Goal: Task Accomplishment & Management: Manage account settings

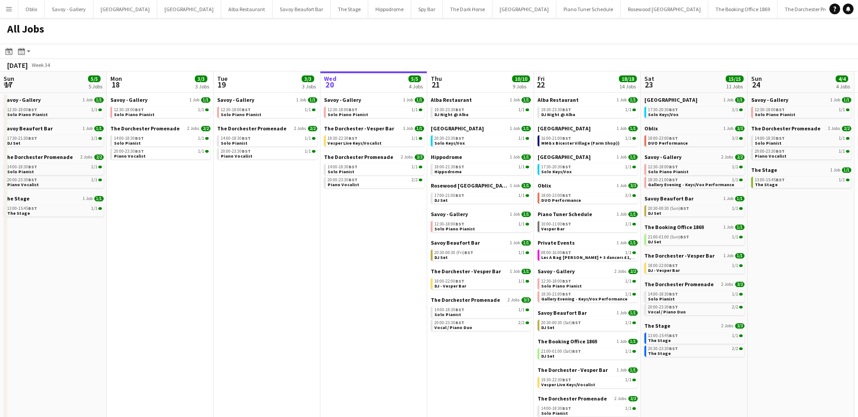
scroll to position [0, 214]
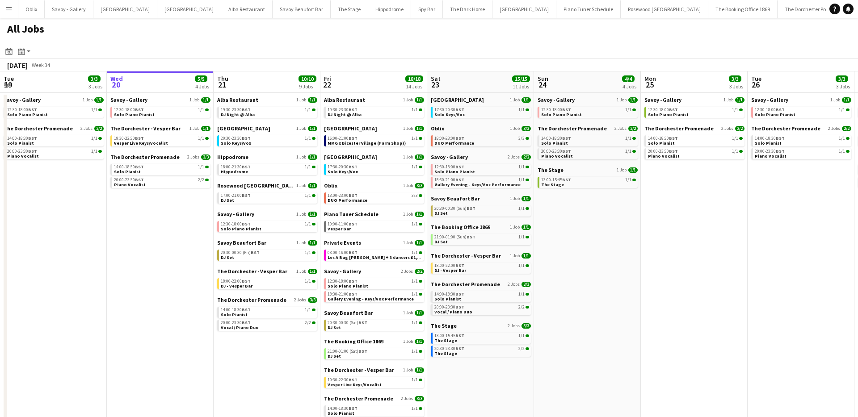
click at [178, 189] on div "The Dorchester Promenade 2 Jobs 3/3 14:00-18:30 BST 1/1 Solo Pianist 20:00-23:3…" at bounding box center [160, 172] width 100 height 36
click at [174, 180] on div "20:00-23:30 BST 2/2" at bounding box center [161, 180] width 95 height 4
click at [74, 13] on button "Savoy - Gallery Close" at bounding box center [69, 8] width 49 height 17
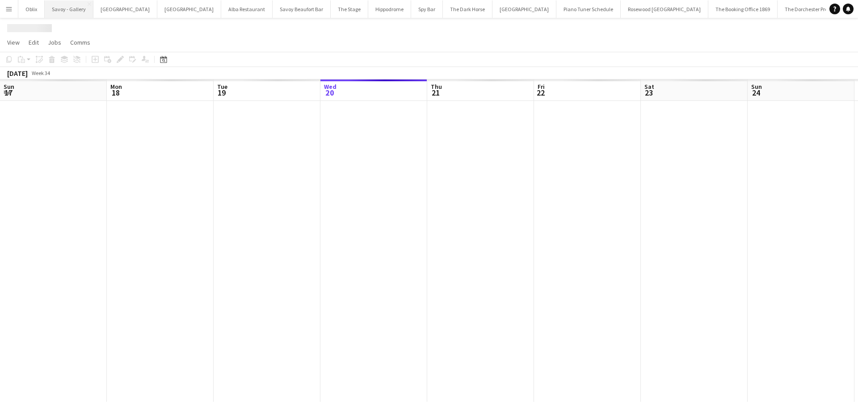
scroll to position [0, 214]
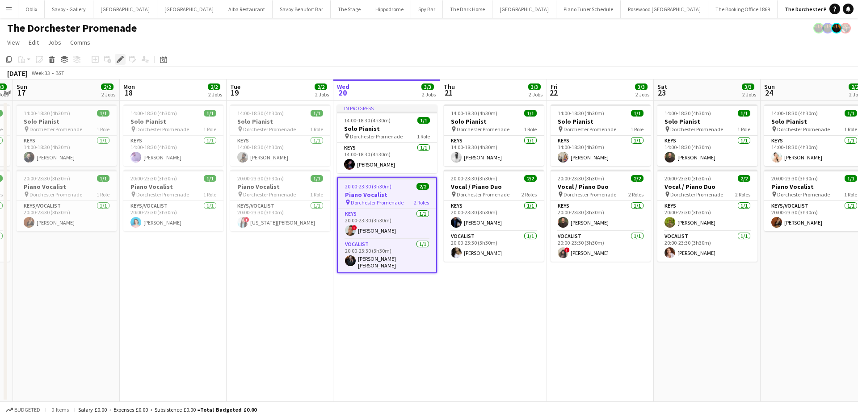
click at [118, 57] on icon "Edit" at bounding box center [120, 59] width 7 height 7
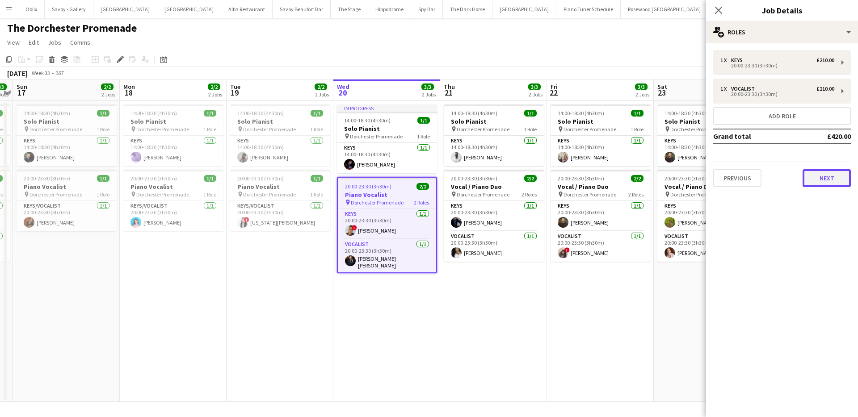
click at [844, 173] on button "Next" at bounding box center [827, 178] width 48 height 18
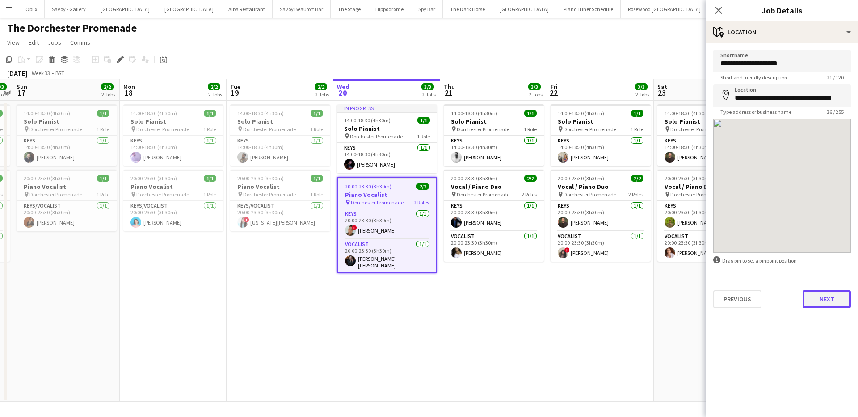
click at [825, 302] on button "Next" at bounding box center [827, 299] width 48 height 18
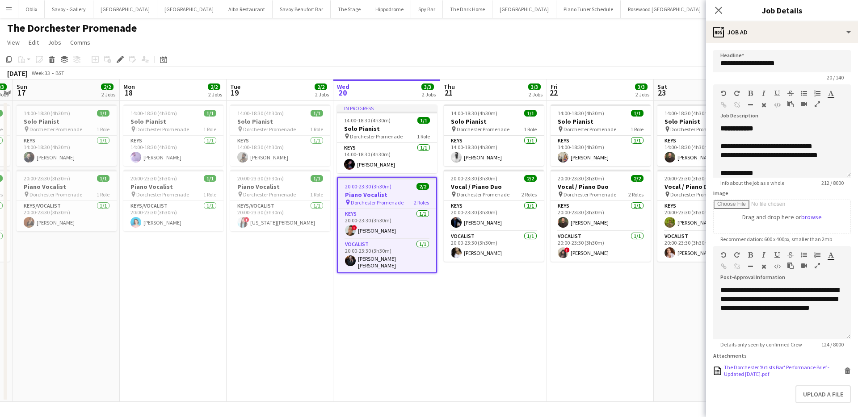
click at [748, 372] on div "The Dorchester 'Artists Bar' Performance Brief - Updated May 2025.pdf" at bounding box center [783, 370] width 118 height 13
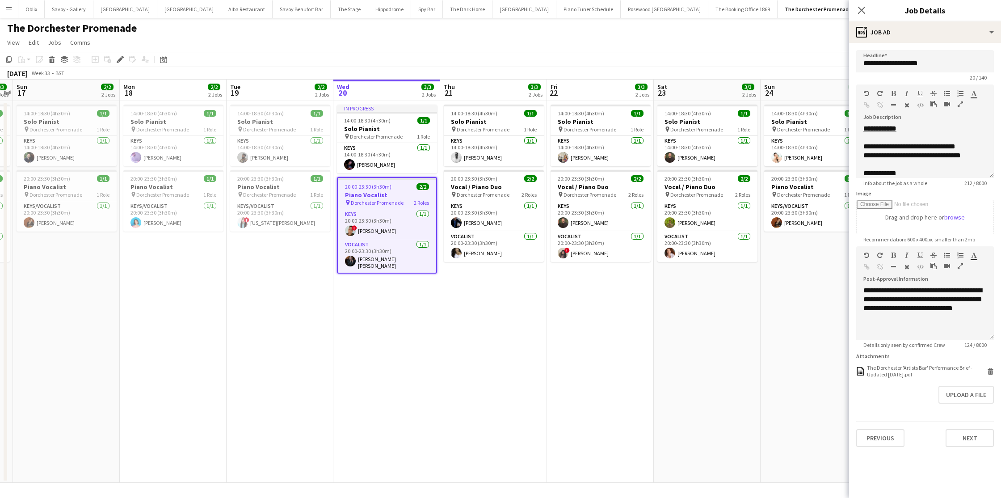
scroll to position [0, 307]
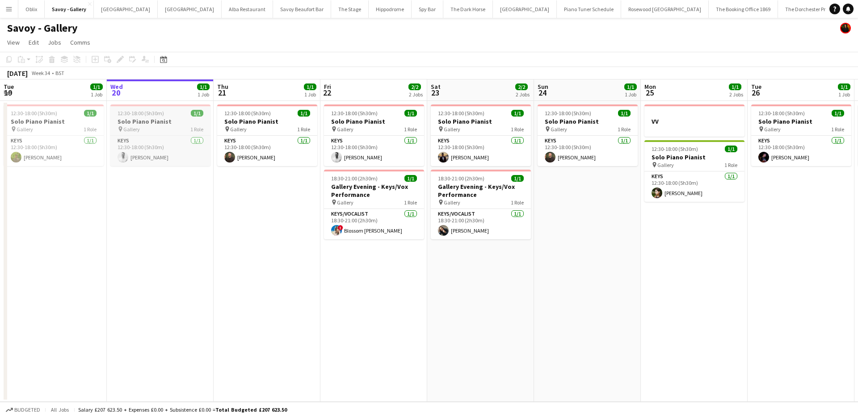
click at [177, 120] on h3 "Solo Piano Pianist" at bounding box center [160, 122] width 100 height 8
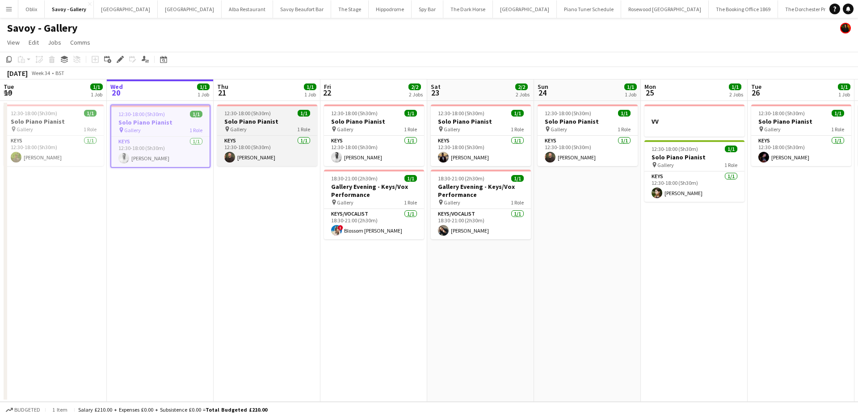
click at [265, 126] on div "pin Gallery 1 Role" at bounding box center [267, 129] width 100 height 7
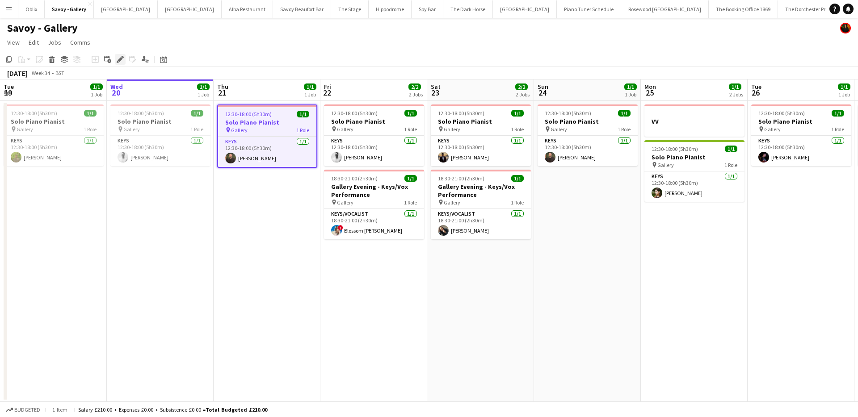
click at [120, 63] on icon "Edit" at bounding box center [120, 59] width 7 height 7
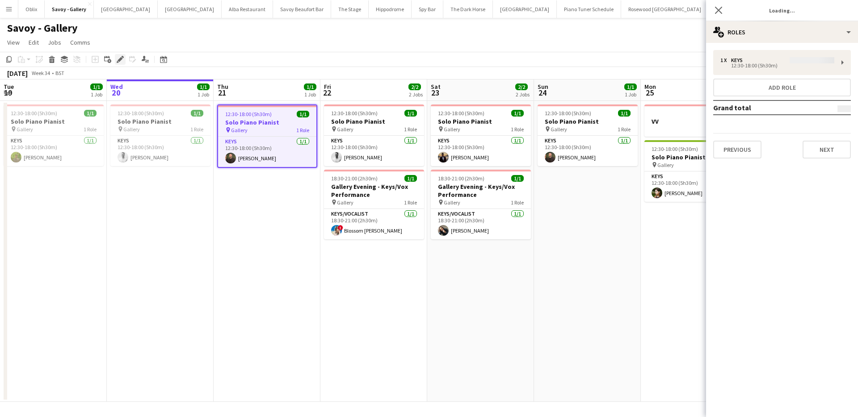
type input "**********"
click at [844, 156] on button "Next" at bounding box center [827, 150] width 48 height 18
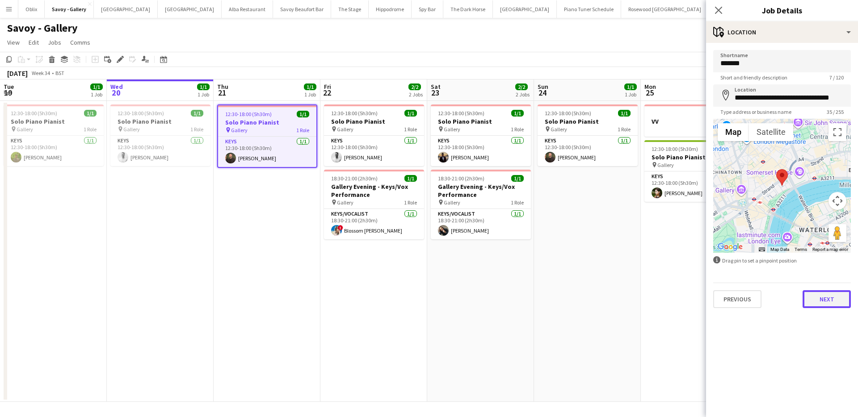
click at [838, 299] on button "Next" at bounding box center [827, 299] width 48 height 18
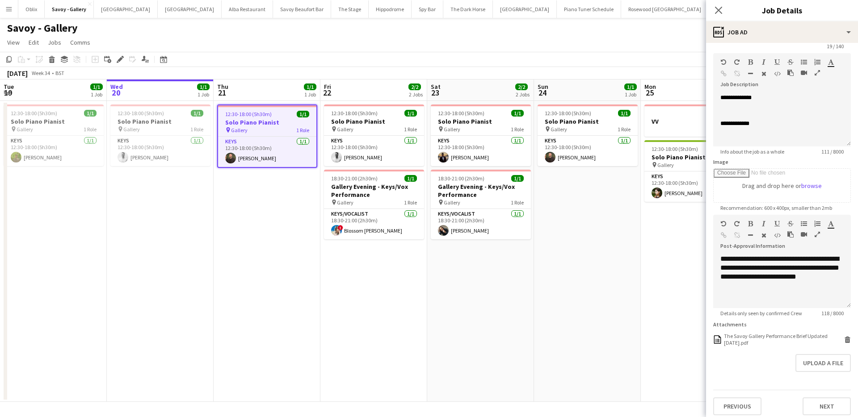
scroll to position [37, 0]
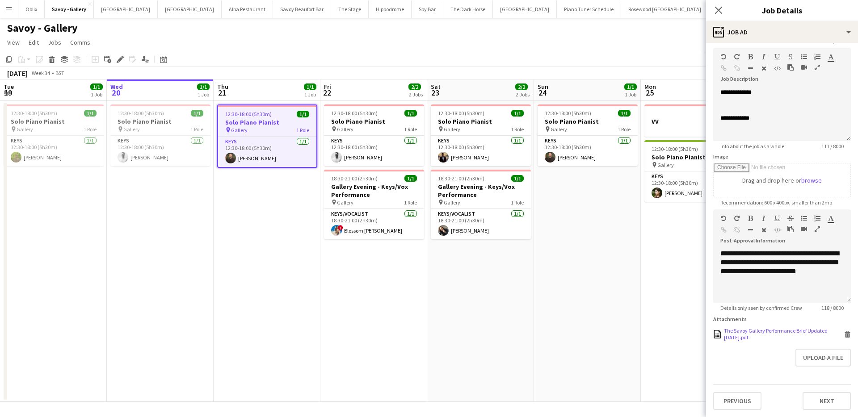
click at [848, 335] on icon at bounding box center [847, 335] width 4 height 4
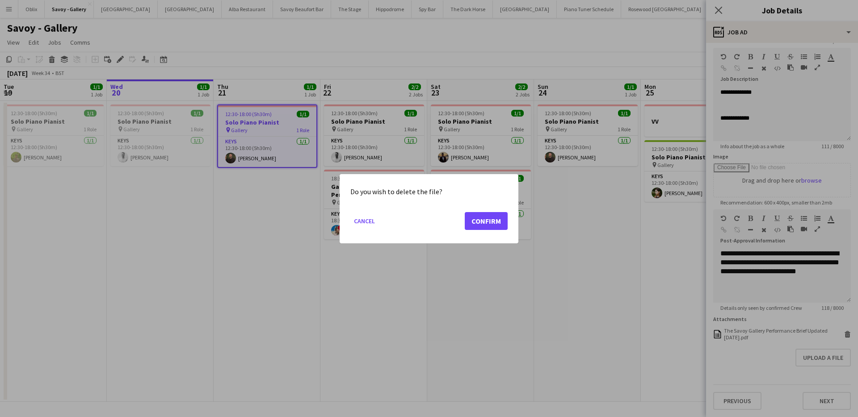
click at [489, 210] on mat-dialog-actions "Cancel Confirm" at bounding box center [428, 224] width 157 height 38
click at [486, 216] on button "Confirm" at bounding box center [486, 221] width 43 height 18
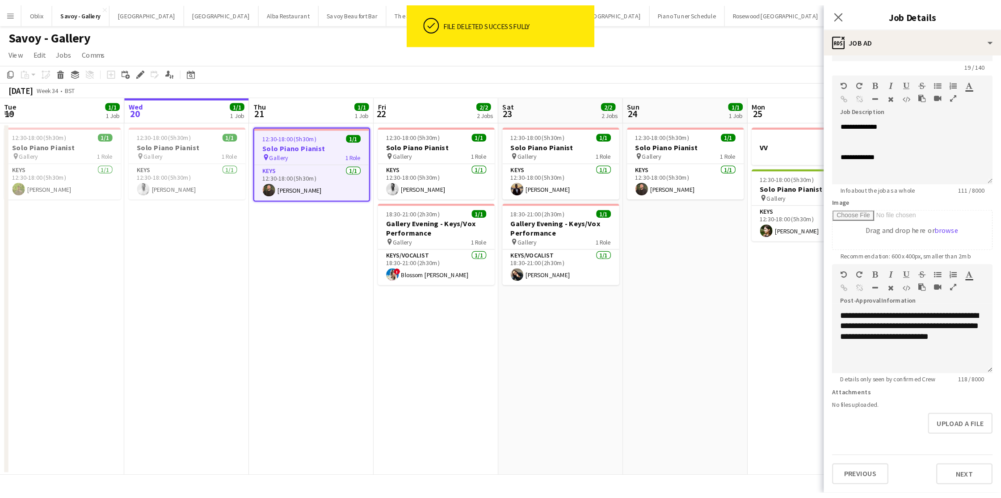
scroll to position [25, 0]
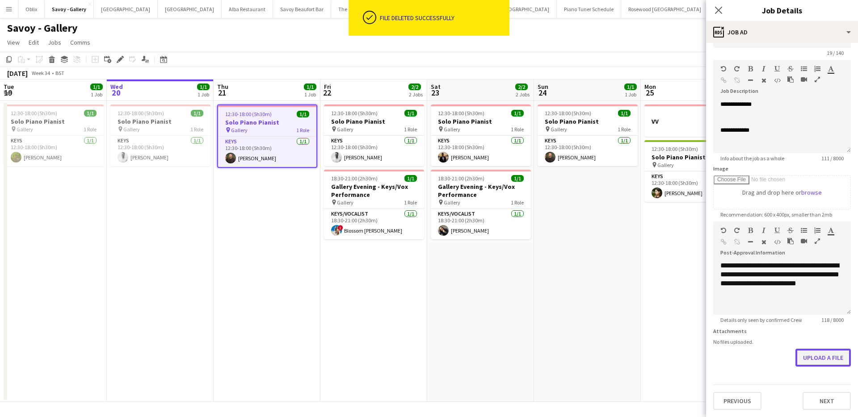
click at [808, 357] on button "Upload a file" at bounding box center [822, 358] width 55 height 18
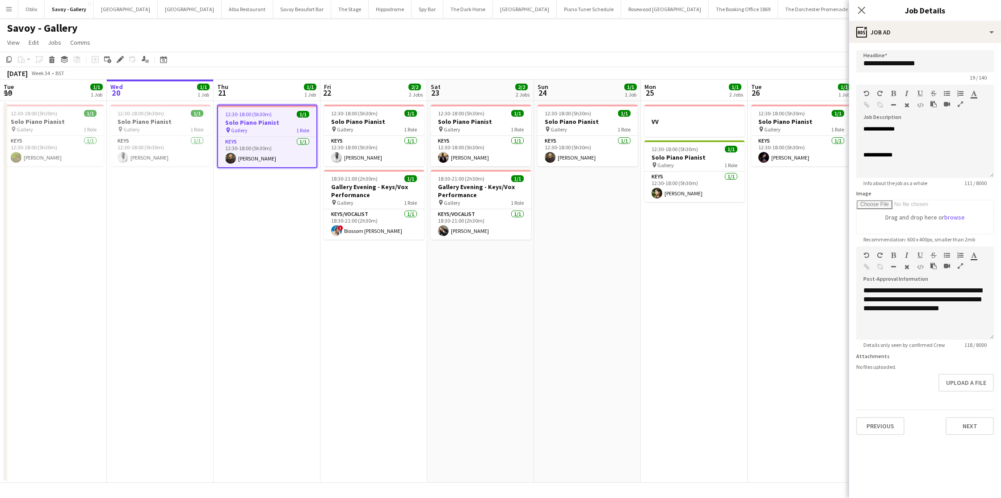
scroll to position [0, 214]
click at [857, 381] on button "Upload a file" at bounding box center [965, 383] width 55 height 18
click at [857, 392] on button "Upload a file" at bounding box center [965, 390] width 55 height 18
click at [857, 384] on button "Upload a file" at bounding box center [965, 390] width 55 height 18
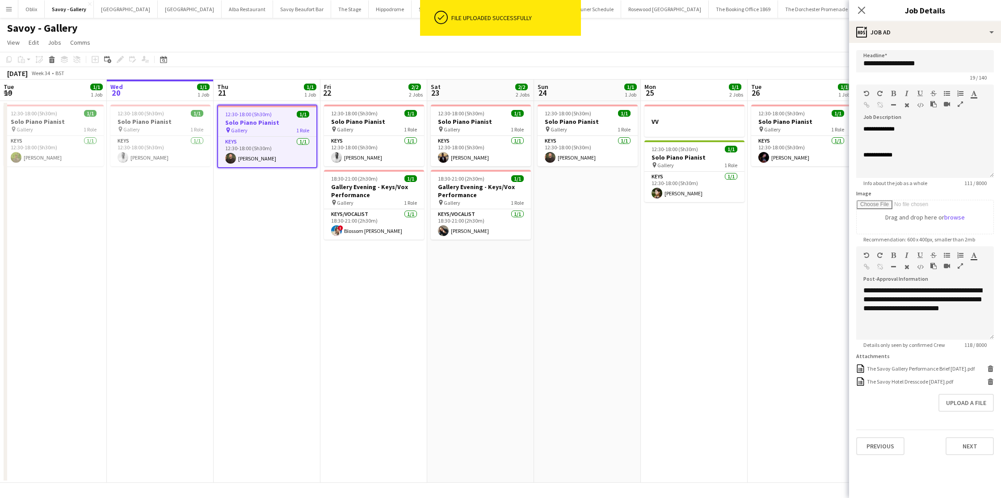
click at [480, 342] on app-date-cell "12:30-18:00 (5h30m) 1/1 Solo Piano Pianist pin Gallery 1 Role Keys 1/1 12:30-18…" at bounding box center [480, 292] width 107 height 382
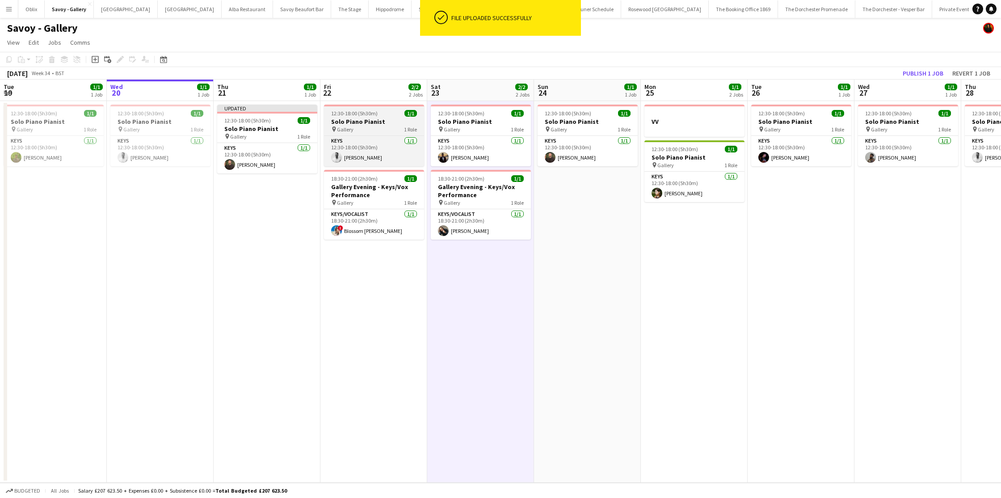
click at [367, 130] on div "pin Gallery 1 Role" at bounding box center [374, 129] width 100 height 7
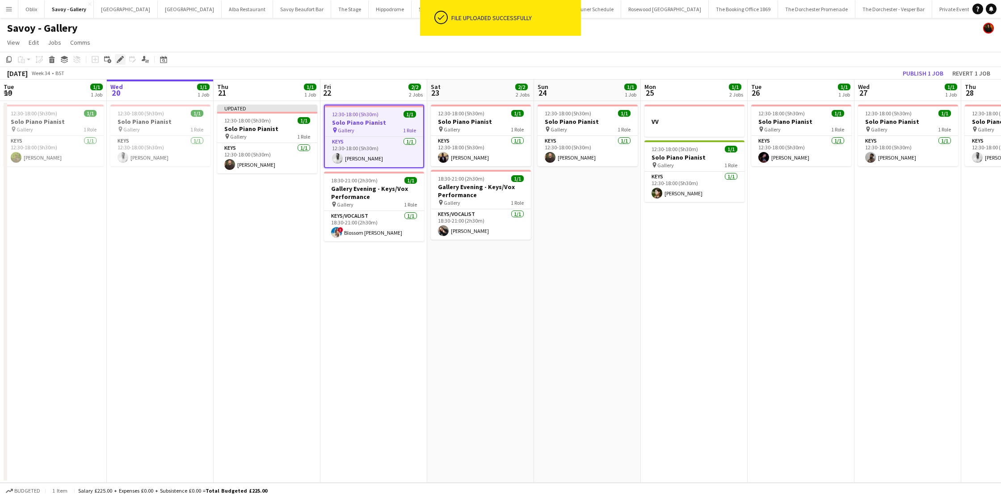
click at [119, 60] on icon at bounding box center [120, 59] width 5 height 5
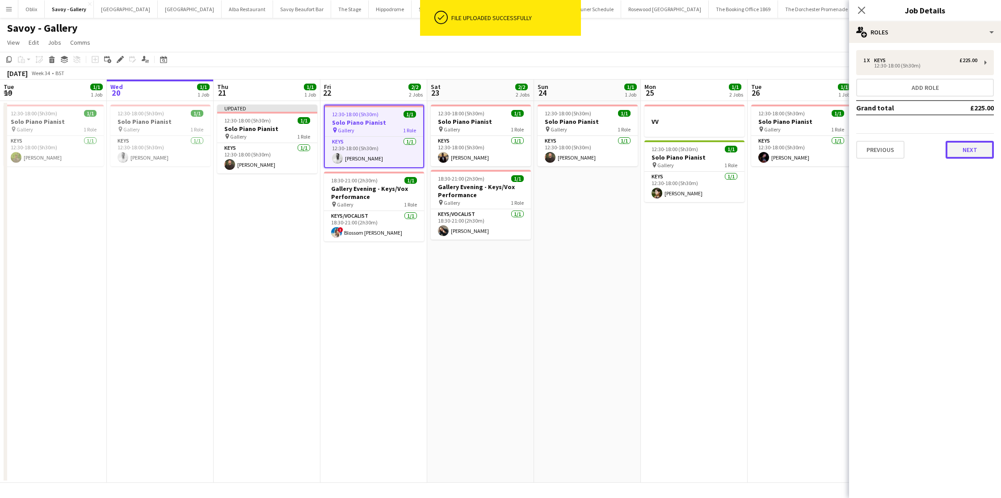
click at [857, 147] on button "Next" at bounding box center [970, 150] width 48 height 18
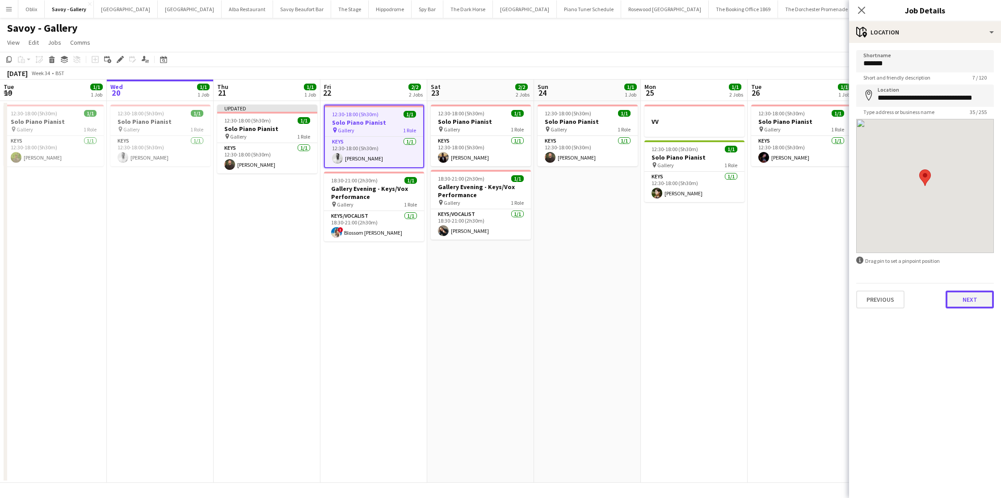
click at [857, 301] on button "Next" at bounding box center [970, 299] width 48 height 18
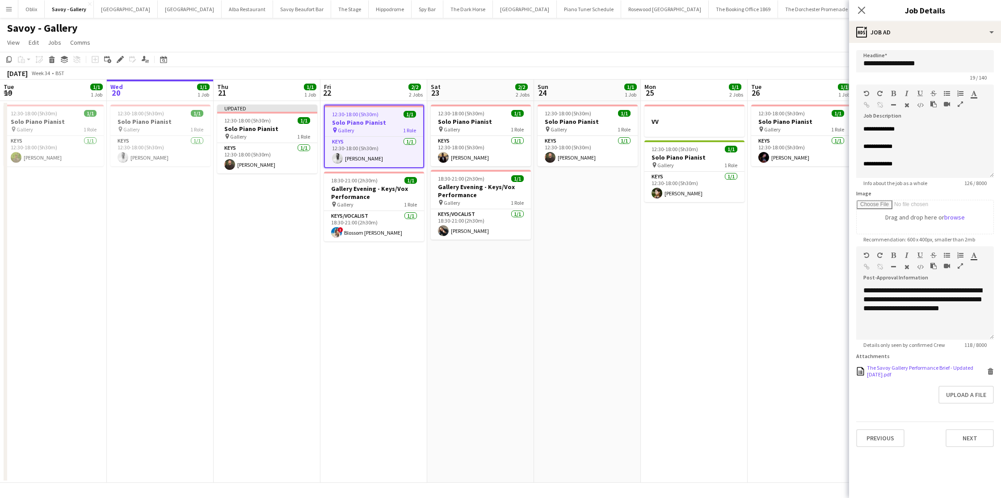
click at [857, 372] on icon "Delete" at bounding box center [990, 371] width 7 height 7
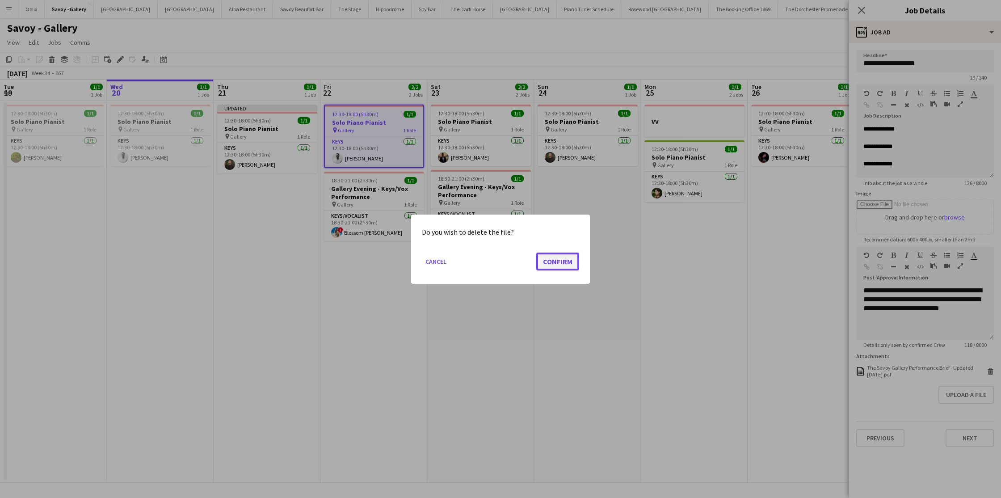
click at [568, 265] on button "Confirm" at bounding box center [557, 261] width 43 height 18
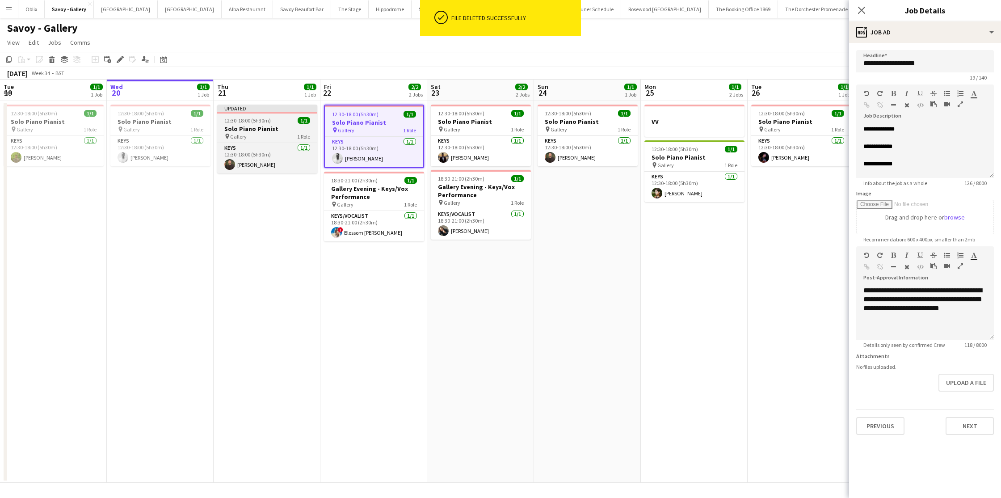
click at [269, 127] on h3 "Solo Piano Pianist" at bounding box center [267, 129] width 100 height 8
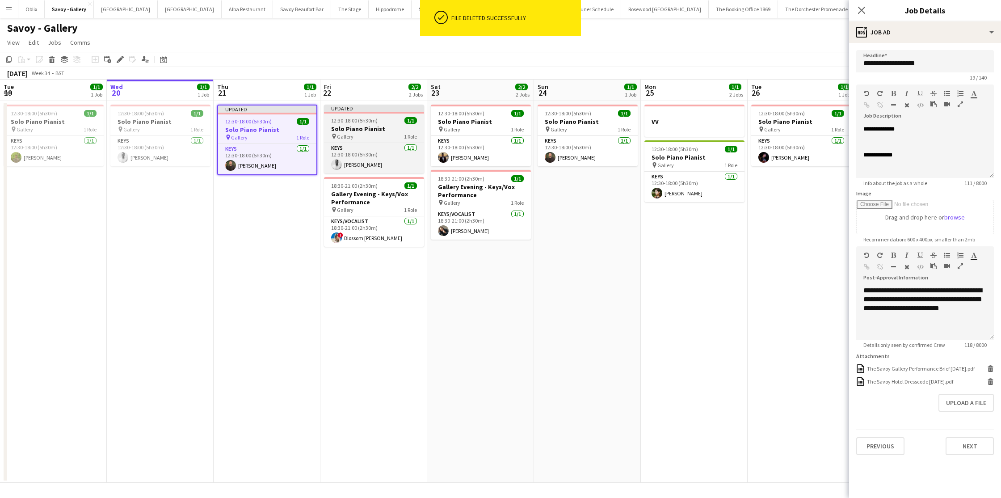
click at [343, 129] on h3 "Solo Piano Pianist" at bounding box center [374, 129] width 100 height 8
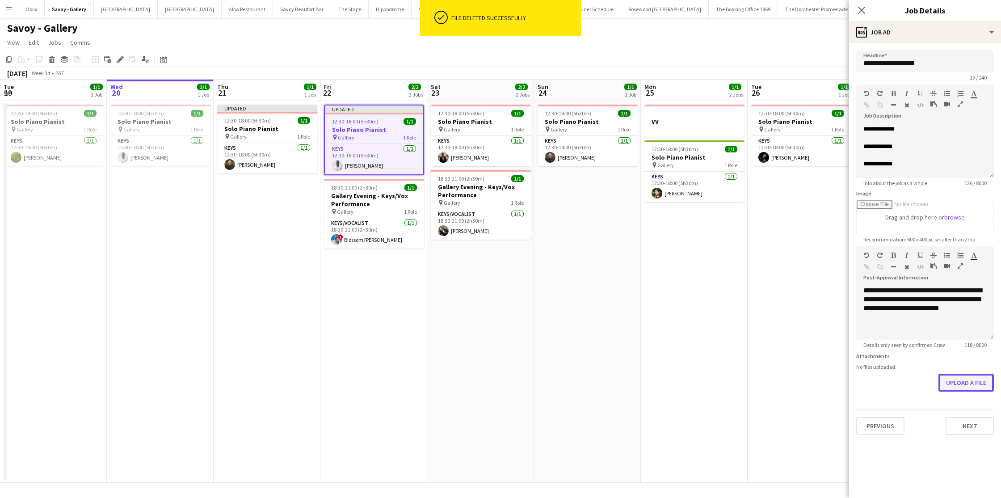
click at [857, 385] on button "Upload a file" at bounding box center [965, 383] width 55 height 18
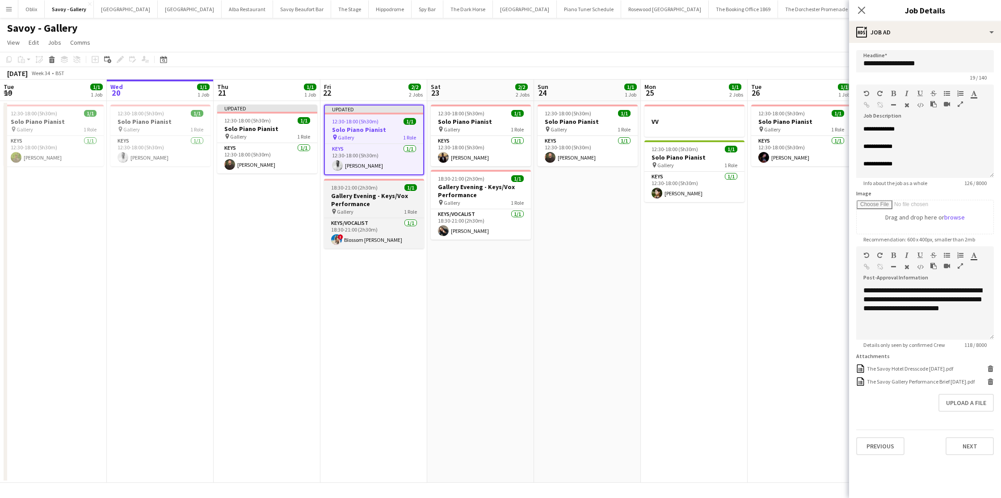
click at [376, 205] on h3 "Gallery Evening - Keys/Vox Performance" at bounding box center [374, 200] width 100 height 16
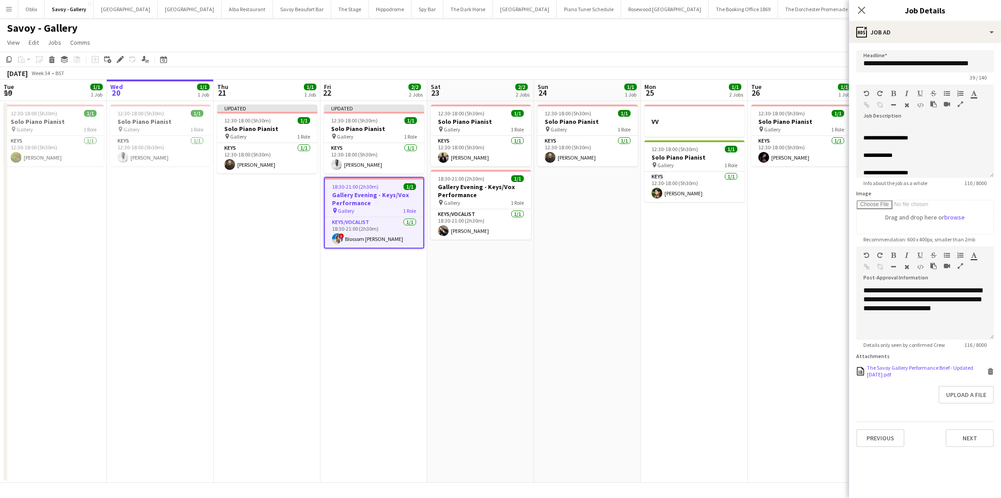
click at [857, 370] on icon "Delete" at bounding box center [990, 371] width 7 height 7
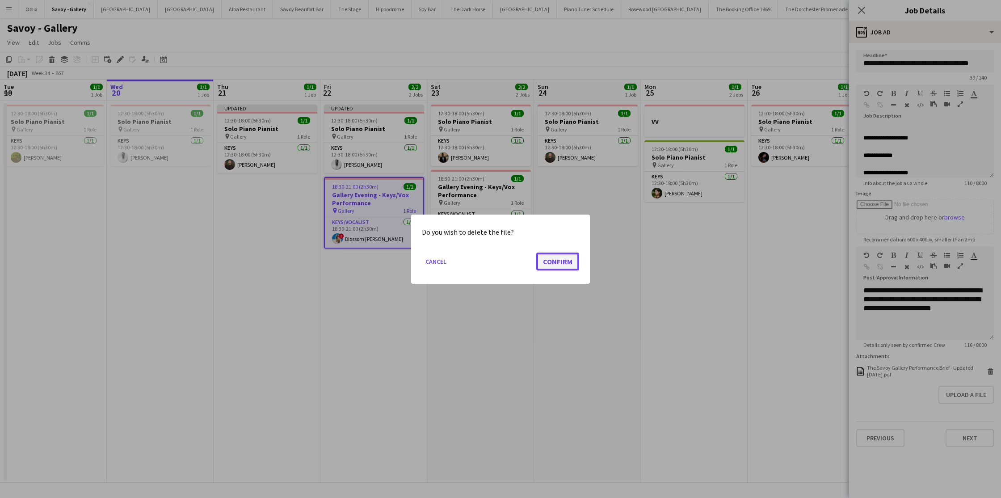
click at [575, 265] on button "Confirm" at bounding box center [557, 261] width 43 height 18
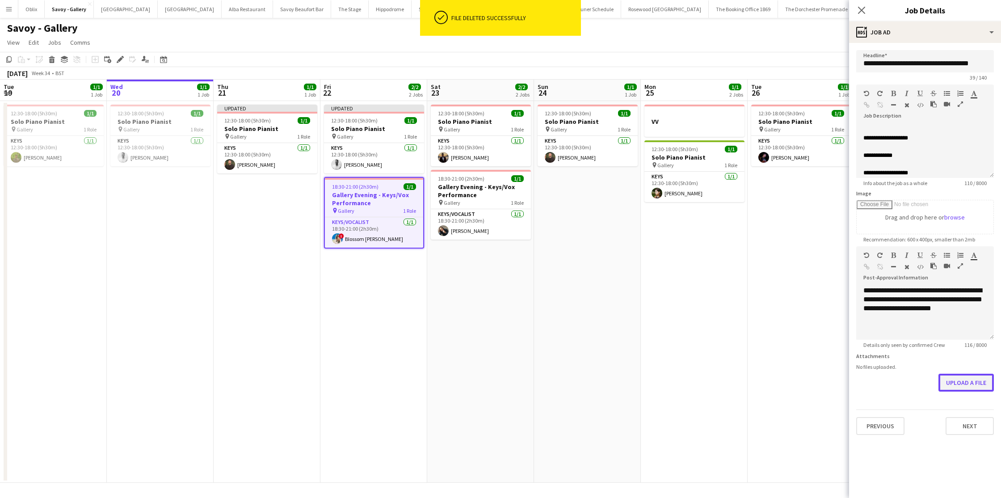
click at [857, 388] on button "Upload a file" at bounding box center [965, 383] width 55 height 18
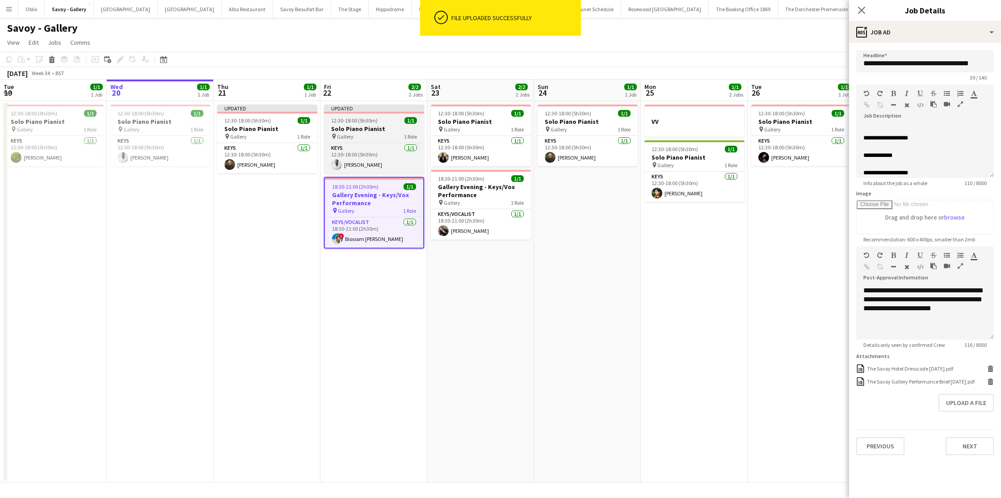
click at [373, 132] on h3 "Solo Piano Pianist" at bounding box center [374, 129] width 100 height 8
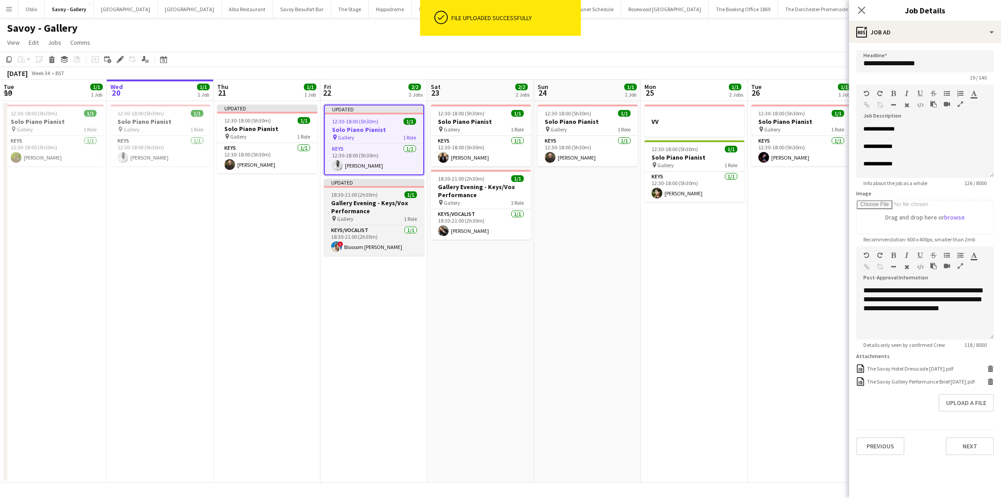
click at [381, 198] on app-job-card "Updated 18:30-21:00 (2h30m) 1/1 Gallery Evening - Keys/Vox Performance pin Gall…" at bounding box center [374, 217] width 100 height 77
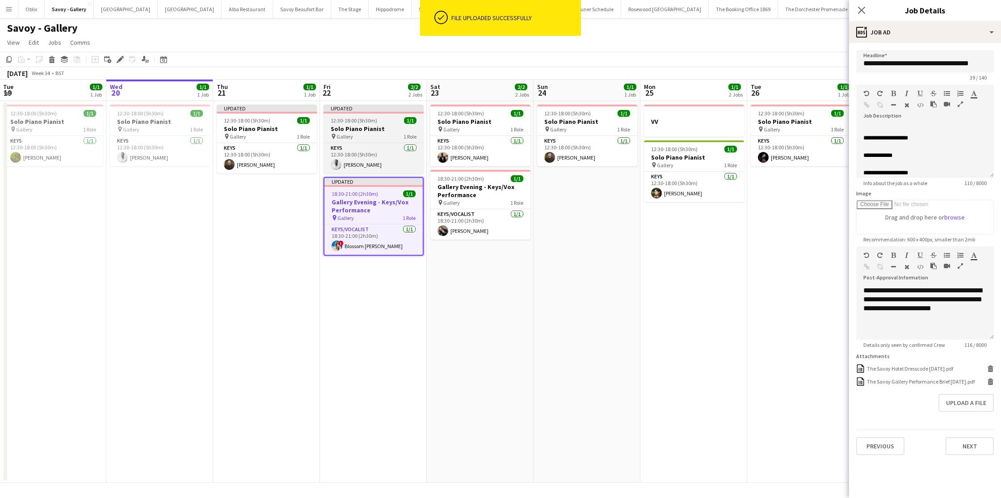
click at [365, 133] on div "pin Gallery 1 Role" at bounding box center [374, 136] width 100 height 7
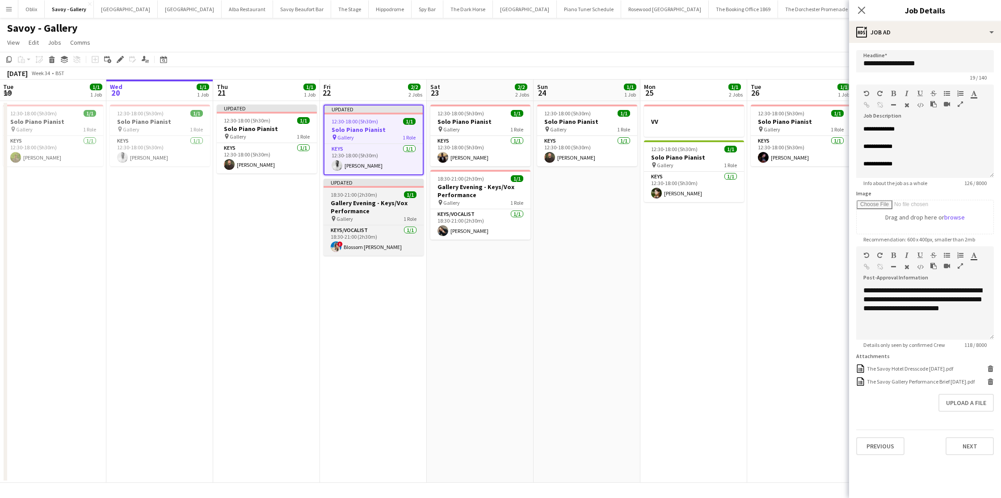
click at [374, 203] on h3 "Gallery Evening - Keys/Vox Performance" at bounding box center [374, 207] width 100 height 16
type input "**********"
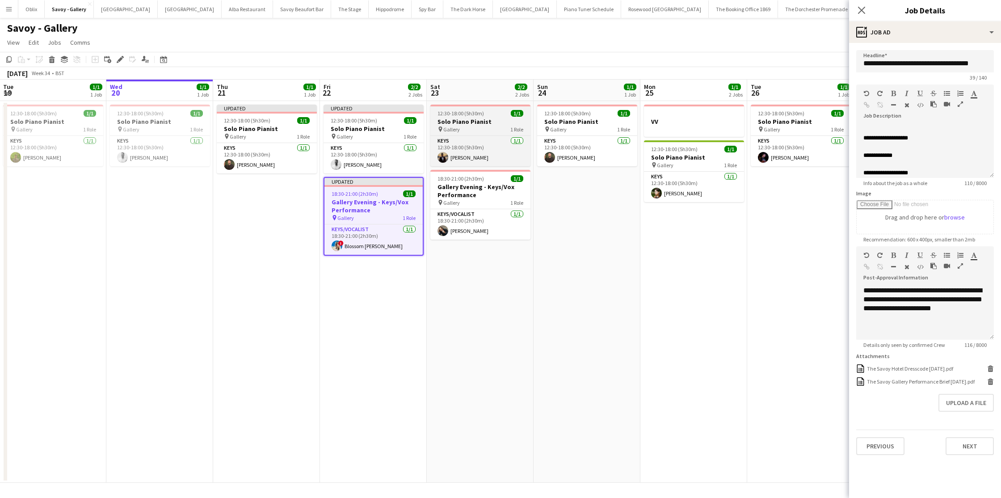
click at [473, 129] on div "pin Gallery 1 Role" at bounding box center [480, 129] width 100 height 7
type input "**********"
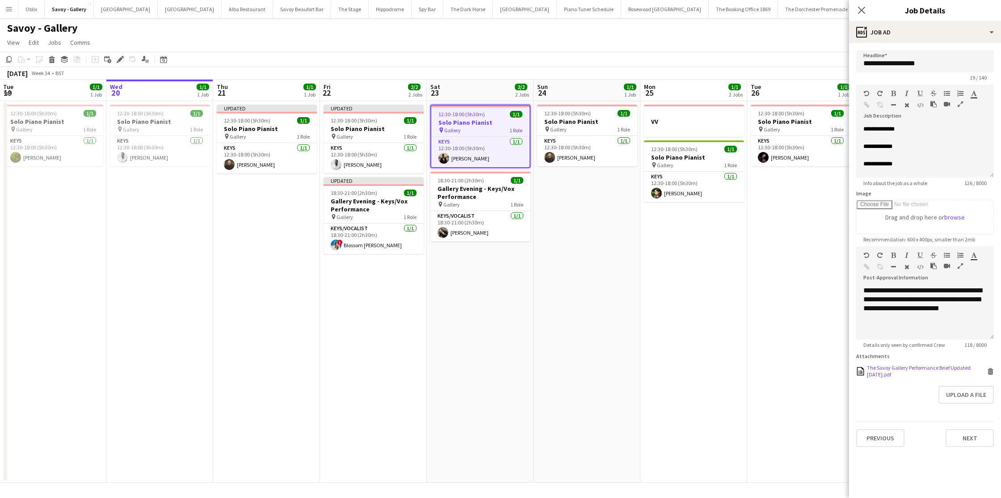
click at [857, 369] on icon at bounding box center [991, 369] width 6 height 2
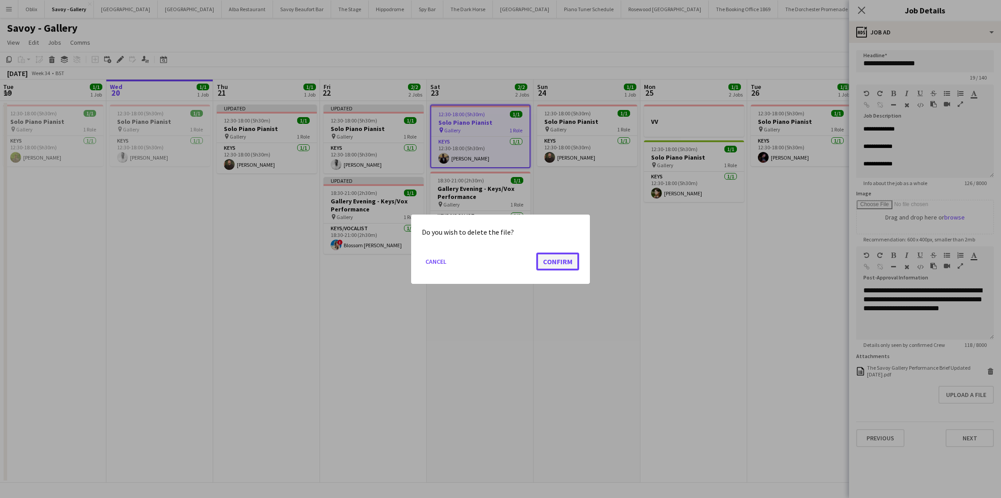
click at [572, 260] on button "Confirm" at bounding box center [557, 261] width 43 height 18
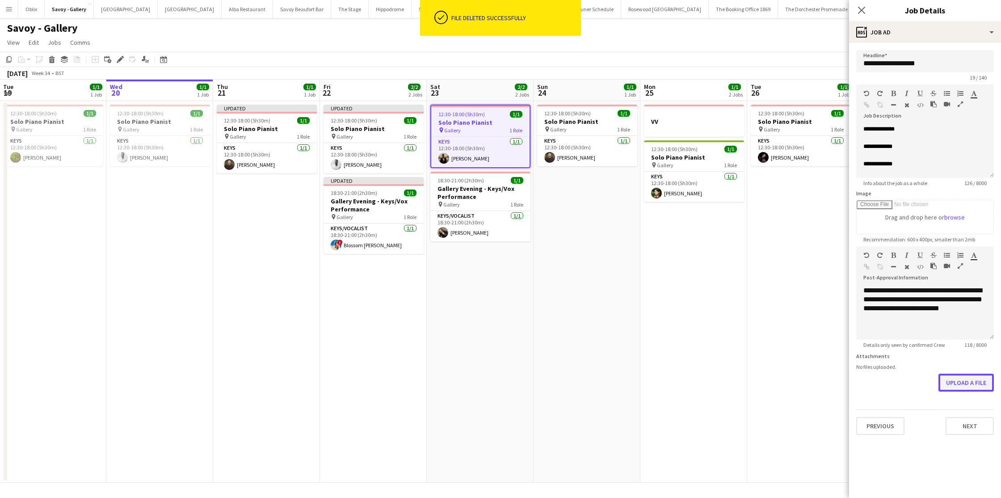
click at [857, 383] on button "Upload a file" at bounding box center [965, 383] width 55 height 18
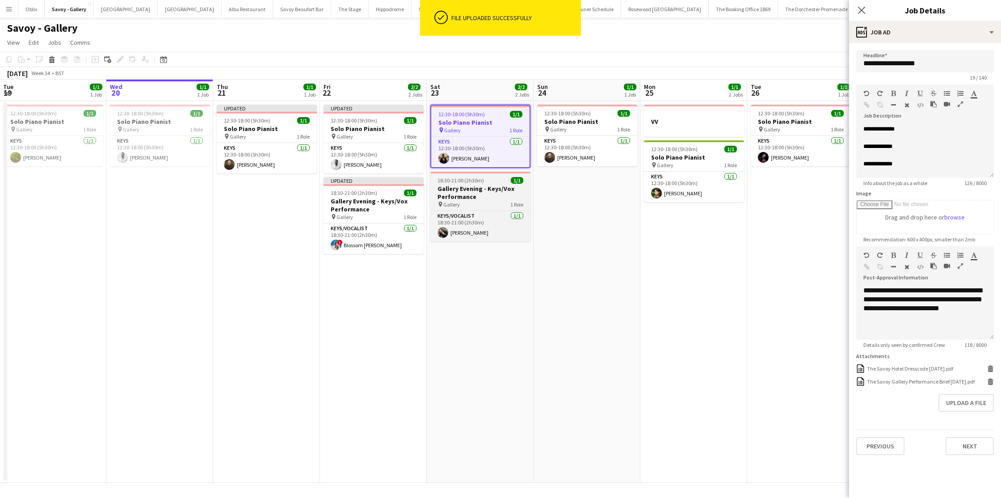
click at [452, 193] on h3 "Gallery Evening - Keys/Vox Performance" at bounding box center [480, 193] width 100 height 16
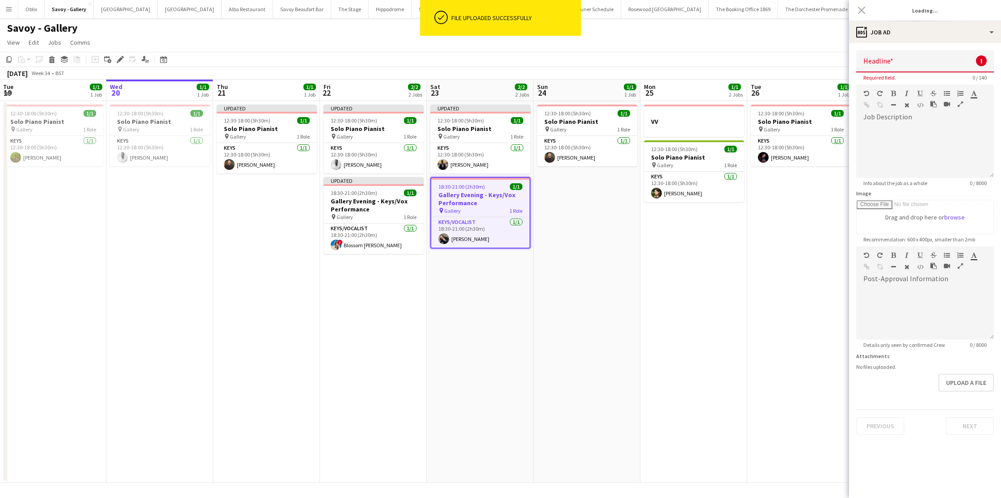
type input "**********"
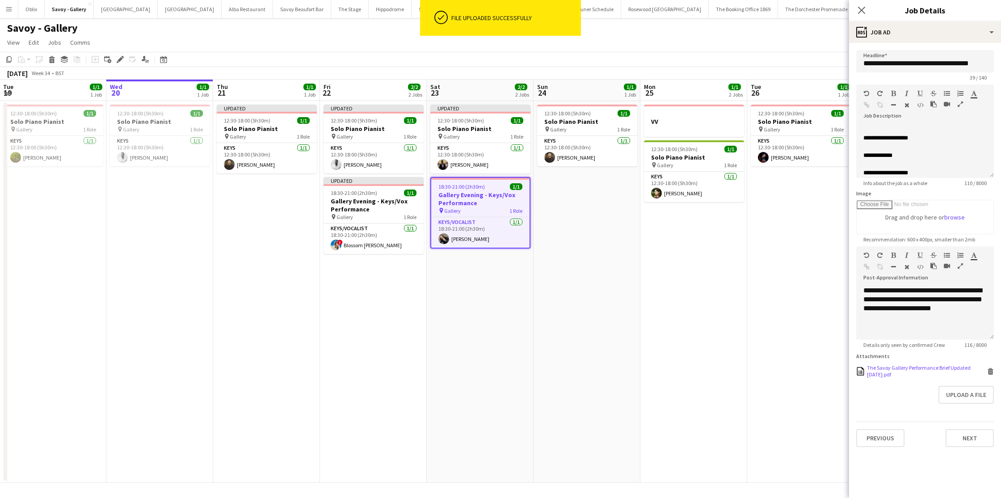
click at [857, 372] on icon at bounding box center [990, 372] width 4 height 4
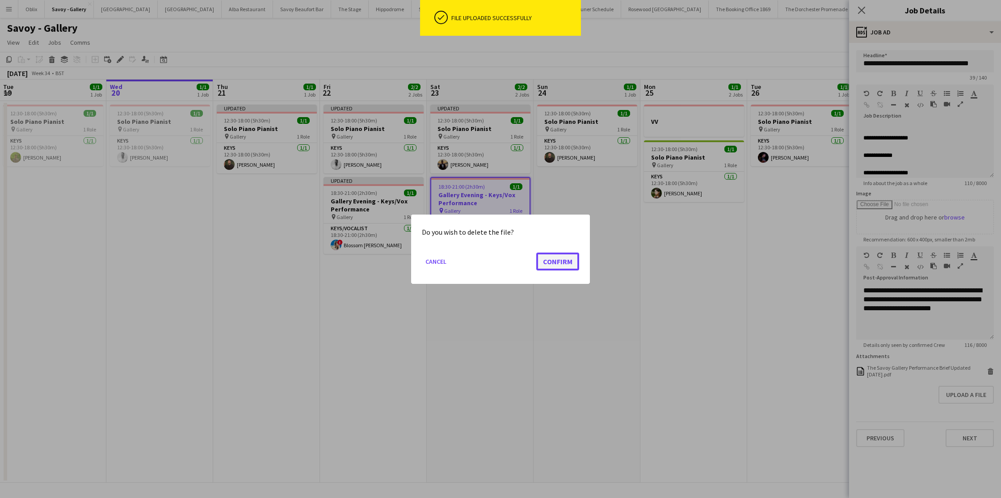
click at [566, 260] on button "Confirm" at bounding box center [557, 261] width 43 height 18
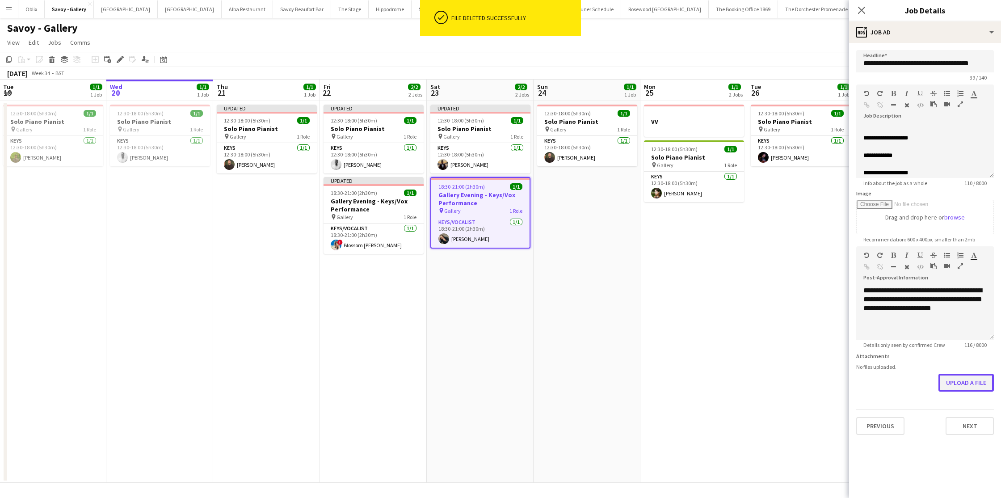
click at [857, 381] on button "Upload a file" at bounding box center [965, 383] width 55 height 18
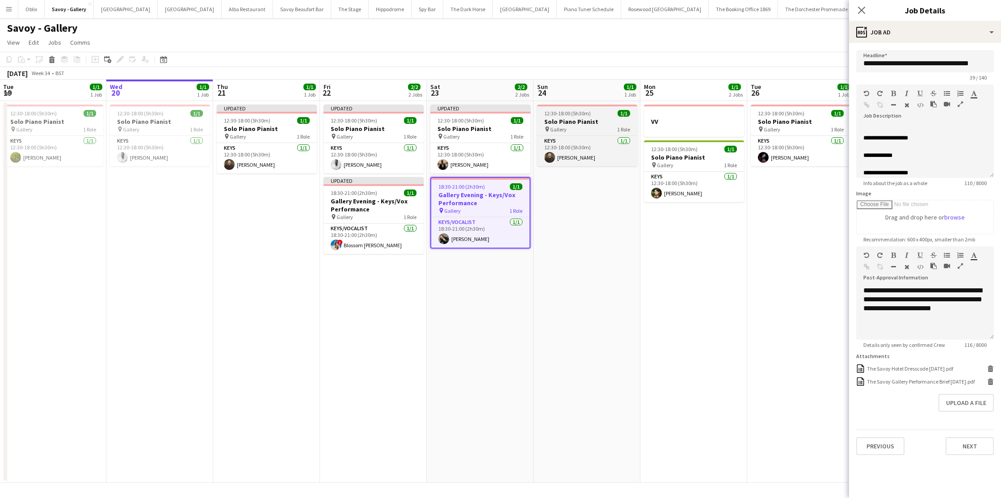
click at [590, 126] on div "pin Gallery 1 Role" at bounding box center [587, 129] width 100 height 7
type input "**********"
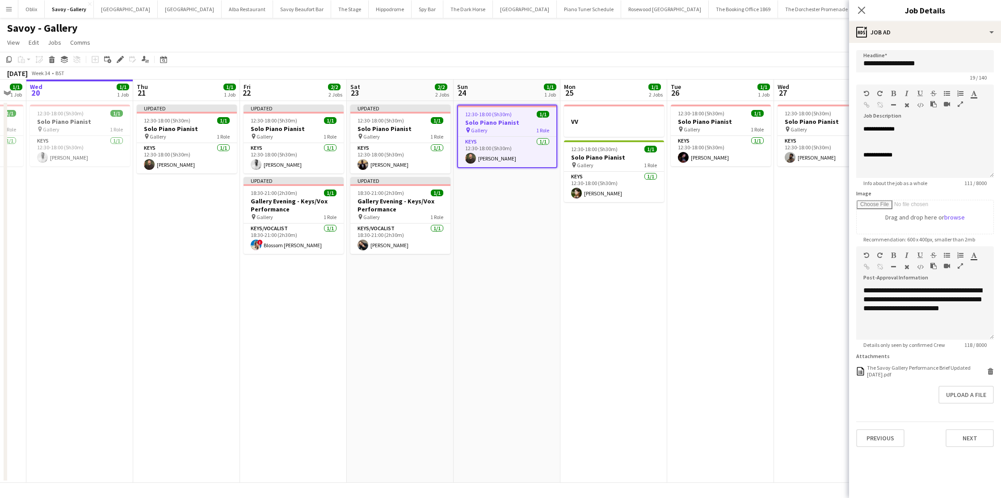
scroll to position [0, 296]
click at [857, 371] on icon at bounding box center [990, 372] width 4 height 4
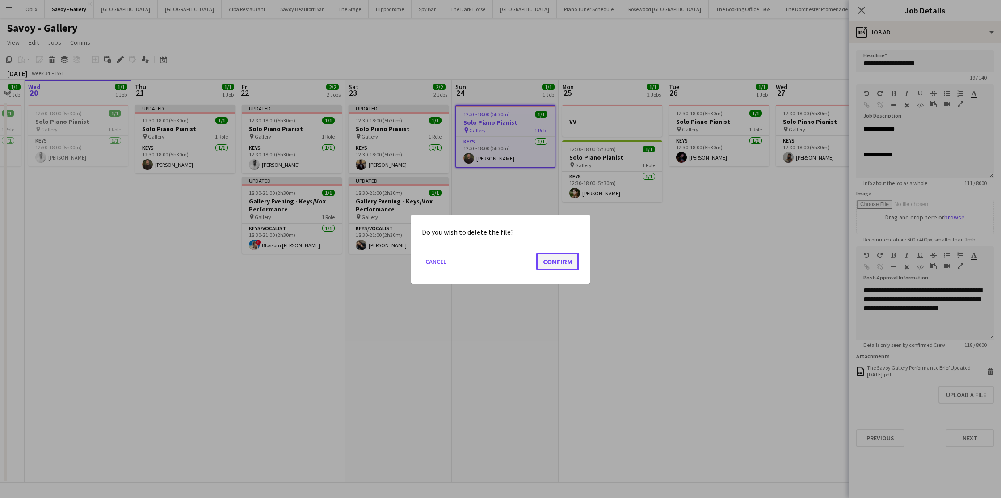
click at [567, 265] on button "Confirm" at bounding box center [557, 261] width 43 height 18
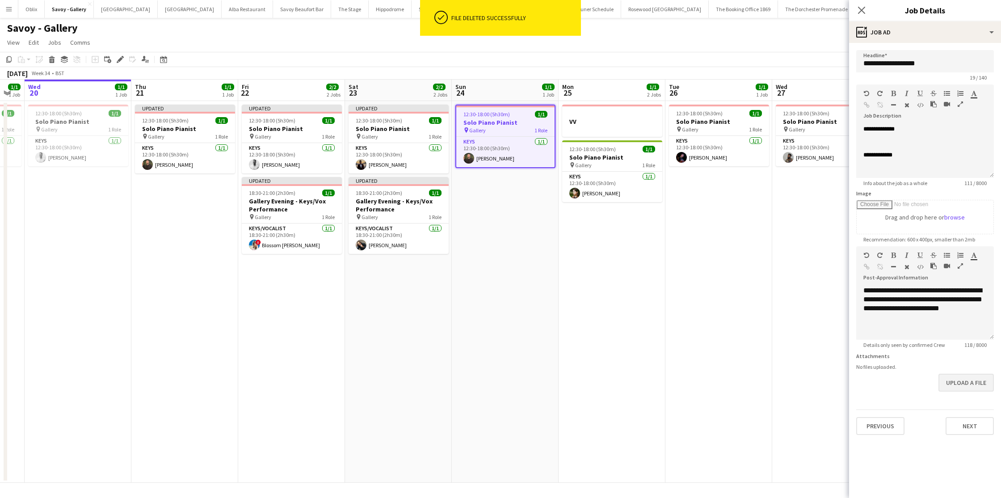
click at [857, 371] on form "**********" at bounding box center [925, 242] width 152 height 385
click at [857, 378] on button "Upload a file" at bounding box center [965, 383] width 55 height 18
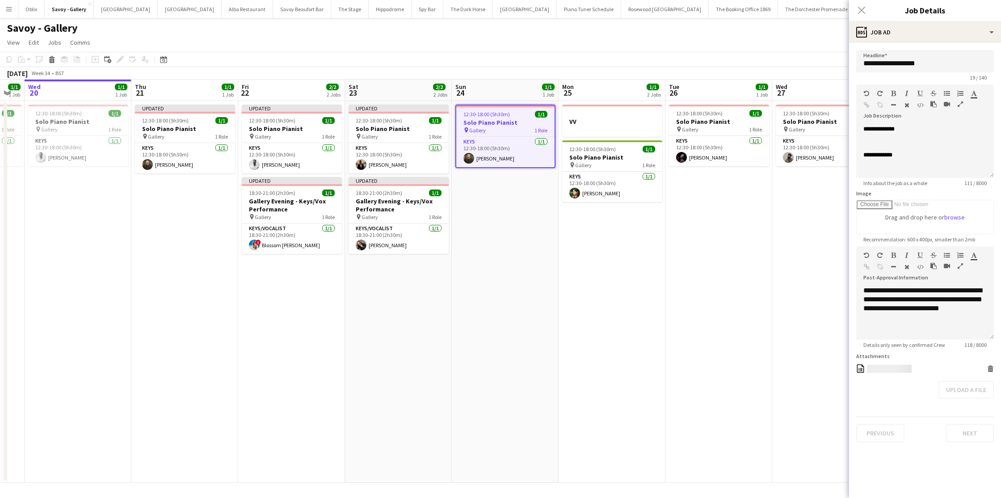
scroll to position [0, 357]
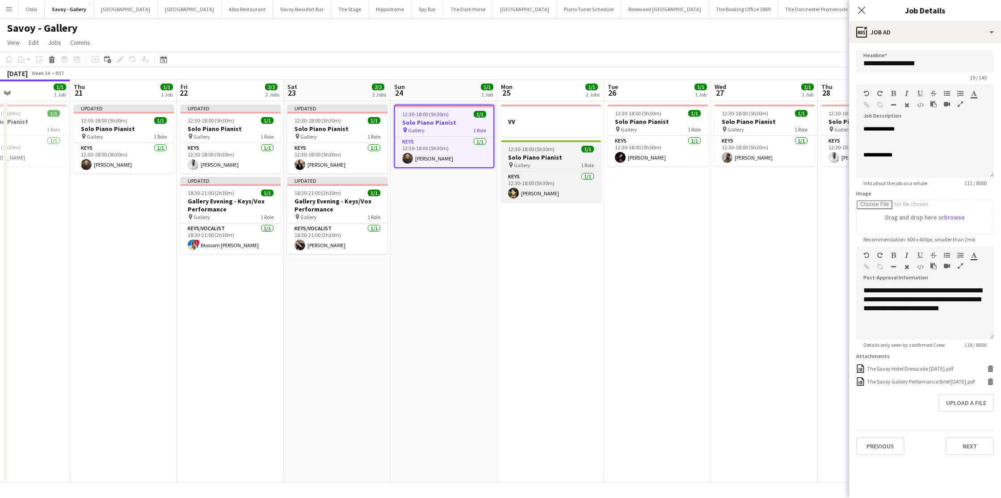
click at [559, 162] on div "pin Gallery 1 Role" at bounding box center [551, 164] width 100 height 7
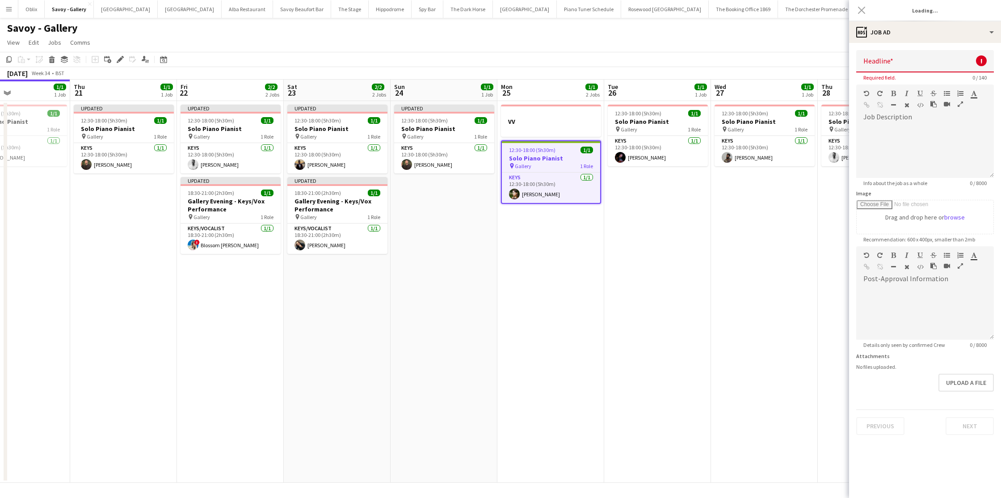
type input "**********"
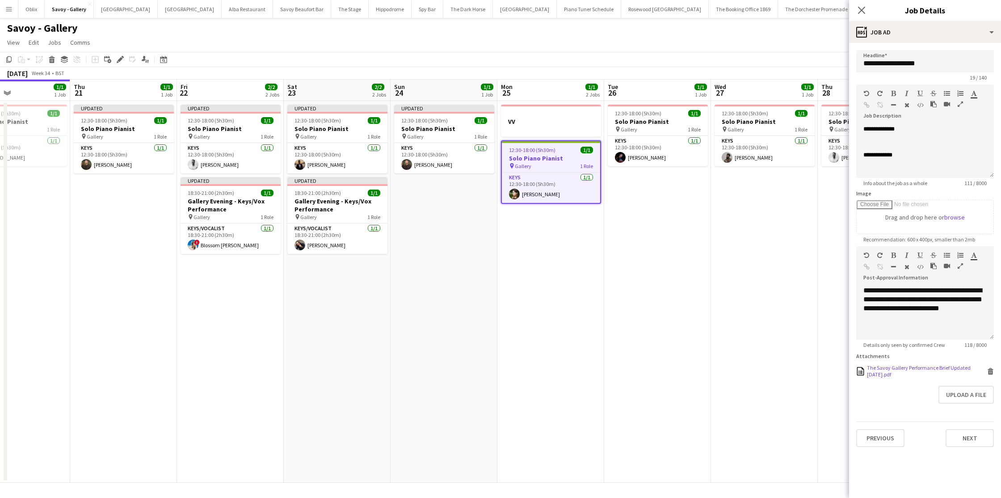
click at [857, 369] on icon at bounding box center [991, 369] width 6 height 2
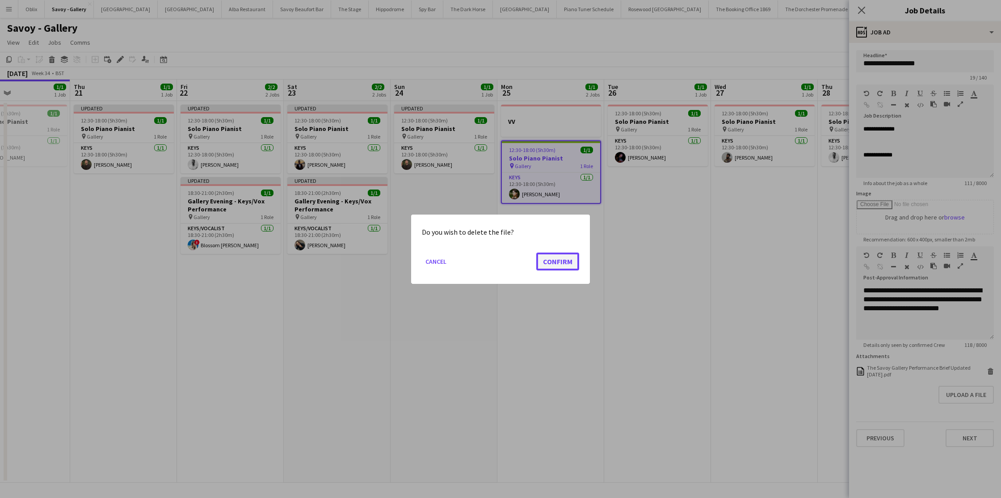
click at [572, 266] on button "Confirm" at bounding box center [557, 261] width 43 height 18
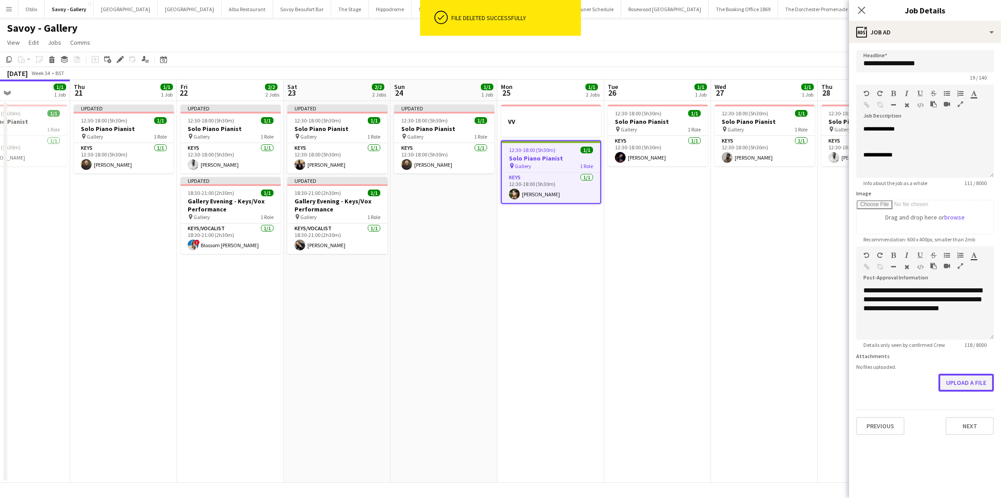
click at [857, 385] on button "Upload a file" at bounding box center [965, 383] width 55 height 18
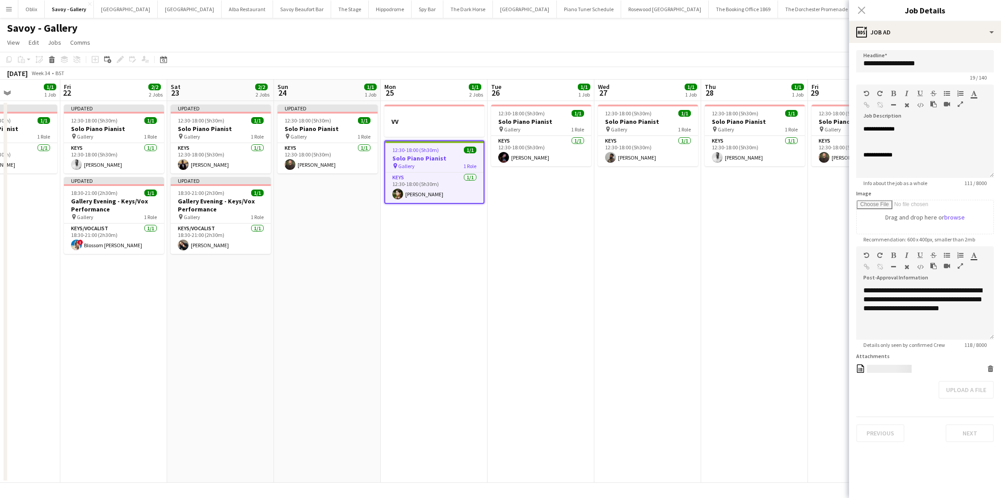
scroll to position [0, 265]
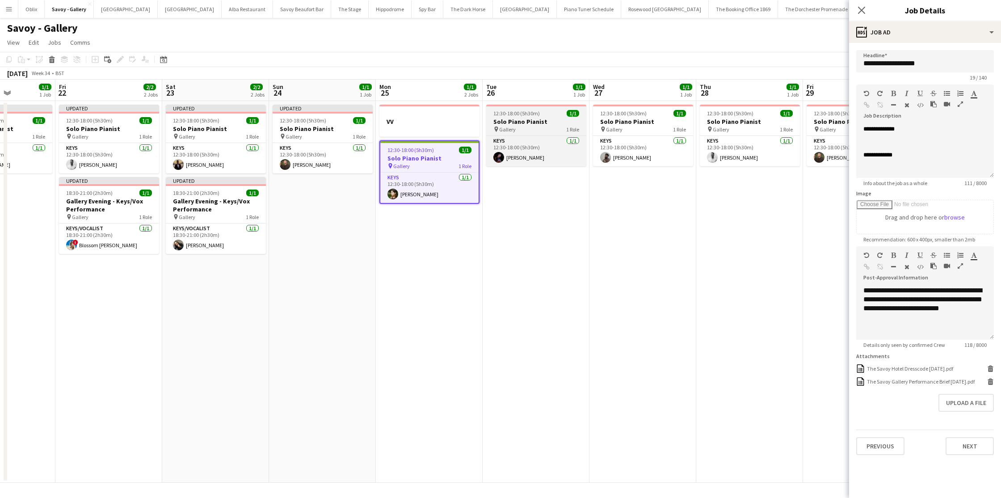
click at [524, 126] on div "pin Gallery 1 Role" at bounding box center [536, 129] width 100 height 7
type input "**********"
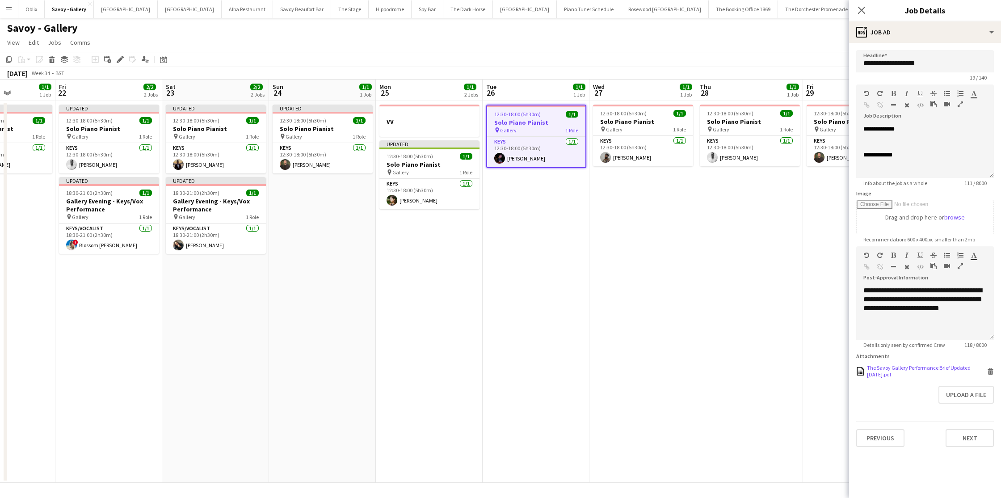
click at [857, 373] on icon at bounding box center [990, 372] width 4 height 4
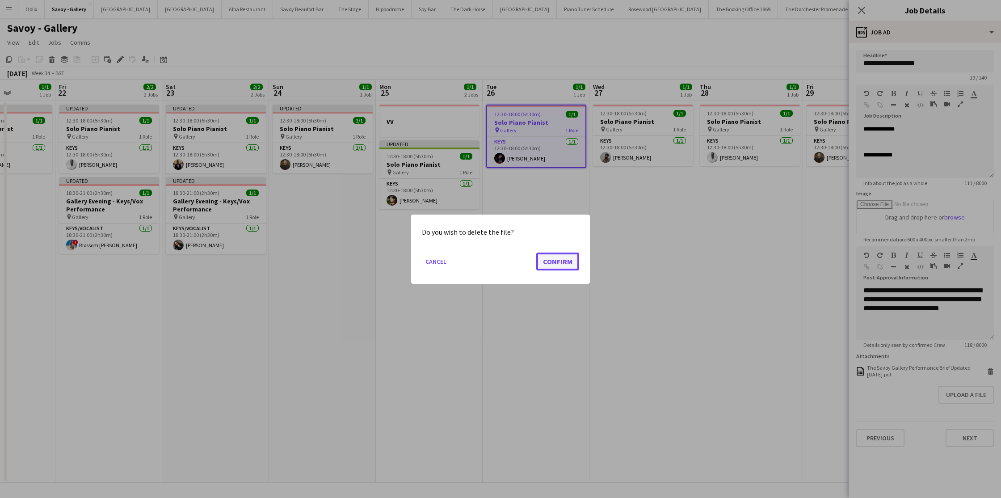
click at [554, 260] on button "Confirm" at bounding box center [557, 261] width 43 height 18
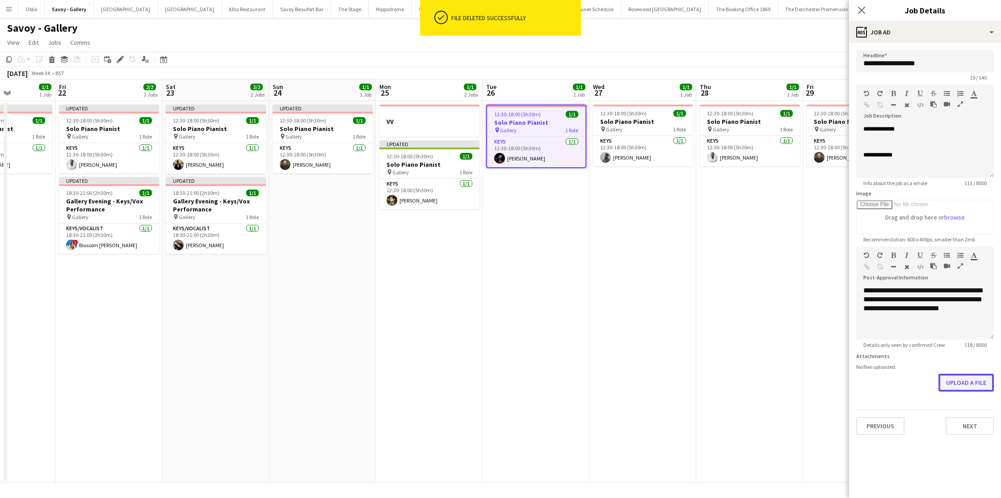
click at [857, 380] on button "Upload a file" at bounding box center [965, 383] width 55 height 18
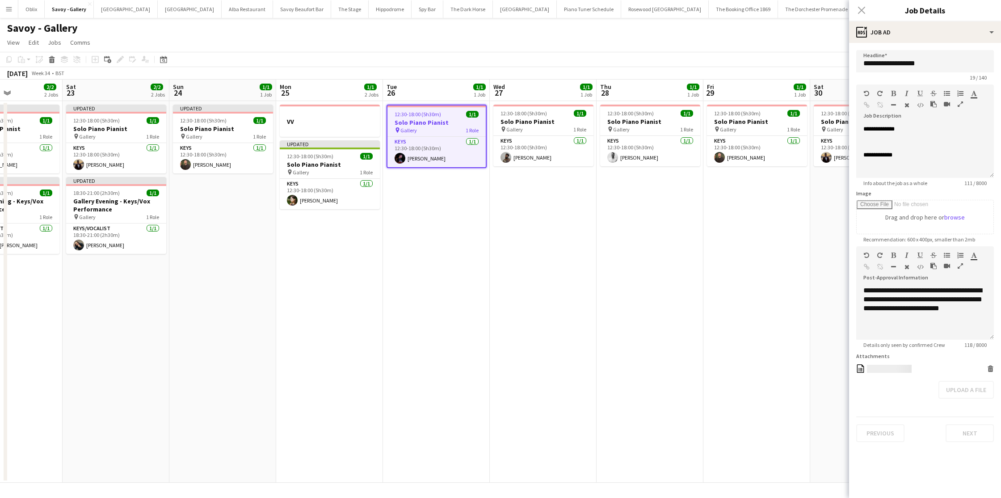
scroll to position [0, 365]
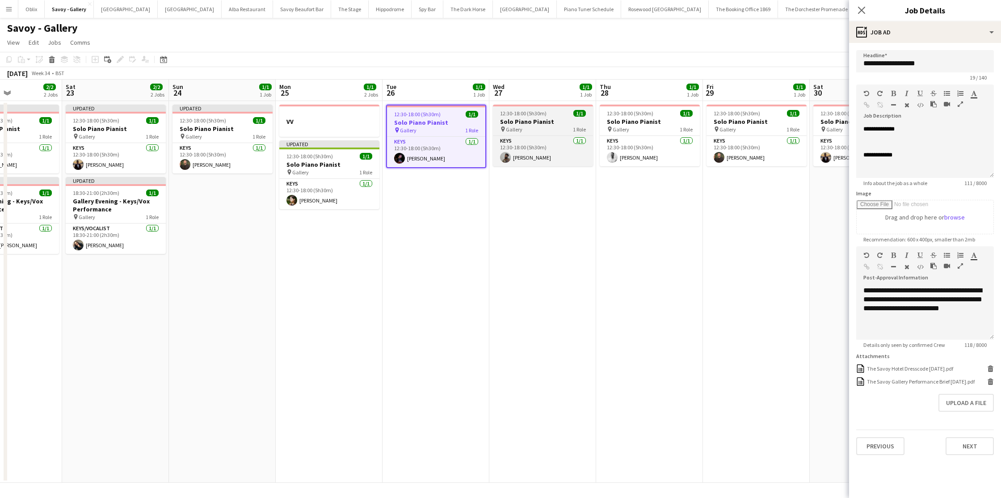
click at [563, 127] on div "pin Gallery 1 Role" at bounding box center [543, 129] width 100 height 7
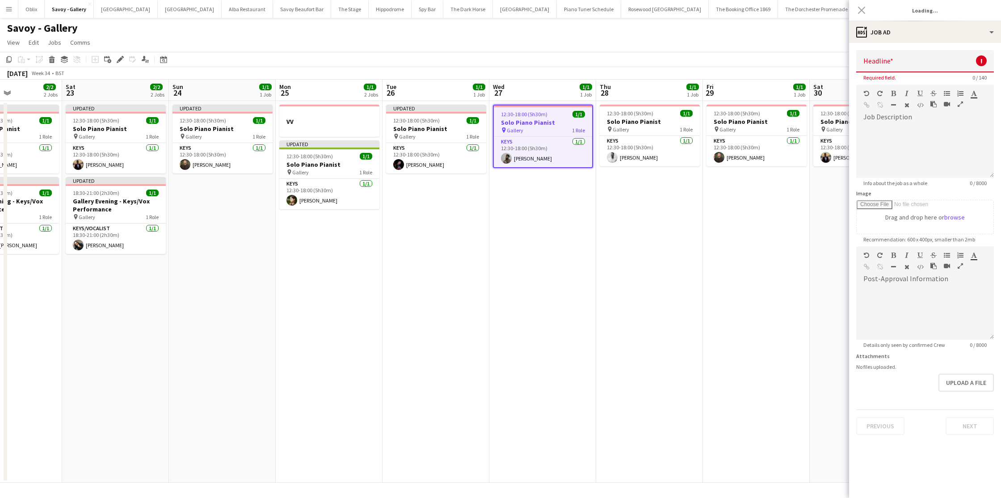
type input "**********"
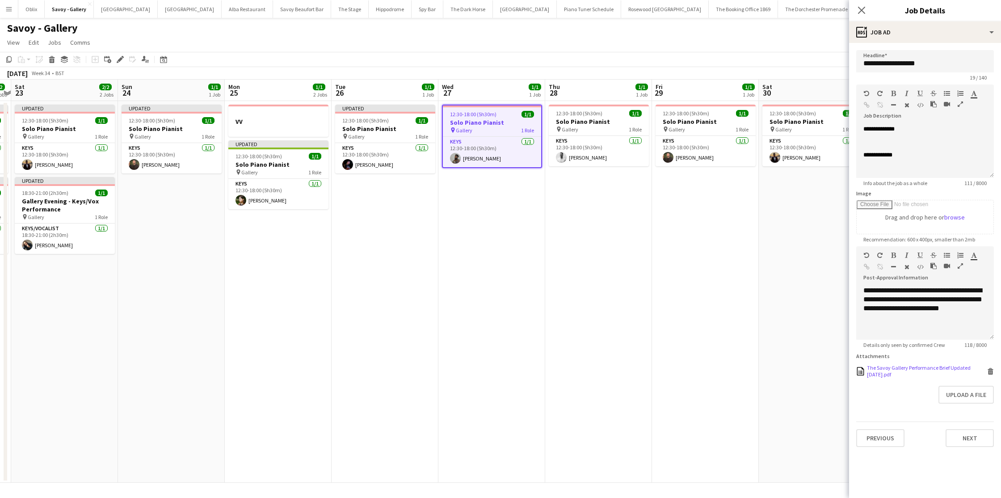
scroll to position [0, 310]
click at [857, 367] on div "The Savoy Gallery Performance Brief Updated August 2025.pdf The Savoy Gallery P…" at bounding box center [925, 370] width 138 height 13
click at [857, 373] on icon at bounding box center [990, 372] width 4 height 4
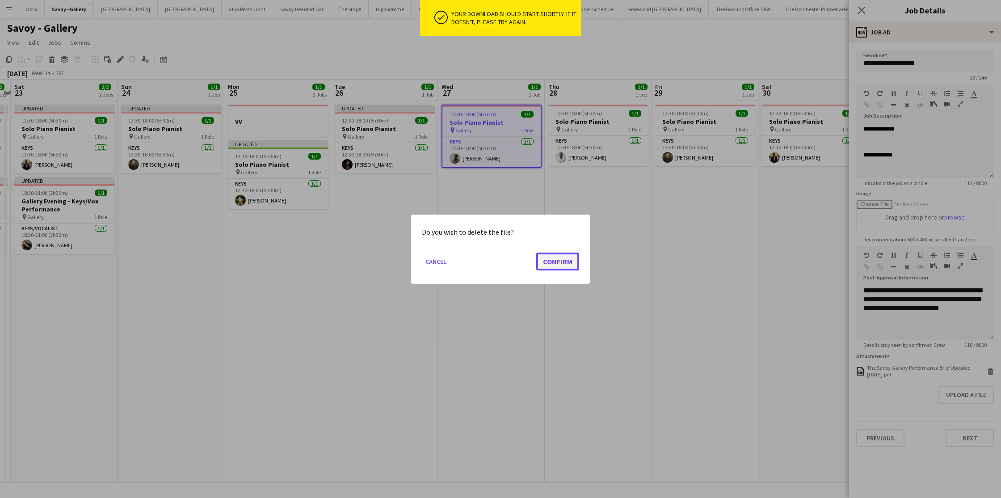
click at [554, 266] on button "Confirm" at bounding box center [557, 261] width 43 height 18
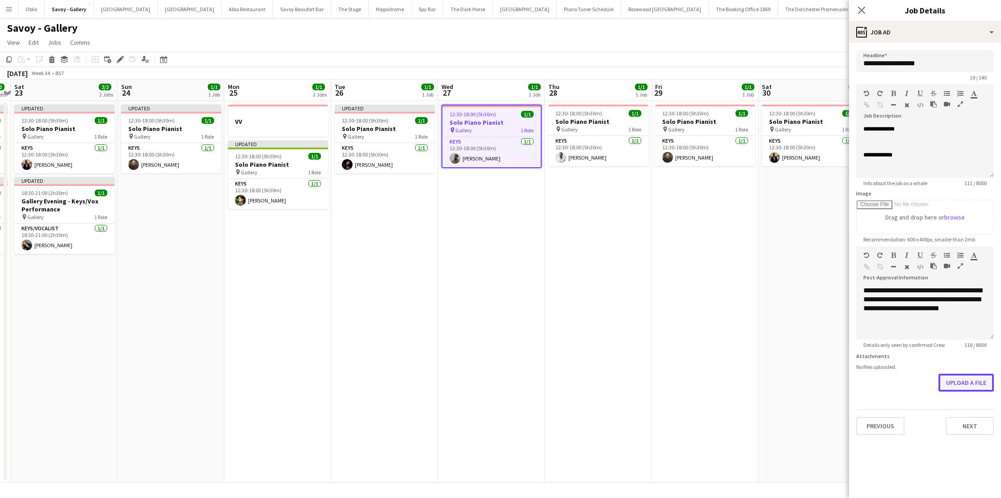
click at [857, 383] on button "Upload a file" at bounding box center [965, 383] width 55 height 18
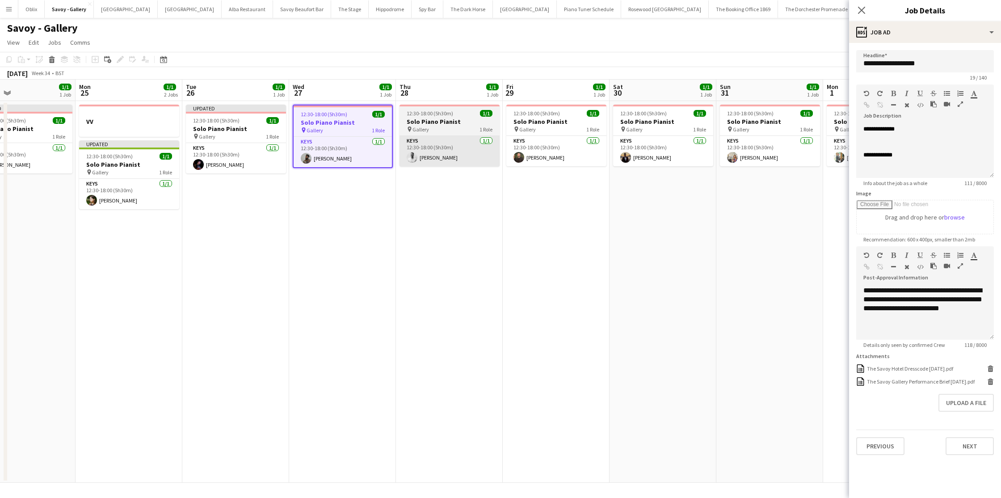
scroll to position [0, 353]
click at [449, 125] on h3 "Solo Piano Pianist" at bounding box center [449, 122] width 100 height 8
type input "**********"
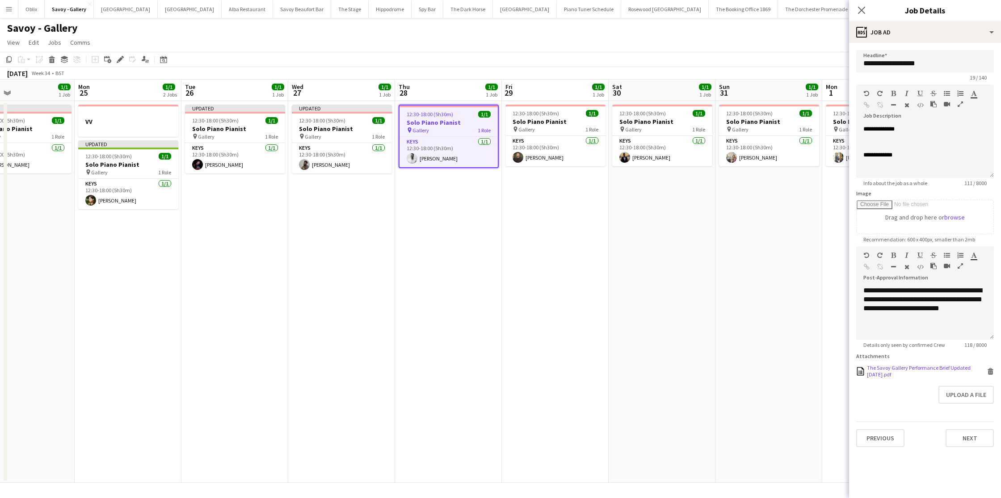
click at [857, 372] on icon at bounding box center [990, 372] width 4 height 4
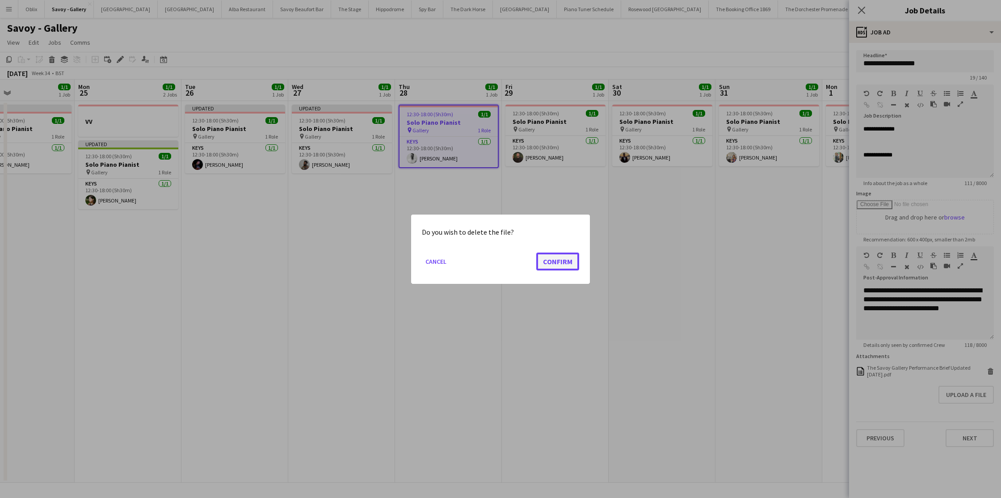
click at [569, 269] on button "Confirm" at bounding box center [557, 261] width 43 height 18
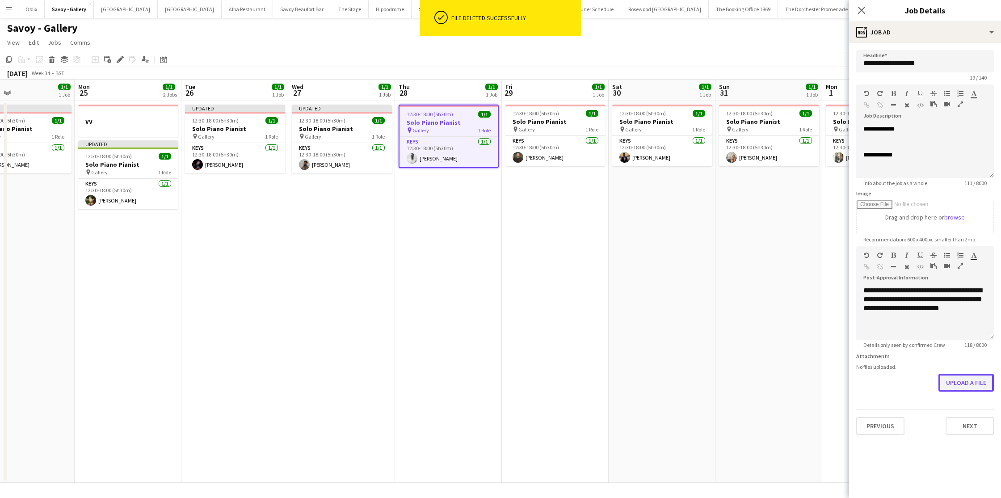
click at [857, 385] on button "Upload a file" at bounding box center [965, 383] width 55 height 18
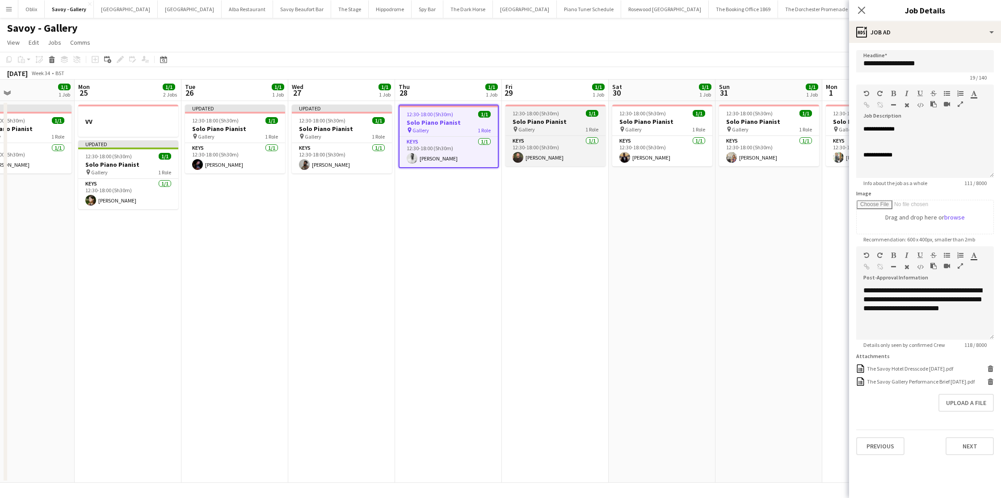
click at [543, 123] on h3 "Solo Piano Pianist" at bounding box center [555, 122] width 100 height 8
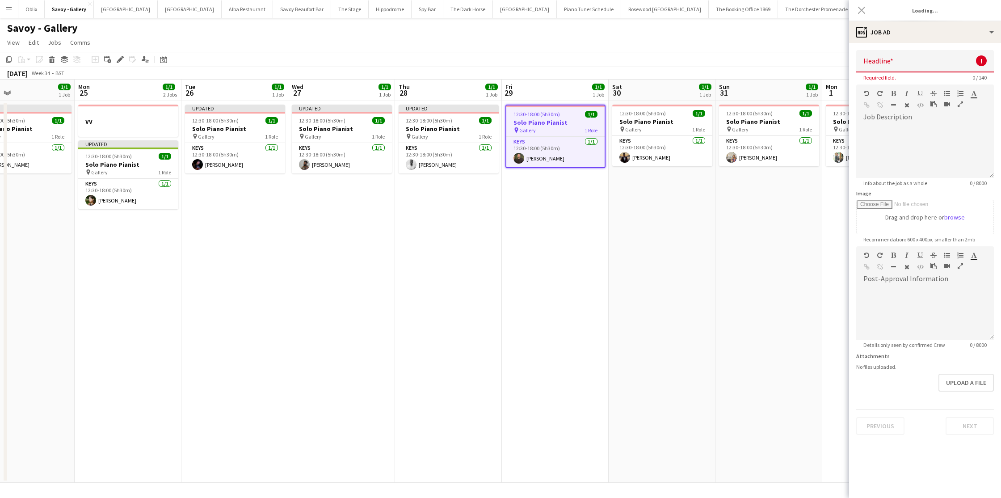
type input "**********"
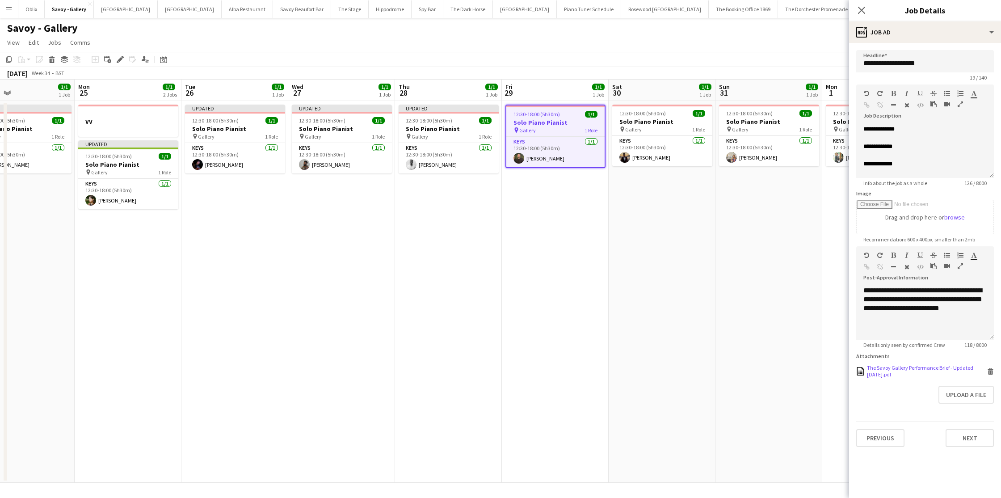
click at [857, 368] on icon at bounding box center [991, 369] width 6 height 2
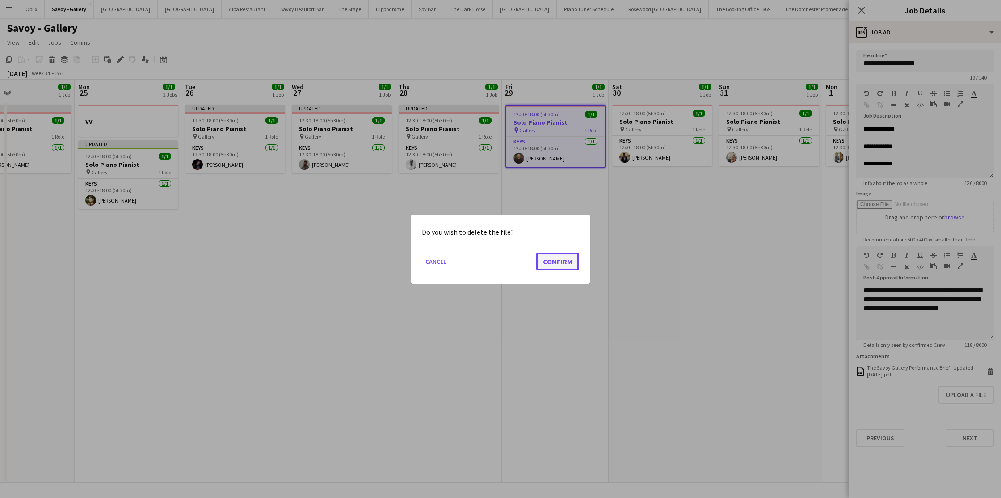
click at [570, 263] on button "Confirm" at bounding box center [557, 261] width 43 height 18
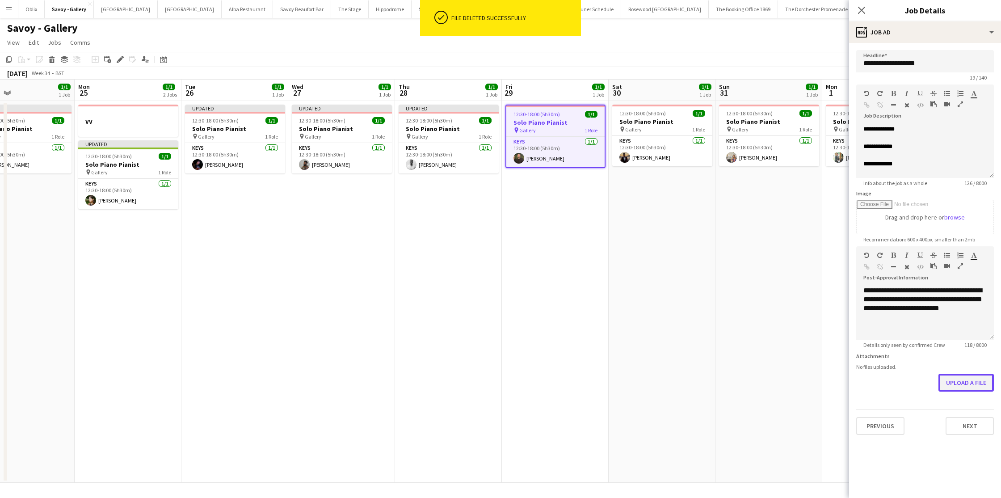
click at [857, 385] on button "Upload a file" at bounding box center [965, 383] width 55 height 18
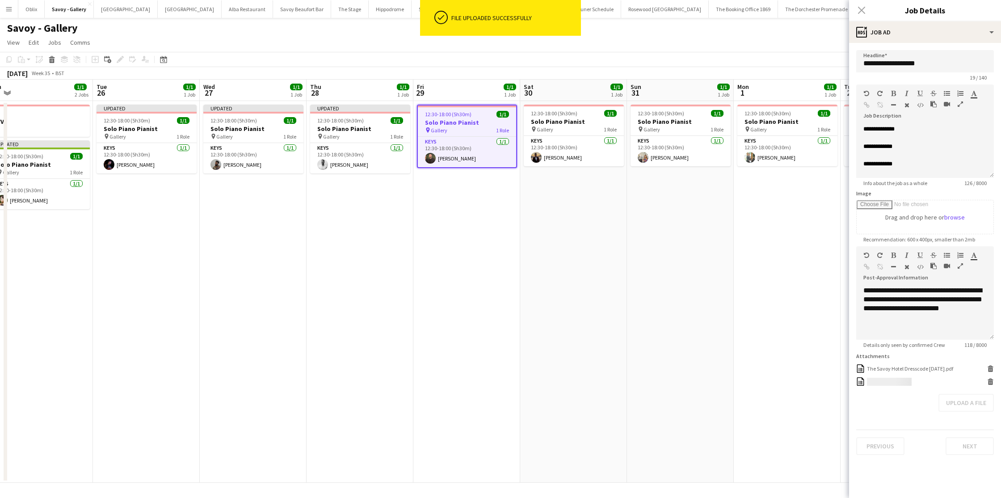
scroll to position [0, 277]
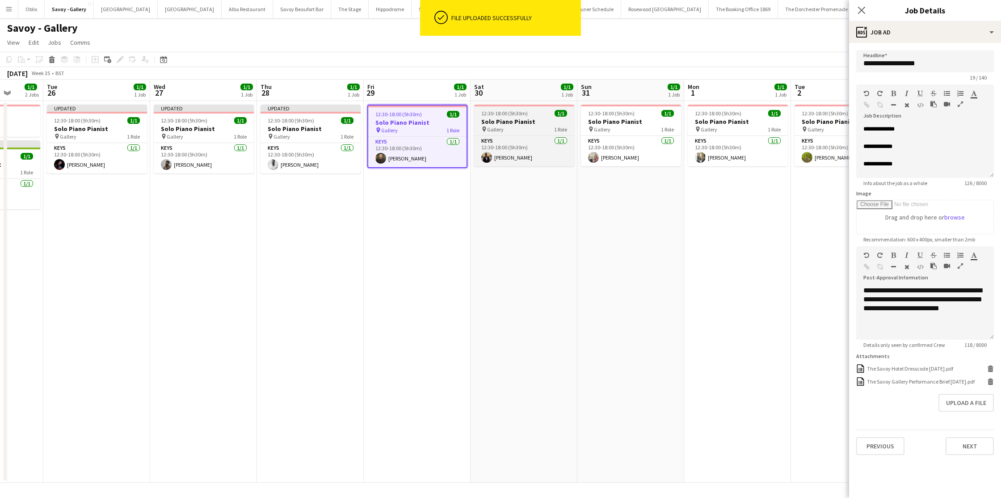
click at [508, 121] on h3 "Solo Piano Pianist" at bounding box center [524, 122] width 100 height 8
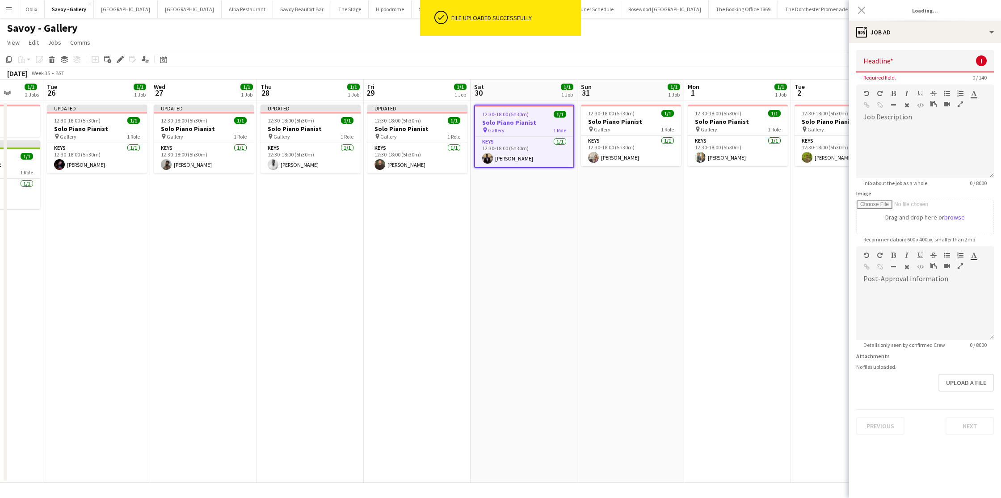
type input "**********"
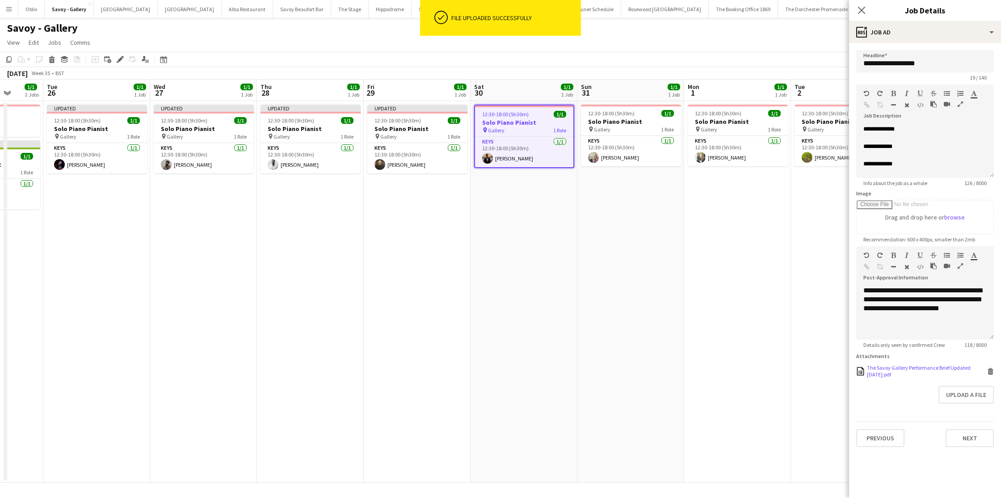
click at [857, 372] on icon at bounding box center [990, 372] width 4 height 4
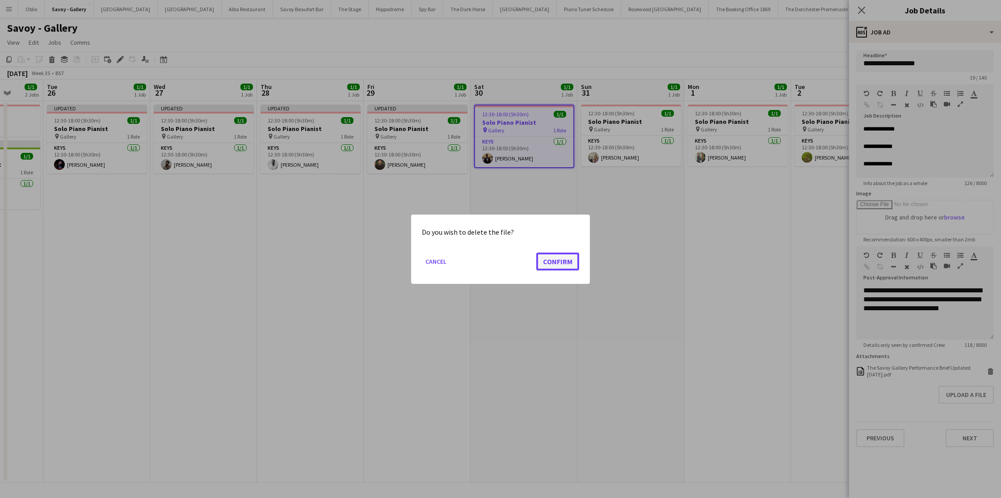
click at [563, 261] on button "Confirm" at bounding box center [557, 261] width 43 height 18
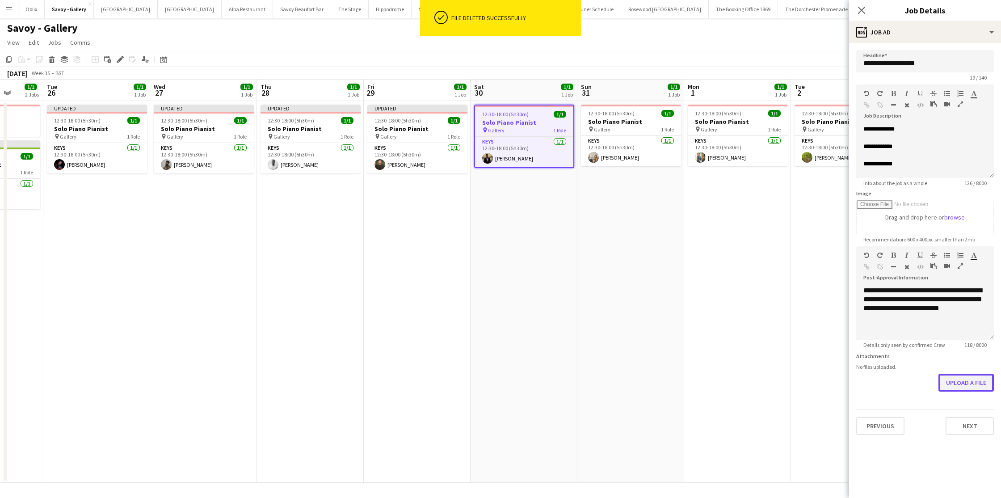
click at [857, 380] on button "Upload a file" at bounding box center [965, 383] width 55 height 18
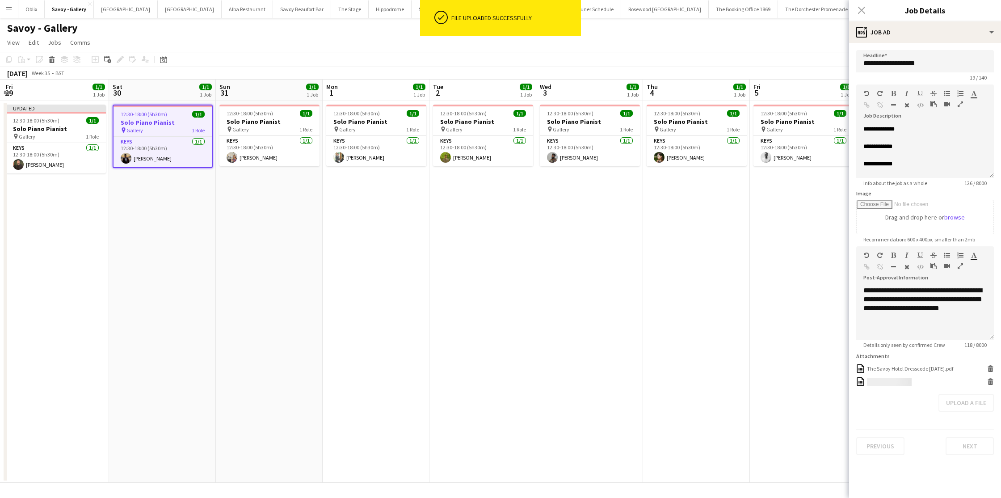
scroll to position [0, 262]
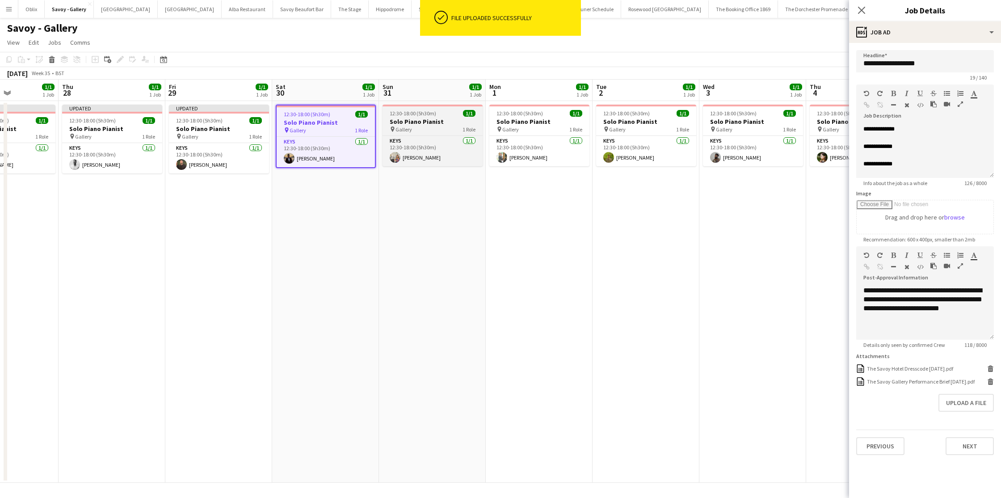
click at [426, 124] on h3 "Solo Piano Pianist" at bounding box center [432, 122] width 100 height 8
type input "**********"
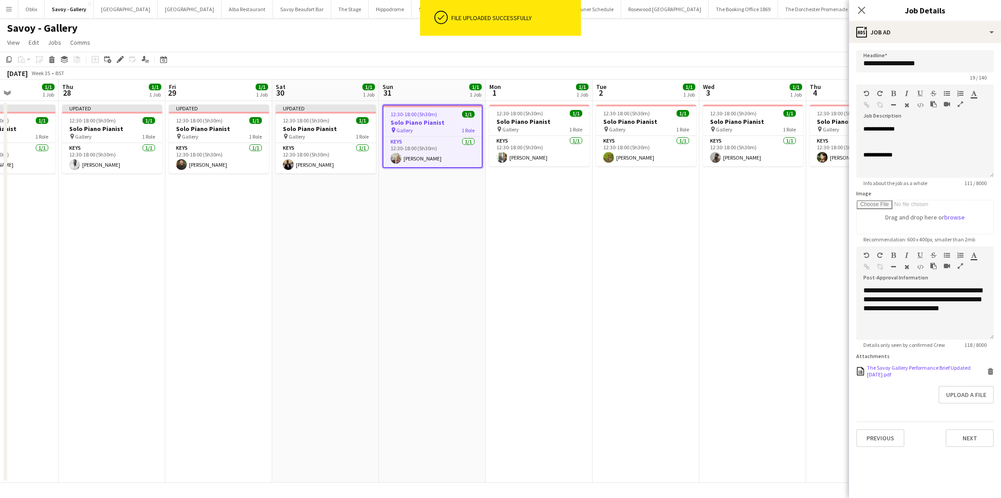
click at [857, 371] on icon at bounding box center [990, 372] width 4 height 4
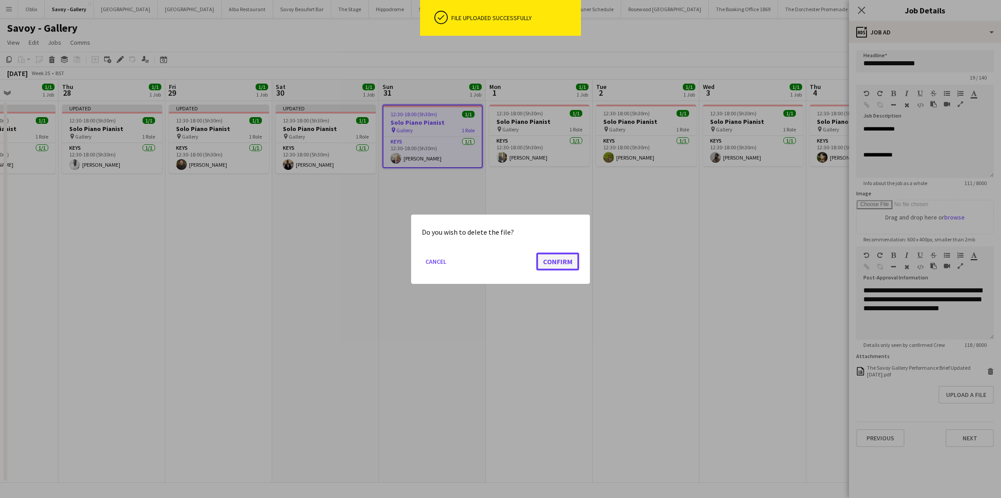
click at [572, 257] on button "Confirm" at bounding box center [557, 261] width 43 height 18
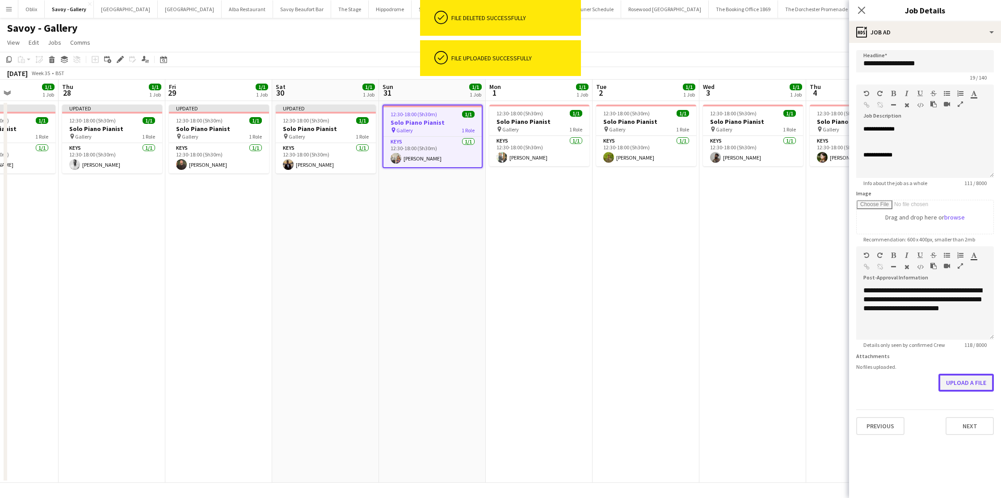
click at [857, 379] on button "Upload a file" at bounding box center [965, 383] width 55 height 18
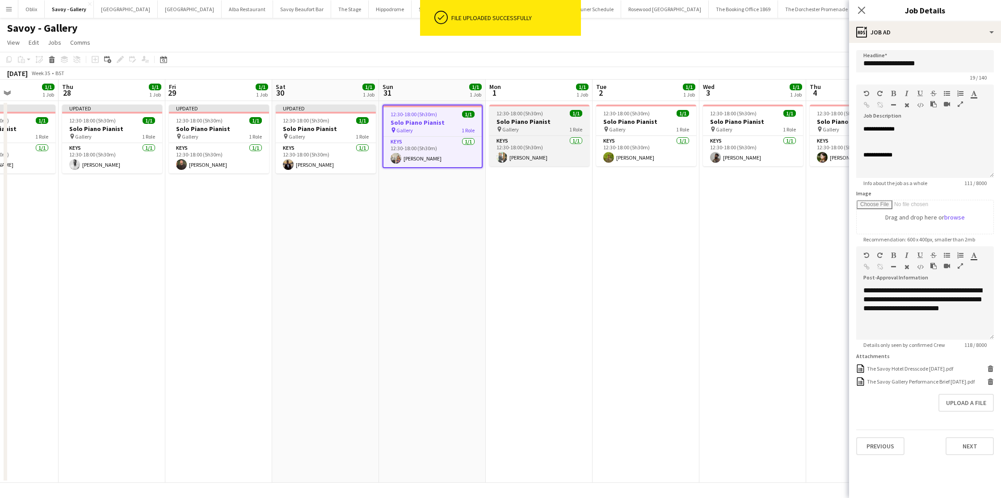
click at [529, 120] on h3 "Solo Piano Pianist" at bounding box center [539, 122] width 100 height 8
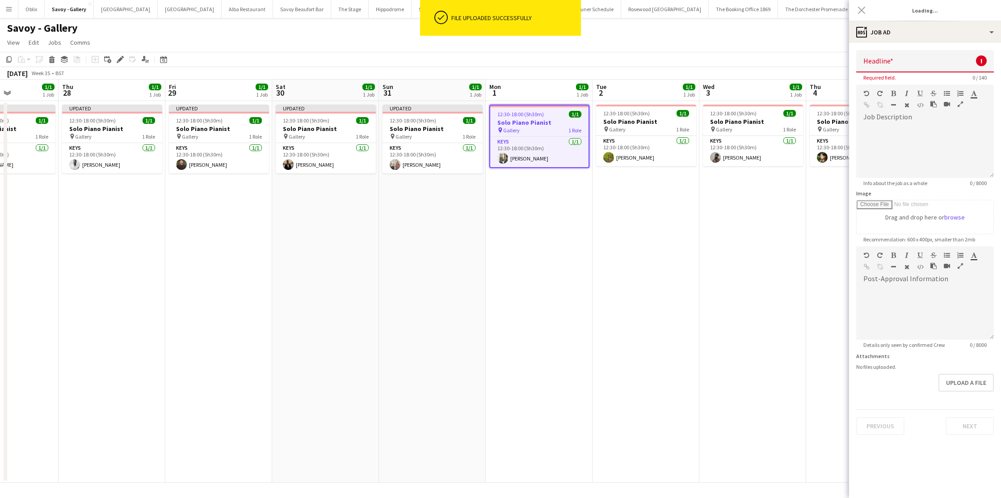
type input "**********"
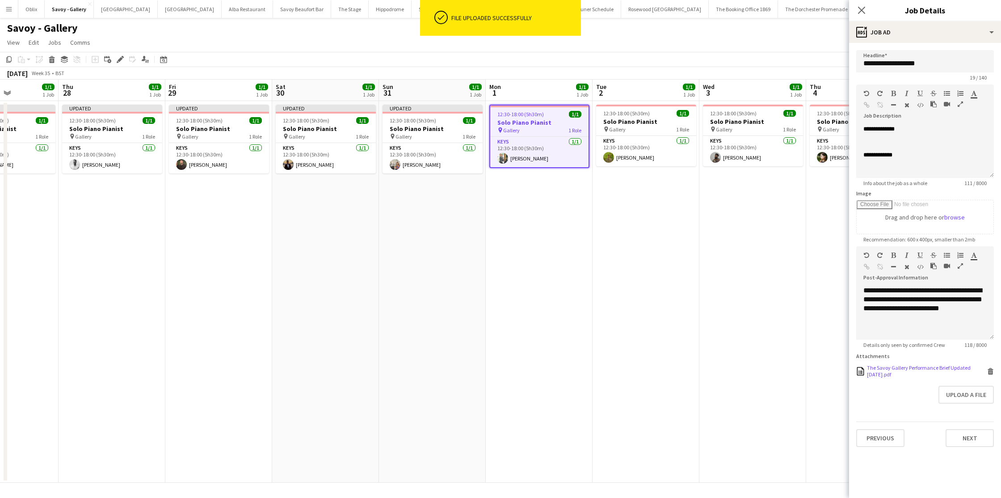
click at [857, 372] on icon at bounding box center [990, 372] width 4 height 4
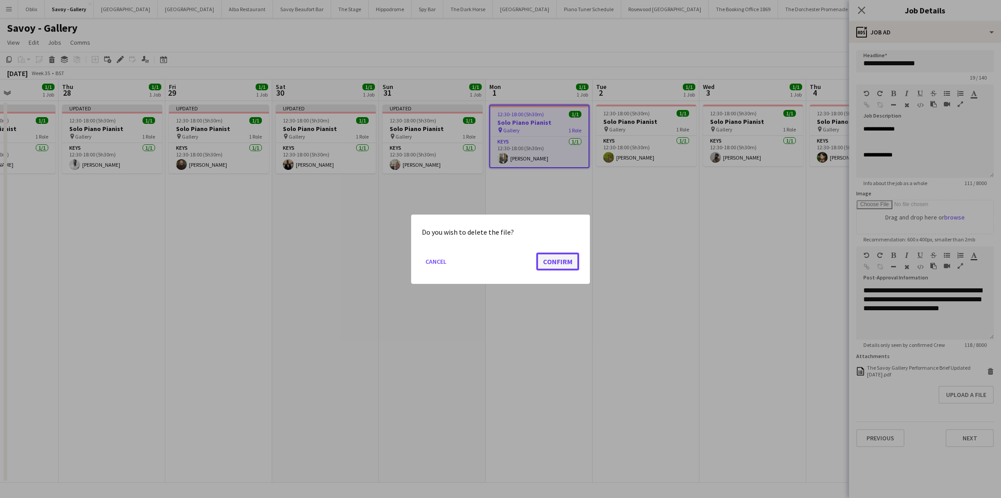
click at [562, 267] on button "Confirm" at bounding box center [557, 261] width 43 height 18
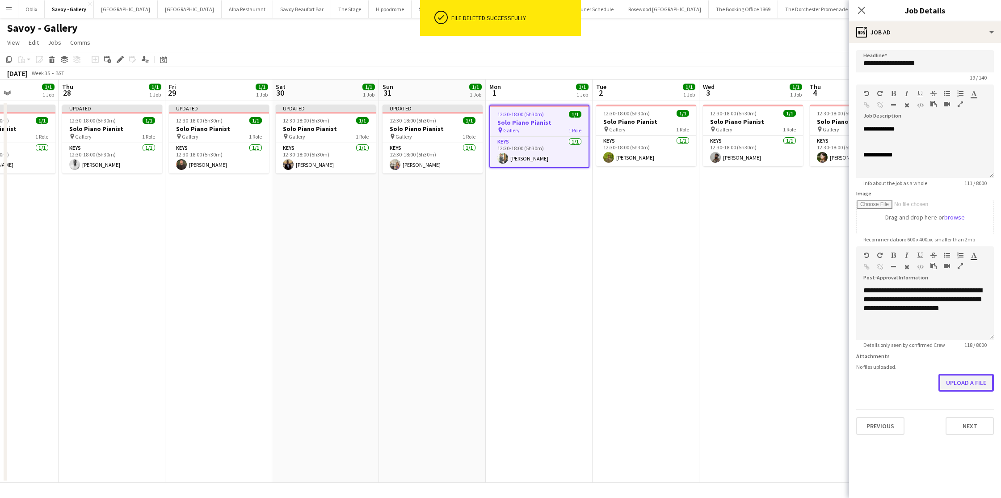
click at [857, 380] on button "Upload a file" at bounding box center [965, 383] width 55 height 18
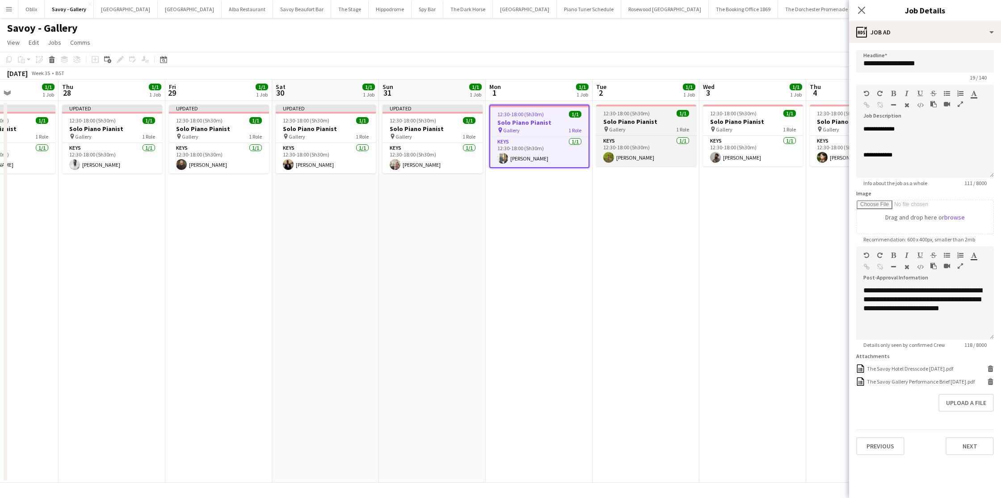
click at [613, 132] on span "Gallery" at bounding box center [617, 129] width 17 height 7
type input "**********"
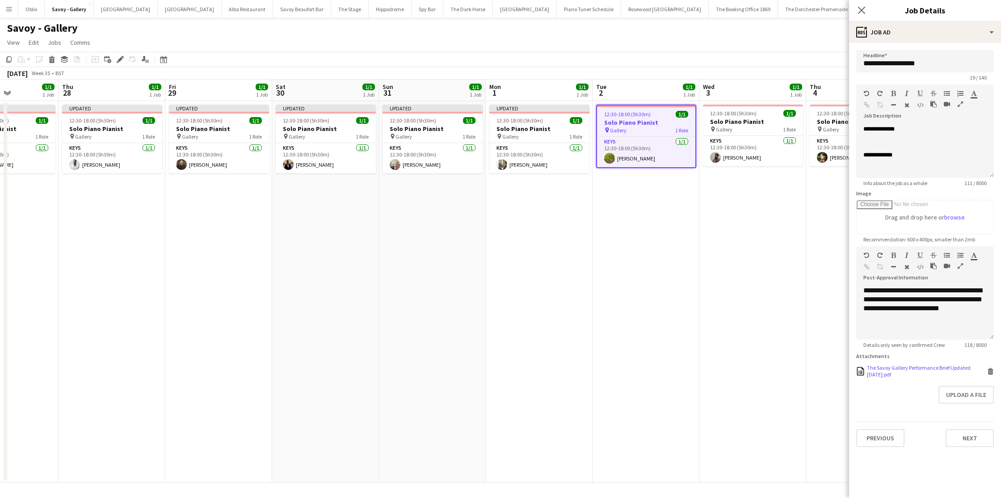
click at [857, 370] on icon at bounding box center [990, 372] width 4 height 4
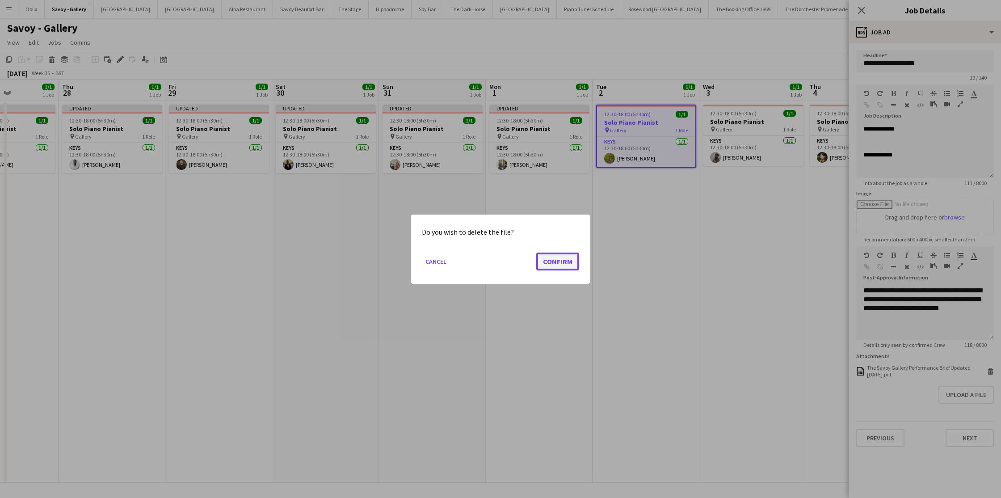
click at [570, 260] on button "Confirm" at bounding box center [557, 261] width 43 height 18
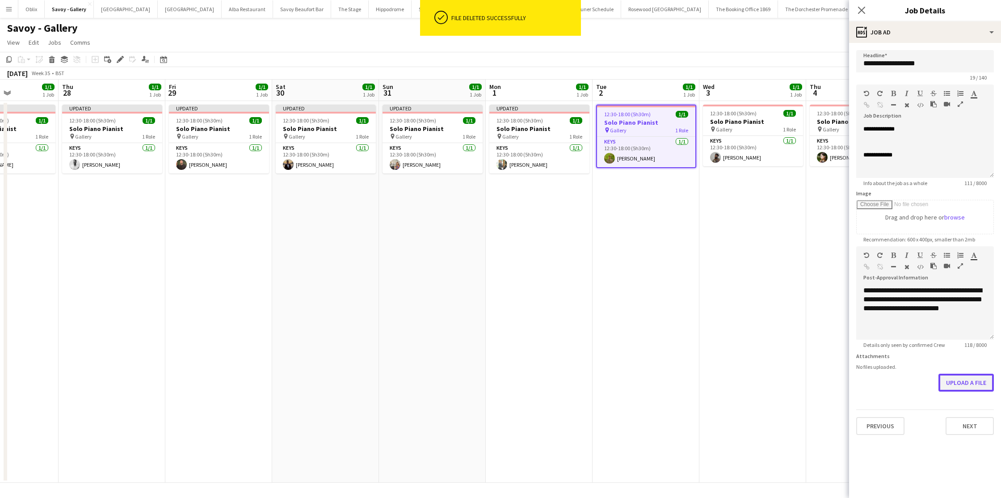
click at [857, 378] on button "Upload a file" at bounding box center [965, 383] width 55 height 18
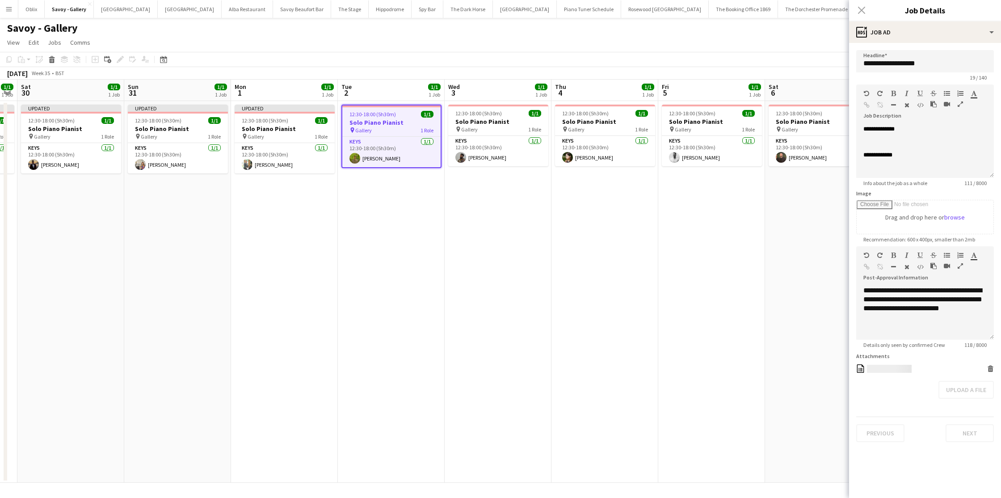
scroll to position [0, 312]
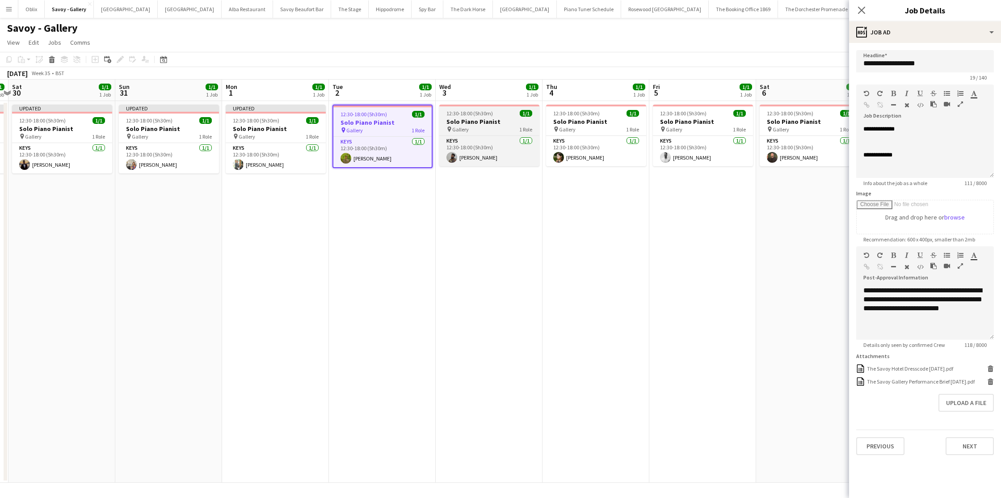
click at [476, 129] on div "pin Gallery 1 Role" at bounding box center [489, 129] width 100 height 7
type input "**********"
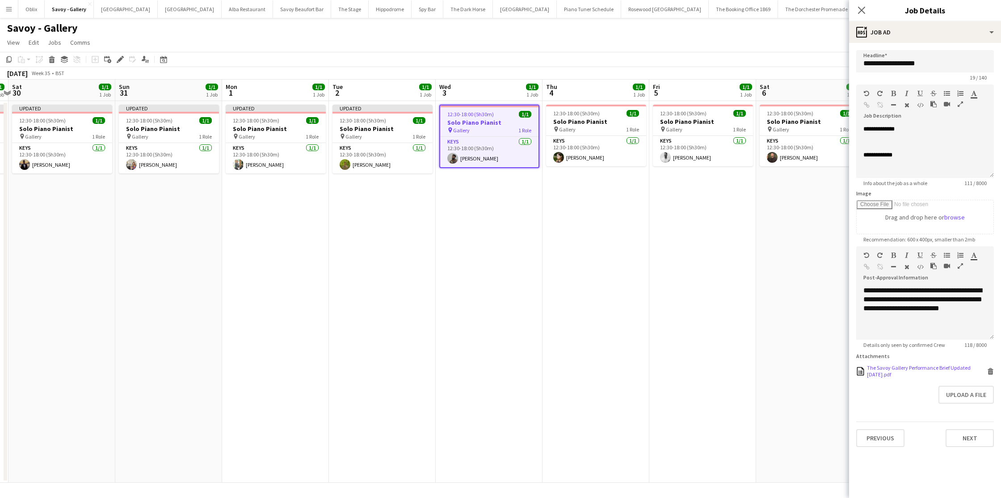
click at [857, 370] on icon "Delete" at bounding box center [990, 371] width 7 height 7
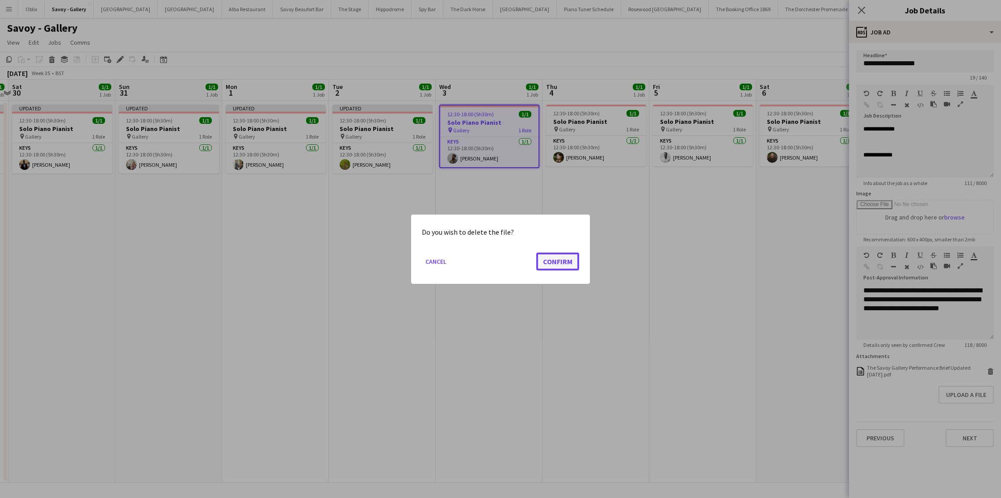
click at [554, 261] on button "Confirm" at bounding box center [557, 261] width 43 height 18
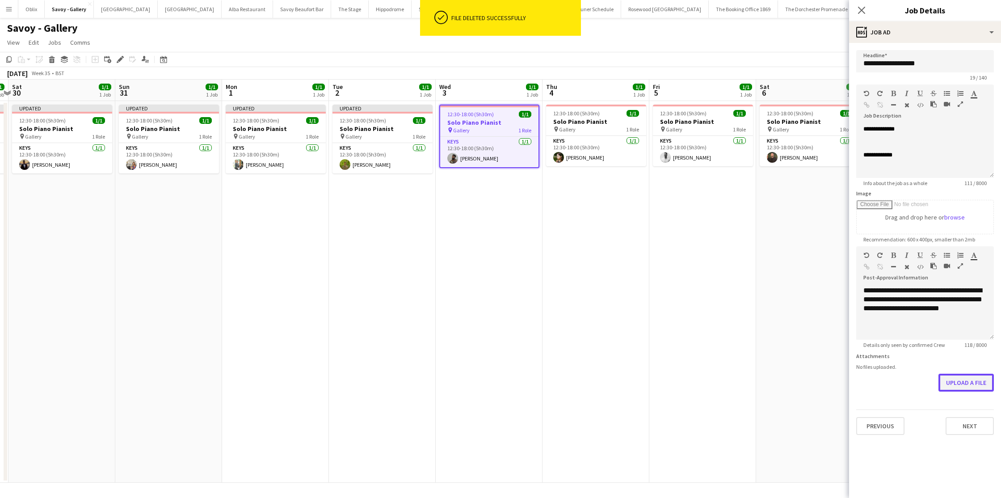
click at [857, 378] on button "Upload a file" at bounding box center [965, 383] width 55 height 18
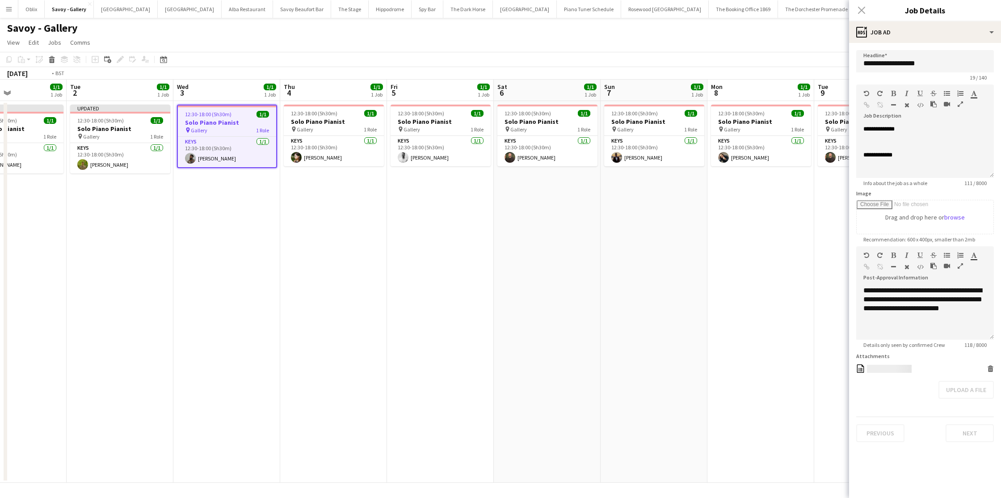
scroll to position [0, 412]
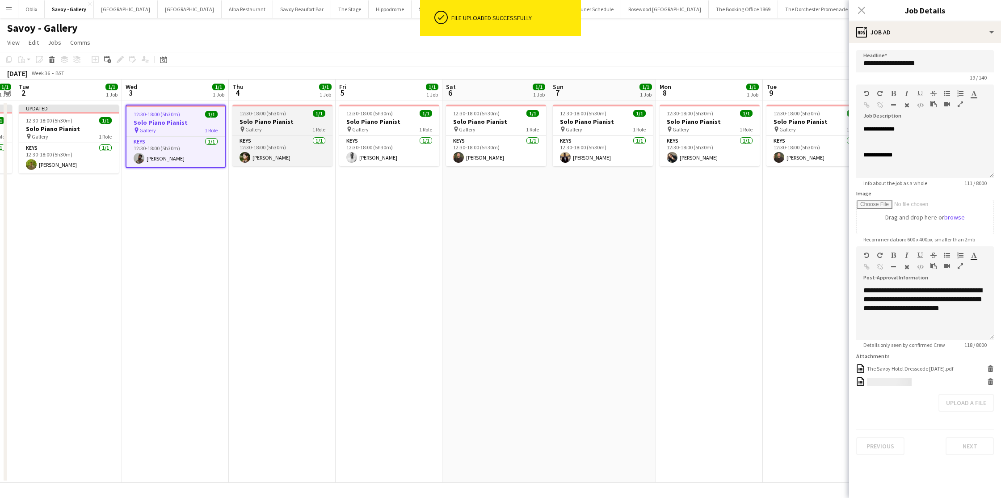
click at [272, 117] on app-job-card "12:30-18:00 (5h30m) 1/1 Solo Piano Pianist pin Gallery 1 Role Keys 1/1 12:30-18…" at bounding box center [282, 136] width 100 height 62
click at [275, 123] on h3 "Solo Piano Pianist" at bounding box center [282, 122] width 100 height 8
type input "**********"
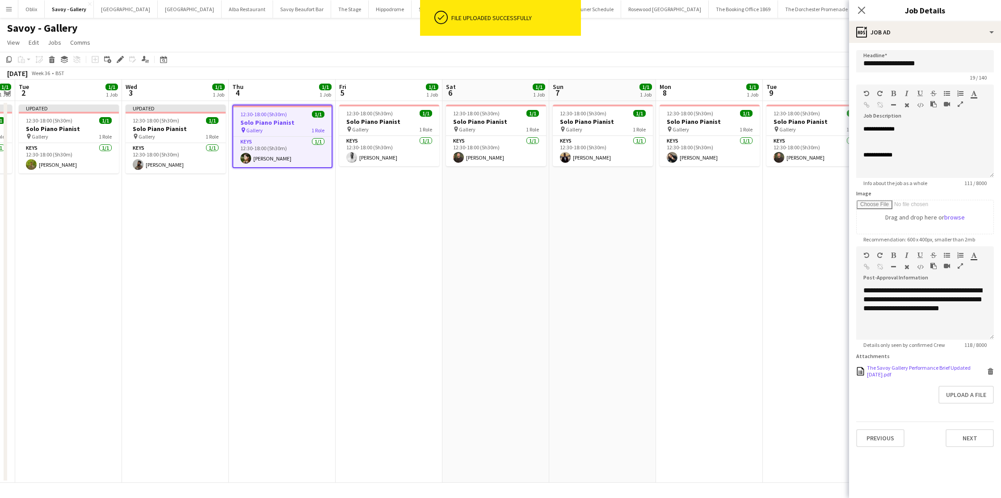
click at [857, 371] on icon "Delete" at bounding box center [990, 371] width 7 height 7
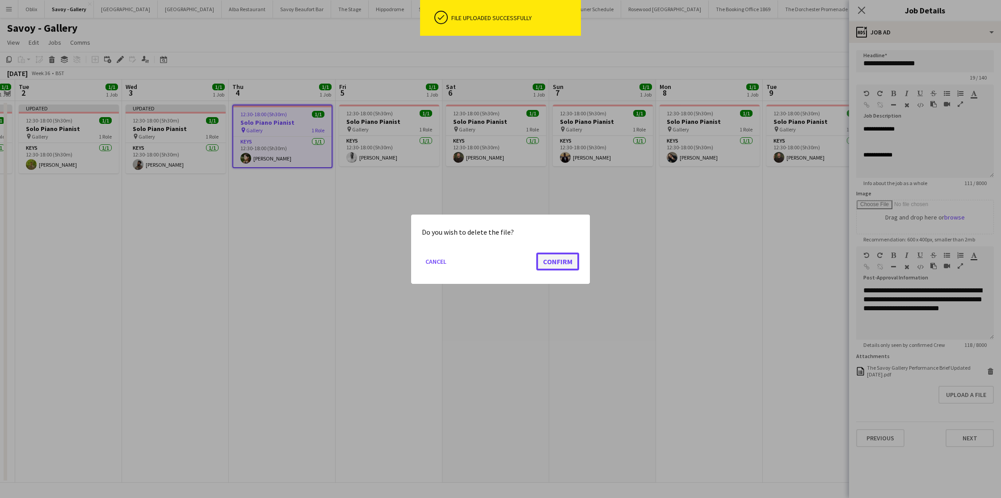
click at [575, 266] on button "Confirm" at bounding box center [557, 261] width 43 height 18
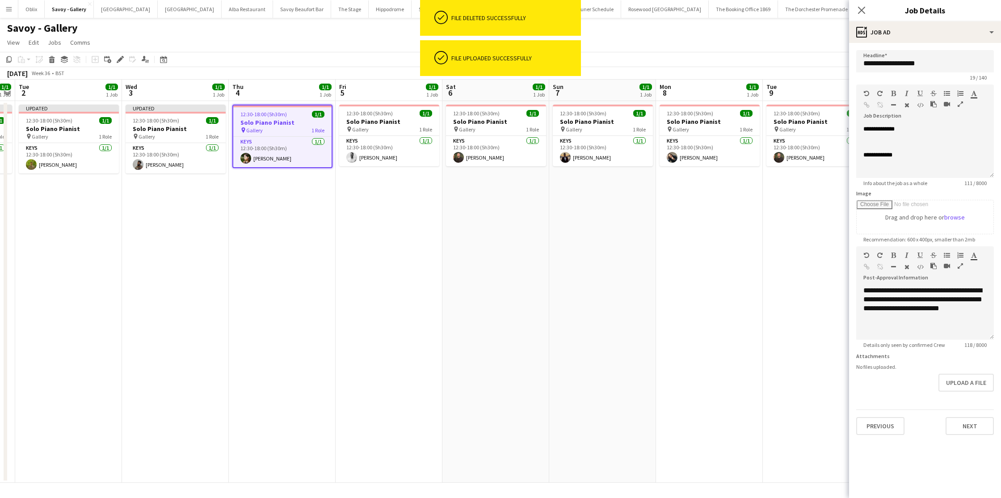
click at [857, 392] on form "**********" at bounding box center [925, 242] width 152 height 385
click at [857, 389] on button "Upload a file" at bounding box center [965, 383] width 55 height 18
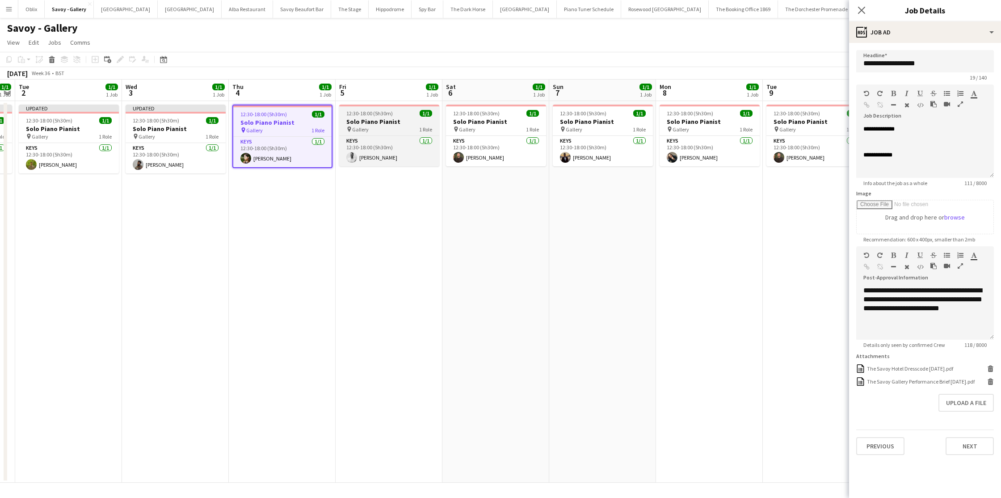
click at [389, 112] on span "12:30-18:00 (5h30m)" at bounding box center [369, 113] width 46 height 7
type input "**********"
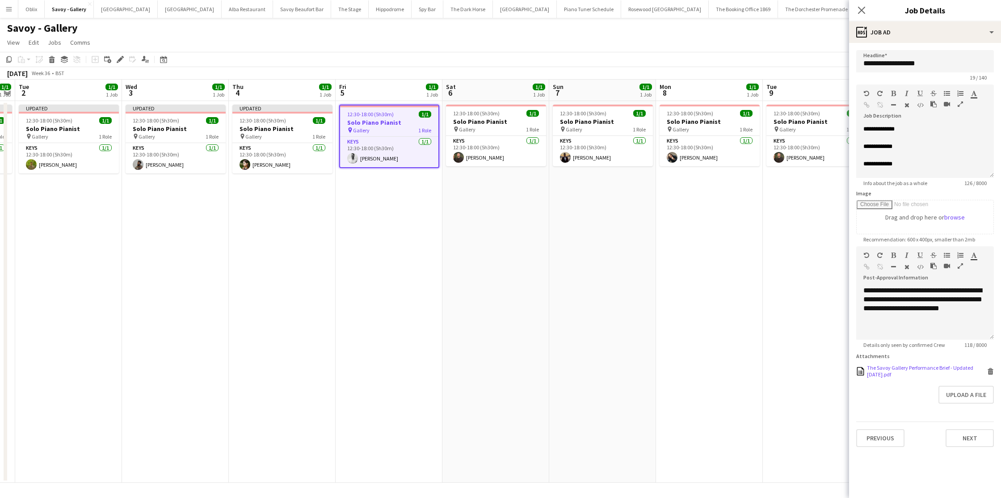
click at [857, 370] on icon at bounding box center [990, 372] width 4 height 4
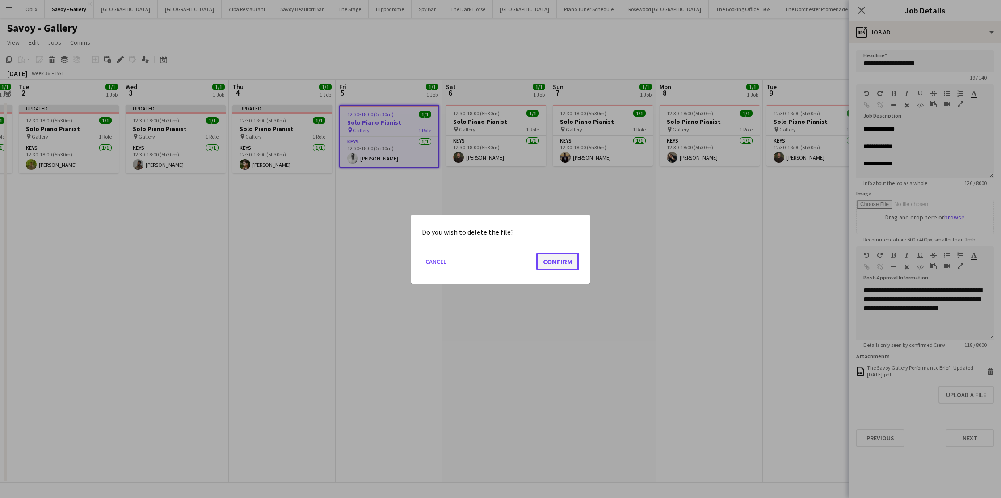
click at [543, 263] on button "Confirm" at bounding box center [557, 261] width 43 height 18
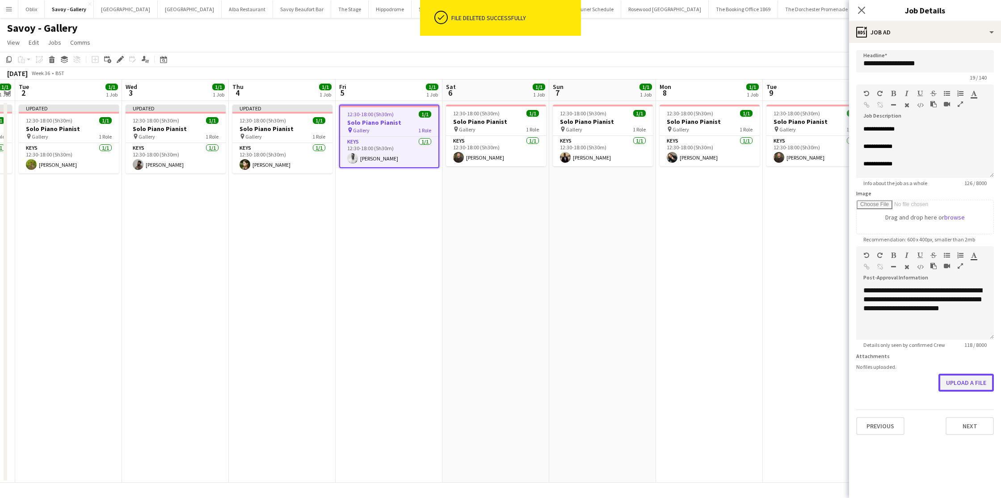
click at [857, 378] on button "Upload a file" at bounding box center [965, 383] width 55 height 18
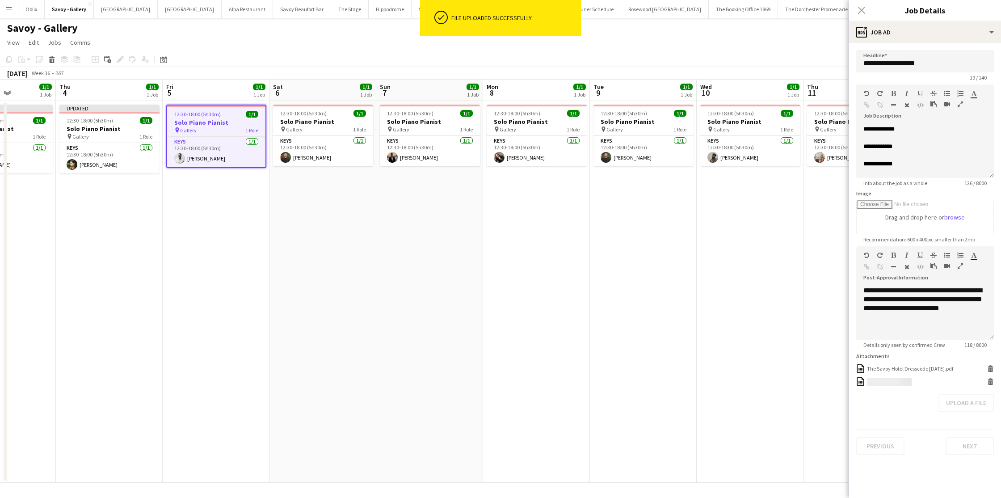
scroll to position [0, 261]
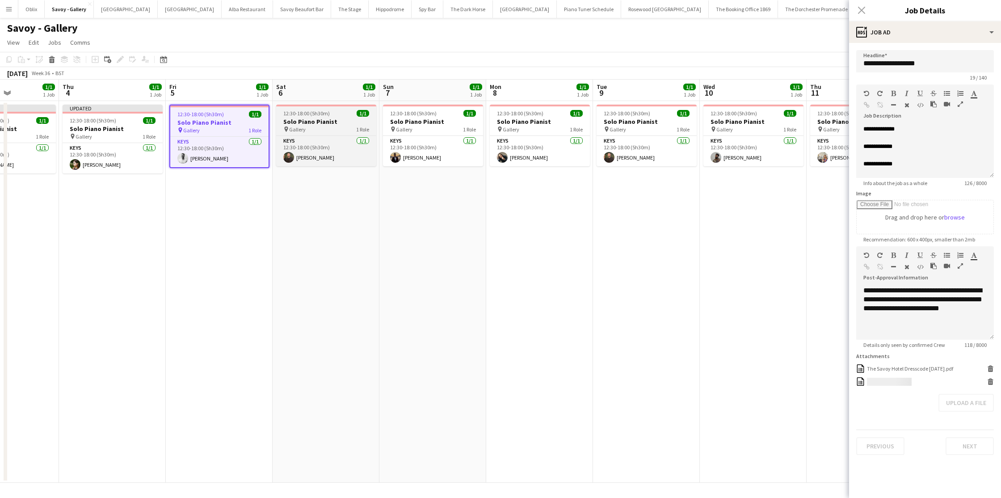
click at [330, 121] on h3 "Solo Piano Pianist" at bounding box center [326, 122] width 100 height 8
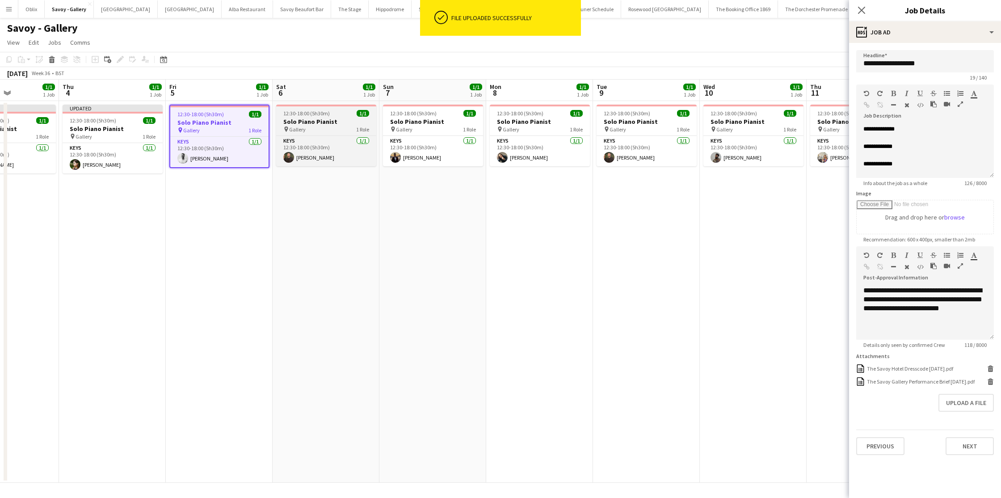
click at [330, 121] on h3 "Solo Piano Pianist" at bounding box center [326, 122] width 100 height 8
type input "**********"
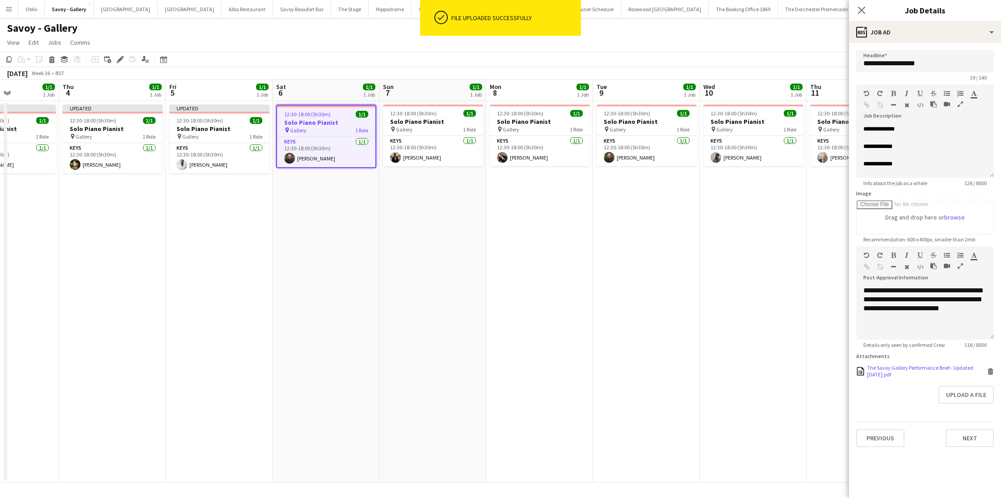
click at [857, 370] on icon at bounding box center [990, 372] width 4 height 4
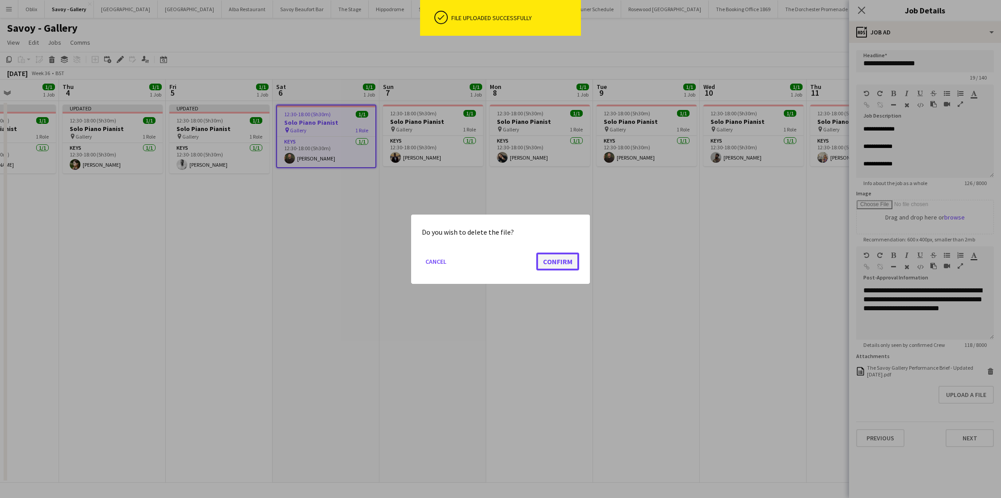
click at [565, 263] on button "Confirm" at bounding box center [557, 261] width 43 height 18
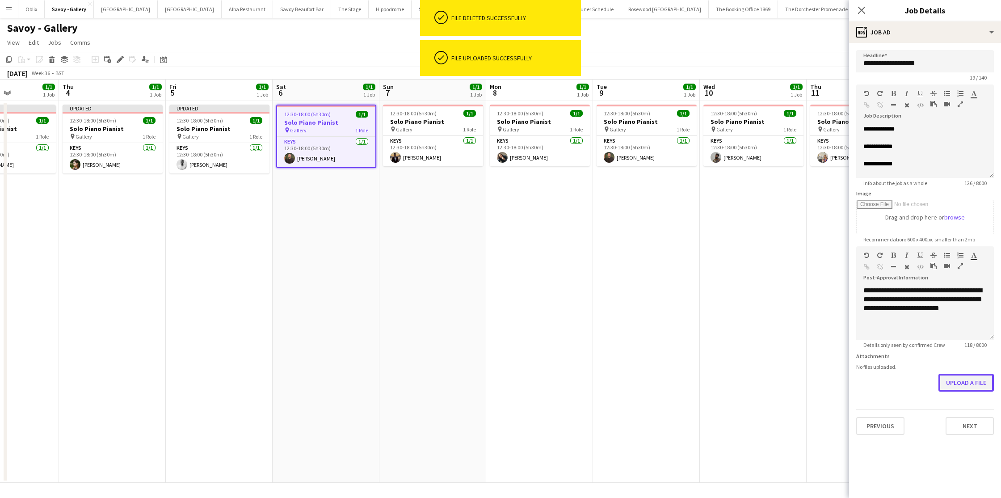
click at [857, 382] on button "Upload a file" at bounding box center [965, 383] width 55 height 18
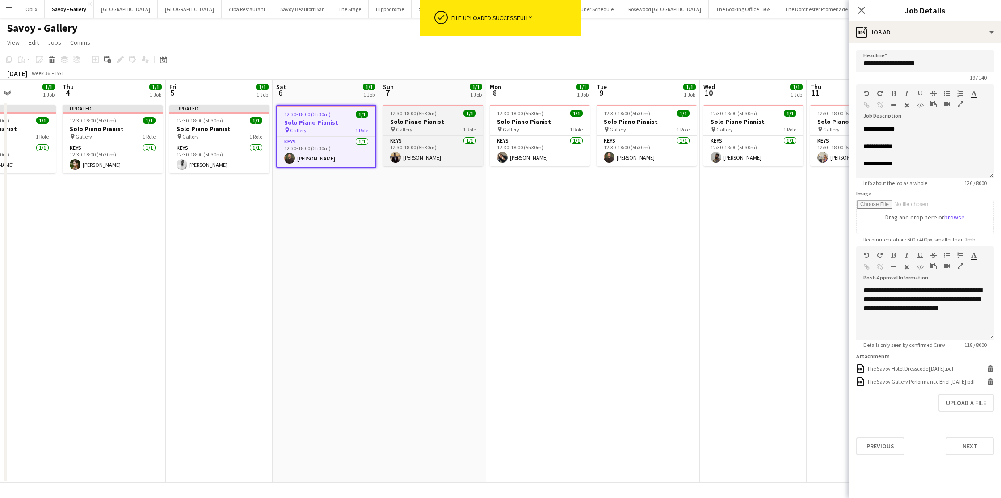
click at [432, 122] on h3 "Solo Piano Pianist" at bounding box center [433, 122] width 100 height 8
type input "**********"
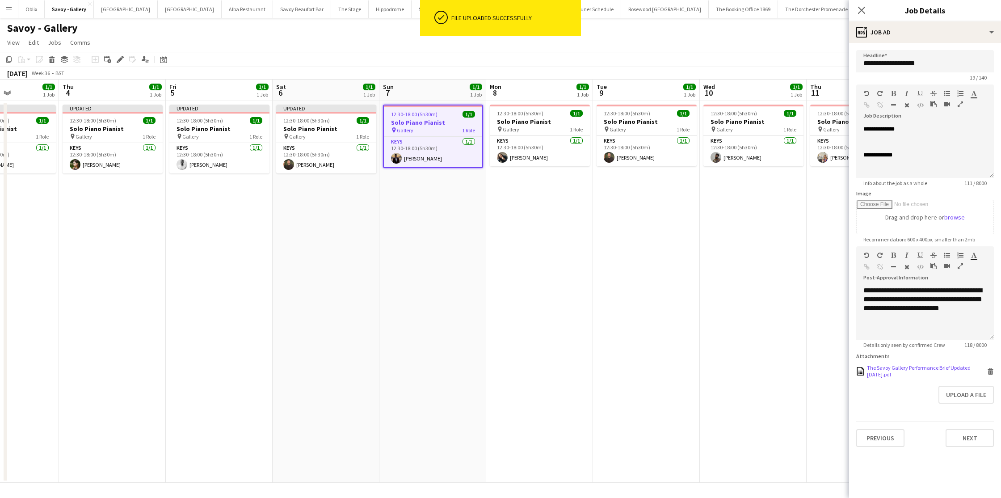
click at [857, 370] on icon at bounding box center [990, 372] width 4 height 4
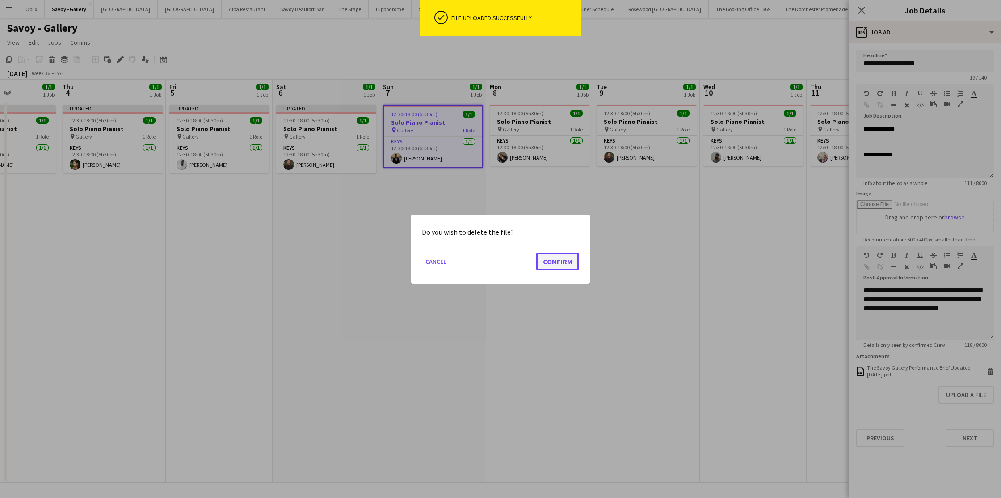
click at [577, 254] on button "Confirm" at bounding box center [557, 261] width 43 height 18
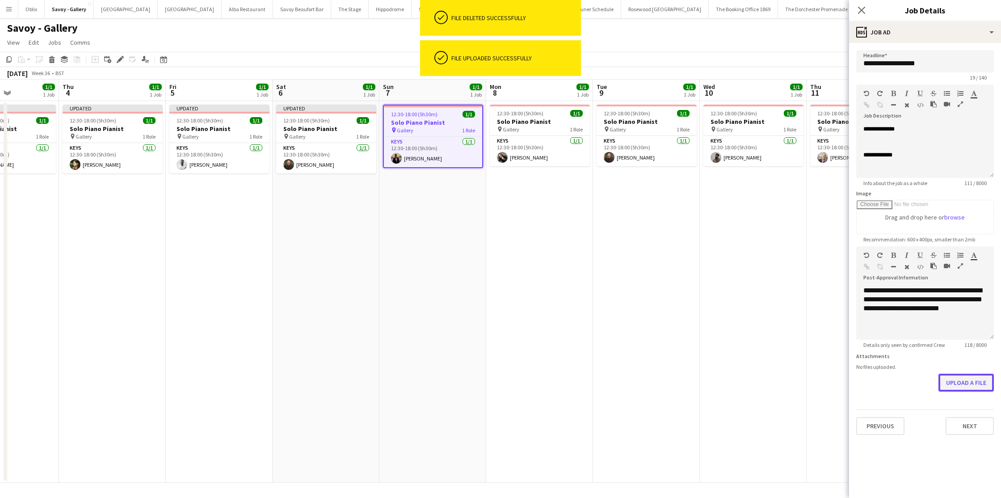
click at [857, 378] on button "Upload a file" at bounding box center [965, 383] width 55 height 18
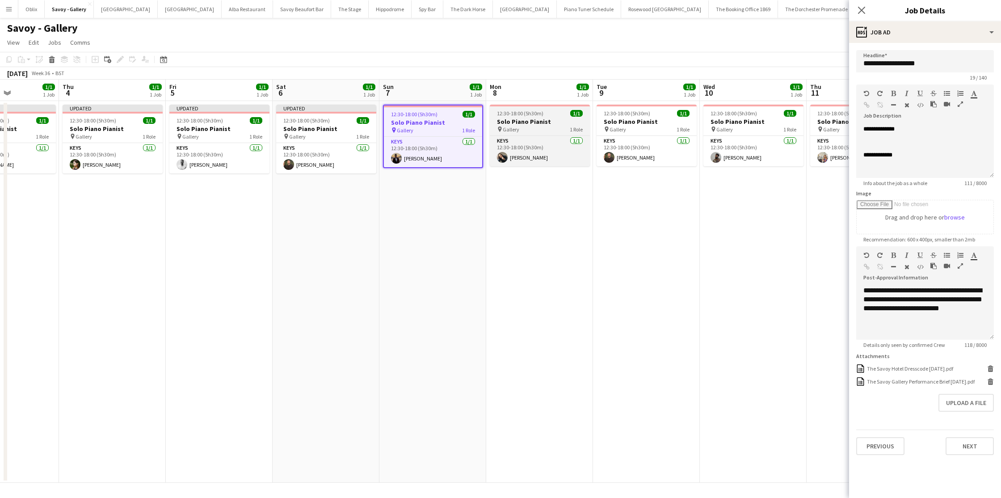
click at [550, 120] on h3 "Solo Piano Pianist" at bounding box center [540, 122] width 100 height 8
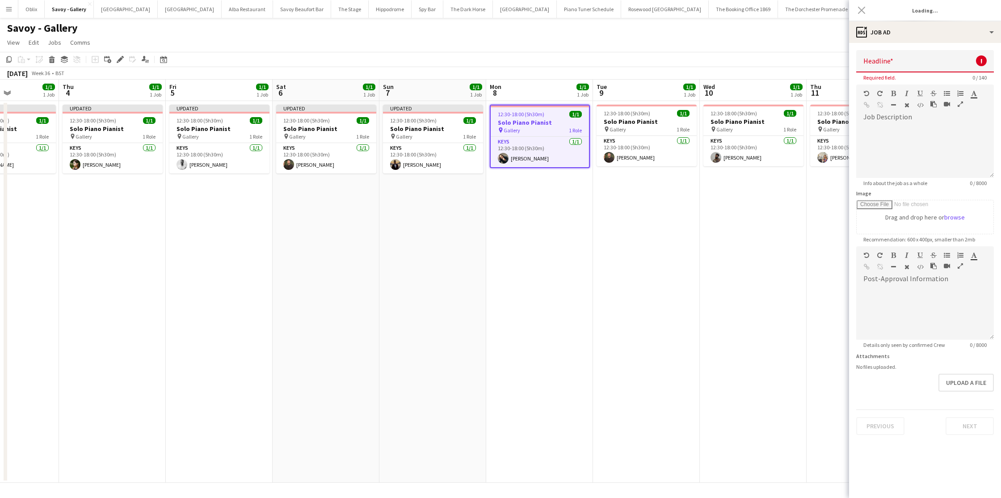
type input "**********"
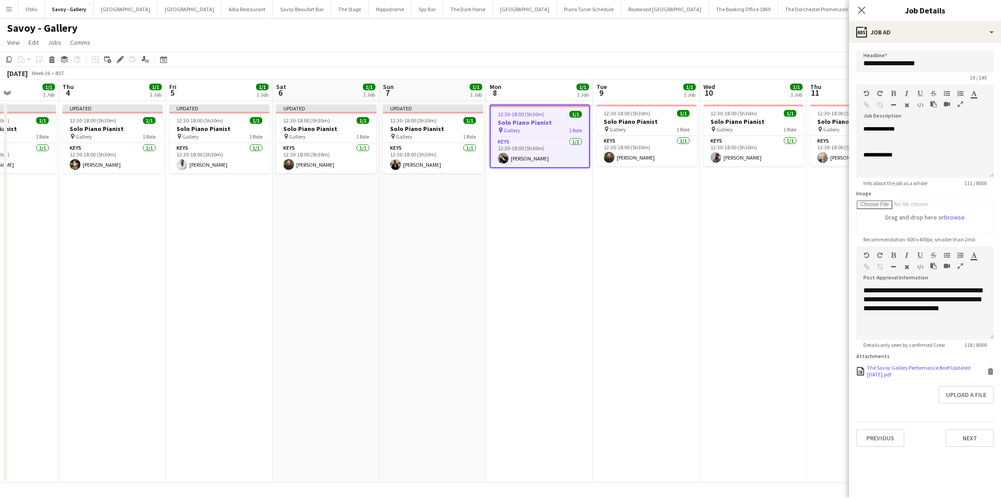
click at [857, 370] on icon at bounding box center [990, 372] width 4 height 4
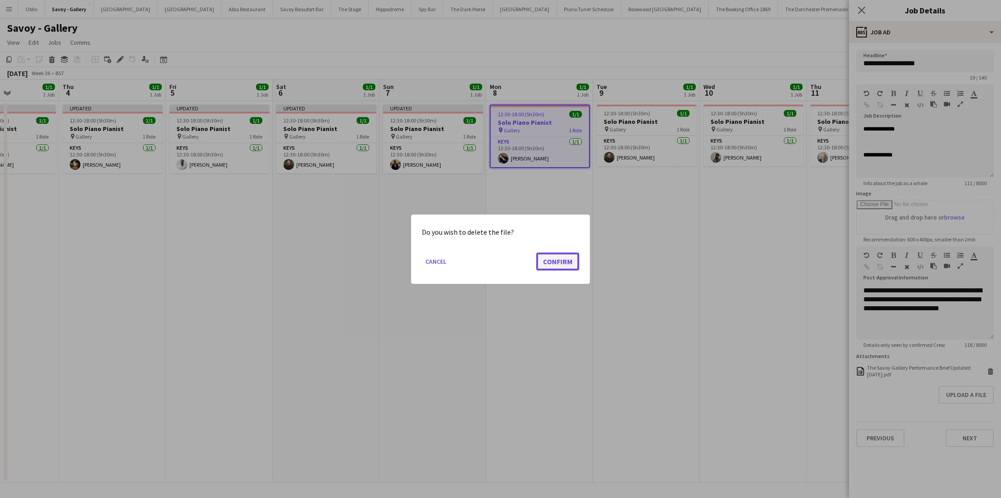
click at [569, 256] on button "Confirm" at bounding box center [557, 261] width 43 height 18
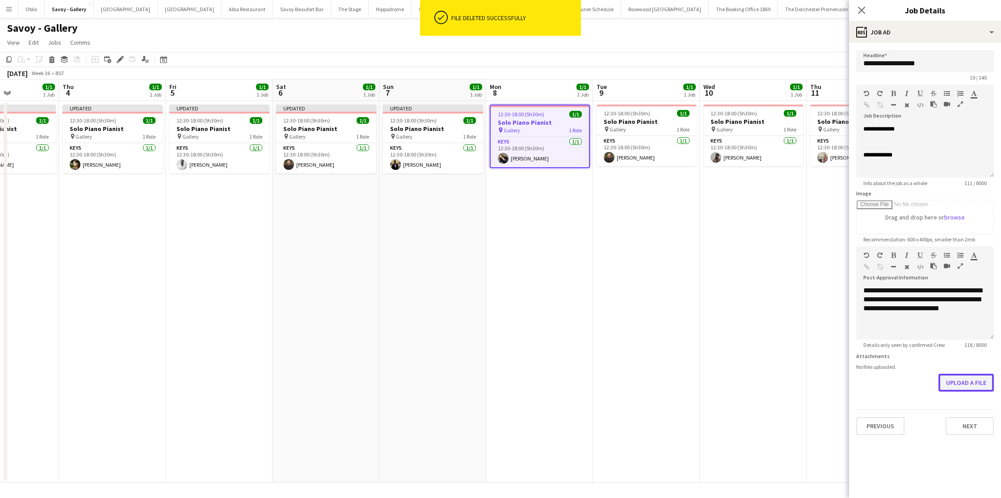
click at [857, 382] on button "Upload a file" at bounding box center [965, 383] width 55 height 18
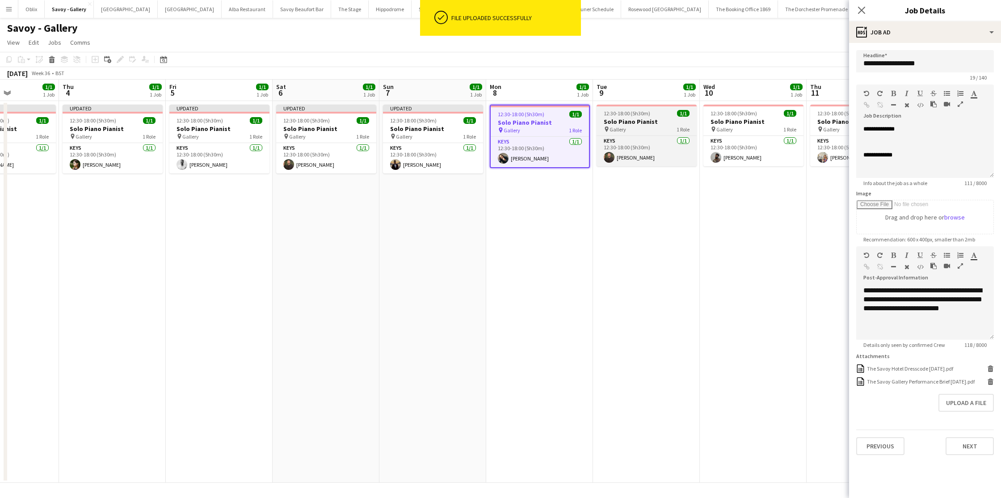
click at [627, 115] on span "12:30-18:00 (5h30m)" at bounding box center [627, 113] width 46 height 7
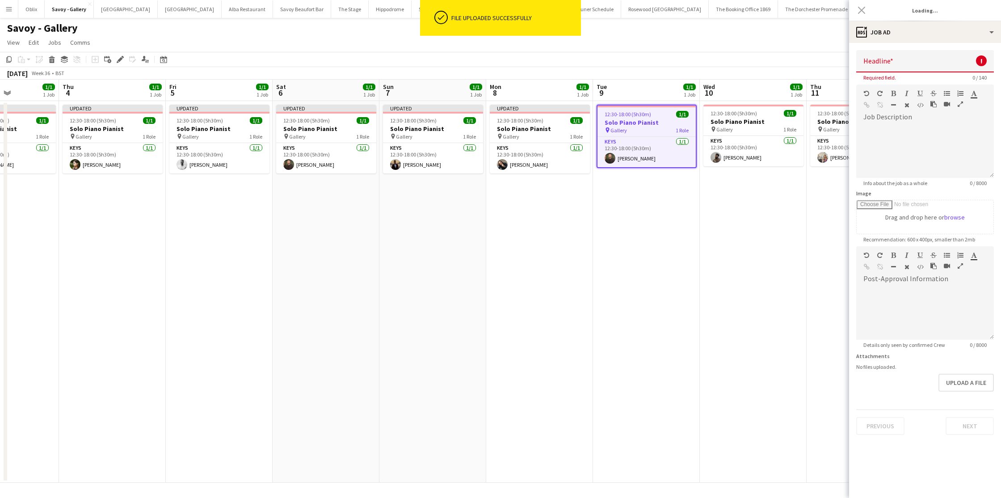
type input "**********"
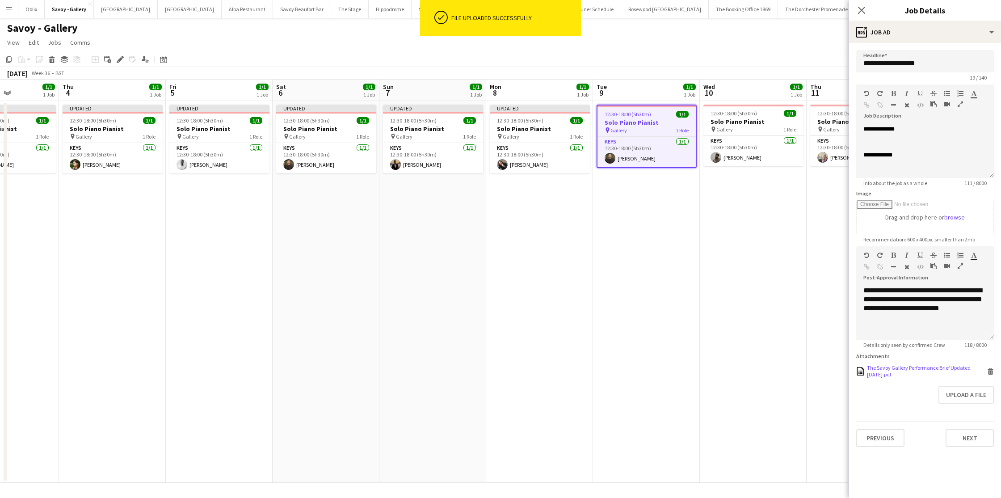
click at [857, 372] on icon "Delete" at bounding box center [990, 371] width 7 height 7
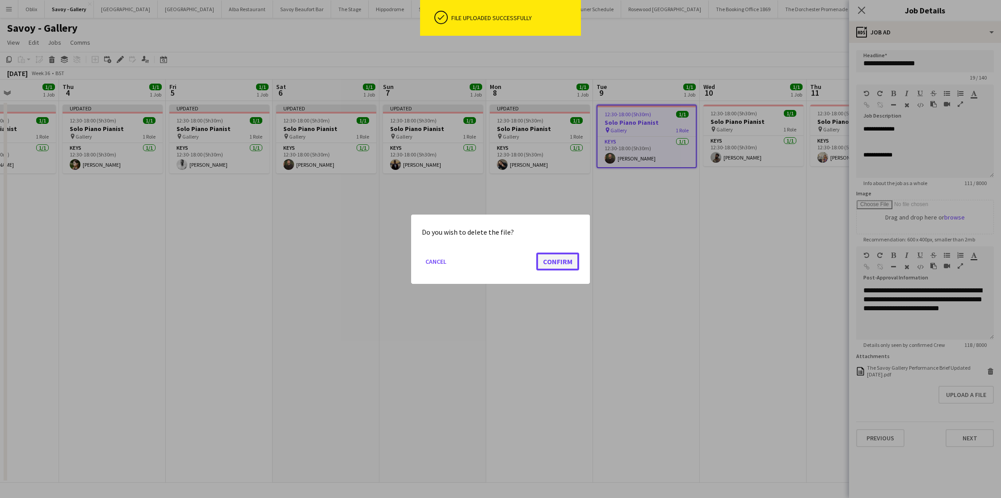
click at [564, 264] on button "Confirm" at bounding box center [557, 261] width 43 height 18
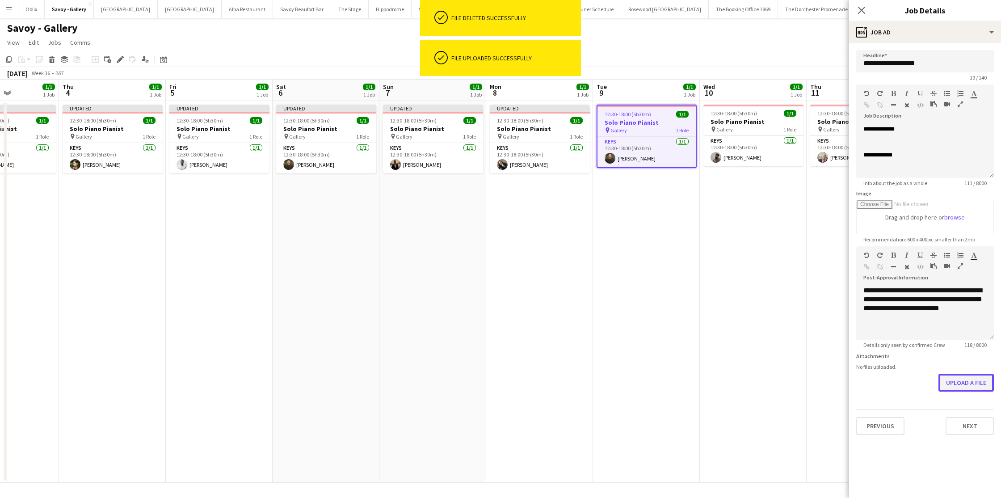
click at [857, 383] on button "Upload a file" at bounding box center [965, 383] width 55 height 18
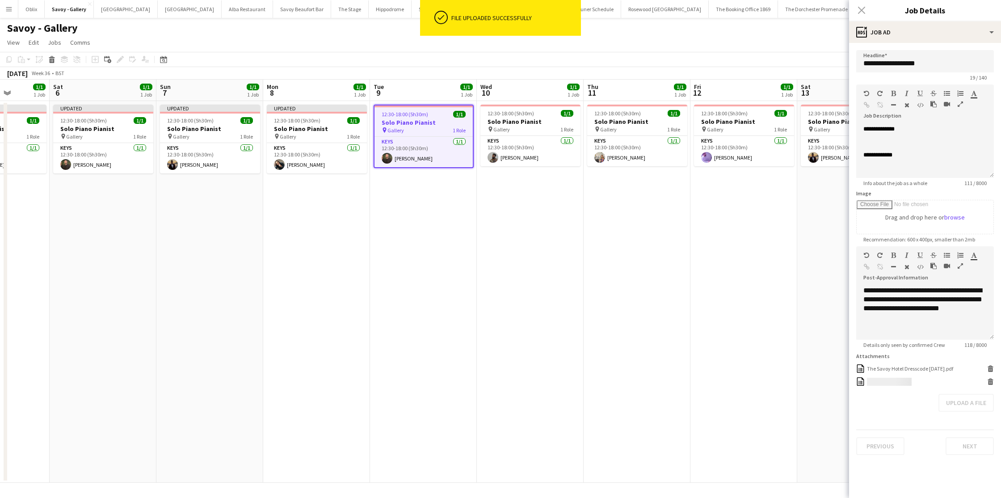
scroll to position [0, 271]
click at [518, 117] on app-job-card "12:30-18:00 (5h30m) 1/1 Solo Piano Pianist pin Gallery 1 Role Keys 1/1 12:30-18…" at bounding box center [530, 136] width 100 height 62
type input "**********"
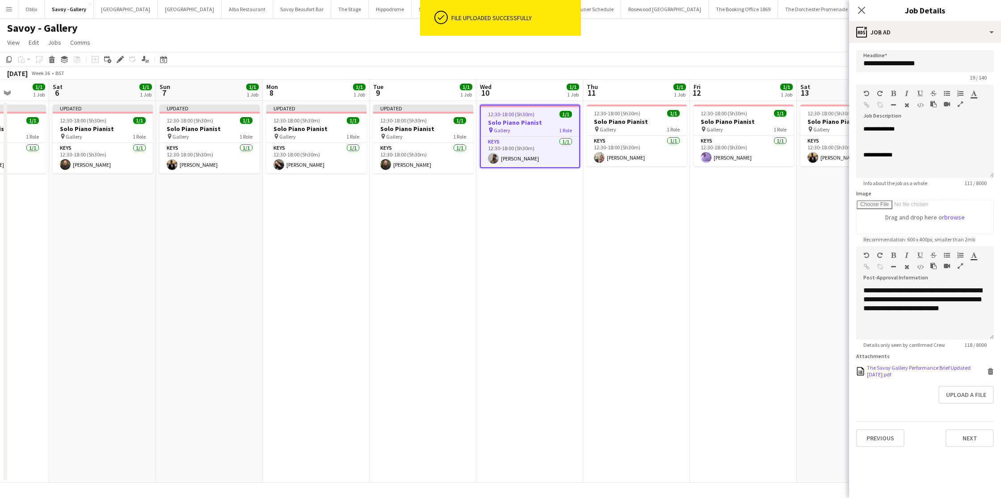
click at [857, 370] on icon at bounding box center [990, 372] width 4 height 4
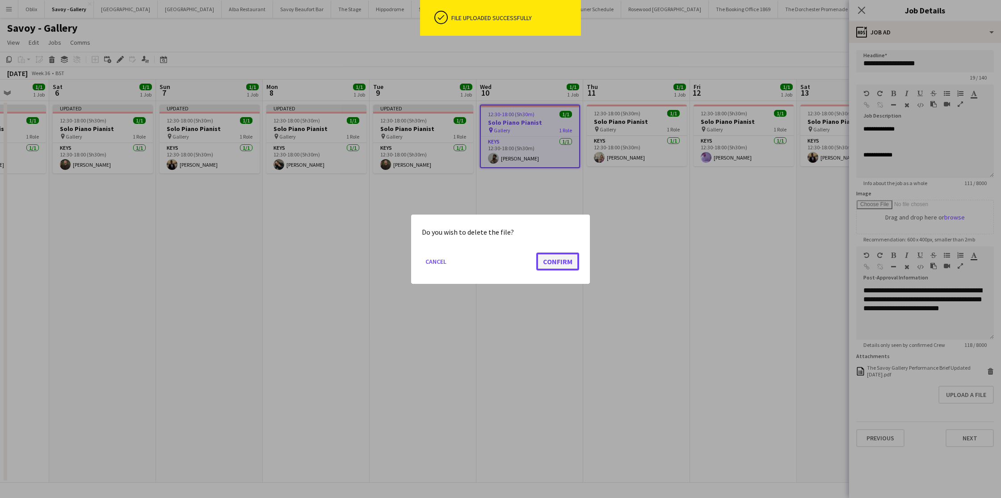
click at [572, 260] on button "Confirm" at bounding box center [557, 261] width 43 height 18
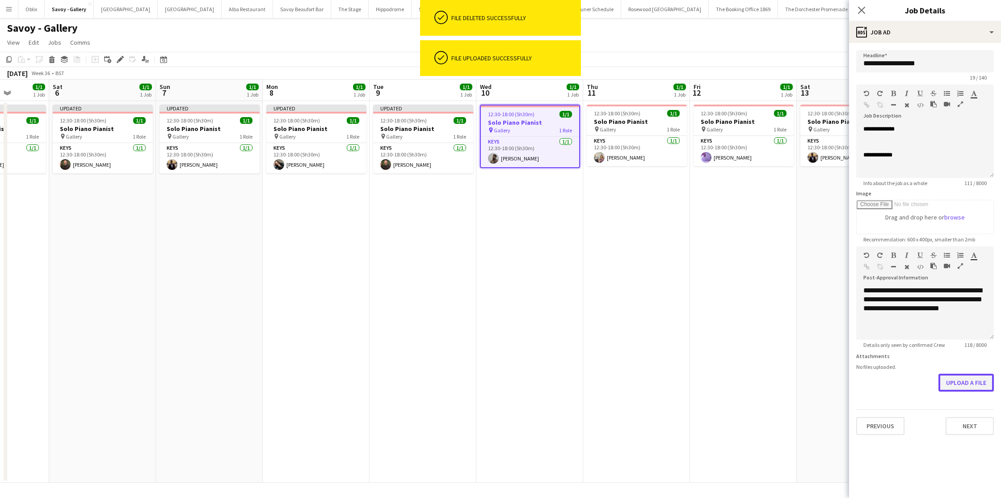
click at [857, 388] on button "Upload a file" at bounding box center [965, 383] width 55 height 18
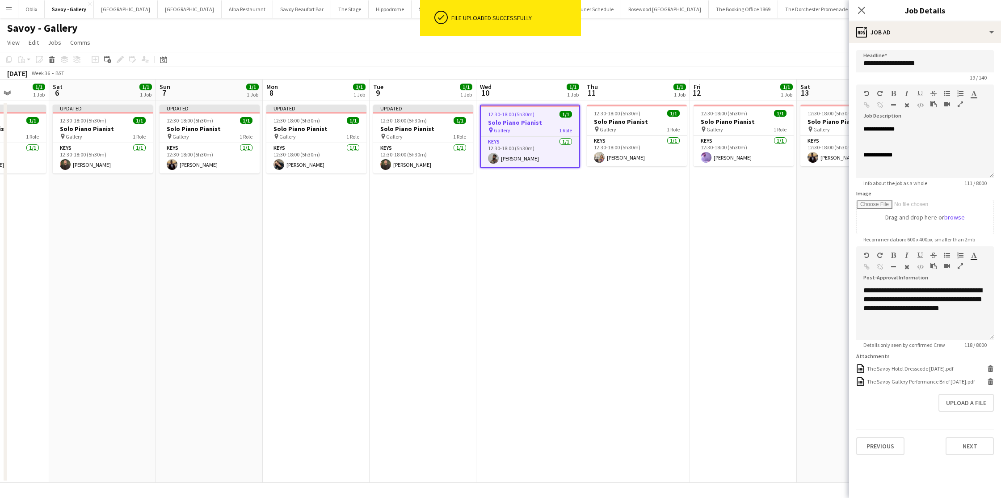
click at [610, 134] on app-job-card "12:30-18:00 (5h30m) 1/1 Solo Piano Pianist pin Gallery 1 Role Keys 1/1 12:30-18…" at bounding box center [637, 136] width 100 height 62
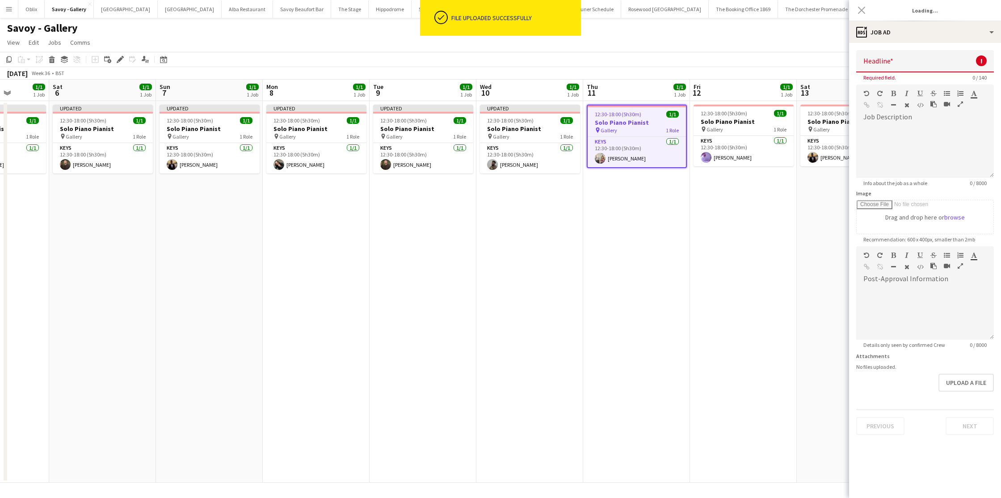
type input "**********"
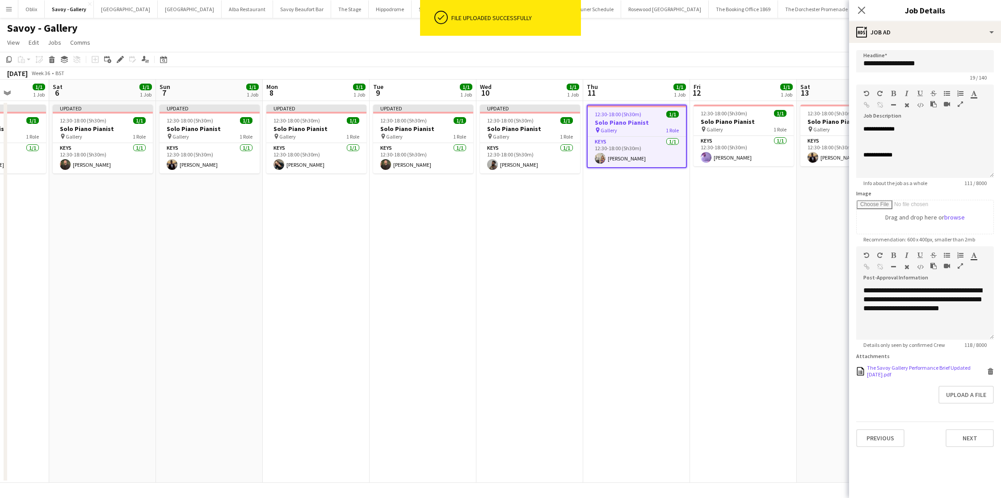
click at [857, 370] on icon at bounding box center [990, 372] width 4 height 4
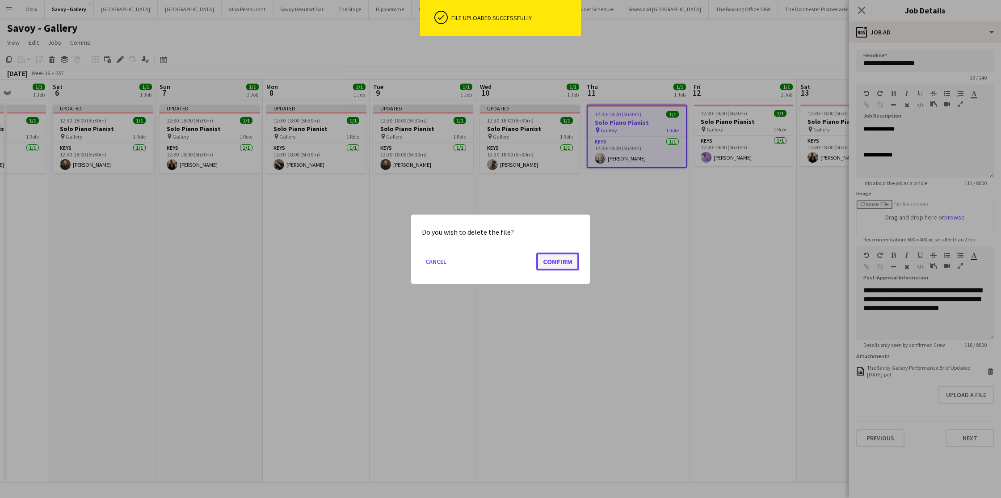
click at [543, 261] on button "Confirm" at bounding box center [557, 261] width 43 height 18
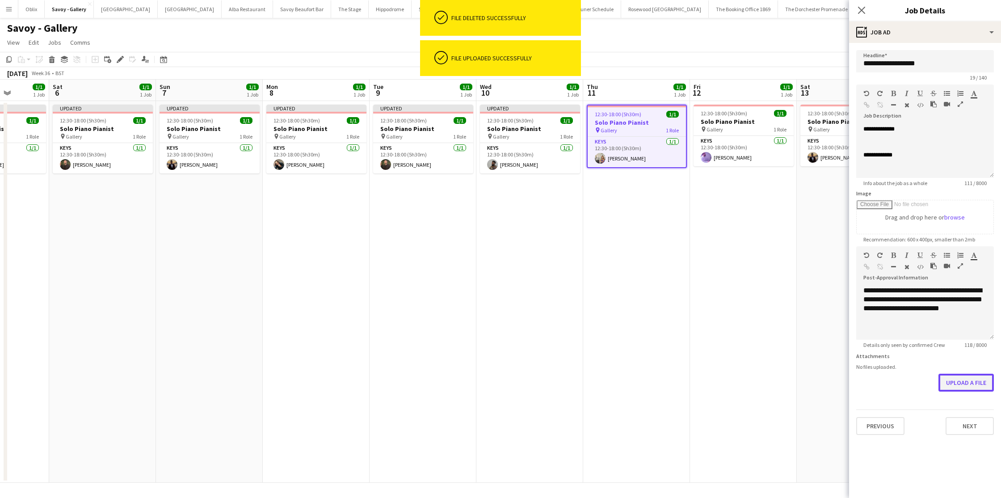
click at [857, 382] on button "Upload a file" at bounding box center [965, 383] width 55 height 18
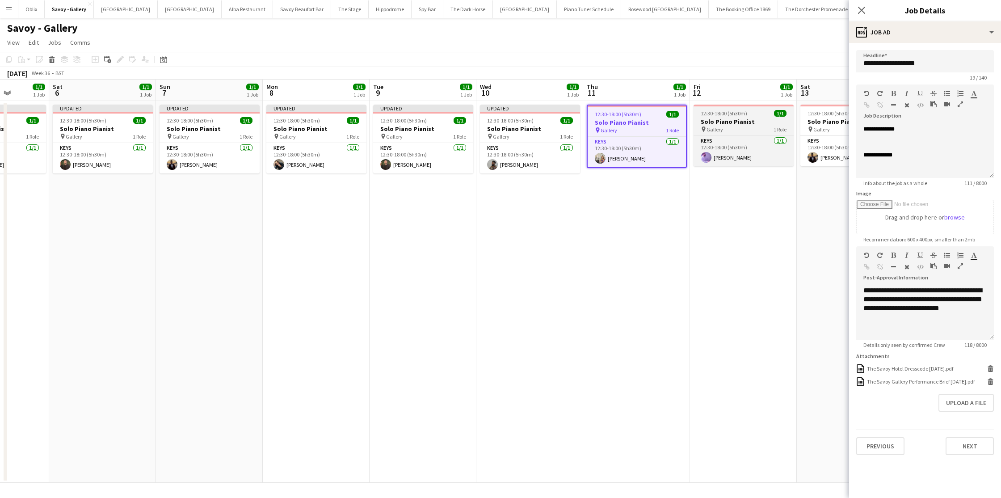
click at [738, 124] on h3 "Solo Piano Pianist" at bounding box center [744, 122] width 100 height 8
type input "**********"
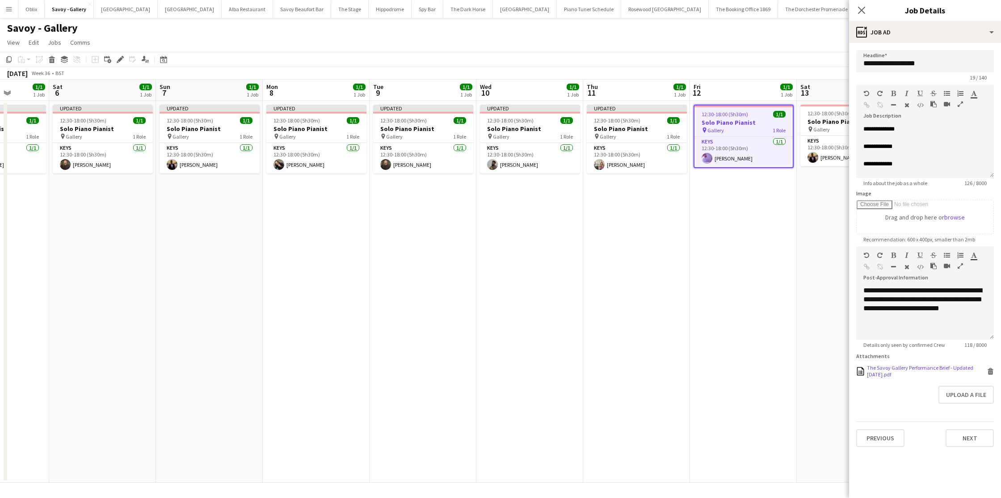
click at [857, 369] on icon at bounding box center [991, 369] width 6 height 2
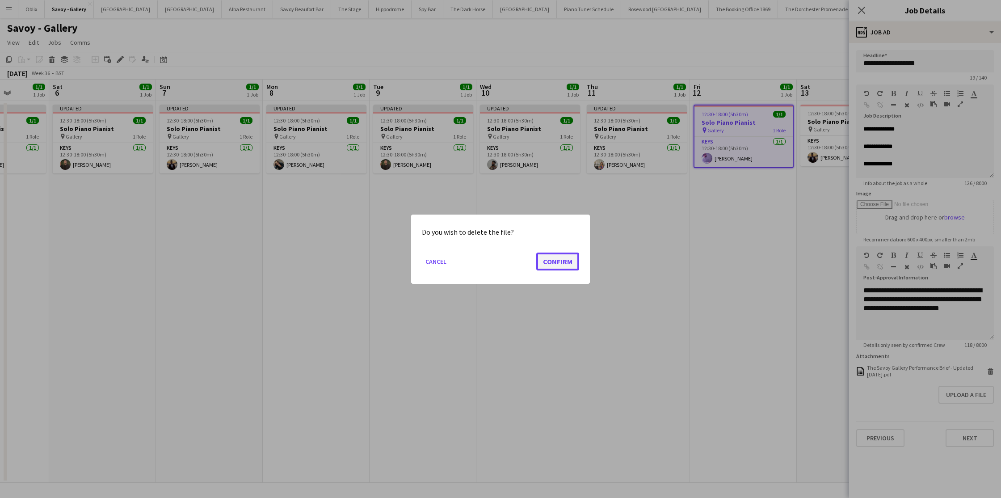
click at [567, 262] on button "Confirm" at bounding box center [557, 261] width 43 height 18
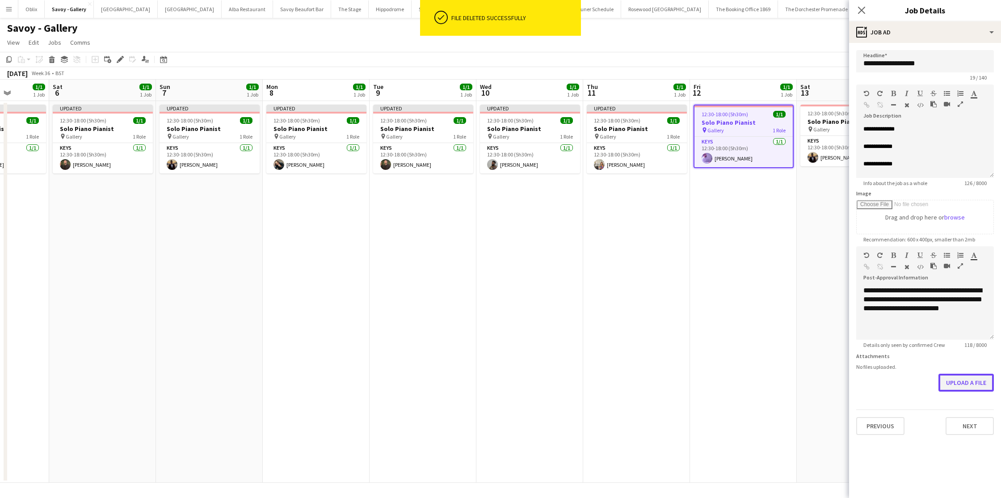
click at [857, 387] on button "Upload a file" at bounding box center [965, 383] width 55 height 18
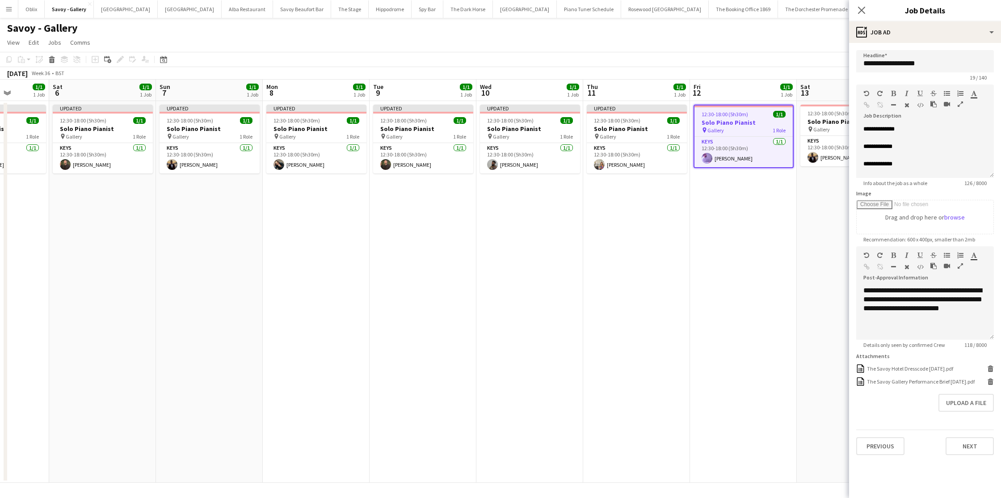
scroll to position [0, 286]
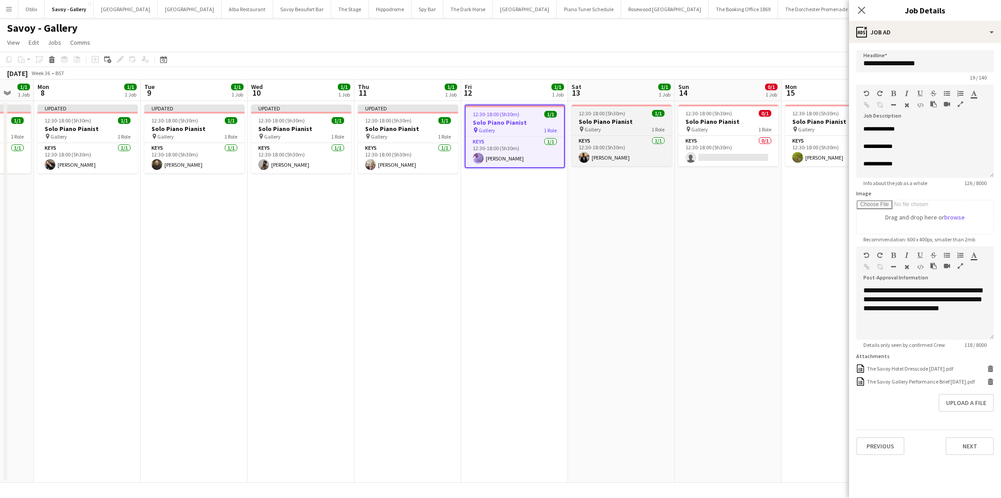
click at [629, 115] on div "12:30-18:00 (5h30m) 1/1" at bounding box center [622, 113] width 100 height 7
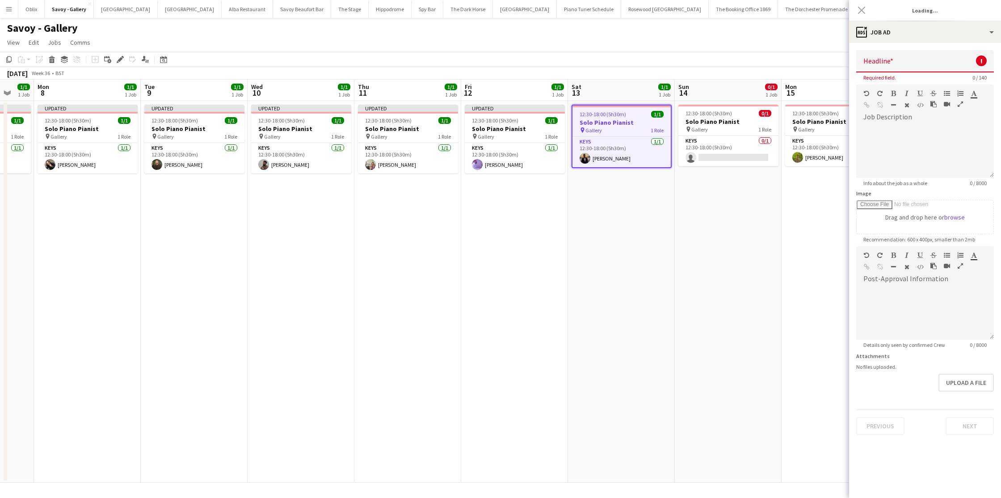
type input "**********"
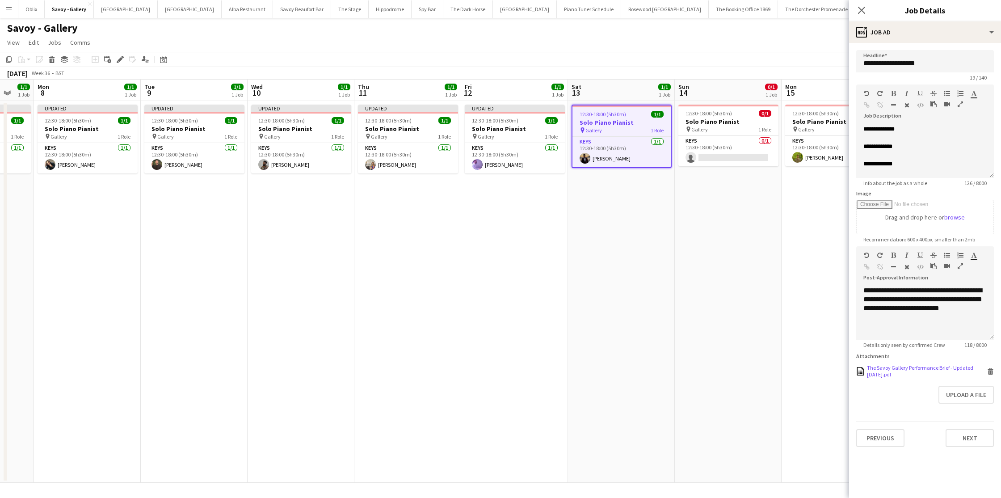
click at [857, 371] on icon "Delete" at bounding box center [990, 371] width 7 height 7
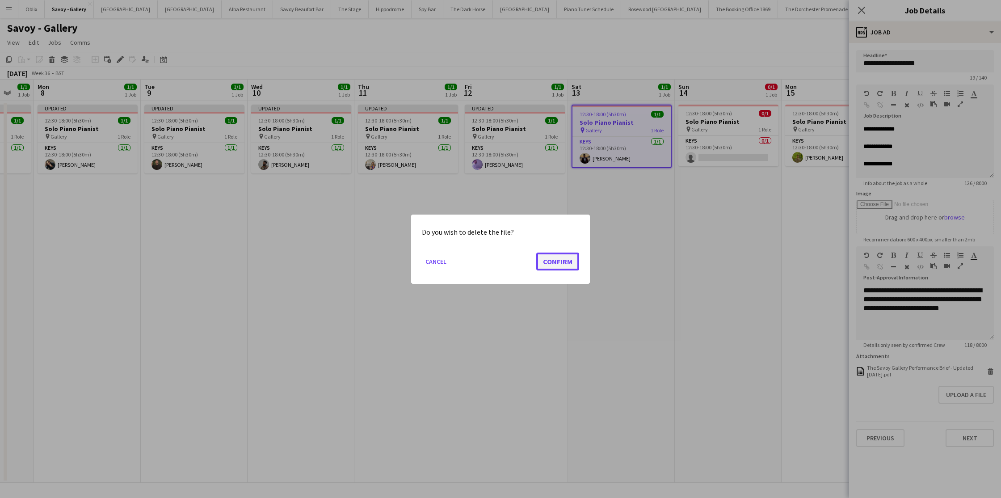
click at [574, 268] on button "Confirm" at bounding box center [557, 261] width 43 height 18
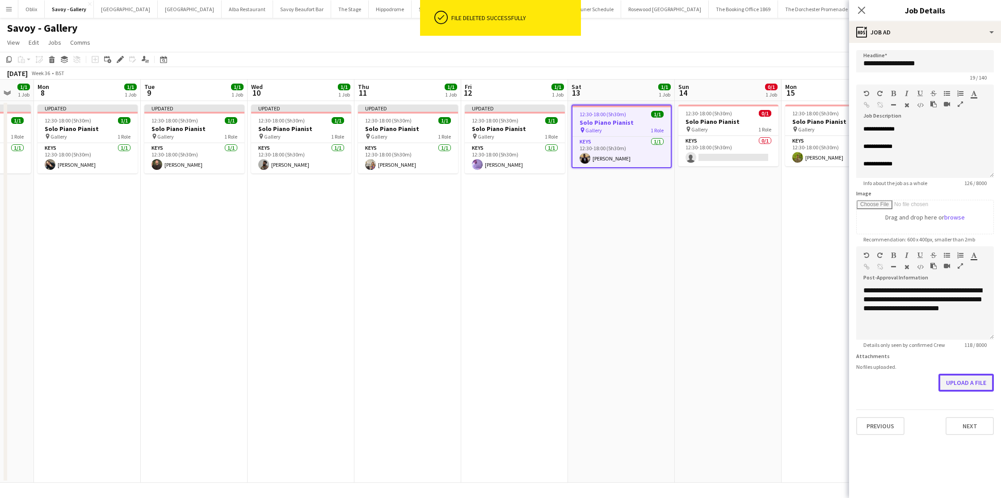
click at [857, 384] on button "Upload a file" at bounding box center [965, 383] width 55 height 18
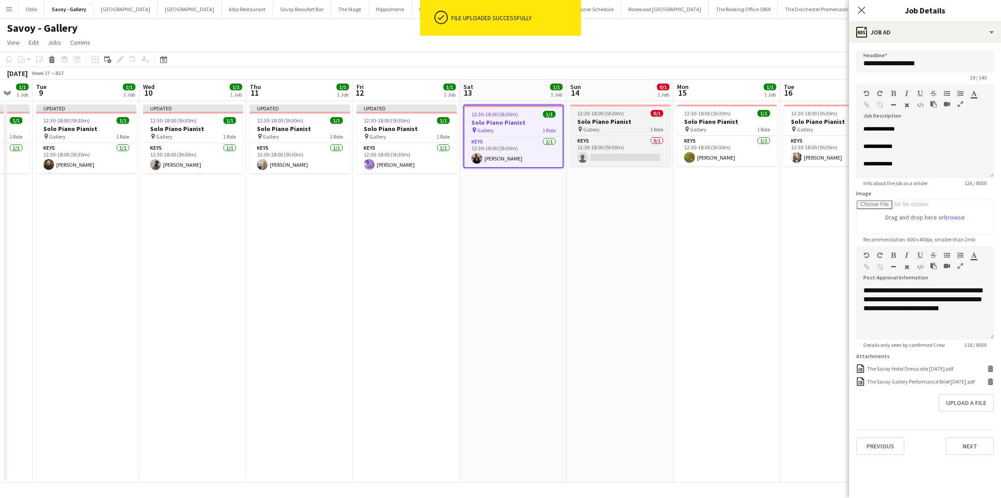
click at [621, 116] on span "12:30-18:00 (5h30m)" at bounding box center [600, 113] width 46 height 7
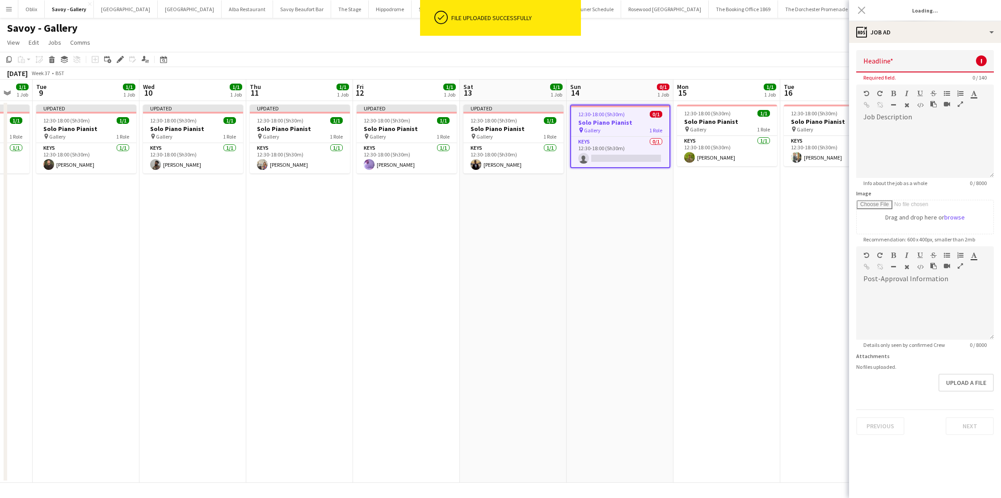
type input "**********"
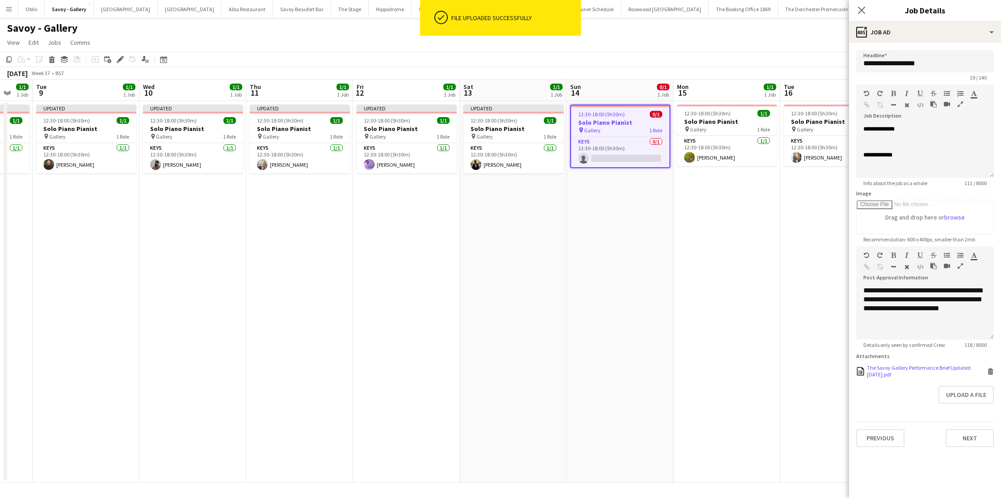
click at [857, 371] on icon at bounding box center [990, 372] width 4 height 4
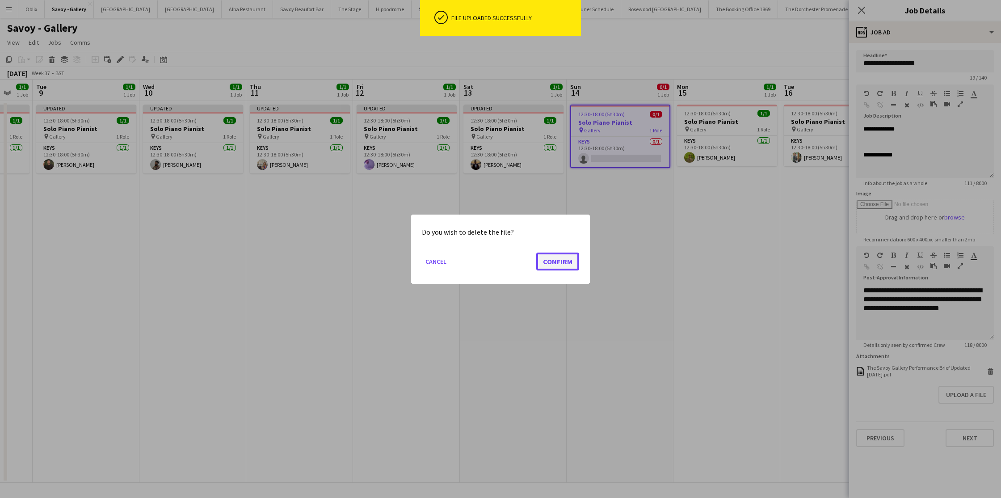
click at [546, 263] on button "Confirm" at bounding box center [557, 261] width 43 height 18
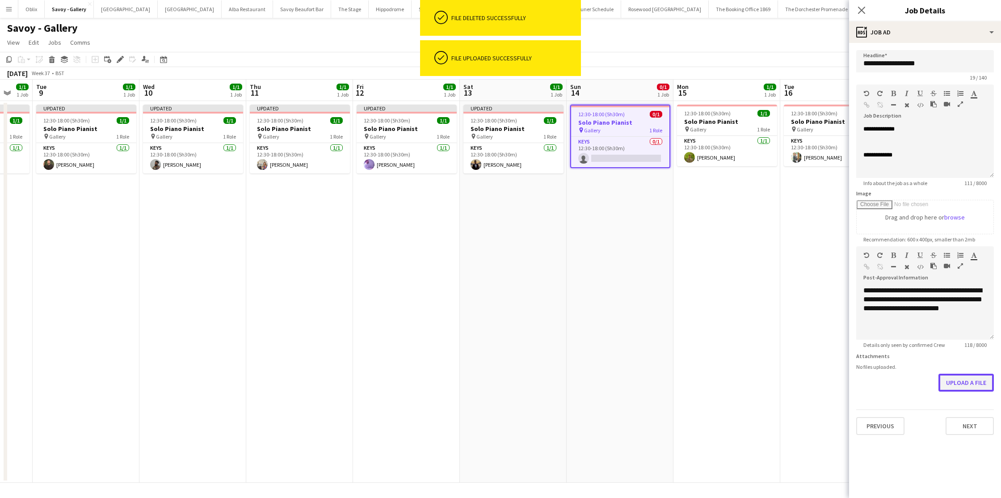
click at [857, 389] on button "Upload a file" at bounding box center [965, 383] width 55 height 18
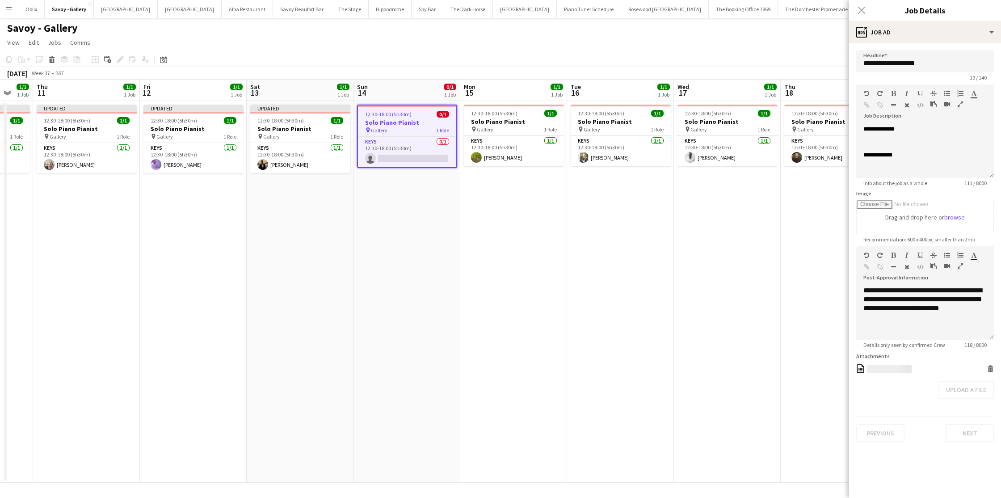
scroll to position [0, 396]
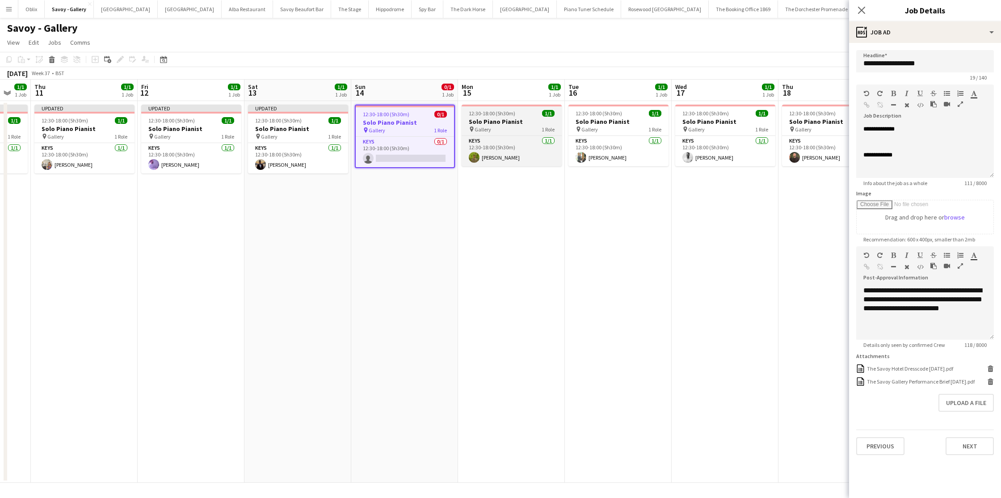
click at [515, 122] on h3 "Solo Piano Pianist" at bounding box center [512, 122] width 100 height 8
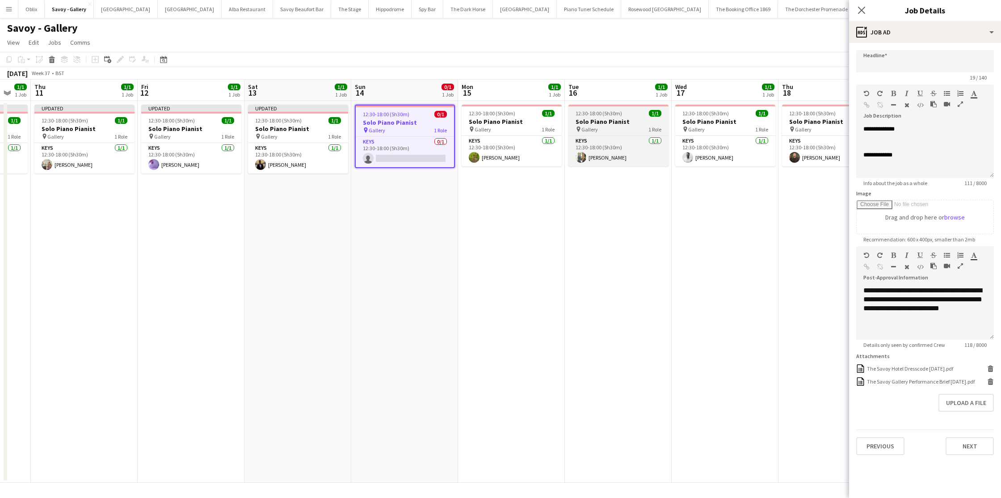
type input "**********"
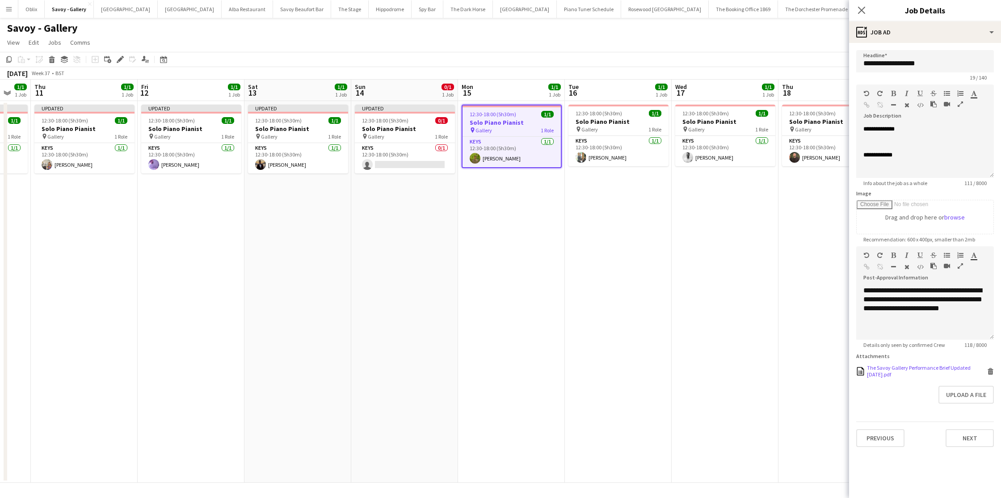
click at [857, 369] on icon at bounding box center [991, 369] width 6 height 2
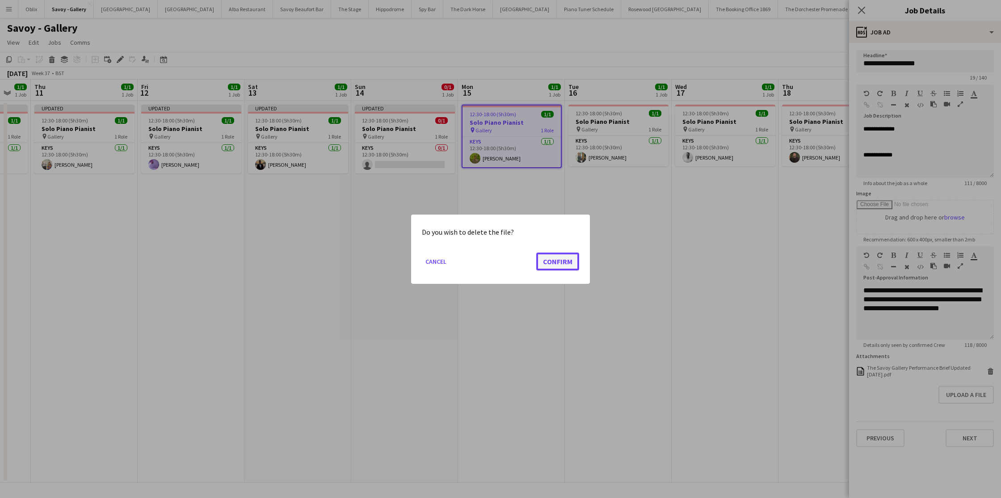
click at [549, 261] on button "Confirm" at bounding box center [557, 261] width 43 height 18
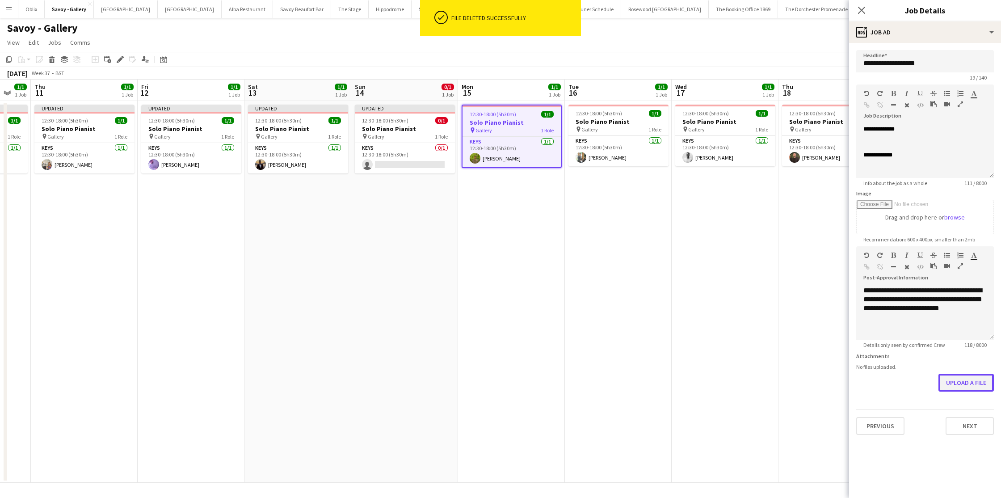
click at [857, 375] on button "Upload a file" at bounding box center [965, 383] width 55 height 18
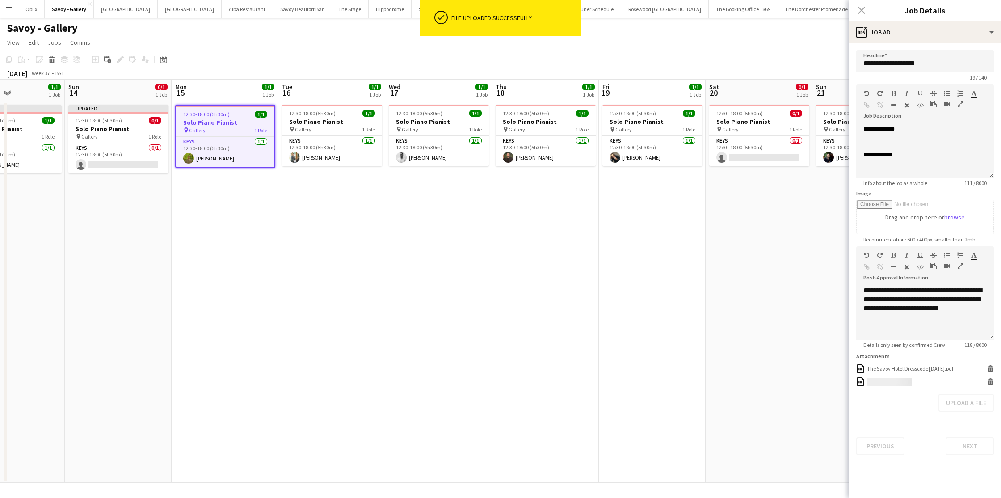
scroll to position [0, 187]
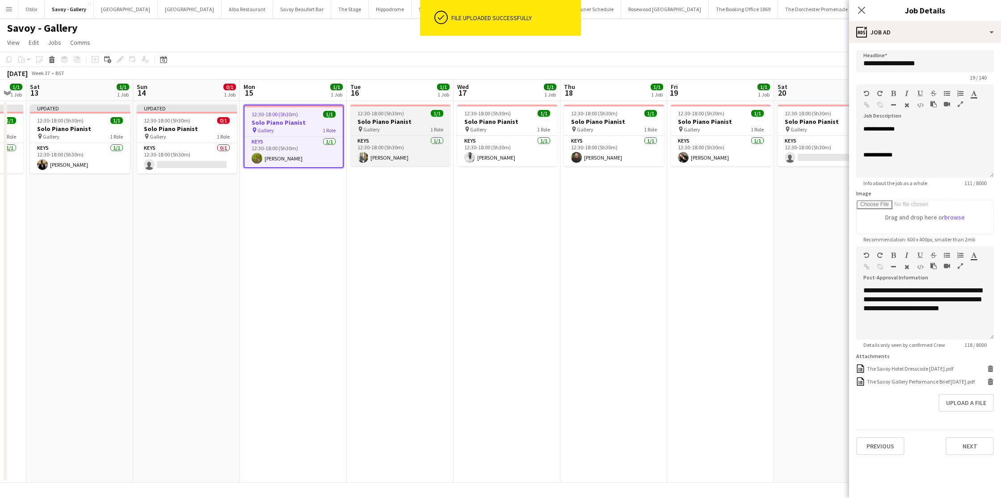
click at [403, 125] on h3 "Solo Piano Pianist" at bounding box center [400, 122] width 100 height 8
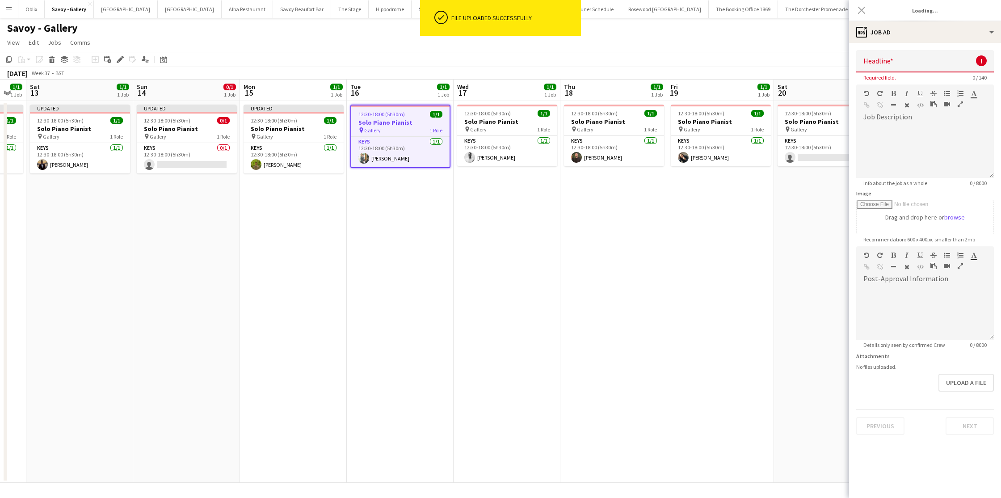
type input "**********"
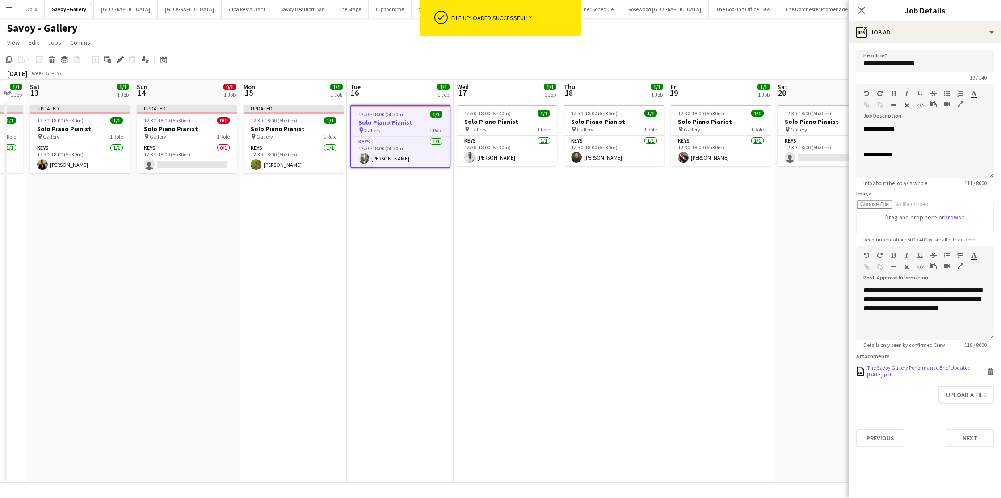
click at [857, 368] on icon "Delete" at bounding box center [990, 371] width 7 height 7
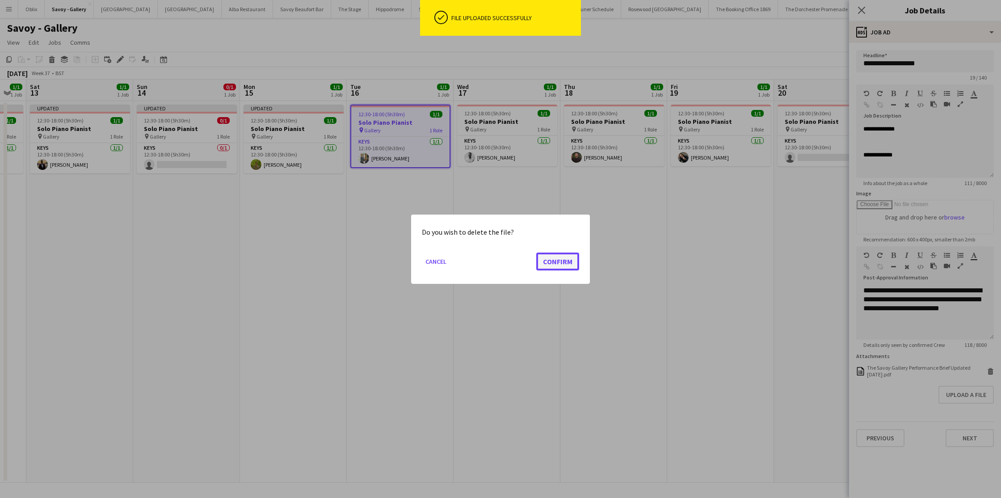
click at [552, 265] on button "Confirm" at bounding box center [557, 261] width 43 height 18
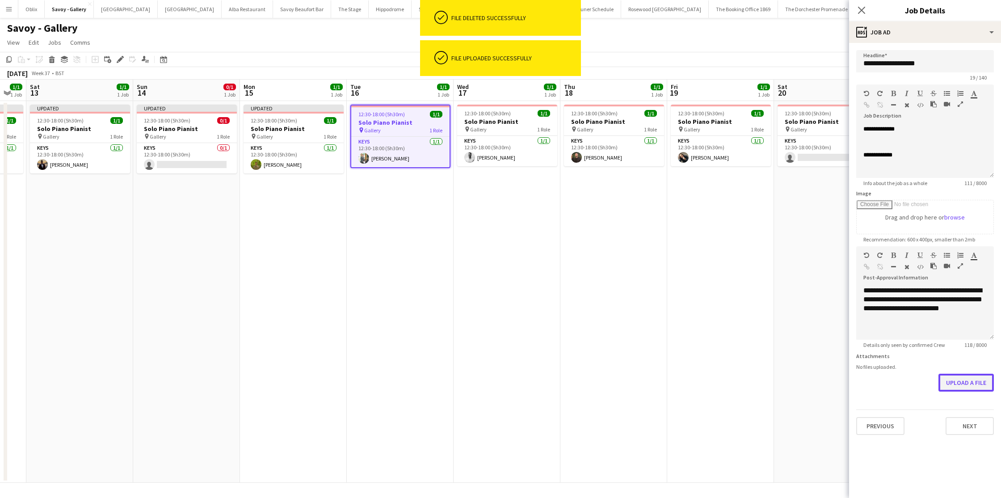
click at [857, 382] on button "Upload a file" at bounding box center [965, 383] width 55 height 18
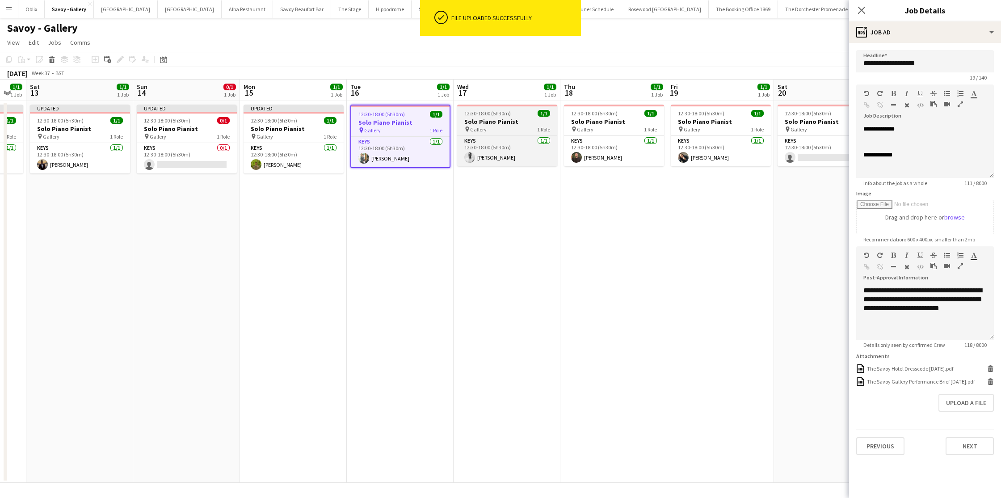
click at [524, 127] on div "pin Gallery 1 Role" at bounding box center [507, 129] width 100 height 7
type input "**********"
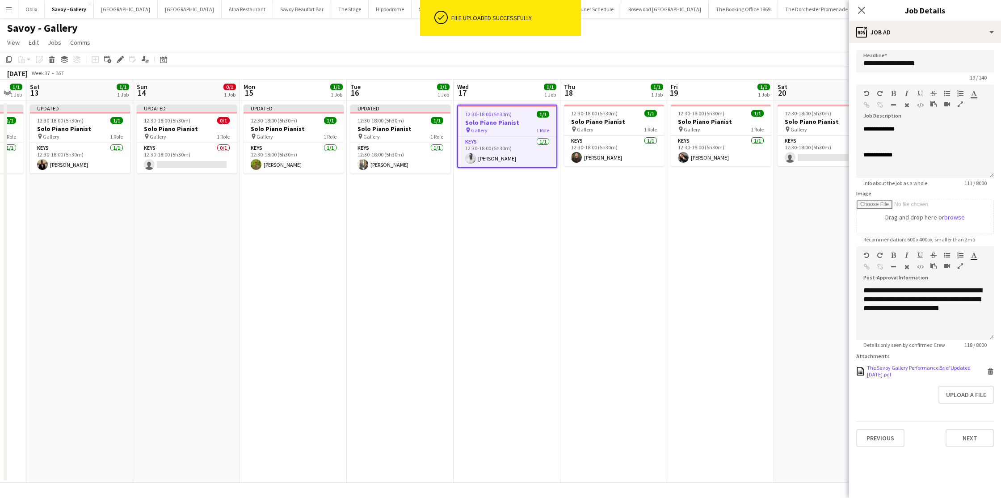
click at [857, 374] on icon at bounding box center [990, 372] width 4 height 4
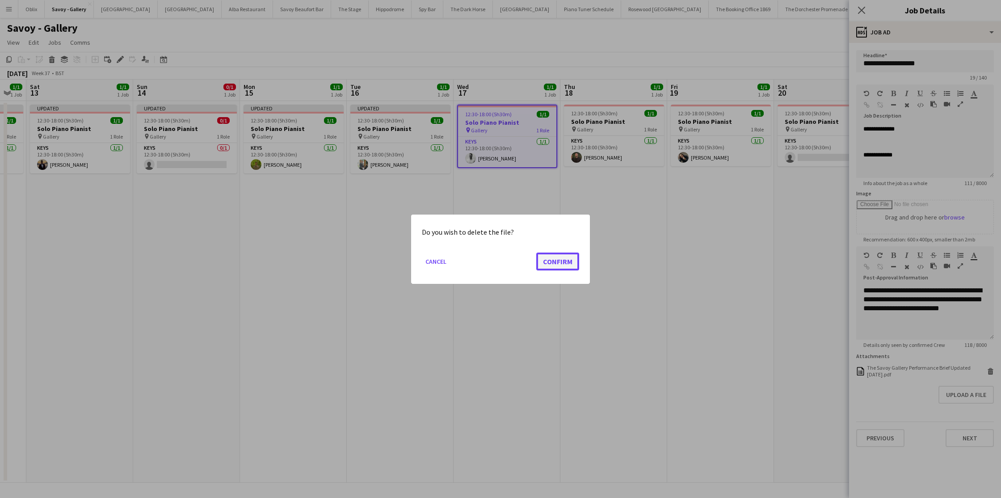
click at [555, 257] on button "Confirm" at bounding box center [557, 261] width 43 height 18
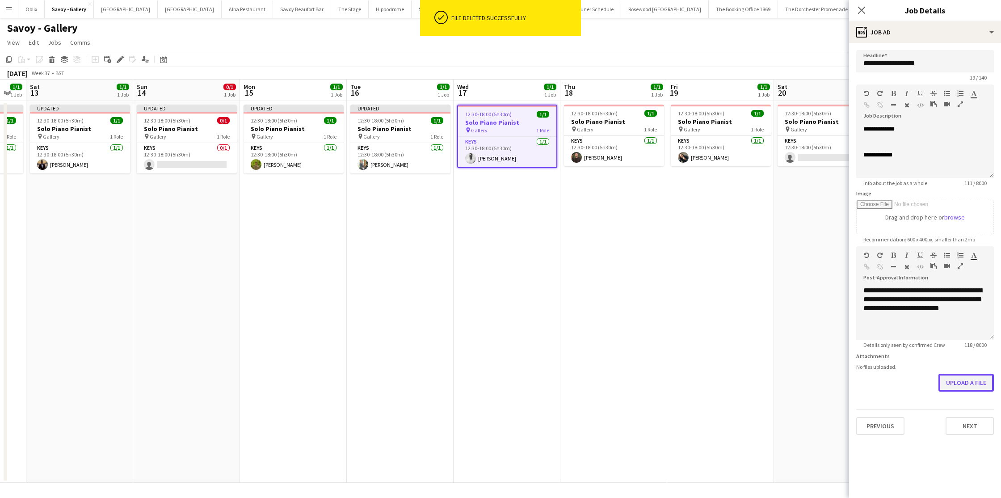
click at [857, 385] on button "Upload a file" at bounding box center [965, 383] width 55 height 18
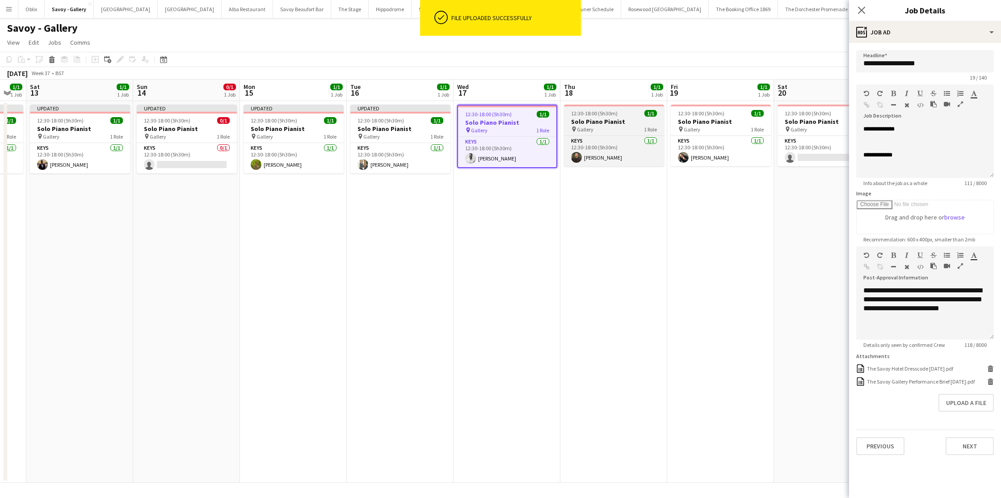
click at [597, 115] on span "12:30-18:00 (5h30m)" at bounding box center [594, 113] width 46 height 7
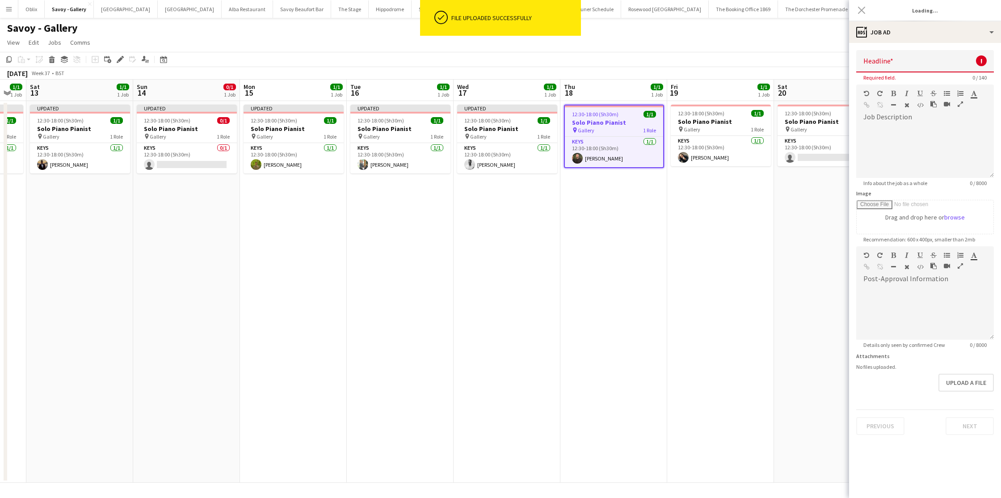
type input "**********"
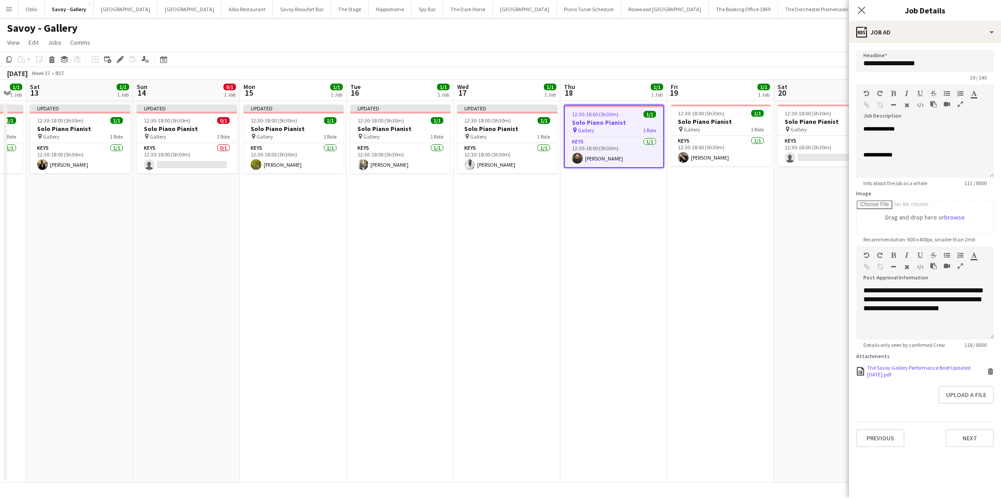
click at [857, 372] on icon at bounding box center [990, 372] width 4 height 4
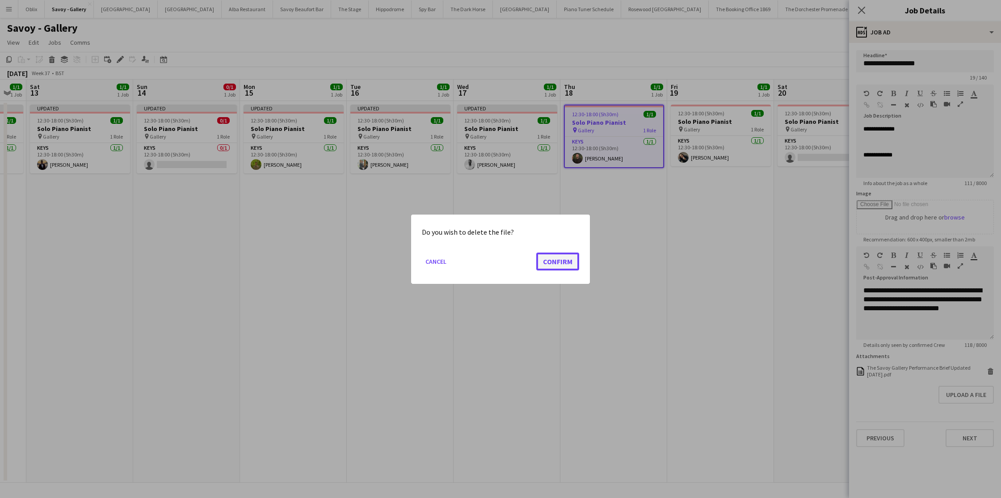
click at [555, 257] on button "Confirm" at bounding box center [557, 261] width 43 height 18
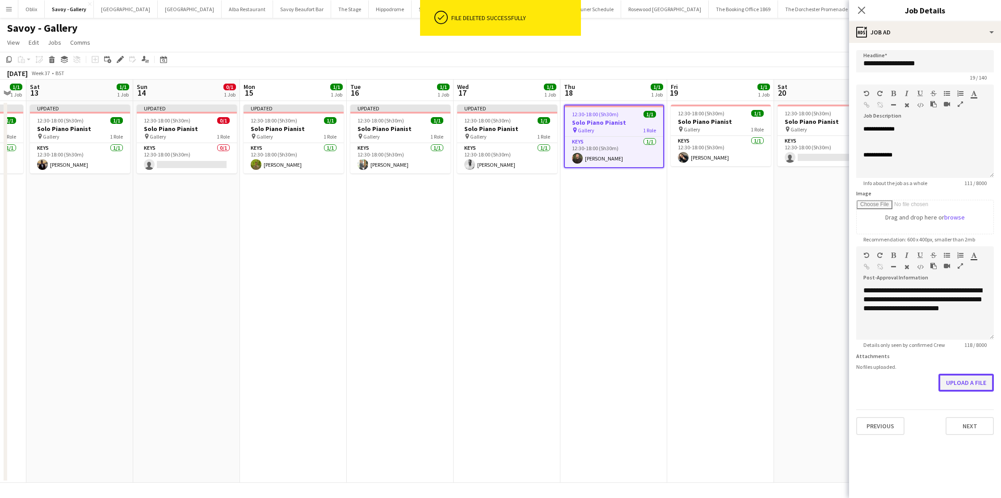
click at [857, 380] on button "Upload a file" at bounding box center [965, 383] width 55 height 18
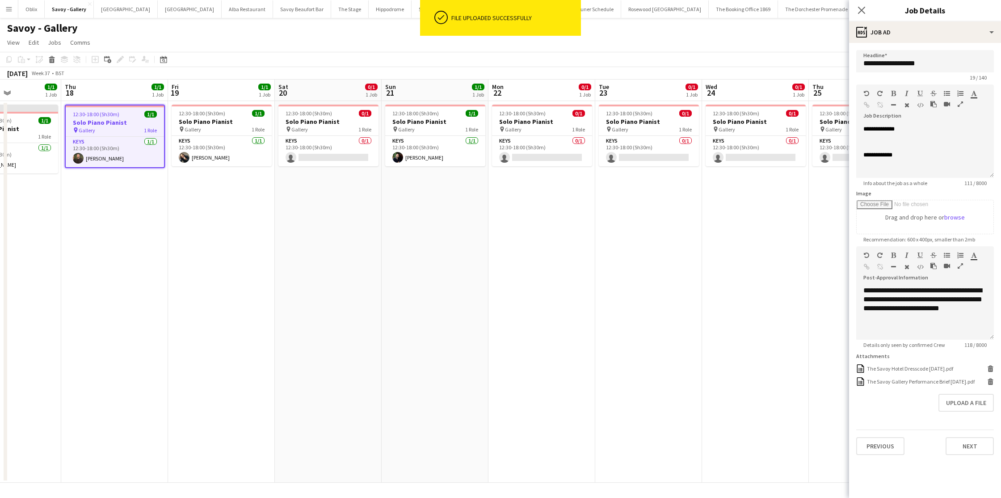
scroll to position [0, 258]
click at [234, 127] on div "pin Gallery 1 Role" at bounding box center [223, 129] width 100 height 7
type input "**********"
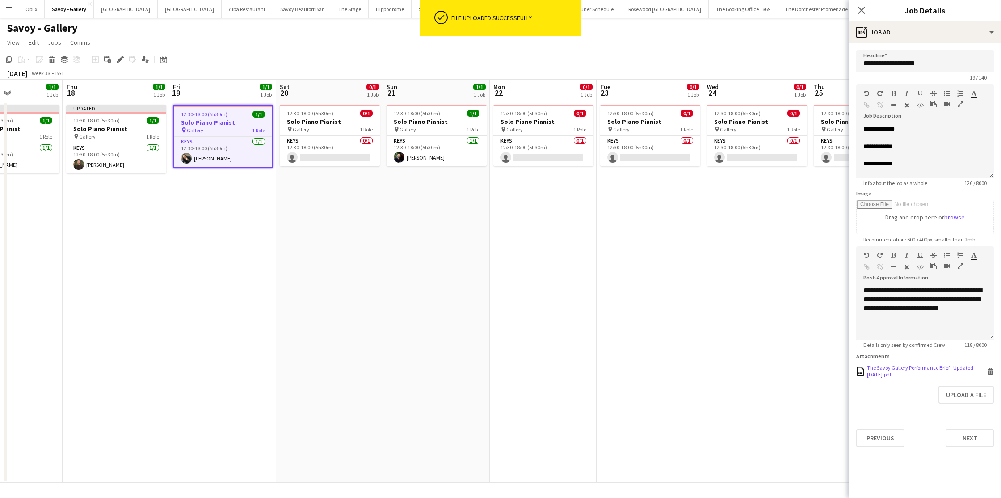
click at [857, 370] on icon at bounding box center [990, 372] width 4 height 4
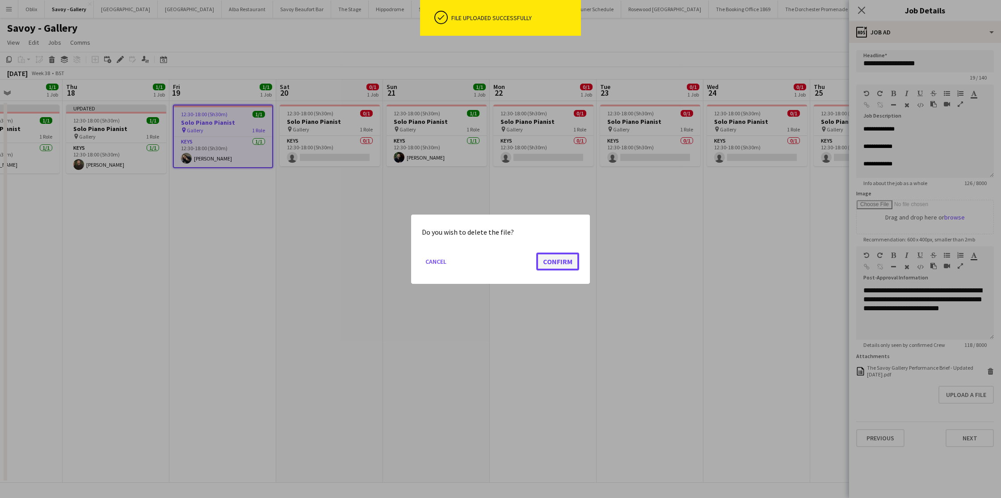
click at [561, 263] on button "Confirm" at bounding box center [557, 261] width 43 height 18
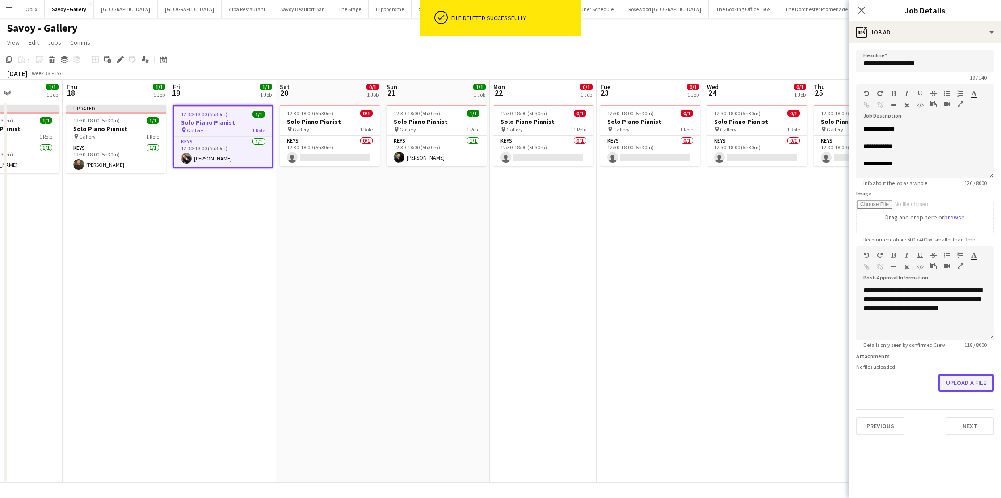
click at [857, 380] on button "Upload a file" at bounding box center [965, 383] width 55 height 18
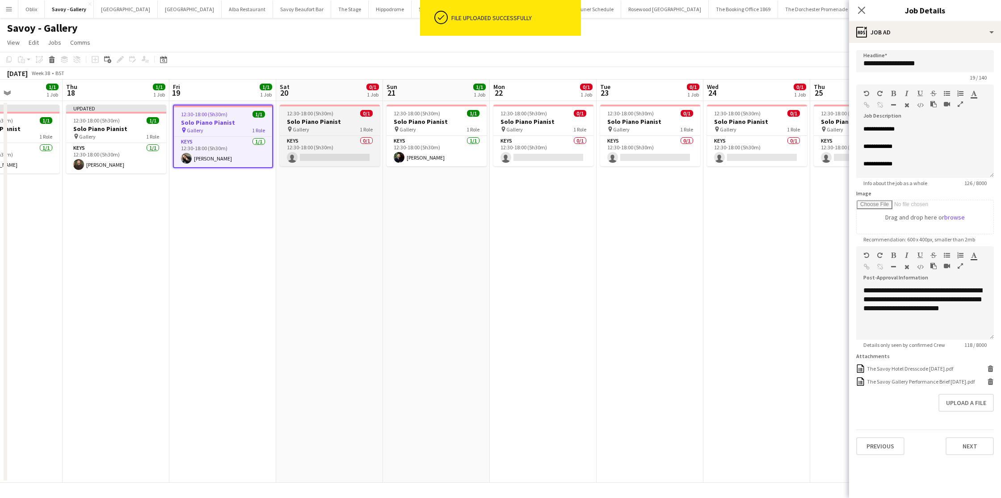
click at [319, 121] on h3 "Solo Piano Pianist" at bounding box center [330, 122] width 100 height 8
type input "**********"
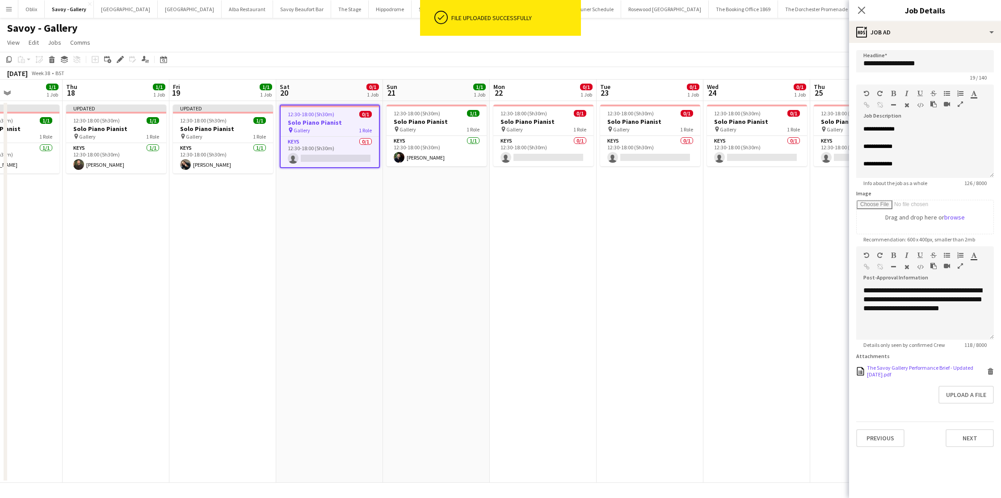
click at [857, 373] on icon at bounding box center [990, 372] width 4 height 4
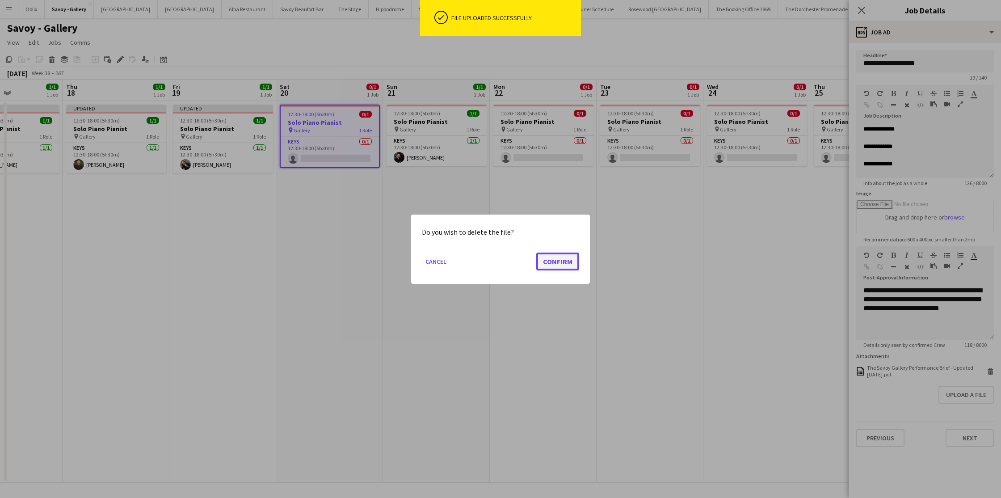
click at [568, 260] on button "Confirm" at bounding box center [557, 261] width 43 height 18
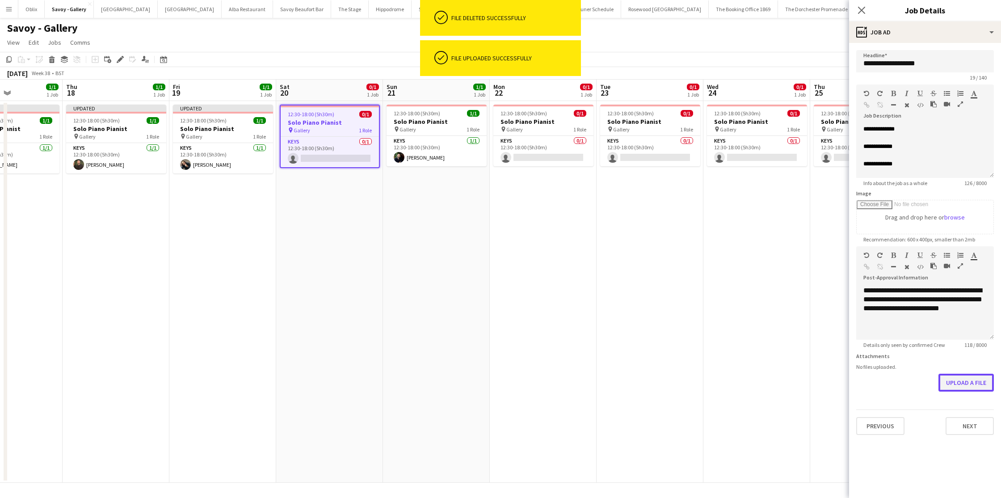
click at [857, 384] on button "Upload a file" at bounding box center [965, 383] width 55 height 18
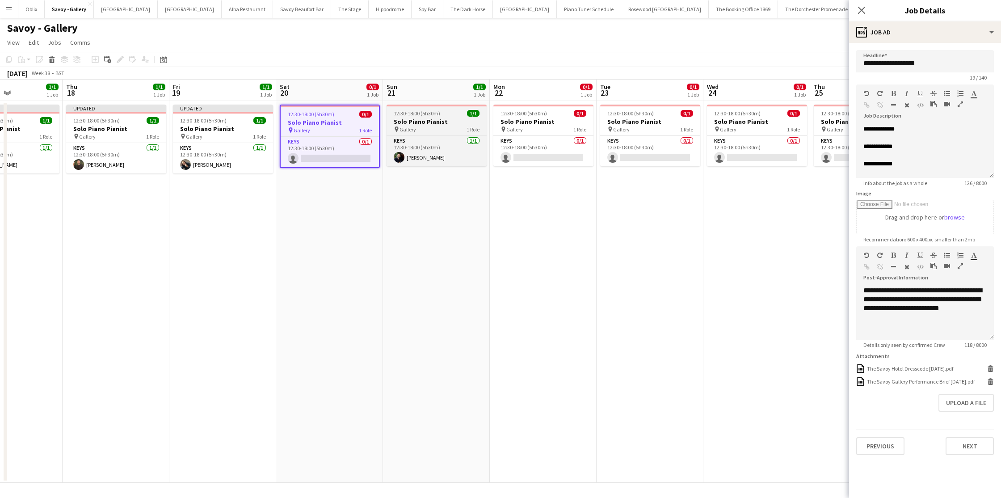
click at [442, 132] on div "pin Gallery 1 Role" at bounding box center [437, 129] width 100 height 7
type input "**********"
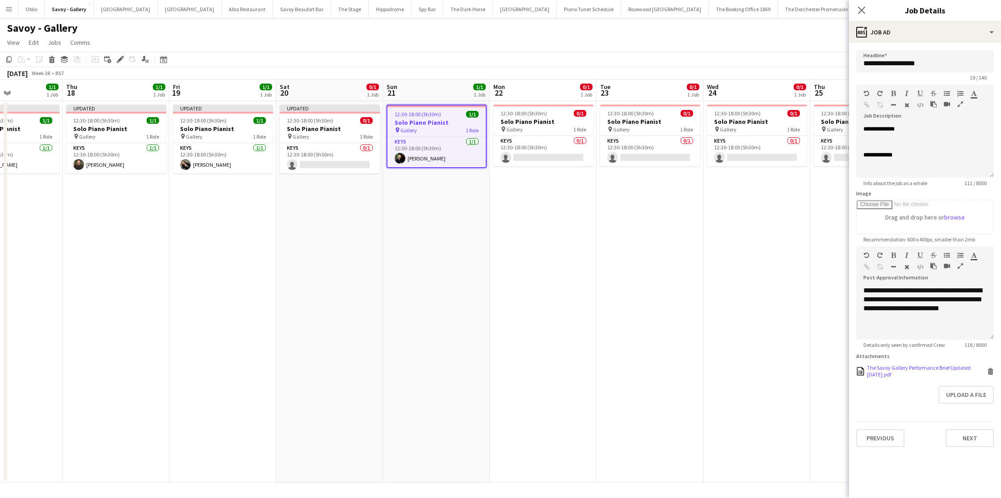
click at [857, 370] on icon "Delete" at bounding box center [990, 371] width 7 height 7
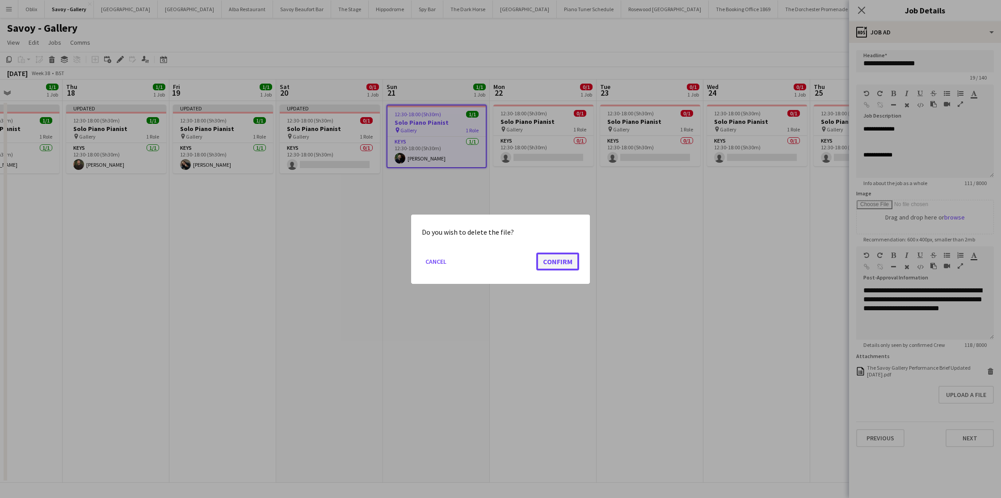
click at [572, 262] on button "Confirm" at bounding box center [557, 261] width 43 height 18
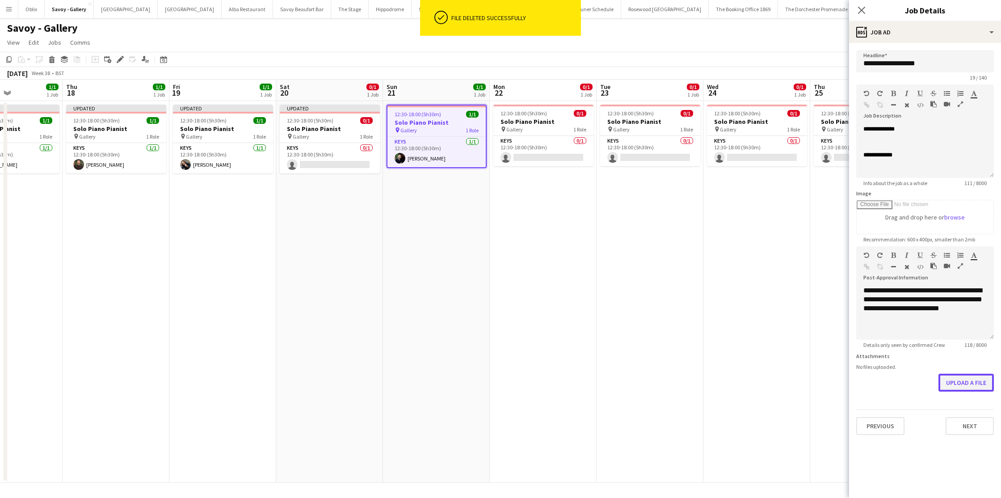
click at [857, 379] on button "Upload a file" at bounding box center [965, 383] width 55 height 18
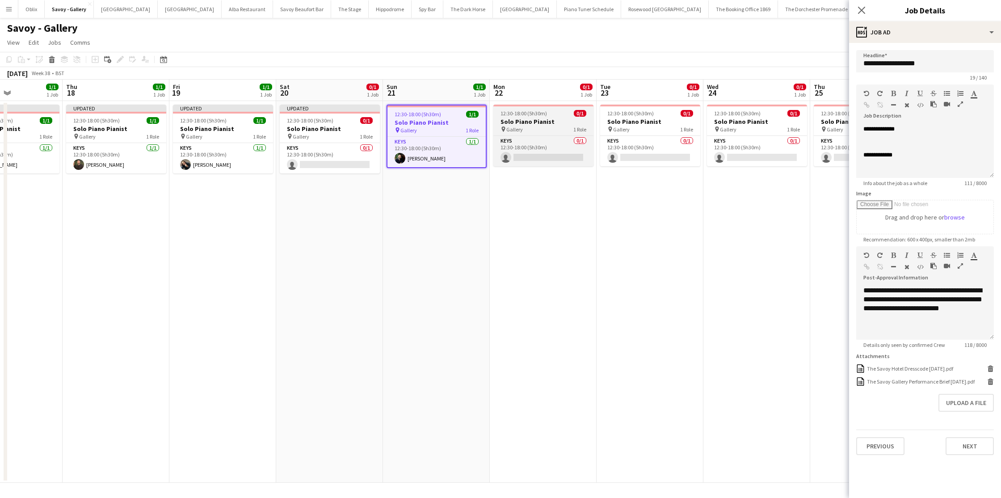
click at [525, 117] on app-job-card "12:30-18:00 (5h30m) 0/1 Solo Piano Pianist pin Gallery 1 Role Keys 0/1 12:30-18…" at bounding box center [543, 136] width 100 height 62
type input "**********"
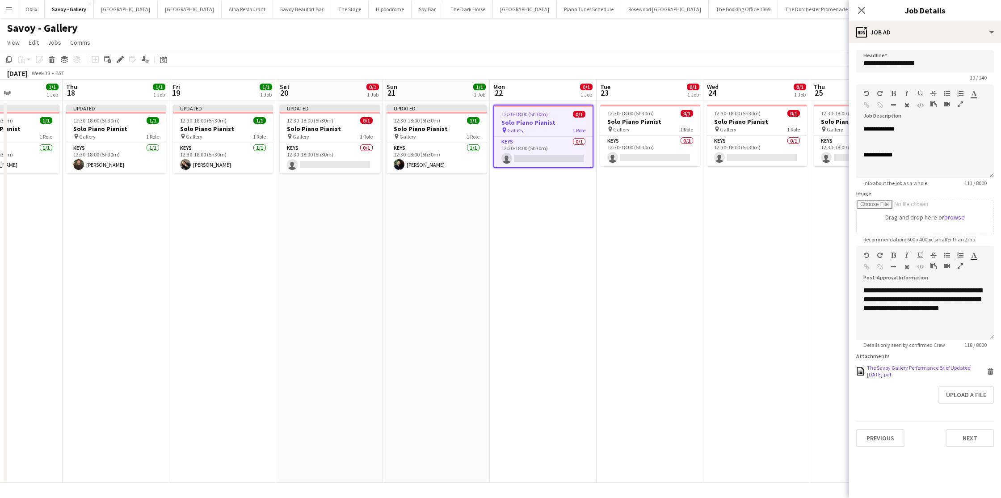
click at [857, 370] on icon at bounding box center [990, 372] width 4 height 4
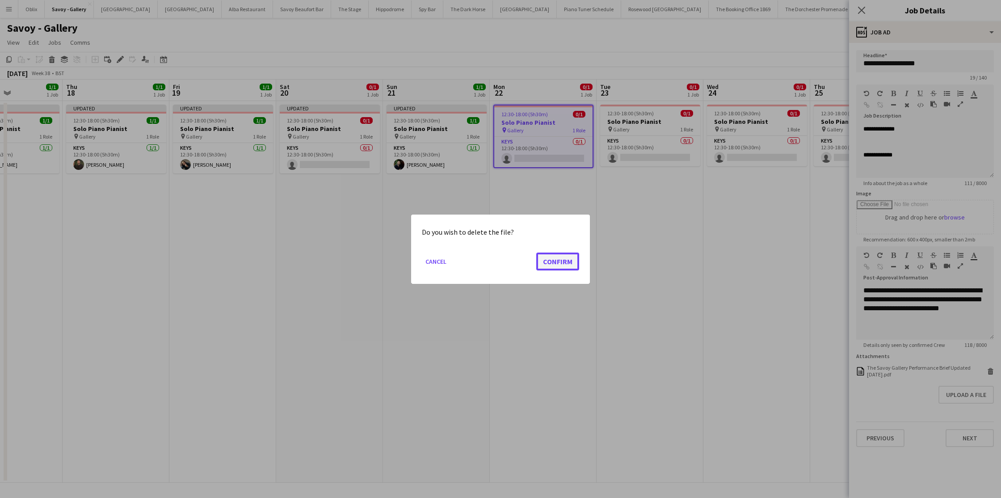
click at [553, 258] on button "Confirm" at bounding box center [557, 261] width 43 height 18
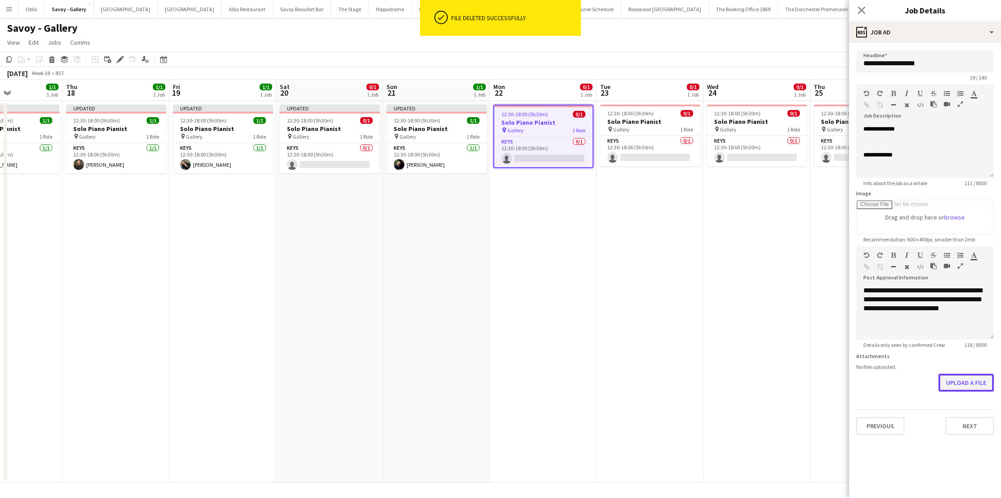
click at [857, 385] on button "Upload a file" at bounding box center [965, 383] width 55 height 18
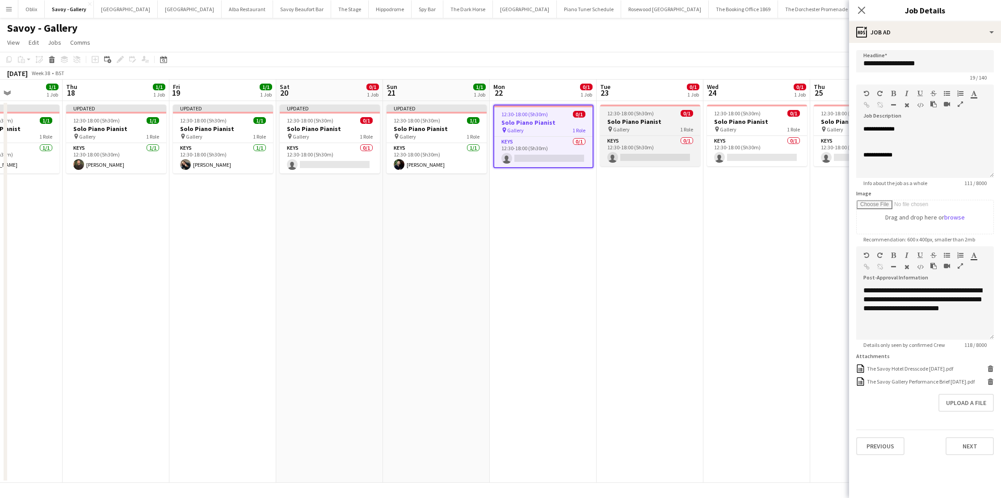
click at [638, 118] on h3 "Solo Piano Pianist" at bounding box center [650, 122] width 100 height 8
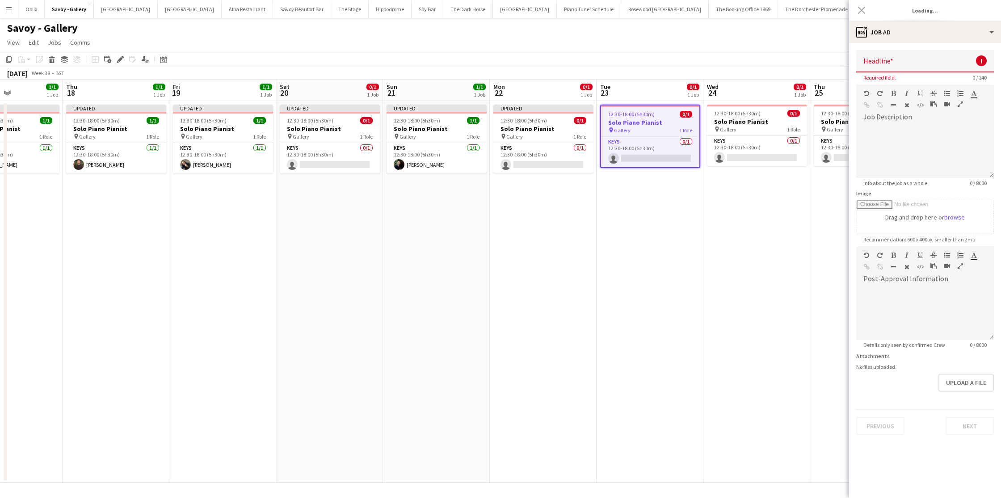
type input "**********"
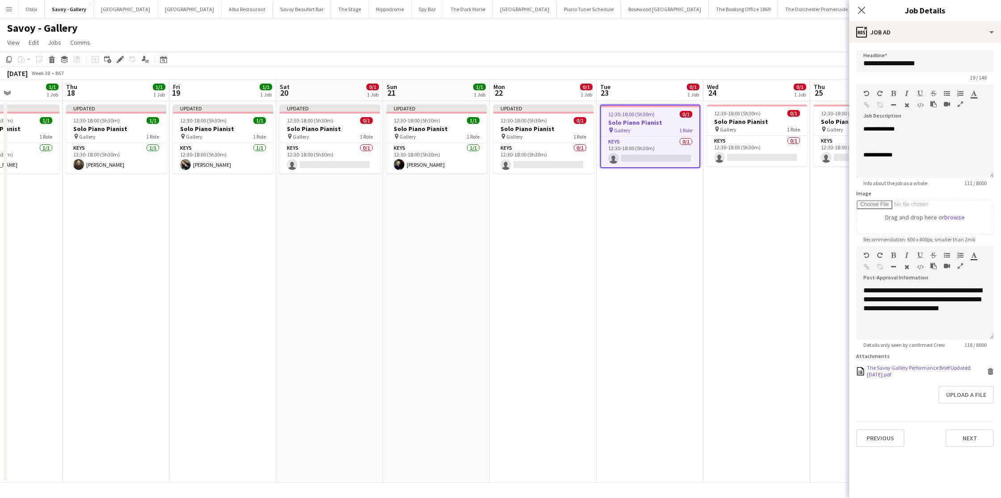
click at [857, 370] on icon "Delete" at bounding box center [990, 371] width 7 height 7
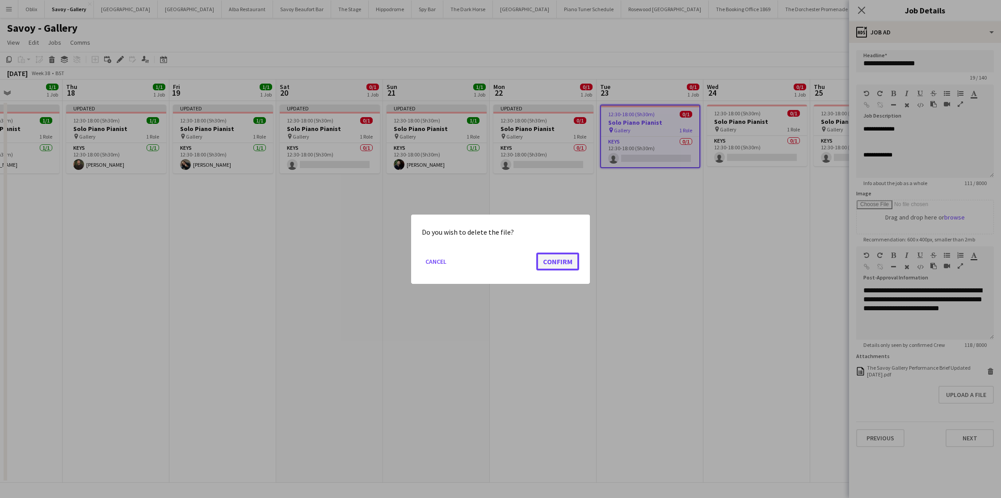
click at [552, 254] on button "Confirm" at bounding box center [557, 261] width 43 height 18
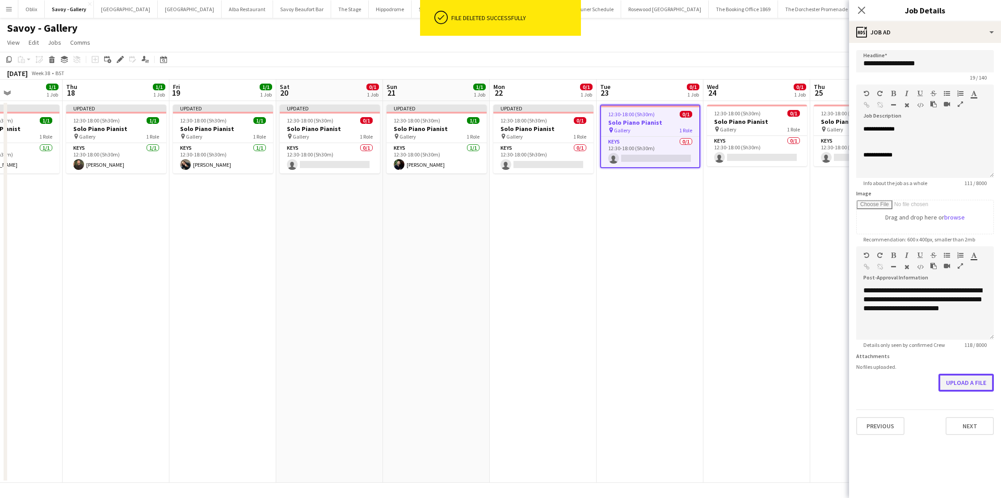
click at [857, 383] on button "Upload a file" at bounding box center [965, 383] width 55 height 18
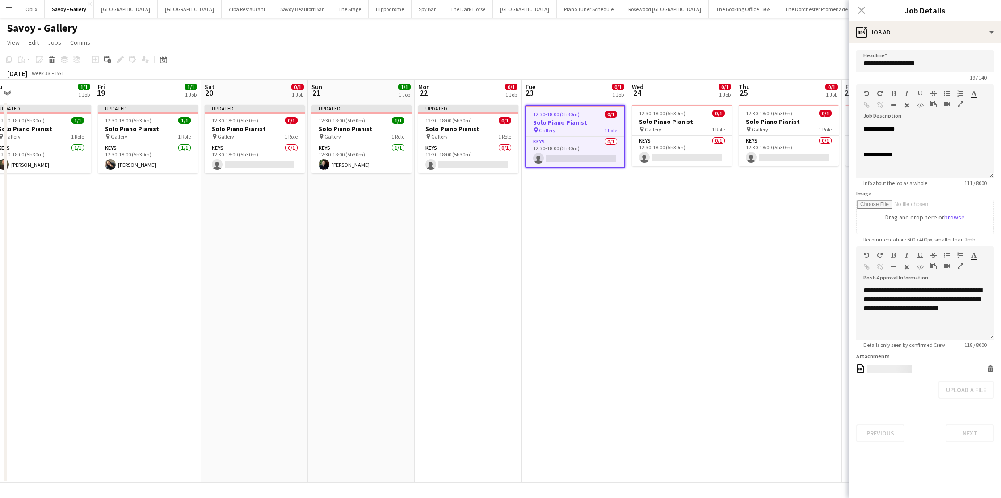
scroll to position [0, 388]
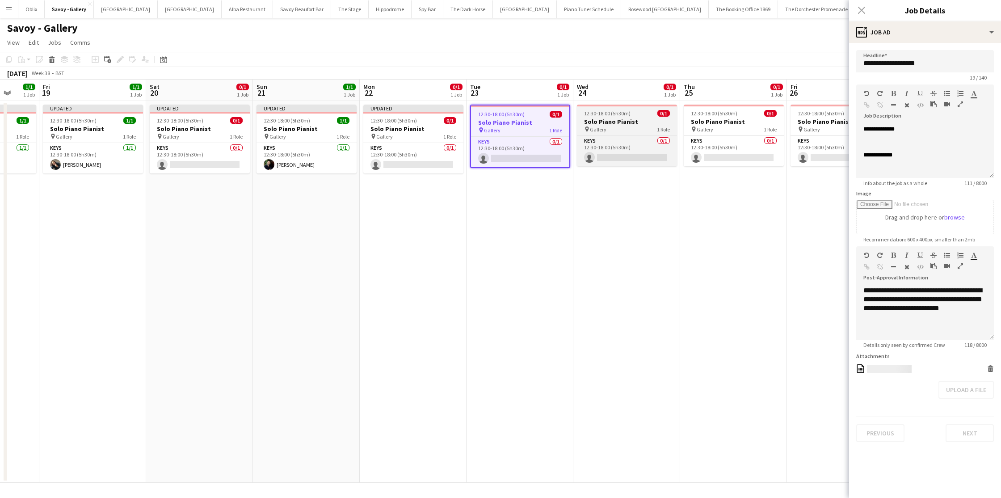
click at [615, 126] on div "pin Gallery 1 Role" at bounding box center [627, 129] width 100 height 7
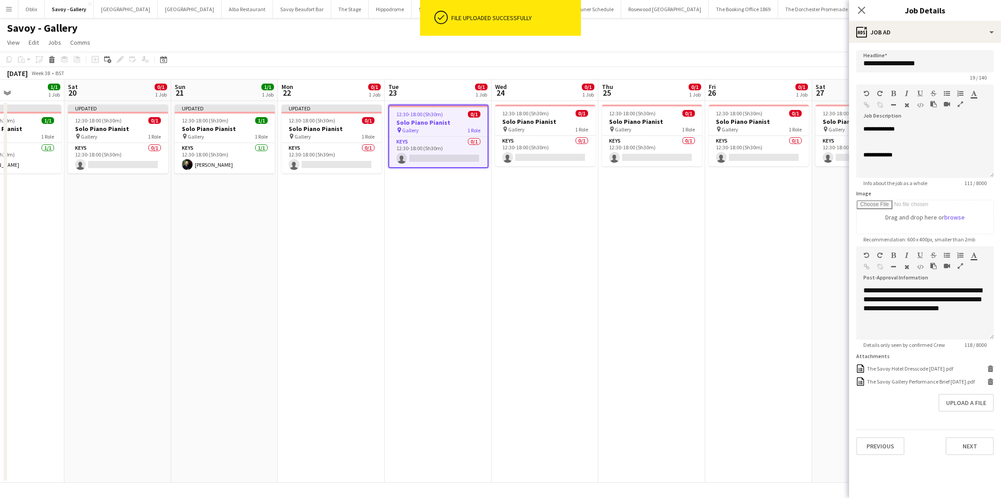
scroll to position [0, 258]
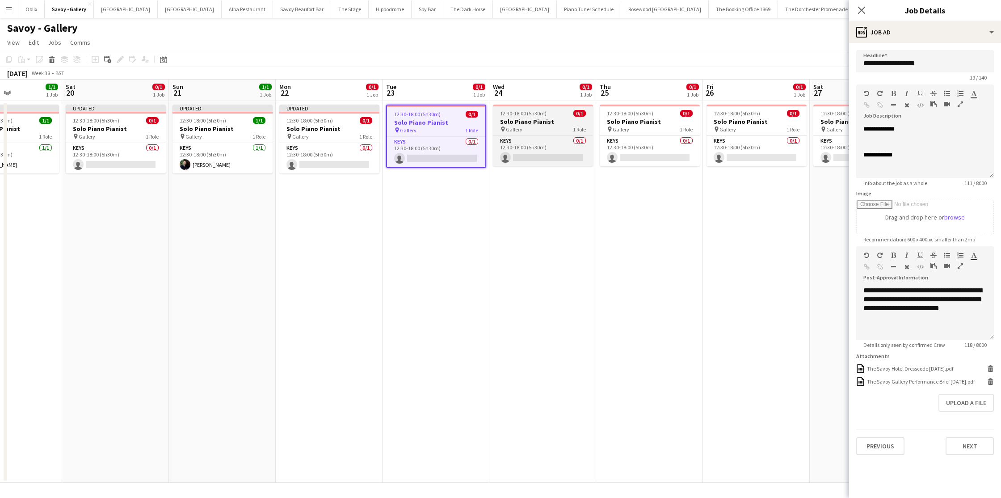
click at [540, 118] on h3 "Solo Piano Pianist" at bounding box center [543, 122] width 100 height 8
type input "**********"
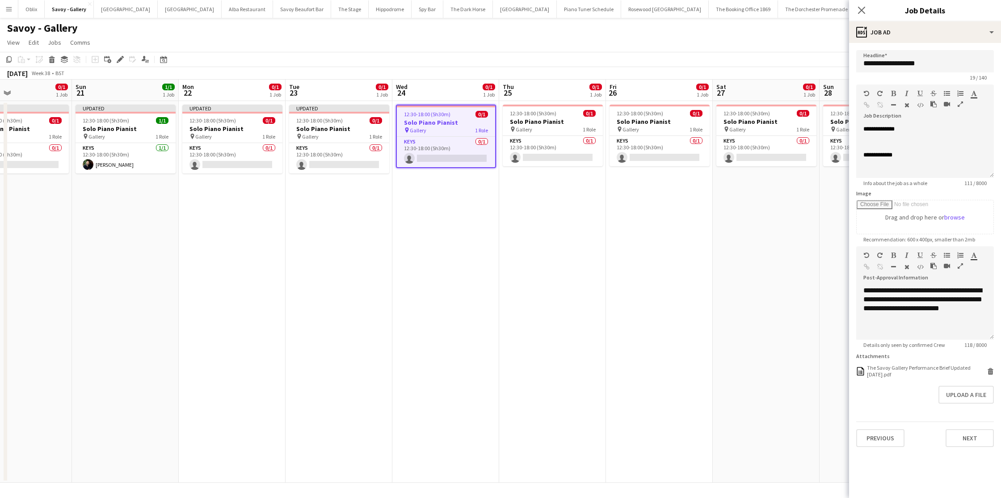
scroll to position [0, 243]
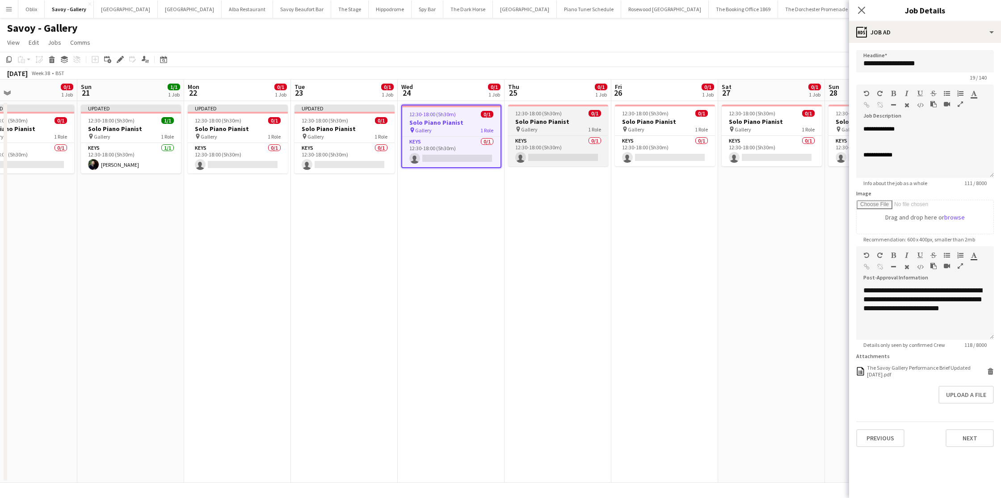
click at [566, 120] on h3 "Solo Piano Pianist" at bounding box center [558, 122] width 100 height 8
type input "**********"
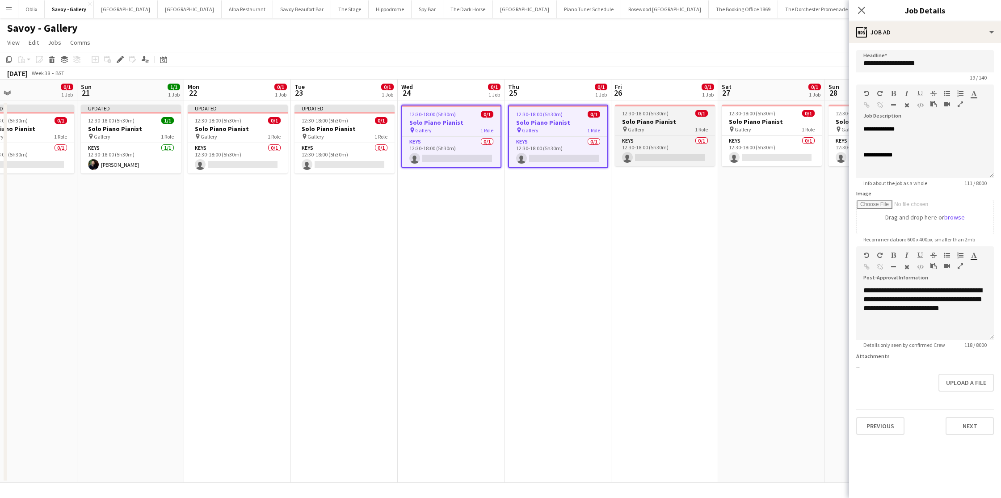
click at [707, 121] on h3 "Solo Piano Pianist" at bounding box center [665, 122] width 100 height 8
type input "**********"
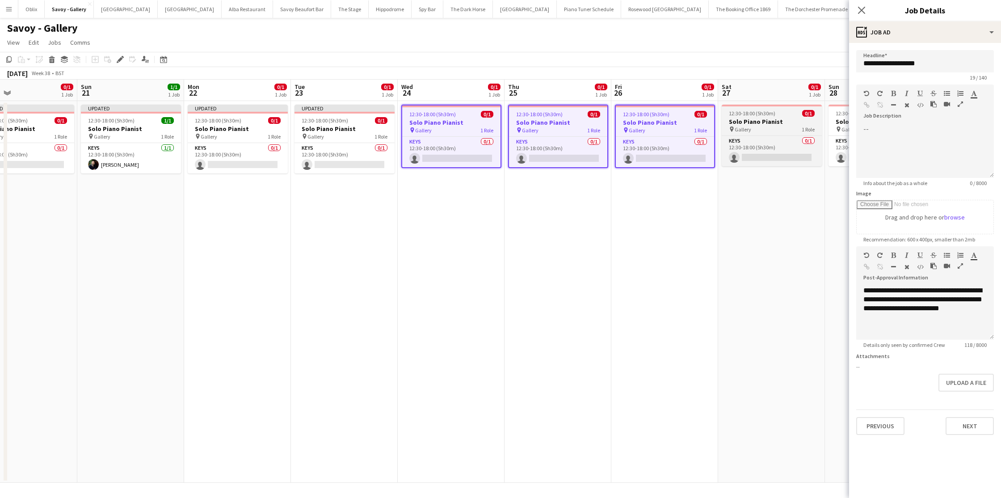
click at [738, 119] on h3 "Solo Piano Pianist" at bounding box center [772, 122] width 100 height 8
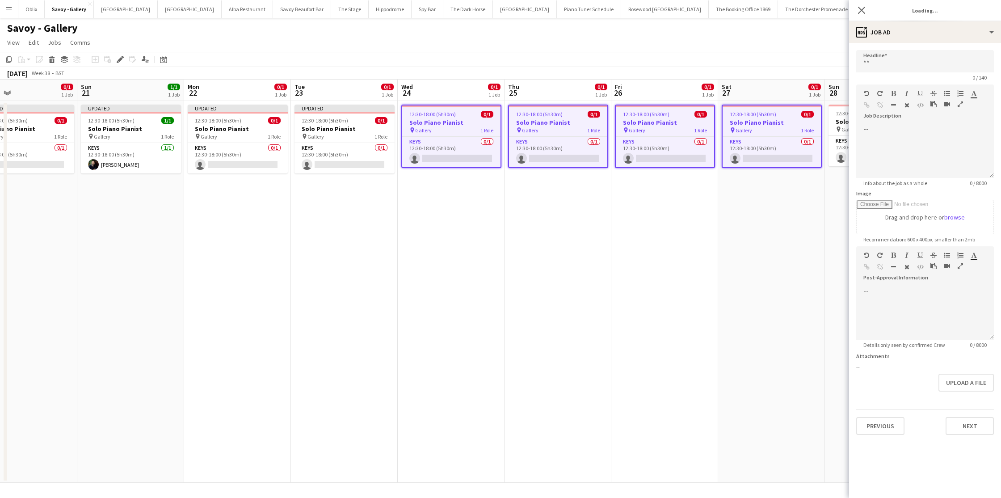
type input "**********"
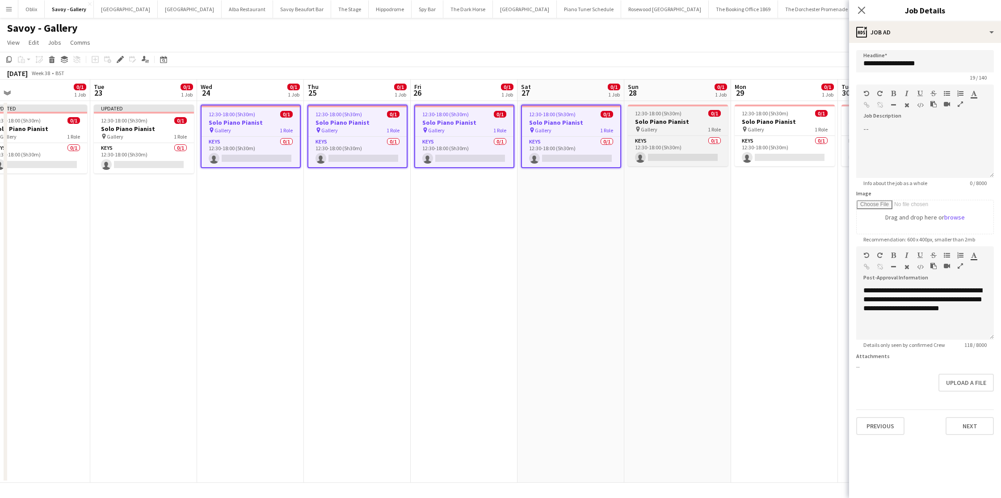
click at [678, 119] on h3 "Solo Piano Pianist" at bounding box center [678, 122] width 100 height 8
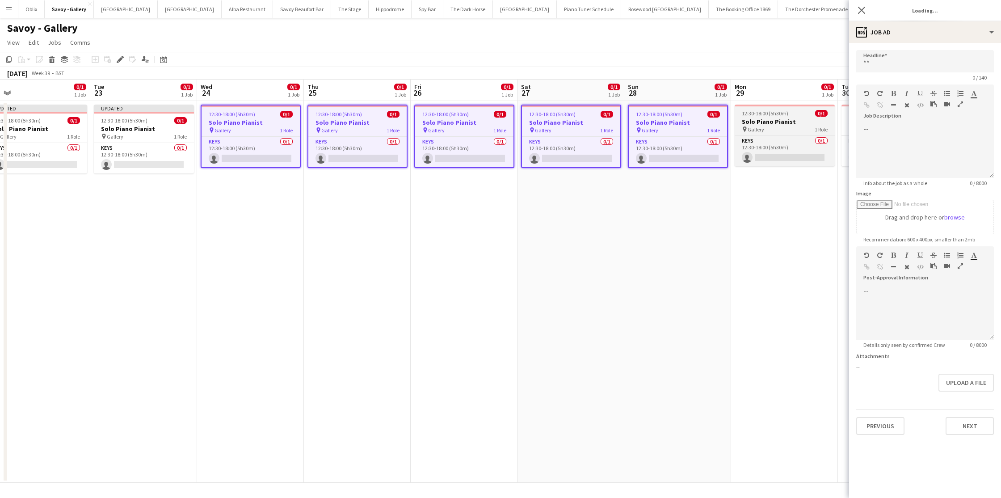
type input "**********"
click at [772, 123] on h3 "Solo Piano Pianist" at bounding box center [785, 122] width 100 height 8
type input "**********"
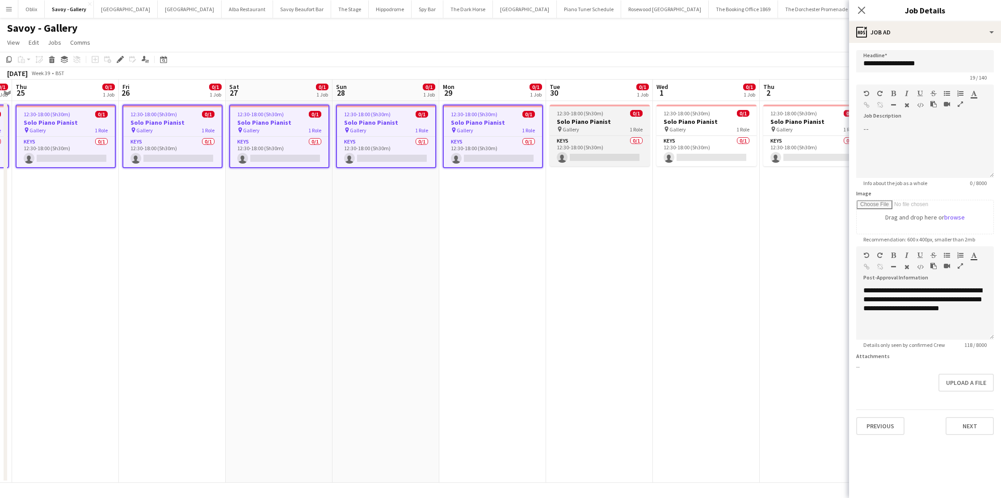
scroll to position [0, 318]
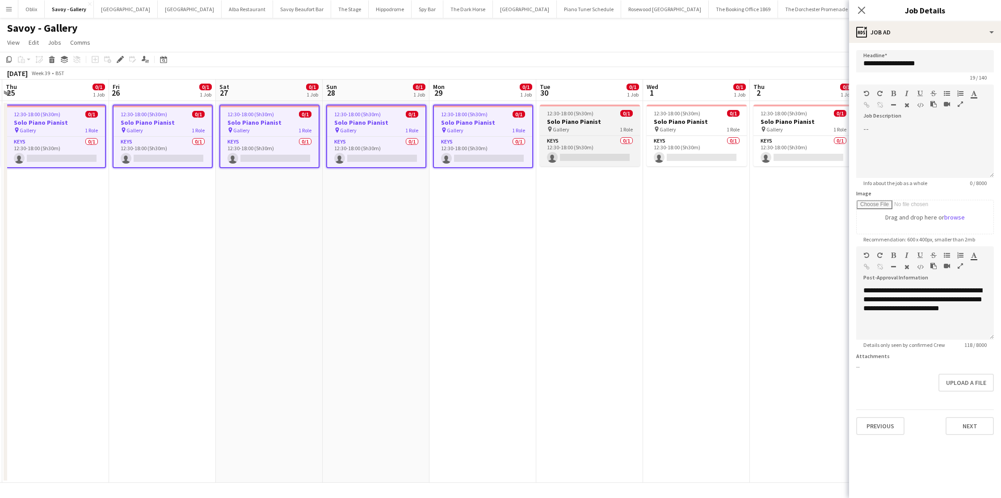
click at [605, 122] on h3 "Solo Piano Pianist" at bounding box center [590, 122] width 100 height 8
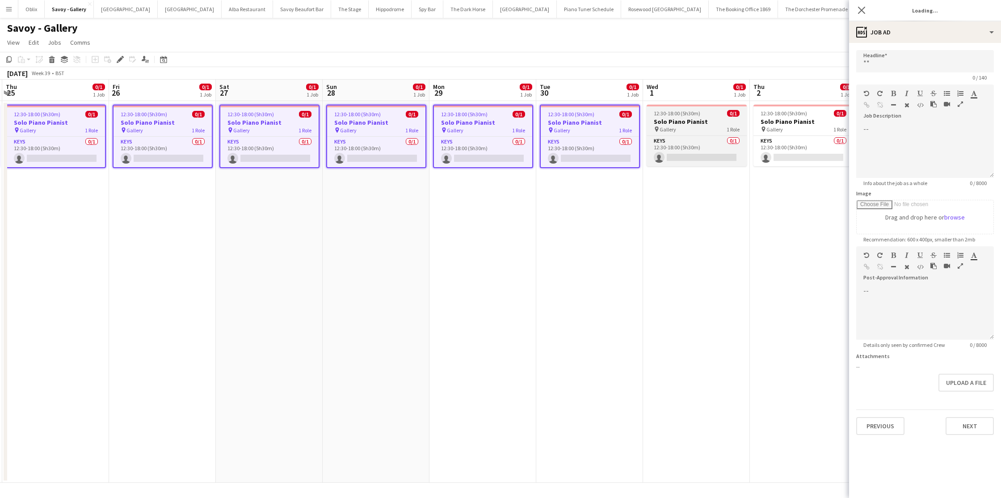
type input "**********"
click at [670, 122] on h3 "Solo Piano Pianist" at bounding box center [697, 122] width 100 height 8
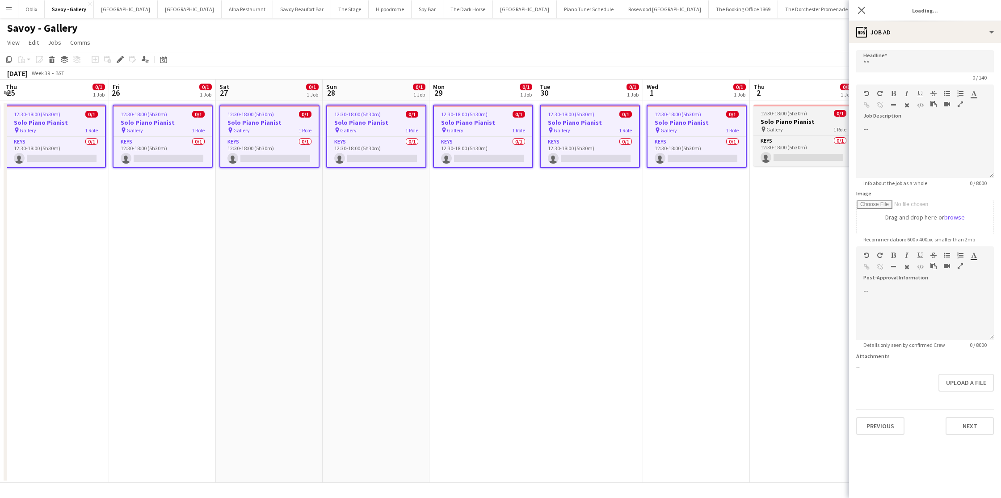
type input "**********"
click at [777, 121] on h3 "Solo Piano Pianist" at bounding box center [803, 122] width 100 height 8
type input "**********"
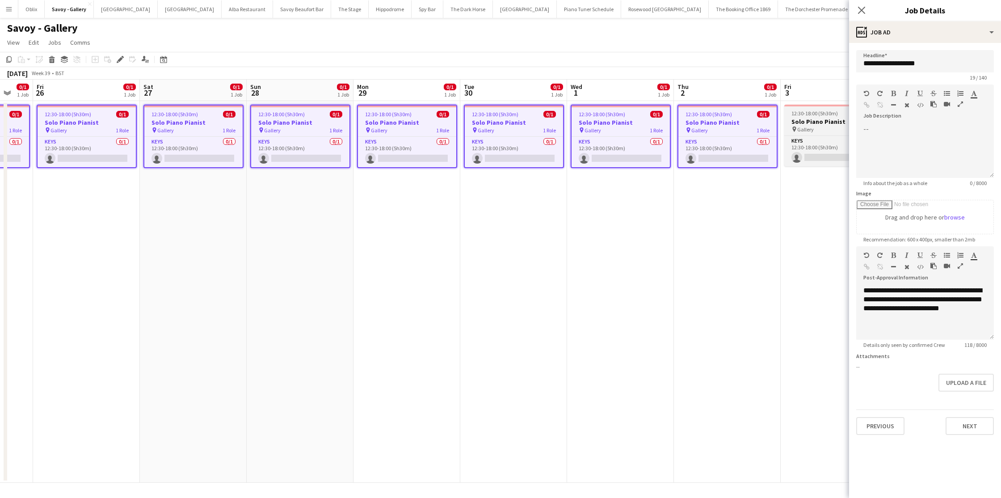
click at [830, 119] on h3 "Solo Piano Pianist" at bounding box center [834, 122] width 100 height 8
type input "**********"
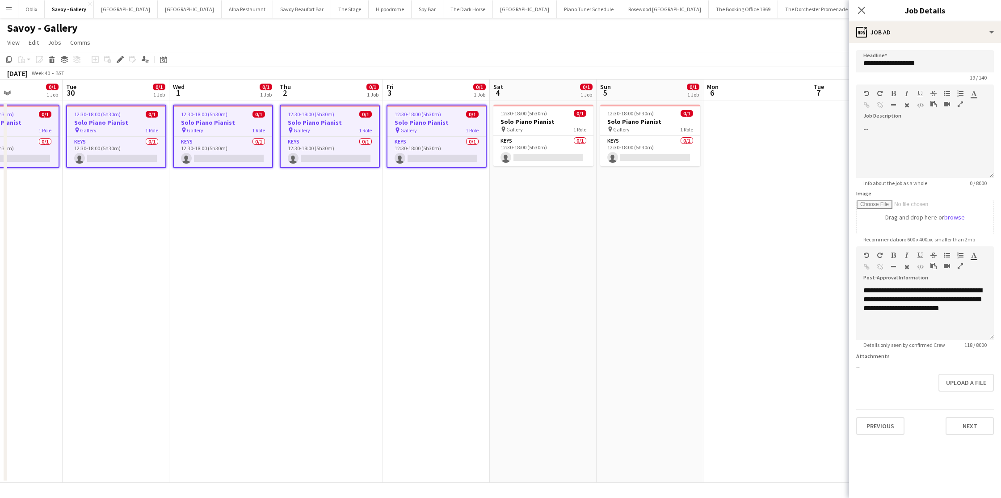
scroll to position [0, 363]
click at [572, 120] on h3 "Solo Piano Pianist" at bounding box center [545, 122] width 100 height 8
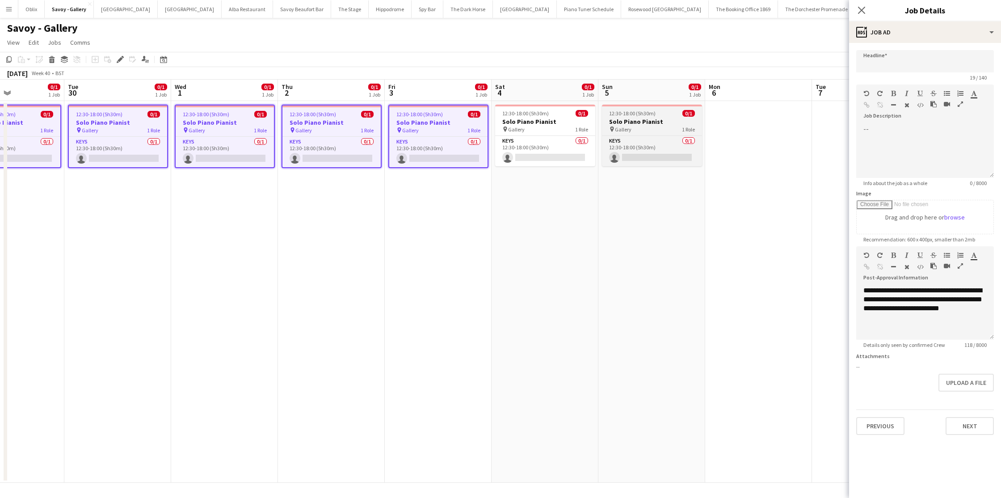
type input "**********"
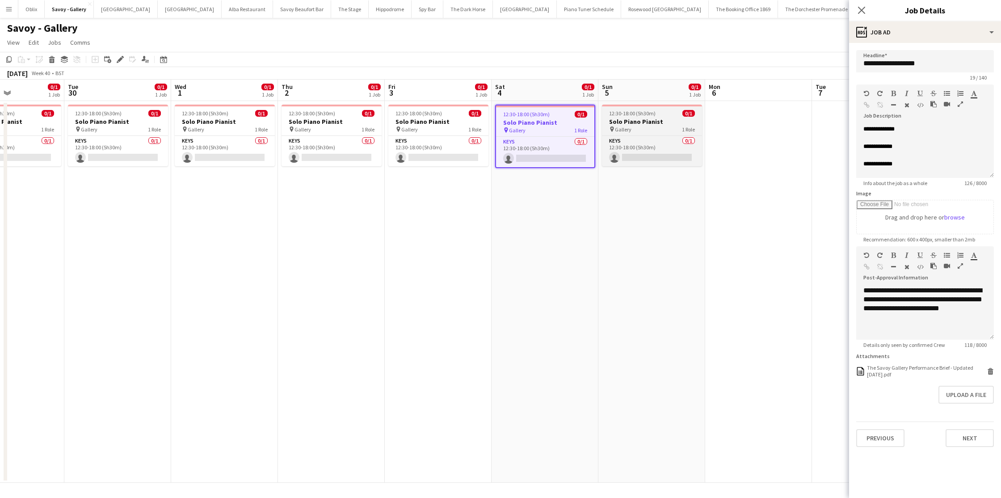
click at [681, 119] on h3 "Solo Piano Pianist" at bounding box center [652, 122] width 100 height 8
type input "**********"
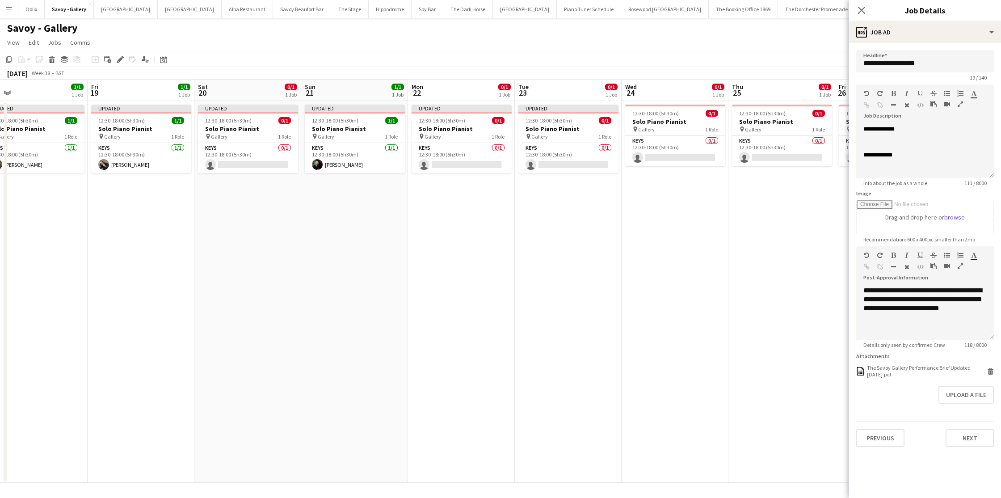
scroll to position [0, 339]
click at [459, 122] on span "12:30-18:00 (5h30m)" at bounding box center [443, 120] width 46 height 7
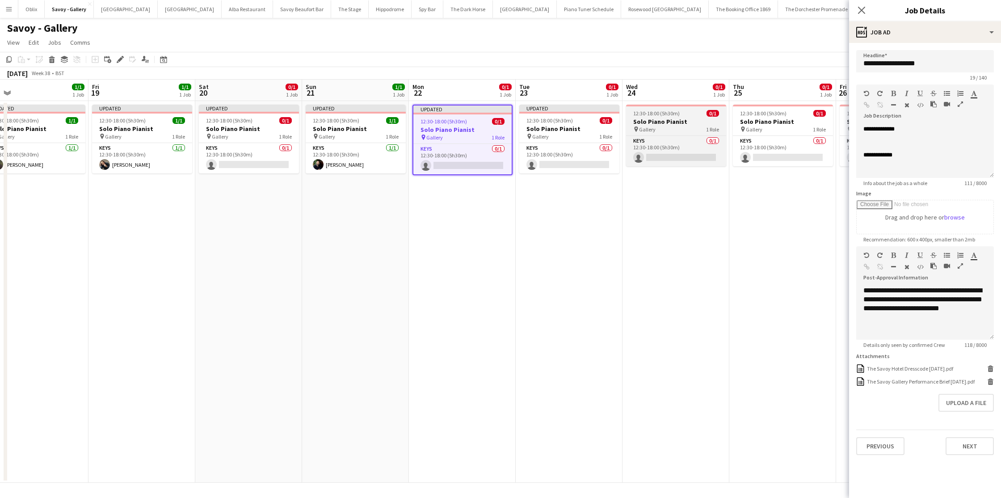
click at [659, 118] on h3 "Solo Piano Pianist" at bounding box center [676, 122] width 100 height 8
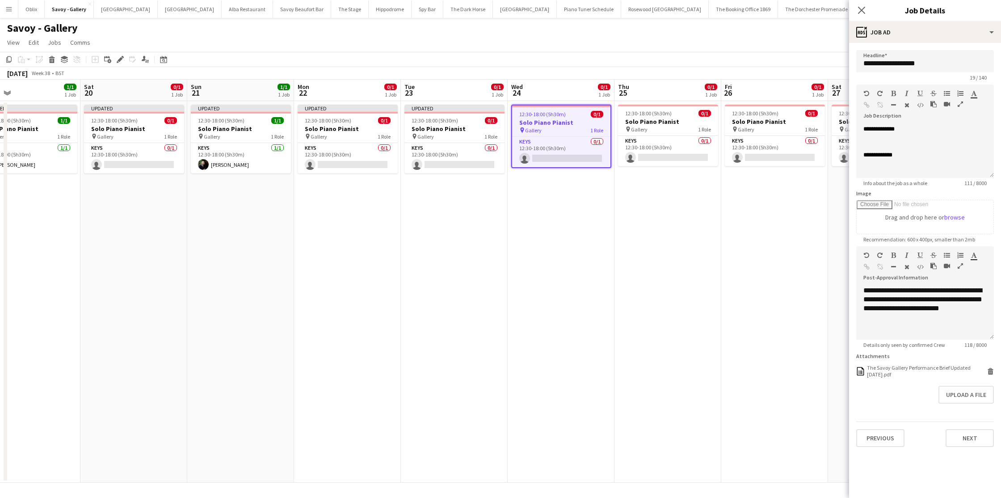
scroll to position [0, 373]
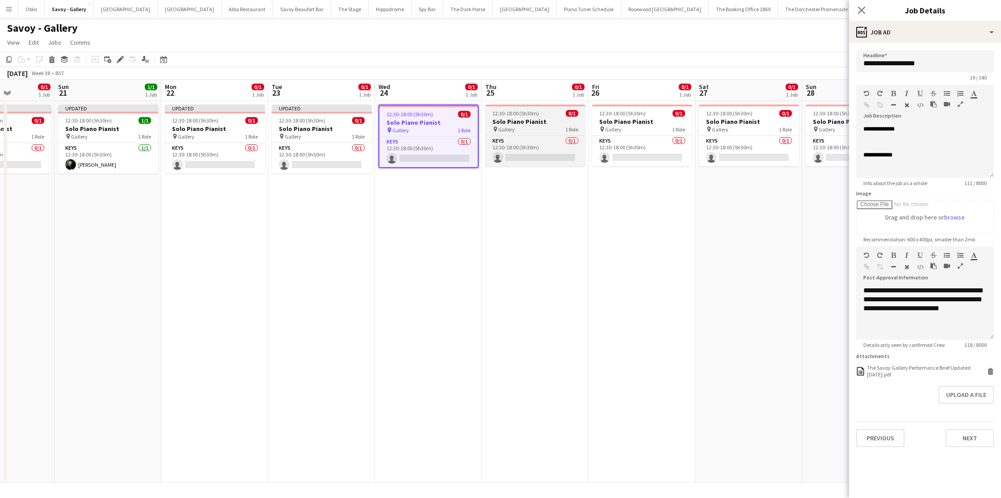
click at [547, 121] on h3 "Solo Piano Pianist" at bounding box center [535, 122] width 100 height 8
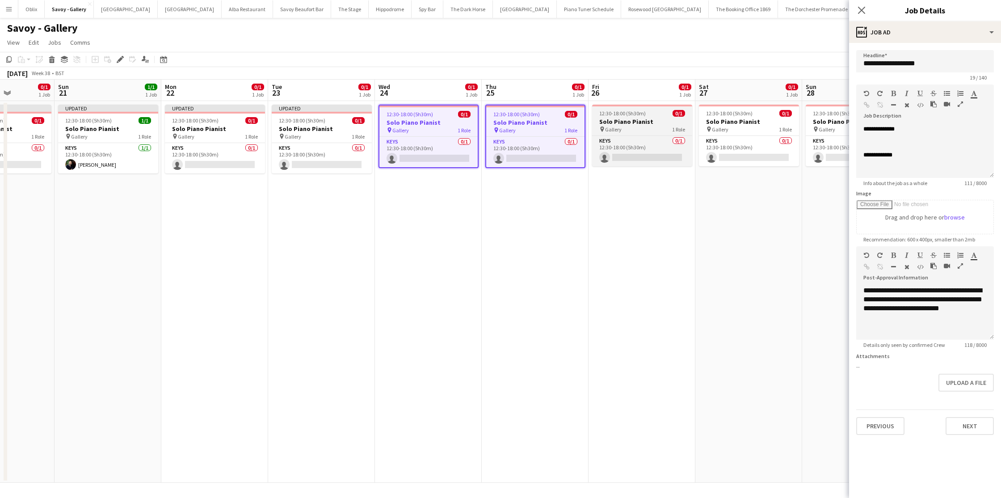
click at [664, 126] on div "pin Gallery 1 Role" at bounding box center [642, 129] width 100 height 7
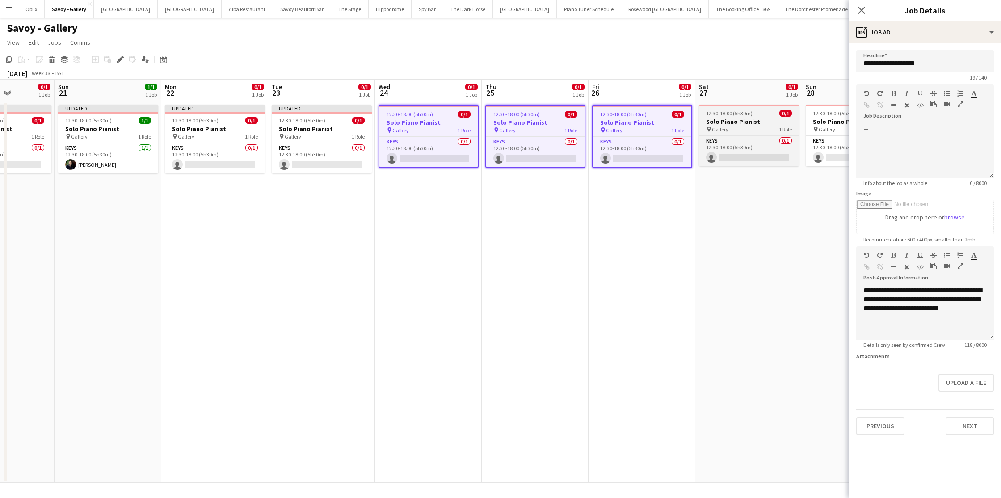
click at [772, 121] on h3 "Solo Piano Pianist" at bounding box center [749, 122] width 100 height 8
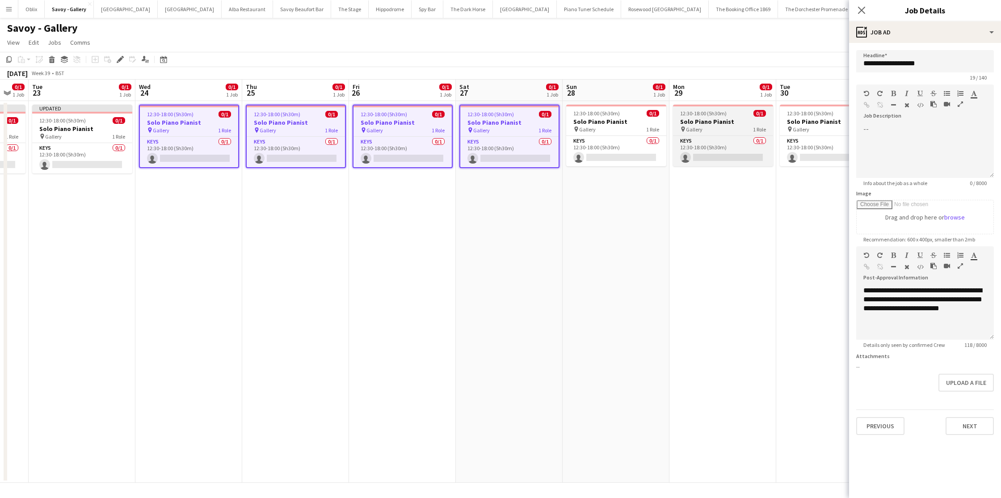
click at [769, 122] on h3 "Solo Piano Pianist" at bounding box center [723, 122] width 100 height 8
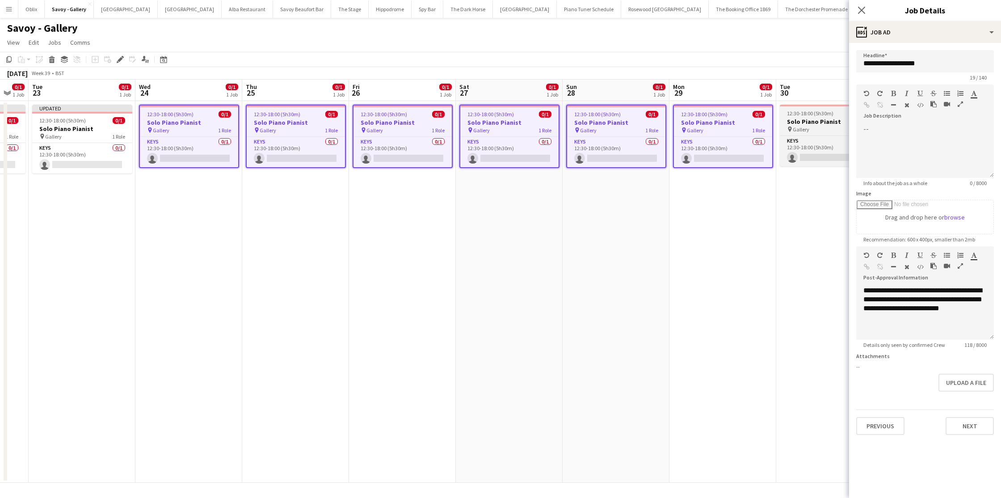
click at [802, 120] on h3 "Solo Piano Pianist" at bounding box center [830, 122] width 100 height 8
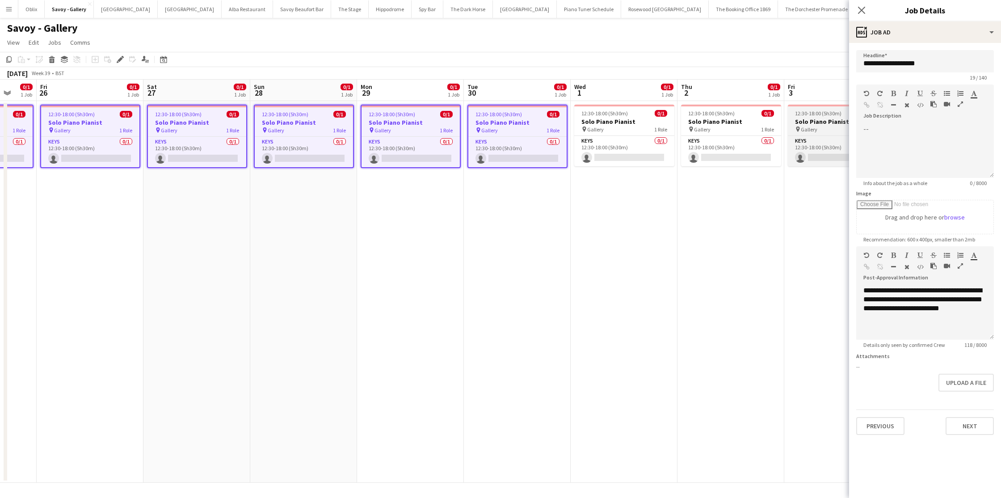
click at [799, 120] on h3 "Solo Piano Pianist" at bounding box center [838, 122] width 100 height 8
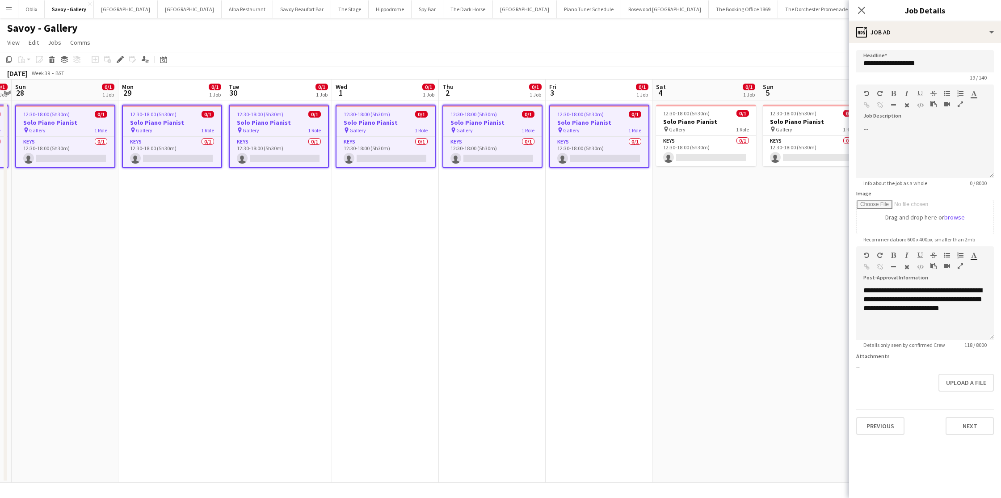
click at [799, 120] on h3 "Solo Piano Pianist" at bounding box center [813, 122] width 100 height 8
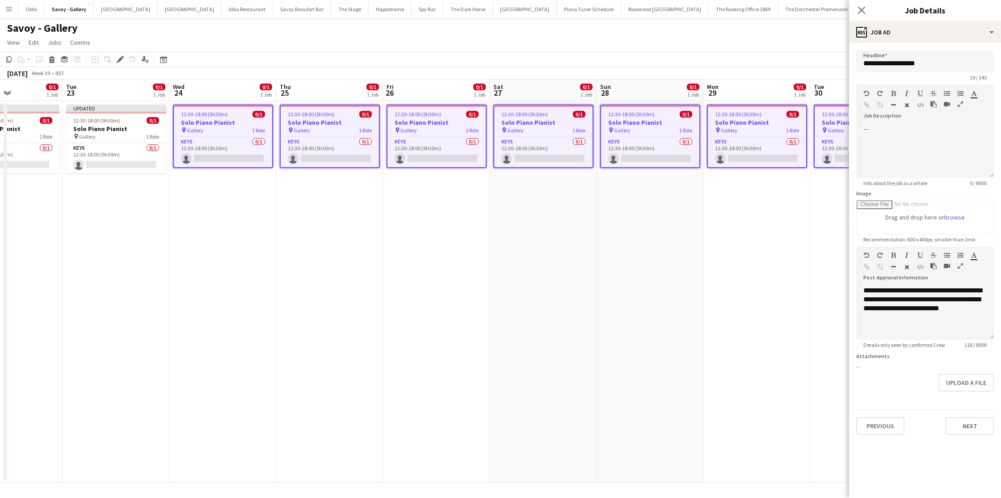
scroll to position [0, 257]
click at [123, 131] on h3 "Solo Piano Pianist" at bounding box center [117, 129] width 100 height 8
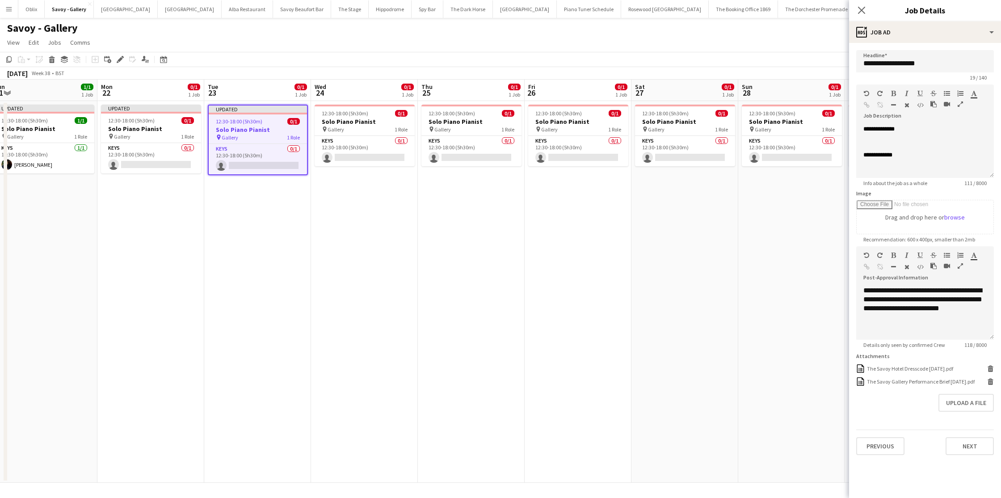
scroll to position [0, 204]
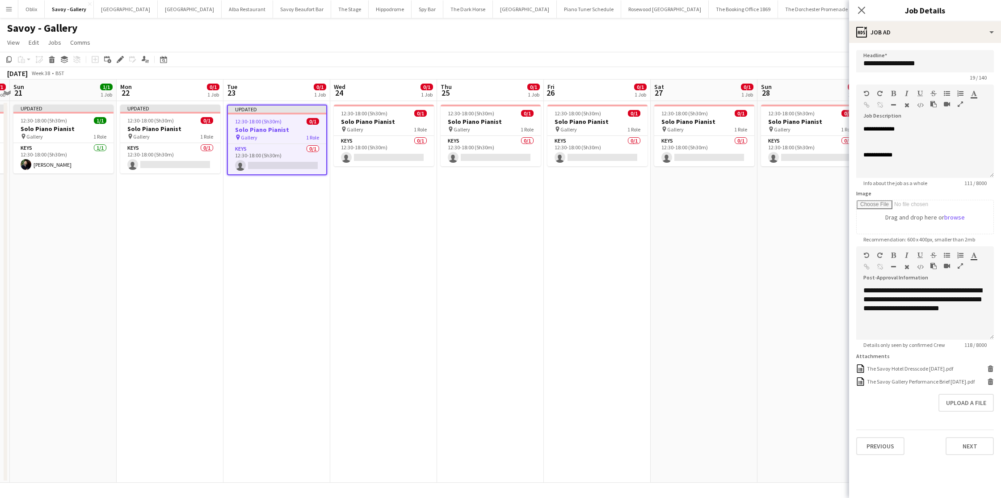
click at [123, 131] on h3 "Solo Piano Pianist" at bounding box center [170, 129] width 100 height 8
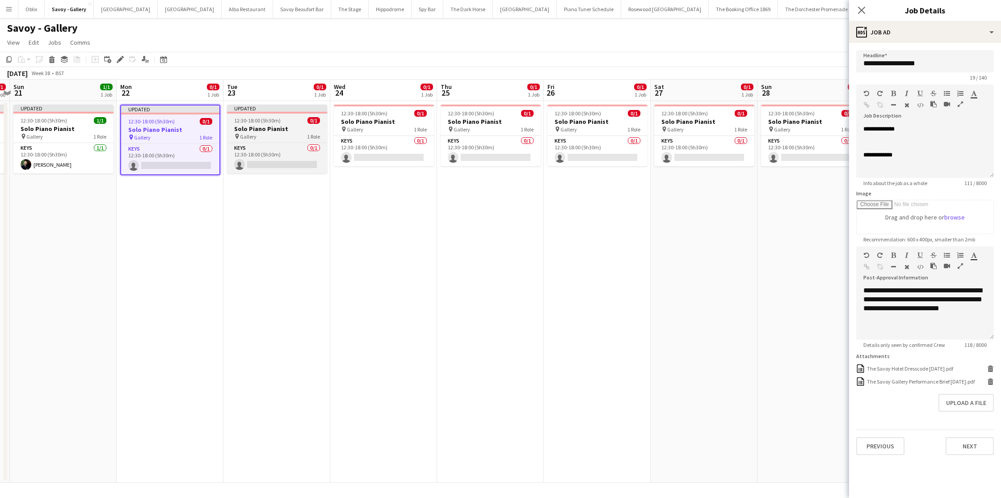
click at [284, 131] on h3 "Solo Piano Pianist" at bounding box center [277, 129] width 100 height 8
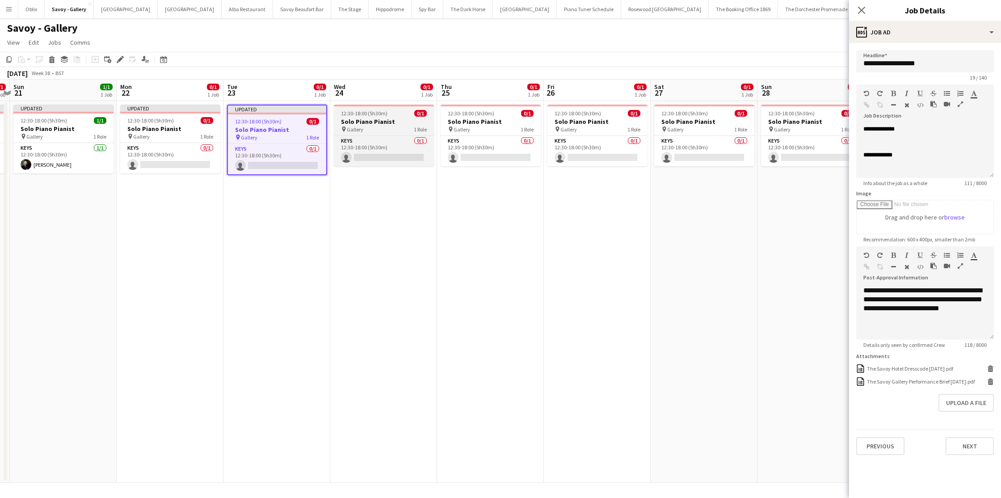
click at [380, 126] on div "pin Gallery 1 Role" at bounding box center [384, 129] width 100 height 7
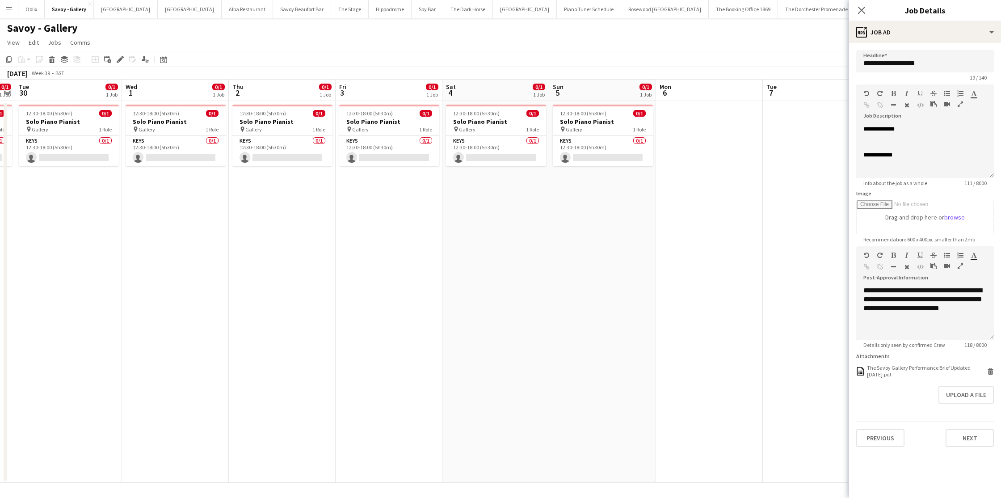
scroll to position [0, 362]
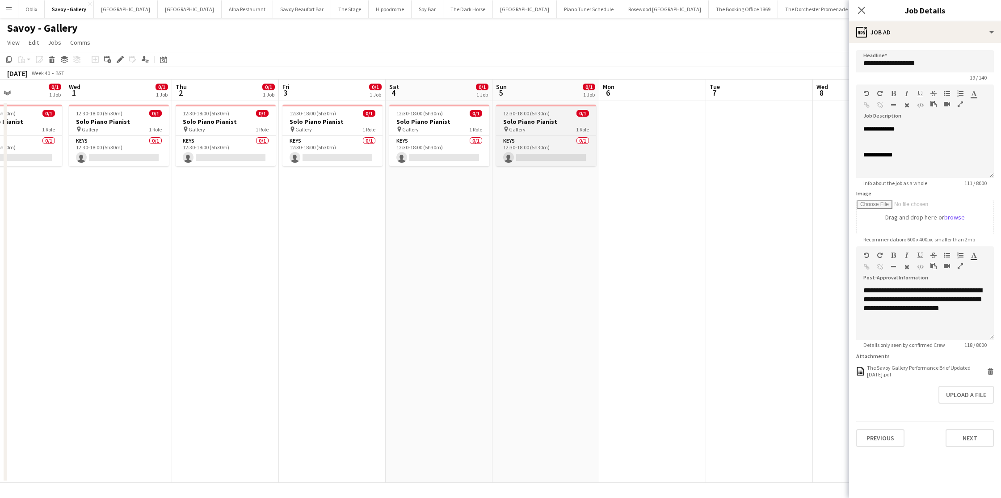
click at [548, 126] on div "pin Gallery 1 Role" at bounding box center [546, 129] width 100 height 7
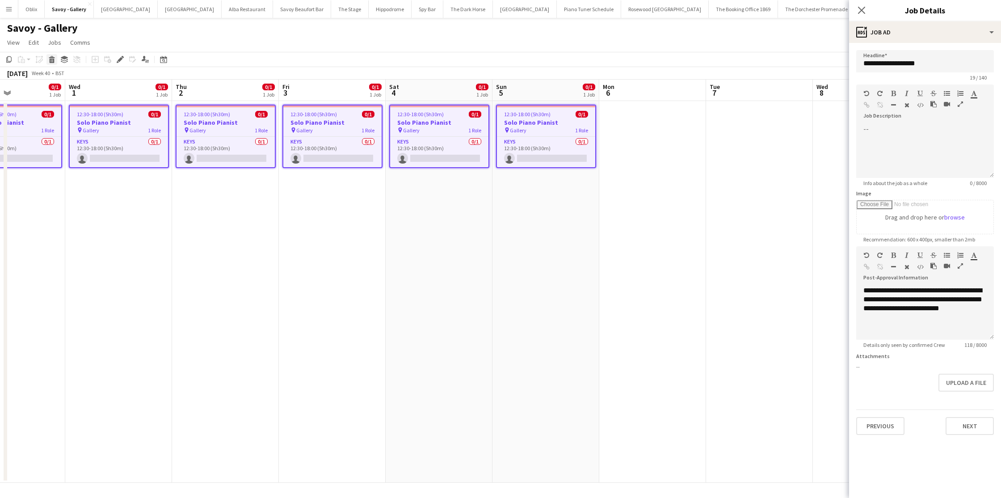
click at [50, 59] on icon at bounding box center [52, 61] width 5 height 4
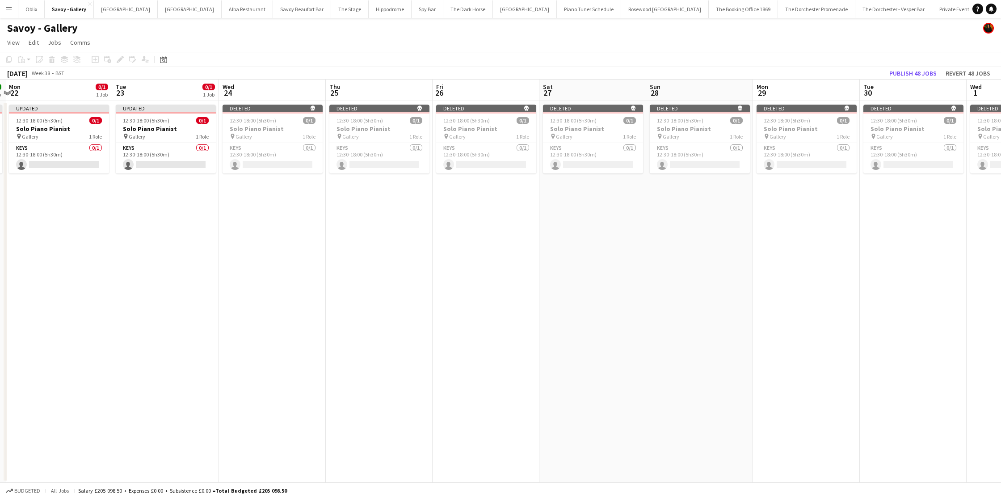
scroll to position [0, 193]
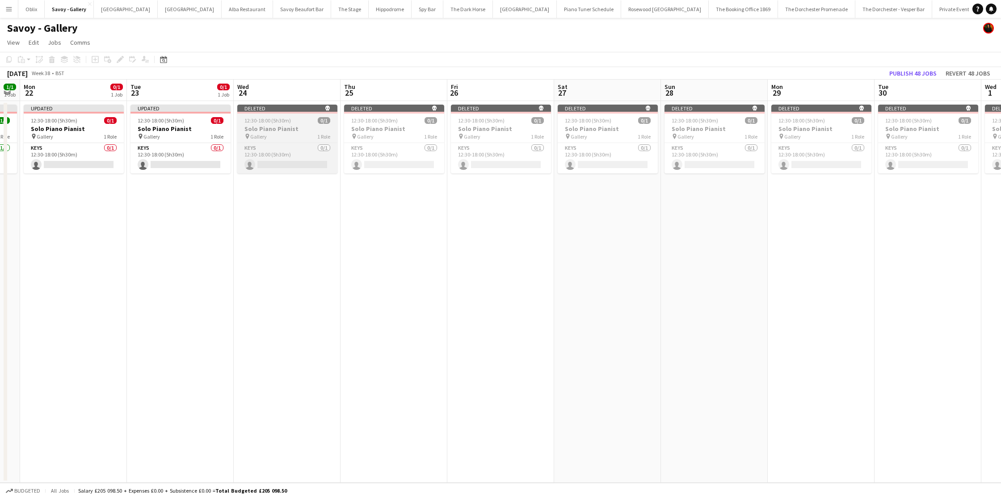
click at [262, 130] on h3 "Solo Piano Pianist" at bounding box center [287, 129] width 100 height 8
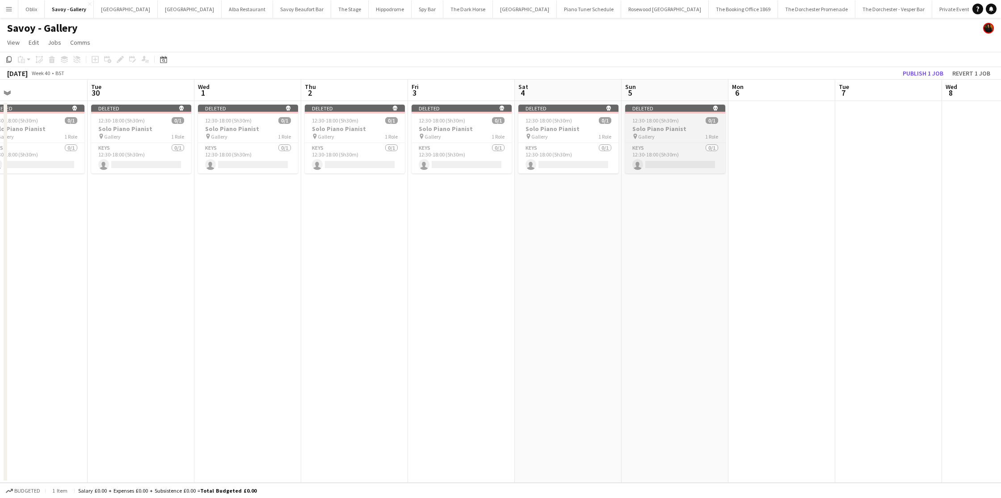
scroll to position [0, 343]
click at [710, 127] on h3 "Solo Piano Pianist" at bounding box center [672, 129] width 100 height 8
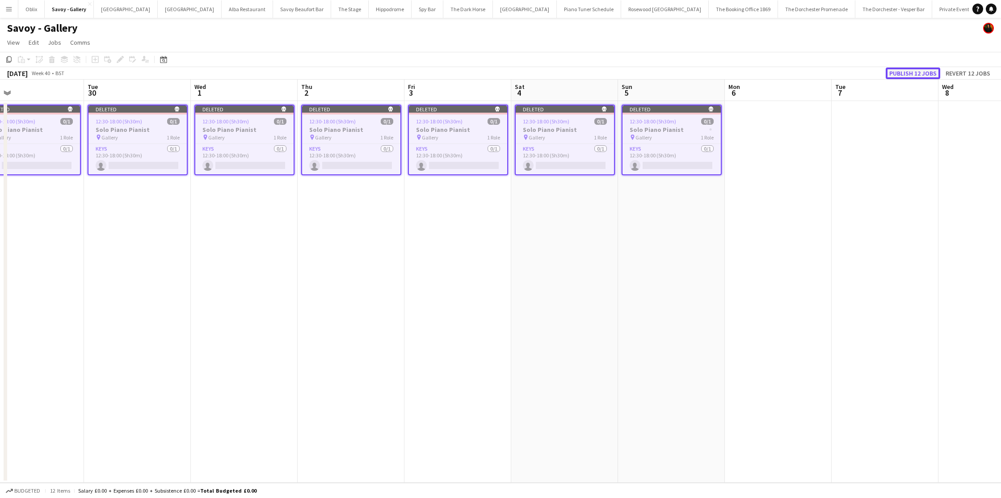
click at [857, 76] on button "Publish 12 jobs" at bounding box center [913, 73] width 55 height 12
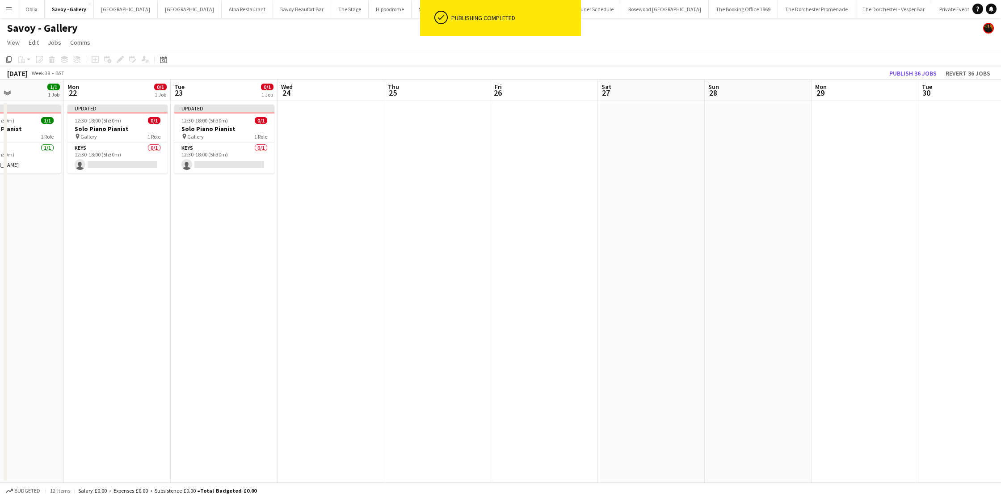
scroll to position [0, 249]
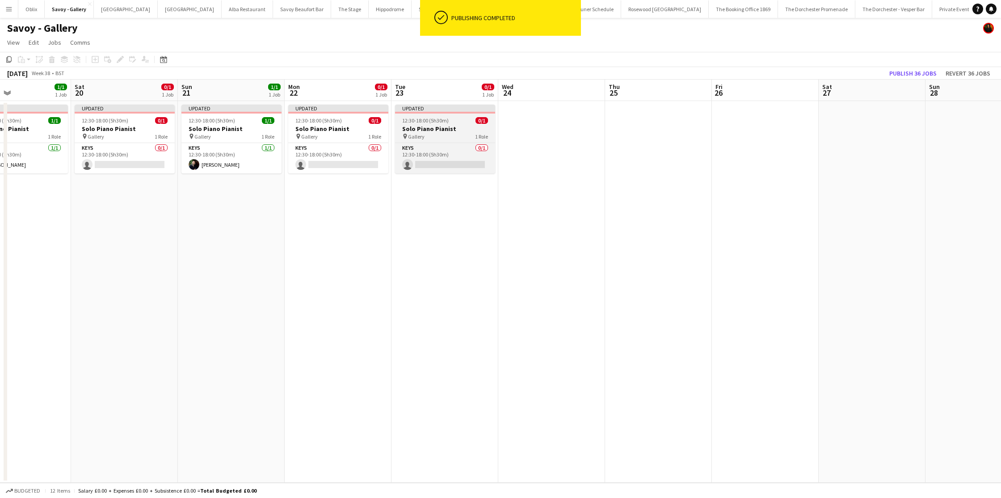
click at [454, 134] on div "pin Gallery 1 Role" at bounding box center [445, 136] width 100 height 7
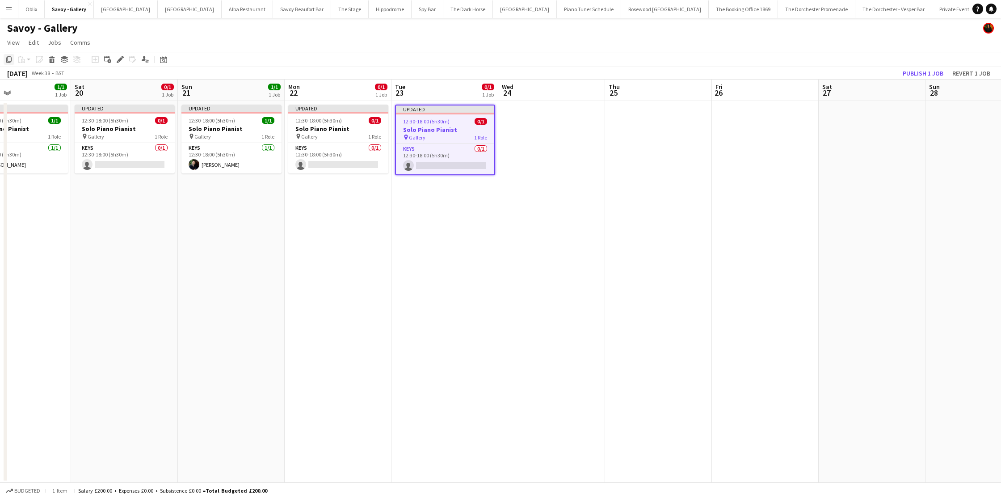
click at [10, 59] on icon "Copy" at bounding box center [8, 59] width 7 height 7
click at [535, 130] on app-date-cell at bounding box center [551, 292] width 107 height 382
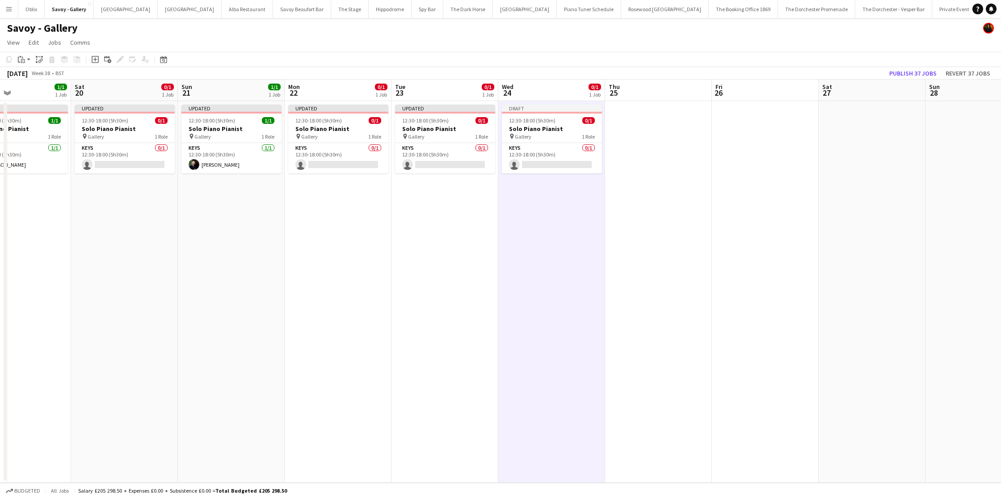
click at [640, 127] on app-date-cell at bounding box center [658, 292] width 107 height 382
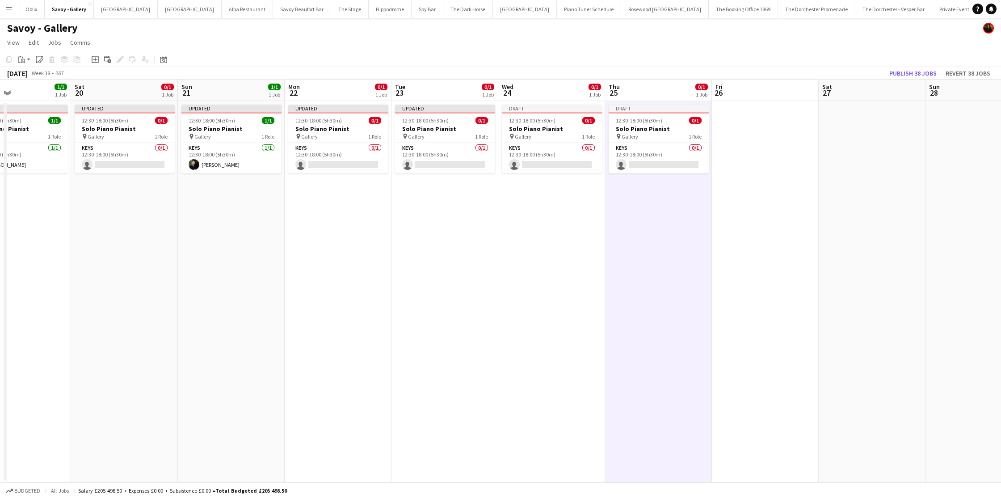
click at [757, 138] on app-date-cell at bounding box center [765, 292] width 107 height 382
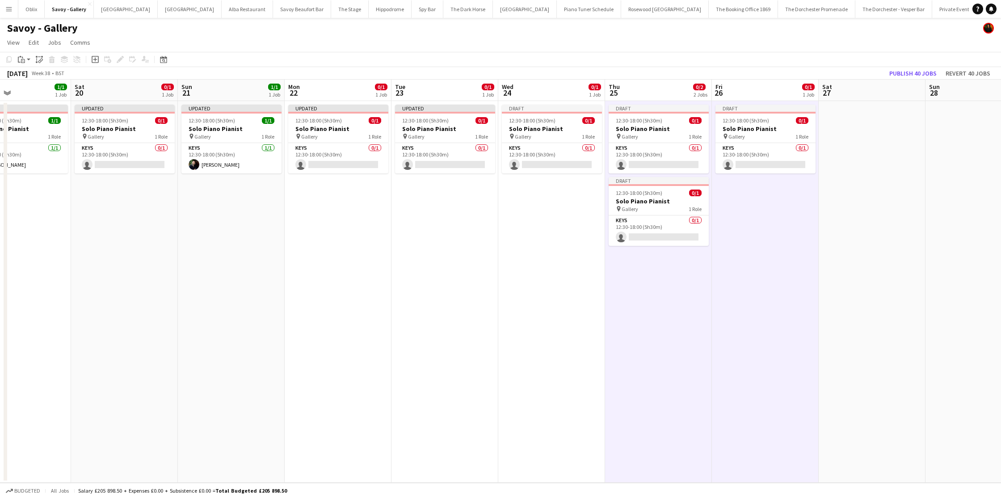
click at [836, 141] on app-date-cell at bounding box center [872, 292] width 107 height 382
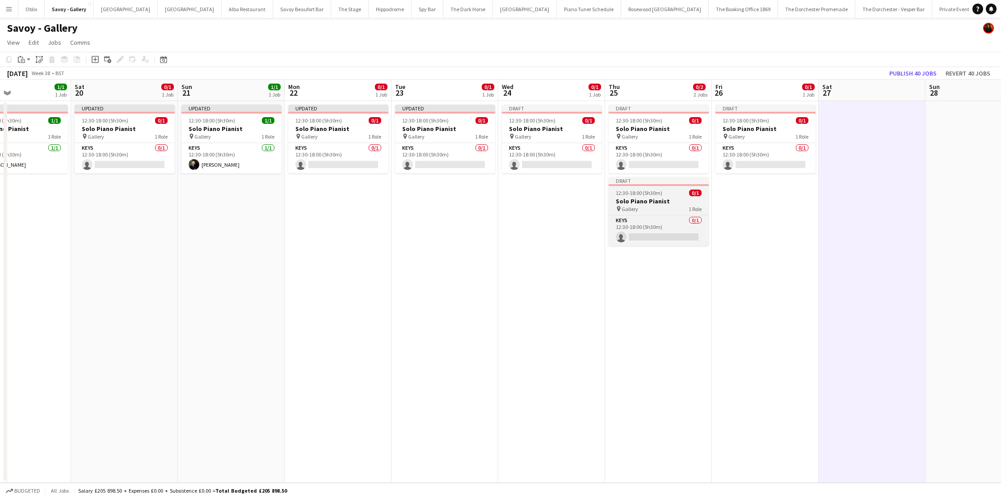
click at [639, 193] on span "12:30-18:00 (5h30m)" at bounding box center [639, 192] width 46 height 7
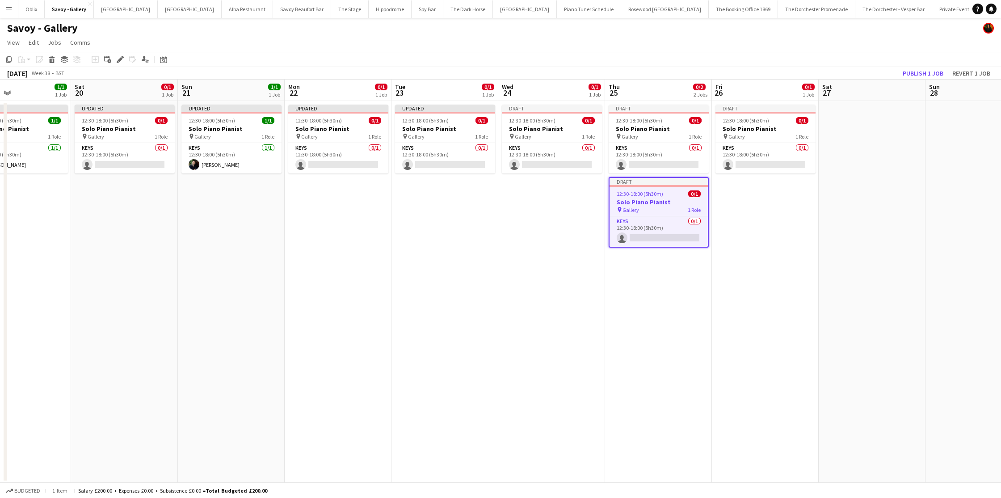
click at [845, 127] on app-date-cell at bounding box center [872, 292] width 107 height 382
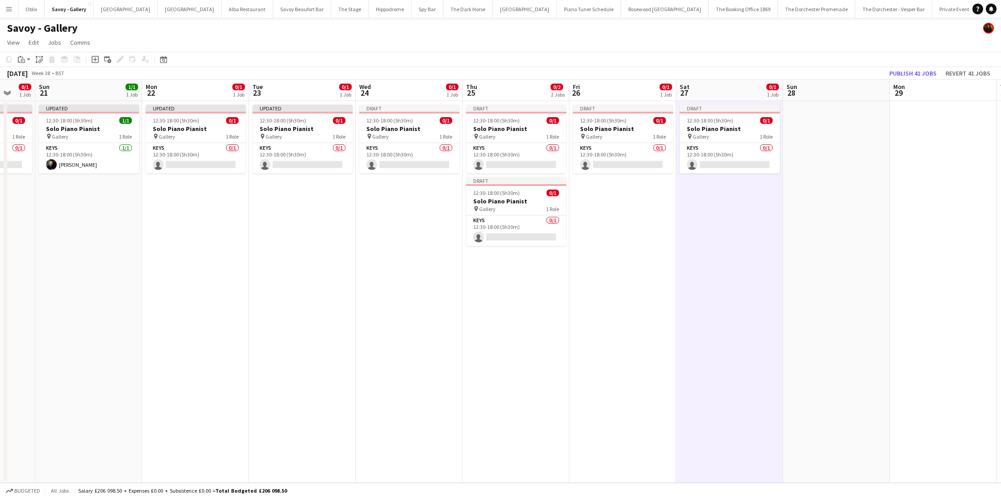
scroll to position [0, 273]
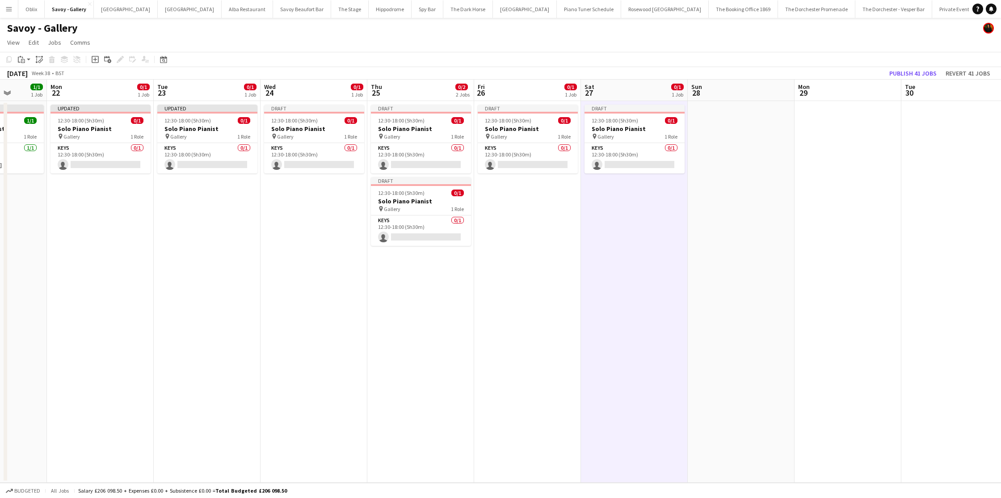
click at [739, 123] on app-date-cell at bounding box center [741, 292] width 107 height 382
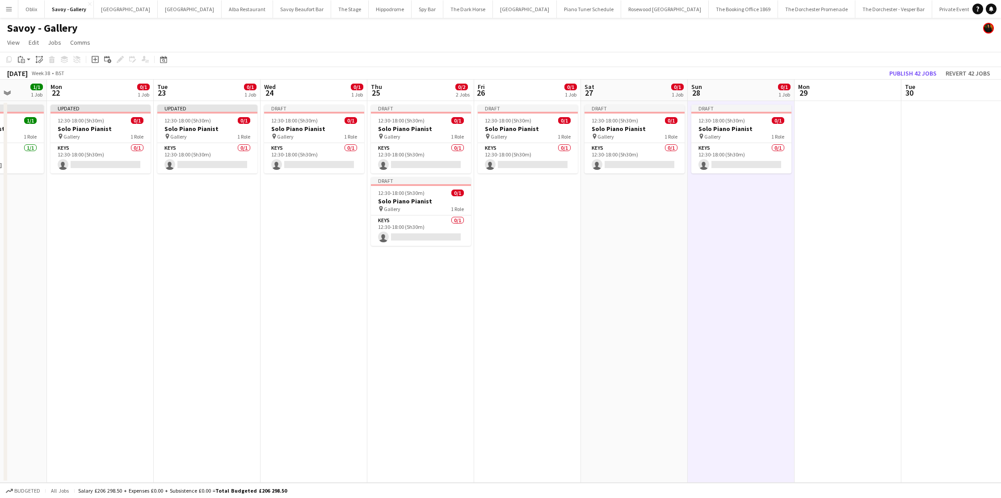
click at [837, 128] on app-date-cell at bounding box center [847, 292] width 107 height 382
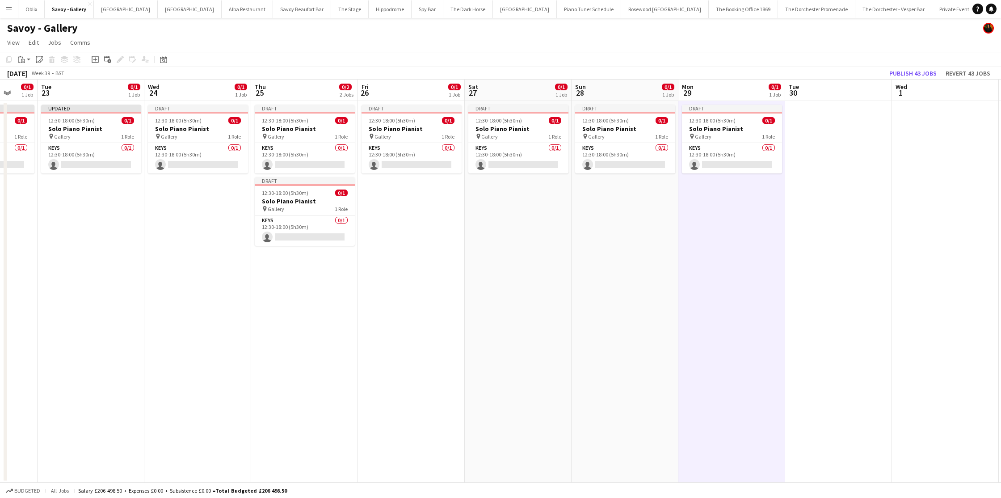
scroll to position [0, 408]
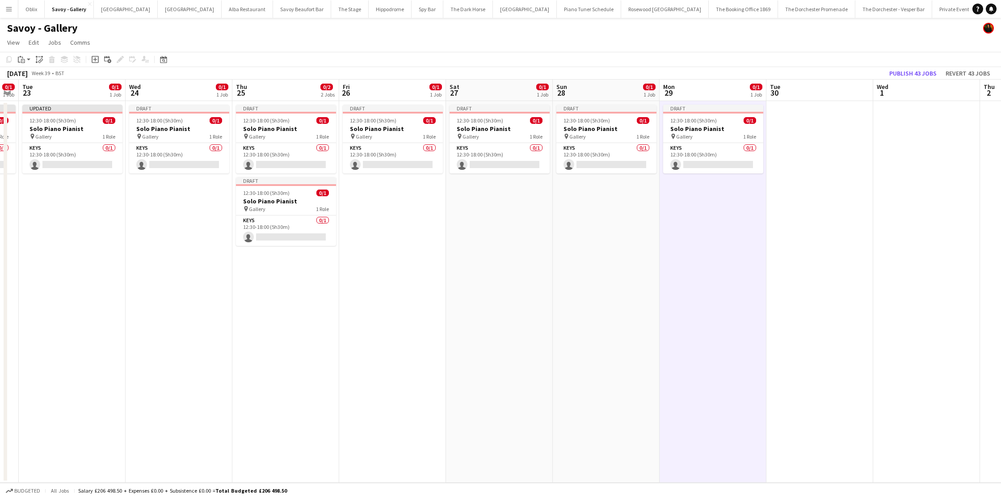
click at [837, 128] on app-date-cell at bounding box center [819, 292] width 107 height 382
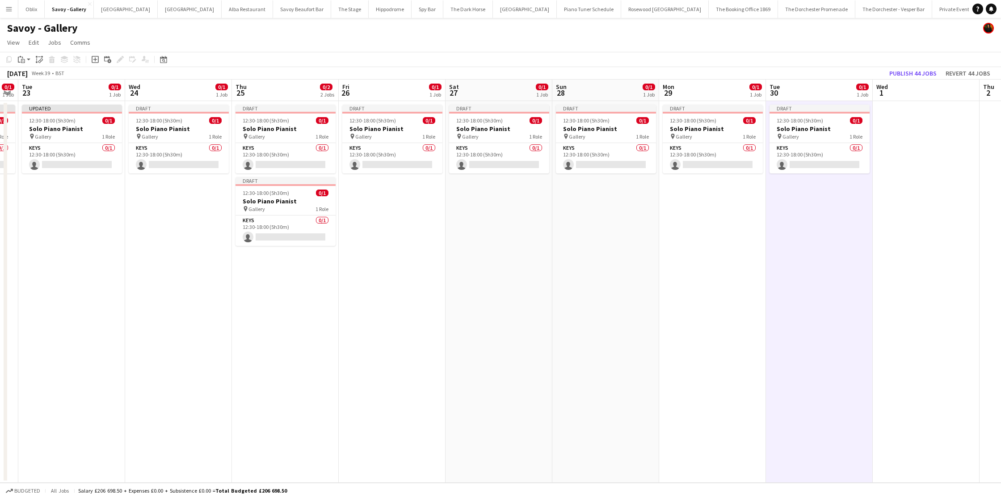
click at [857, 130] on app-date-cell at bounding box center [926, 292] width 107 height 382
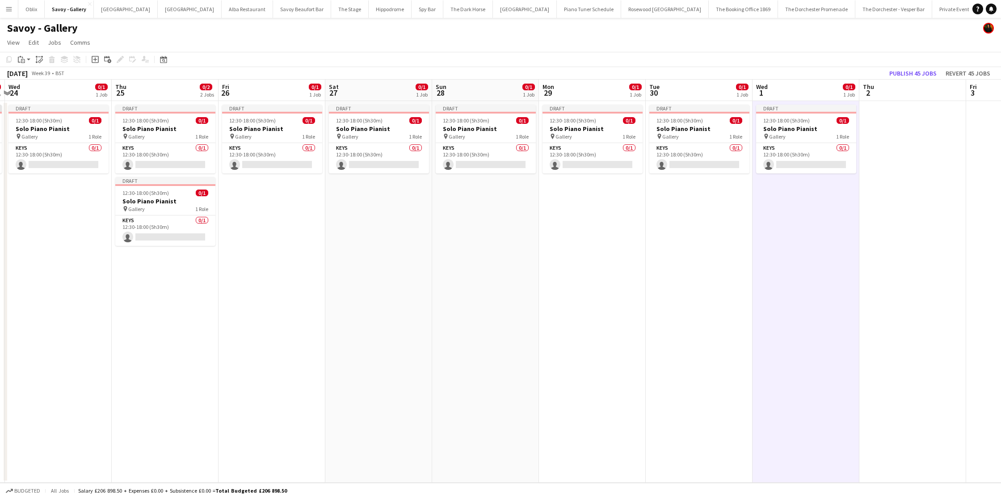
scroll to position [0, 375]
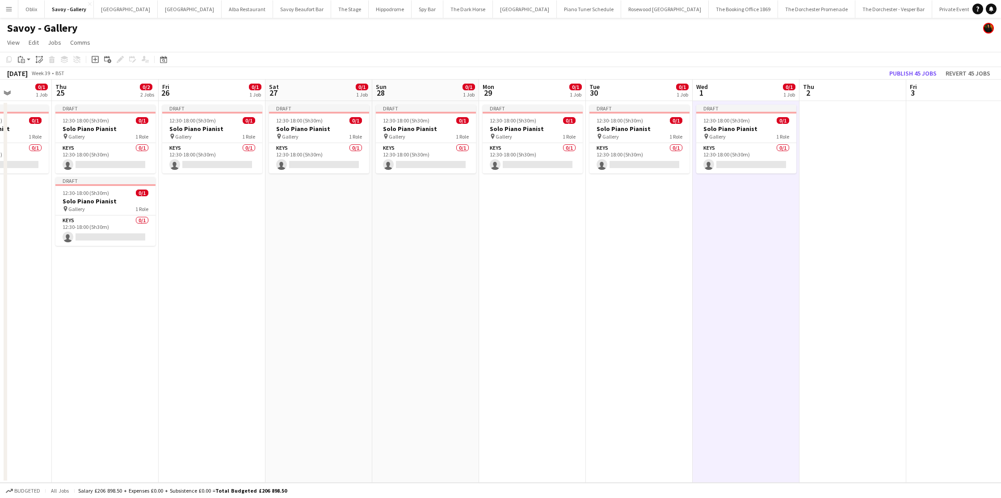
click at [857, 130] on app-date-cell at bounding box center [852, 292] width 107 height 382
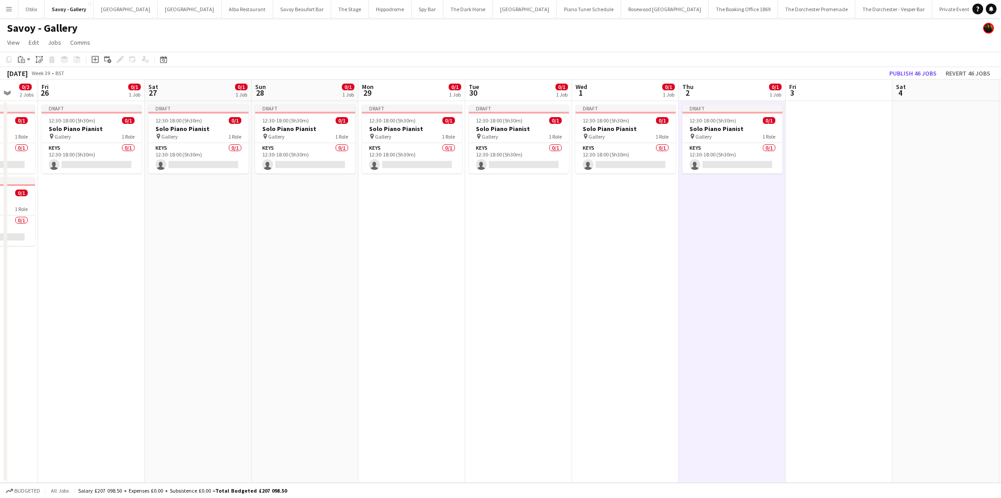
scroll to position [0, 304]
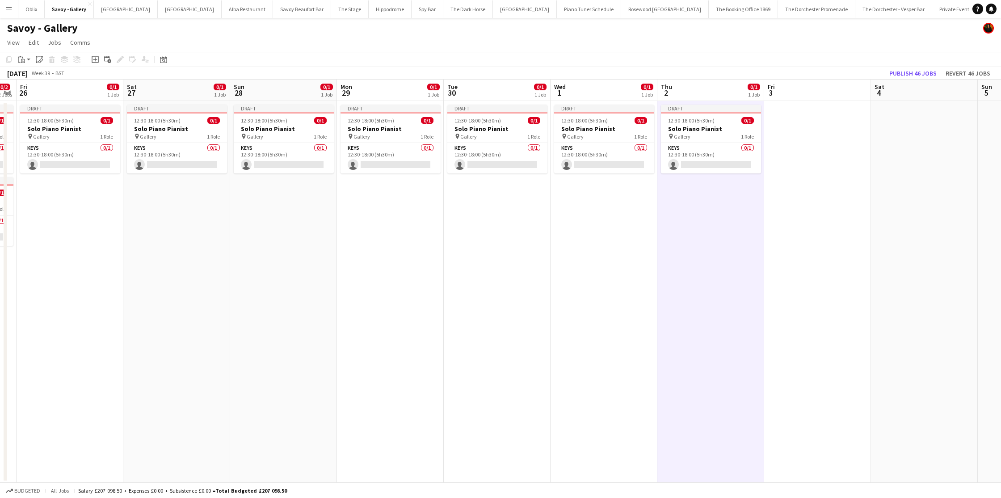
click at [833, 130] on app-date-cell at bounding box center [817, 292] width 107 height 382
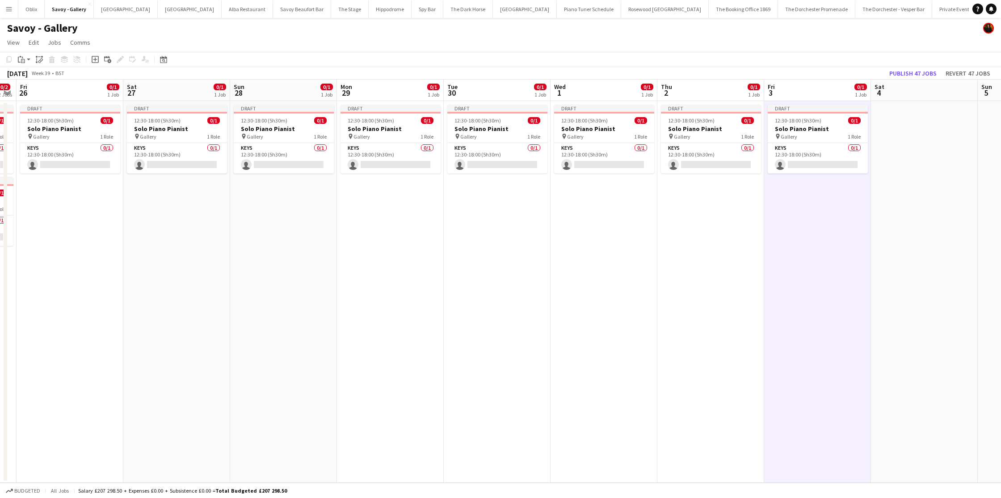
click at [857, 131] on app-date-cell at bounding box center [924, 292] width 107 height 382
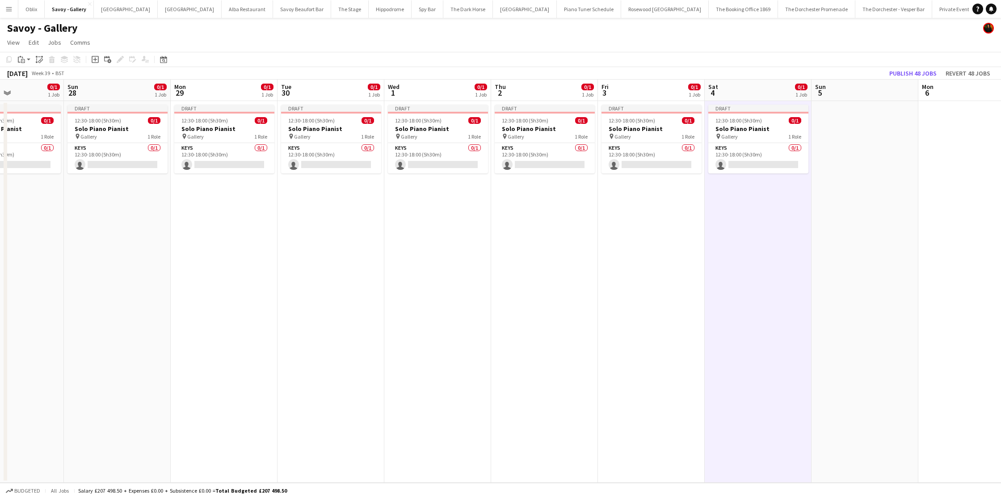
scroll to position [0, 261]
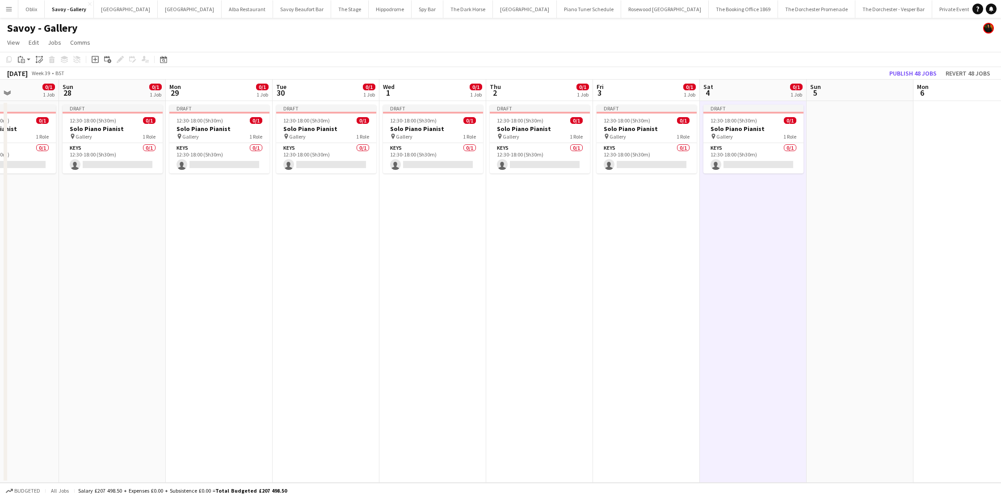
click at [857, 131] on app-date-cell at bounding box center [860, 292] width 107 height 382
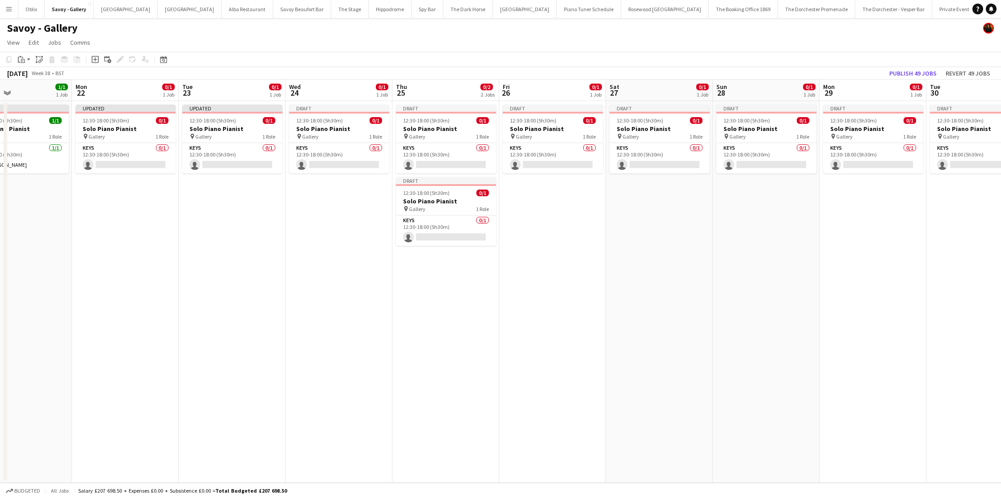
scroll to position [0, 255]
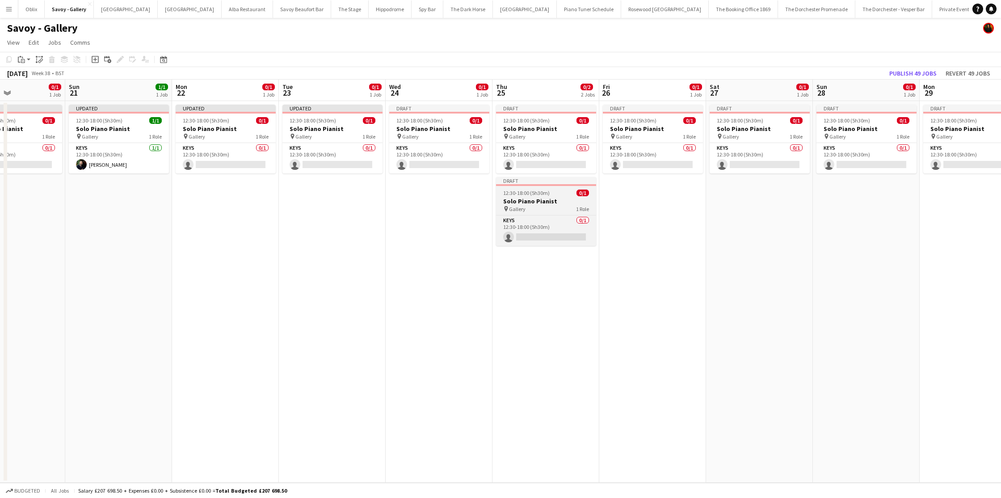
click at [567, 200] on h3 "Solo Piano Pianist" at bounding box center [546, 201] width 100 height 8
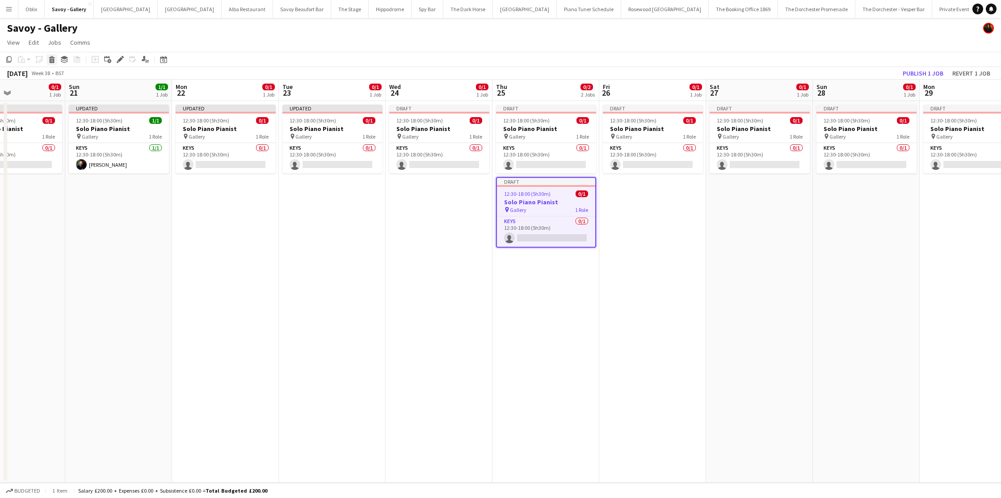
click at [49, 59] on icon "Delete" at bounding box center [51, 59] width 7 height 7
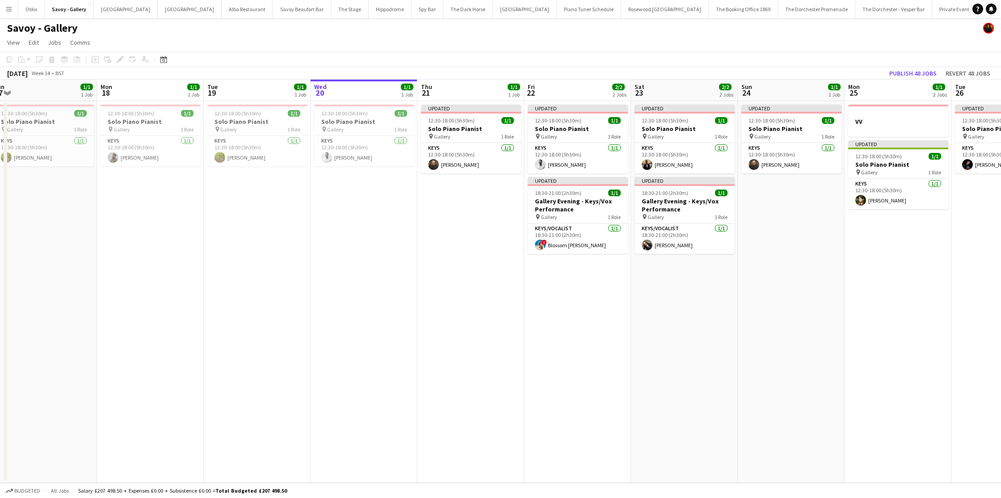
scroll to position [0, 227]
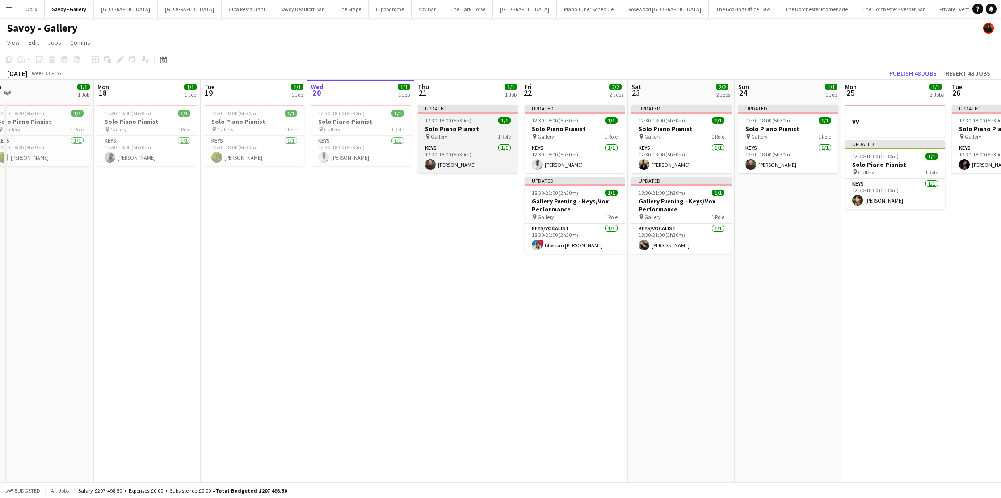
click at [492, 128] on h3 "Solo Piano Pianist" at bounding box center [468, 129] width 100 height 8
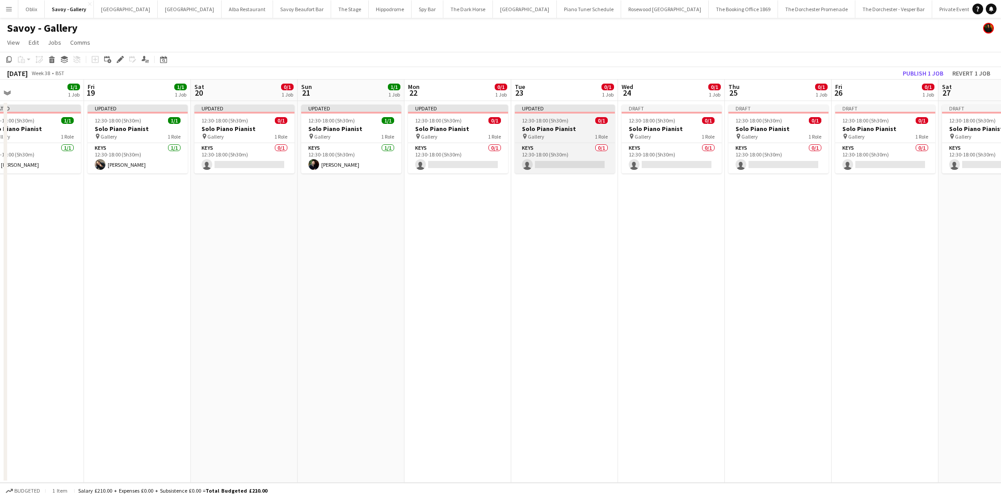
scroll to position [0, 236]
click at [556, 127] on h3 "Solo Piano Pianist" at bounding box center [565, 129] width 100 height 8
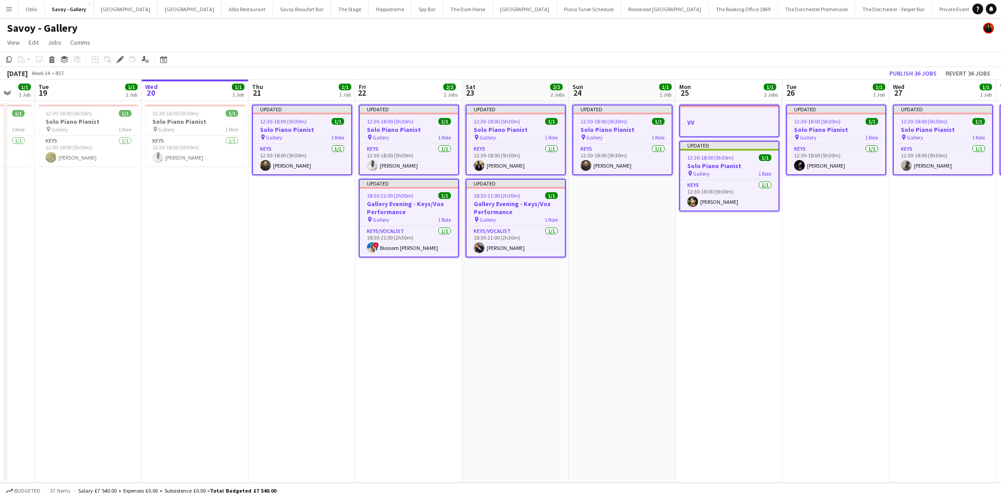
scroll to position [0, 247]
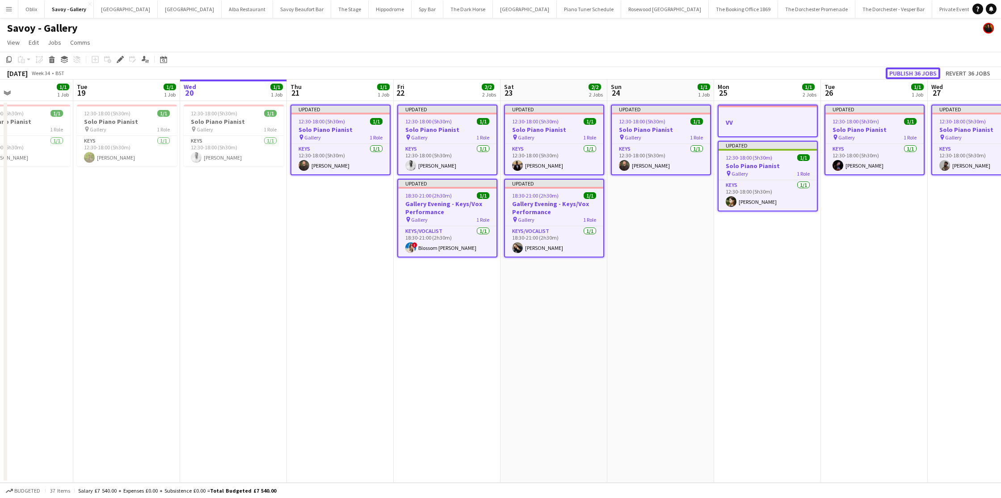
click at [857, 75] on button "Publish 36 jobs" at bounding box center [913, 73] width 55 height 12
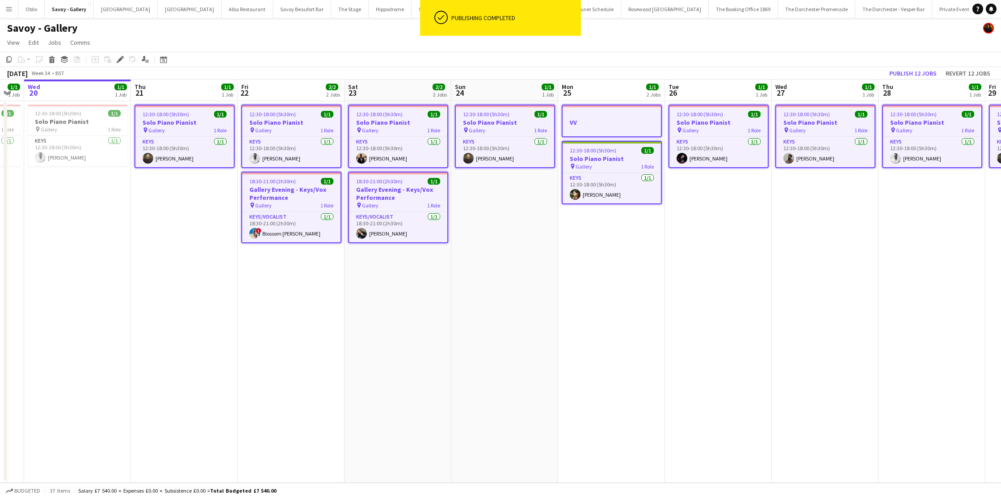
scroll to position [0, 257]
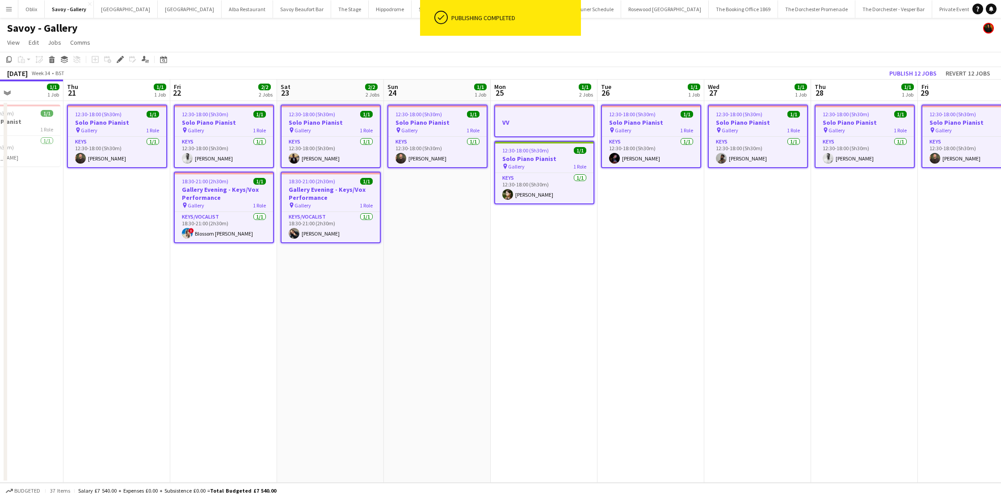
click at [435, 207] on app-date-cell "12:30-18:00 (5h30m) 1/1 Solo Piano Pianist pin Gallery 1 Role Keys 1/1 12:30-18…" at bounding box center [437, 292] width 107 height 382
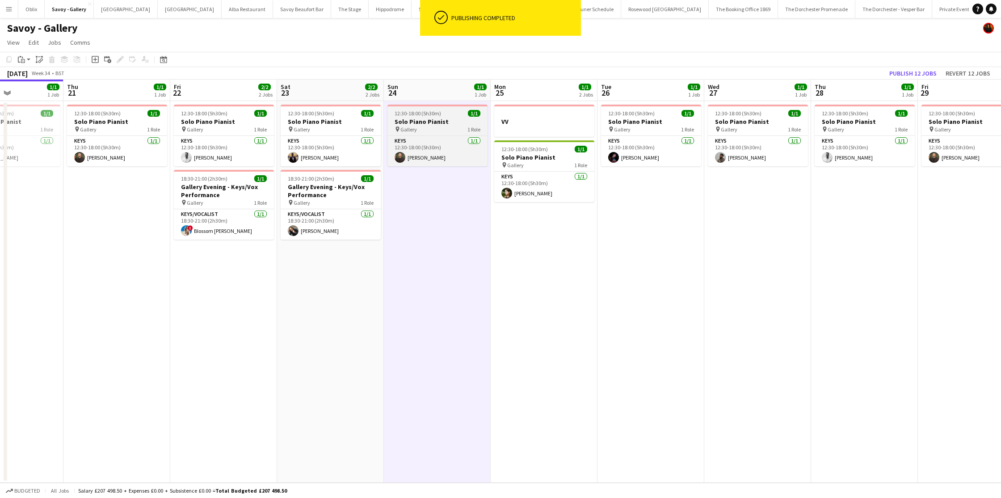
click at [440, 130] on div "pin Gallery 1 Role" at bounding box center [437, 129] width 100 height 7
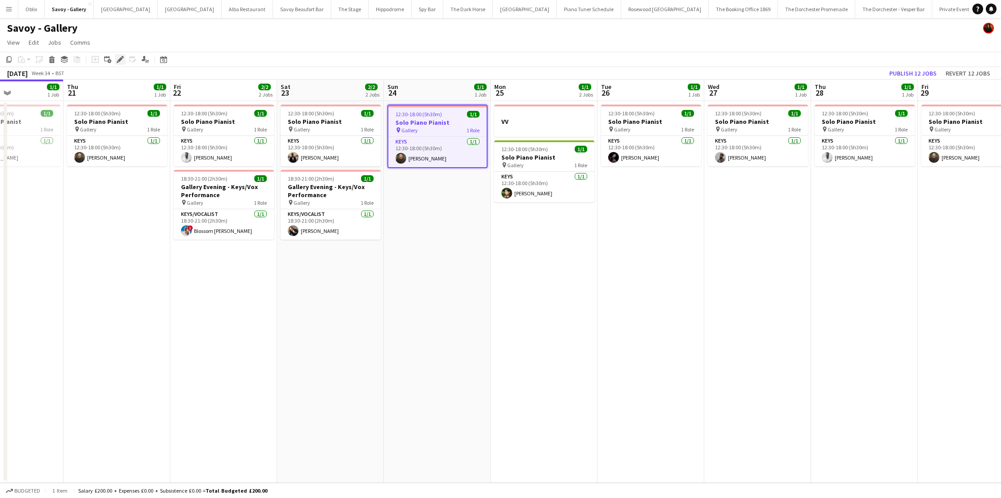
click at [118, 58] on icon "Edit" at bounding box center [120, 59] width 7 height 7
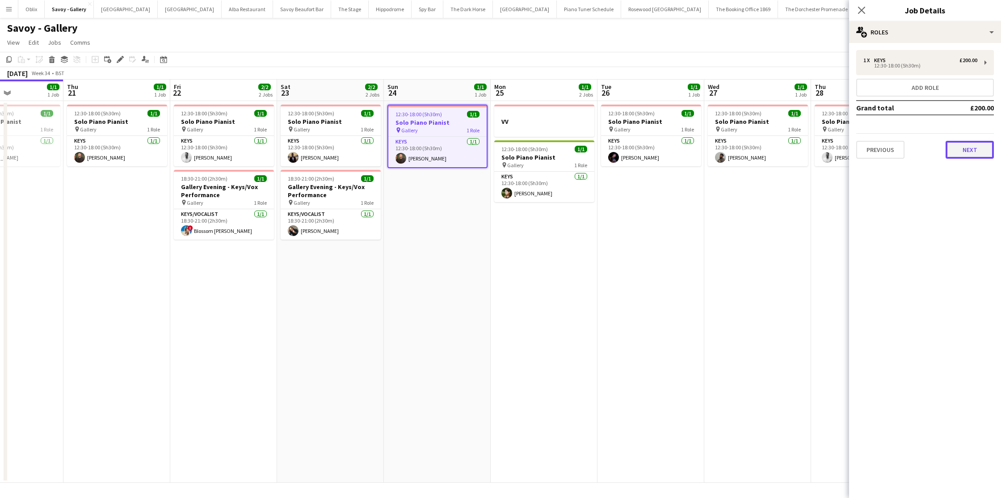
click at [857, 148] on button "Next" at bounding box center [970, 150] width 48 height 18
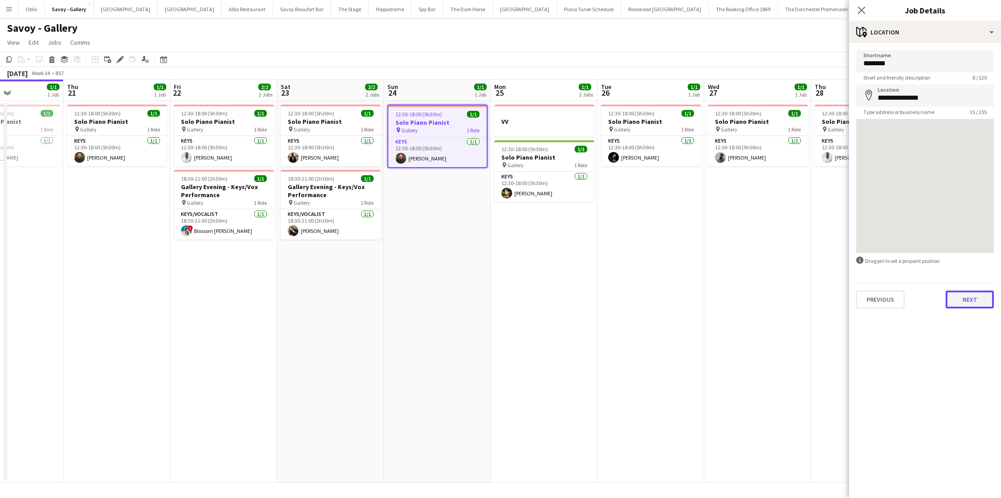
click at [857, 295] on button "Next" at bounding box center [970, 299] width 48 height 18
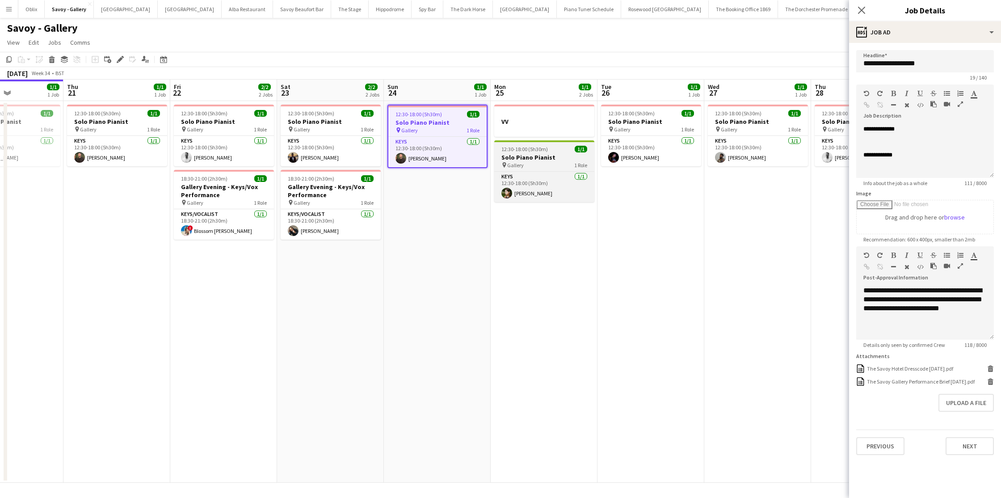
click at [557, 151] on div "12:30-18:00 (5h30m) 1/1" at bounding box center [544, 149] width 100 height 7
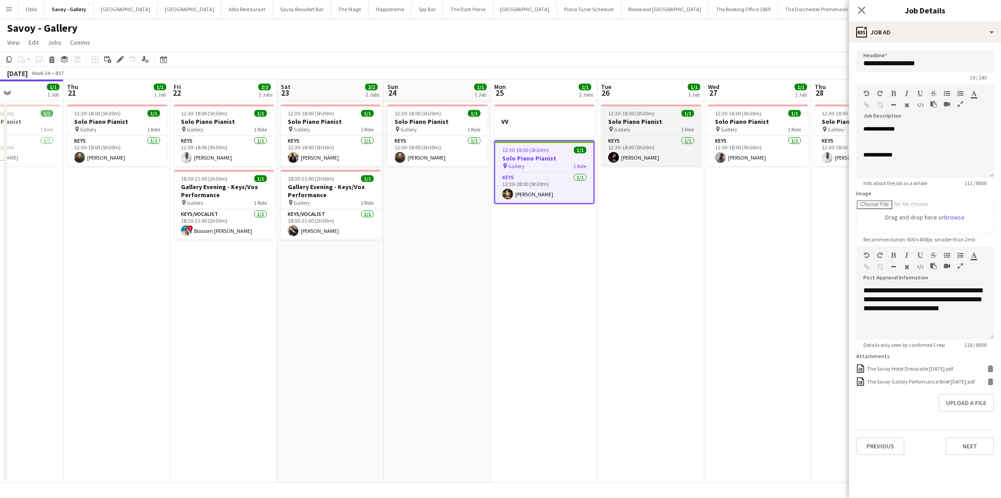
click at [635, 119] on h3 "Solo Piano Pianist" at bounding box center [651, 122] width 100 height 8
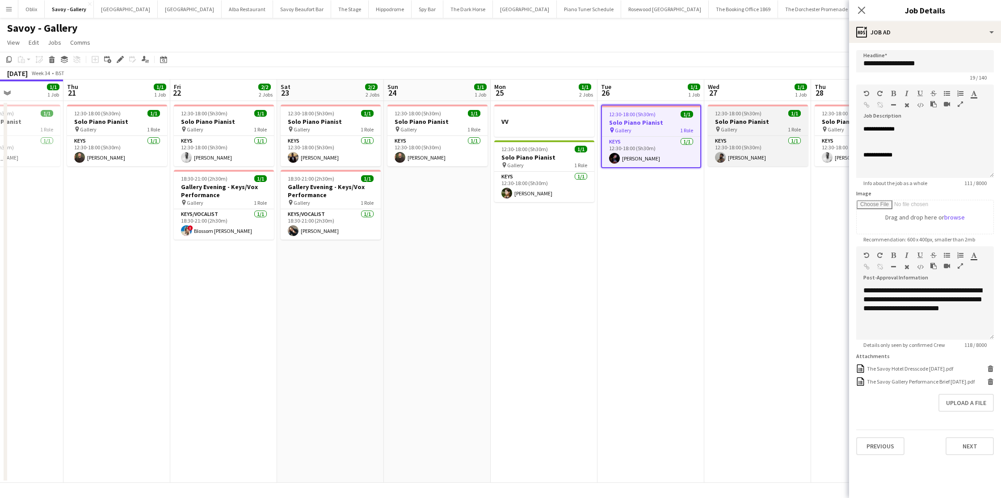
click at [731, 123] on h3 "Solo Piano Pianist" at bounding box center [758, 122] width 100 height 8
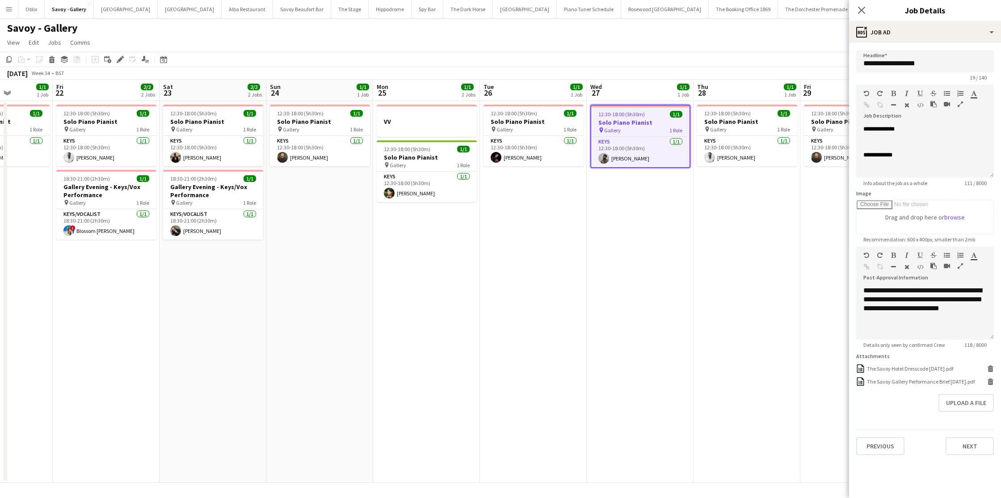
scroll to position [0, 419]
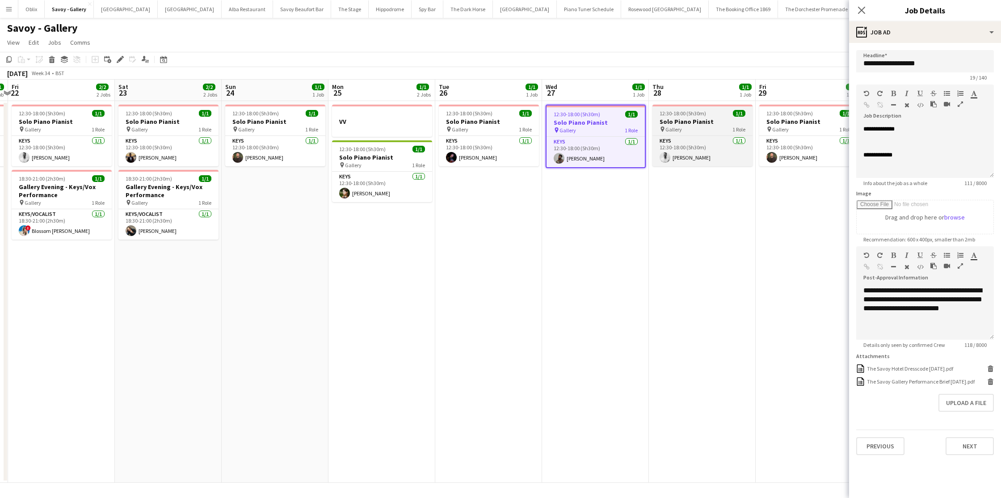
click at [662, 123] on h3 "Solo Piano Pianist" at bounding box center [702, 122] width 100 height 8
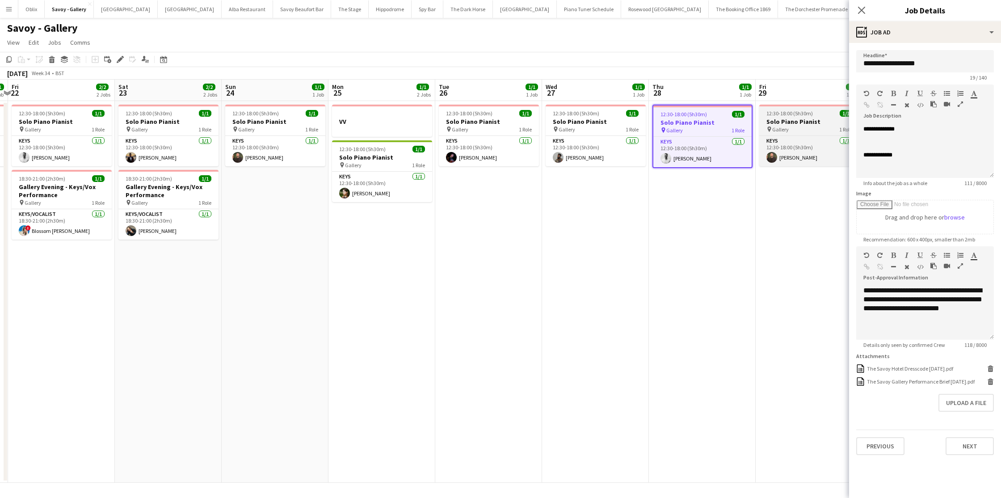
click at [771, 127] on icon "pin" at bounding box center [769, 128] width 6 height 5
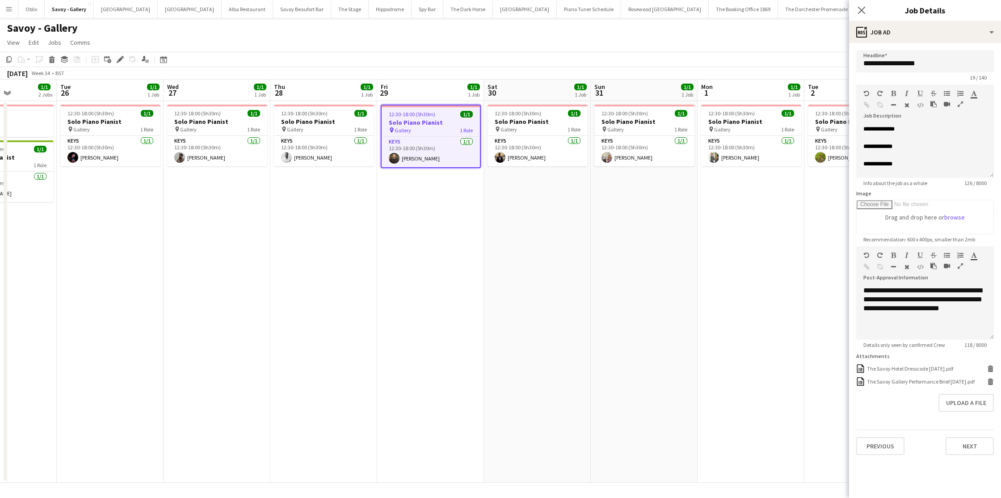
scroll to position [0, 217]
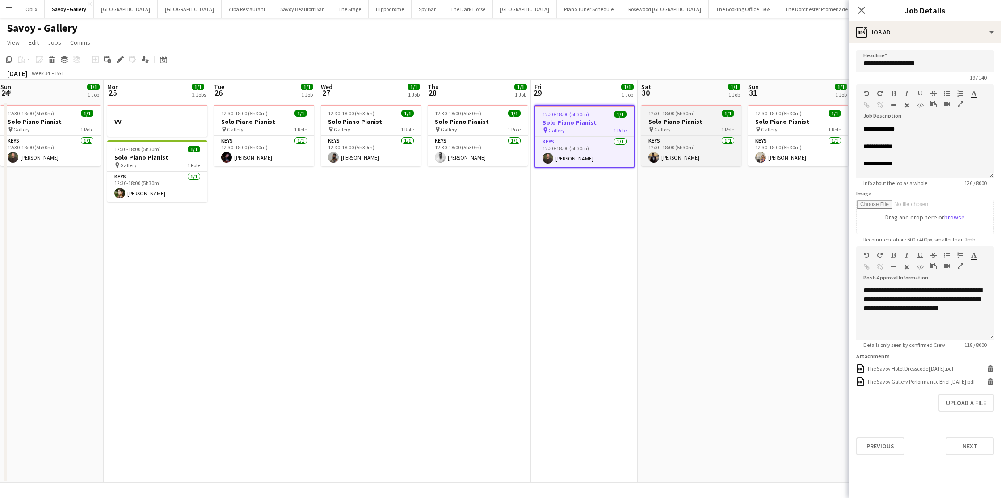
click at [733, 126] on span "1 Role" at bounding box center [727, 129] width 13 height 7
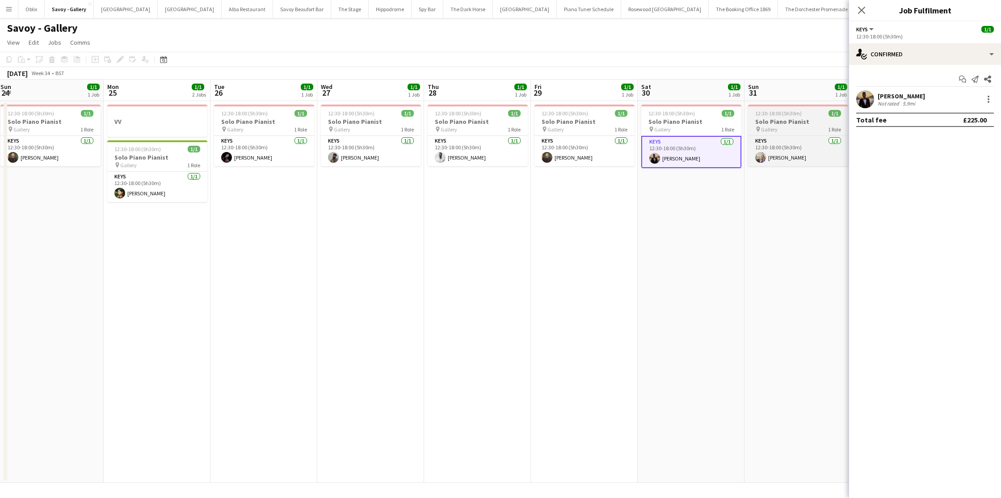
click at [760, 125] on h3 "Solo Piano Pianist" at bounding box center [798, 122] width 100 height 8
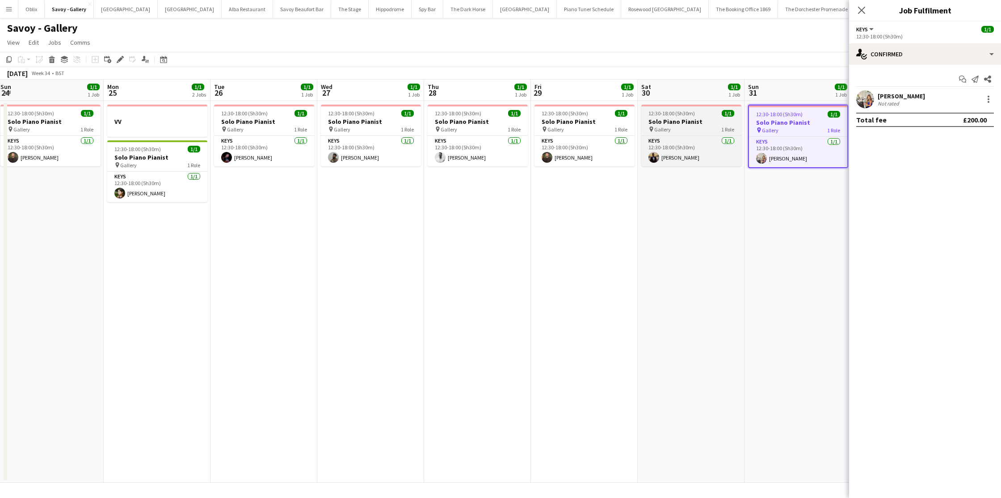
click at [704, 119] on h3 "Solo Piano Pianist" at bounding box center [691, 122] width 100 height 8
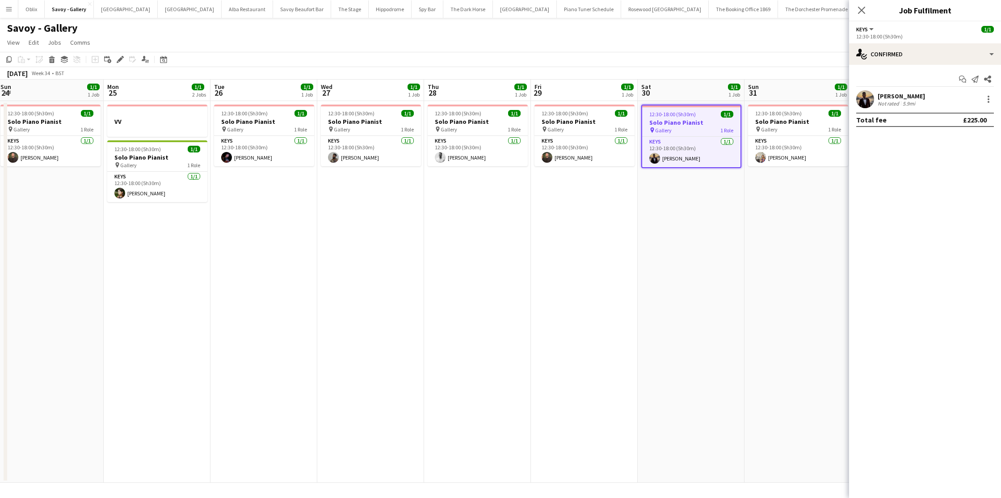
click at [745, 235] on app-date-cell "12:30-18:00 (5h30m) 1/1 Solo Piano Pianist pin Gallery 1 Role Keys 1/1 12:30-18…" at bounding box center [797, 292] width 107 height 382
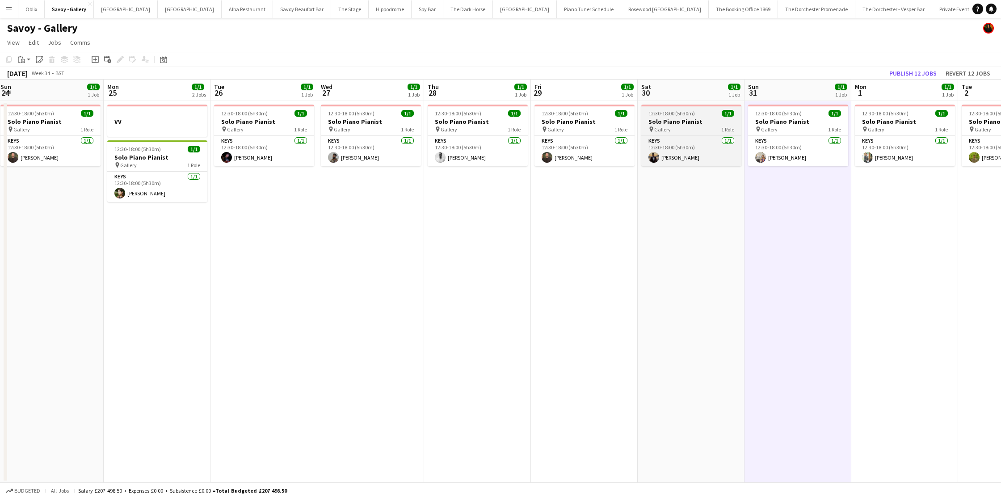
click at [690, 133] on app-job-card "12:30-18:00 (5h30m) 1/1 Solo Piano Pianist pin Gallery 1 Role Keys 1/1 12:30-18…" at bounding box center [691, 136] width 100 height 62
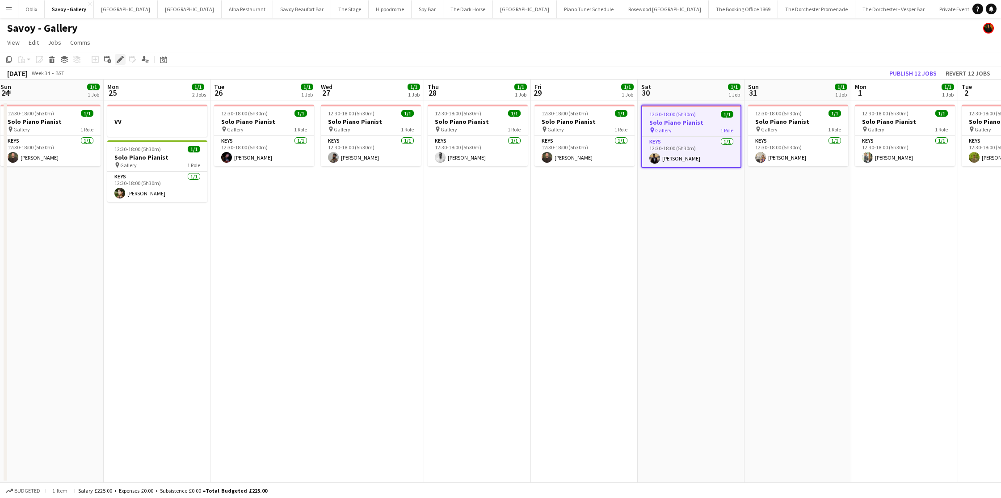
click at [121, 59] on icon at bounding box center [120, 59] width 5 height 5
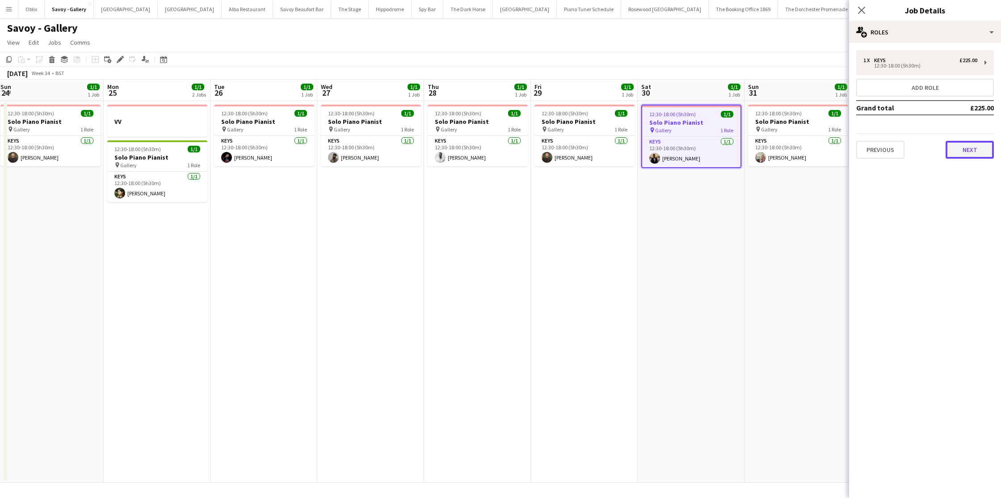
click at [857, 154] on button "Next" at bounding box center [970, 150] width 48 height 18
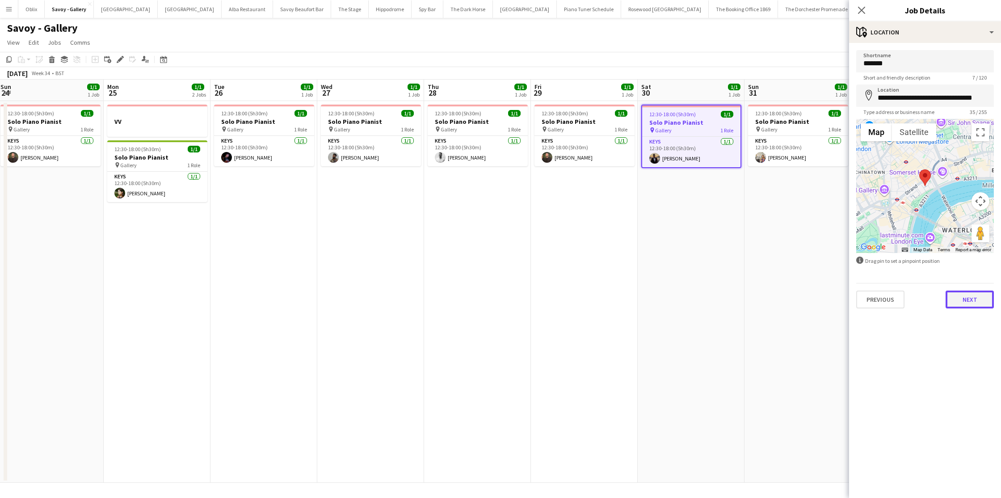
click at [857, 298] on button "Next" at bounding box center [970, 299] width 48 height 18
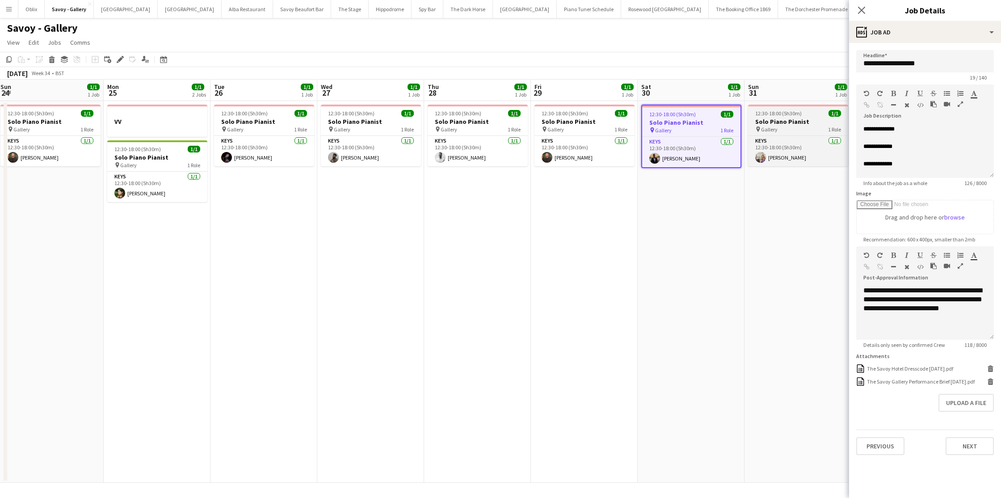
click at [795, 124] on h3 "Solo Piano Pianist" at bounding box center [798, 122] width 100 height 8
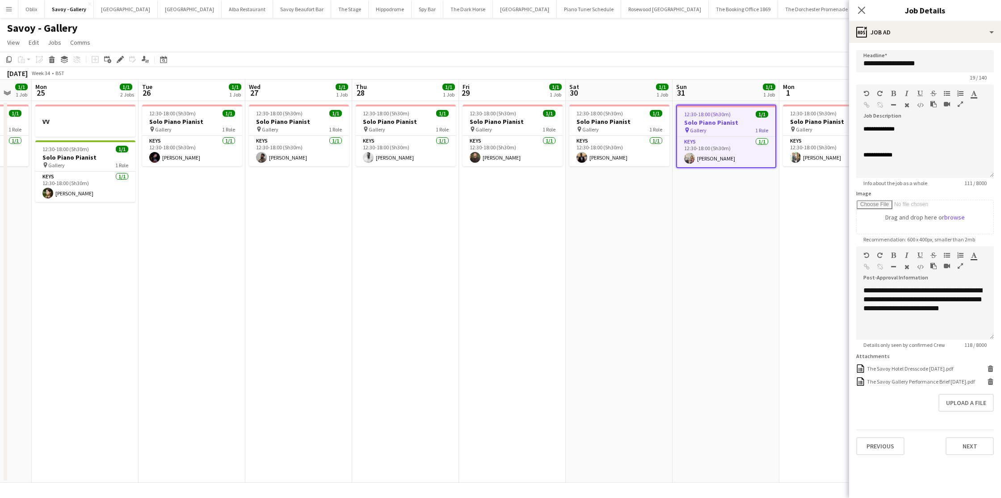
click at [795, 124] on h3 "Solo Piano Pianist" at bounding box center [833, 122] width 100 height 8
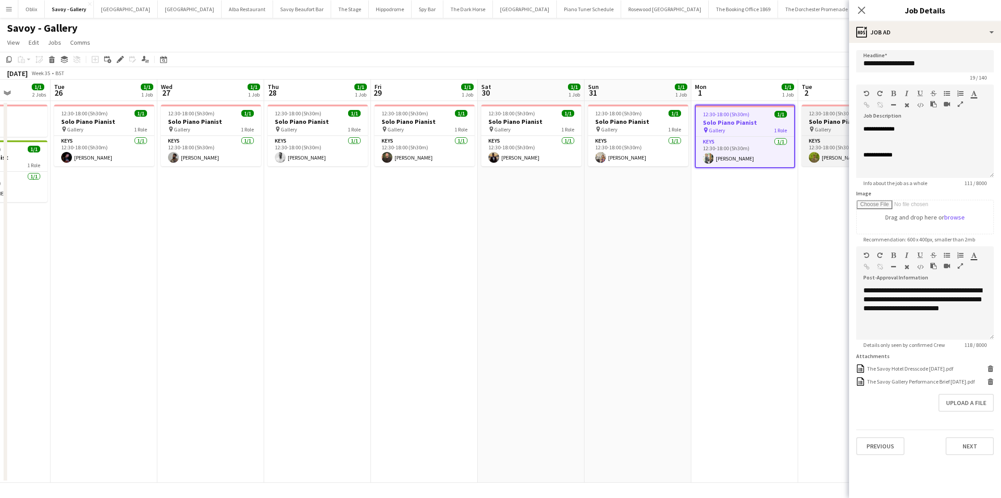
click at [811, 123] on h3 "Solo Piano Pianist" at bounding box center [852, 122] width 100 height 8
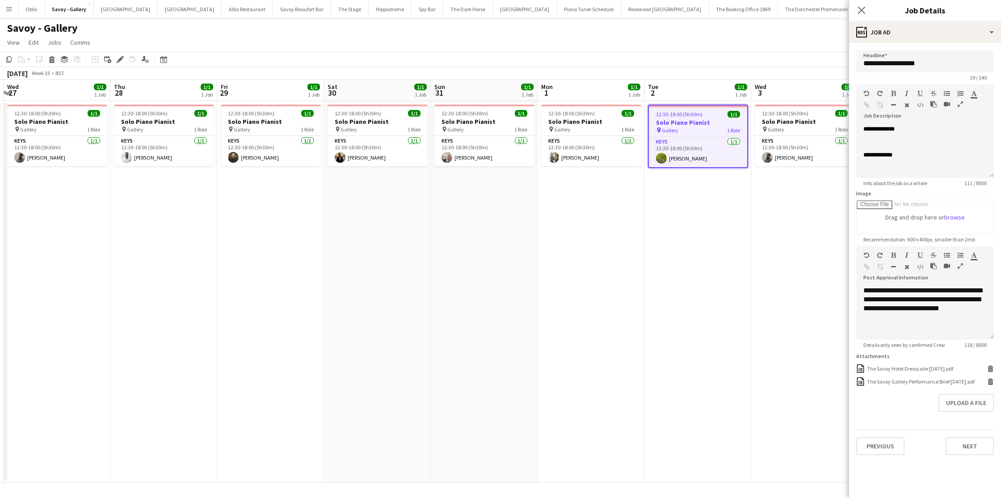
scroll to position [0, 267]
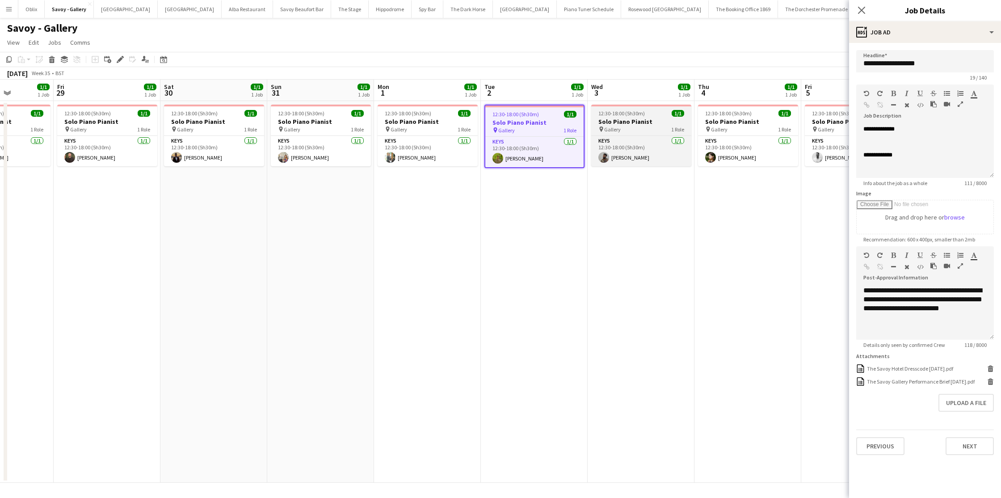
click at [634, 118] on h3 "Solo Piano Pianist" at bounding box center [641, 122] width 100 height 8
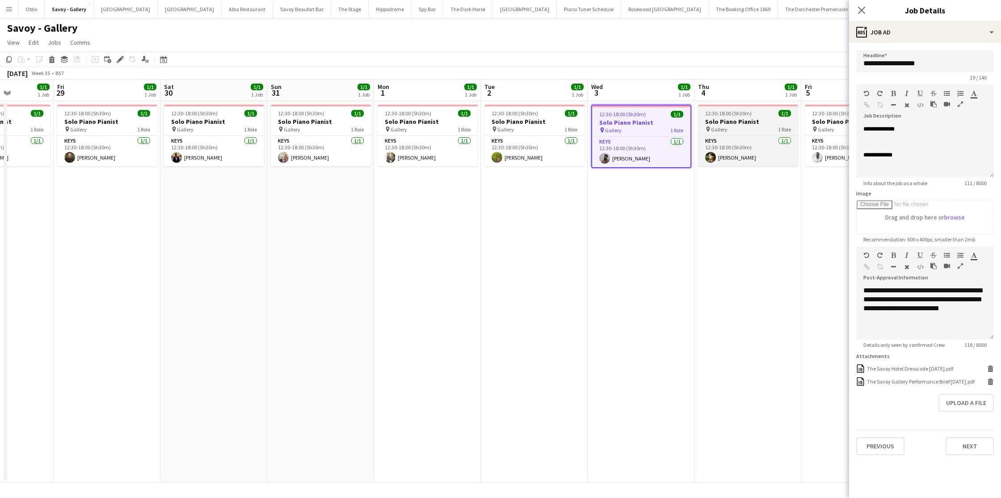
click at [745, 122] on h3 "Solo Piano Pianist" at bounding box center [748, 122] width 100 height 8
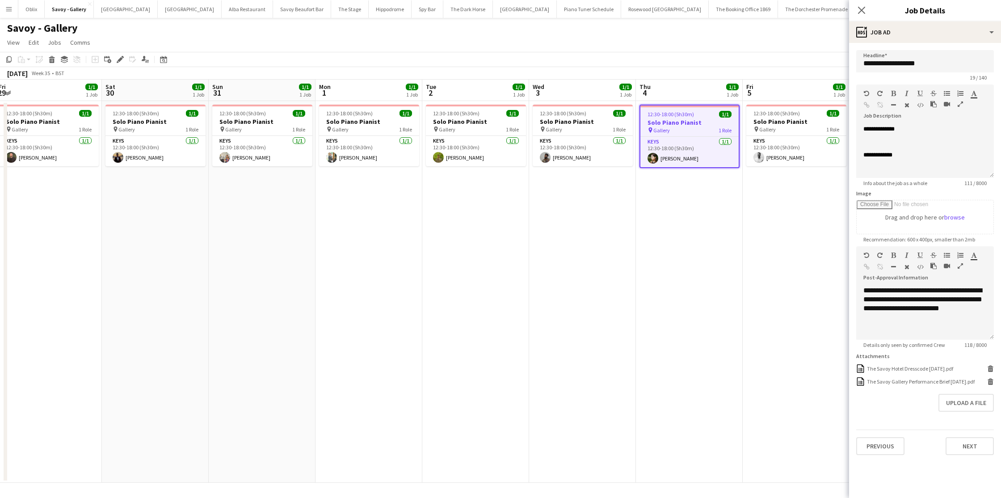
click at [761, 121] on h3 "Solo Piano Pianist" at bounding box center [796, 122] width 100 height 8
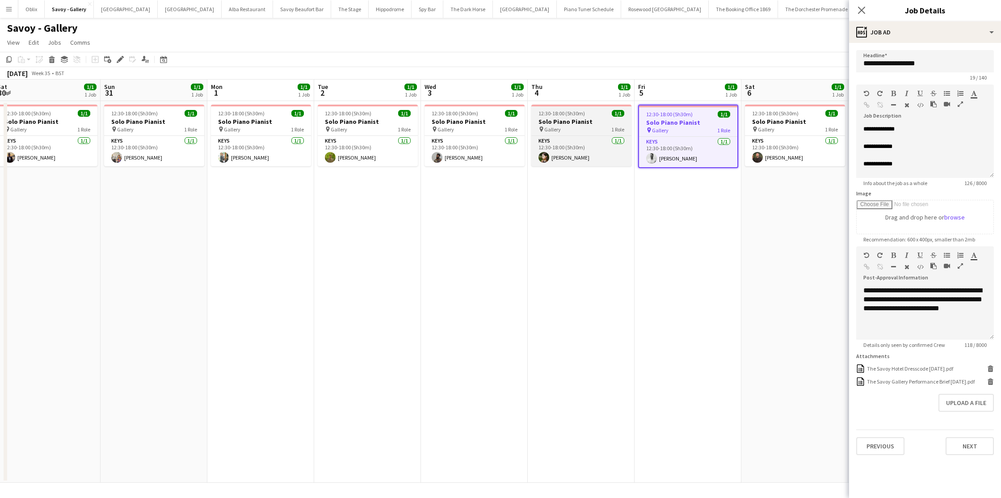
click at [761, 121] on h3 "Solo Piano Pianist" at bounding box center [795, 122] width 100 height 8
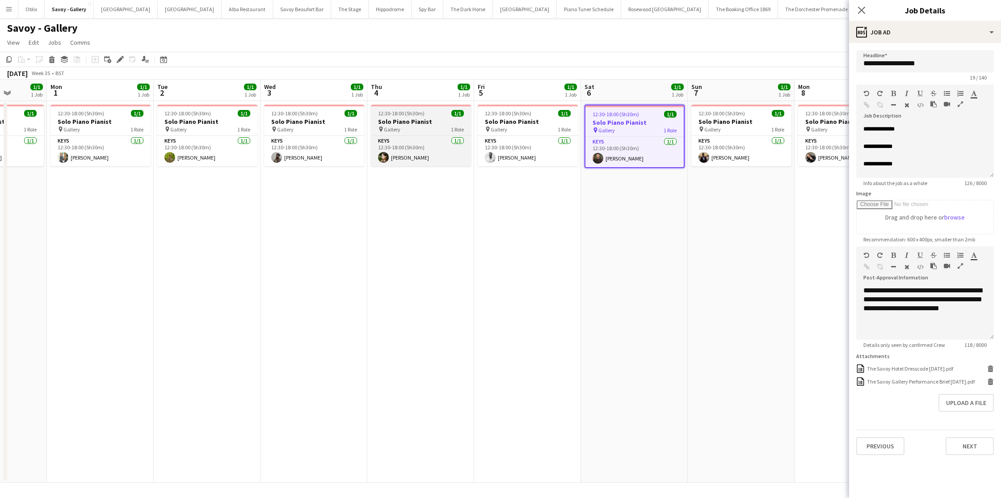
click at [761, 121] on h3 "Solo Piano Pianist" at bounding box center [741, 122] width 100 height 8
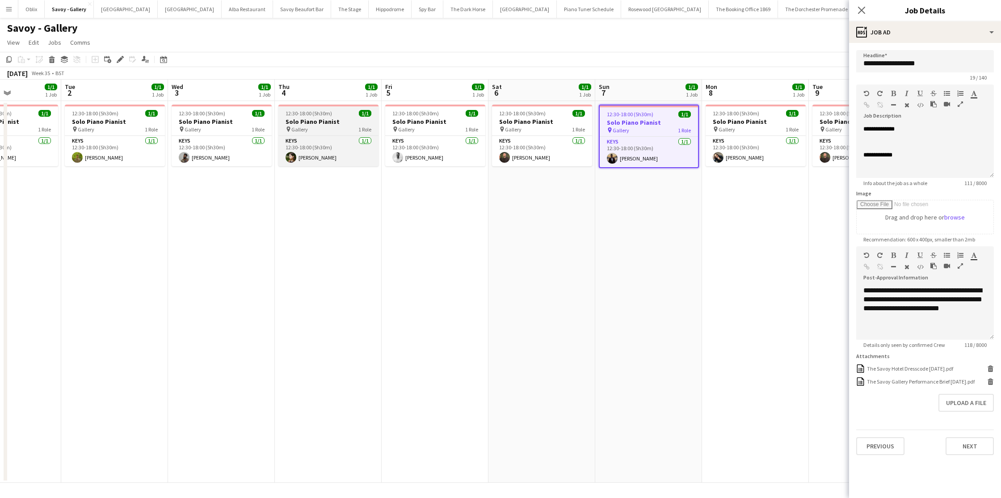
click at [761, 121] on h3 "Solo Piano Pianist" at bounding box center [756, 122] width 100 height 8
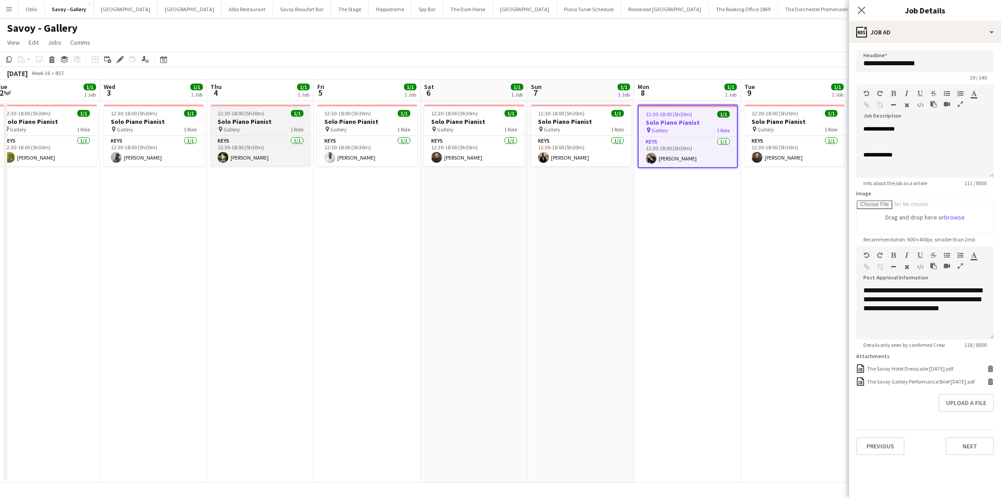
click at [761, 121] on h3 "Solo Piano Pianist" at bounding box center [794, 122] width 100 height 8
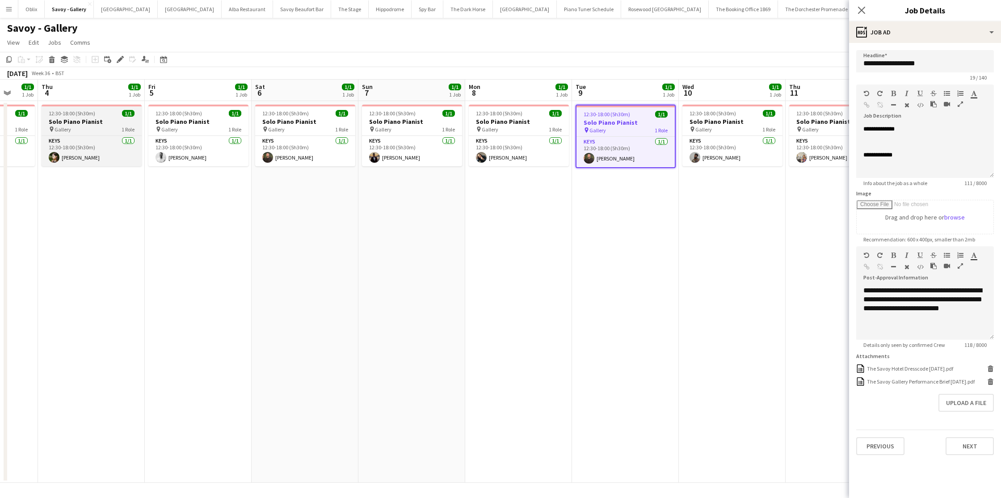
click at [761, 121] on h3 "Solo Piano Pianist" at bounding box center [732, 122] width 100 height 8
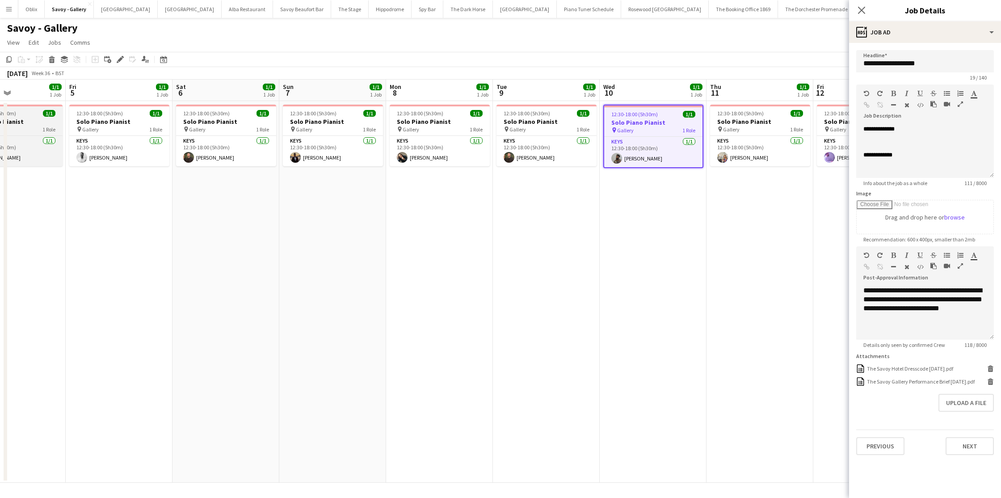
click at [761, 121] on h3 "Solo Piano Pianist" at bounding box center [760, 122] width 100 height 8
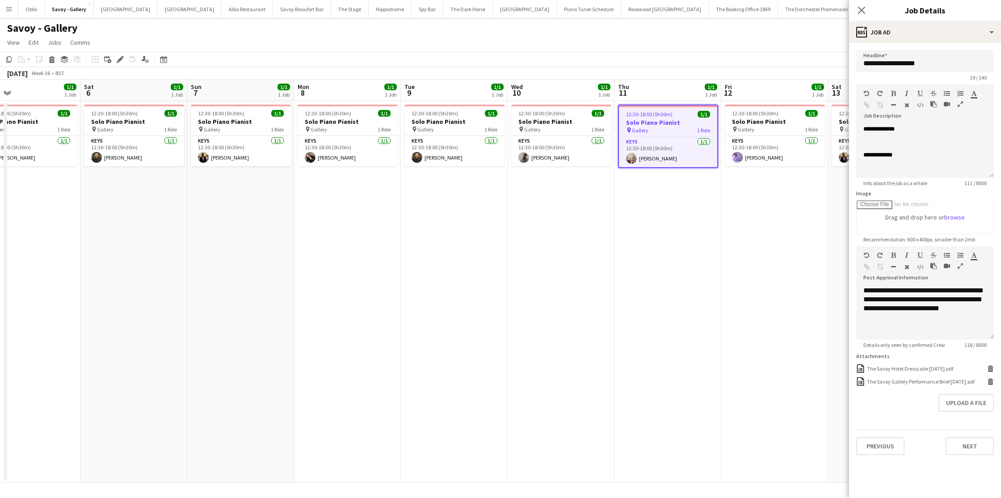
click at [761, 121] on h3 "Solo Piano Pianist" at bounding box center [775, 122] width 100 height 8
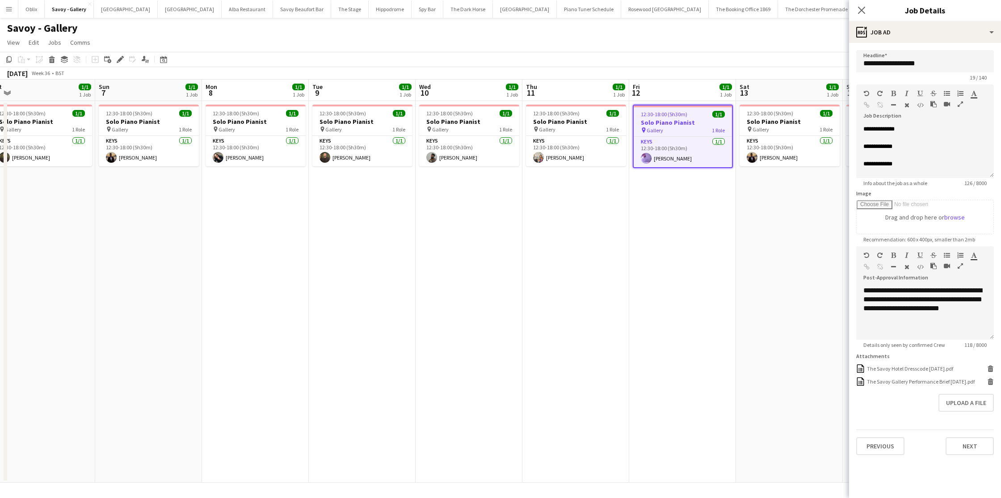
click at [761, 121] on h3 "Solo Piano Pianist" at bounding box center [790, 122] width 100 height 8
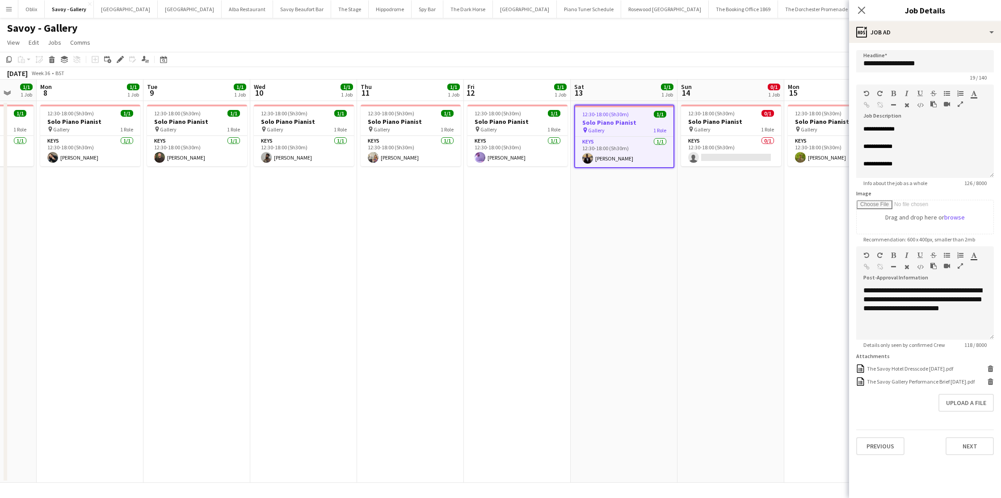
click at [761, 121] on h3 "Solo Piano Pianist" at bounding box center [731, 122] width 100 height 8
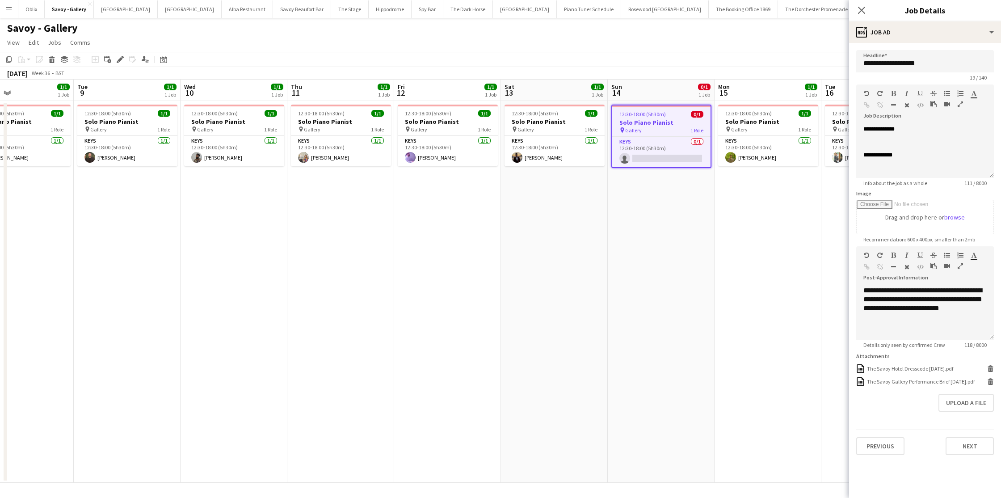
click at [761, 121] on h3 "Solo Piano Pianist" at bounding box center [768, 122] width 100 height 8
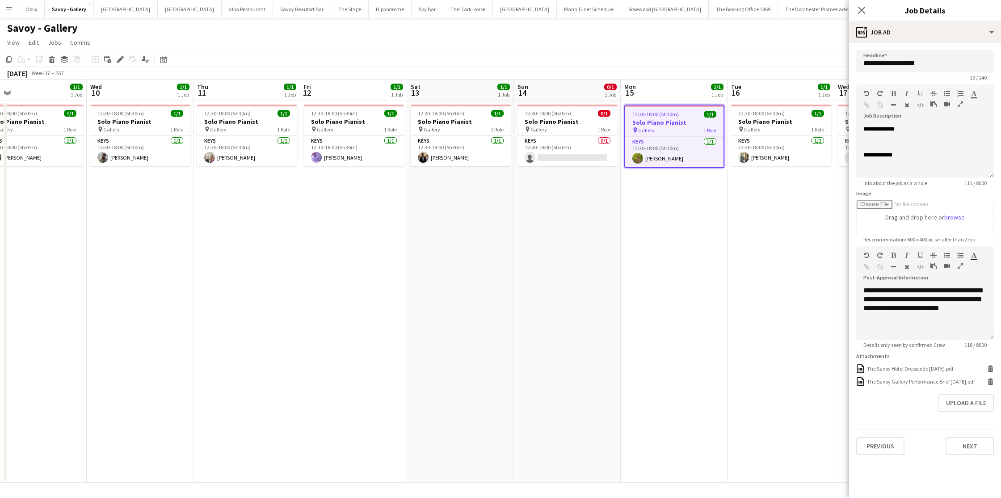
click at [761, 121] on h3 "Solo Piano Pianist" at bounding box center [781, 122] width 100 height 8
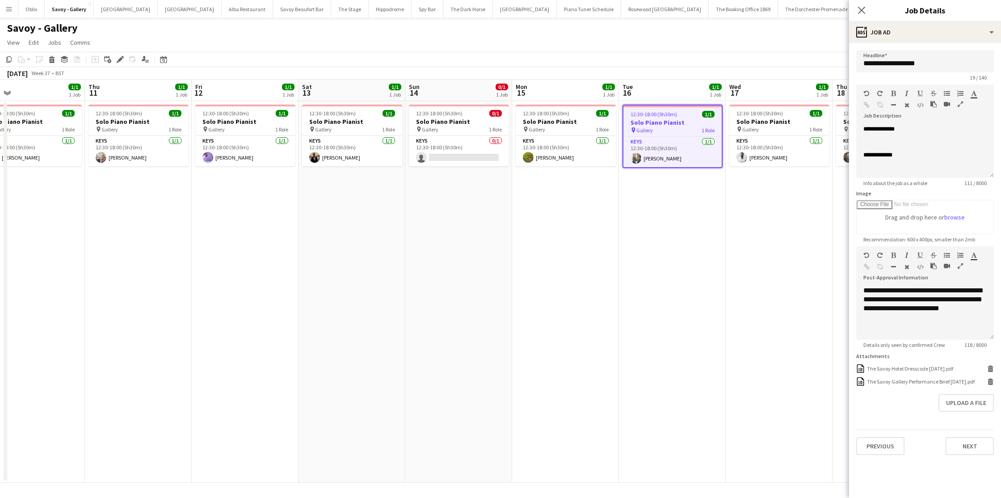
click at [761, 121] on h3 "Solo Piano Pianist" at bounding box center [779, 122] width 100 height 8
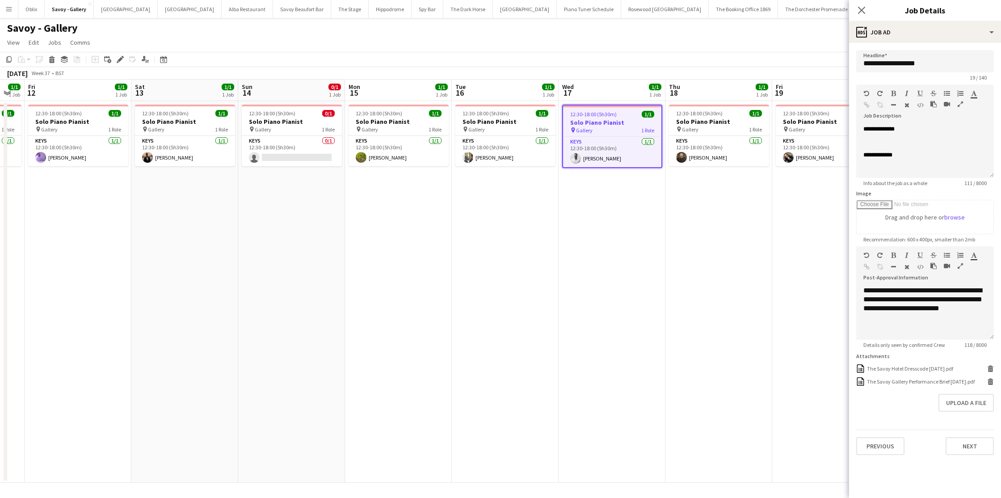
click at [761, 121] on h3 "Solo Piano Pianist" at bounding box center [719, 122] width 100 height 8
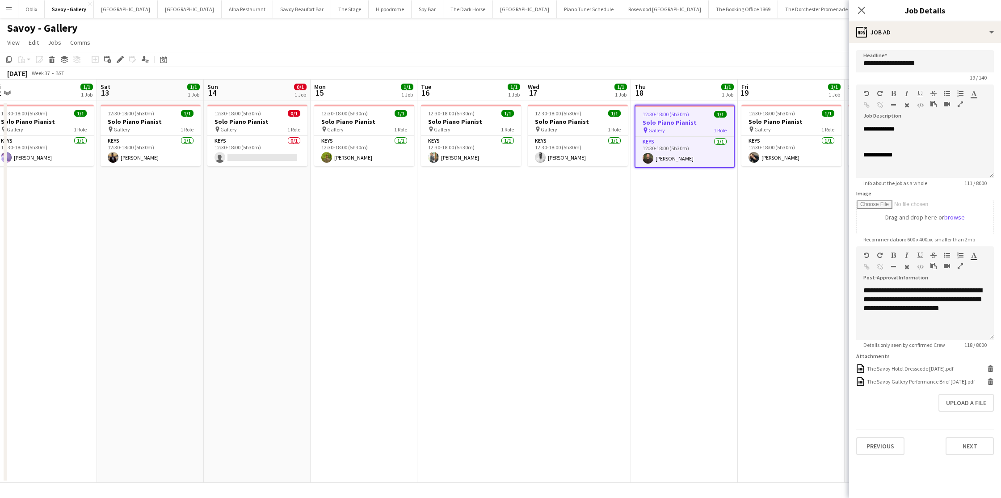
click at [761, 121] on h3 "Solo Piano Pianist" at bounding box center [791, 122] width 100 height 8
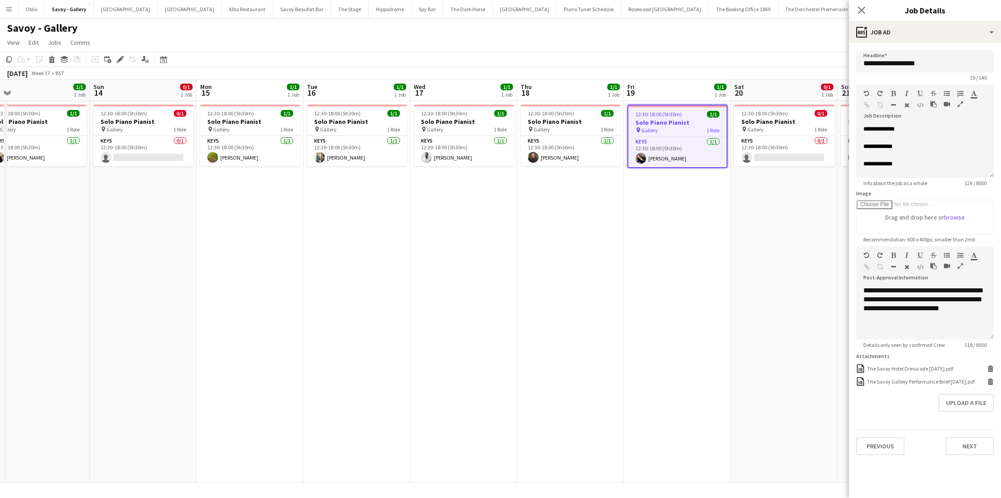
click at [761, 121] on h3 "Solo Piano Pianist" at bounding box center [784, 122] width 100 height 8
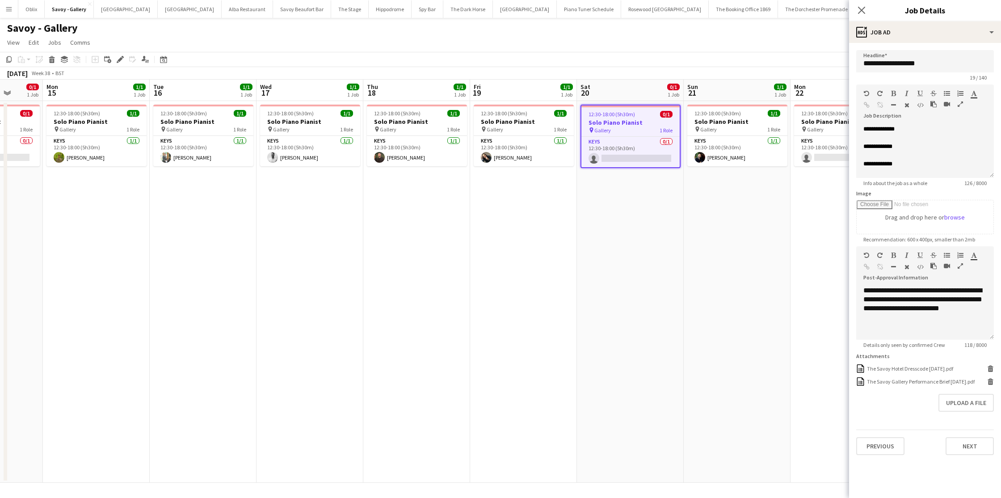
click at [761, 121] on h3 "Solo Piano Pianist" at bounding box center [737, 122] width 100 height 8
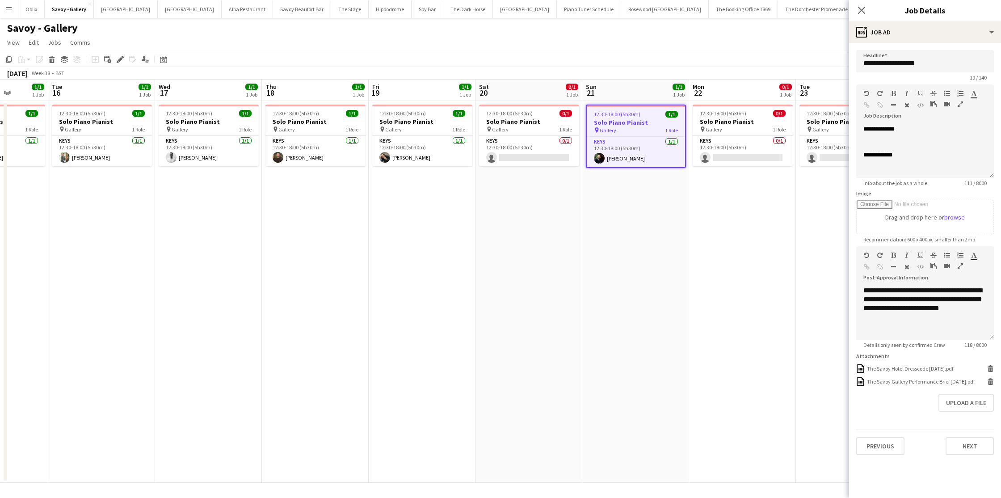
click at [761, 121] on h3 "Solo Piano Pianist" at bounding box center [743, 122] width 100 height 8
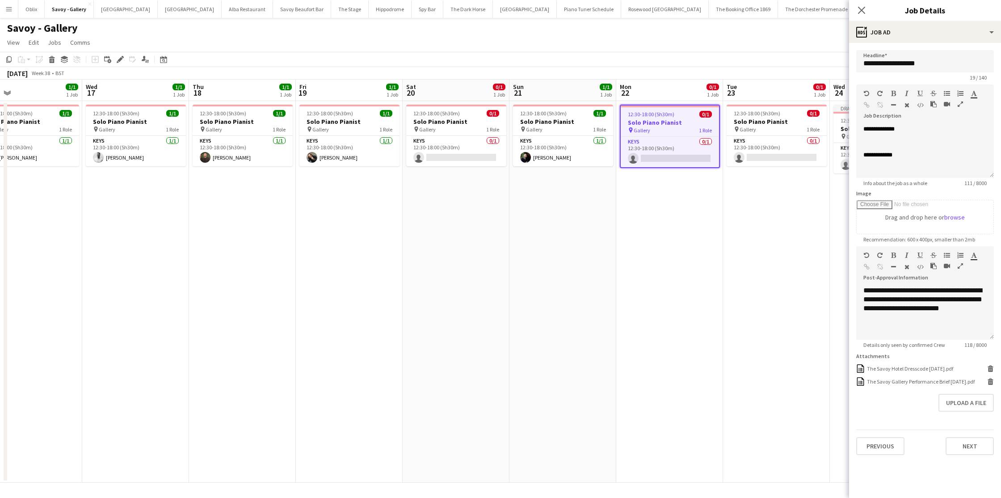
click at [761, 121] on h3 "Solo Piano Pianist" at bounding box center [777, 122] width 100 height 8
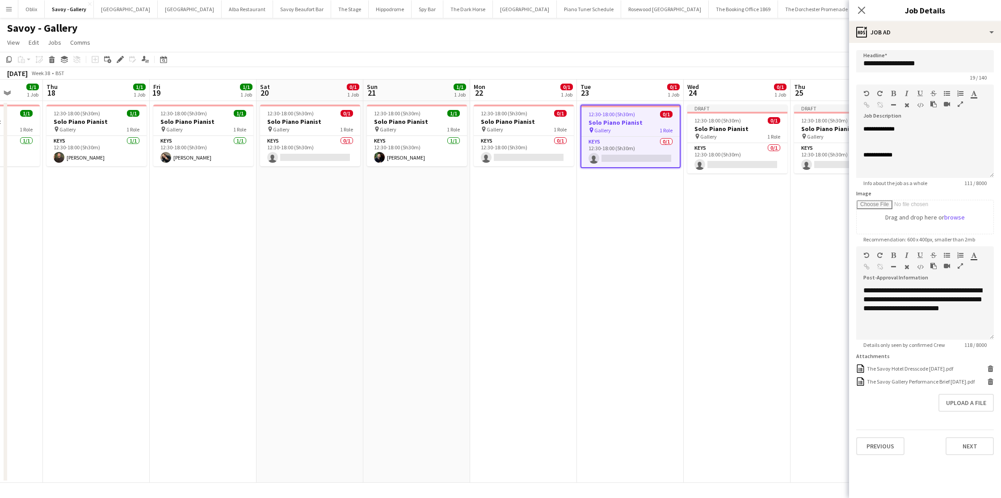
click at [761, 121] on div "12:30-18:00 (5h30m) 0/1" at bounding box center [737, 120] width 100 height 7
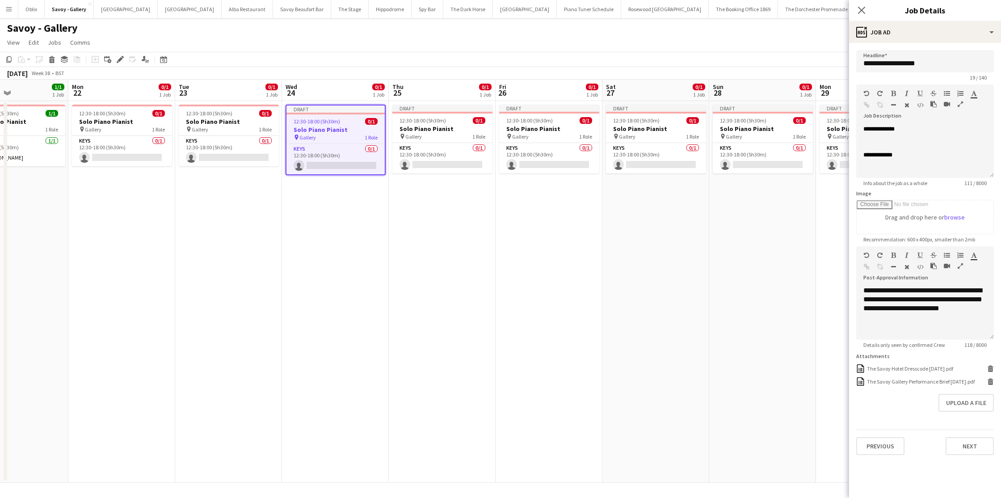
scroll to position [0, 363]
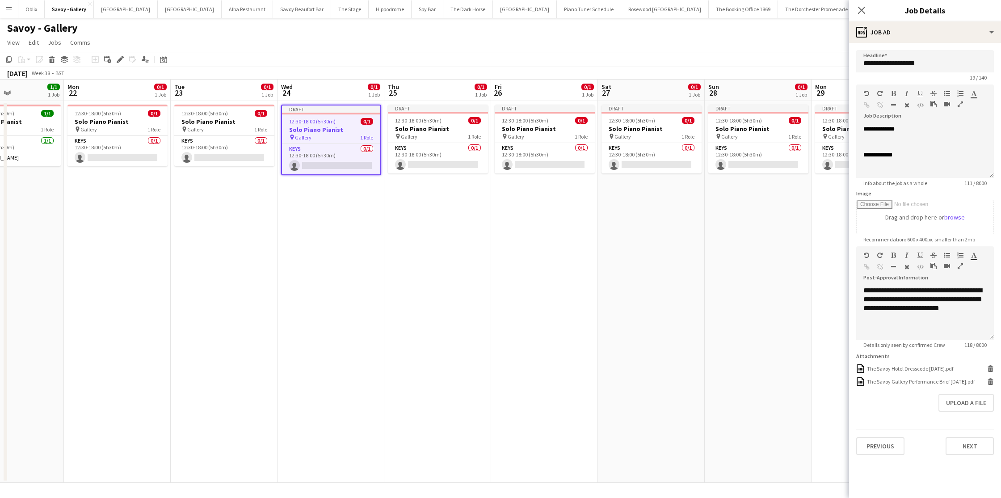
click at [524, 221] on app-date-cell "Draft 12:30-18:00 (5h30m) 0/1 Solo Piano Pianist pin Gallery 1 Role Keys 0/1 12…" at bounding box center [544, 292] width 107 height 382
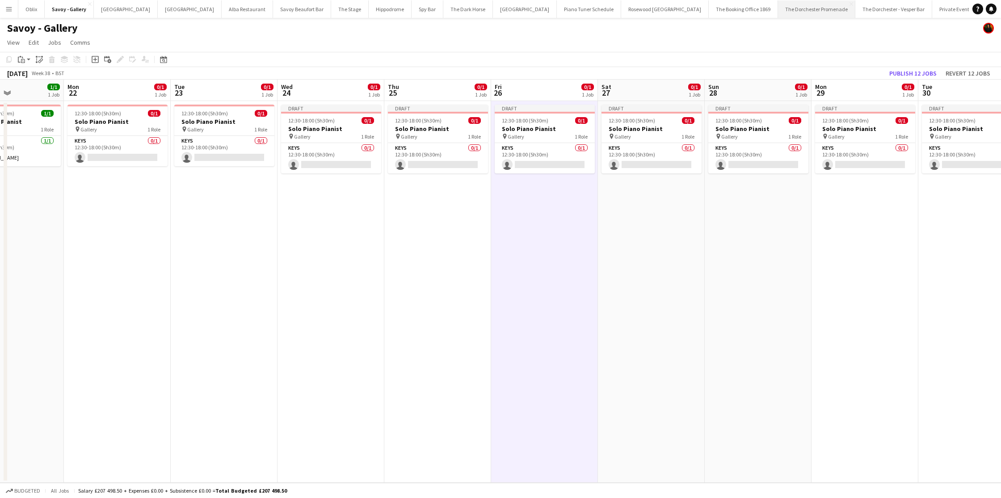
click at [778, 7] on button "The Dorchester Promenade Close" at bounding box center [816, 8] width 77 height 17
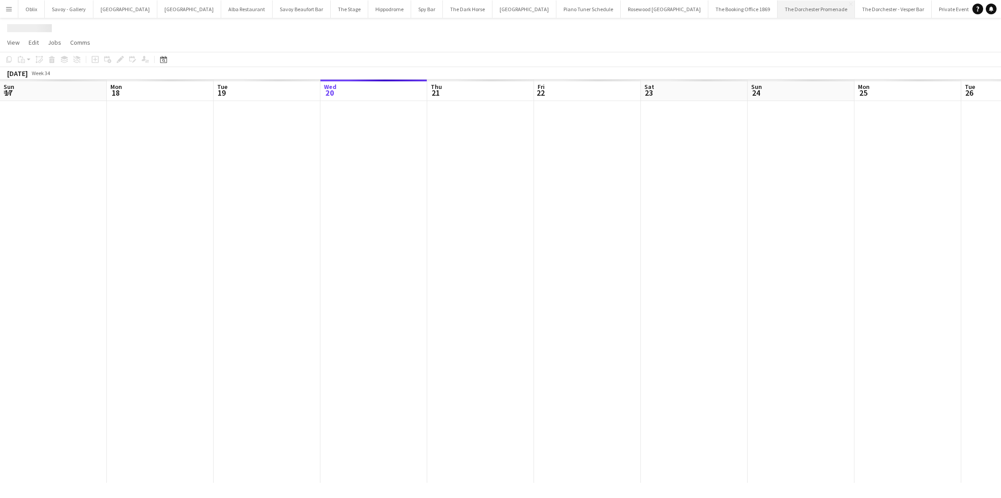
scroll to position [0, 214]
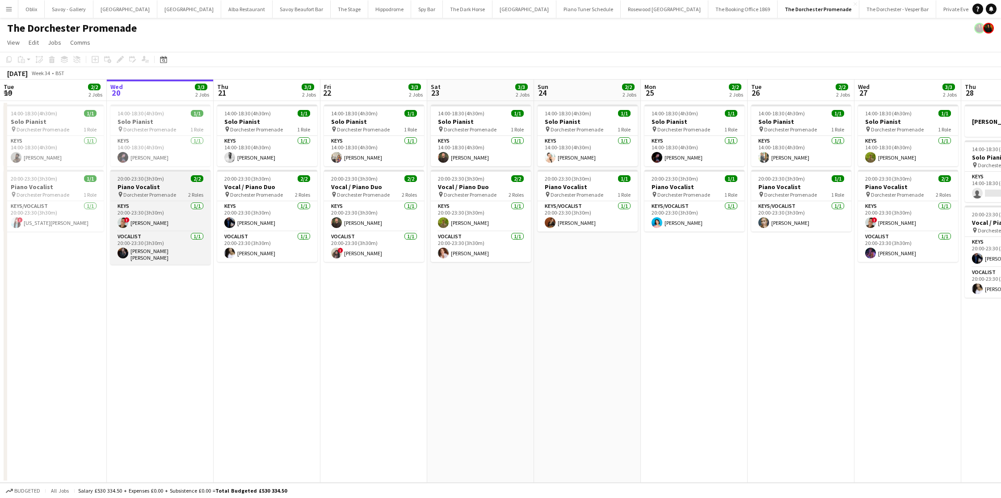
click at [174, 191] on span "Dorchester Promenade" at bounding box center [149, 194] width 53 height 7
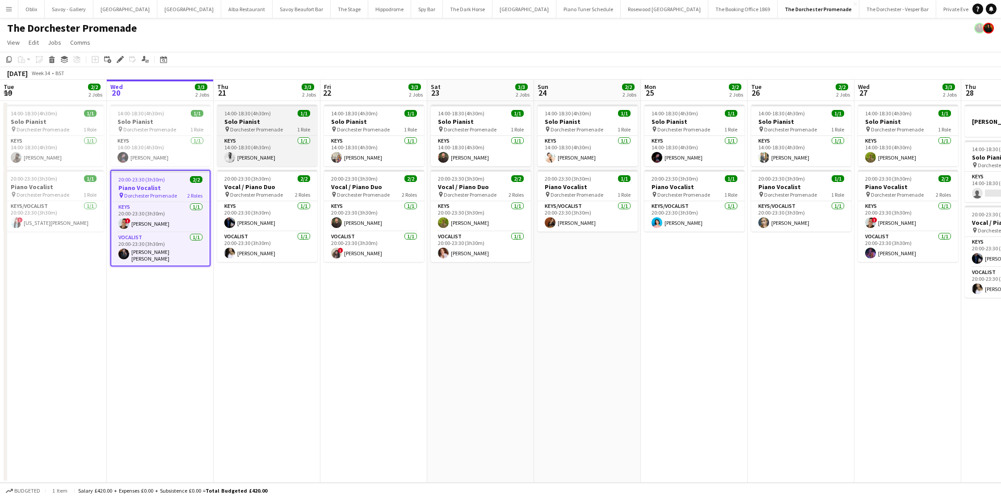
click at [240, 126] on span "Dorchester Promenade" at bounding box center [256, 129] width 53 height 7
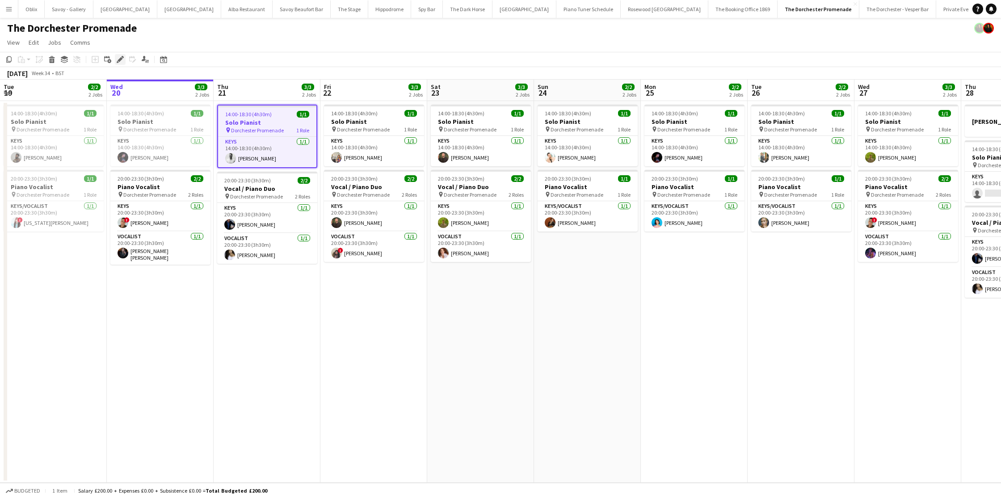
click at [120, 58] on icon at bounding box center [120, 59] width 5 height 5
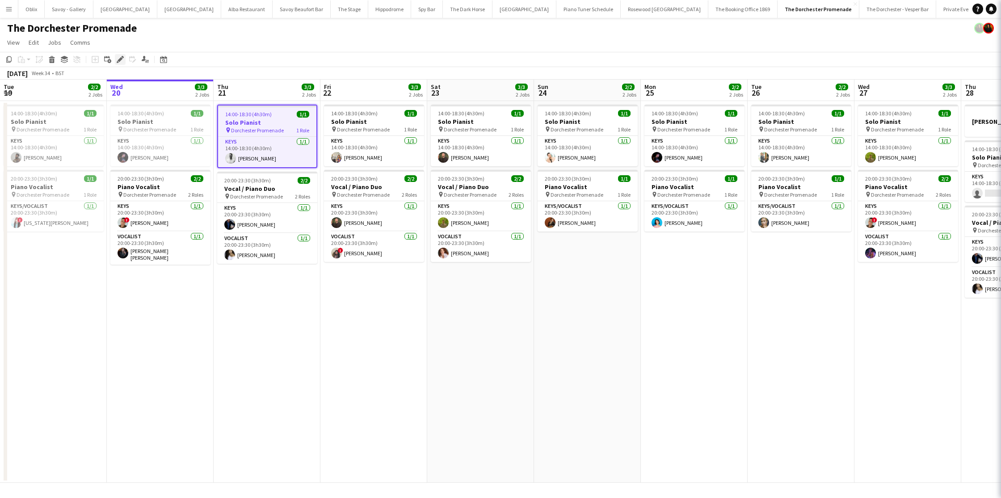
type input "**********"
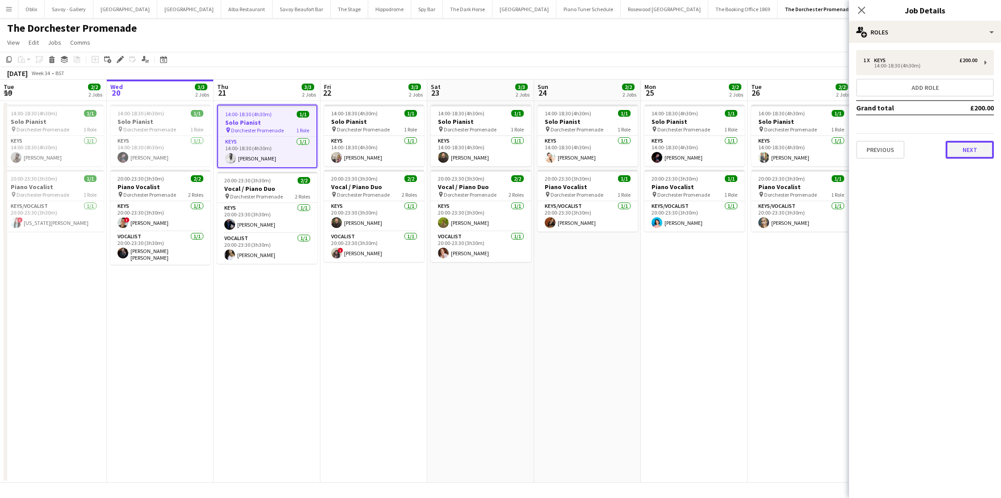
click at [857, 156] on button "Next" at bounding box center [970, 150] width 48 height 18
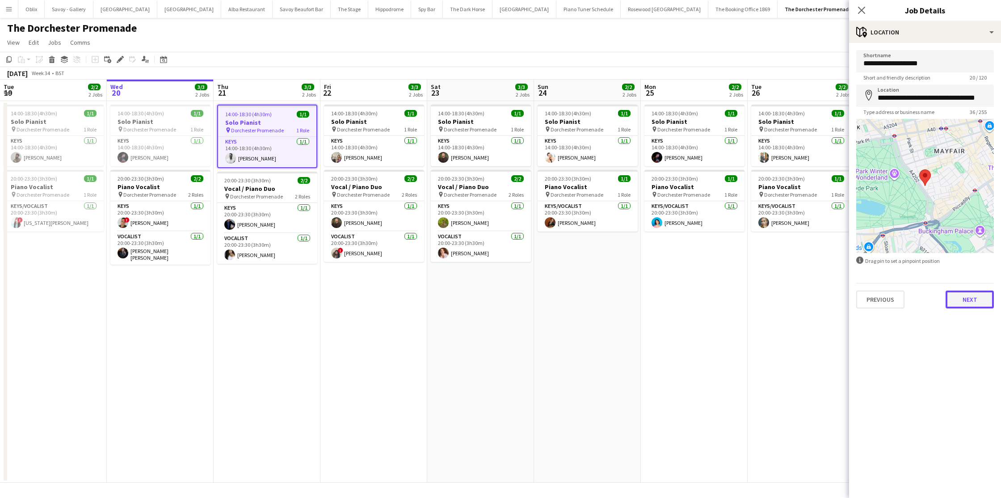
click at [857, 293] on button "Next" at bounding box center [970, 299] width 48 height 18
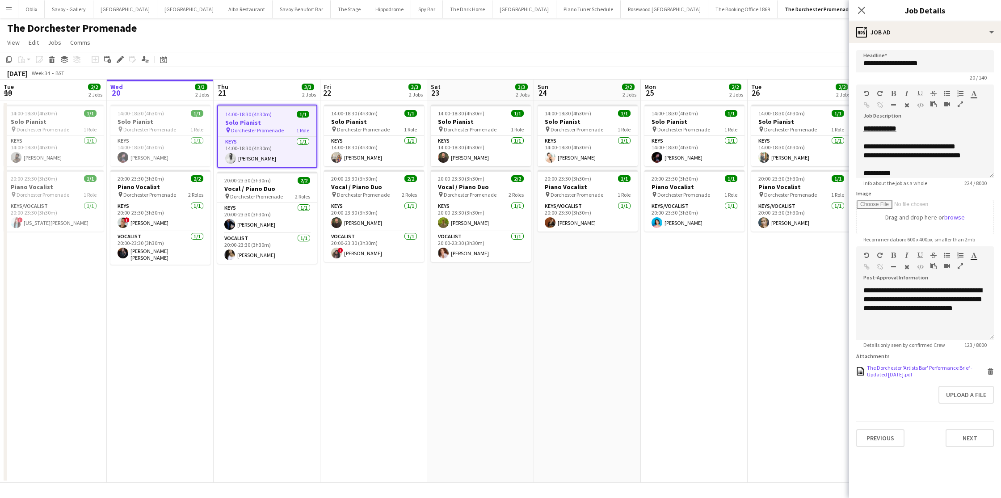
click at [857, 372] on icon "Delete" at bounding box center [990, 371] width 7 height 7
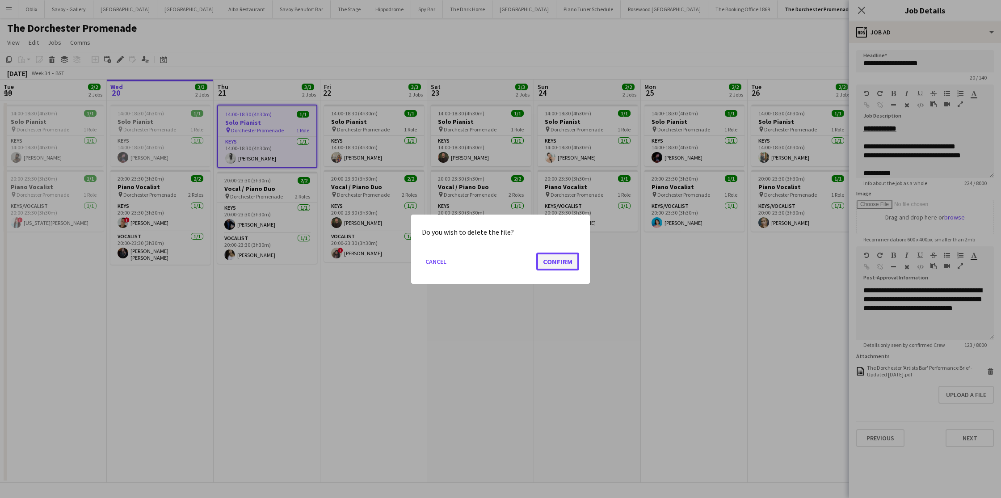
click at [563, 263] on button "Confirm" at bounding box center [557, 261] width 43 height 18
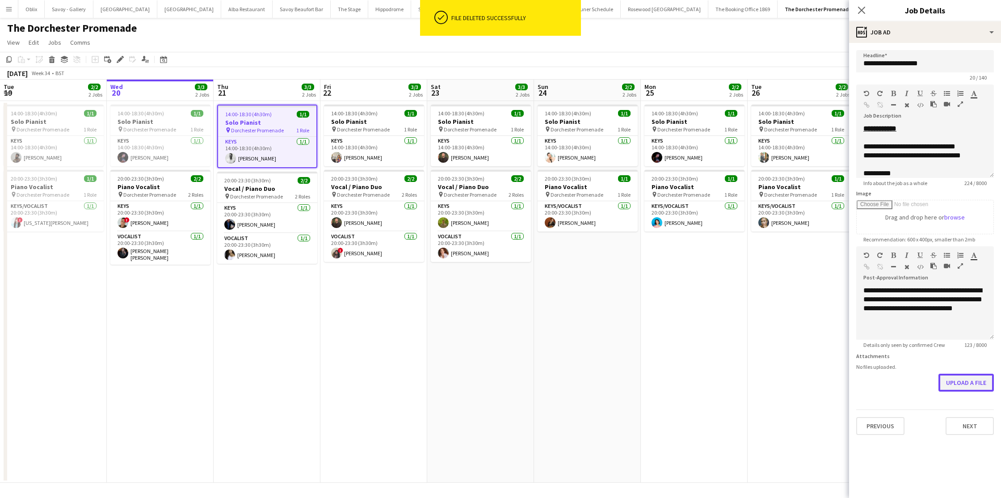
click at [857, 381] on button "Upload a file" at bounding box center [965, 383] width 55 height 18
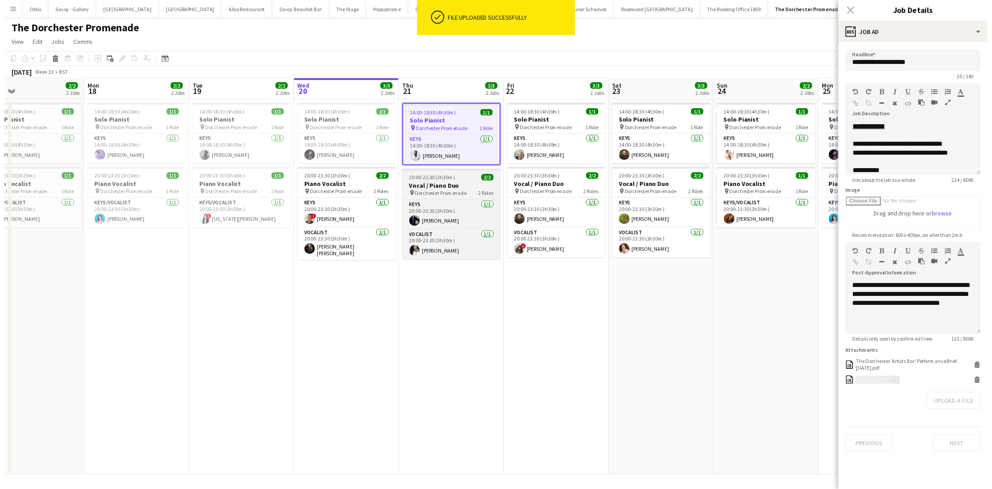
scroll to position [0, 237]
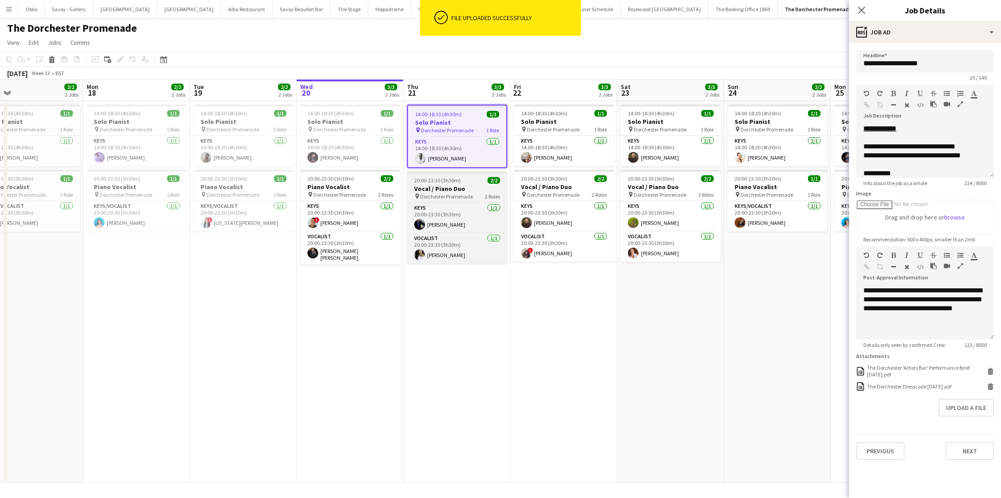
click at [464, 187] on h3 "Vocal / Piano Duo" at bounding box center [457, 189] width 100 height 8
type input "**********"
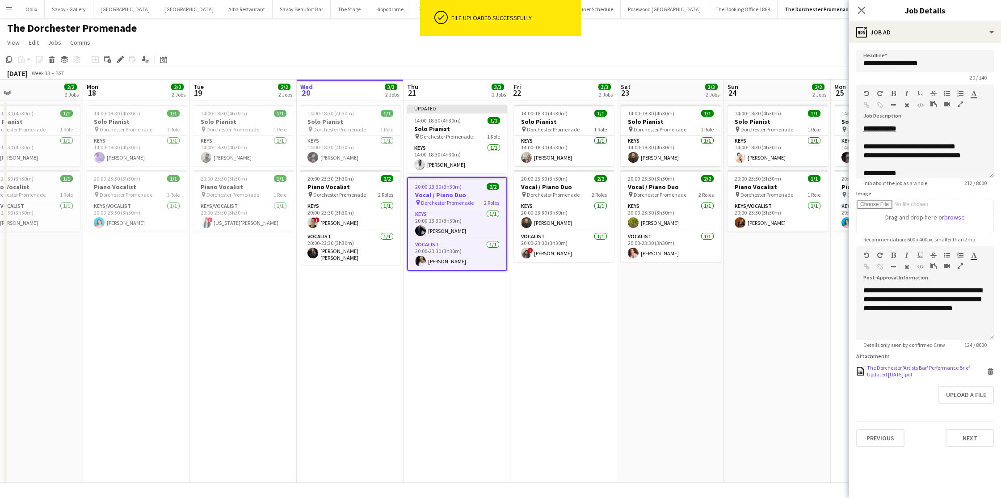
click at [857, 374] on icon "Delete" at bounding box center [990, 371] width 7 height 7
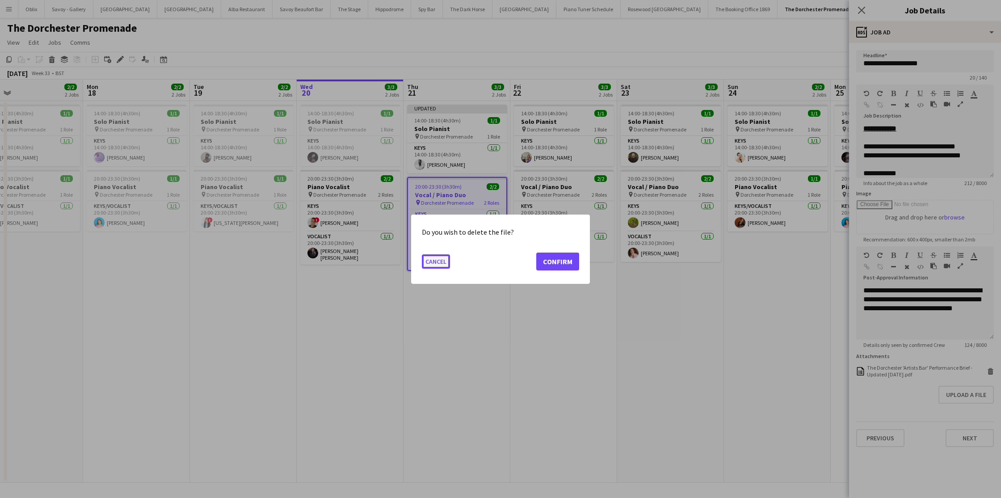
click at [436, 263] on button "Cancel" at bounding box center [436, 261] width 28 height 14
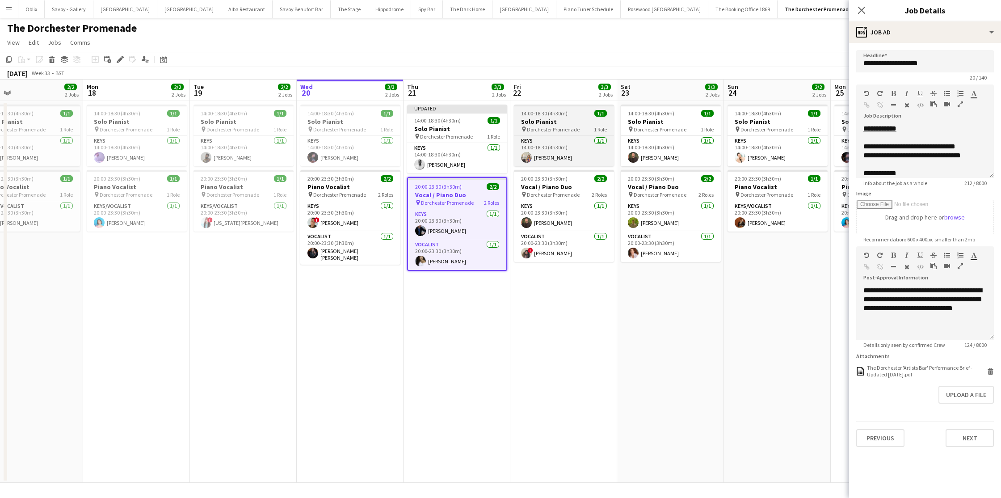
click at [556, 126] on span "Dorchester Promenade" at bounding box center [553, 129] width 53 height 7
type input "**********"
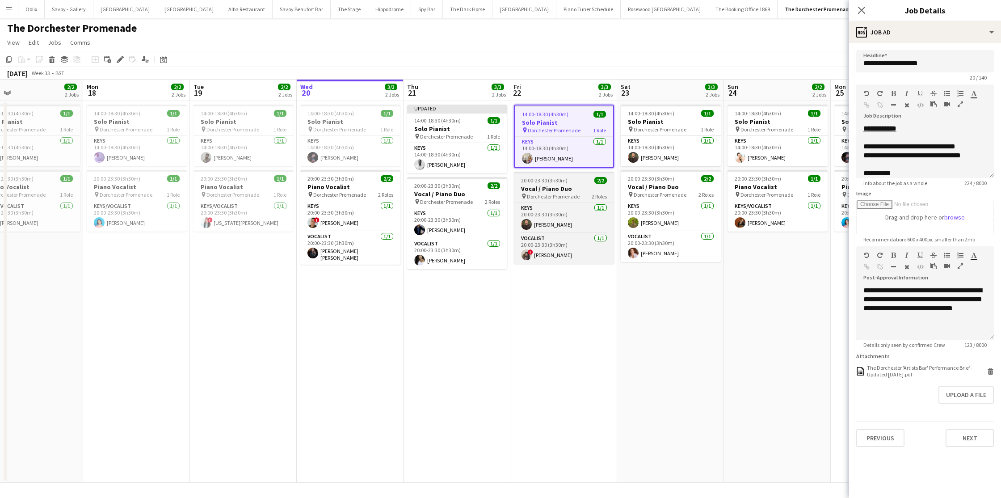
click at [553, 184] on app-job-card "20:00-23:30 (3h30m) 2/2 Vocal / Piano Duo pin Dorchester Promenade 2 Roles Keys…" at bounding box center [564, 218] width 100 height 92
type input "**********"
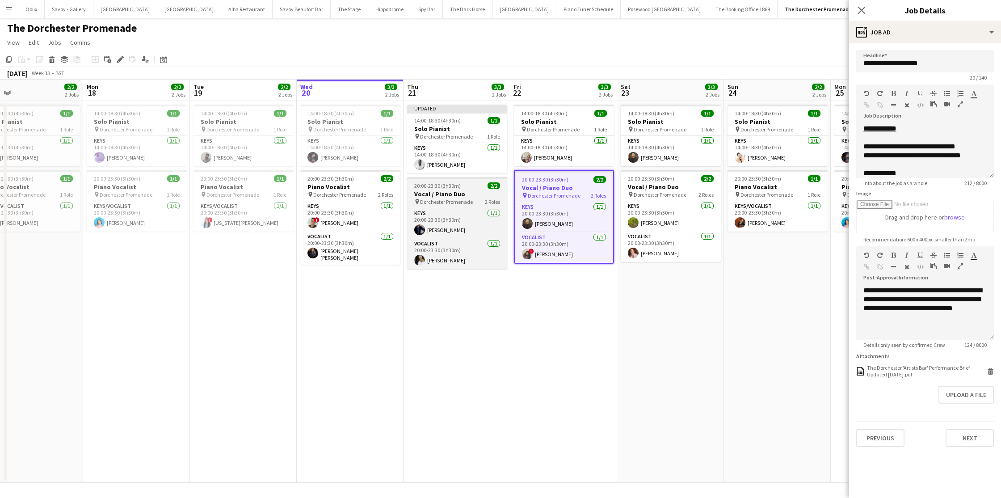
click at [489, 187] on span "2/2" at bounding box center [494, 185] width 13 height 7
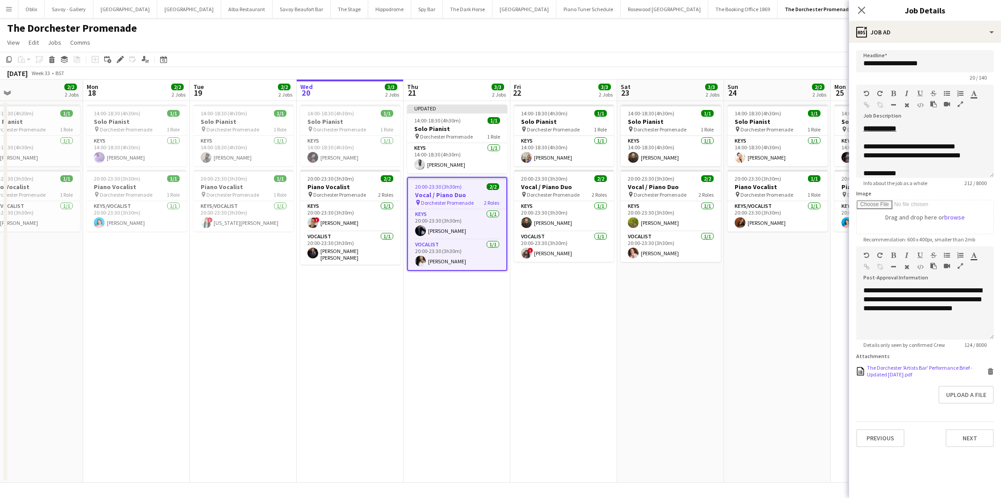
click at [857, 373] on icon "Delete" at bounding box center [990, 371] width 7 height 7
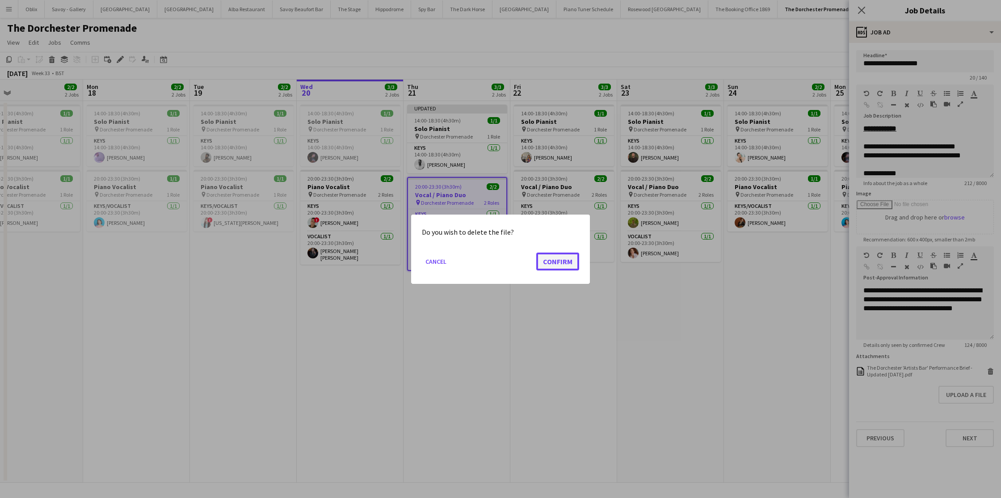
click at [557, 265] on button "Confirm" at bounding box center [557, 261] width 43 height 18
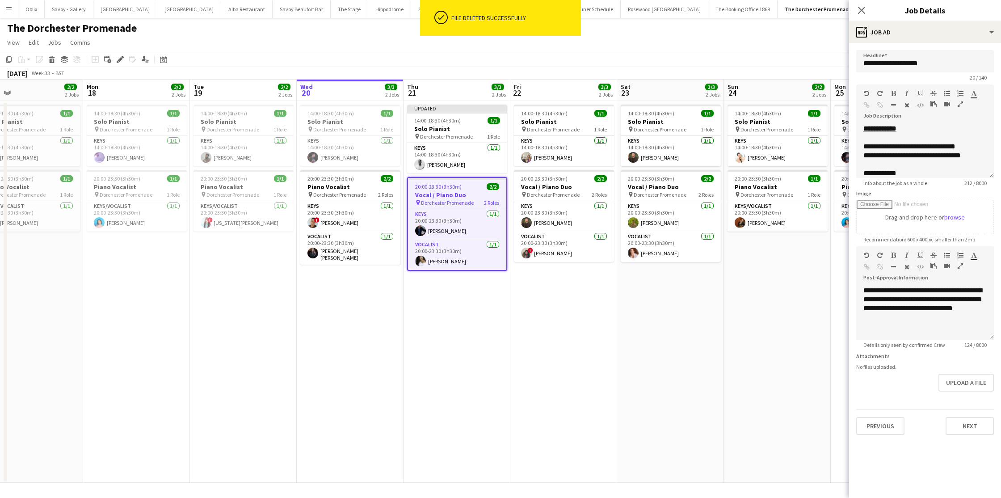
click at [857, 392] on form "**********" at bounding box center [925, 242] width 152 height 385
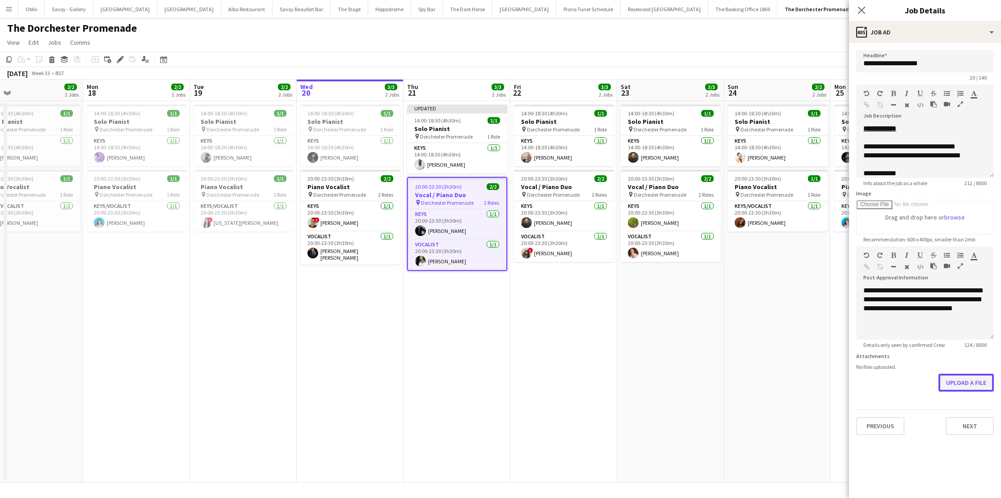
click at [857, 386] on button "Upload a file" at bounding box center [965, 383] width 55 height 18
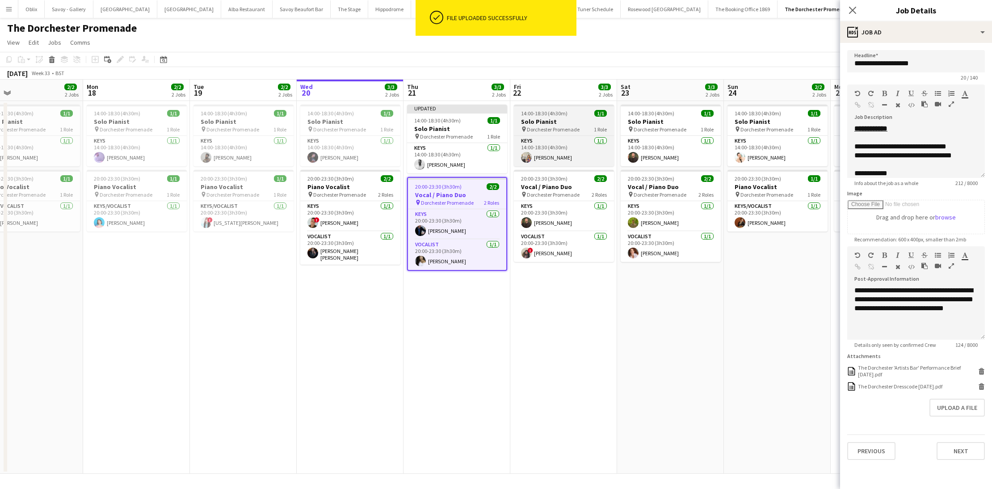
click at [568, 113] on div "14:00-18:30 (4h30m) 1/1" at bounding box center [564, 113] width 100 height 7
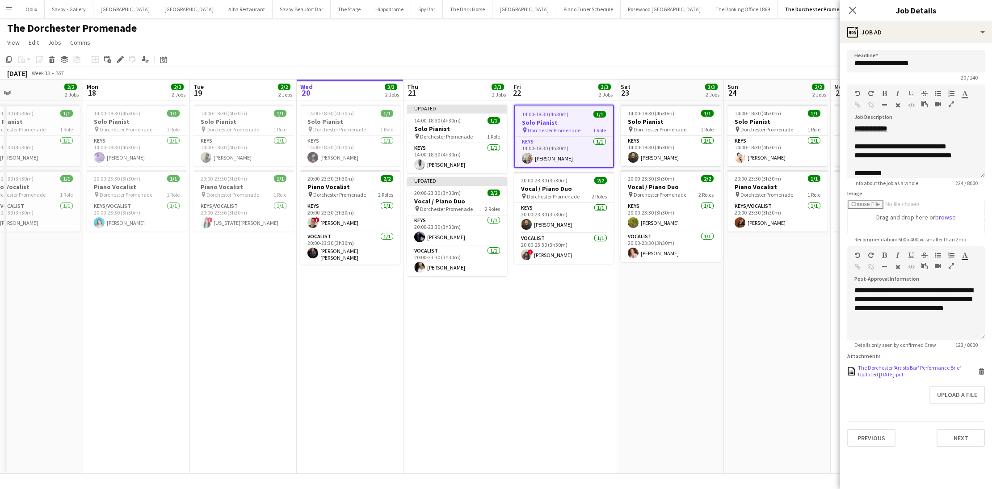
click at [857, 370] on icon at bounding box center [981, 372] width 4 height 4
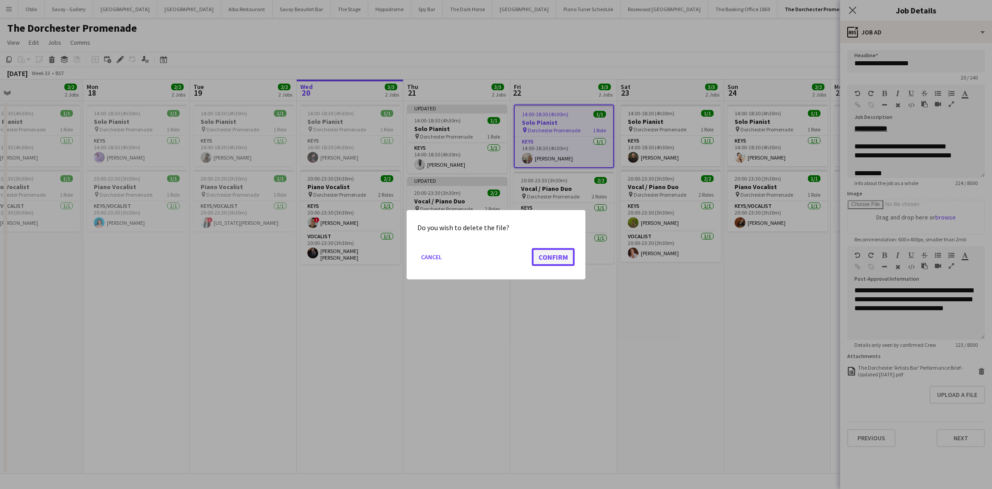
click at [541, 256] on button "Confirm" at bounding box center [553, 257] width 43 height 18
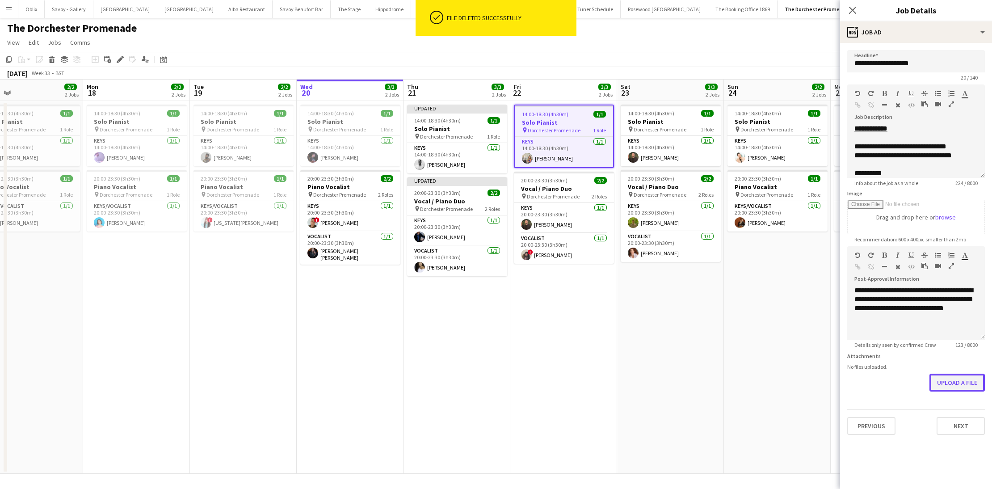
click at [857, 384] on button "Upload a file" at bounding box center [956, 383] width 55 height 18
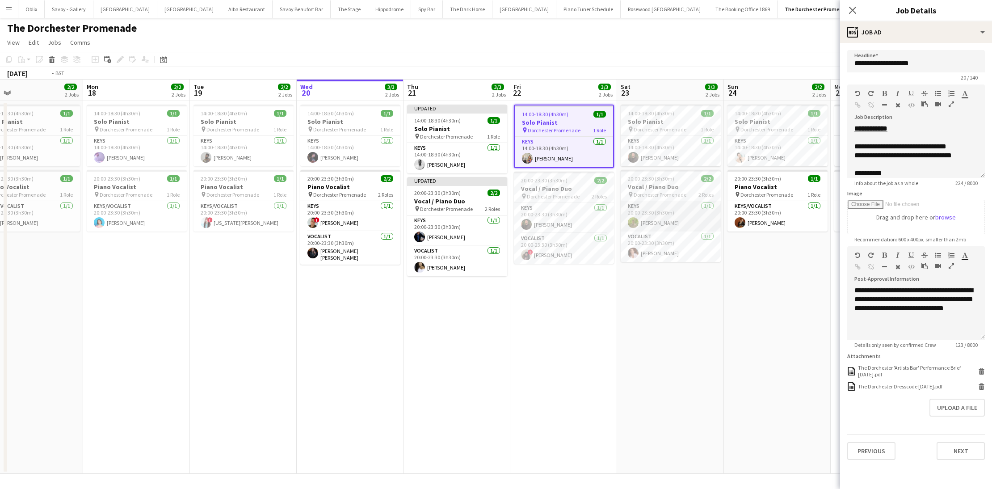
scroll to position [0, 252]
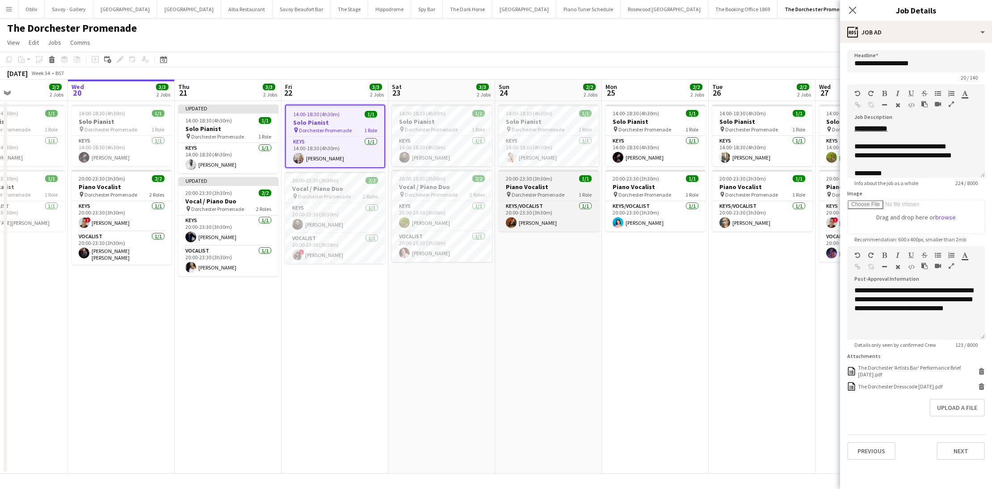
click at [562, 178] on div "20:00-23:30 (3h30m) 1/1" at bounding box center [549, 178] width 100 height 7
type input "**********"
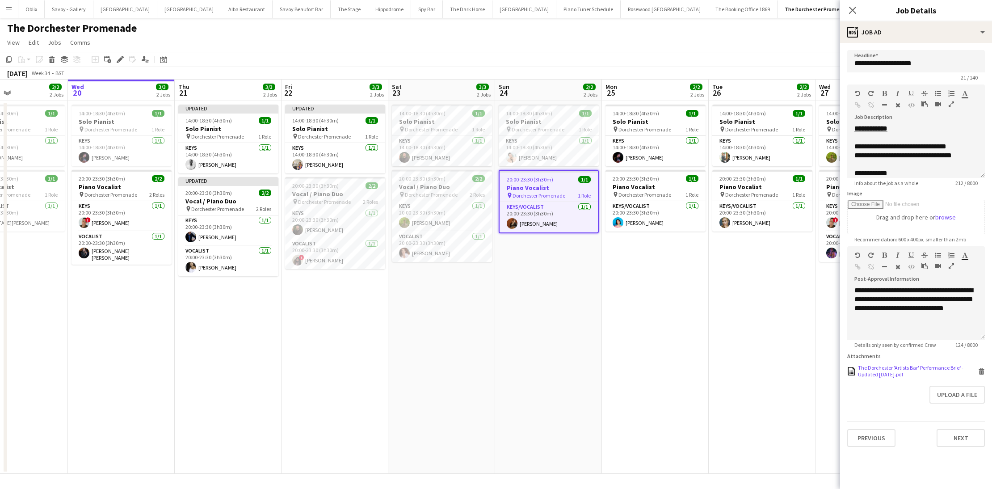
click at [857, 371] on icon at bounding box center [981, 372] width 4 height 4
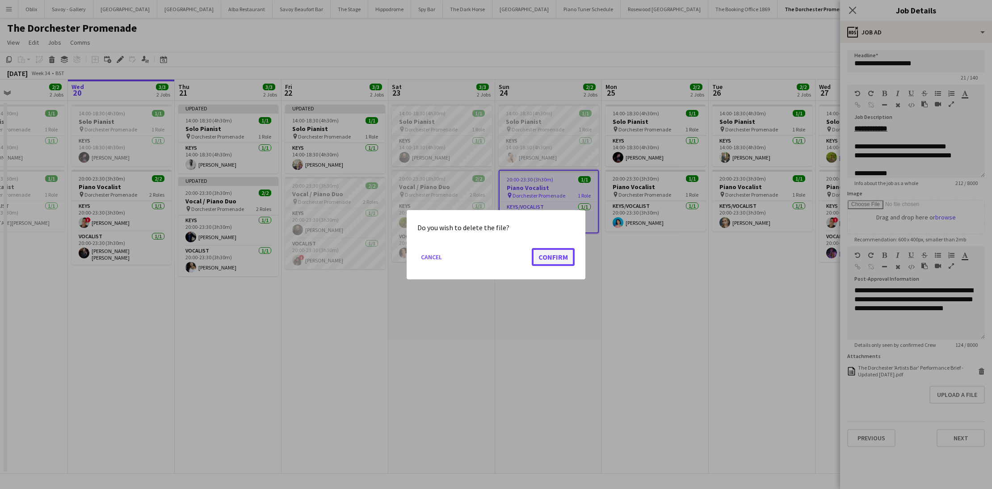
click at [540, 257] on button "Confirm" at bounding box center [553, 257] width 43 height 18
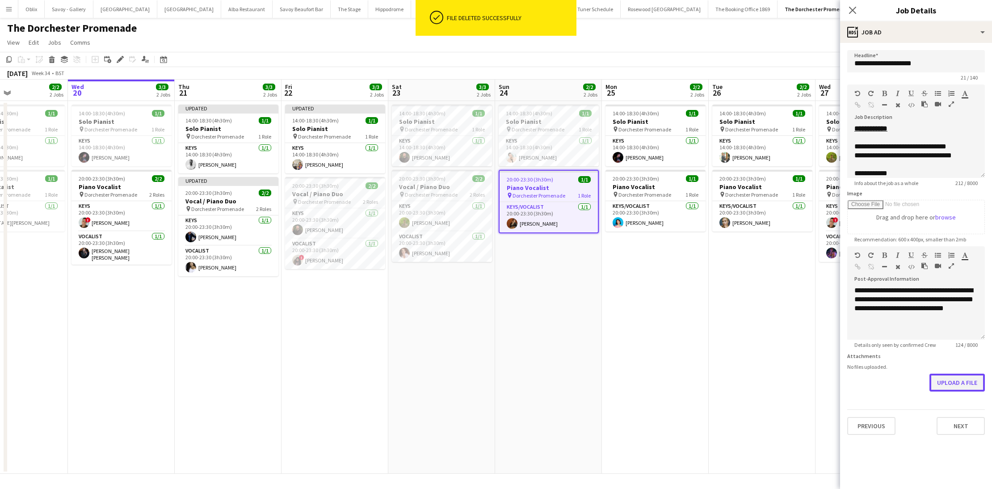
click at [857, 382] on button "Upload a file" at bounding box center [956, 383] width 55 height 18
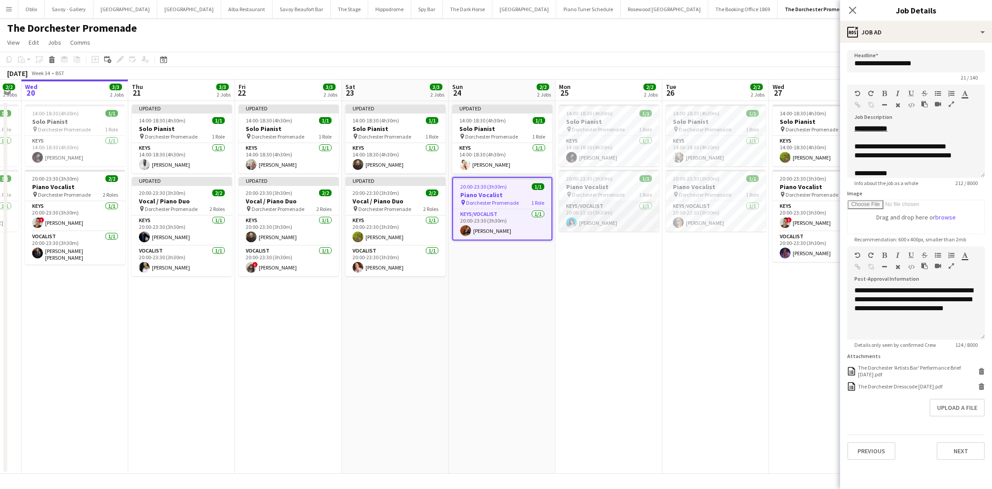
scroll to position [0, 373]
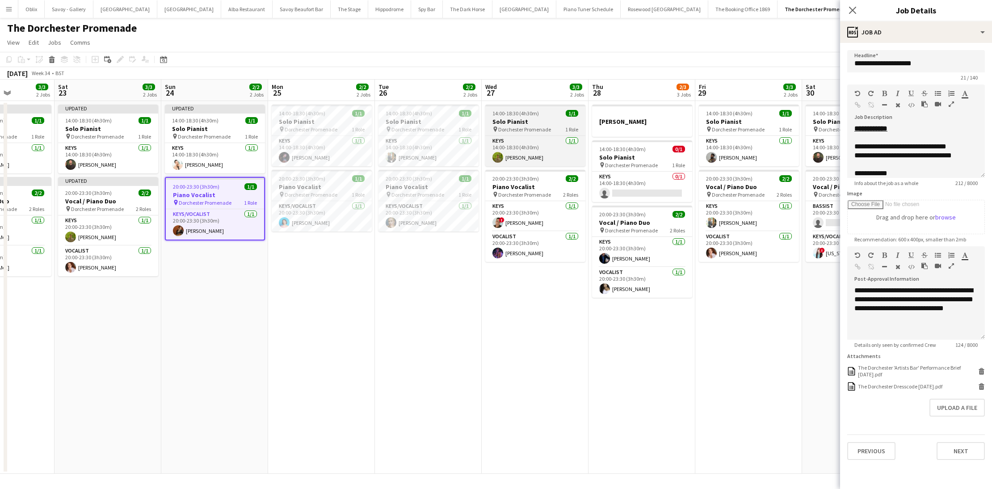
click at [520, 124] on h3 "Solo Pianist" at bounding box center [535, 122] width 100 height 8
type input "**********"
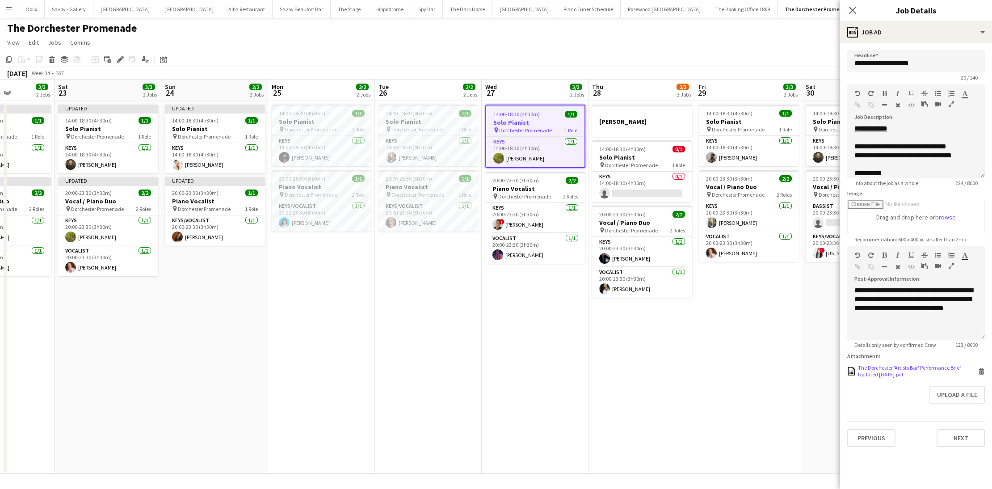
click at [857, 371] on icon at bounding box center [981, 372] width 4 height 4
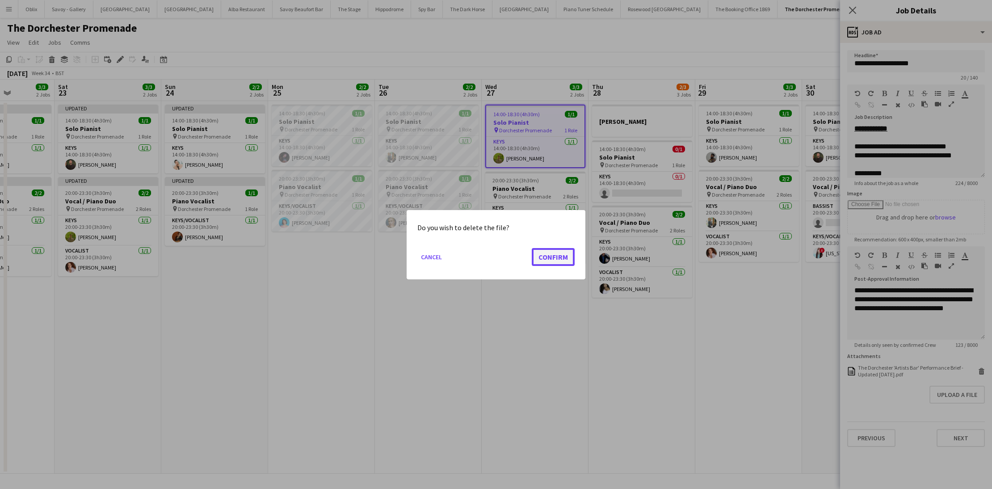
click at [552, 250] on button "Confirm" at bounding box center [553, 257] width 43 height 18
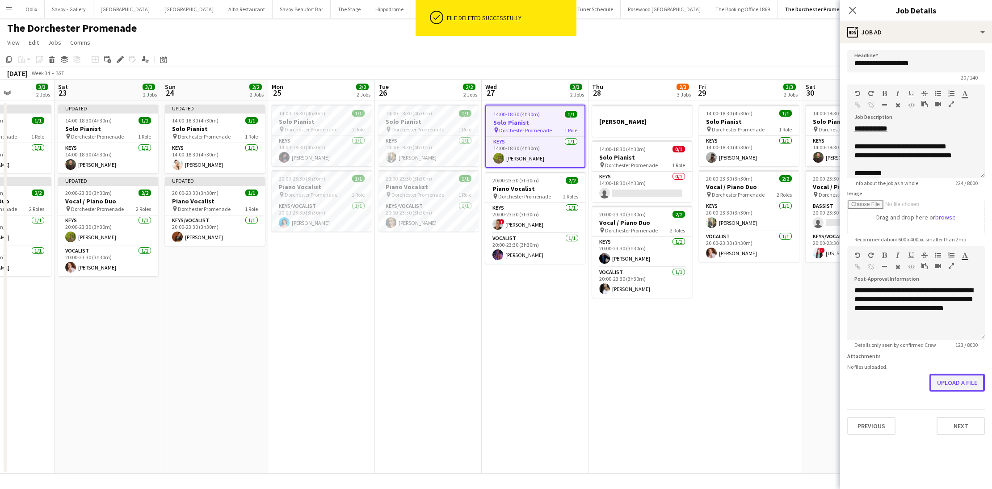
click at [857, 385] on button "Upload a file" at bounding box center [956, 383] width 55 height 18
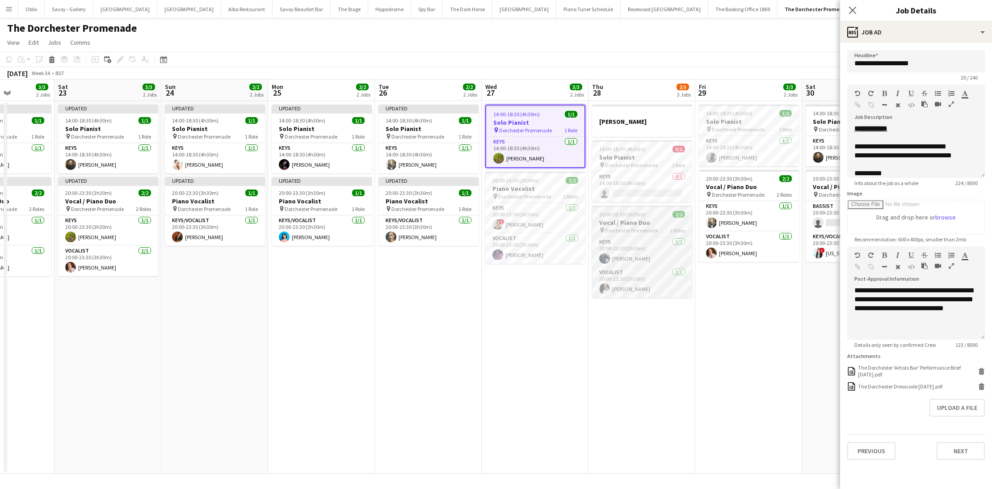
scroll to position [0, 243]
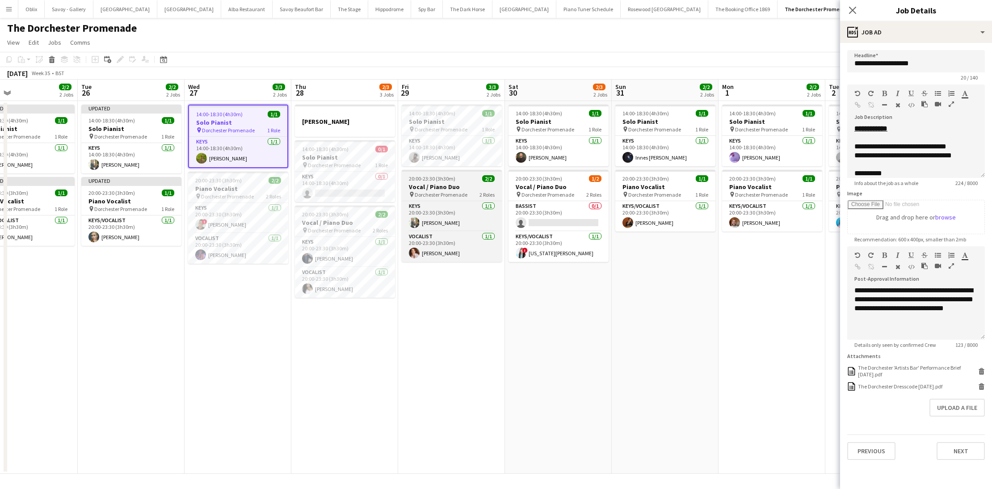
click at [454, 188] on h3 "Vocal / Piano Duo" at bounding box center [452, 187] width 100 height 8
type input "**********"
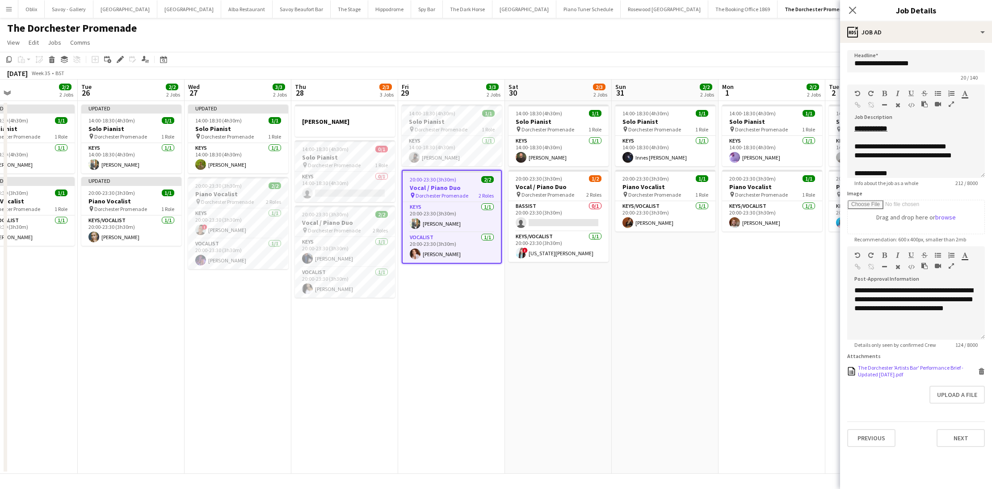
click at [857, 369] on icon at bounding box center [982, 369] width 6 height 2
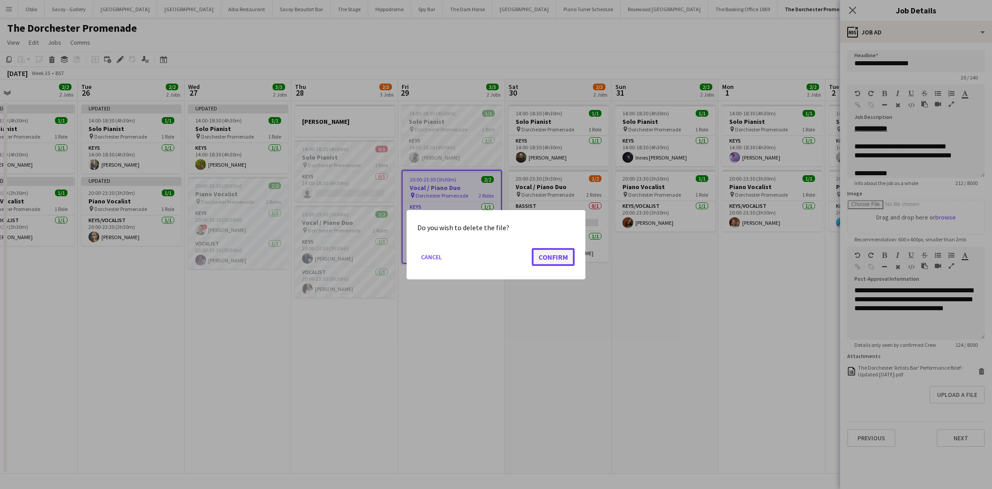
click at [535, 264] on button "Confirm" at bounding box center [553, 257] width 43 height 18
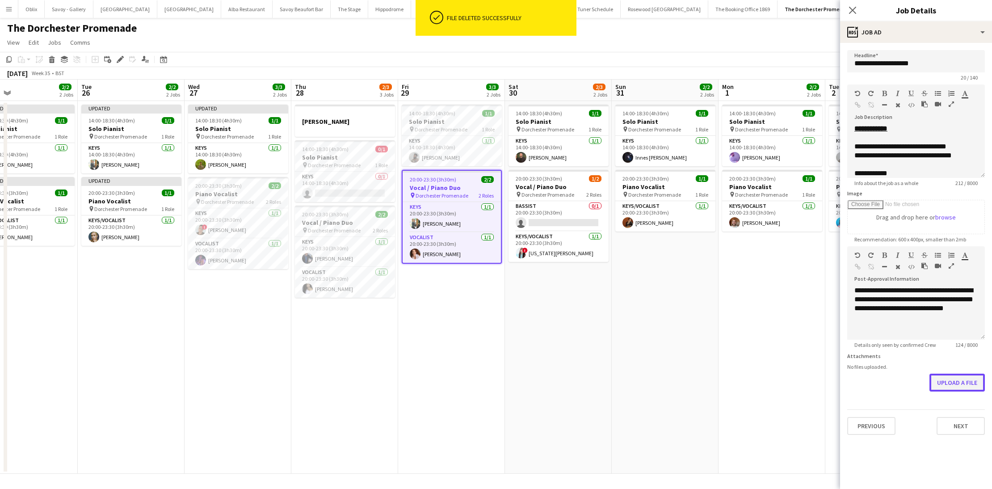
click at [857, 380] on button "Upload a file" at bounding box center [956, 383] width 55 height 18
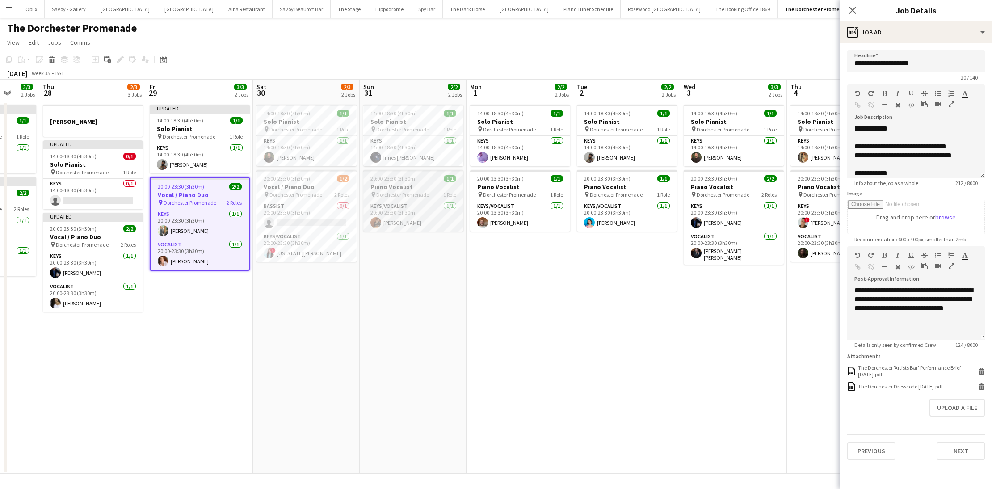
scroll to position [0, 300]
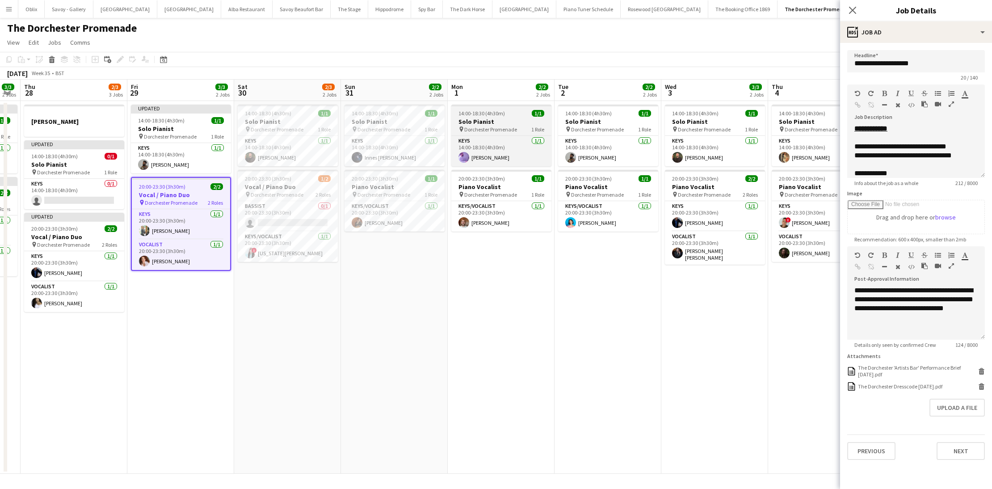
click at [507, 118] on h3 "Solo Pianist" at bounding box center [501, 122] width 100 height 8
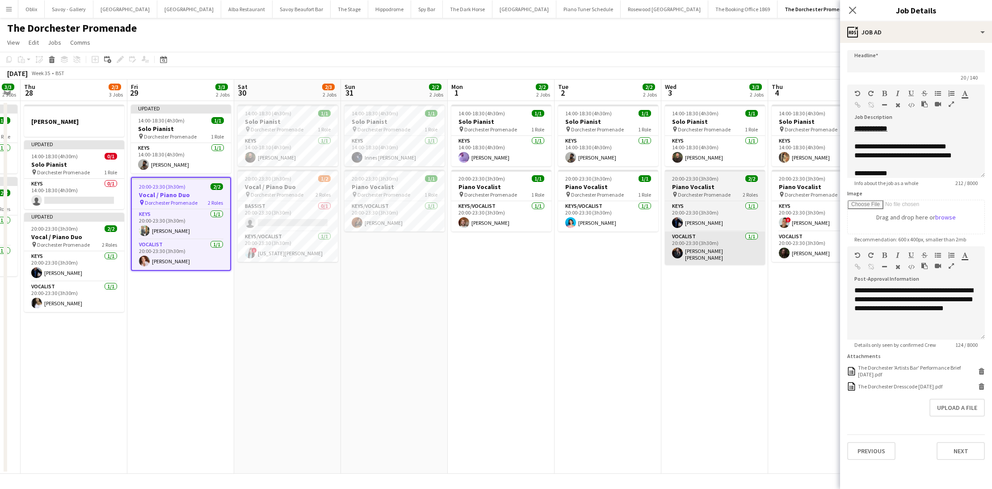
type input "**********"
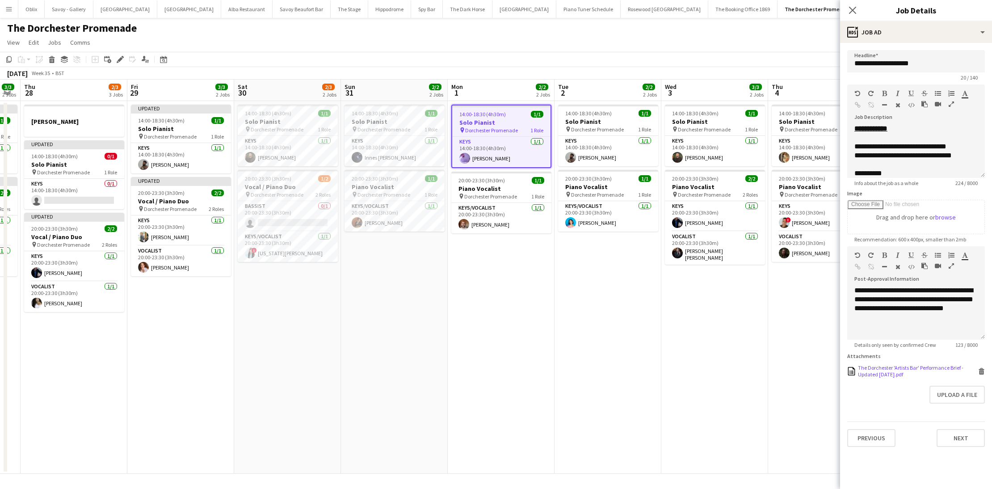
click at [857, 371] on icon at bounding box center [981, 372] width 4 height 4
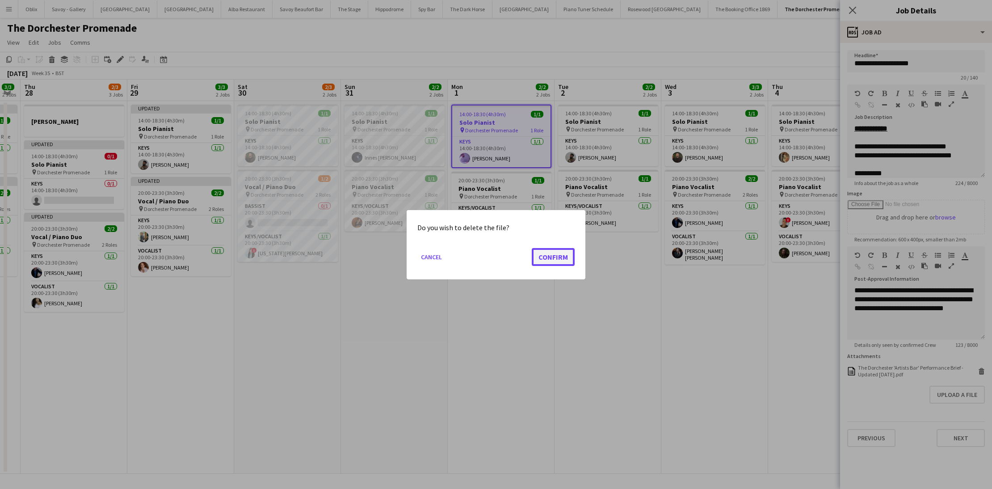
click at [563, 257] on button "Confirm" at bounding box center [553, 257] width 43 height 18
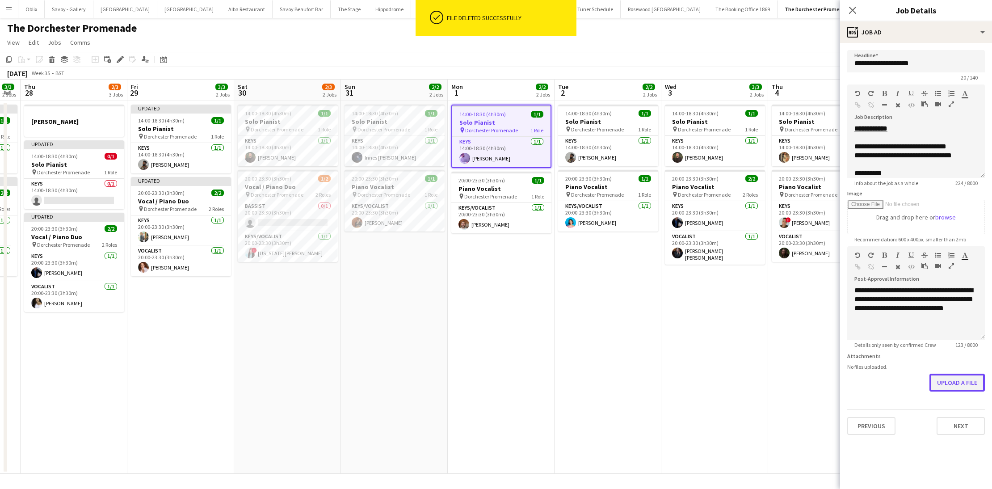
click at [857, 389] on button "Upload a file" at bounding box center [956, 383] width 55 height 18
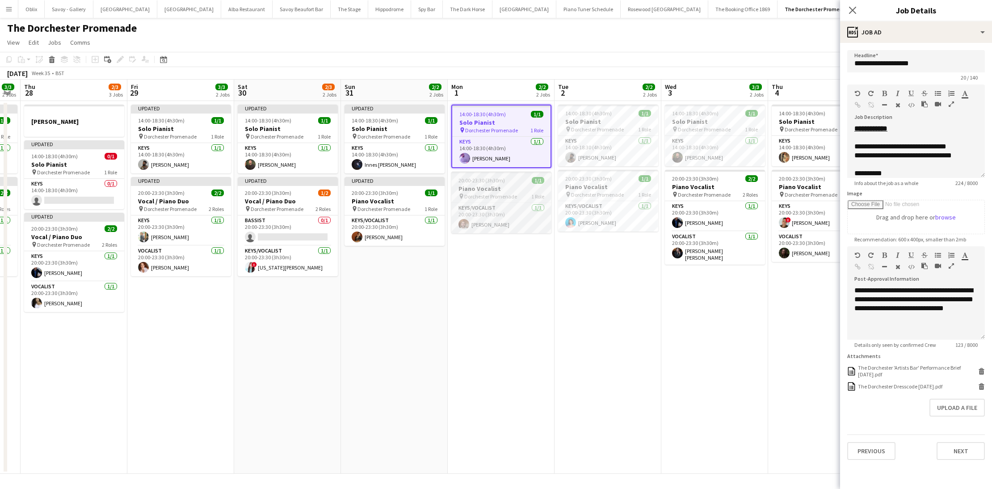
scroll to position [0, 291]
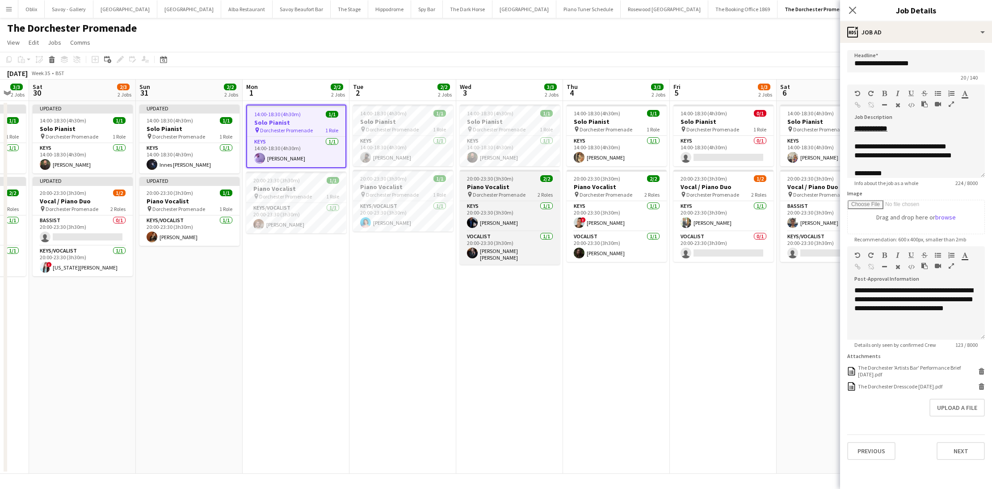
click at [498, 187] on h3 "Piano Vocalist" at bounding box center [510, 187] width 100 height 8
type input "**********"
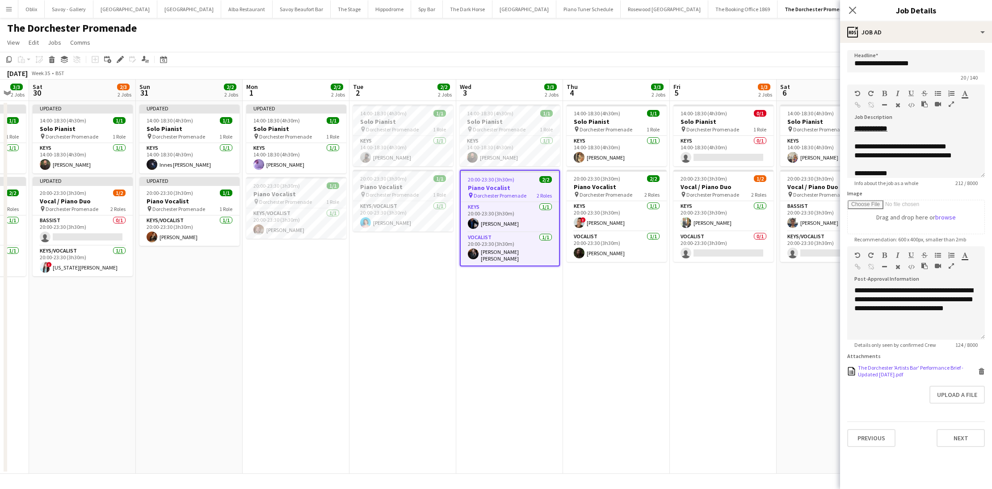
click at [857, 371] on icon at bounding box center [981, 372] width 4 height 4
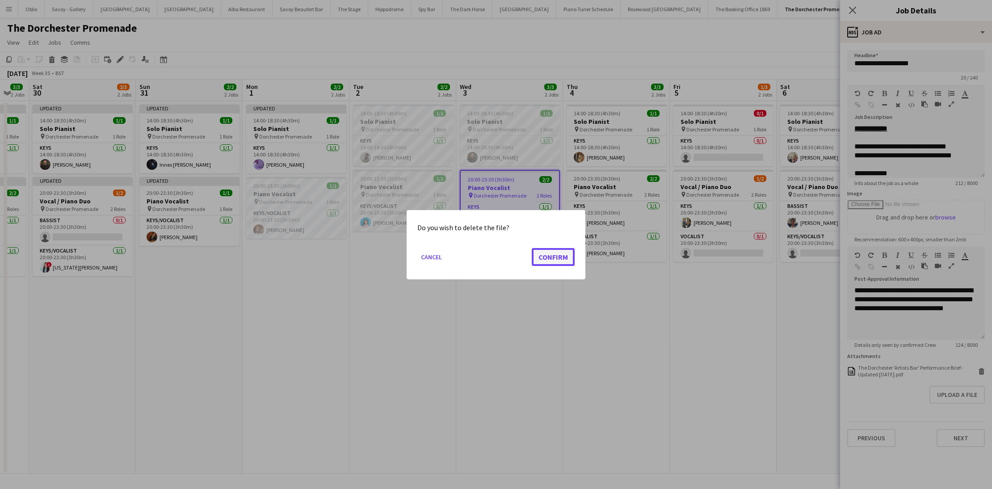
click at [548, 259] on button "Confirm" at bounding box center [553, 257] width 43 height 18
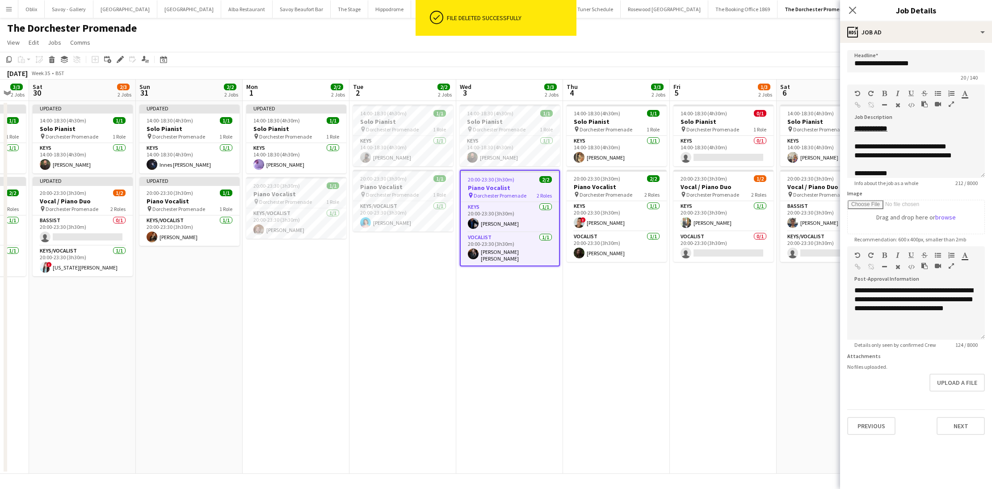
click at [857, 369] on div "No files uploaded." at bounding box center [916, 366] width 138 height 7
click at [857, 379] on button "Upload a file" at bounding box center [956, 383] width 55 height 18
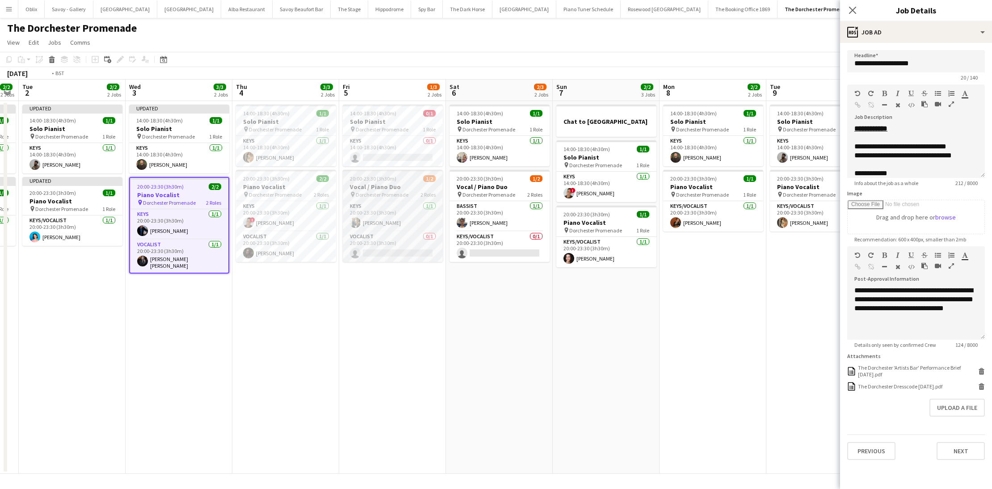
scroll to position [0, 366]
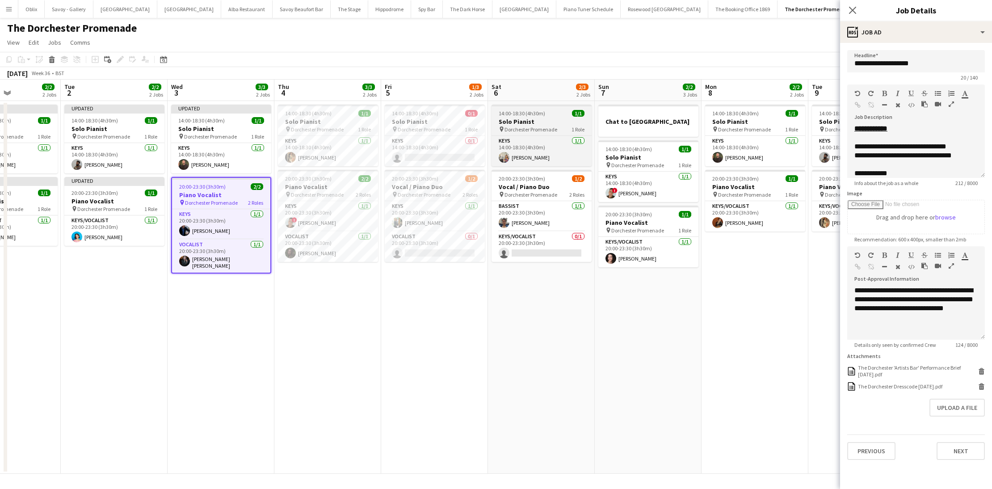
click at [520, 120] on h3 "Solo Pianist" at bounding box center [542, 122] width 100 height 8
type input "**********"
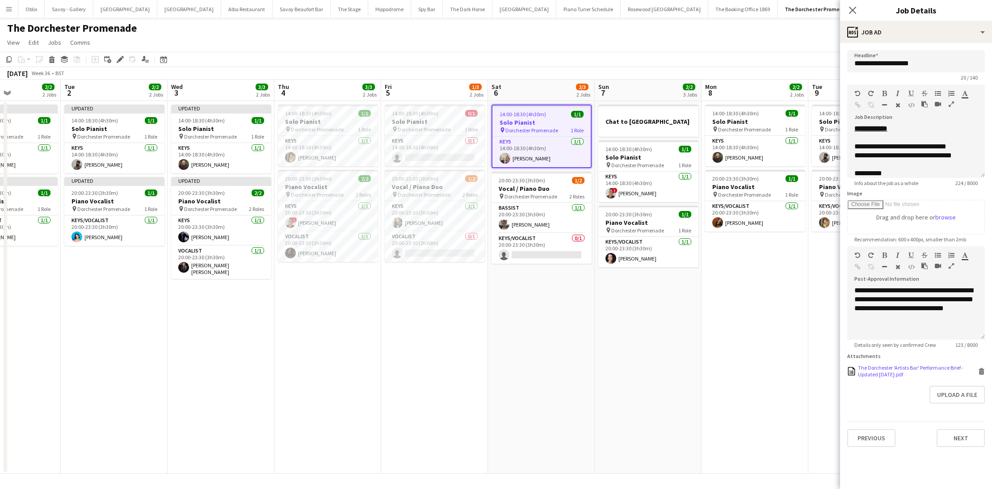
click at [857, 370] on icon "Delete" at bounding box center [981, 371] width 7 height 7
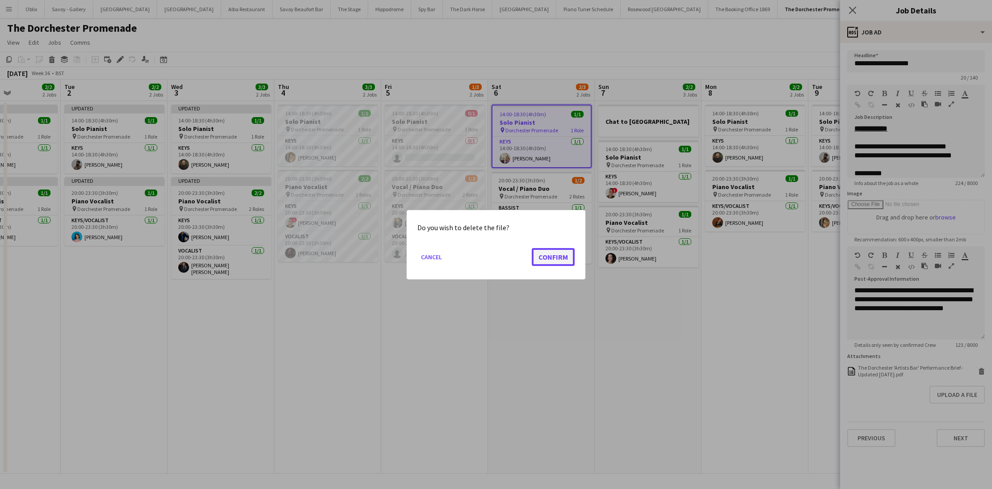
click at [562, 253] on button "Confirm" at bounding box center [553, 257] width 43 height 18
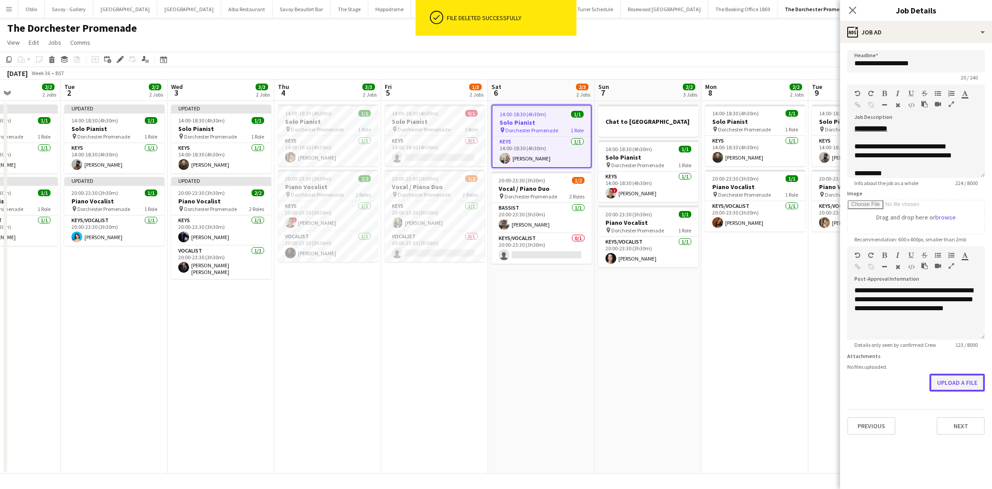
click at [857, 374] on button "Upload a file" at bounding box center [956, 383] width 55 height 18
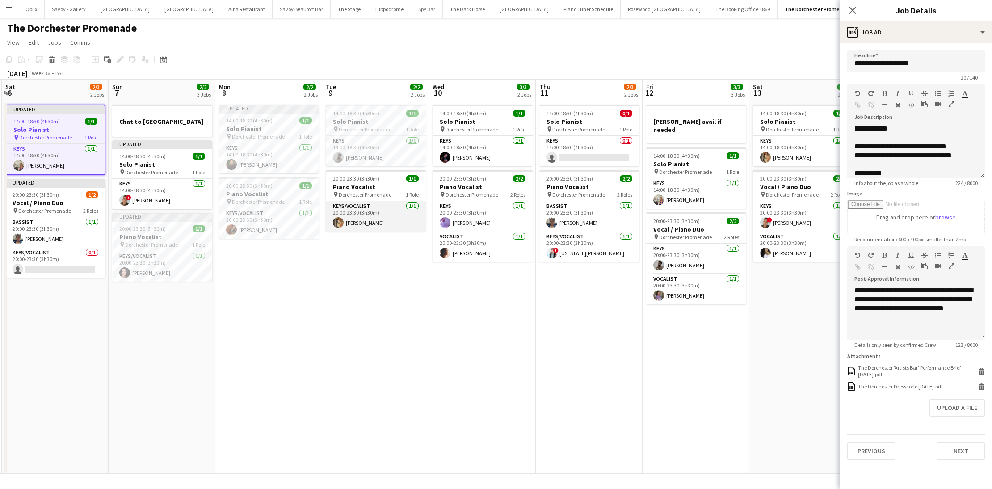
scroll to position [0, 297]
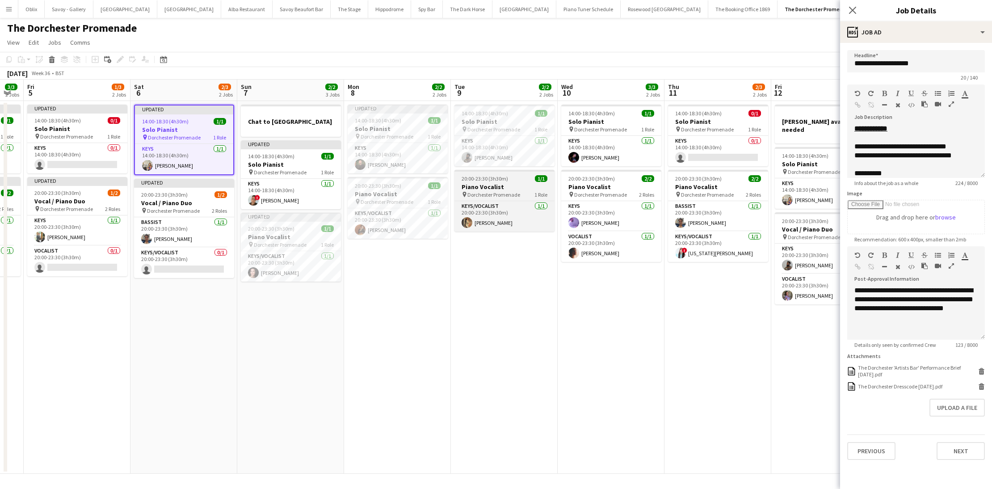
click at [520, 185] on h3 "Piano Vocalist" at bounding box center [504, 187] width 100 height 8
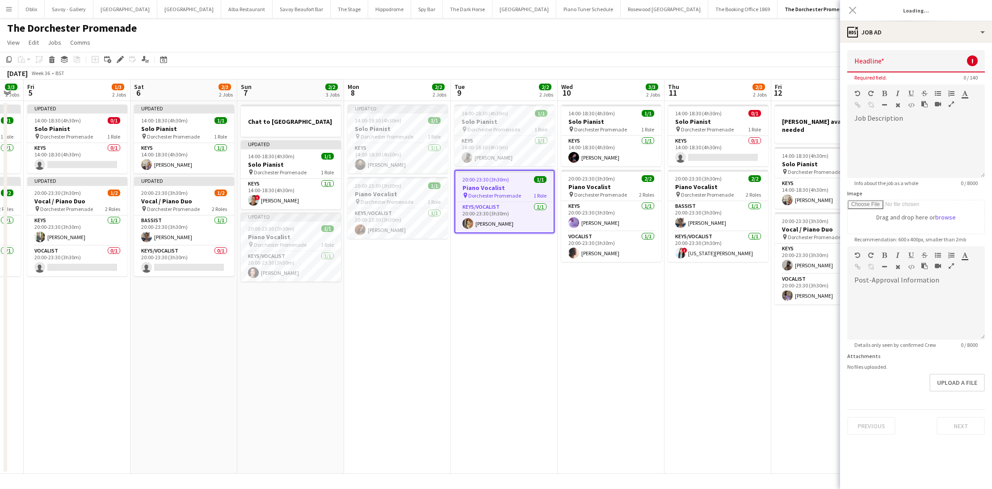
type input "**********"
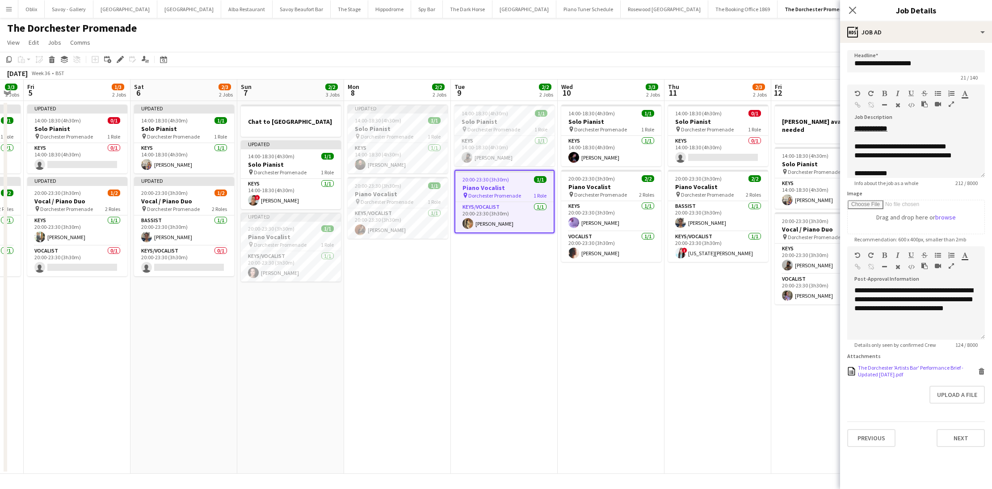
click at [857, 370] on icon at bounding box center [981, 372] width 4 height 4
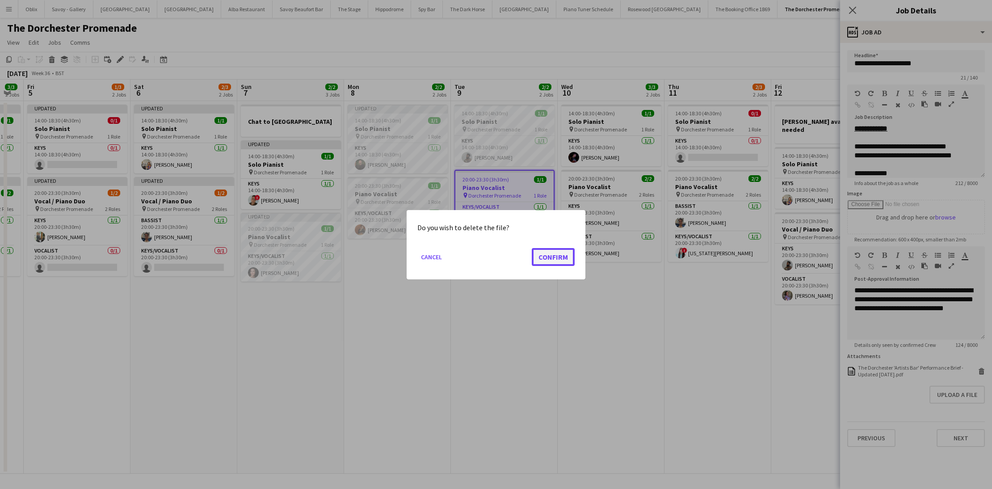
click at [555, 256] on button "Confirm" at bounding box center [553, 257] width 43 height 18
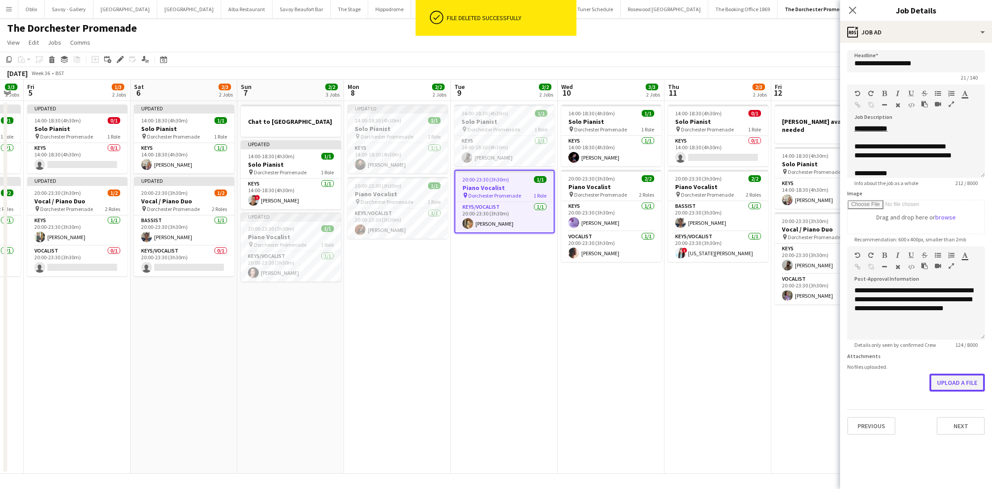
click at [857, 388] on button "Upload a file" at bounding box center [956, 383] width 55 height 18
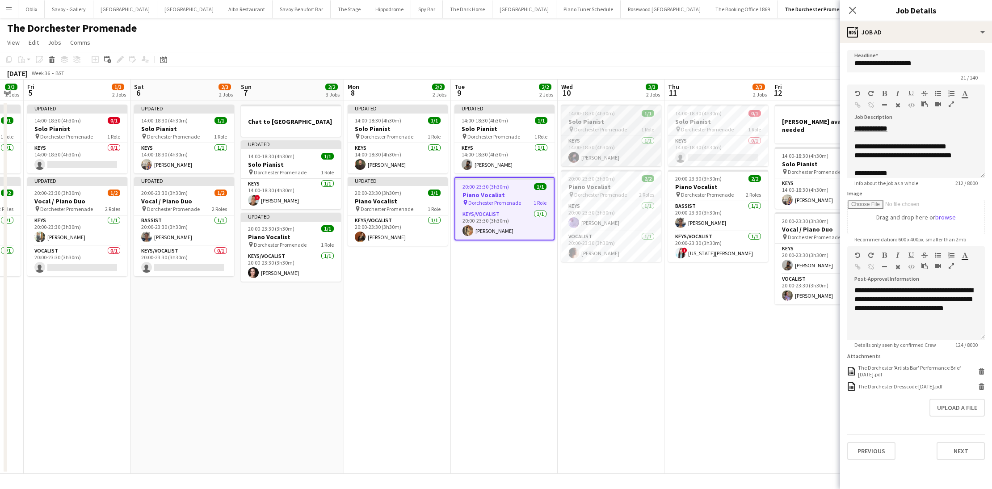
click at [593, 127] on span "Dorchester Promenade" at bounding box center [600, 129] width 53 height 7
type input "**********"
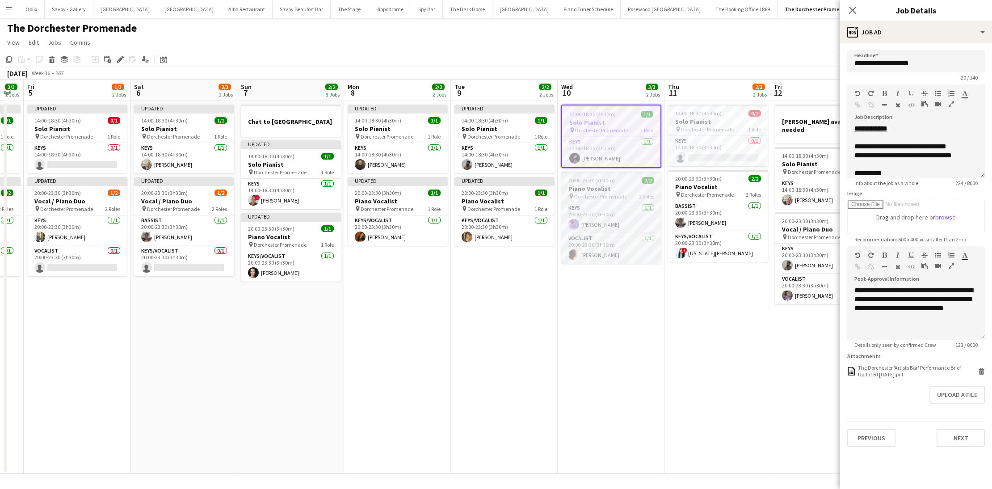
click at [621, 187] on h3 "Piano Vocalist" at bounding box center [611, 189] width 100 height 8
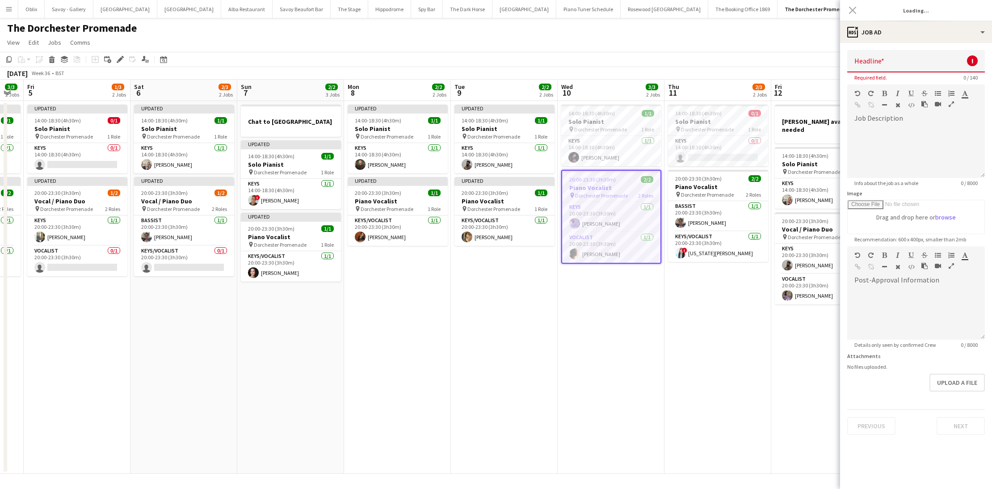
type input "**********"
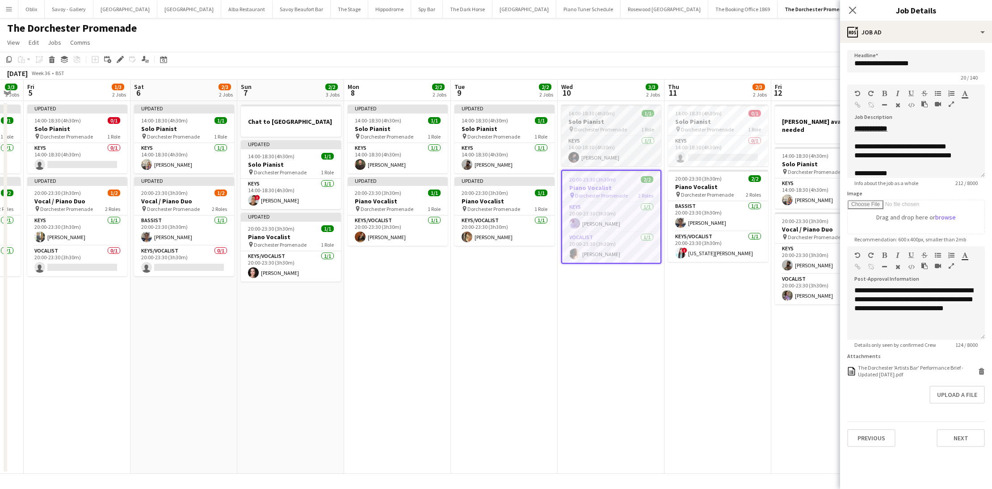
click at [612, 122] on h3 "Solo Pianist" at bounding box center [611, 122] width 100 height 8
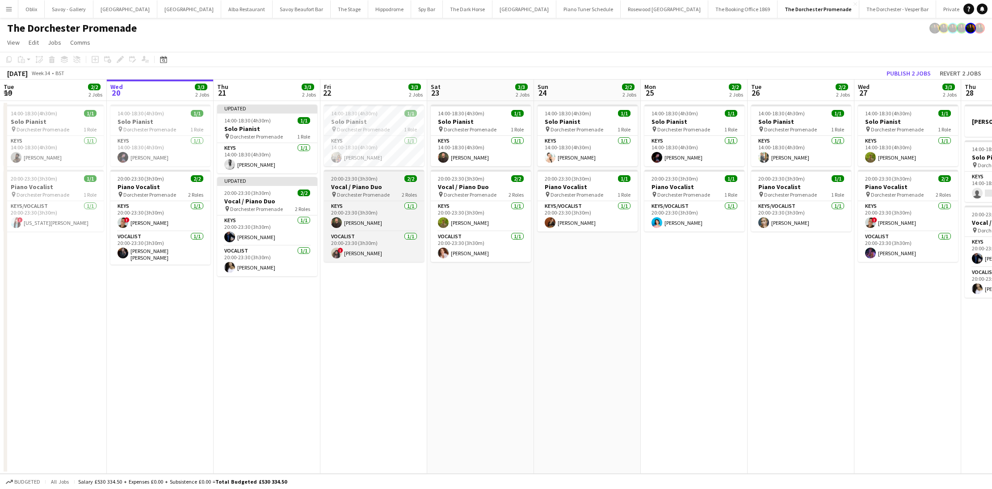
click at [396, 185] on h3 "Vocal / Piano Duo" at bounding box center [374, 187] width 100 height 8
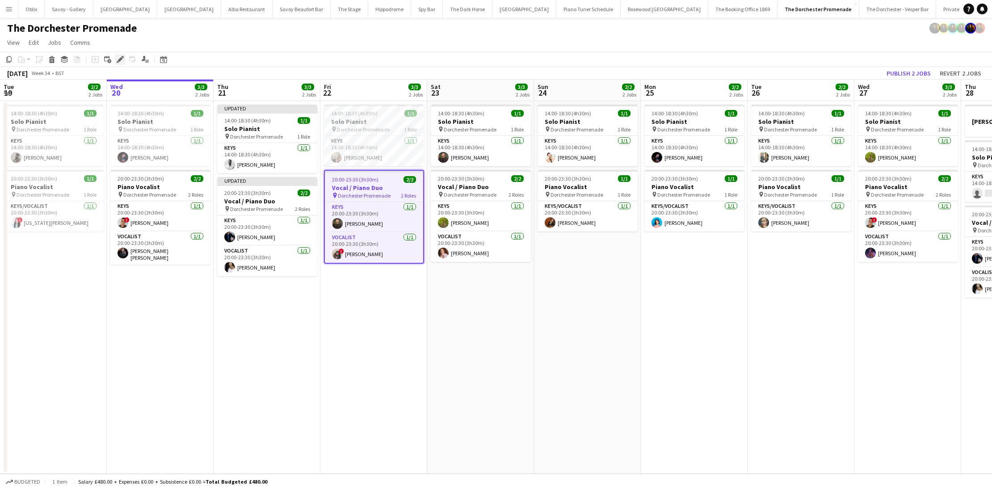
click at [123, 57] on icon at bounding box center [123, 57] width 2 height 2
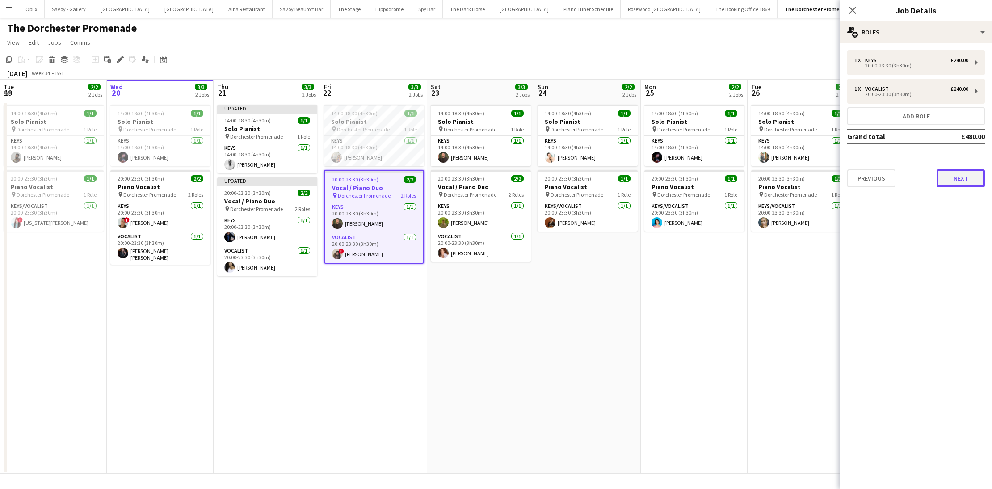
click at [970, 176] on button "Next" at bounding box center [961, 178] width 48 height 18
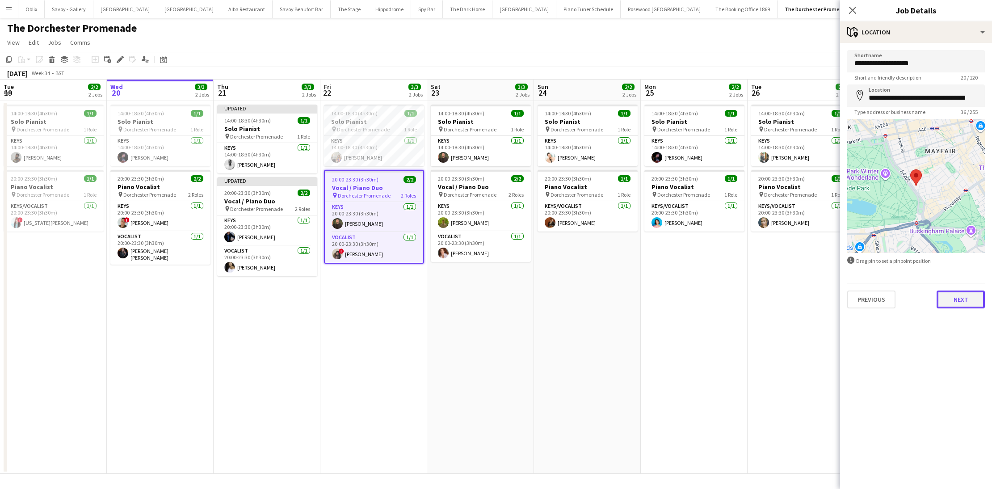
click at [954, 300] on button "Next" at bounding box center [961, 299] width 48 height 18
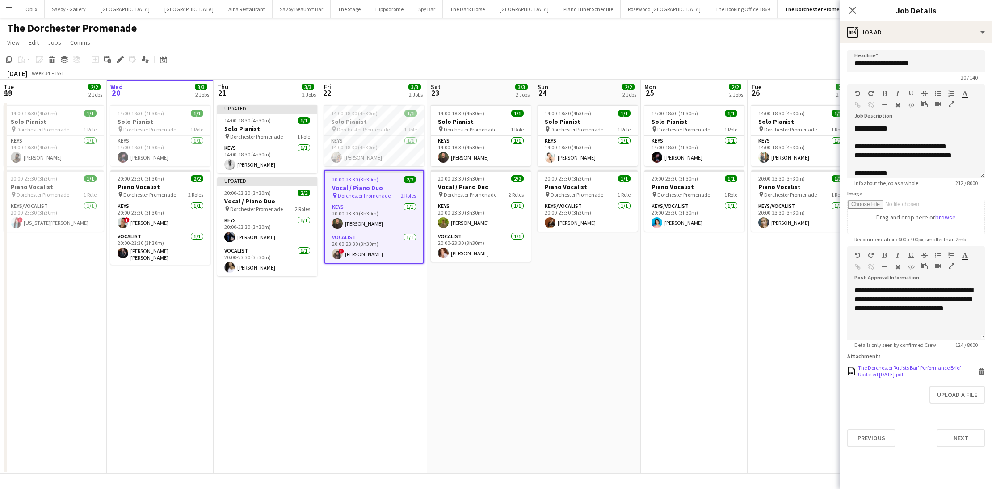
click at [980, 372] on icon at bounding box center [981, 372] width 4 height 4
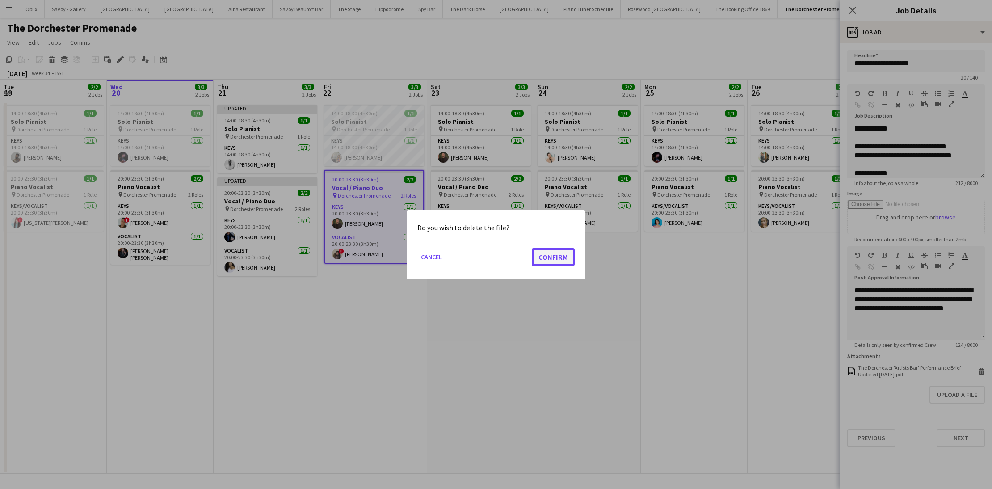
click at [554, 262] on button "Confirm" at bounding box center [553, 257] width 43 height 18
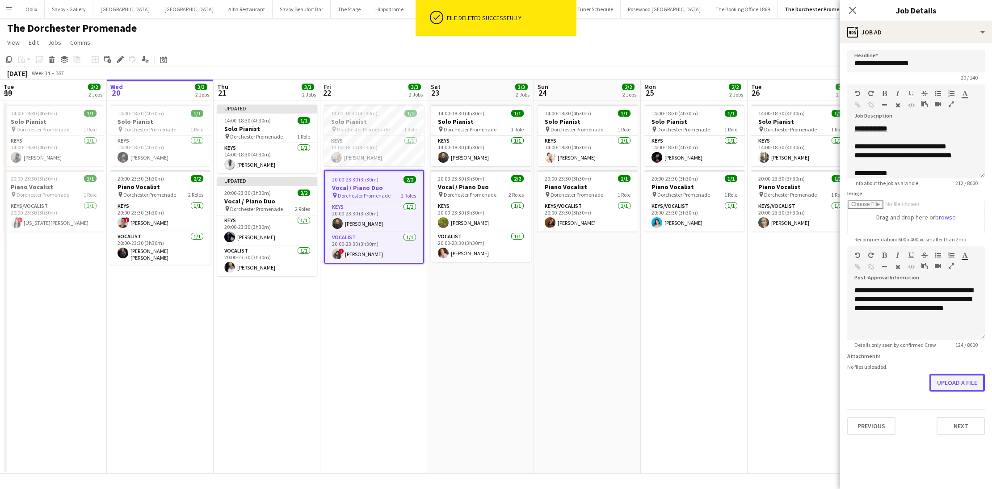
click at [966, 382] on button "Upload a file" at bounding box center [956, 383] width 55 height 18
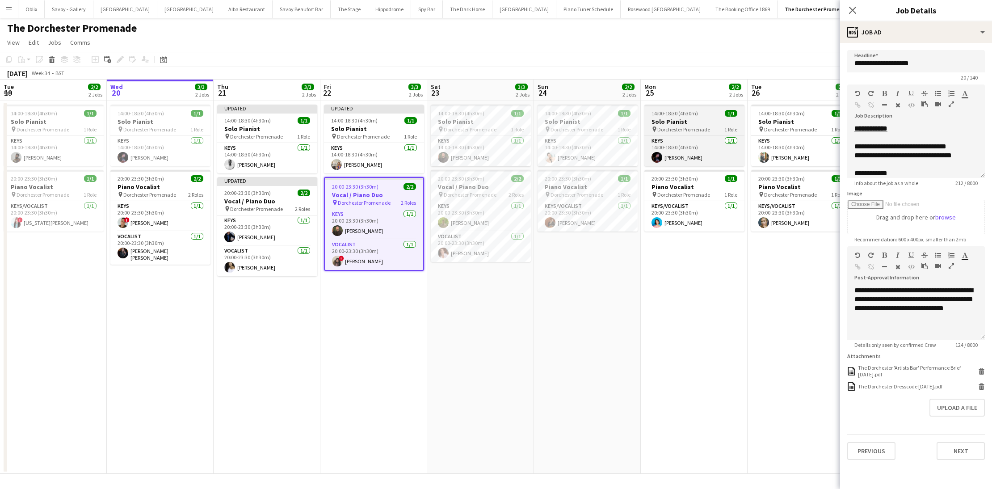
click at [702, 126] on div "pin Dorchester Promenade 1 Role" at bounding box center [694, 129] width 100 height 7
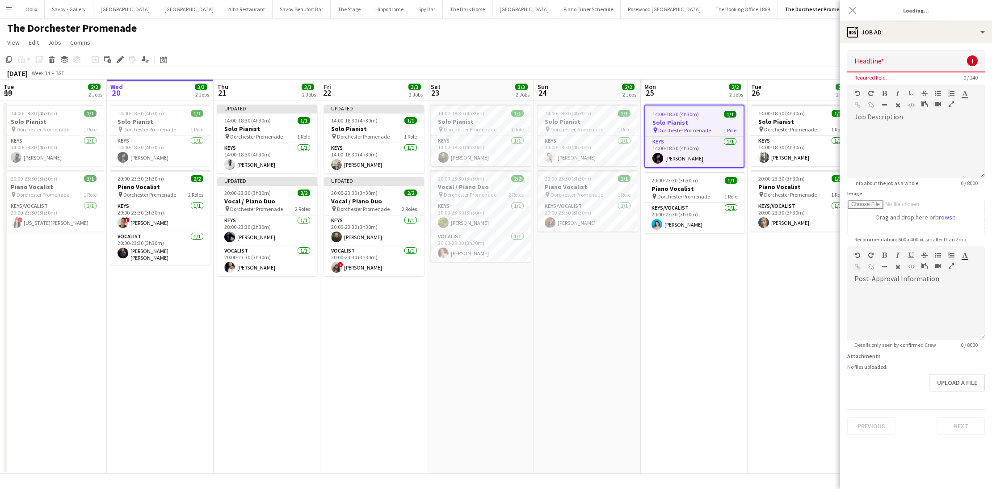
type input "**********"
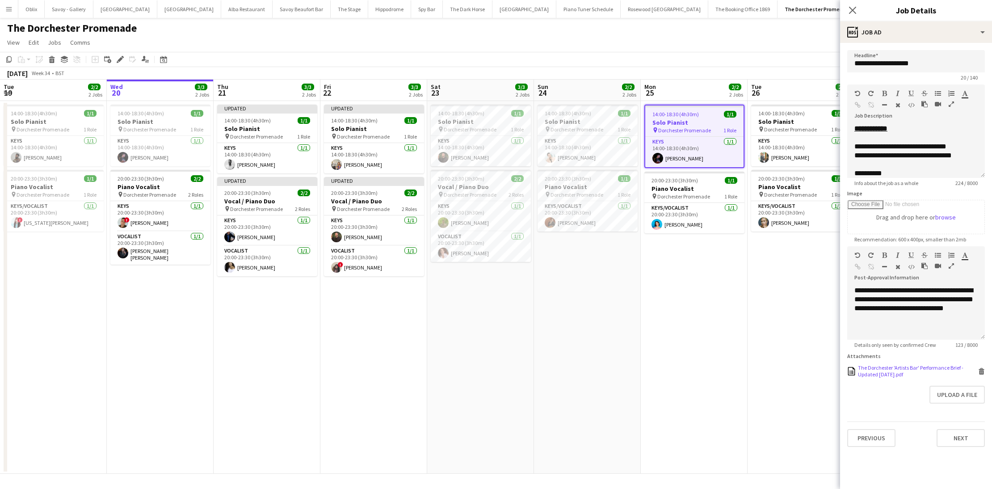
click at [984, 370] on icon "Delete" at bounding box center [981, 371] width 7 height 7
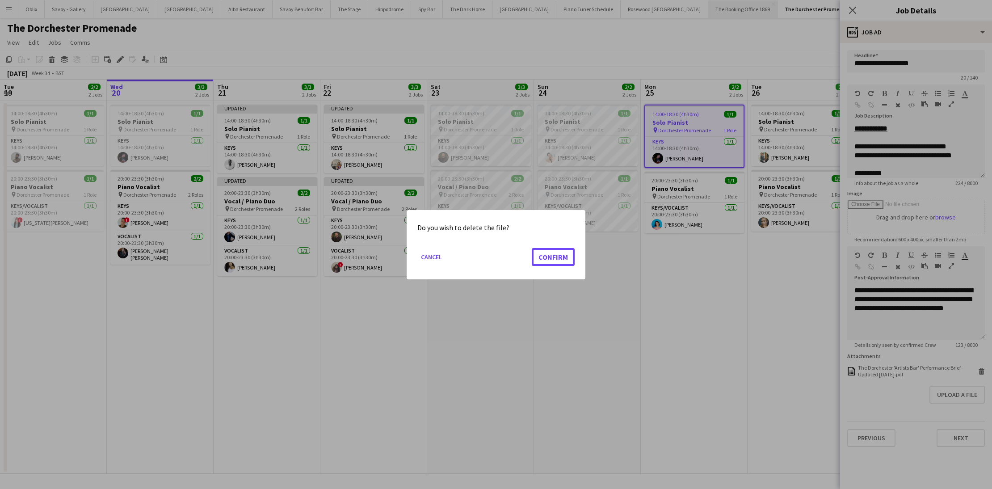
drag, startPoint x: 561, startPoint y: 258, endPoint x: 663, endPoint y: 1, distance: 276.4
click at [560, 258] on button "Confirm" at bounding box center [553, 257] width 43 height 18
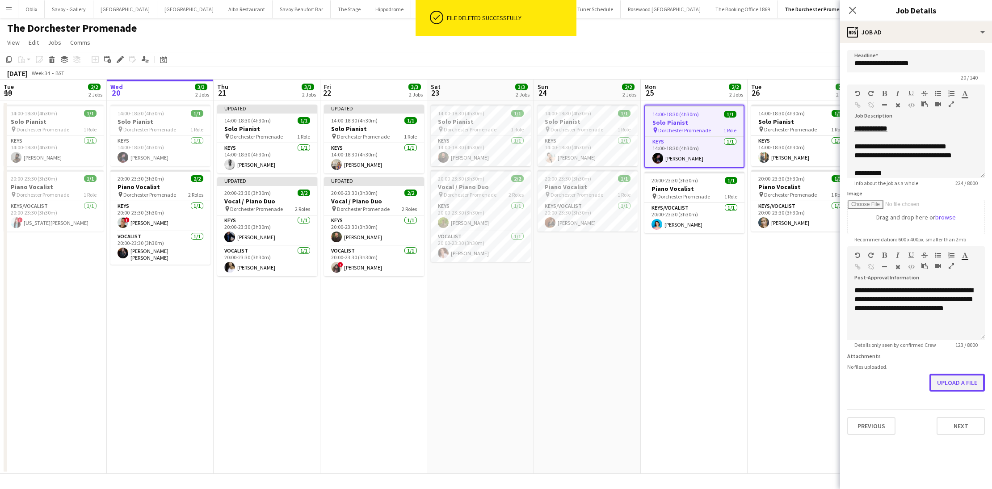
click at [958, 376] on button "Upload a file" at bounding box center [956, 383] width 55 height 18
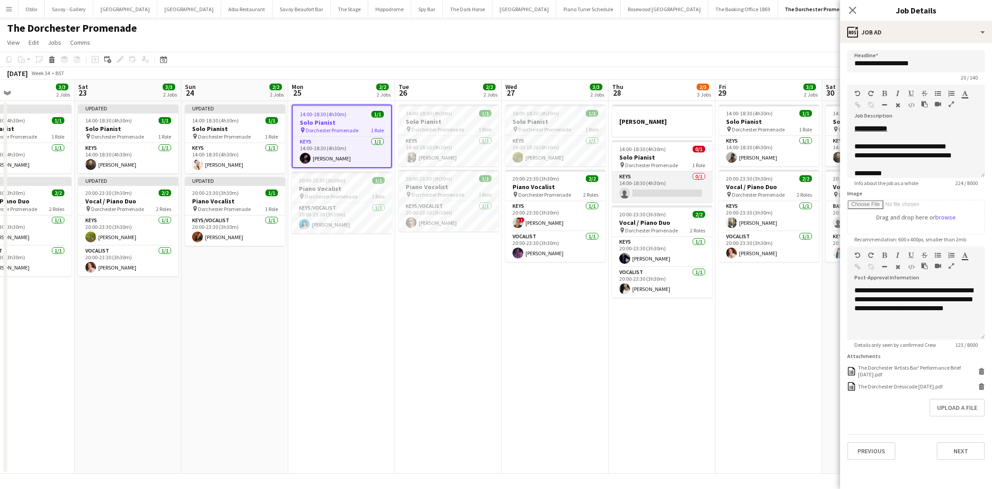
scroll to position [0, 356]
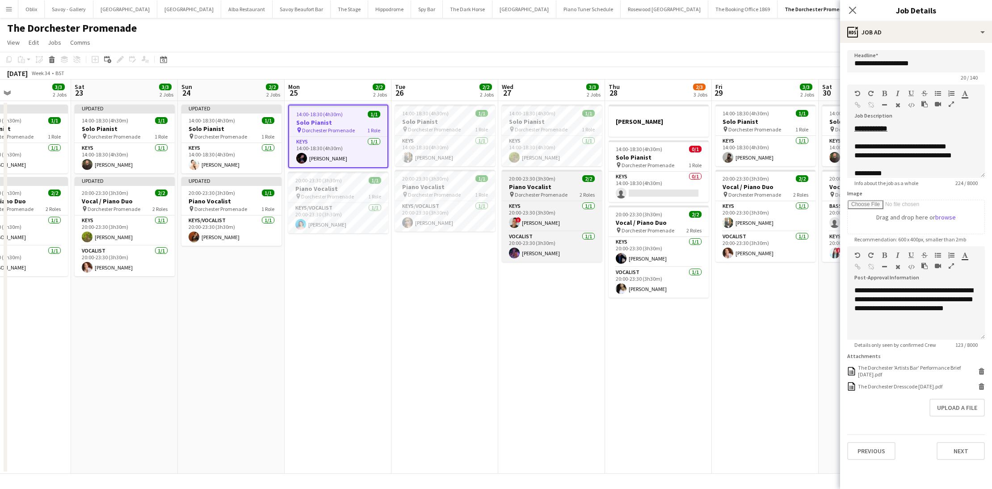
click at [555, 182] on app-job-card "20:00-23:30 (3h30m) 2/2 Piano Vocalist pin Dorchester Promenade 2 Roles Keys 1/…" at bounding box center [552, 216] width 100 height 92
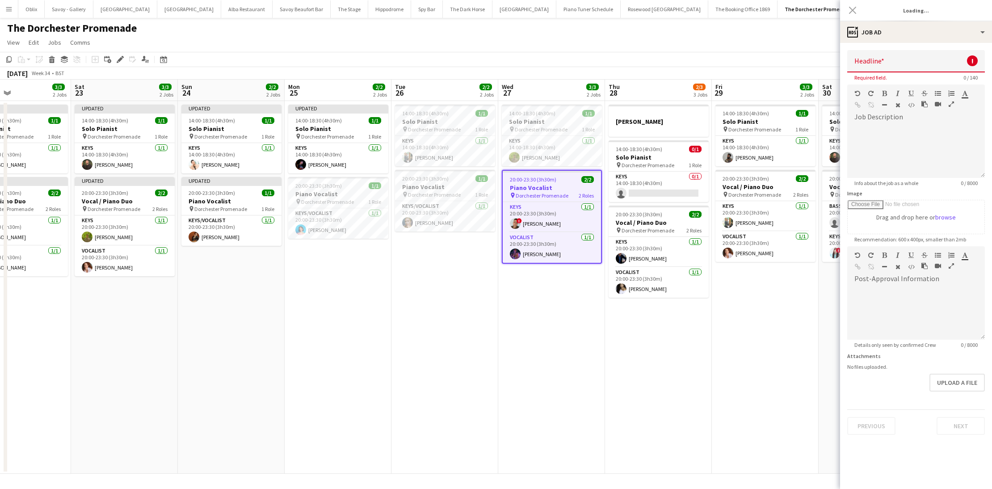
type input "**********"
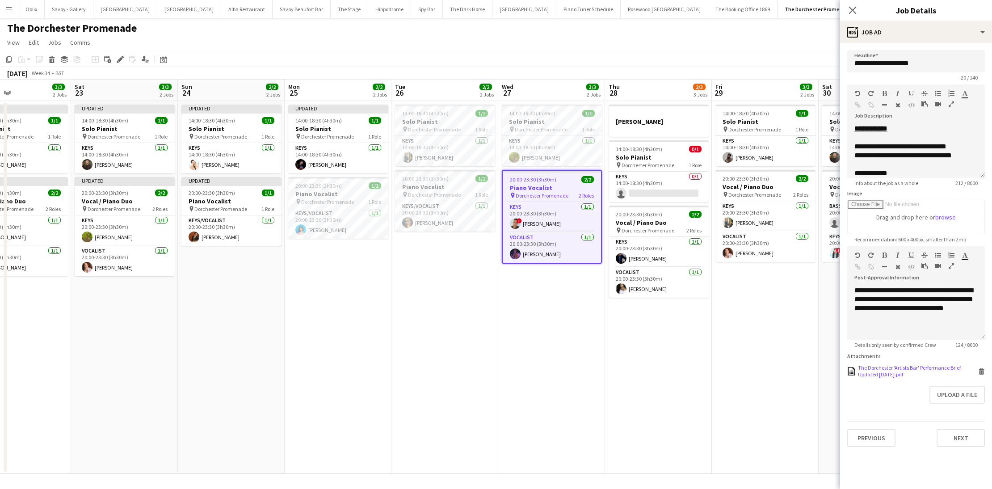
click at [981, 373] on icon at bounding box center [981, 372] width 4 height 4
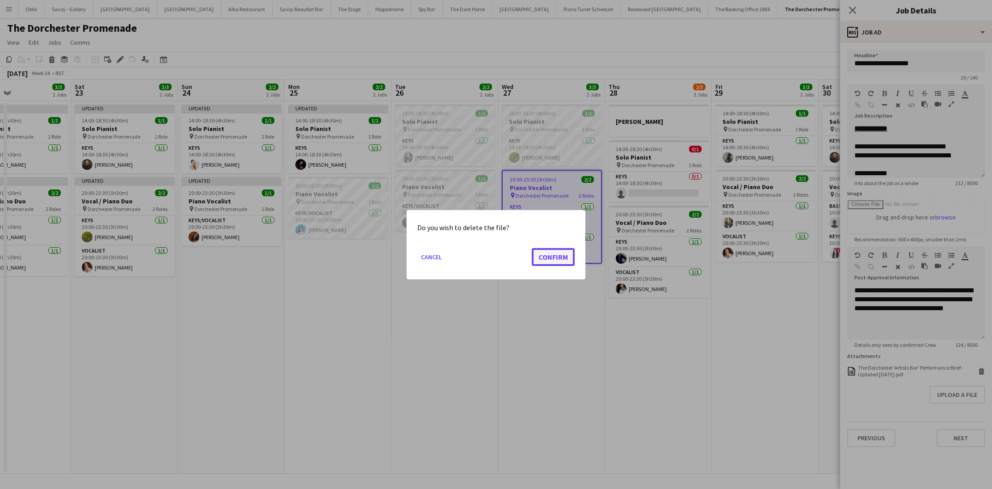
click at [570, 263] on button "Confirm" at bounding box center [553, 257] width 43 height 18
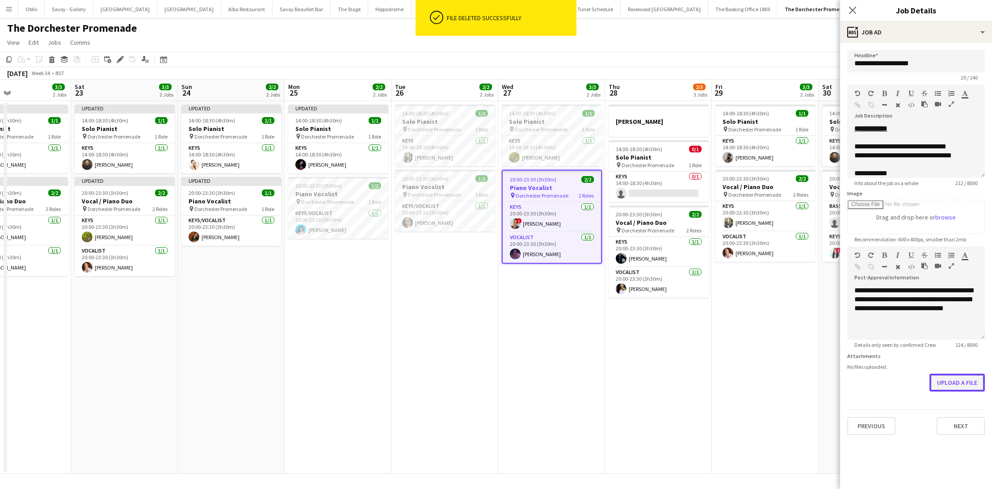
click at [966, 378] on button "Upload a file" at bounding box center [956, 383] width 55 height 18
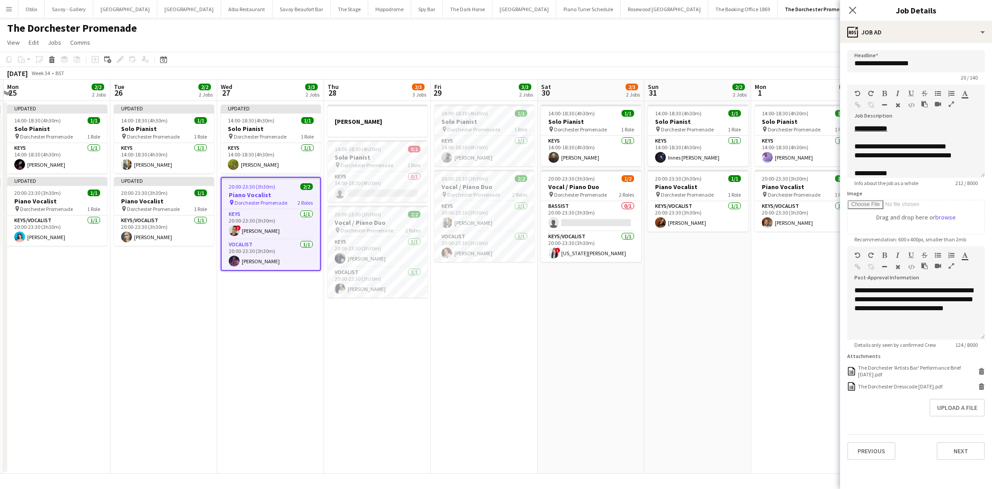
scroll to position [0, 424]
click at [558, 120] on h3 "Solo Pianist" at bounding box center [591, 122] width 100 height 8
type input "**********"
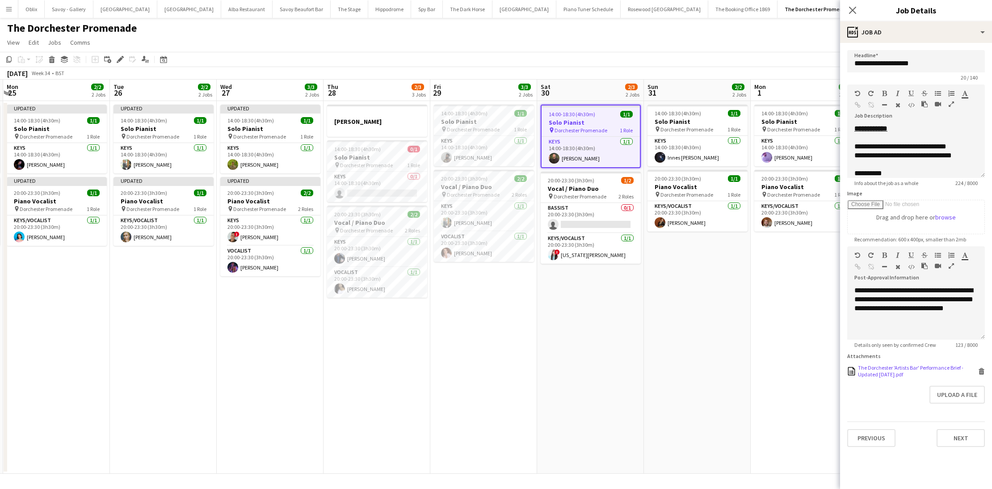
click at [979, 368] on icon "Delete" at bounding box center [981, 371] width 7 height 7
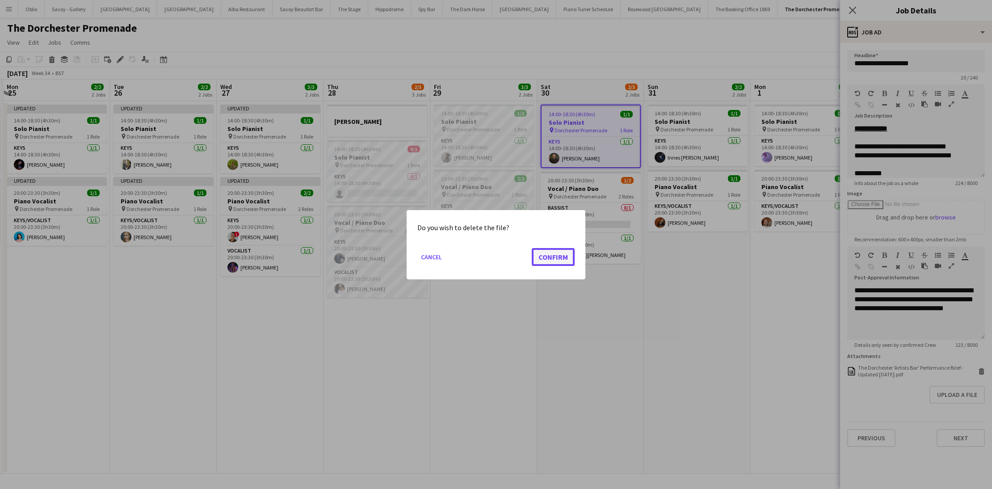
click at [551, 254] on button "Confirm" at bounding box center [553, 257] width 43 height 18
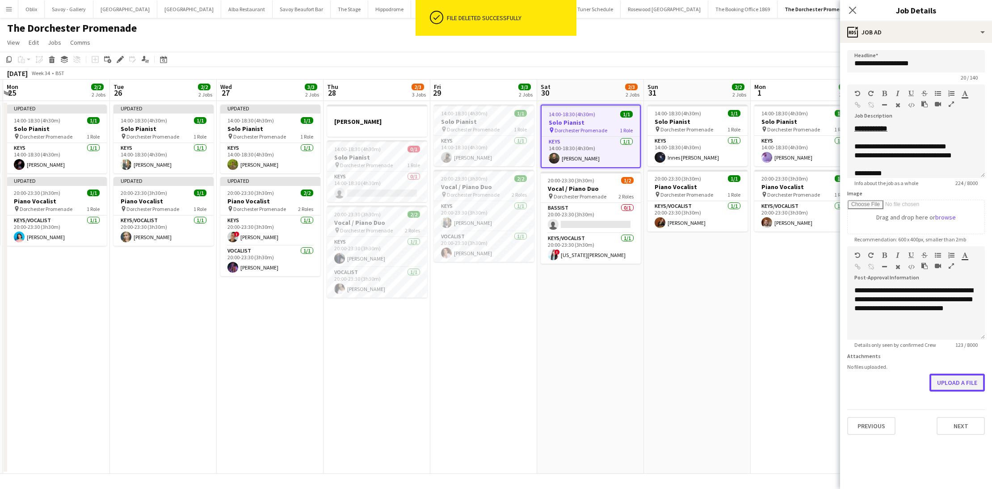
click at [958, 382] on button "Upload a file" at bounding box center [956, 383] width 55 height 18
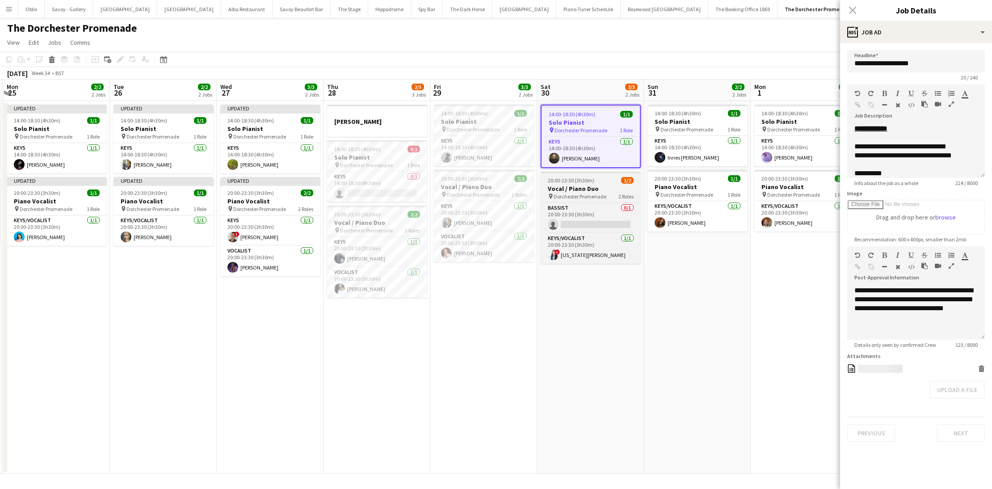
click at [588, 189] on h3 "Vocal / Piano Duo" at bounding box center [591, 189] width 100 height 8
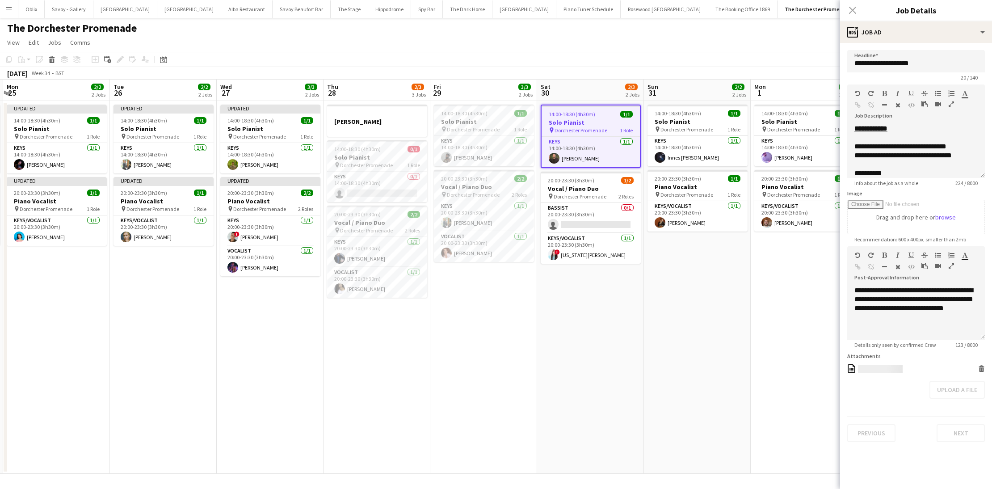
click at [588, 121] on h3 "Solo Pianist" at bounding box center [591, 122] width 98 height 8
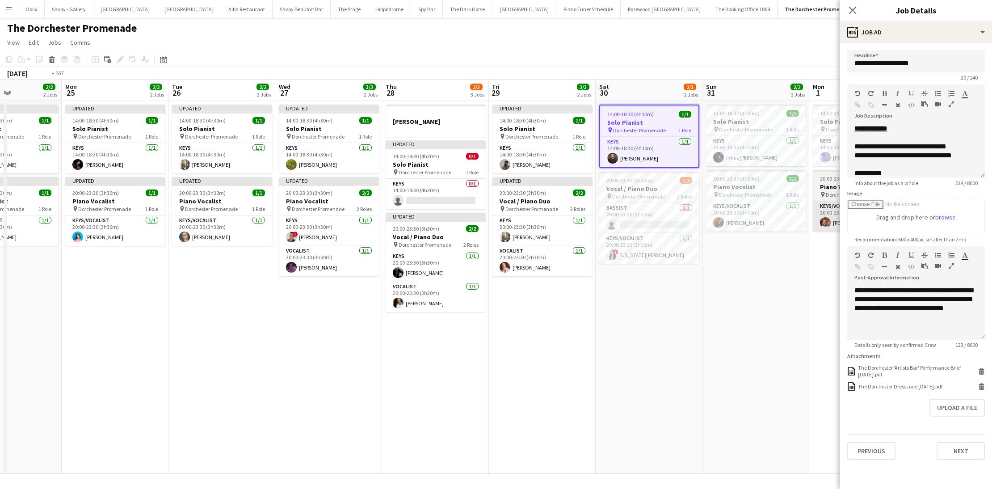
scroll to position [0, 429]
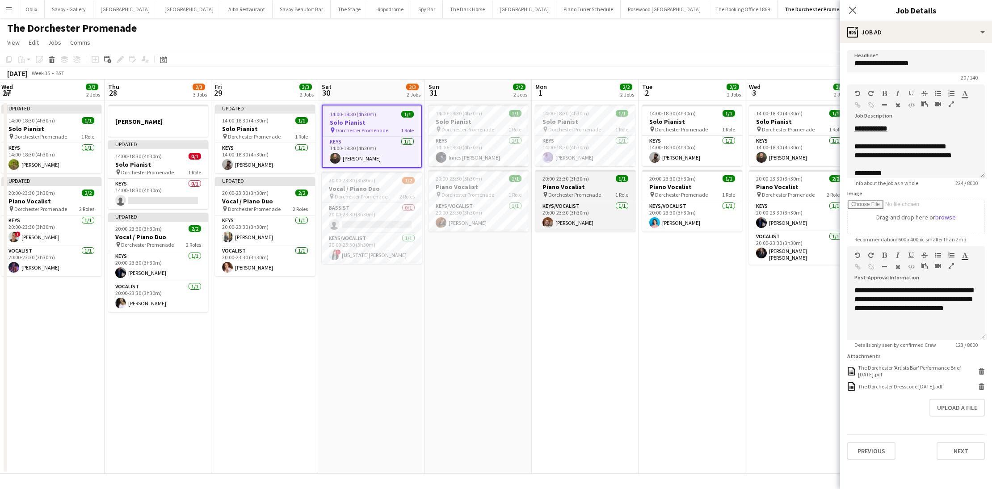
click at [591, 182] on app-job-card "20:00-23:30 (3h30m) 1/1 Piano Vocalist pin Dorchester Promenade 1 Role Keys/Voc…" at bounding box center [585, 201] width 100 height 62
type input "**********"
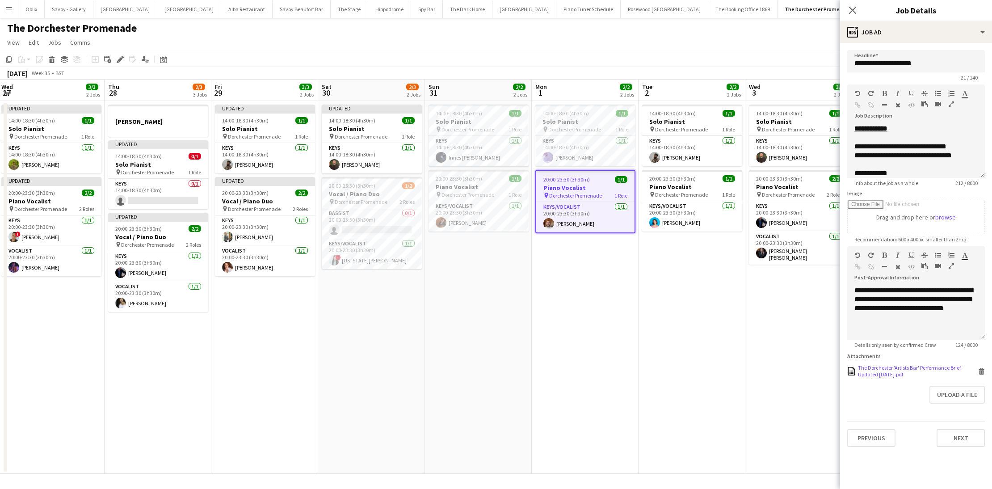
click at [982, 371] on icon at bounding box center [981, 372] width 4 height 4
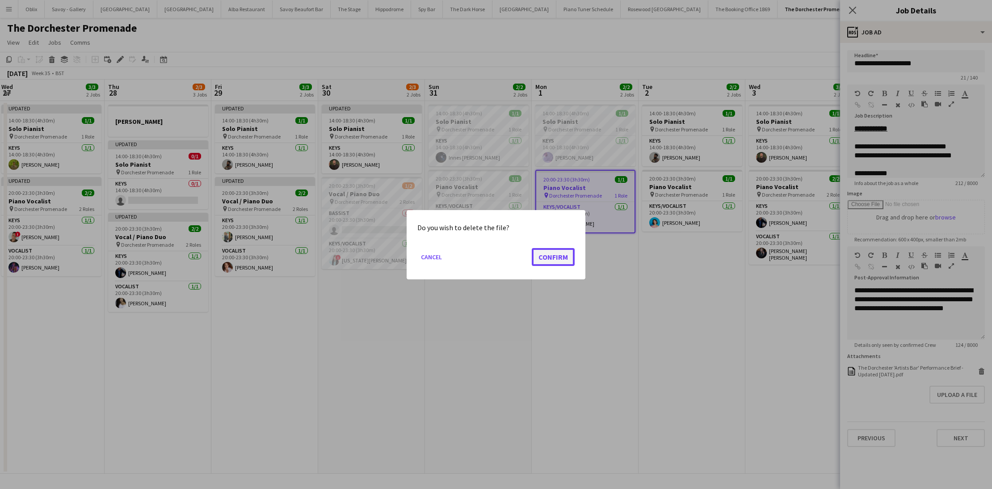
click at [547, 255] on button "Confirm" at bounding box center [553, 257] width 43 height 18
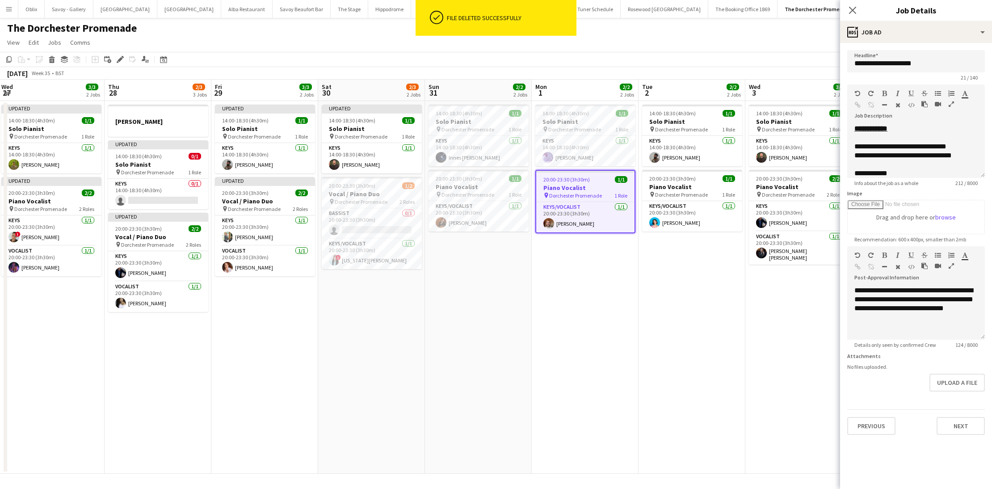
click at [963, 395] on form "**********" at bounding box center [916, 242] width 152 height 385
click at [962, 379] on button "Upload a file" at bounding box center [956, 383] width 55 height 18
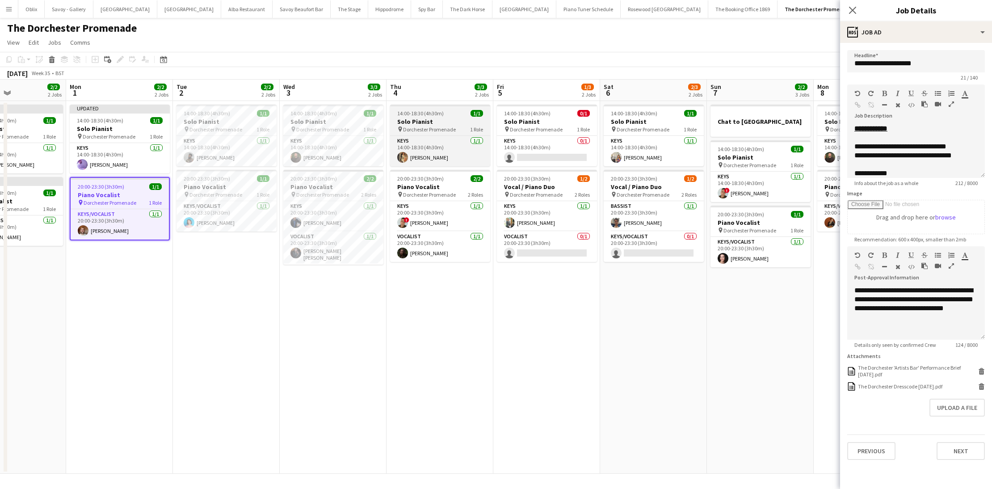
scroll to position [0, 258]
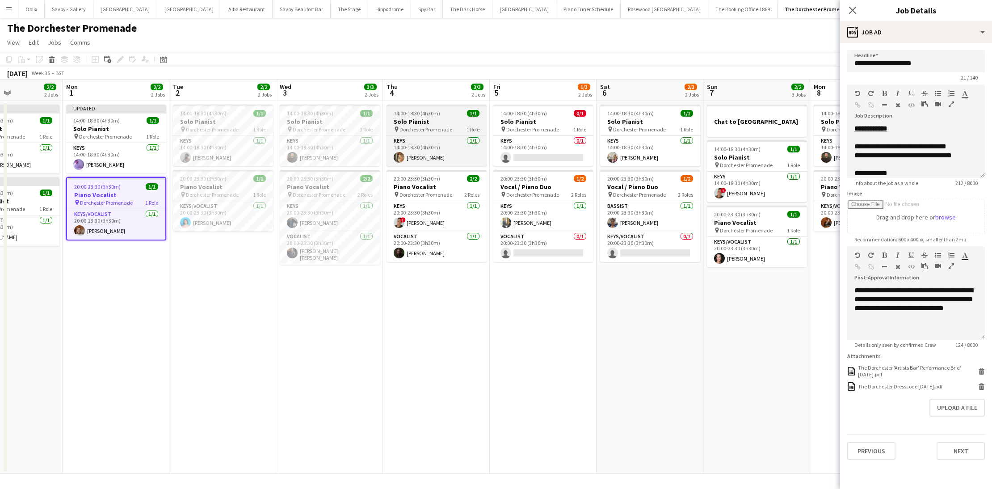
click at [442, 115] on div "14:00-18:30 (4h30m) 1/1" at bounding box center [437, 113] width 100 height 7
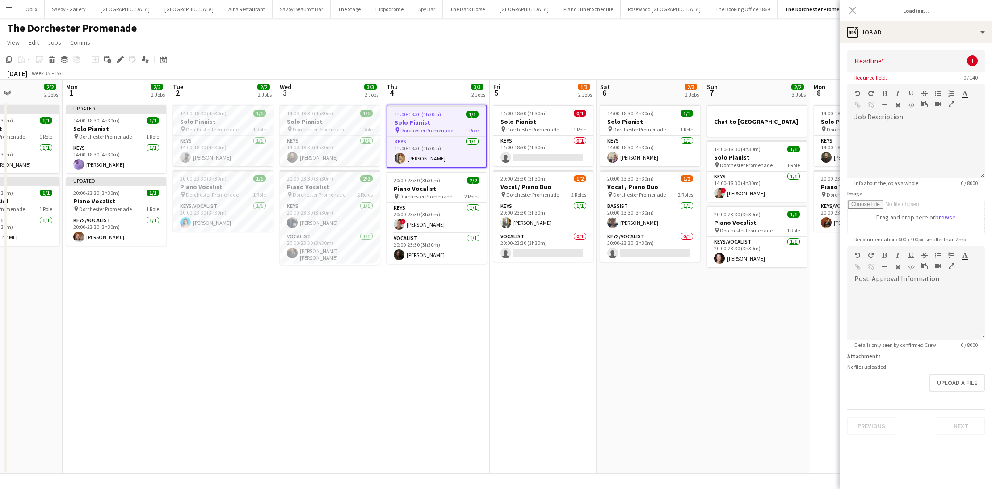
type input "**********"
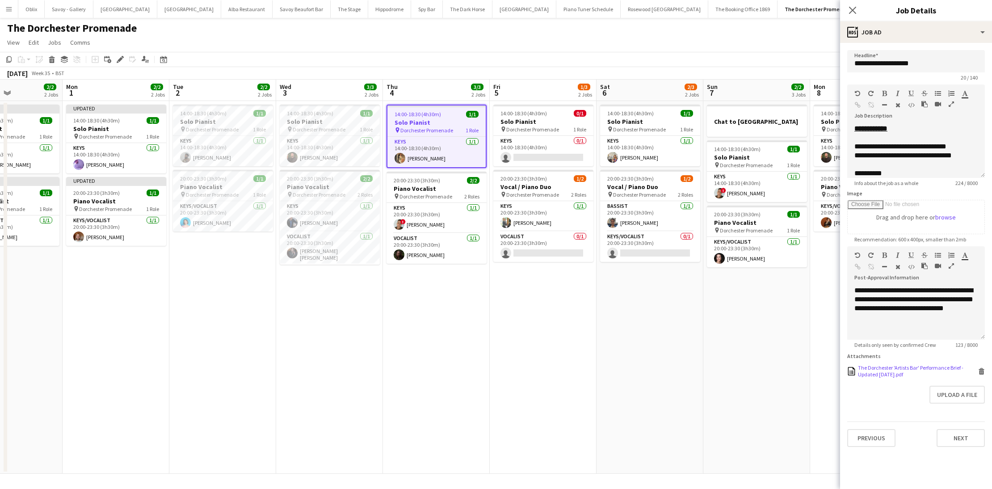
click at [983, 372] on icon at bounding box center [981, 372] width 4 height 4
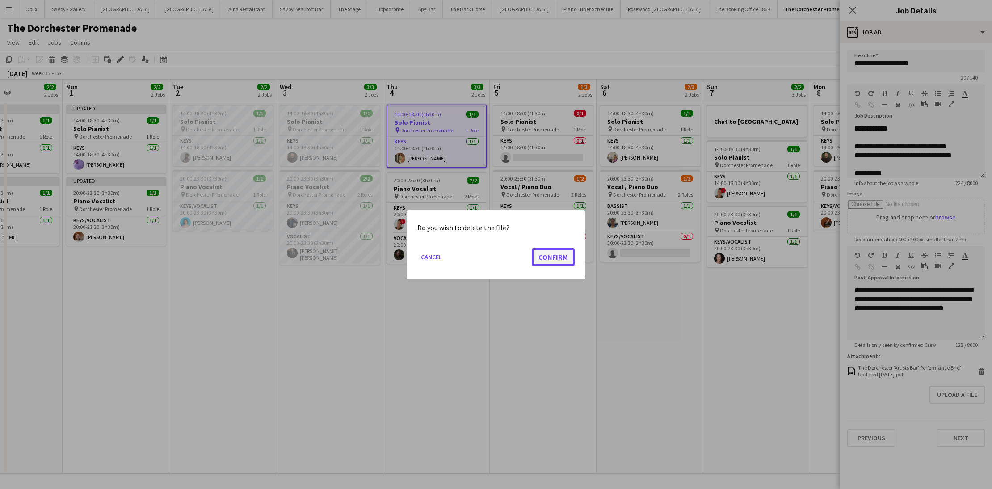
click at [552, 256] on button "Confirm" at bounding box center [553, 257] width 43 height 18
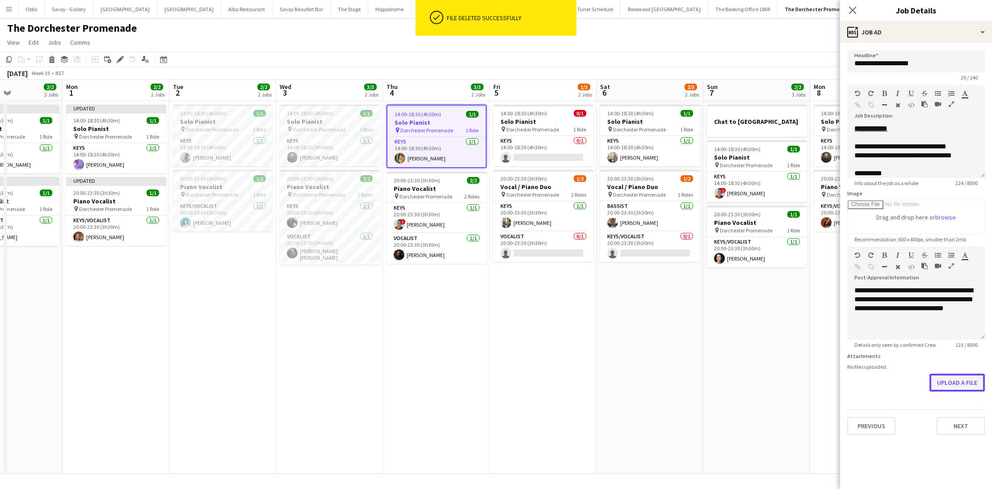
click at [938, 377] on button "Upload a file" at bounding box center [956, 383] width 55 height 18
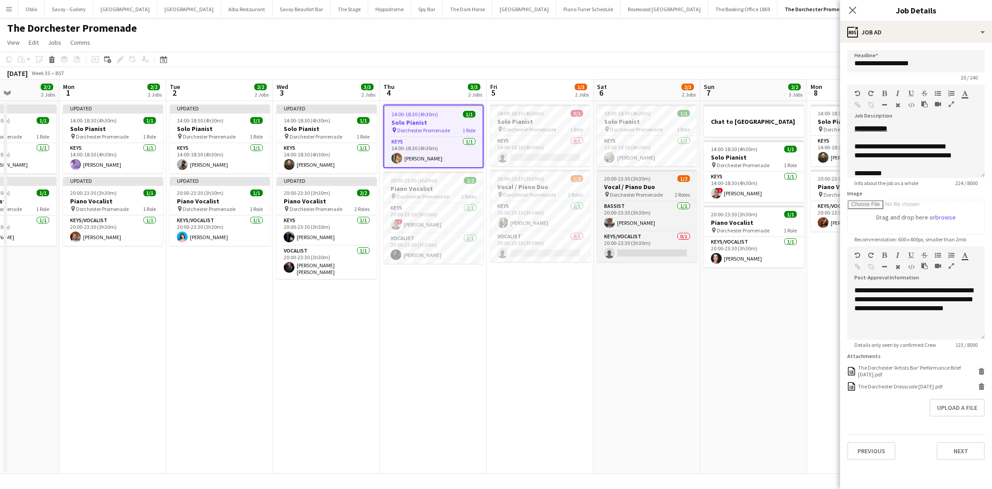
click at [669, 191] on div "pin Dorchester Promenade 2 Roles" at bounding box center [647, 194] width 100 height 7
type input "**********"
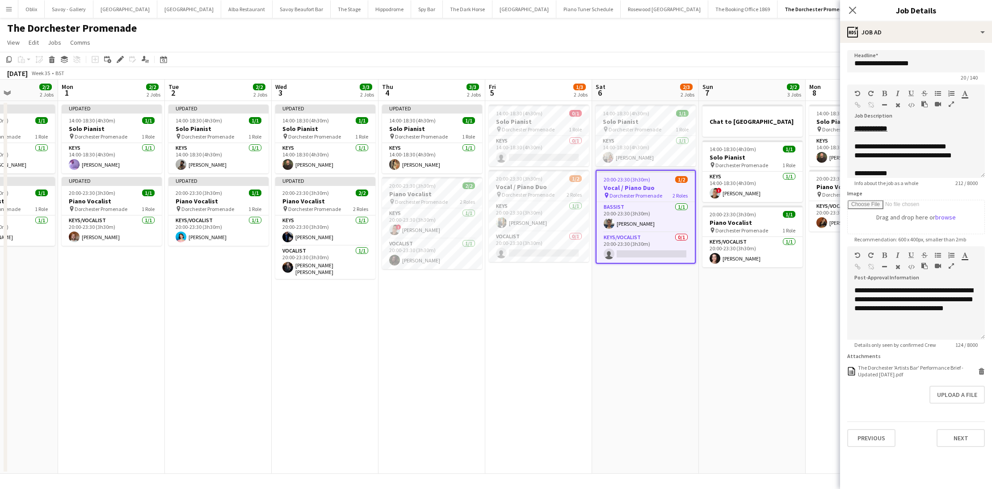
scroll to position [0, 285]
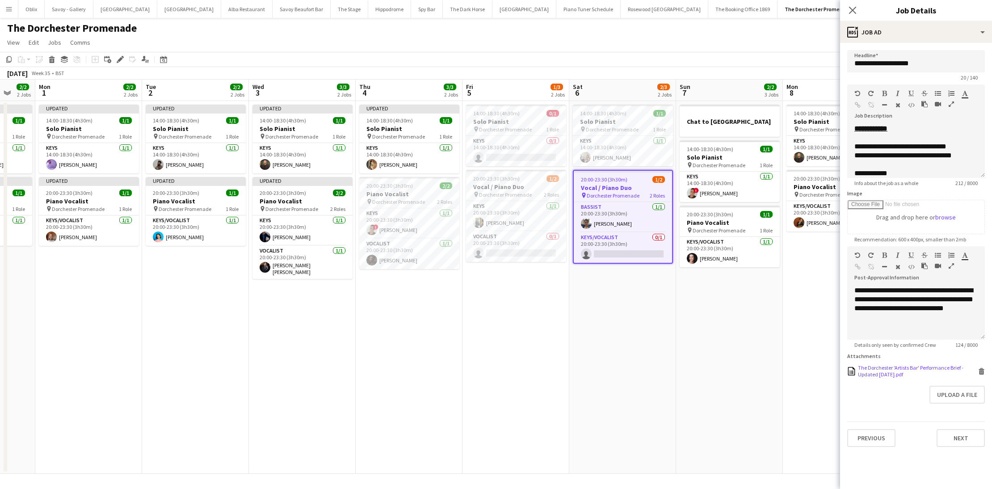
click at [980, 370] on icon "Delete" at bounding box center [981, 371] width 7 height 7
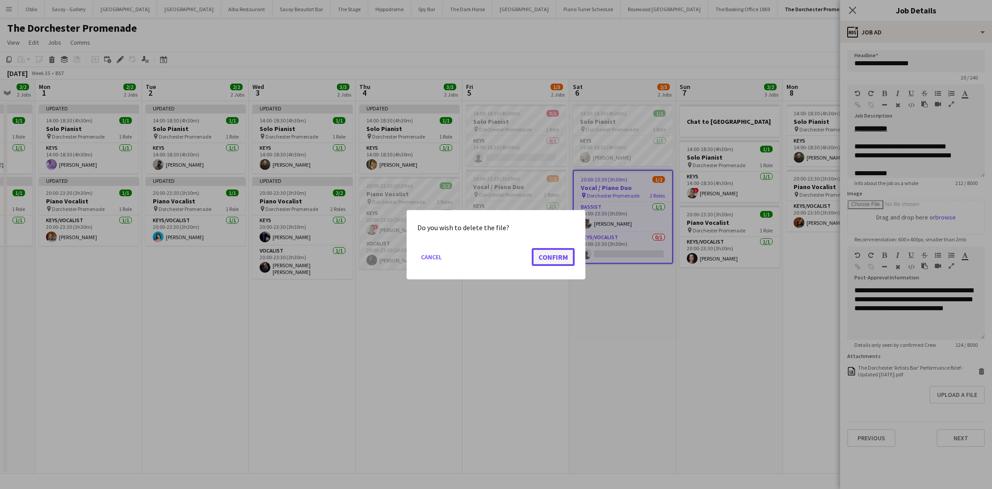
click at [556, 257] on button "Confirm" at bounding box center [553, 257] width 43 height 18
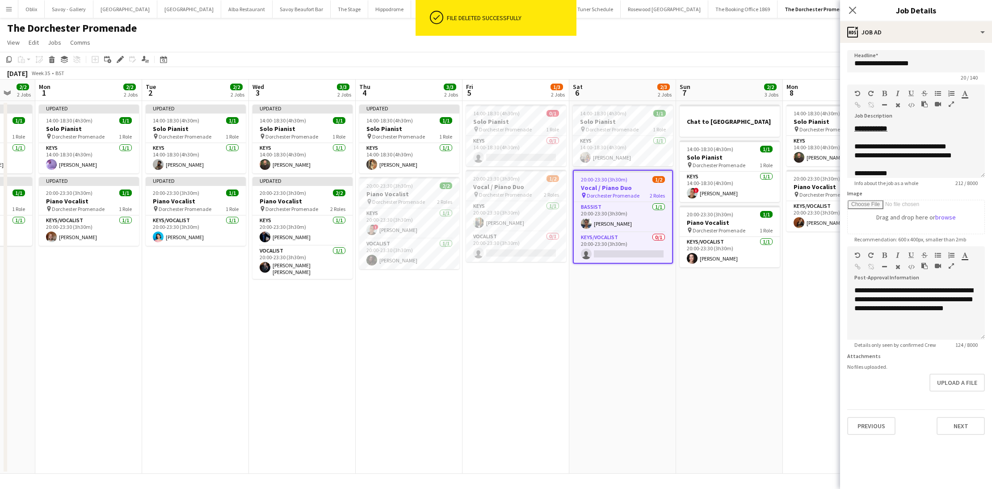
click at [953, 392] on form "**********" at bounding box center [916, 242] width 152 height 385
click at [953, 385] on button "Upload a file" at bounding box center [956, 383] width 55 height 18
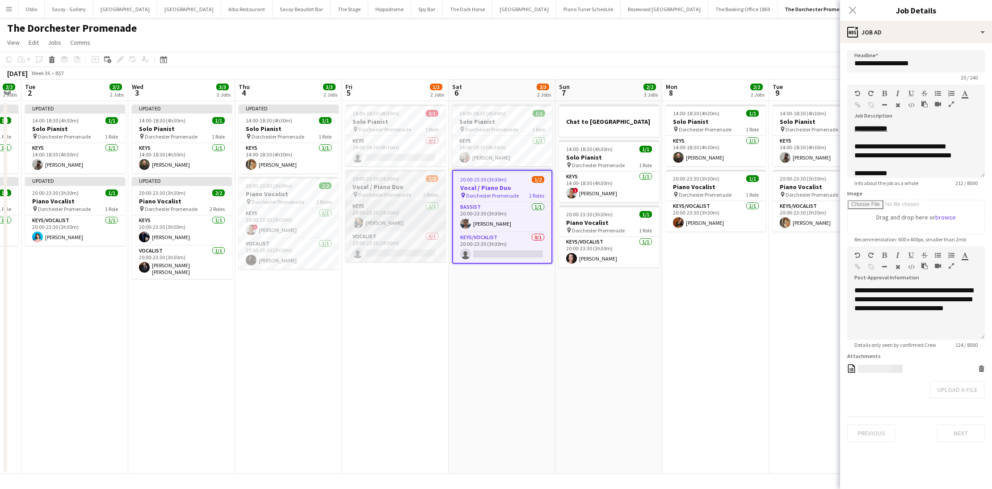
scroll to position [0, 240]
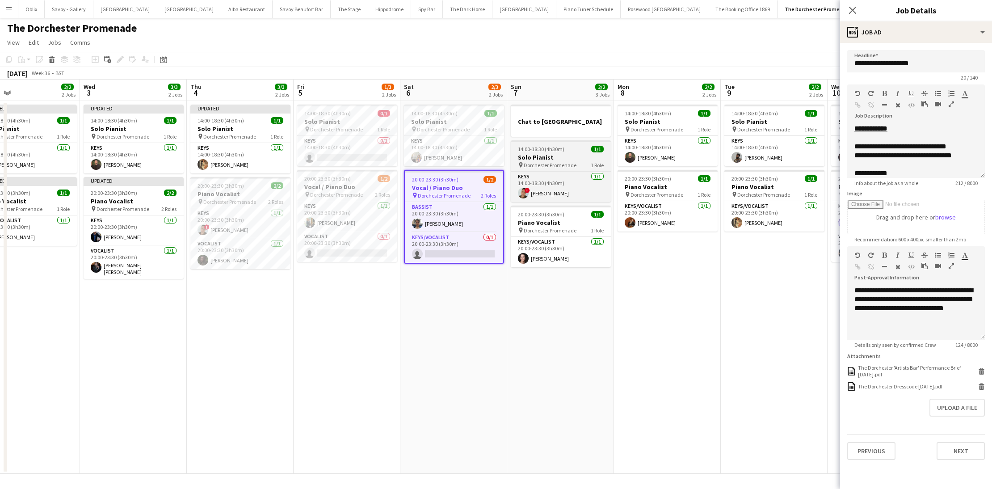
click at [553, 158] on h3 "Solo Pianist" at bounding box center [561, 157] width 100 height 8
type input "**********"
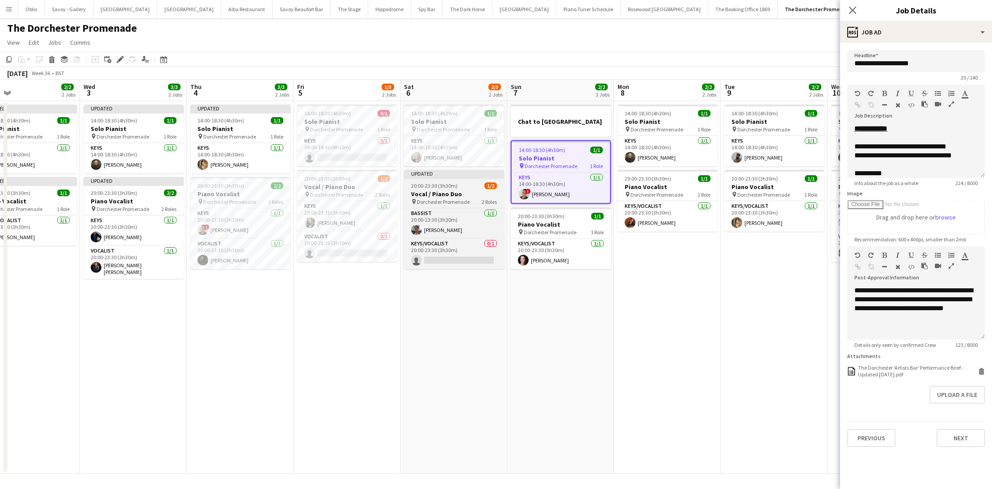
click at [448, 196] on h3 "Vocal / Piano Duo" at bounding box center [454, 194] width 100 height 8
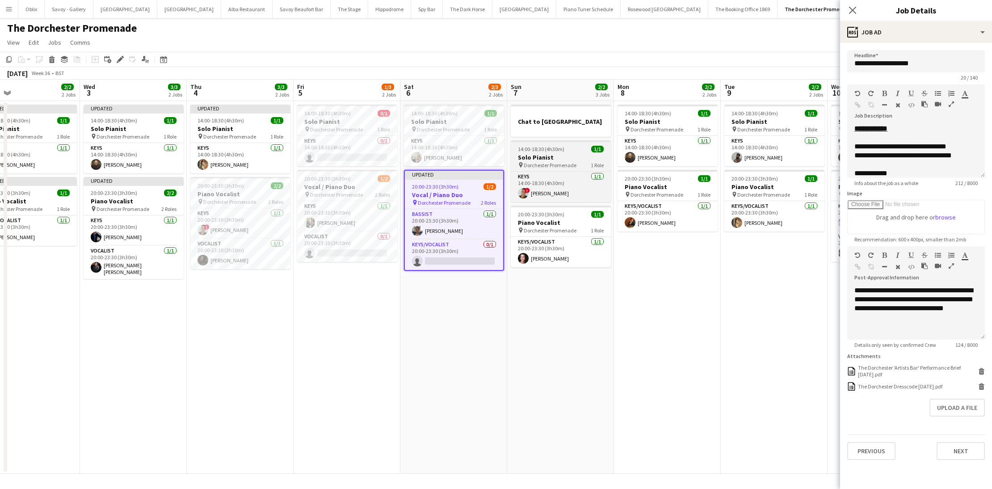
click at [531, 152] on span "14:00-18:30 (4h30m)" at bounding box center [541, 149] width 46 height 7
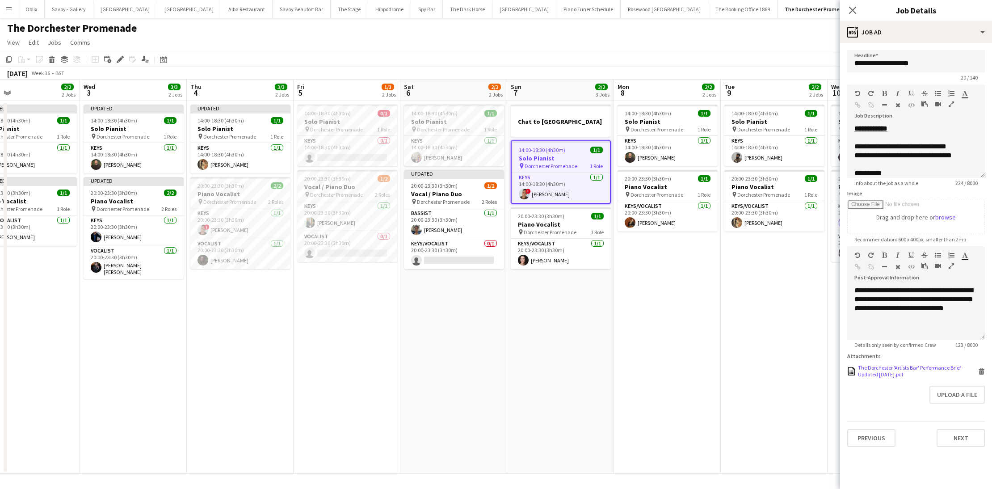
click at [983, 373] on icon at bounding box center [981, 372] width 4 height 4
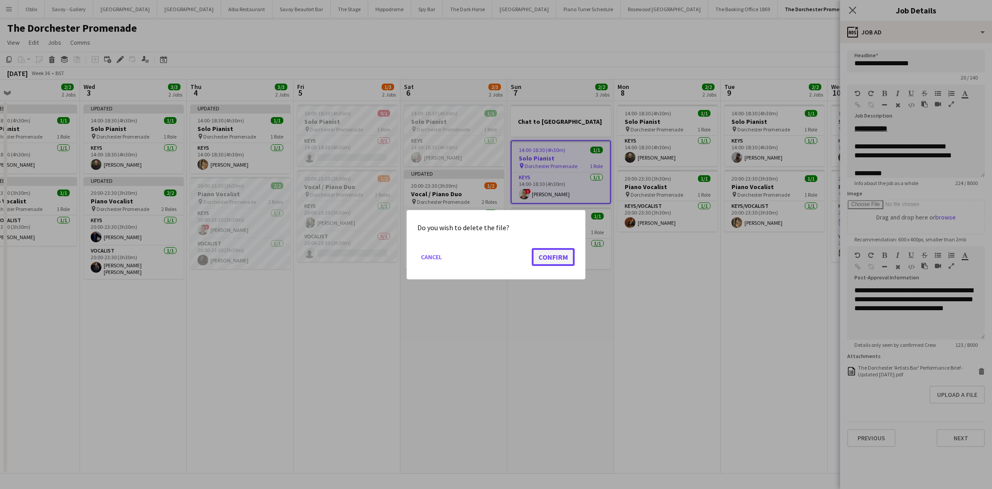
click at [564, 255] on button "Confirm" at bounding box center [553, 257] width 43 height 18
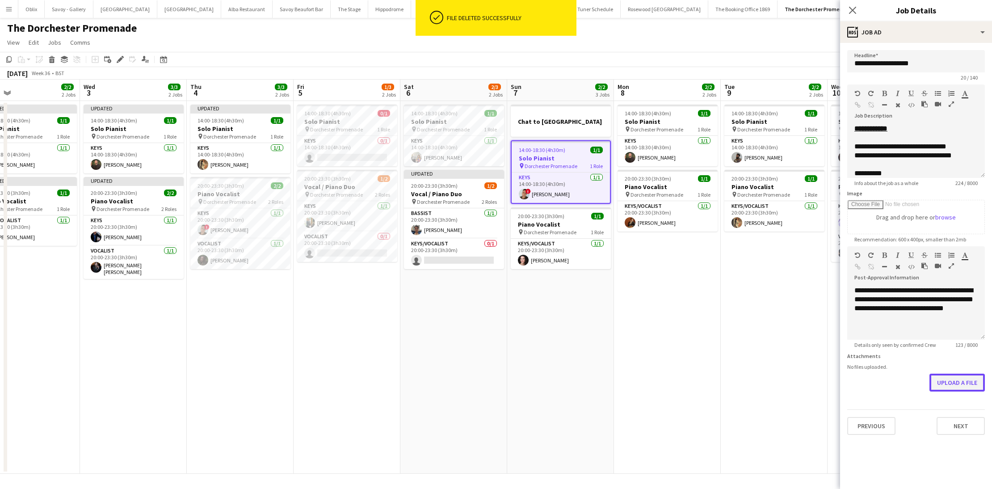
click at [950, 379] on button "Upload a file" at bounding box center [956, 383] width 55 height 18
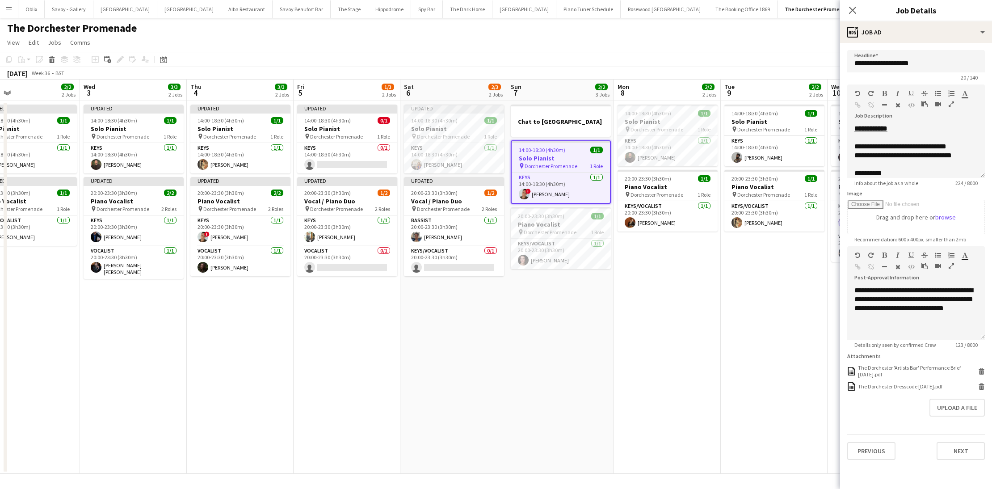
click at [538, 158] on h3 "Solo Pianist" at bounding box center [561, 158] width 98 height 8
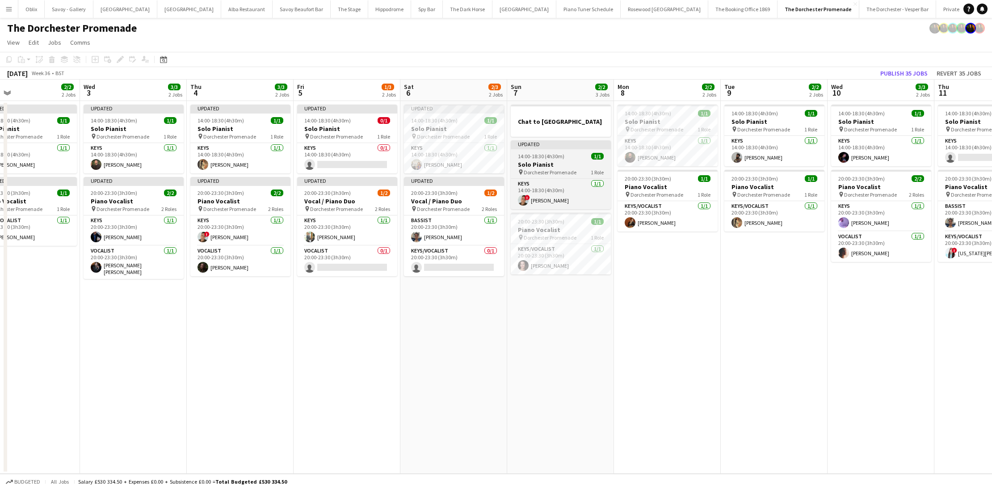
click at [522, 156] on span "14:00-18:30 (4h30m)" at bounding box center [541, 156] width 46 height 7
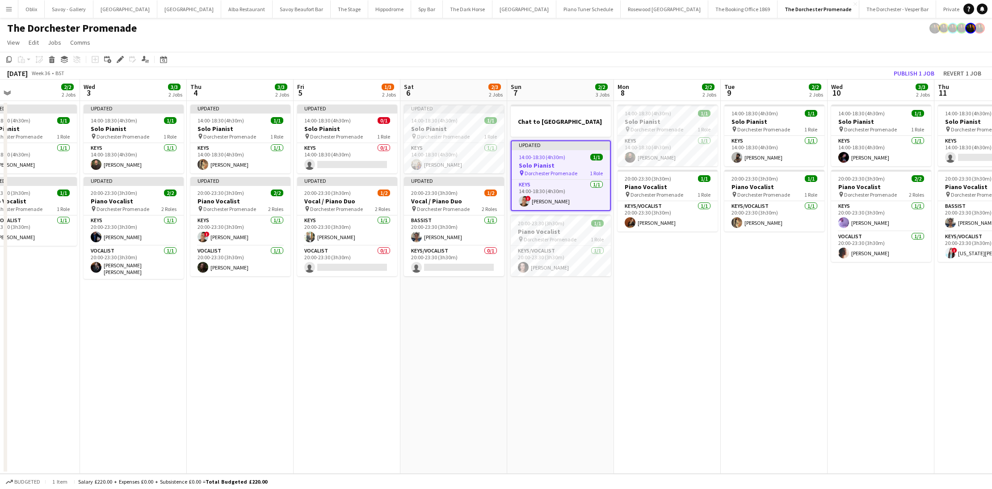
drag, startPoint x: 120, startPoint y: 62, endPoint x: 333, endPoint y: 100, distance: 216.5
click at [120, 62] on icon "Edit" at bounding box center [120, 59] width 7 height 7
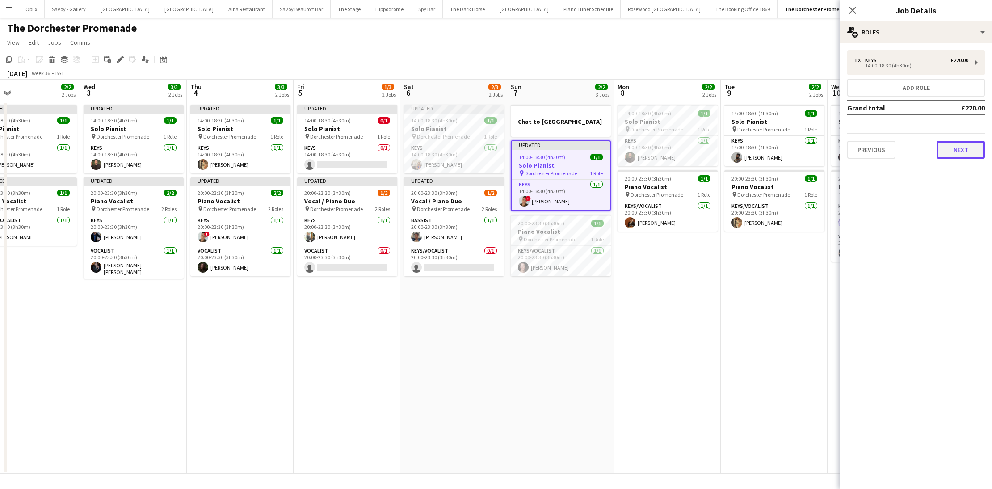
click at [963, 150] on button "Next" at bounding box center [961, 150] width 48 height 18
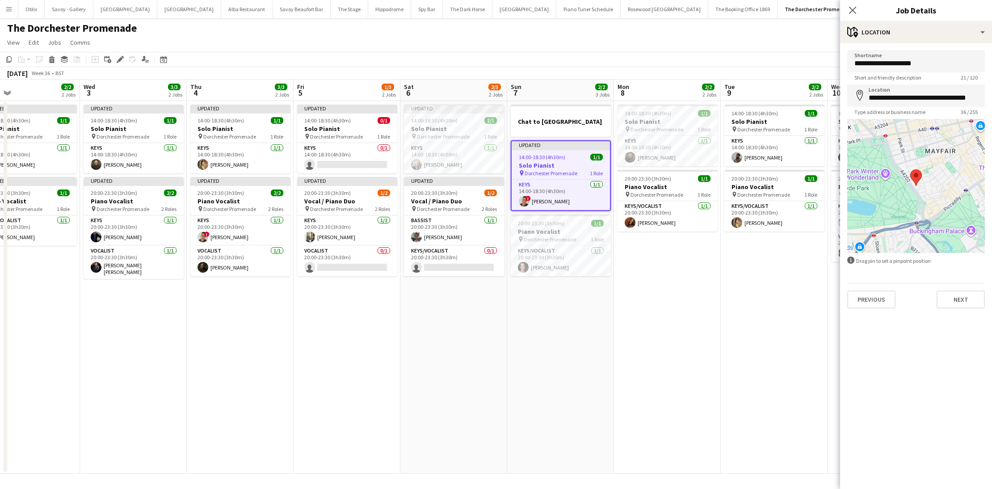
click at [979, 288] on div "Previous Next" at bounding box center [916, 295] width 138 height 25
click at [970, 300] on button "Next" at bounding box center [961, 299] width 48 height 18
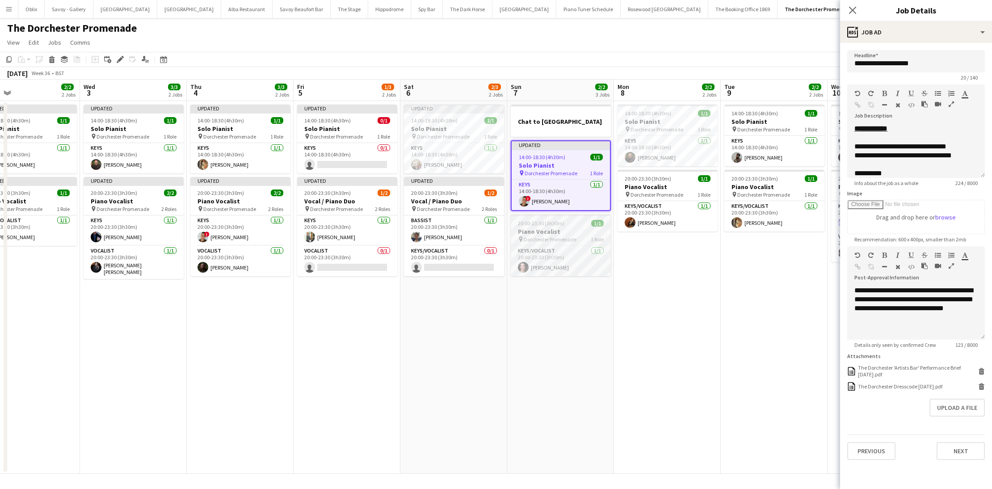
click at [530, 236] on span "Dorchester Promenade" at bounding box center [550, 239] width 53 height 7
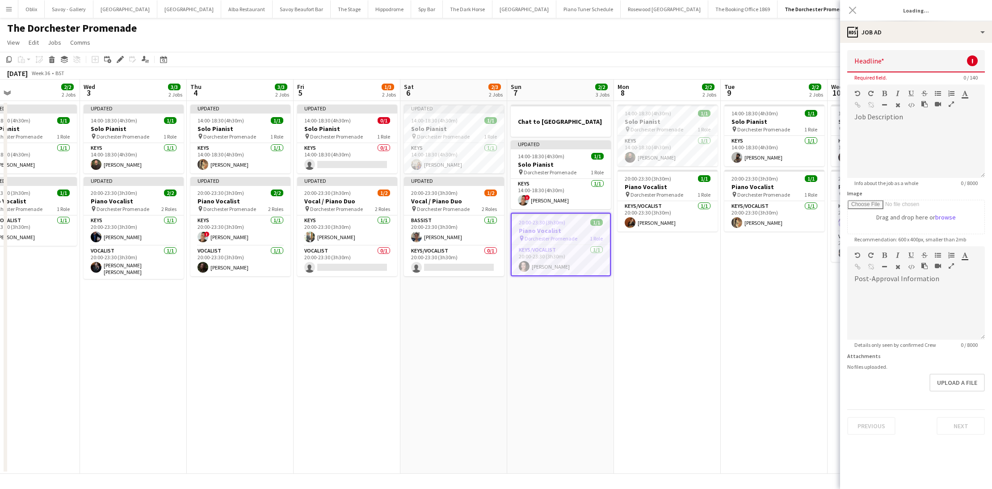
type input "**********"
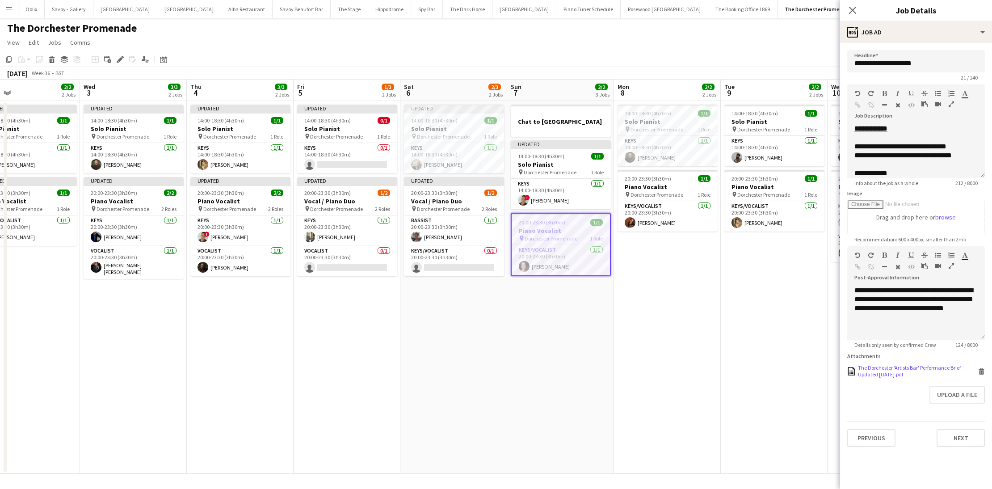
click at [983, 372] on icon at bounding box center [981, 372] width 4 height 4
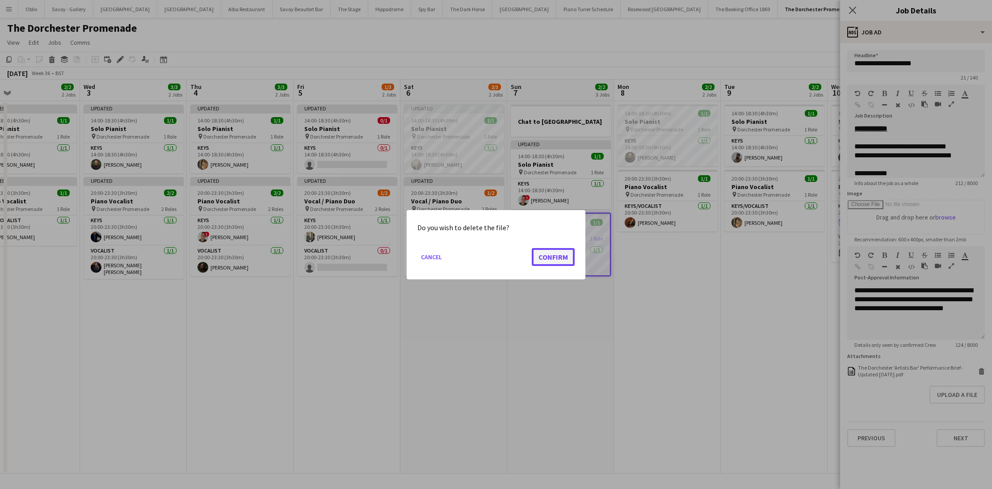
click at [554, 258] on button "Confirm" at bounding box center [553, 257] width 43 height 18
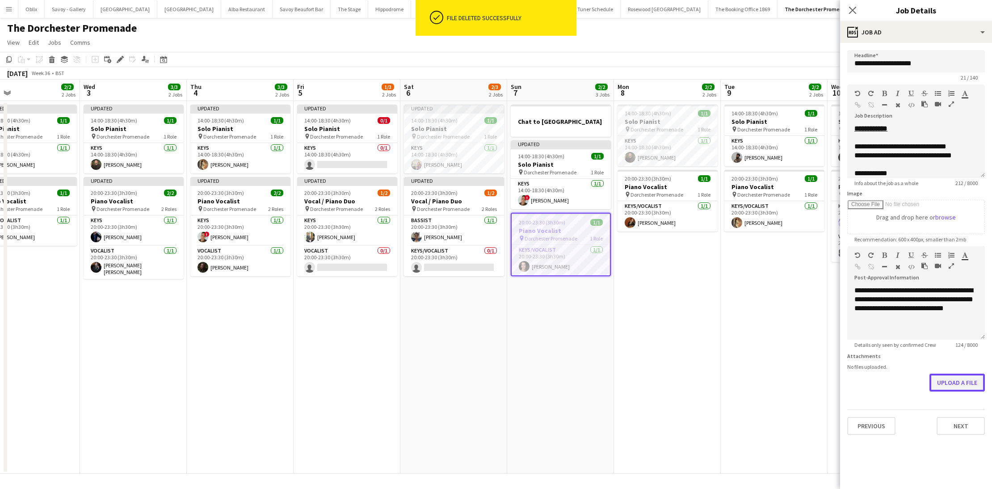
click at [950, 382] on button "Upload a file" at bounding box center [956, 383] width 55 height 18
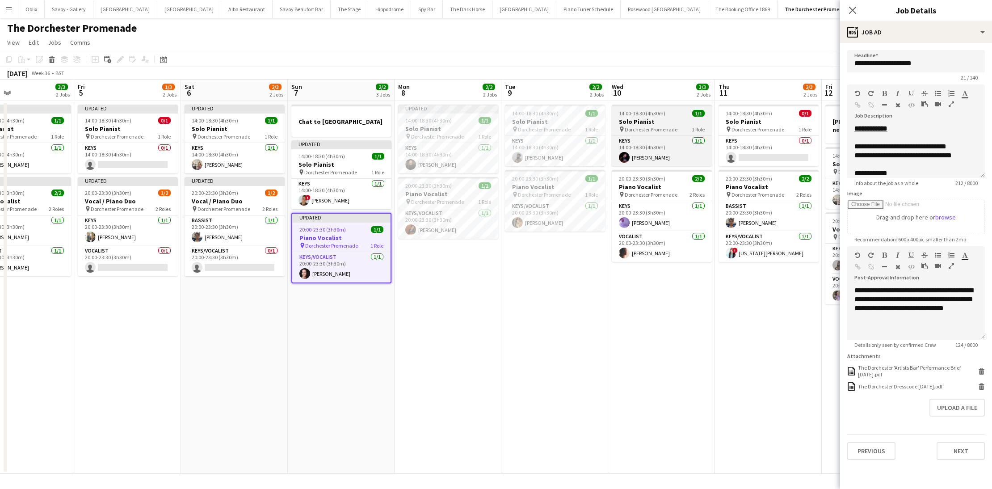
scroll to position [0, 247]
click at [666, 126] on span "Dorchester Promenade" at bounding box center [650, 129] width 53 height 7
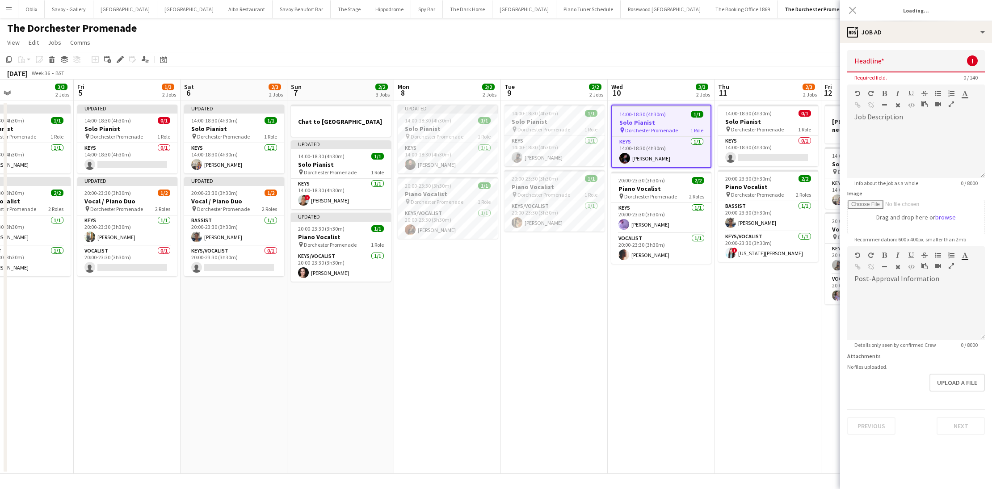
type input "**********"
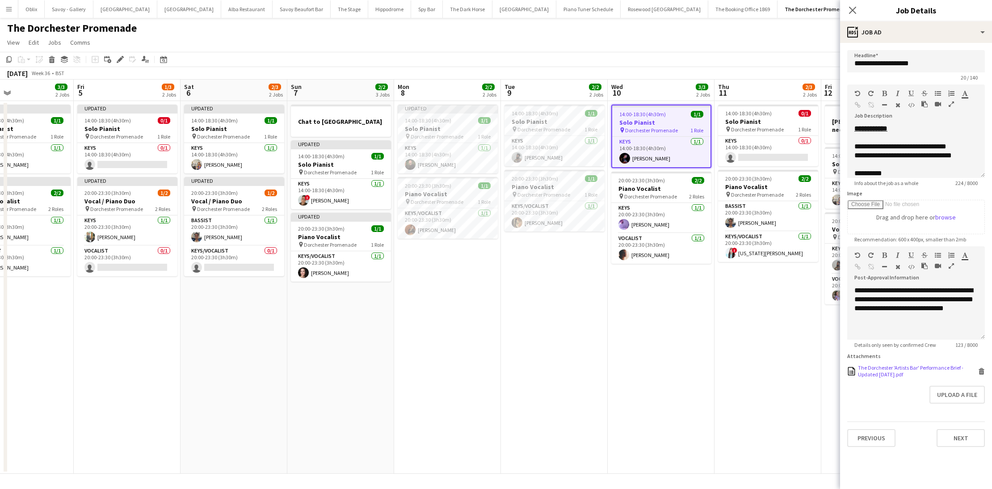
click at [981, 368] on icon at bounding box center [982, 369] width 6 height 2
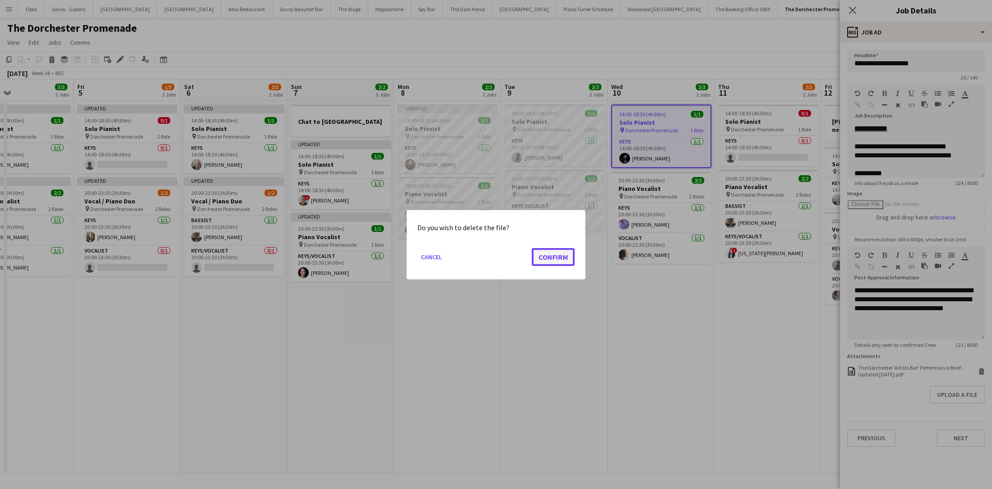
click at [548, 262] on button "Confirm" at bounding box center [553, 257] width 43 height 18
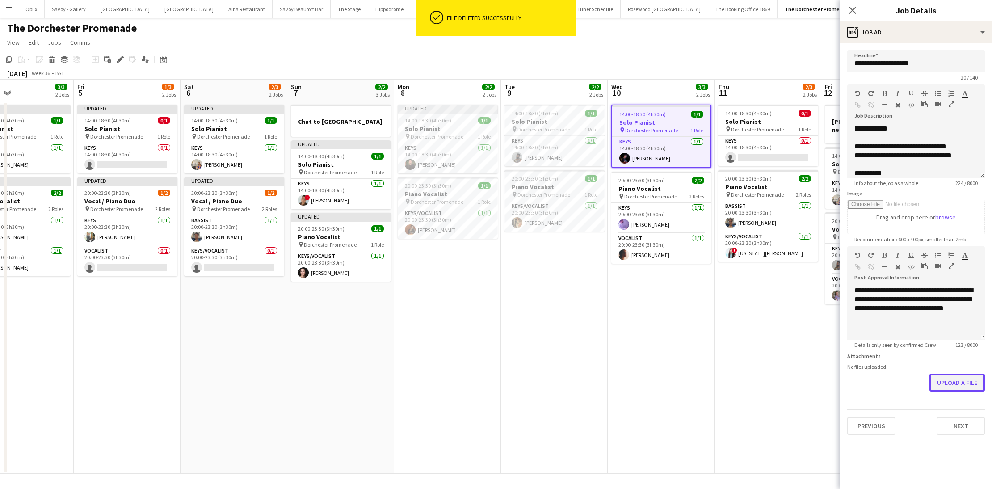
click at [949, 385] on button "Upload a file" at bounding box center [956, 383] width 55 height 18
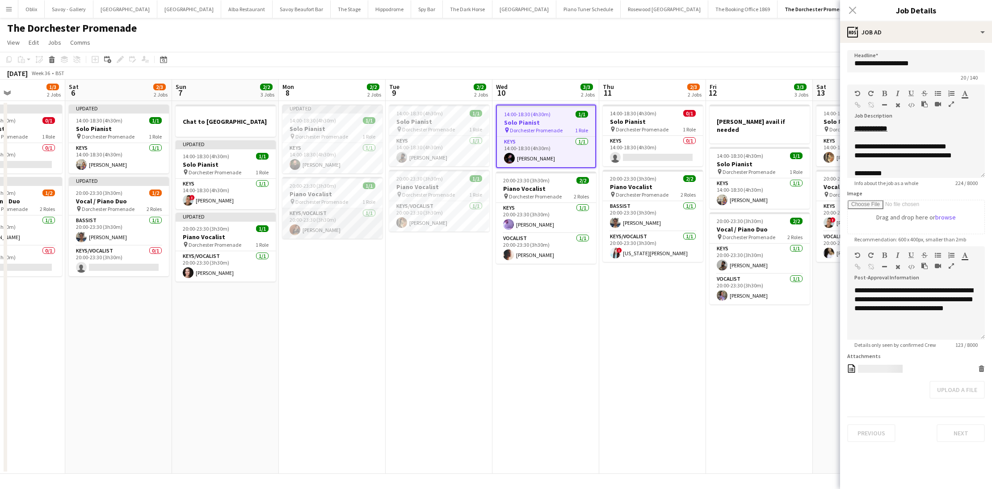
scroll to position [0, 277]
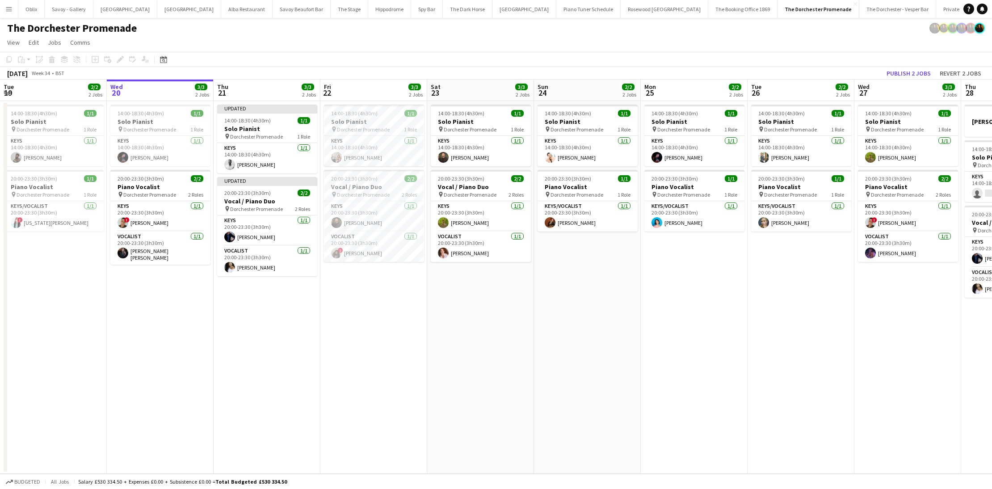
click at [461, 124] on h3 "Solo Pianist" at bounding box center [481, 122] width 100 height 8
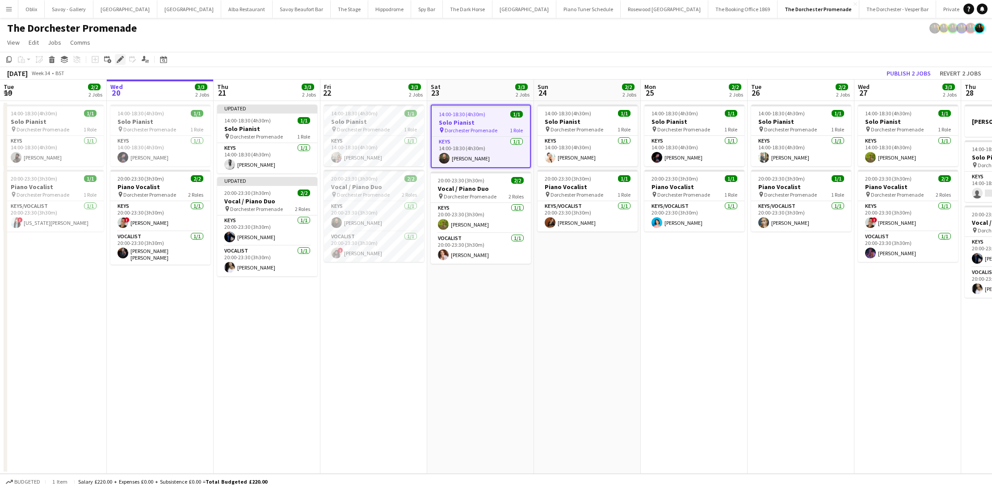
click at [125, 61] on div "Edit" at bounding box center [120, 59] width 11 height 11
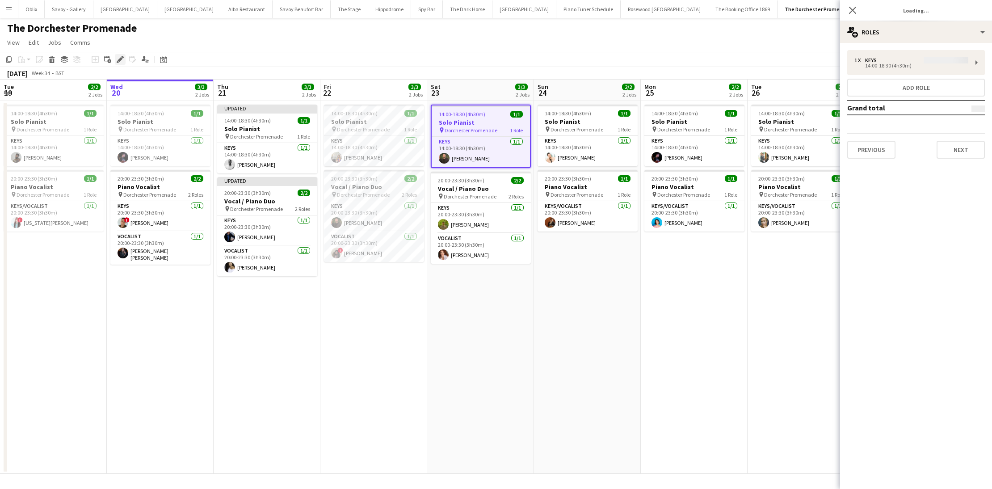
type input "**********"
click at [943, 150] on button "Next" at bounding box center [961, 150] width 48 height 18
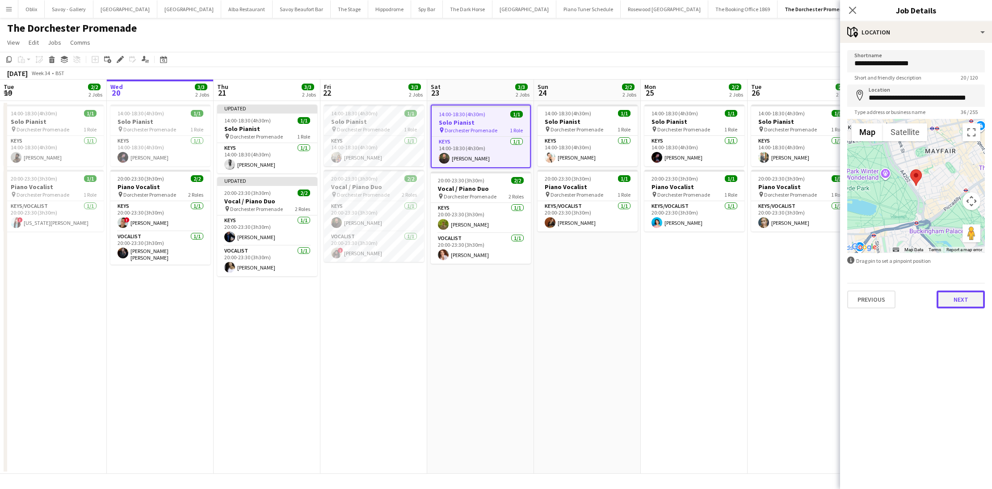
click at [955, 296] on button "Next" at bounding box center [961, 299] width 48 height 18
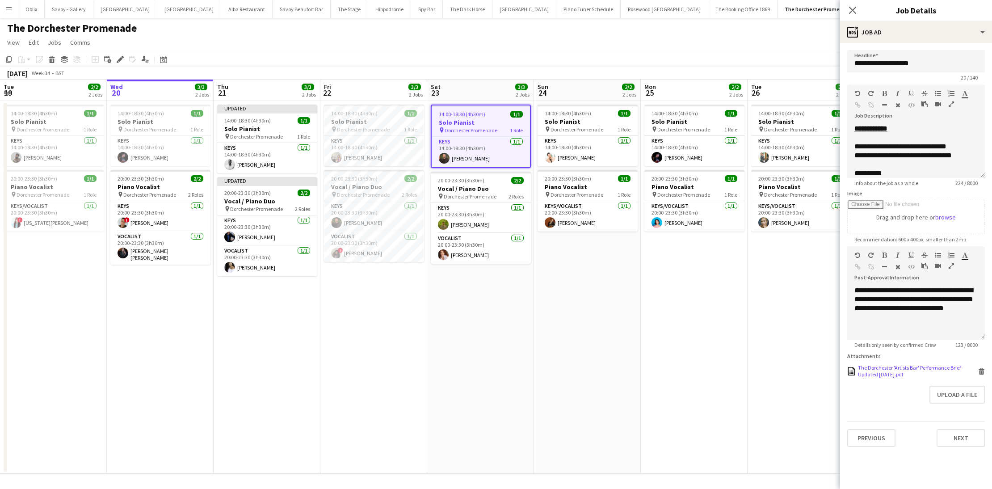
click at [984, 375] on div "The Dorchester 'Artists Bar' Performance Brief - Updated [DATE].pdf The Dorches…" at bounding box center [916, 370] width 138 height 13
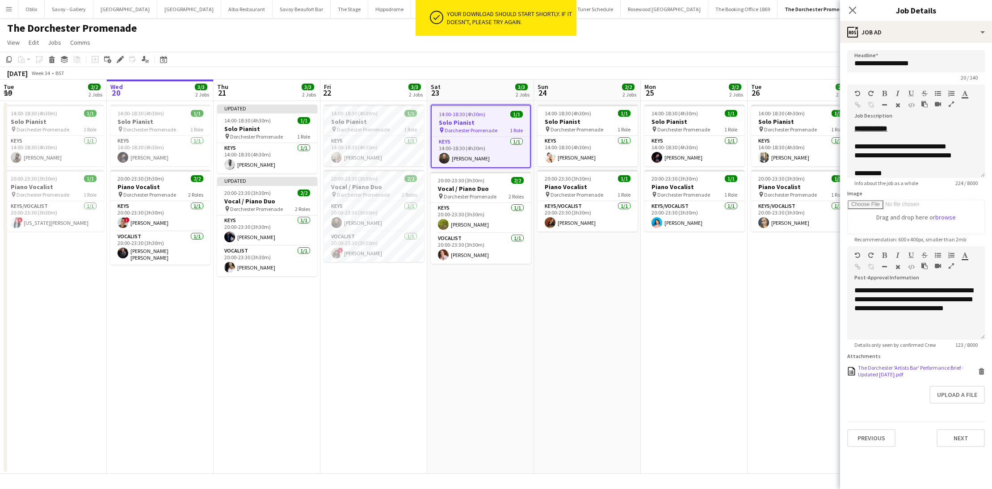
click at [980, 368] on icon at bounding box center [982, 369] width 6 height 2
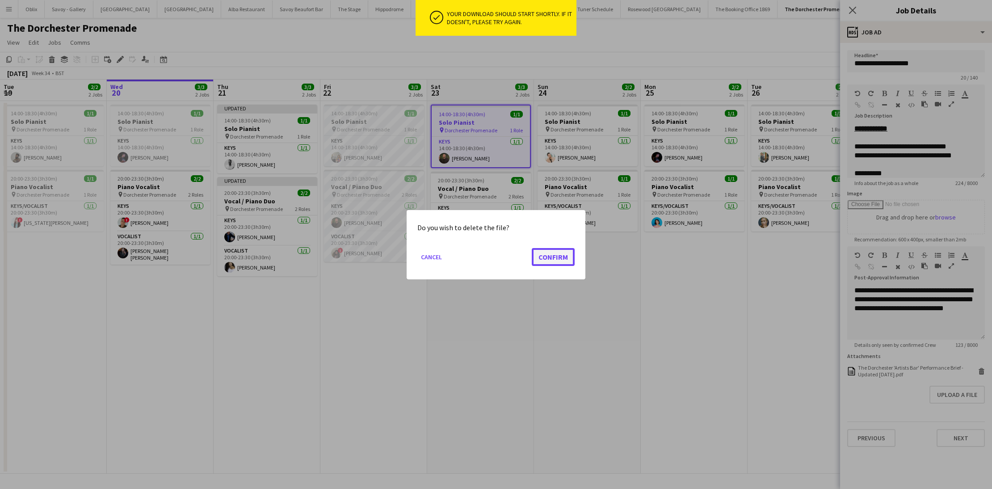
click at [540, 251] on button "Confirm" at bounding box center [553, 257] width 43 height 18
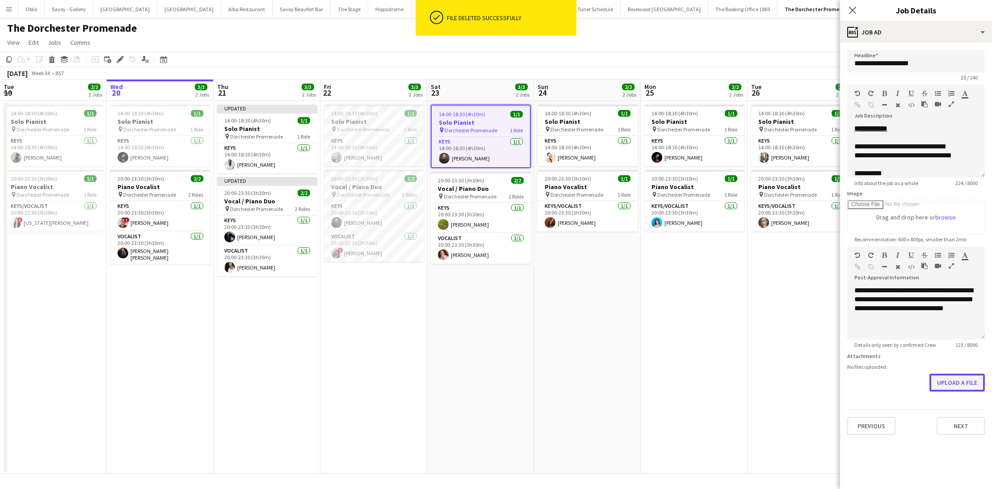
click at [958, 379] on button "Upload a file" at bounding box center [956, 383] width 55 height 18
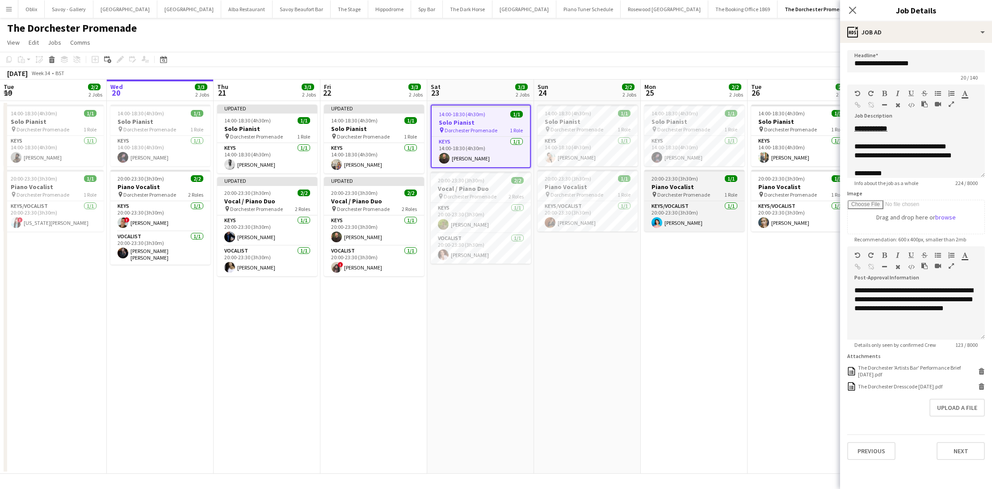
click at [679, 182] on app-job-card "20:00-23:30 (3h30m) 1/1 Piano Vocalist pin Dorchester Promenade 1 Role Keys/Voc…" at bounding box center [694, 201] width 100 height 62
type input "**********"
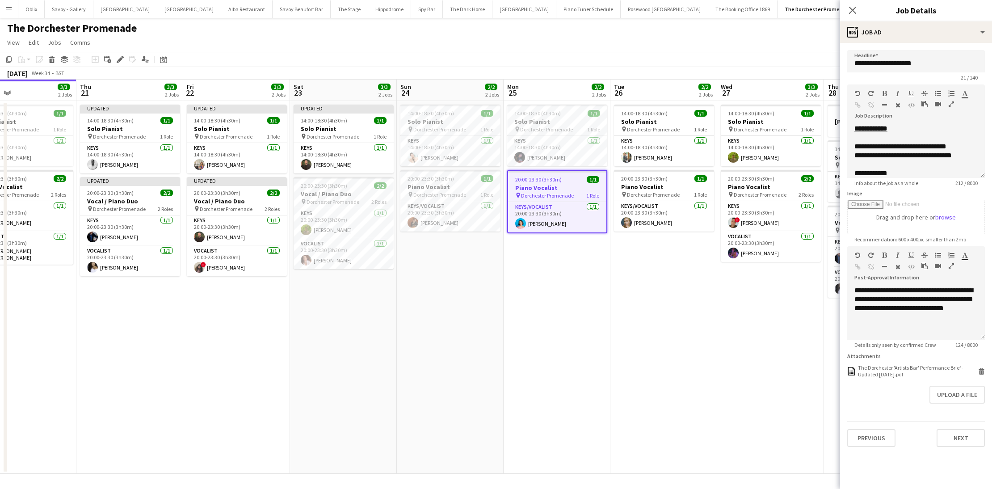
scroll to position [0, 354]
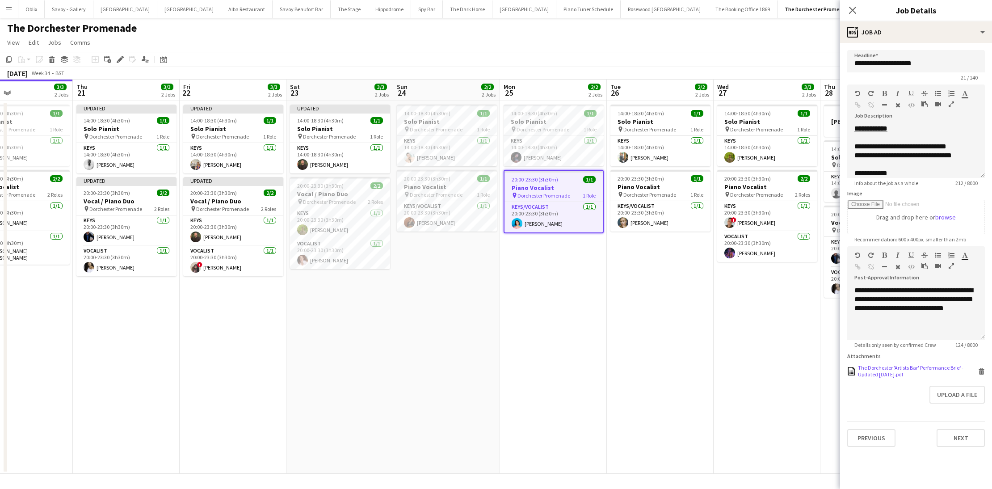
click at [981, 368] on icon "Delete" at bounding box center [981, 371] width 7 height 7
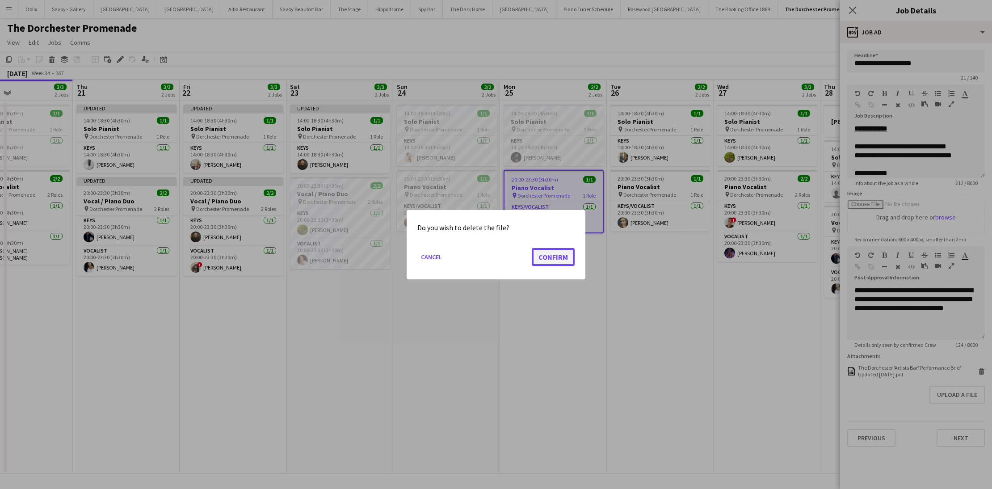
click at [547, 262] on button "Confirm" at bounding box center [553, 257] width 43 height 18
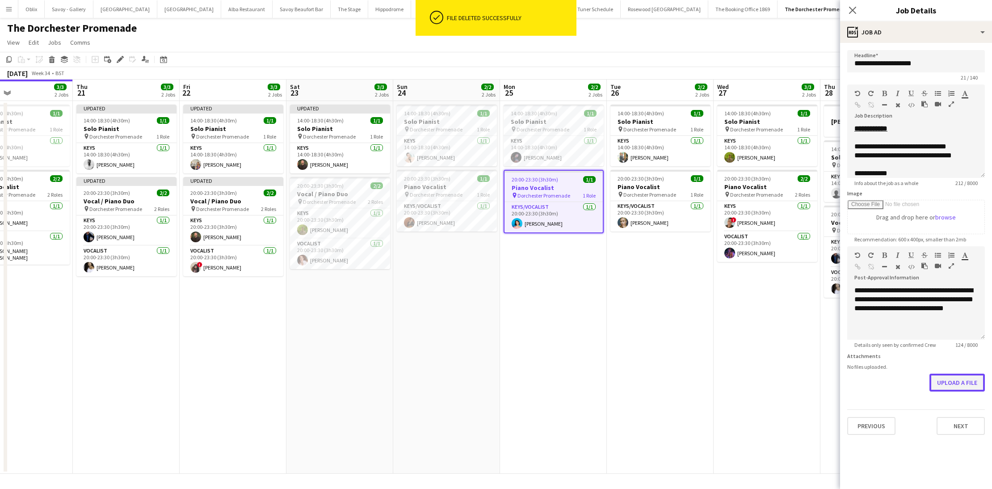
click at [955, 377] on button "Upload a file" at bounding box center [956, 383] width 55 height 18
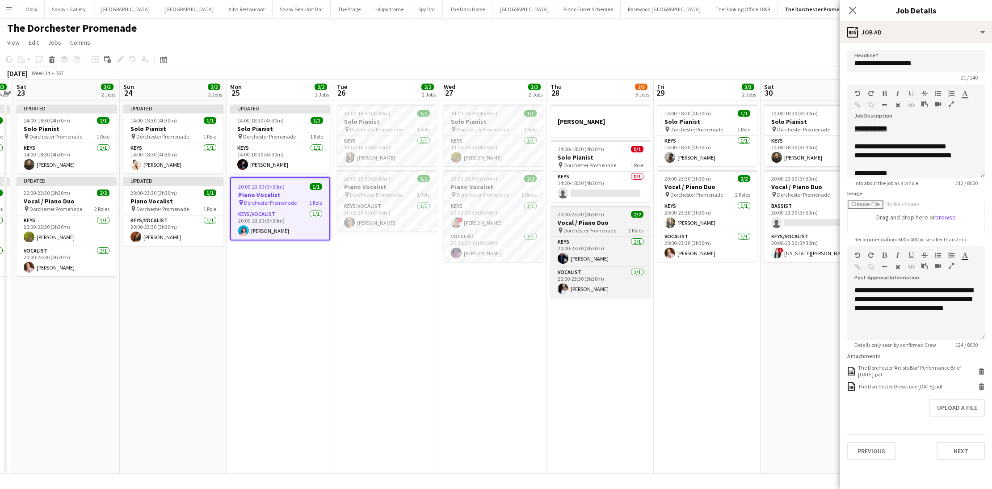
scroll to position [0, 416]
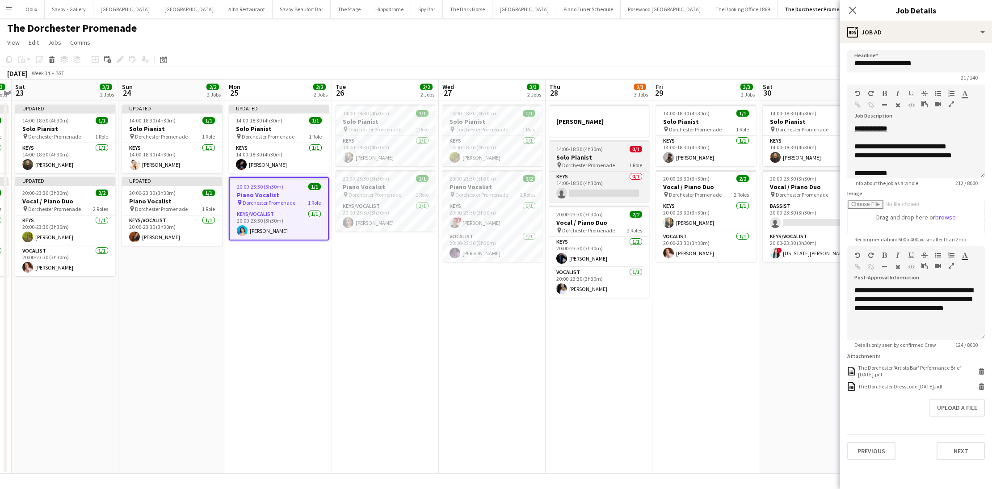
click at [603, 156] on h3 "Solo Pianist" at bounding box center [599, 157] width 100 height 8
type input "**********"
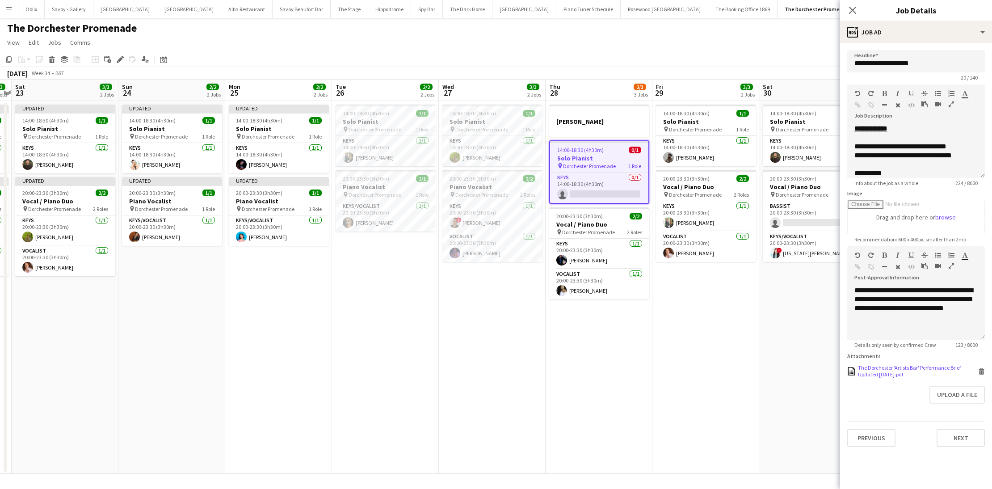
click at [983, 371] on icon at bounding box center [981, 372] width 4 height 4
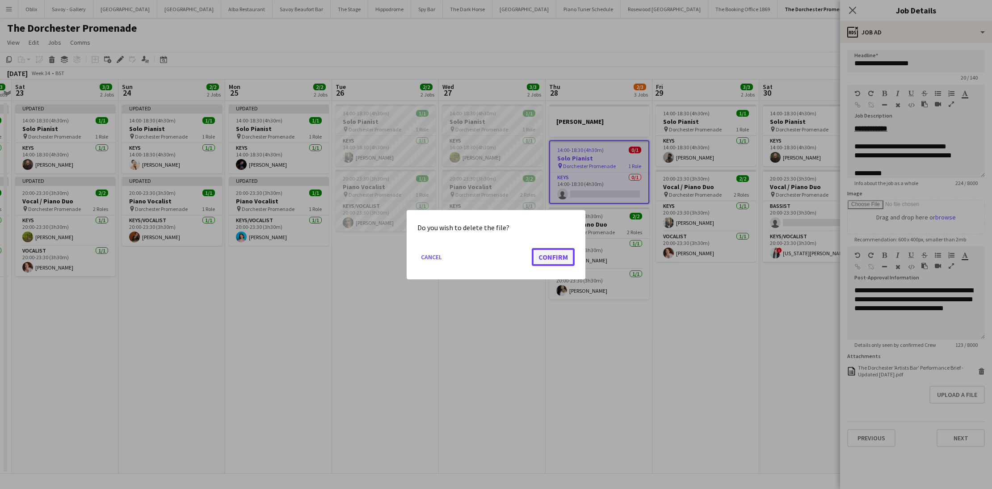
click at [556, 257] on button "Confirm" at bounding box center [553, 257] width 43 height 18
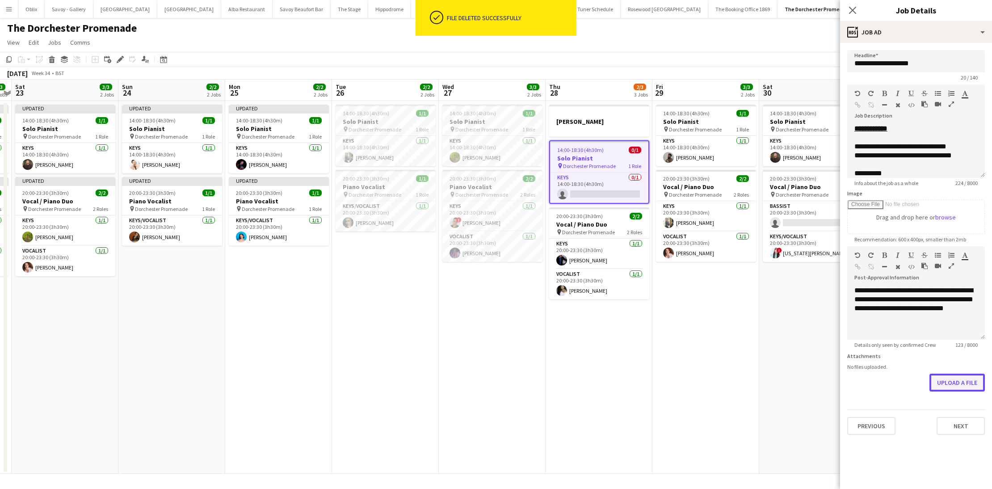
click at [956, 387] on button "Upload a file" at bounding box center [956, 383] width 55 height 18
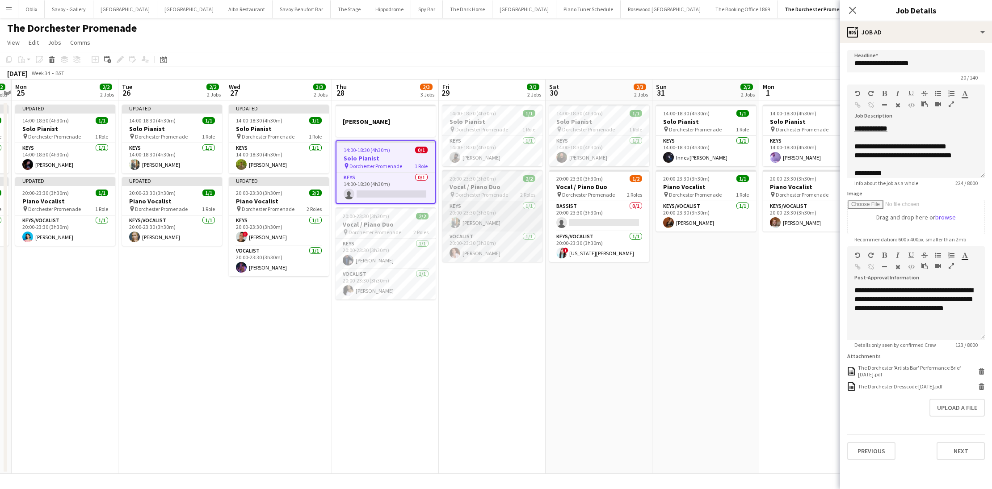
scroll to position [0, 219]
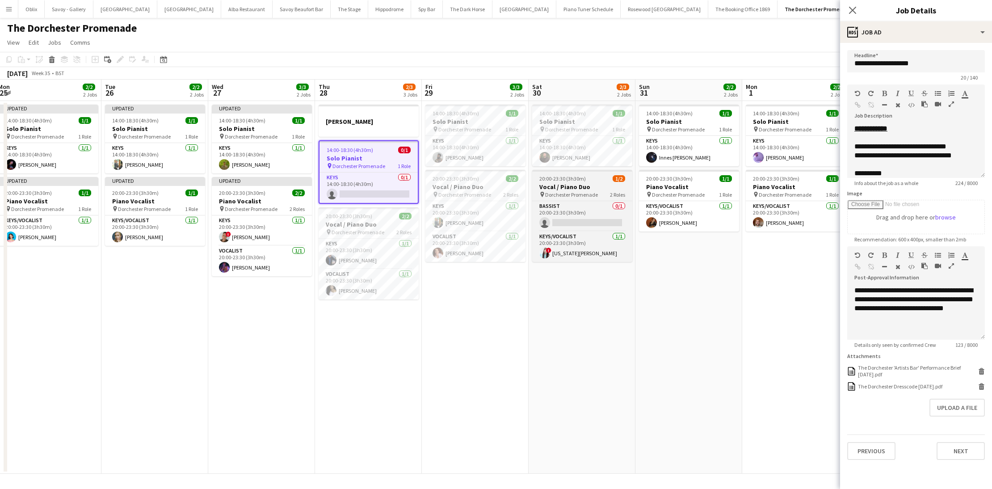
click at [555, 181] on span "20:00-23:30 (3h30m)" at bounding box center [562, 178] width 46 height 7
type input "**********"
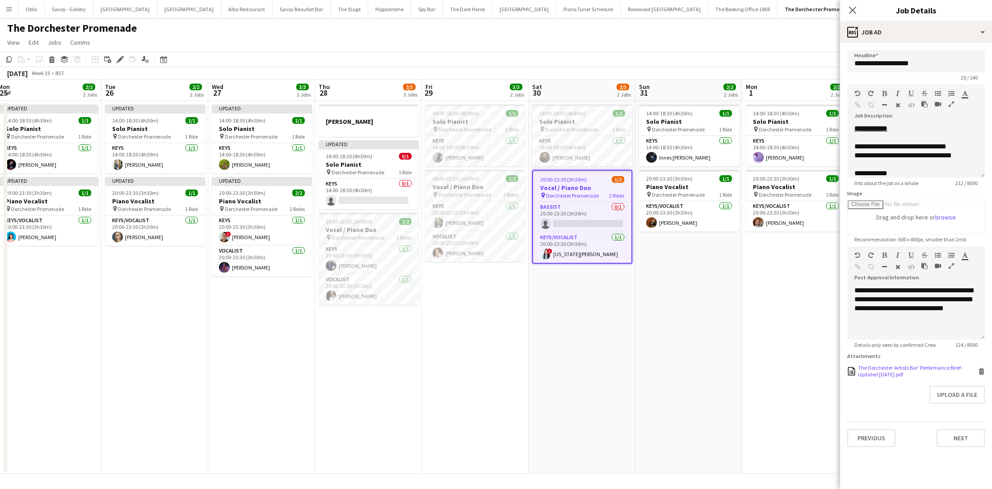
click at [983, 372] on icon at bounding box center [981, 372] width 4 height 4
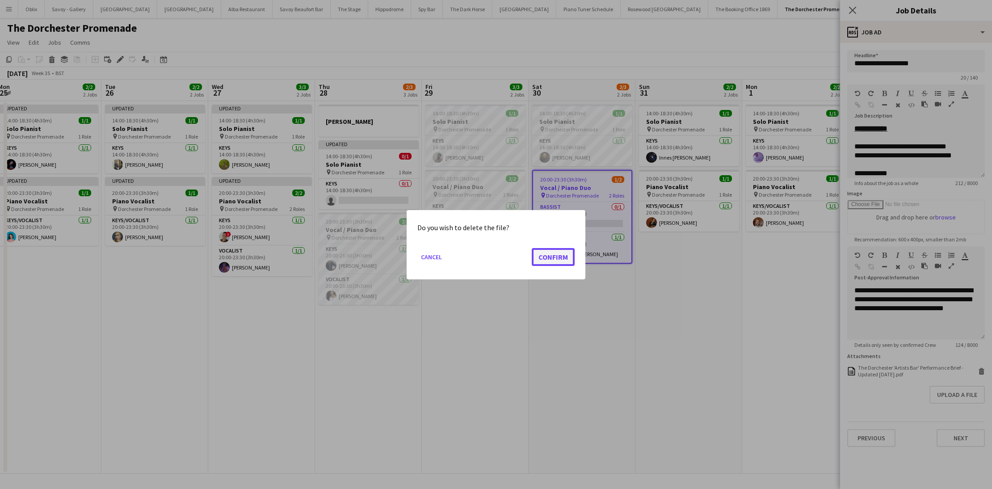
click at [539, 260] on button "Confirm" at bounding box center [553, 257] width 43 height 18
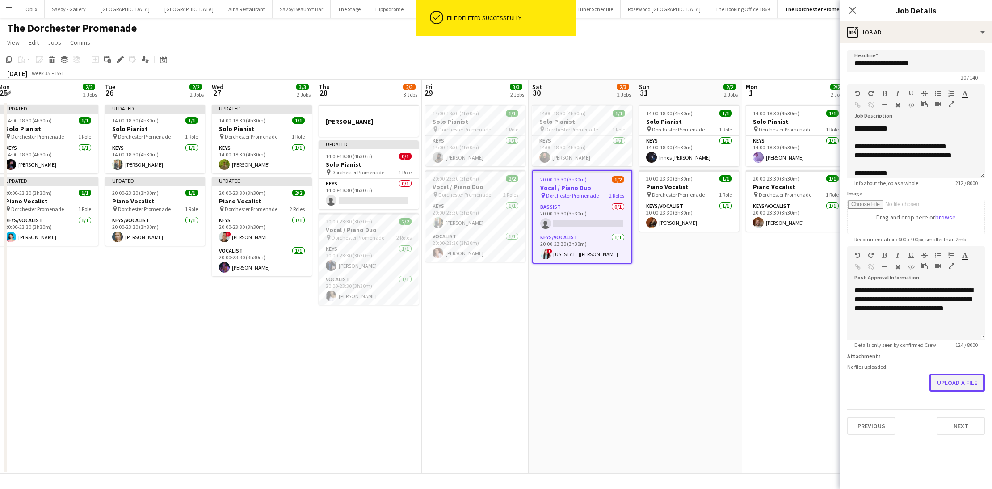
click at [978, 384] on button "Upload a file" at bounding box center [956, 383] width 55 height 18
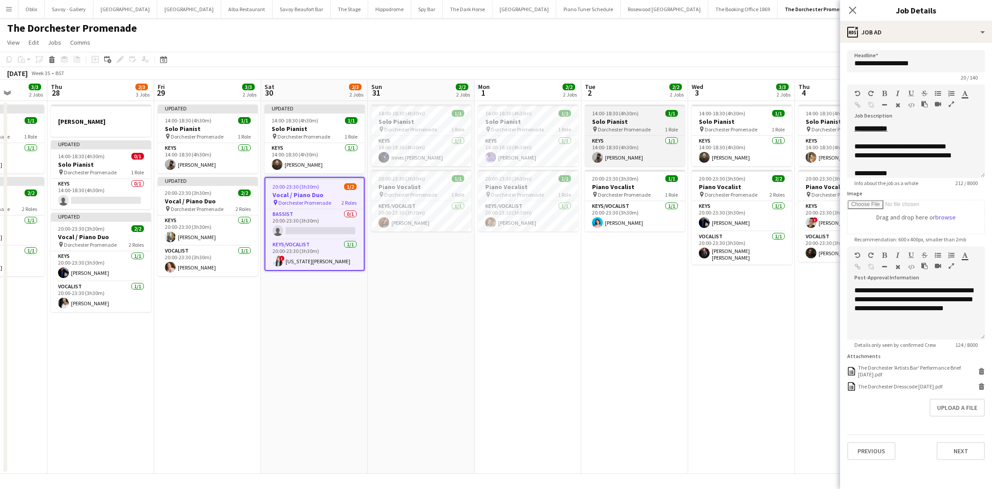
scroll to position [0, 286]
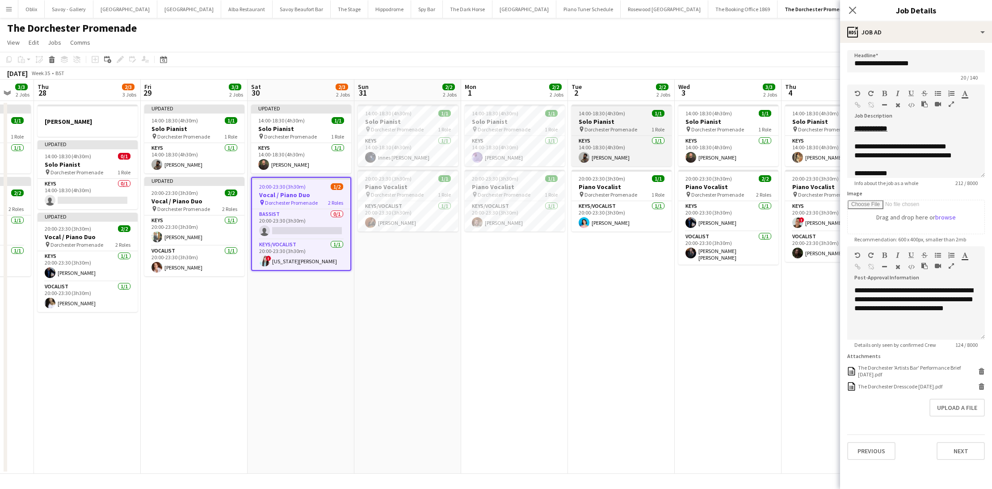
click at [618, 120] on h3 "Solo Pianist" at bounding box center [622, 122] width 100 height 8
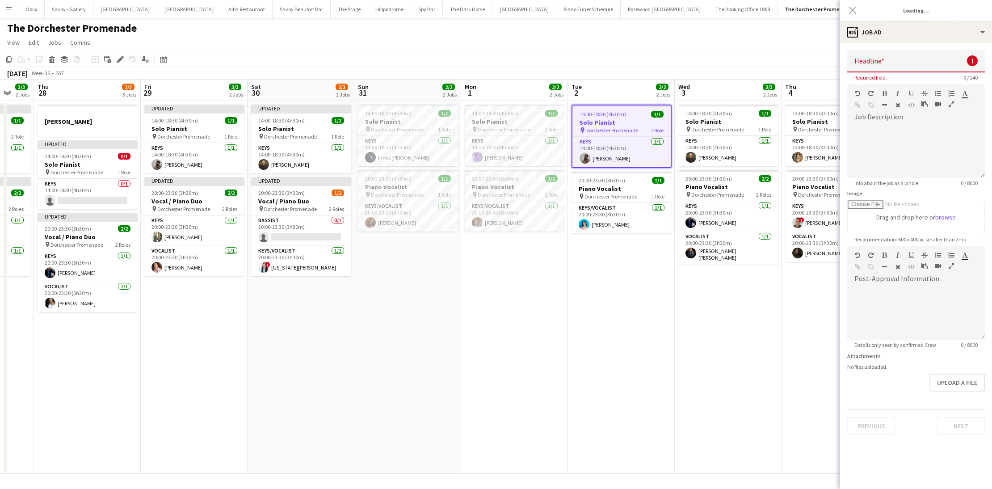
type input "**********"
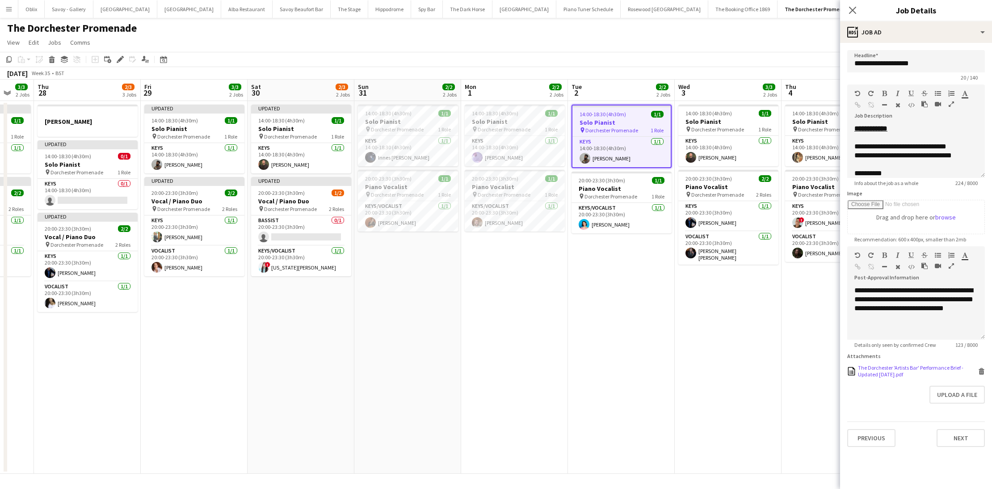
click at [982, 370] on icon at bounding box center [981, 372] width 4 height 4
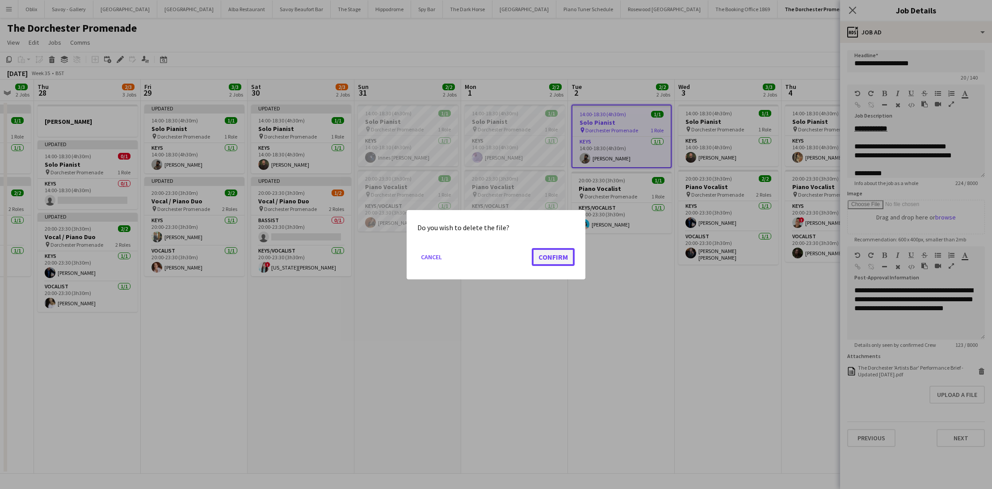
click at [559, 260] on button "Confirm" at bounding box center [553, 257] width 43 height 18
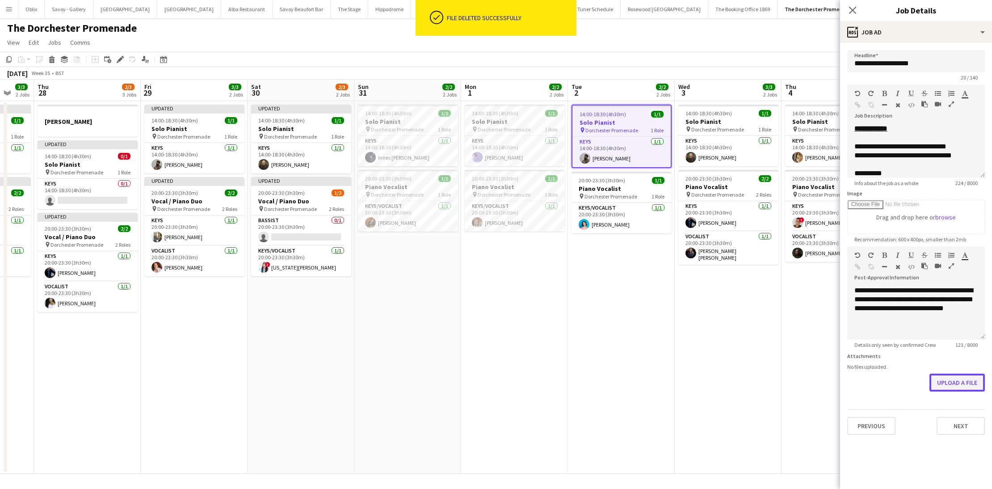
click at [952, 380] on button "Upload a file" at bounding box center [956, 383] width 55 height 18
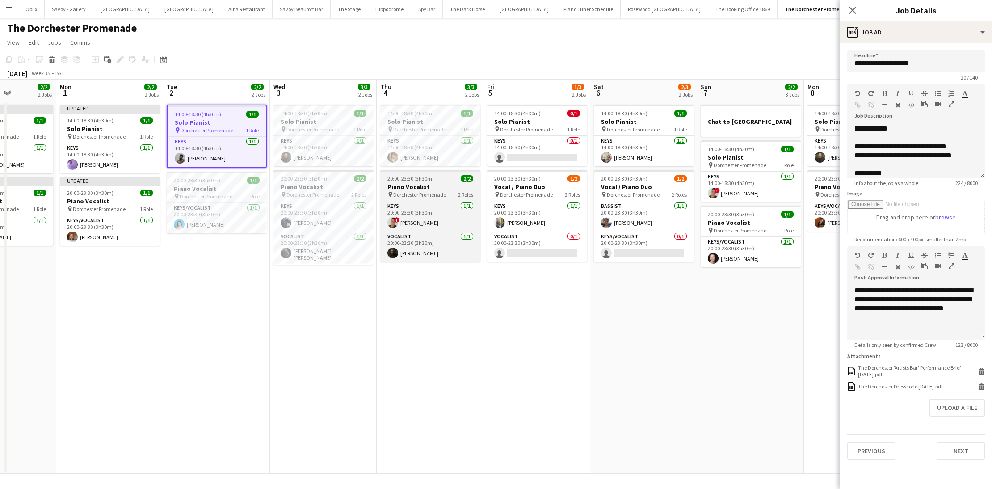
scroll to position [0, 267]
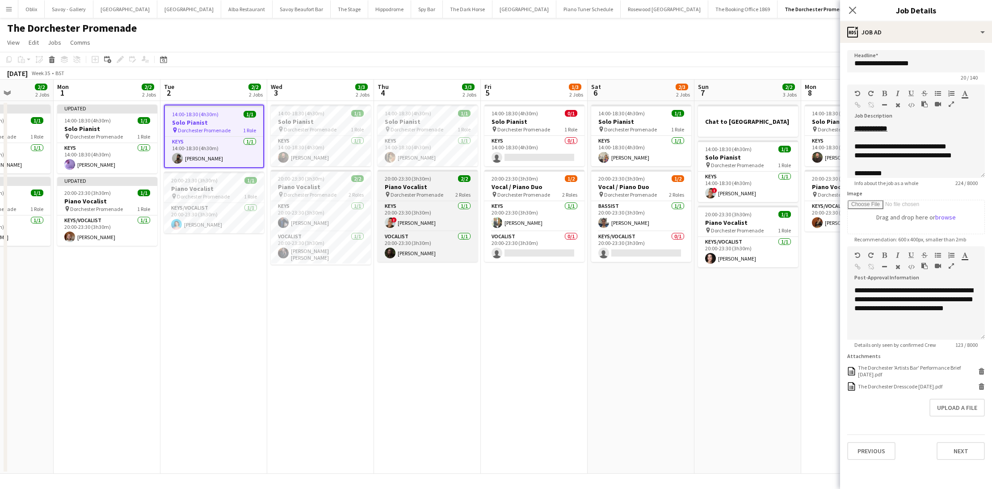
click at [456, 184] on h3 "Piano Vocalist" at bounding box center [428, 187] width 100 height 8
type input "**********"
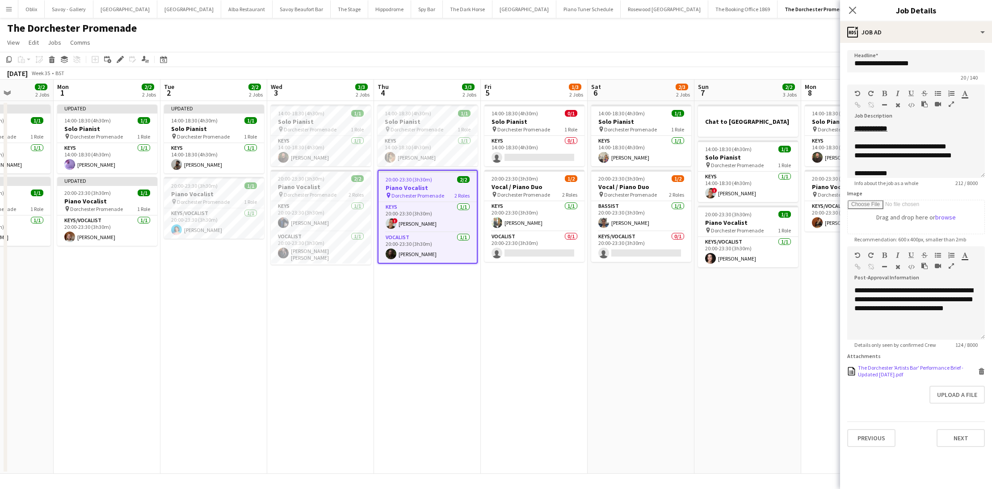
click at [981, 372] on icon at bounding box center [981, 372] width 4 height 4
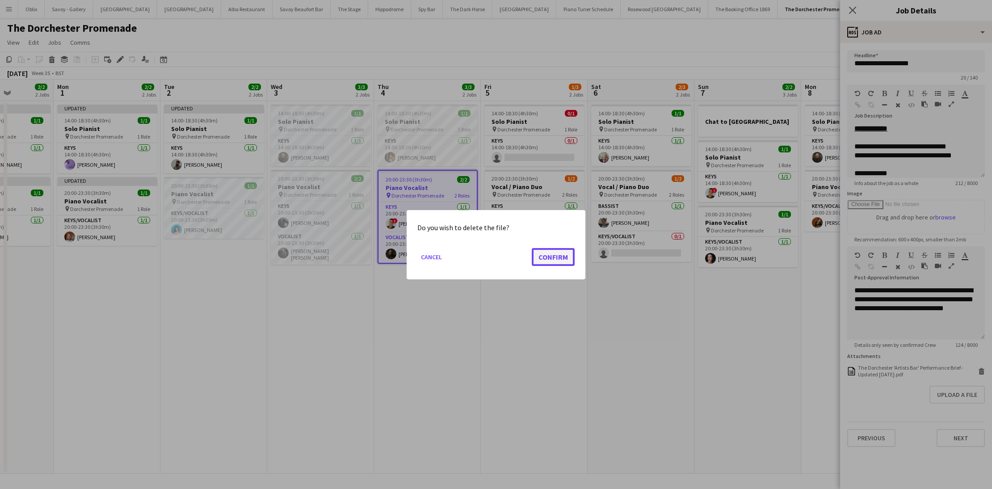
click at [542, 265] on button "Confirm" at bounding box center [553, 257] width 43 height 18
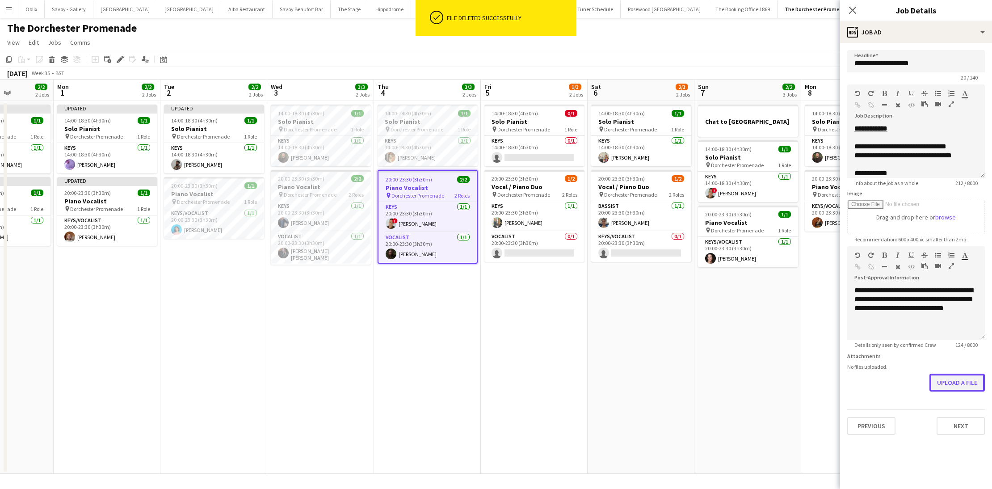
click at [949, 385] on button "Upload a file" at bounding box center [956, 383] width 55 height 18
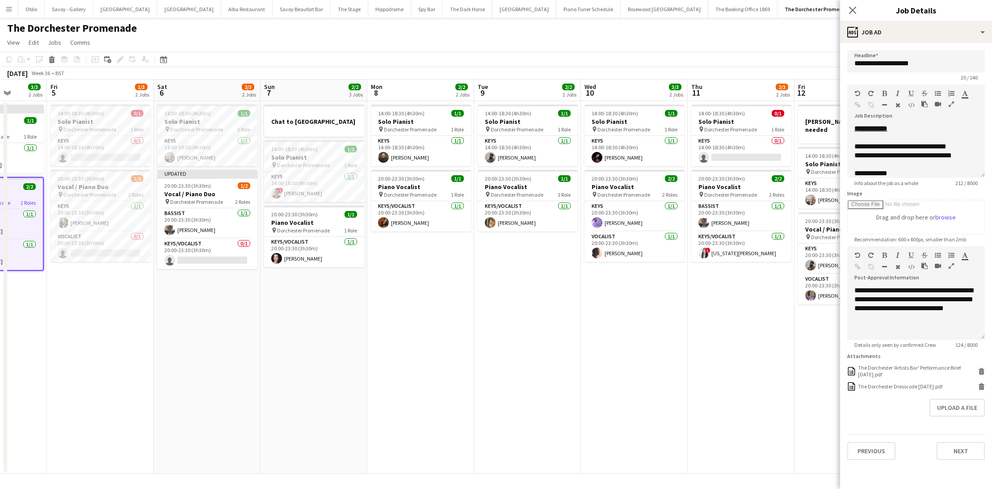
scroll to position [0, 193]
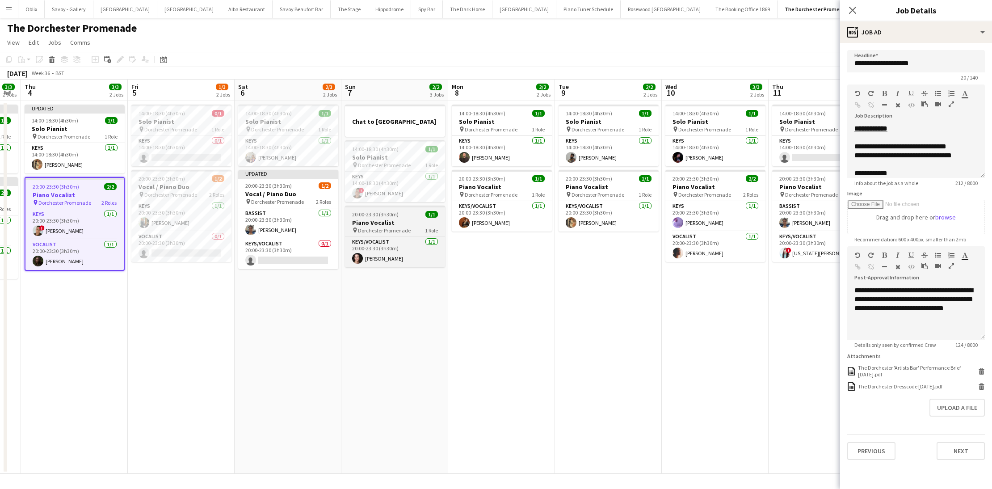
click at [365, 226] on h3 "Piano Vocalist" at bounding box center [395, 223] width 100 height 8
type input "**********"
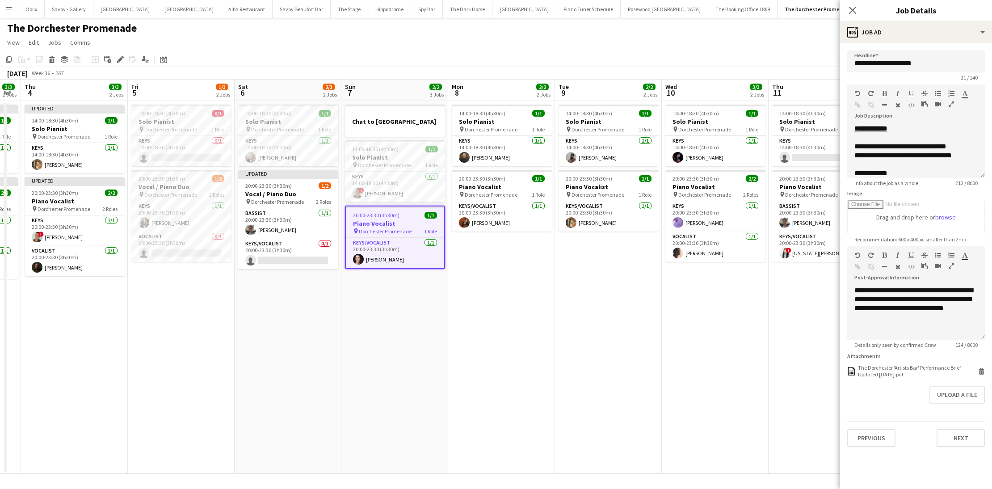
click at [985, 373] on form "**********" at bounding box center [916, 248] width 152 height 397
click at [983, 373] on icon at bounding box center [981, 372] width 4 height 4
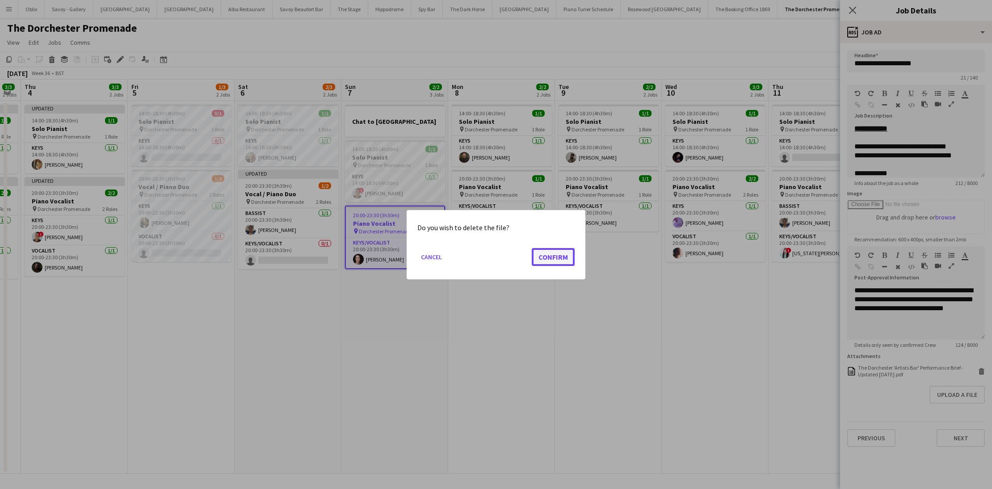
click at [539, 249] on button "Confirm" at bounding box center [553, 257] width 43 height 18
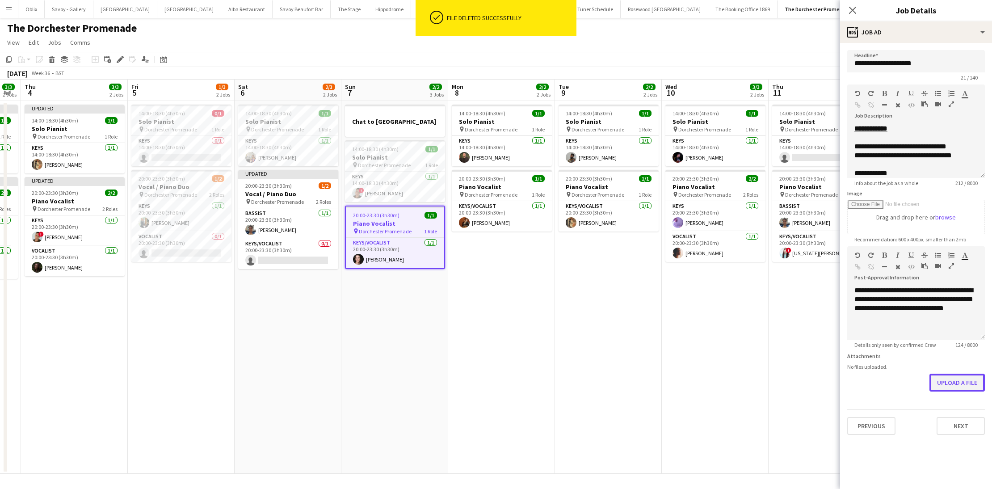
click at [941, 381] on button "Upload a file" at bounding box center [956, 383] width 55 height 18
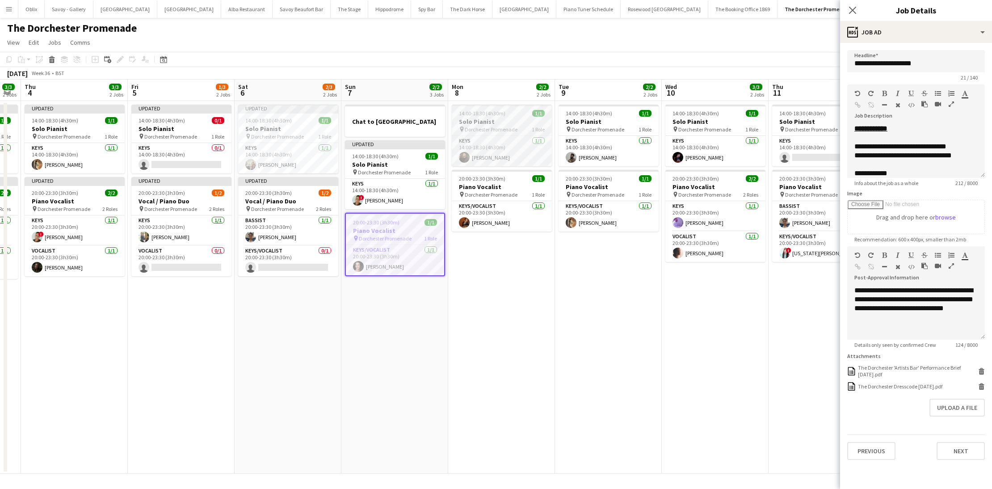
click at [497, 117] on app-job-card "14:00-18:30 (4h30m) 1/1 Solo Pianist pin Dorchester Promenade 1 Role Keys [DATE…" at bounding box center [502, 136] width 100 height 62
type input "**********"
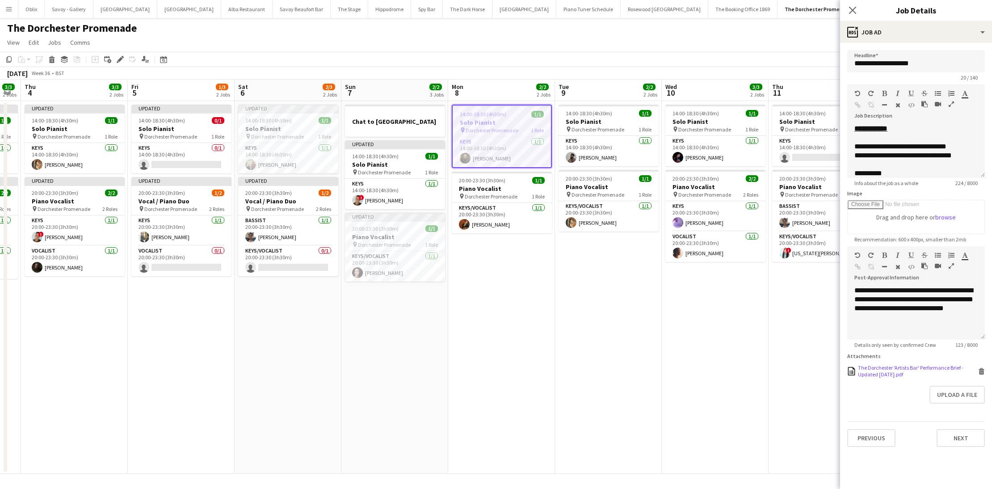
click at [984, 372] on icon at bounding box center [981, 372] width 4 height 4
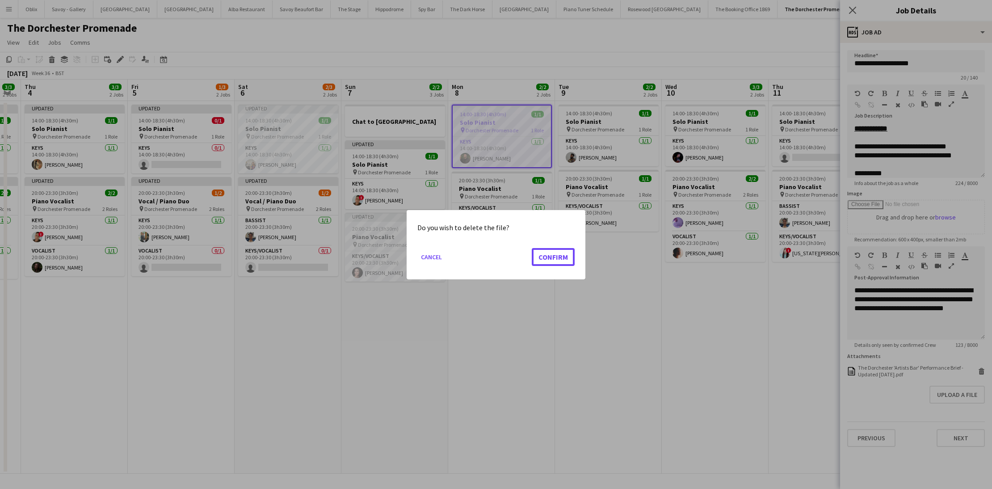
drag, startPoint x: 567, startPoint y: 252, endPoint x: 689, endPoint y: 311, distance: 135.7
click at [567, 252] on button "Confirm" at bounding box center [553, 257] width 43 height 18
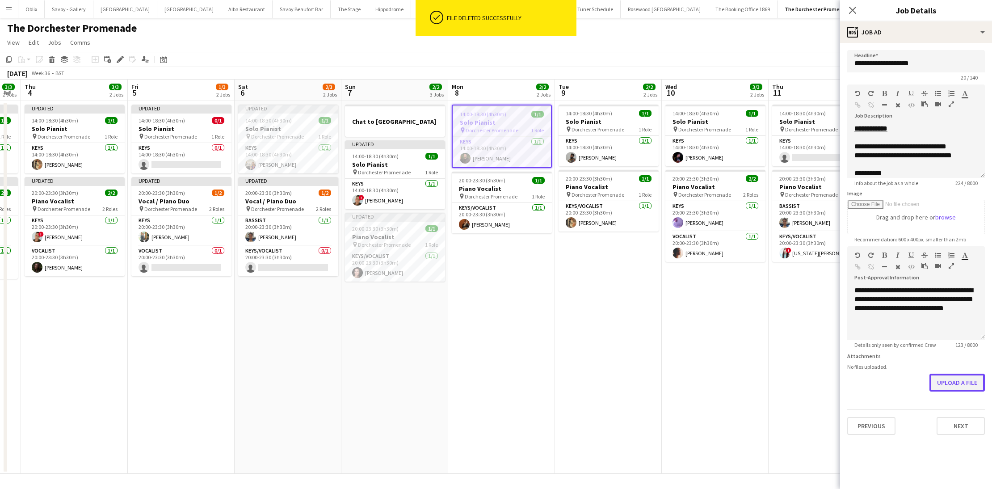
click at [947, 380] on button "Upload a file" at bounding box center [956, 383] width 55 height 18
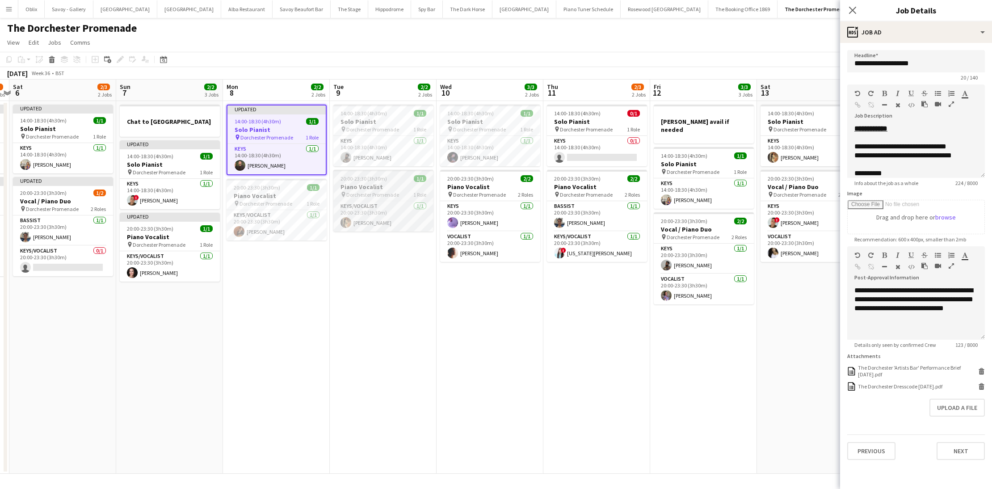
scroll to position [0, 420]
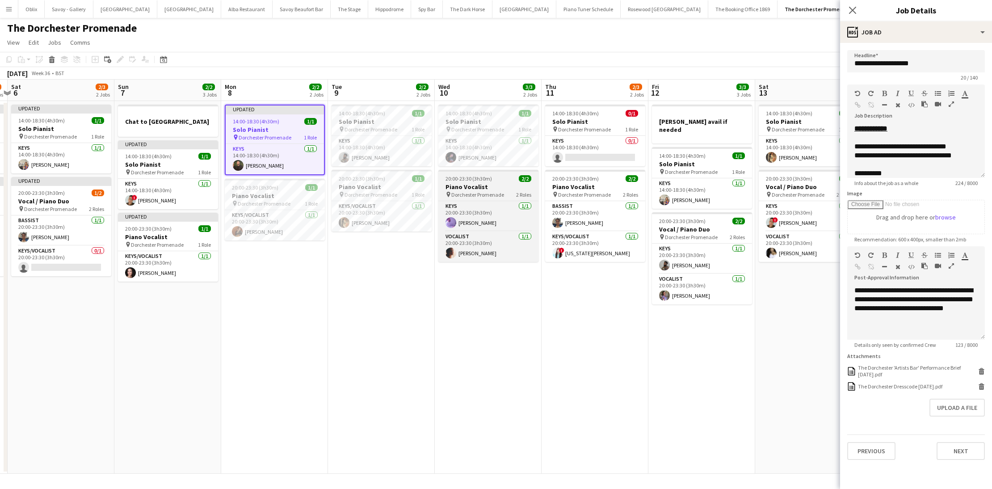
click at [497, 191] on span "Dorchester Promenade" at bounding box center [477, 194] width 53 height 7
type input "**********"
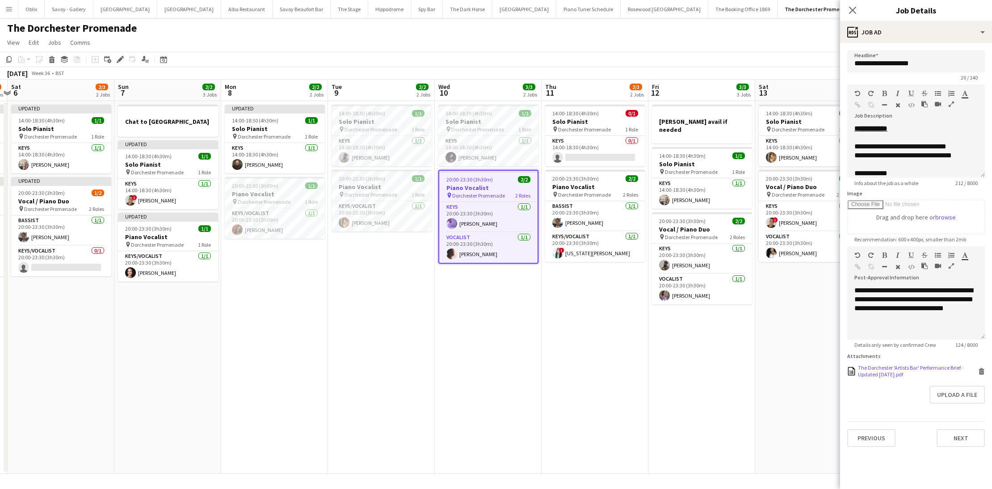
click at [984, 368] on icon "Delete" at bounding box center [981, 371] width 7 height 7
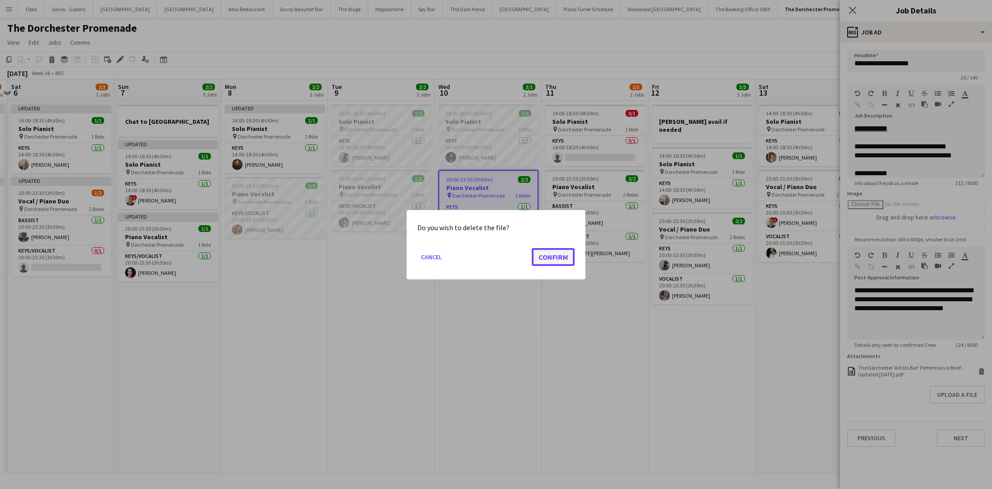
click at [559, 254] on button "Confirm" at bounding box center [553, 257] width 43 height 18
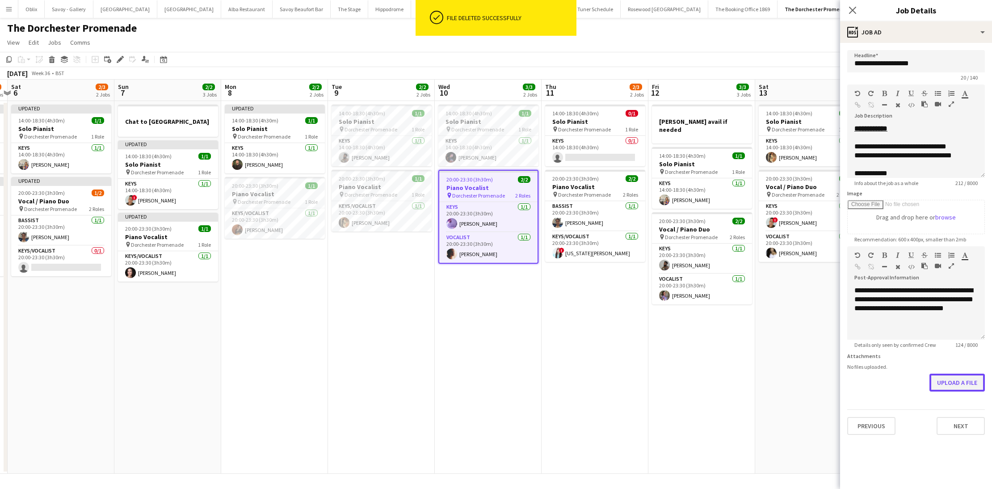
click at [961, 388] on button "Upload a file" at bounding box center [956, 383] width 55 height 18
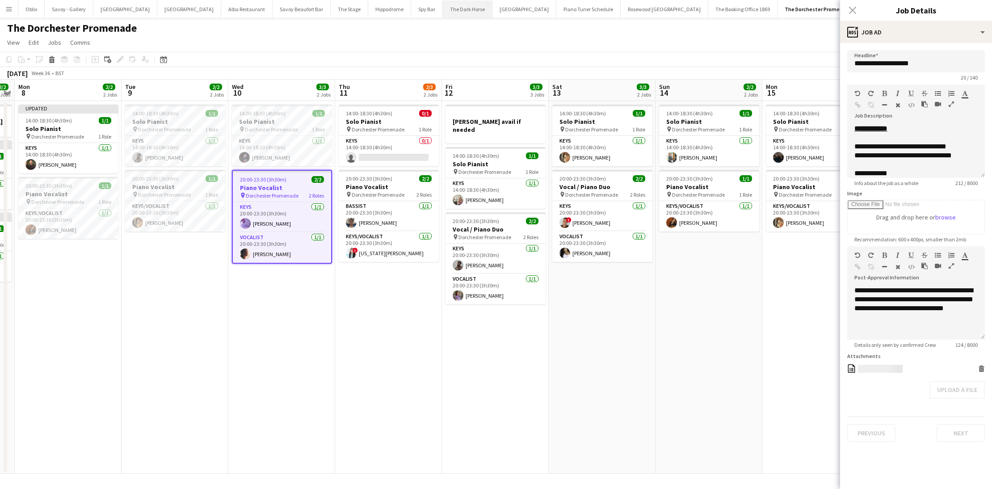
scroll to position [0, 423]
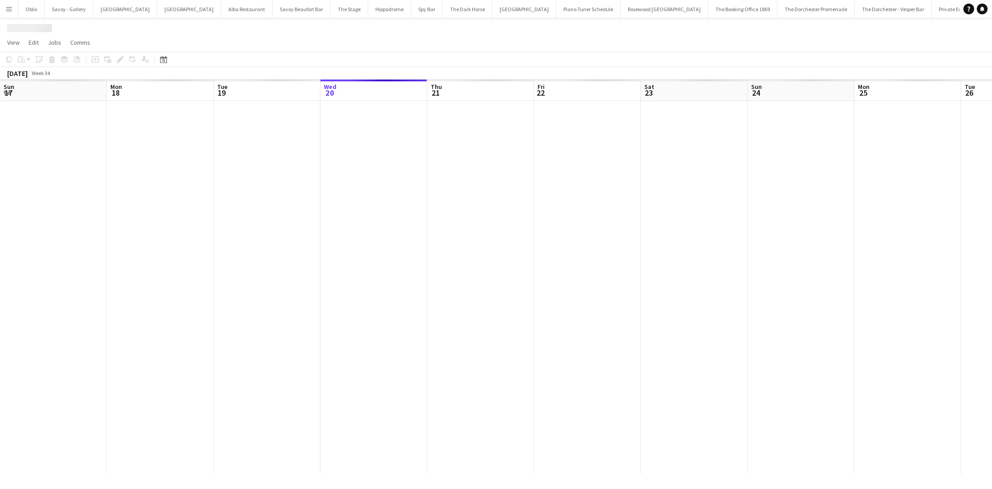
scroll to position [0, 214]
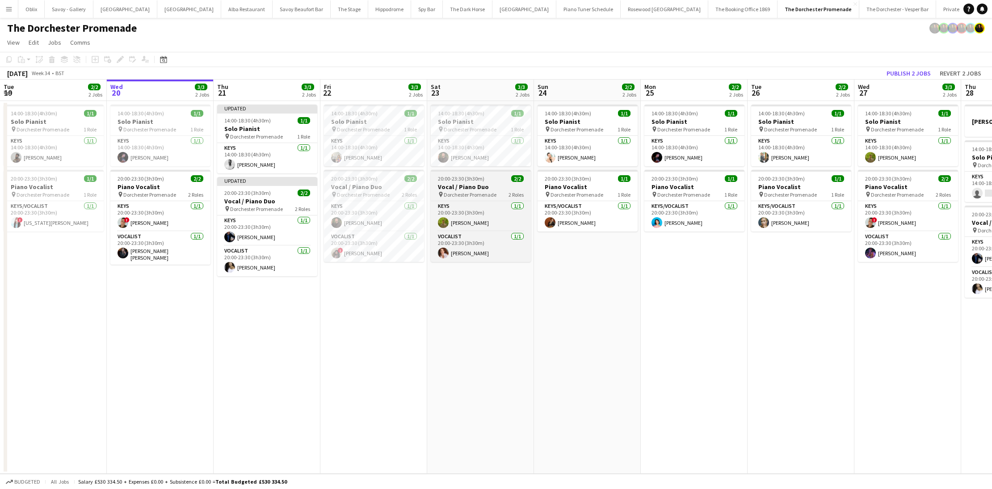
click at [473, 179] on span "20:00-23:30 (3h30m)" at bounding box center [461, 178] width 46 height 7
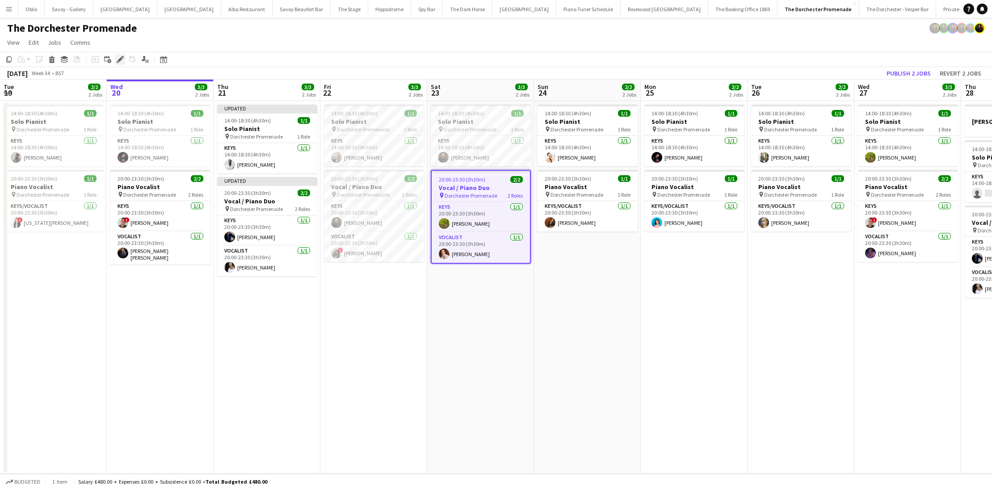
click at [122, 60] on icon "Edit" at bounding box center [120, 59] width 7 height 7
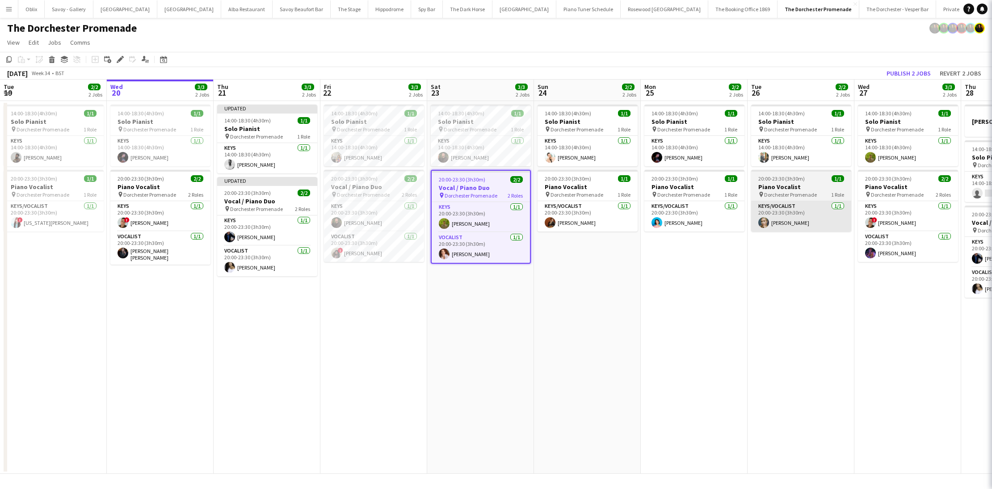
type input "**********"
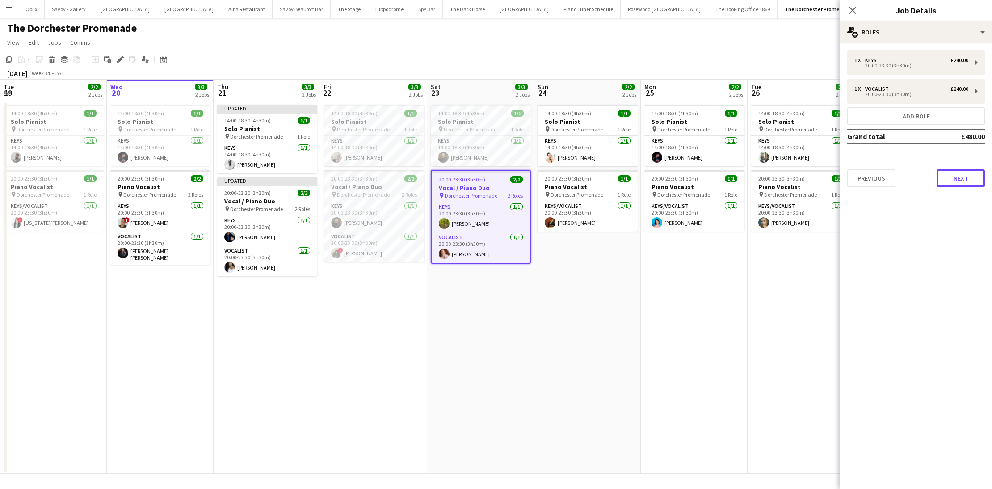
click at [968, 178] on button "Next" at bounding box center [961, 178] width 48 height 18
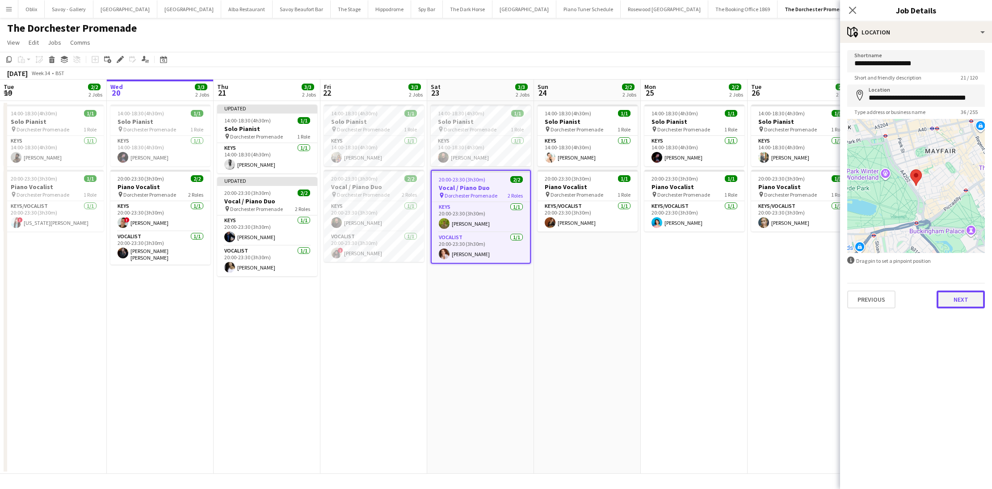
click at [964, 303] on button "Next" at bounding box center [961, 299] width 48 height 18
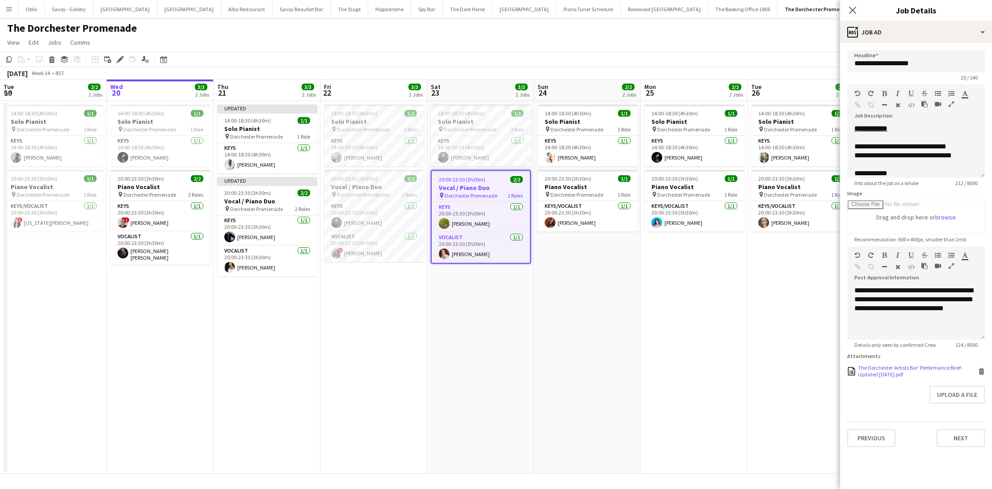
click at [980, 373] on icon at bounding box center [981, 372] width 4 height 4
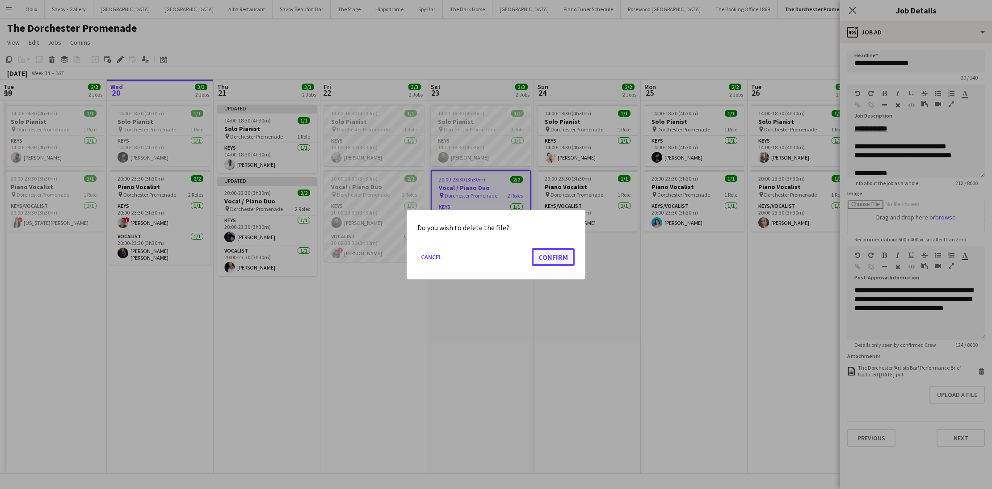
click at [563, 252] on button "Confirm" at bounding box center [553, 257] width 43 height 18
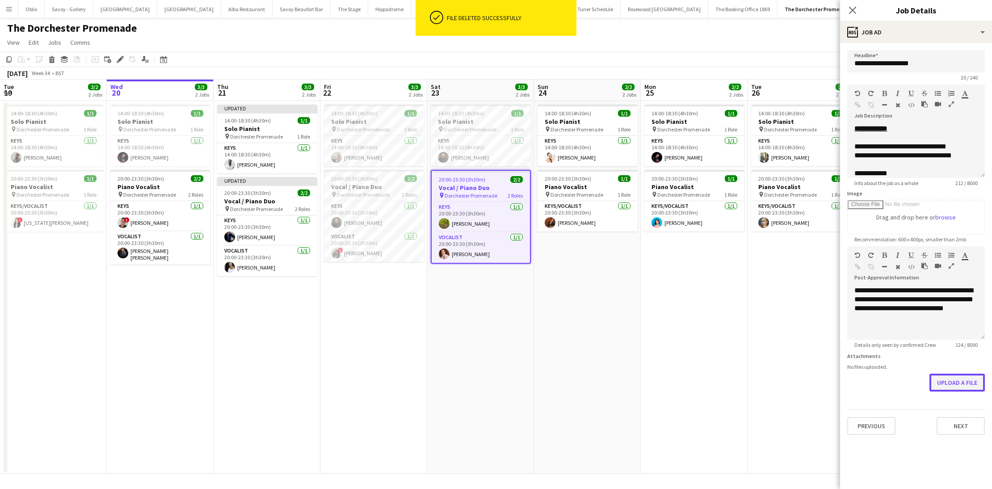
click at [949, 382] on button "Upload a file" at bounding box center [956, 383] width 55 height 18
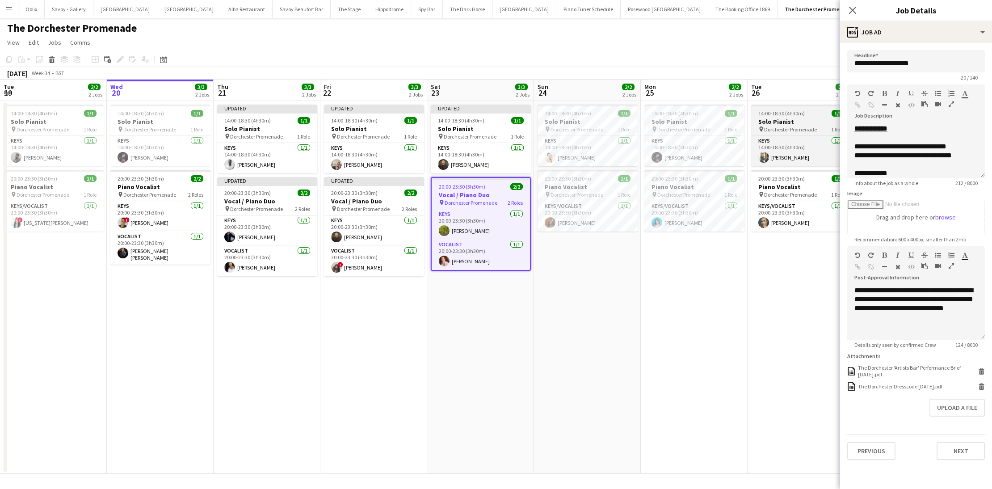
click at [800, 126] on div "pin Dorchester Promenade 1 Role" at bounding box center [801, 129] width 100 height 7
type input "**********"
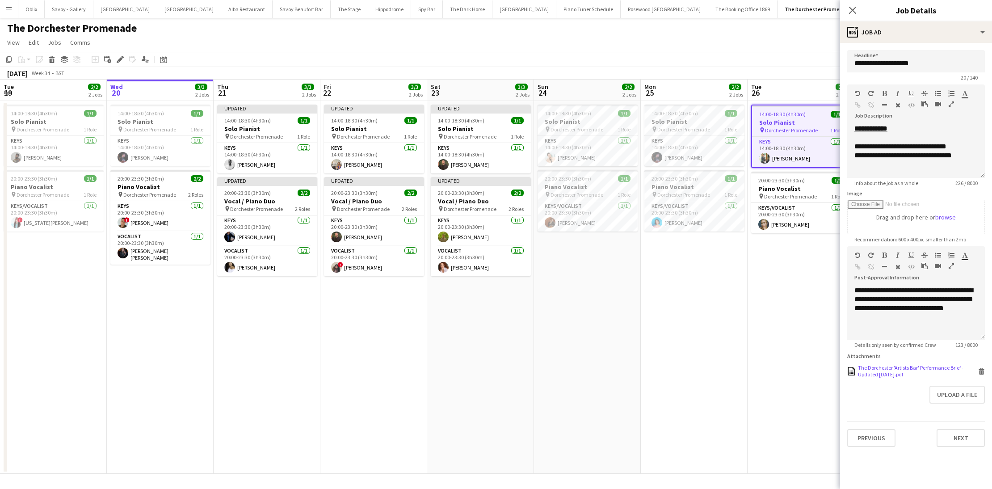
click at [984, 371] on icon at bounding box center [981, 372] width 4 height 4
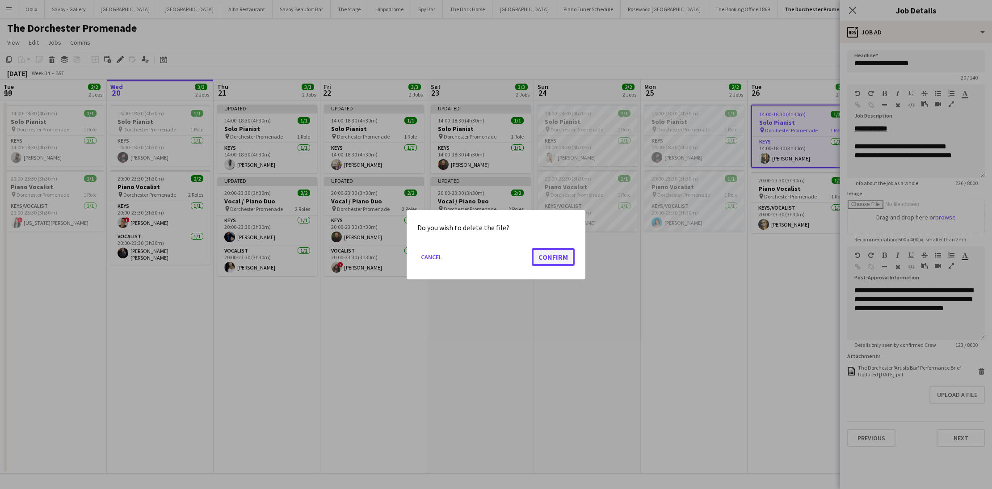
click at [542, 256] on button "Confirm" at bounding box center [553, 257] width 43 height 18
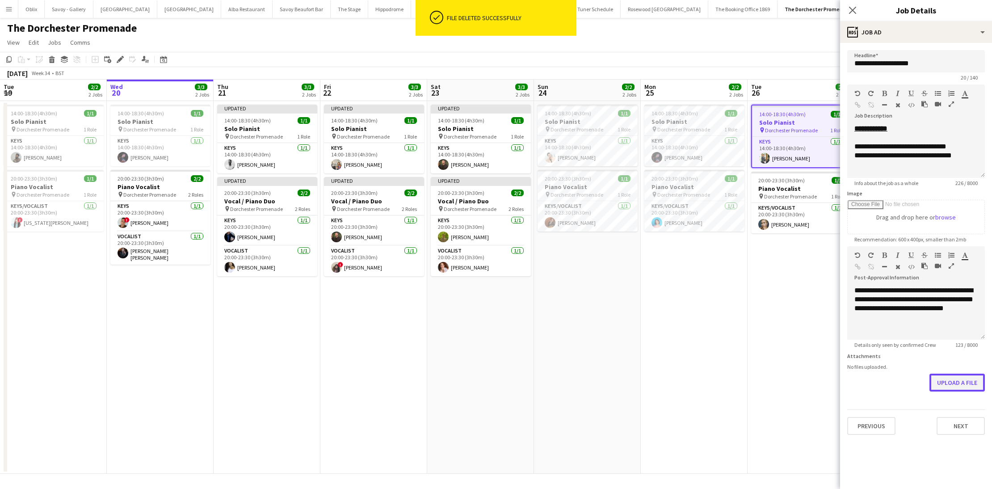
click at [948, 385] on button "Upload a file" at bounding box center [956, 383] width 55 height 18
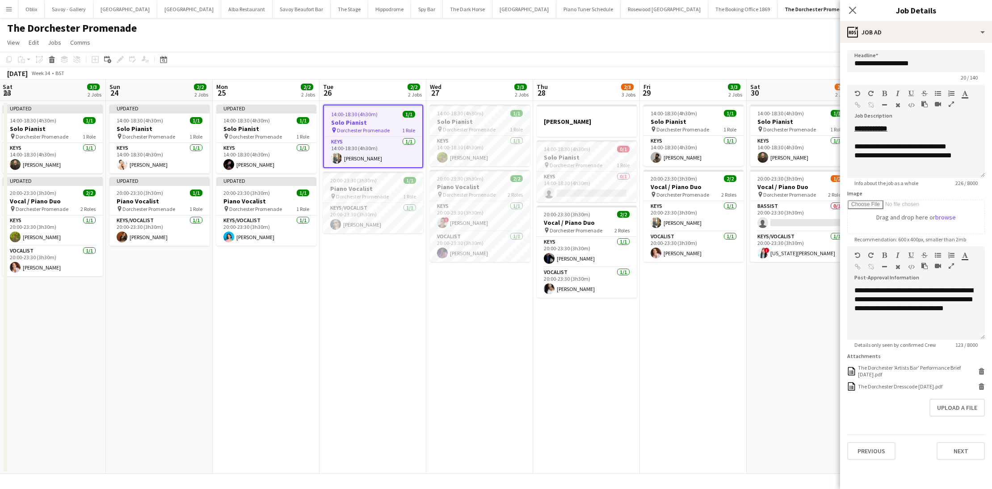
scroll to position [0, 248]
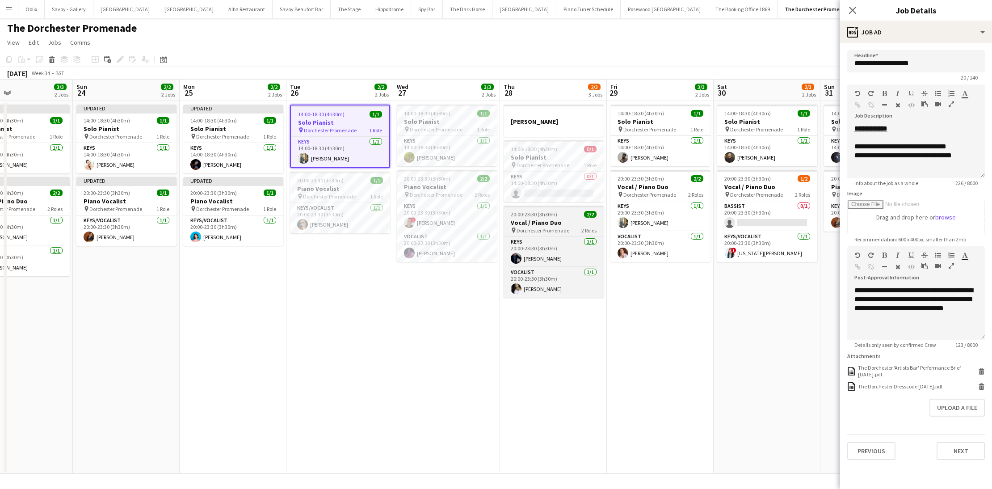
click at [559, 217] on div "20:00-23:30 (3h30m) 2/2" at bounding box center [554, 214] width 100 height 7
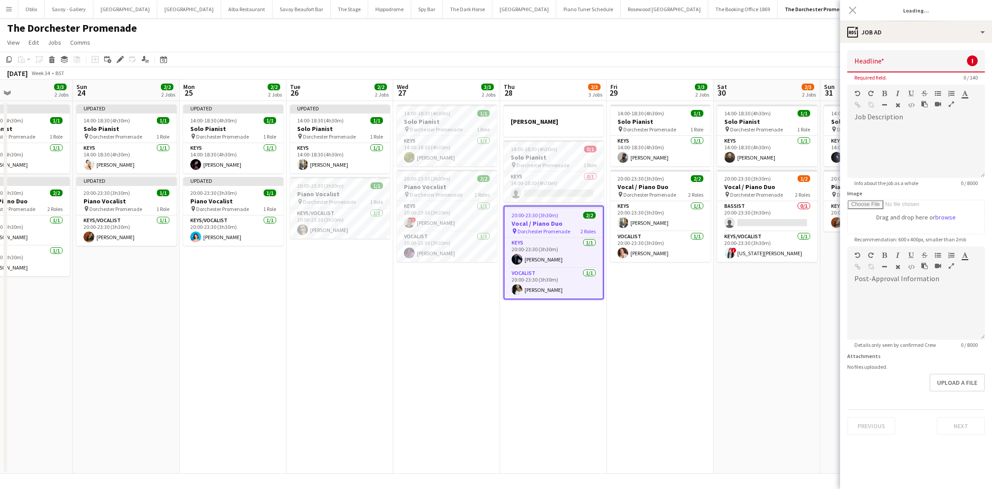
type input "**********"
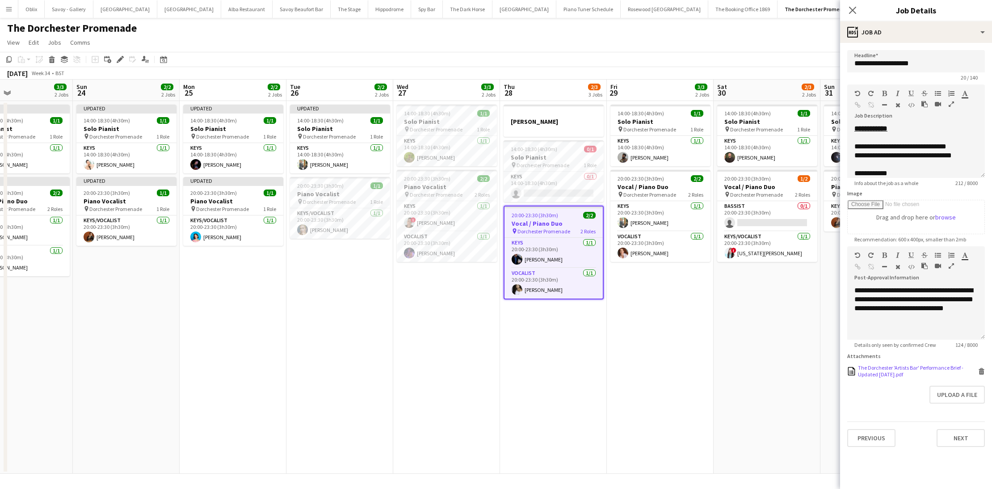
click at [980, 369] on icon at bounding box center [982, 369] width 6 height 2
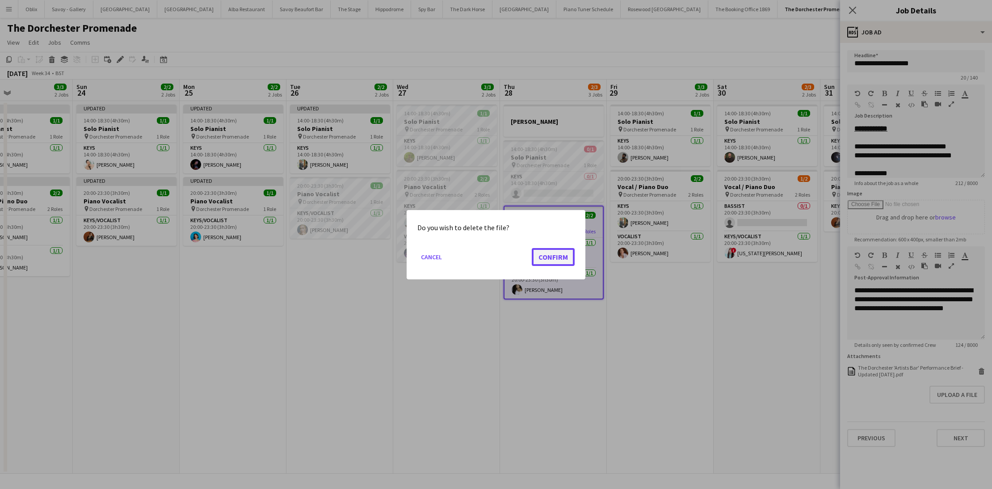
click at [563, 256] on button "Confirm" at bounding box center [553, 257] width 43 height 18
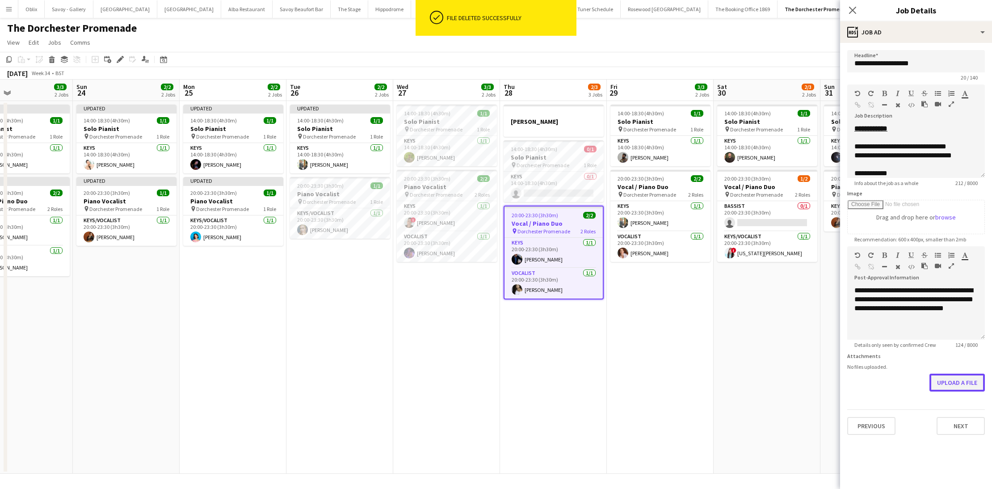
click at [946, 380] on button "Upload a file" at bounding box center [956, 383] width 55 height 18
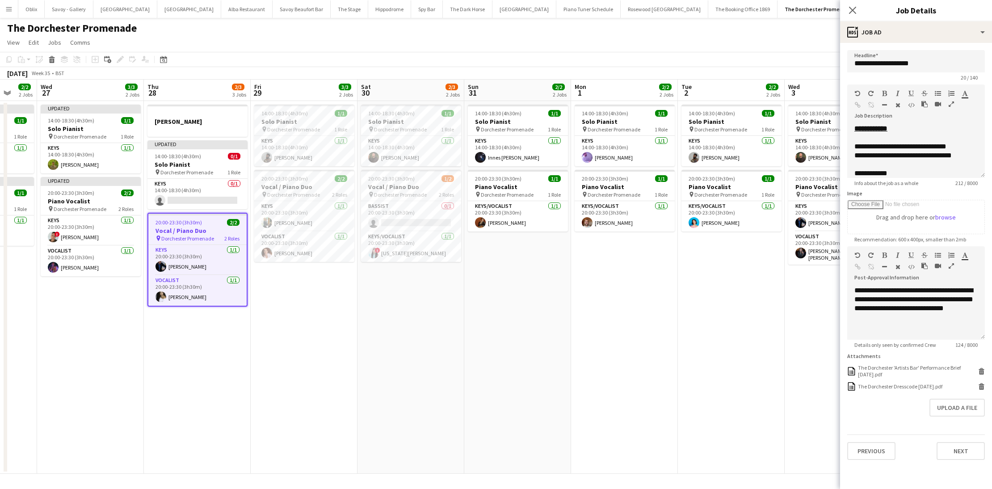
scroll to position [0, 344]
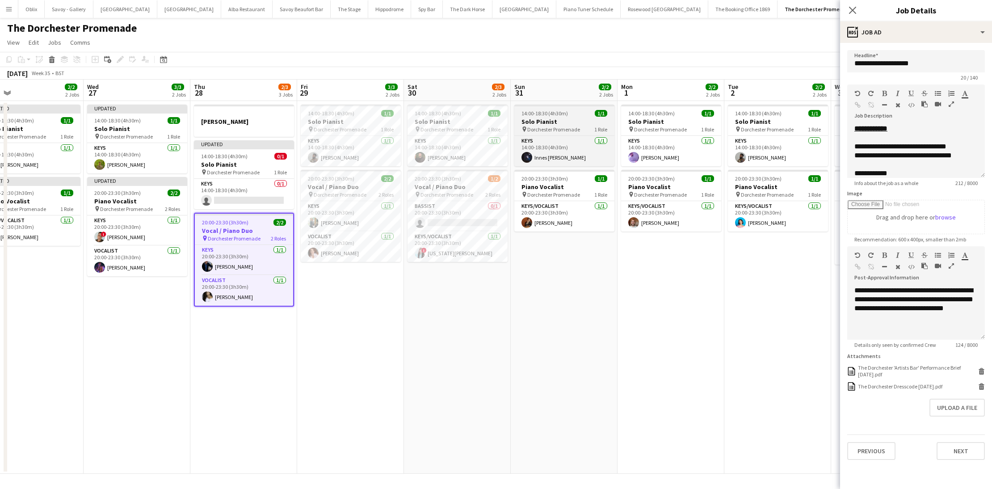
click at [571, 126] on span "Dorchester Promenade" at bounding box center [553, 129] width 53 height 7
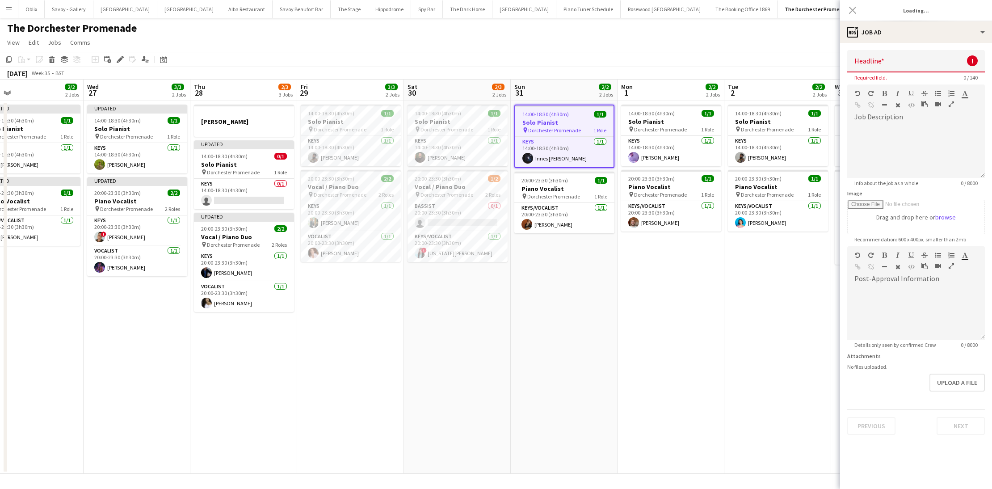
type input "**********"
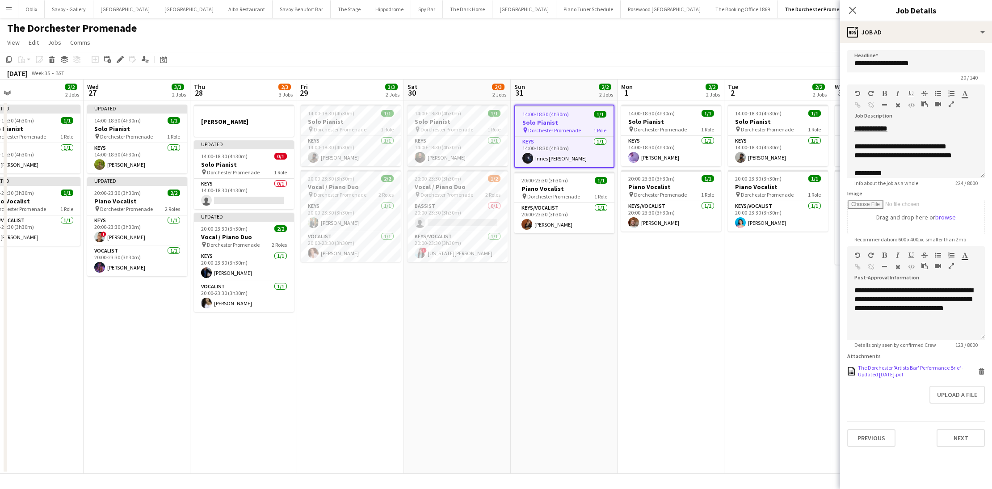
click at [983, 373] on icon at bounding box center [981, 372] width 4 height 4
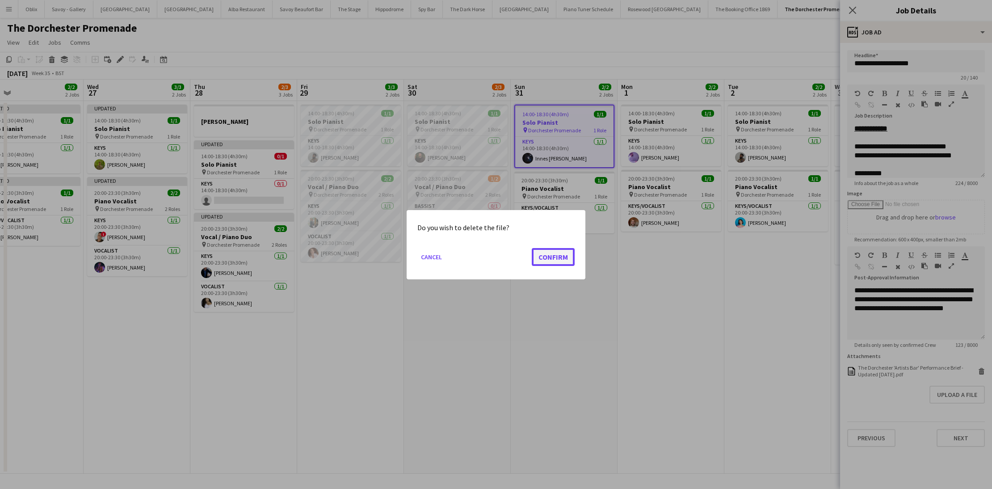
click at [569, 259] on button "Confirm" at bounding box center [553, 257] width 43 height 18
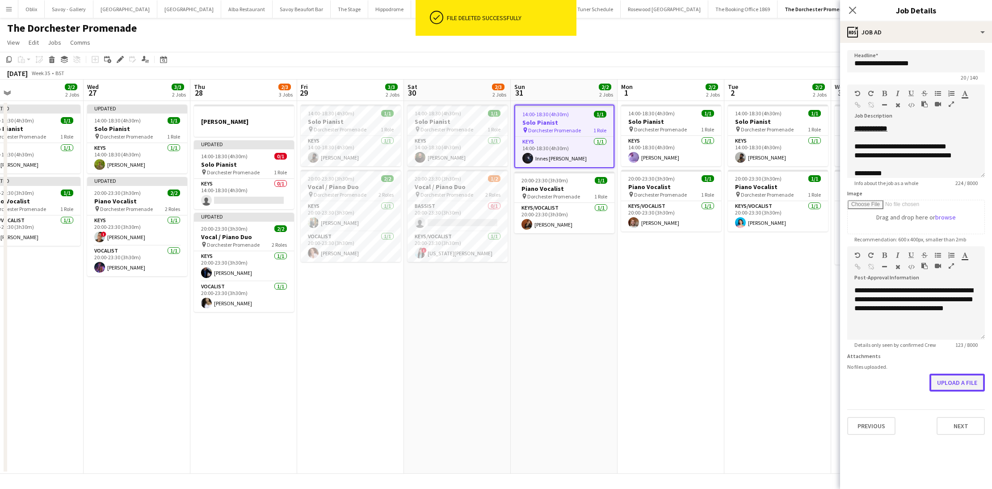
drag, startPoint x: 950, startPoint y: 383, endPoint x: 937, endPoint y: 380, distance: 12.4
click at [944, 382] on button "Upload a file" at bounding box center [956, 383] width 55 height 18
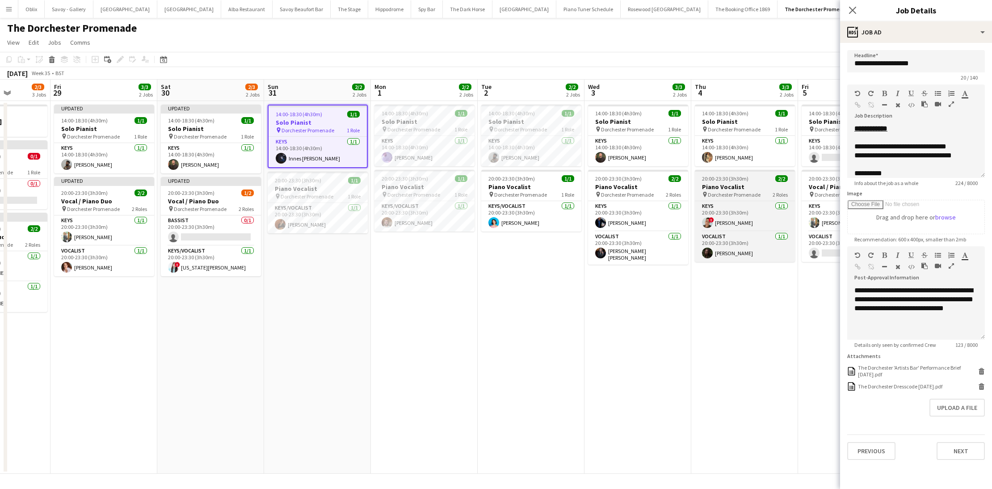
scroll to position [0, 271]
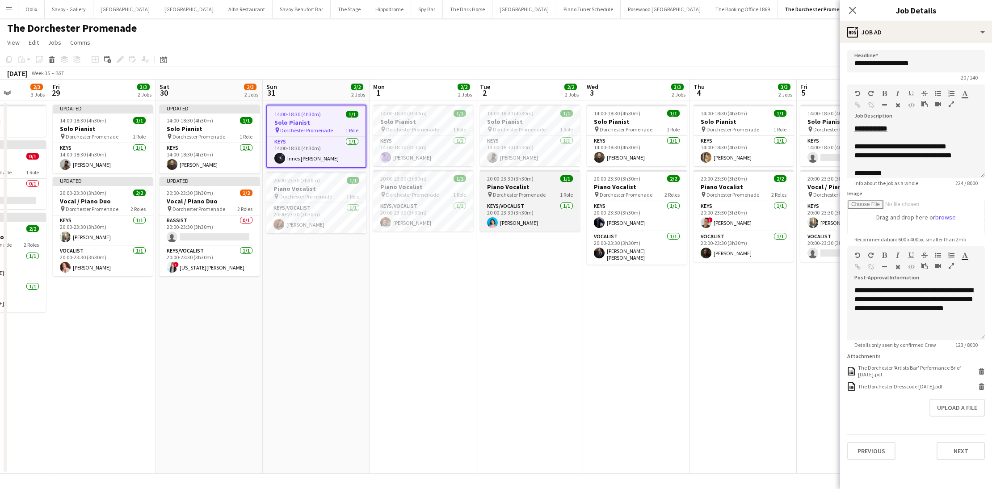
click at [545, 186] on h3 "Piano Vocalist" at bounding box center [530, 187] width 100 height 8
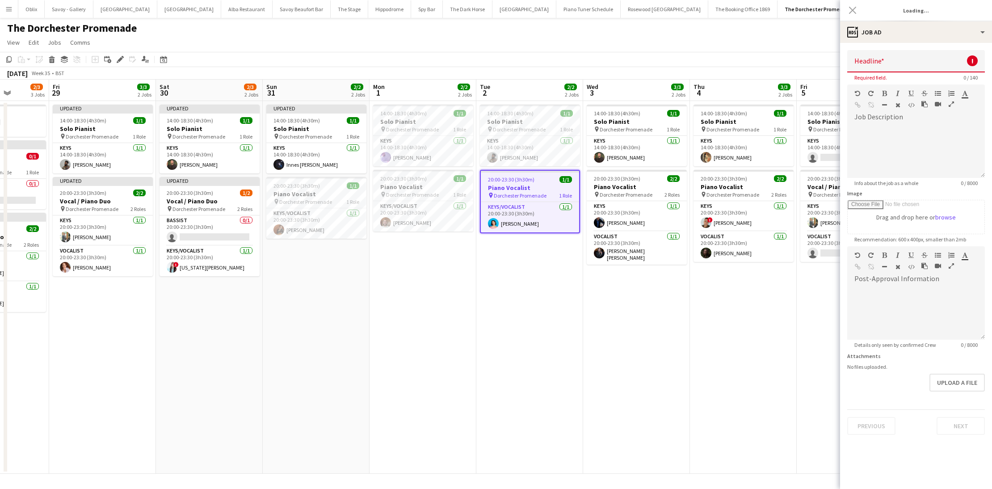
type input "**********"
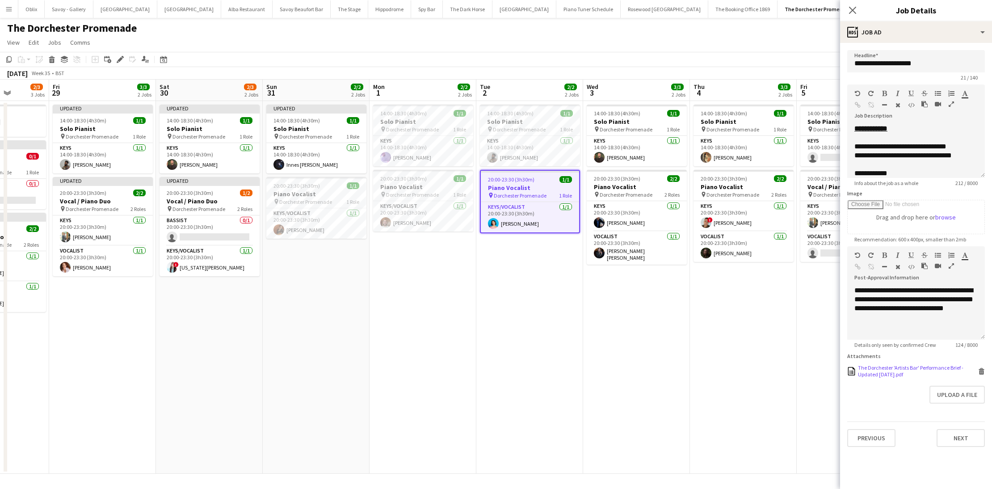
click at [981, 370] on icon at bounding box center [981, 372] width 4 height 4
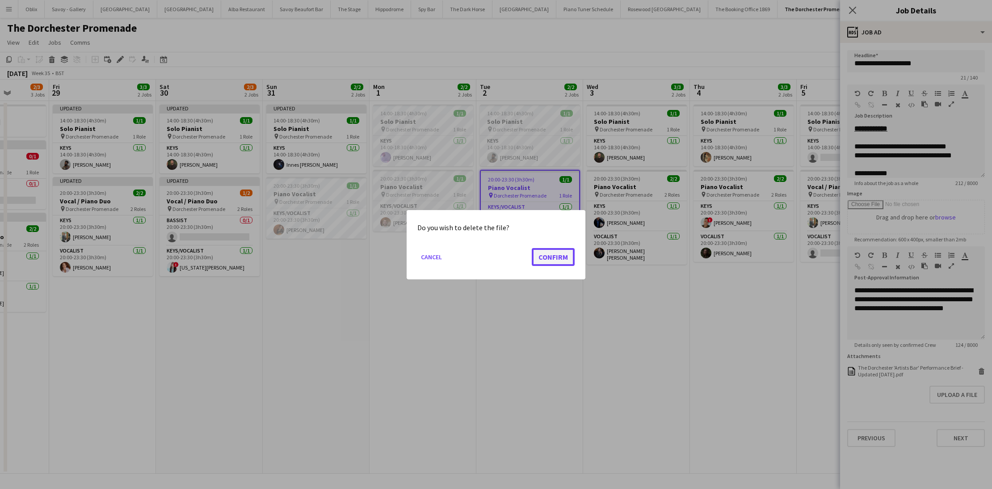
click at [549, 258] on button "Confirm" at bounding box center [553, 257] width 43 height 18
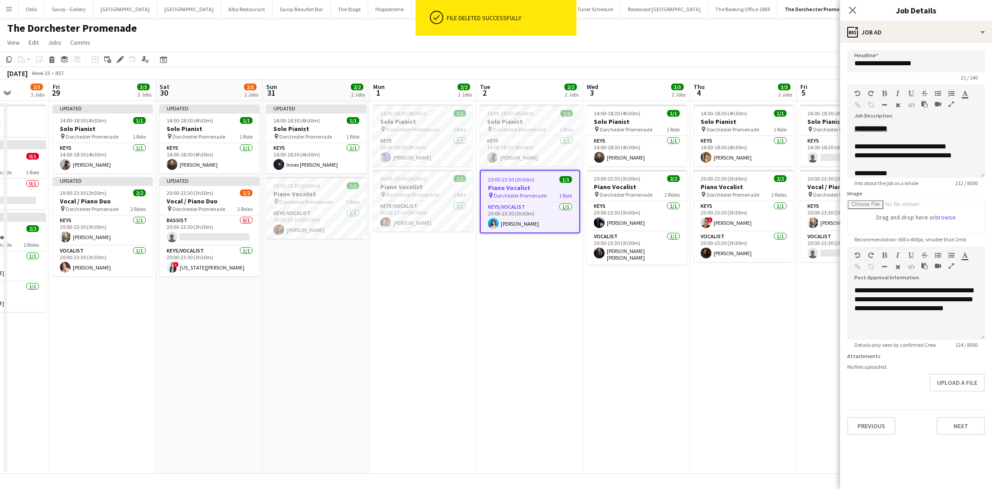
click at [960, 372] on form "**********" at bounding box center [916, 242] width 152 height 385
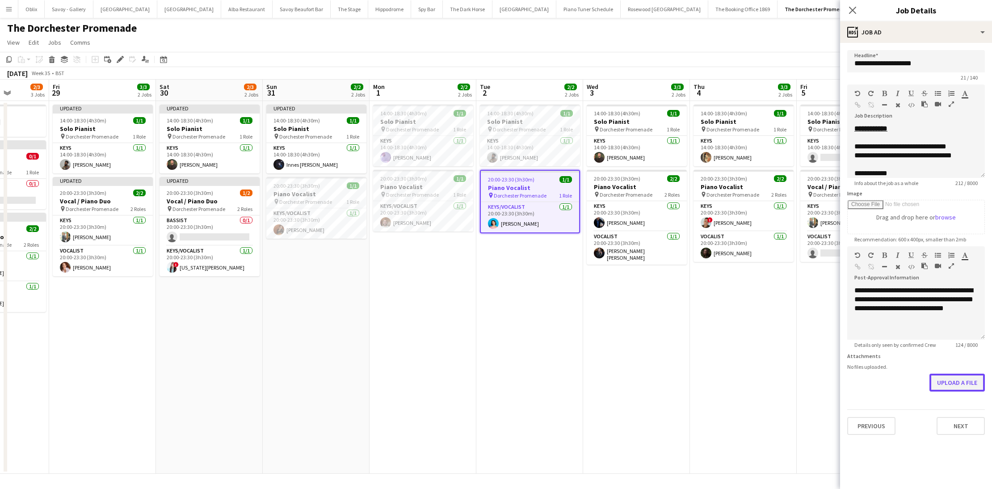
click at [955, 378] on button "Upload a file" at bounding box center [956, 383] width 55 height 18
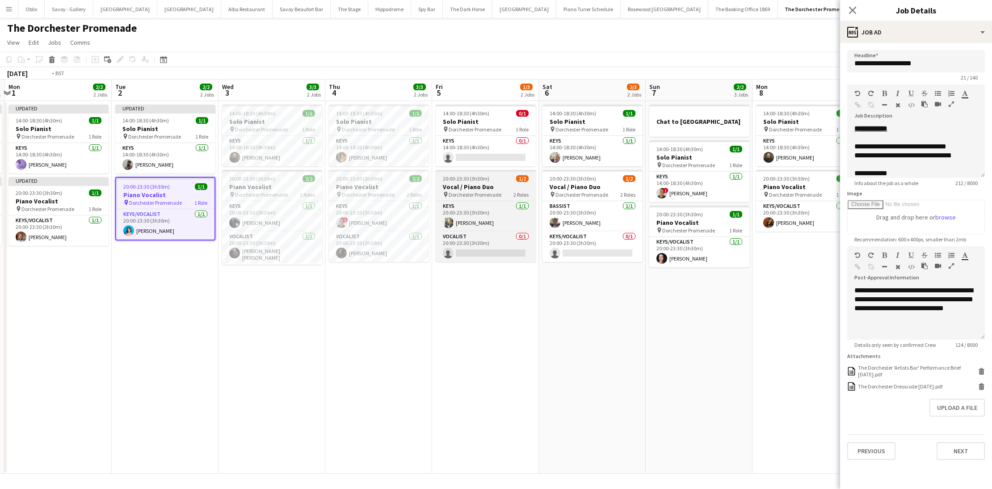
scroll to position [0, 246]
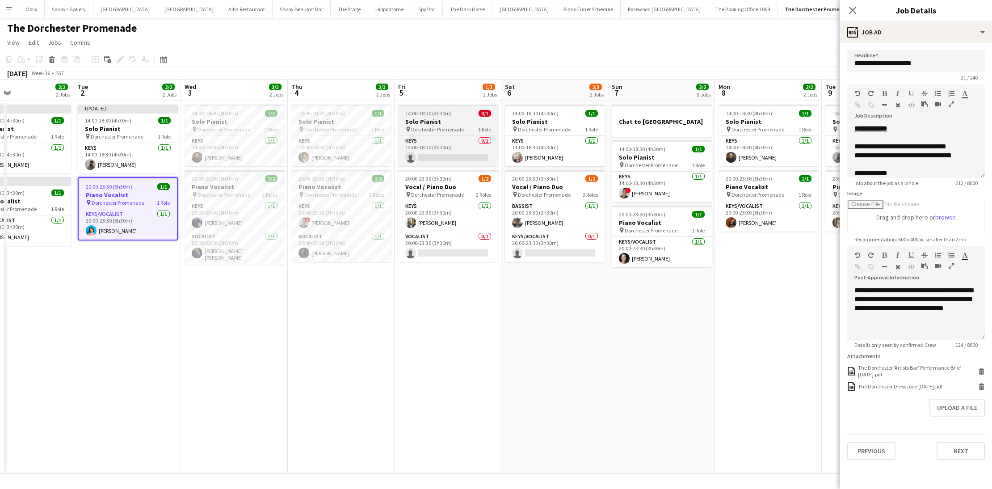
click at [434, 118] on h3 "Solo Pianist" at bounding box center [448, 122] width 100 height 8
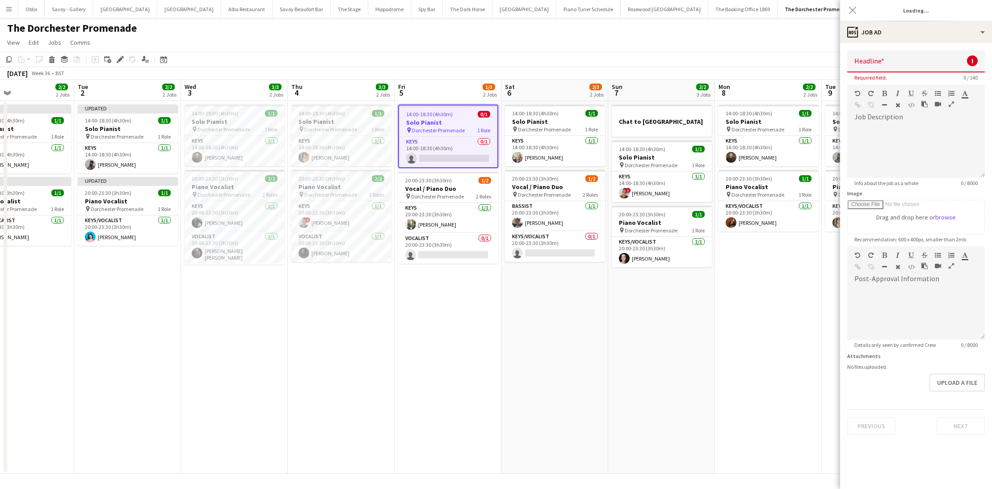
type input "**********"
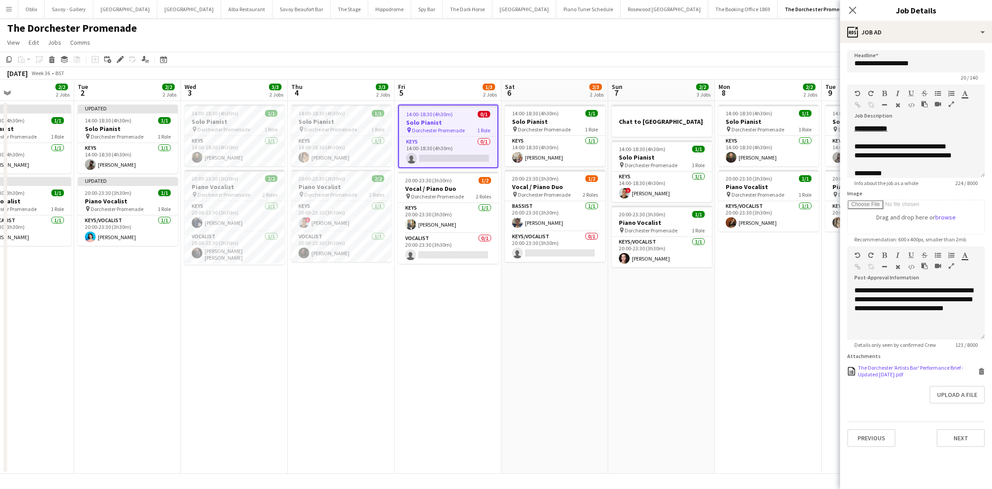
click at [984, 372] on icon "Delete" at bounding box center [981, 371] width 7 height 7
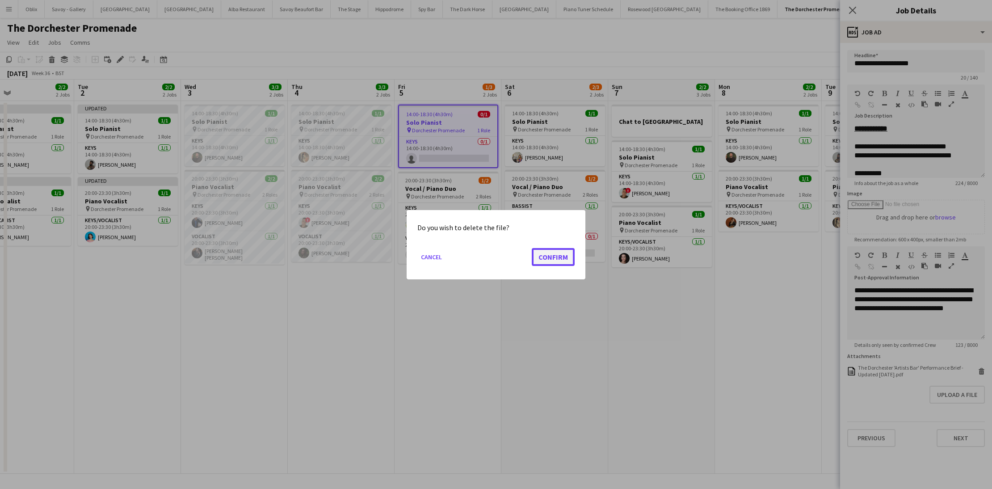
click at [559, 258] on button "Confirm" at bounding box center [553, 257] width 43 height 18
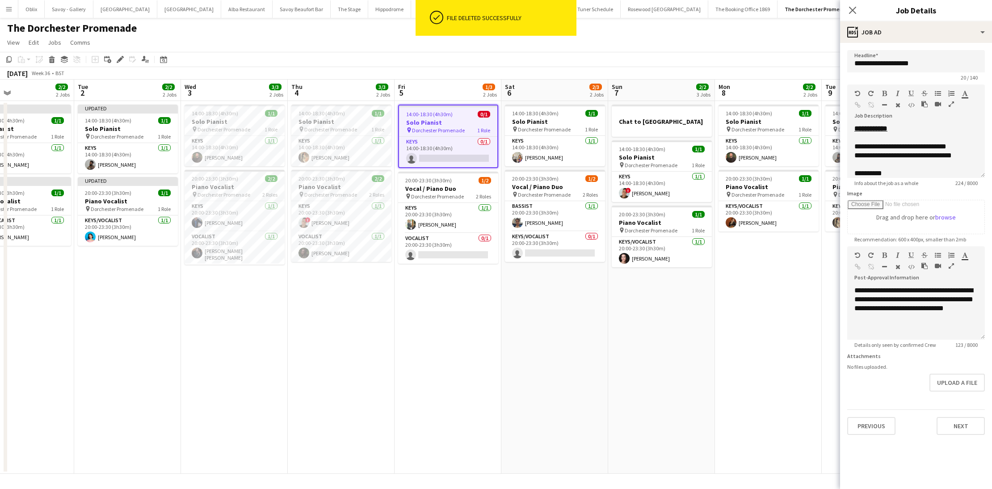
click at [957, 394] on form "**********" at bounding box center [916, 242] width 152 height 385
click at [957, 381] on button "Upload a file" at bounding box center [956, 383] width 55 height 18
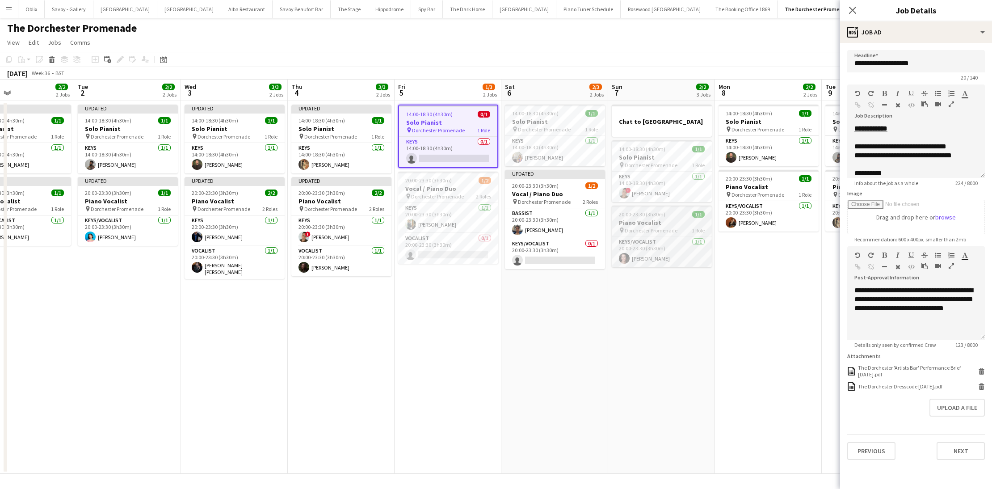
scroll to position [0, 280]
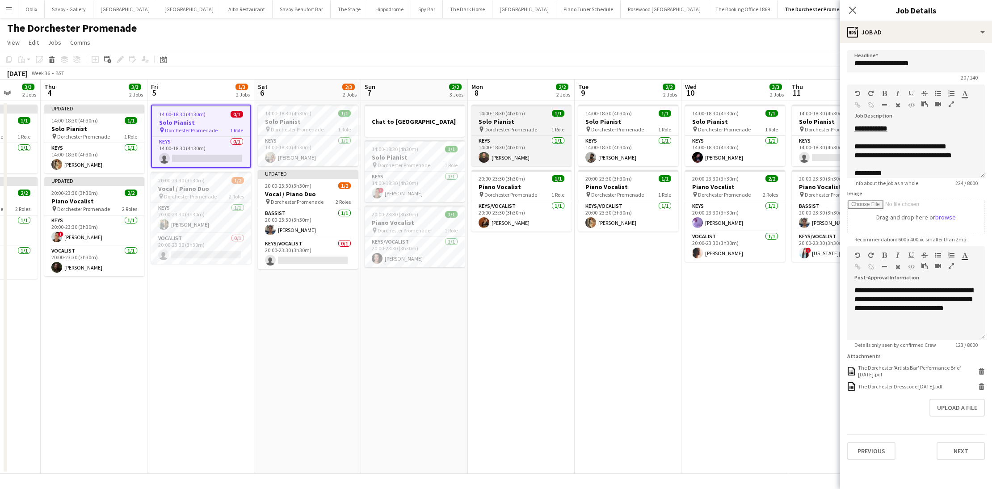
click at [504, 124] on h3 "Solo Pianist" at bounding box center [521, 122] width 100 height 8
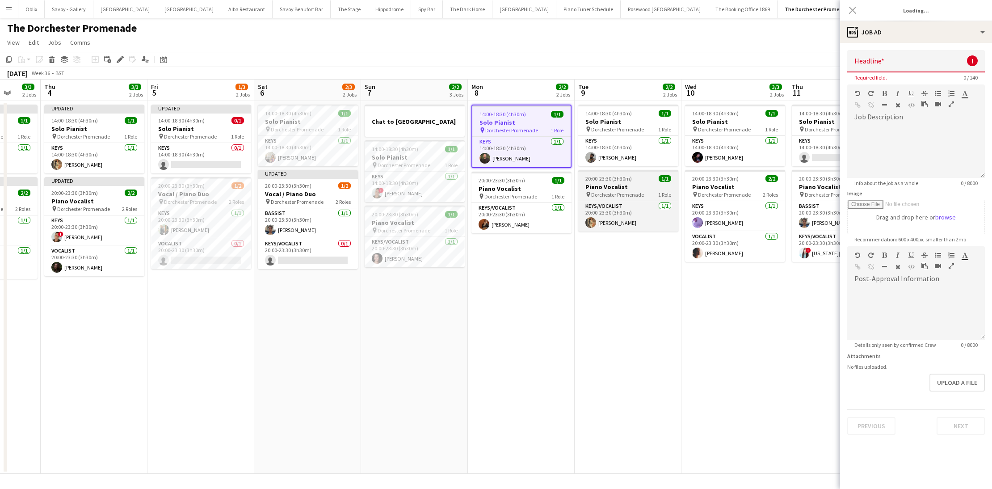
type input "**********"
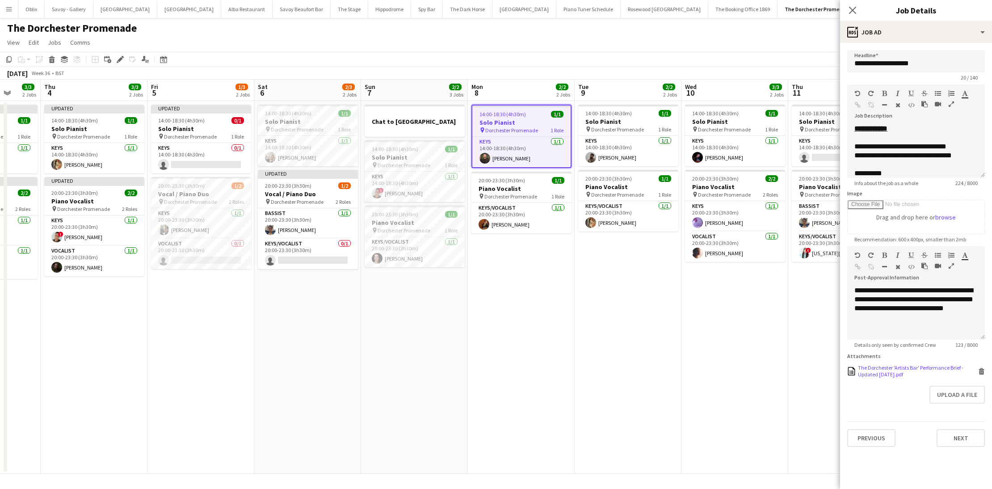
click at [983, 371] on icon at bounding box center [981, 372] width 4 height 4
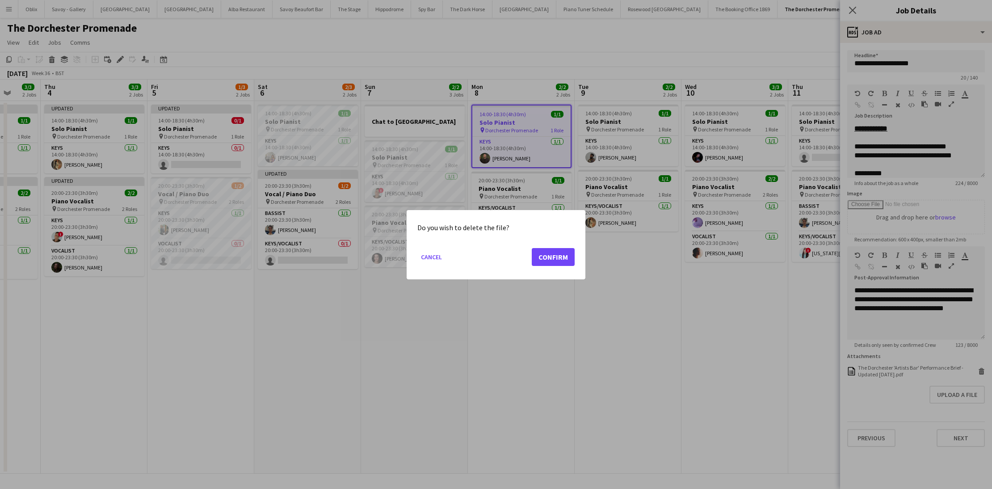
click at [574, 259] on div "Do you wish to delete the file? Cancel Confirm" at bounding box center [496, 244] width 179 height 69
drag, startPoint x: 559, startPoint y: 257, endPoint x: 991, endPoint y: 387, distance: 450.4
click at [560, 257] on button "Confirm" at bounding box center [553, 257] width 43 height 18
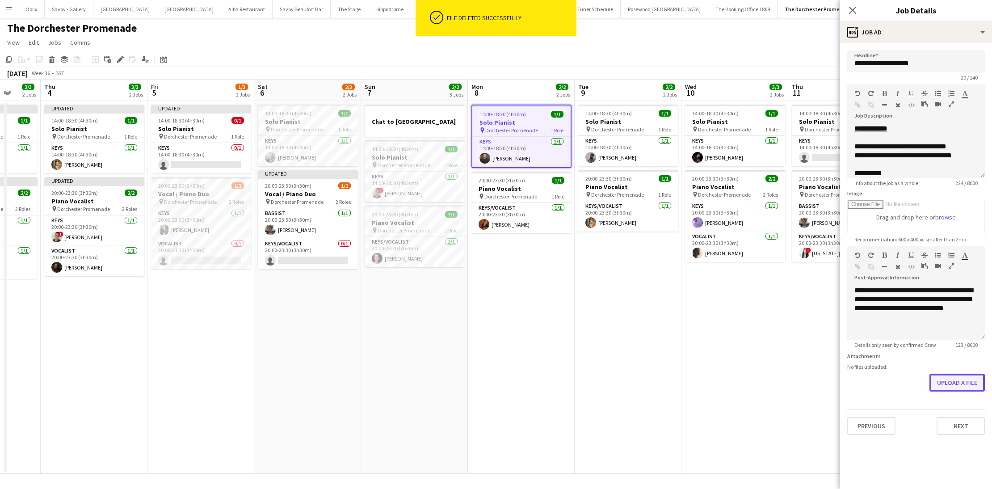
click at [958, 386] on button "Upload a file" at bounding box center [956, 383] width 55 height 18
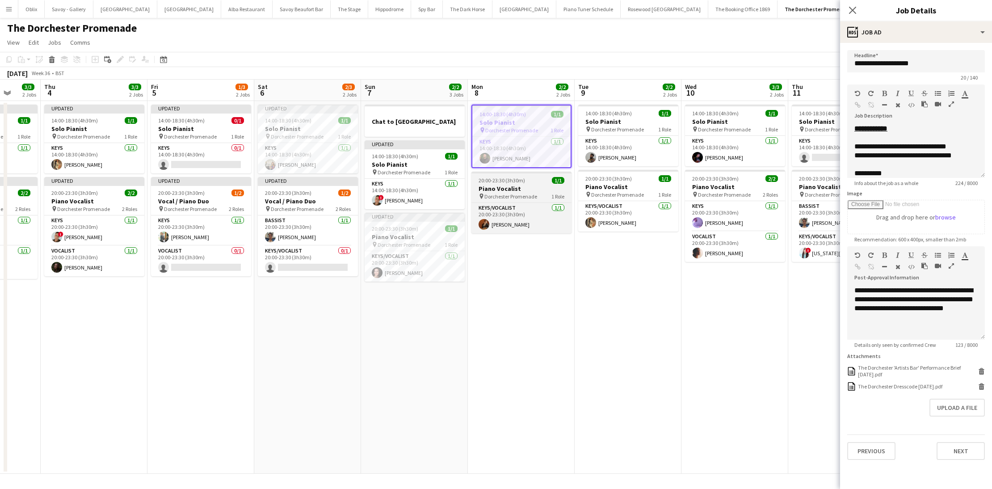
click at [546, 189] on h3 "Piano Vocalist" at bounding box center [521, 189] width 100 height 8
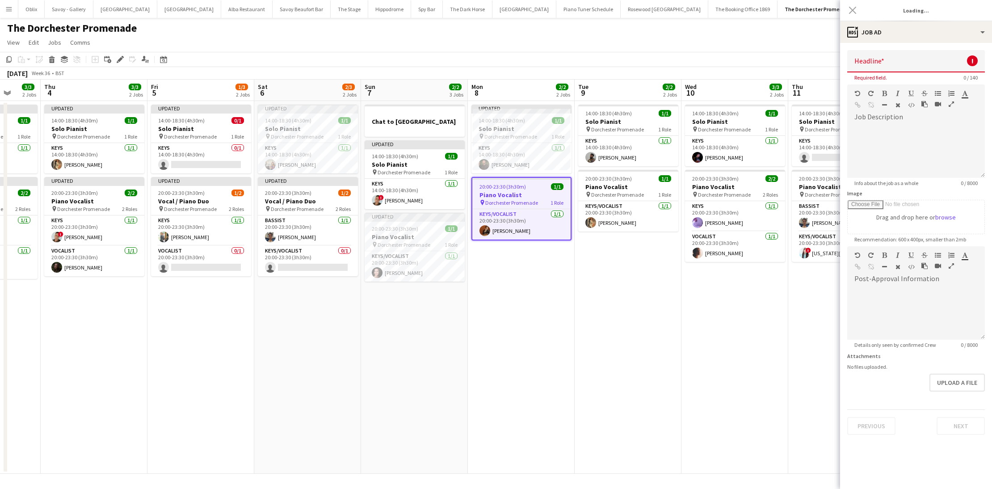
type input "**********"
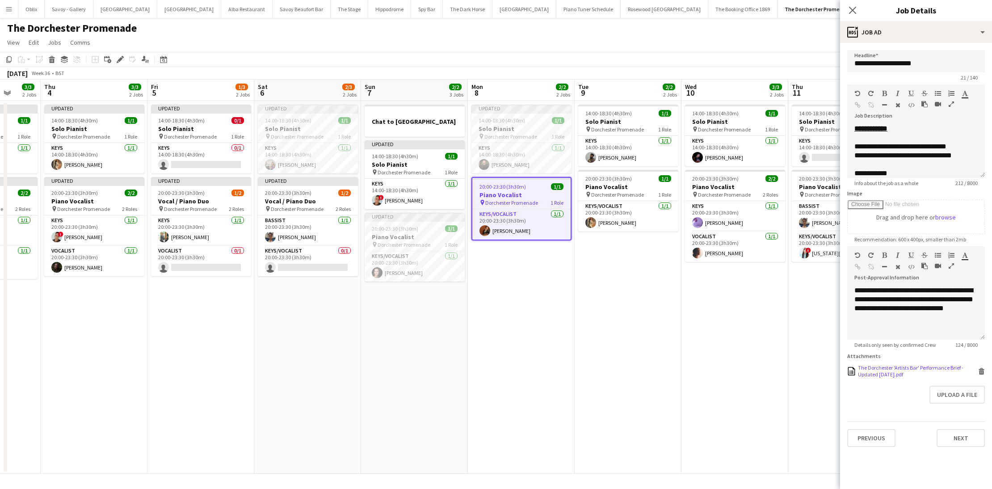
click at [981, 370] on icon "Delete" at bounding box center [981, 371] width 7 height 7
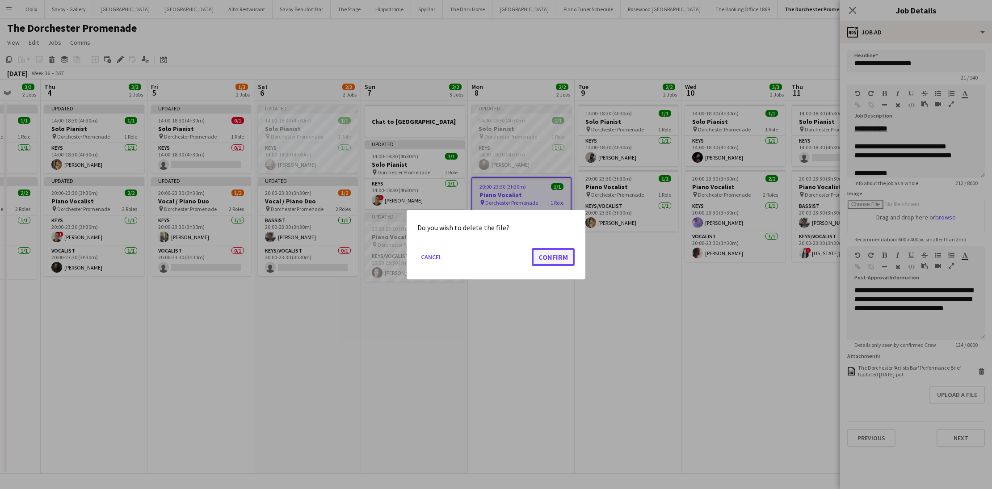
click at [555, 261] on button "Confirm" at bounding box center [553, 257] width 43 height 18
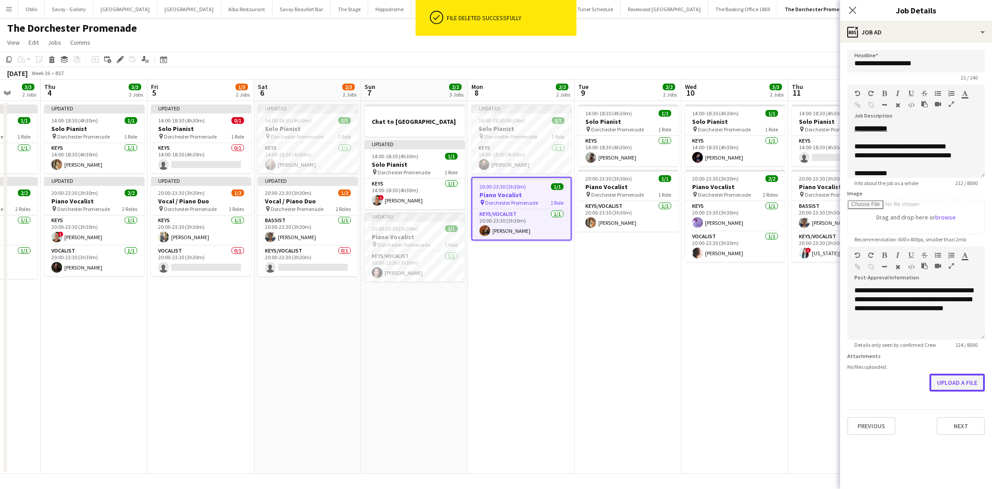
click at [950, 378] on button "Upload a file" at bounding box center [956, 383] width 55 height 18
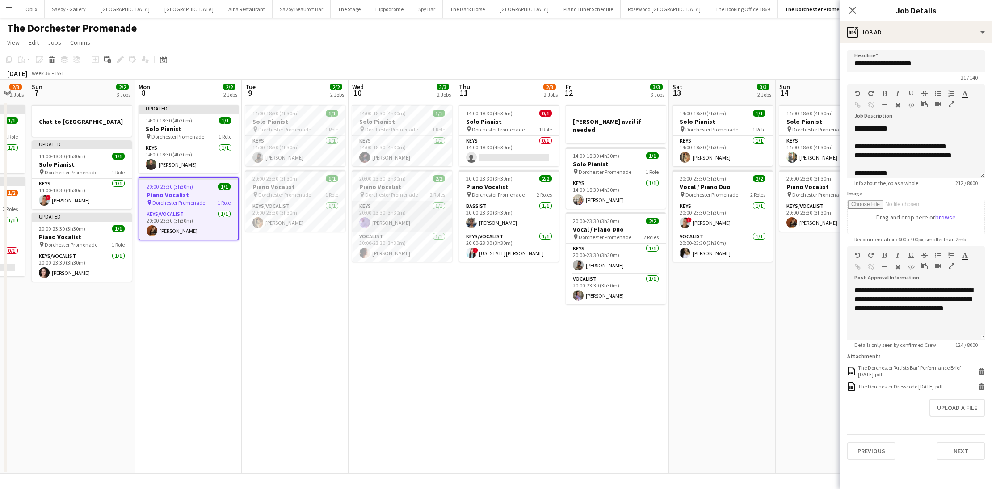
scroll to position [0, 272]
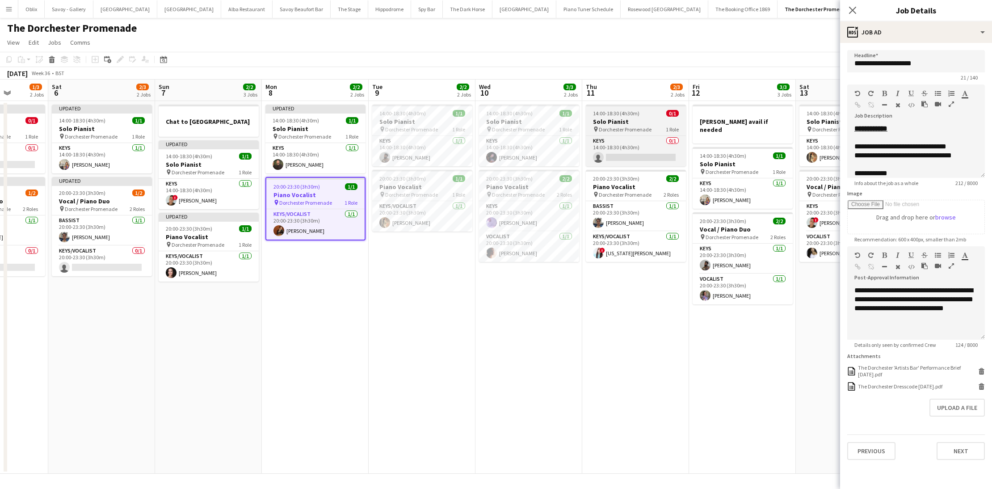
click at [636, 126] on span "Dorchester Promenade" at bounding box center [625, 129] width 53 height 7
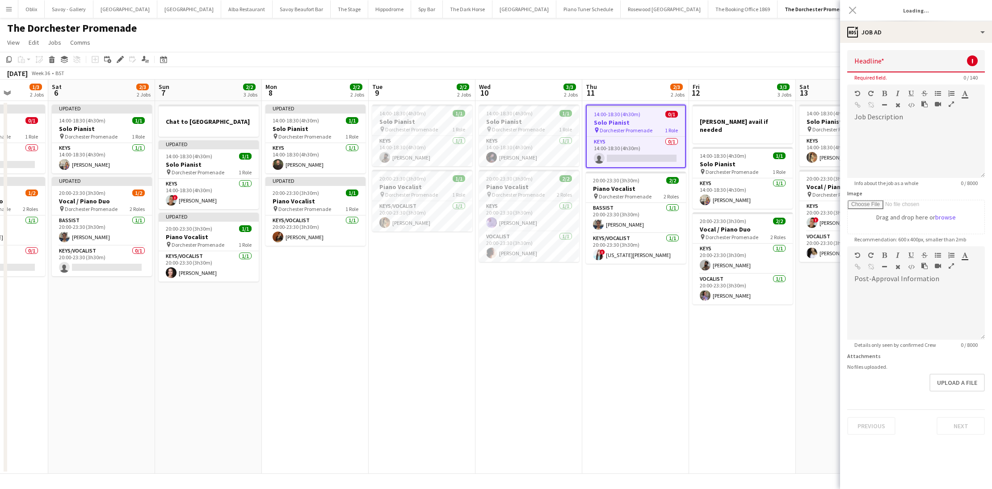
type input "**********"
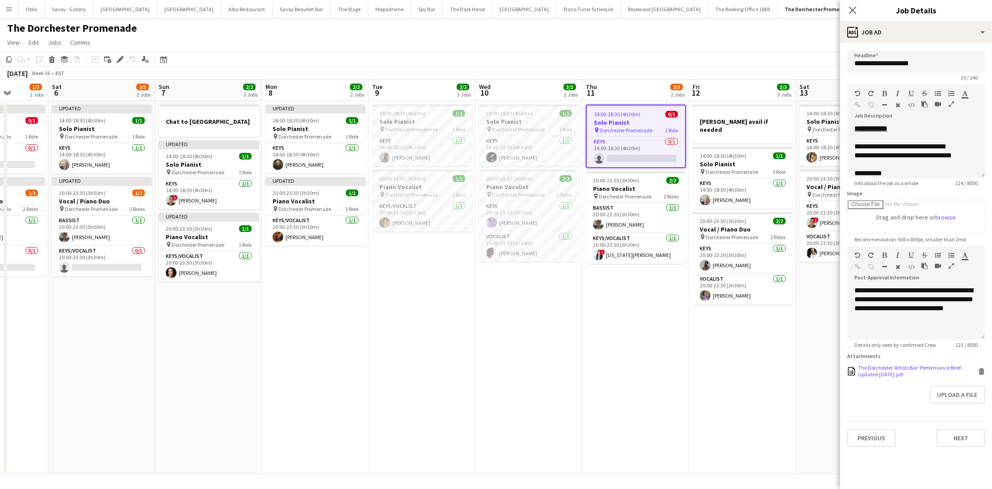
click at [984, 371] on icon at bounding box center [981, 372] width 4 height 4
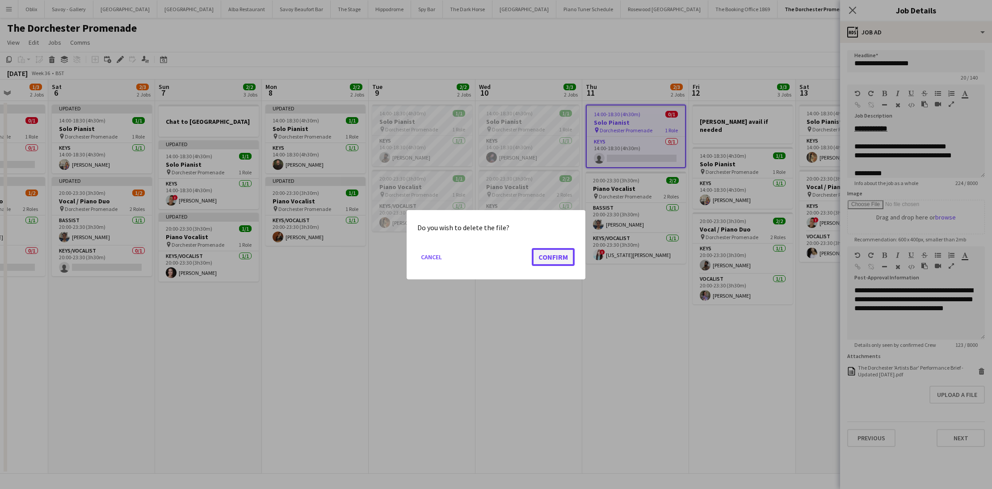
click at [549, 256] on button "Confirm" at bounding box center [553, 257] width 43 height 18
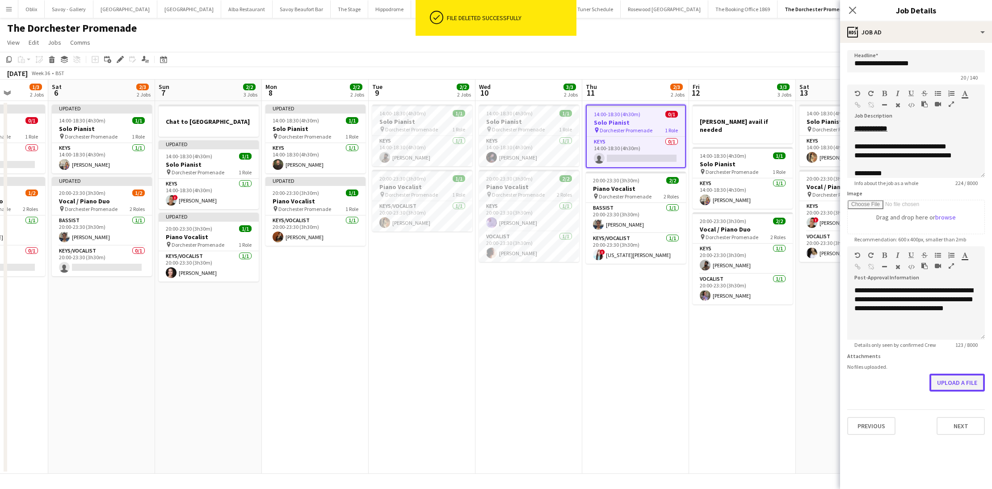
click at [965, 387] on button "Upload a file" at bounding box center [956, 383] width 55 height 18
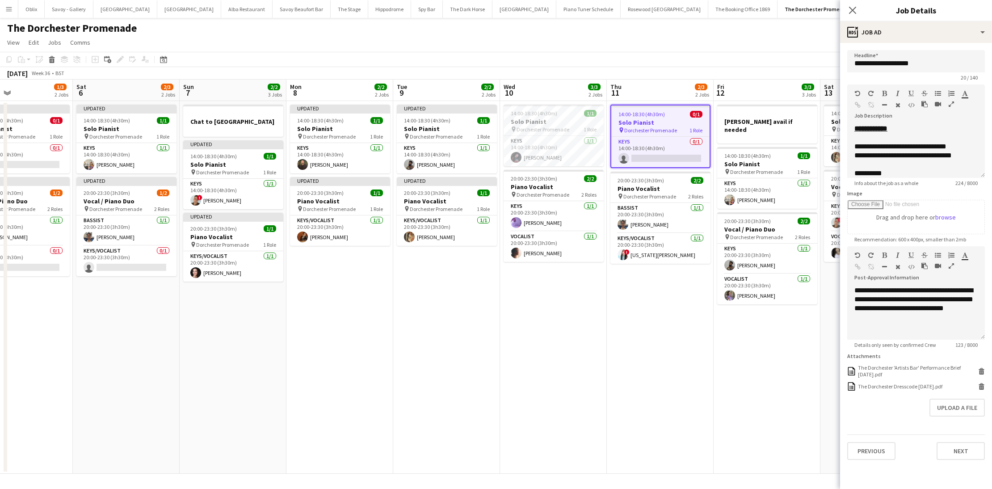
scroll to position [0, 255]
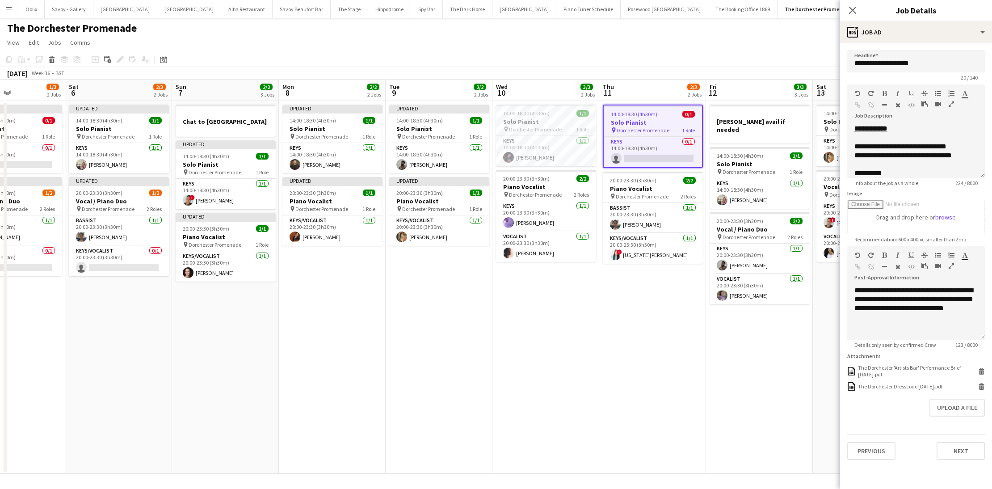
click at [494, 114] on app-date-cell "14:00-18:30 (4h30m) 1/1 Solo Pianist pin Dorchester Promenade 1 Role Keys 1/1 1…" at bounding box center [545, 287] width 107 height 373
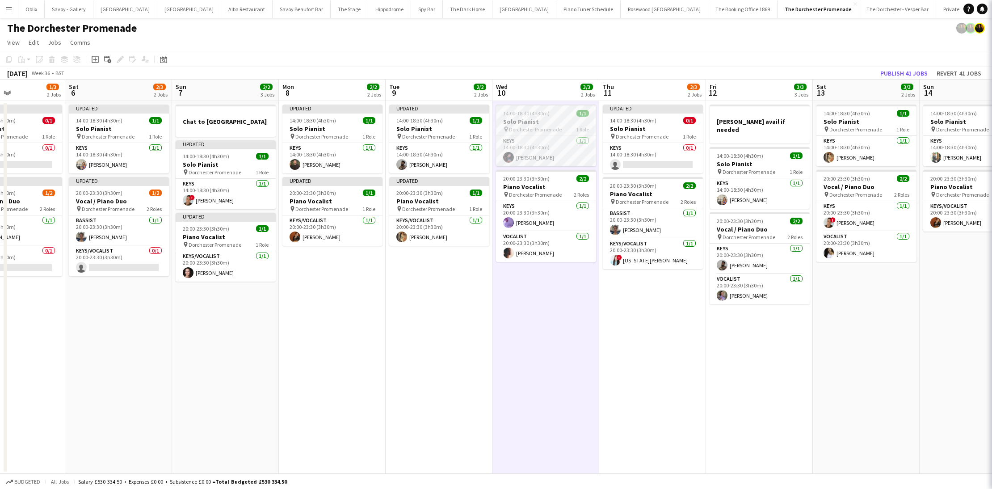
click at [551, 122] on h3 "Solo Pianist" at bounding box center [546, 122] width 100 height 8
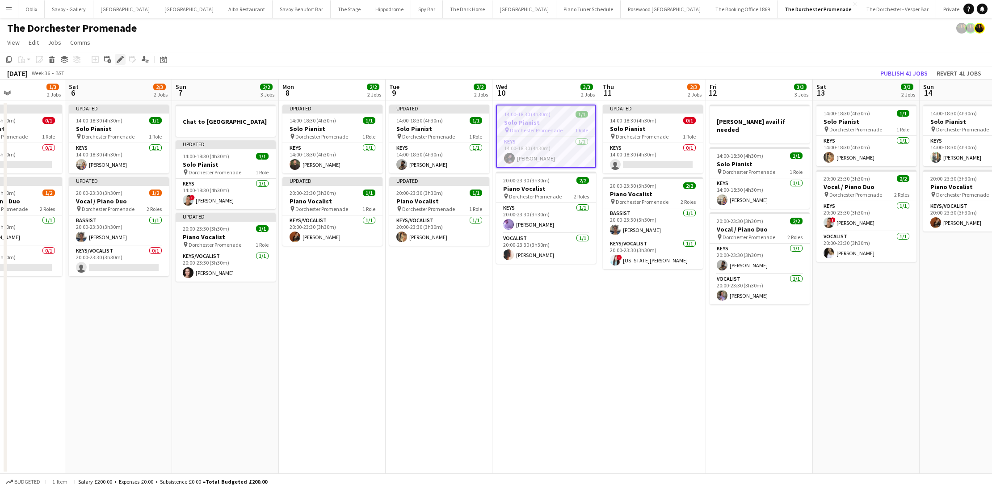
click at [118, 57] on icon "Edit" at bounding box center [120, 59] width 7 height 7
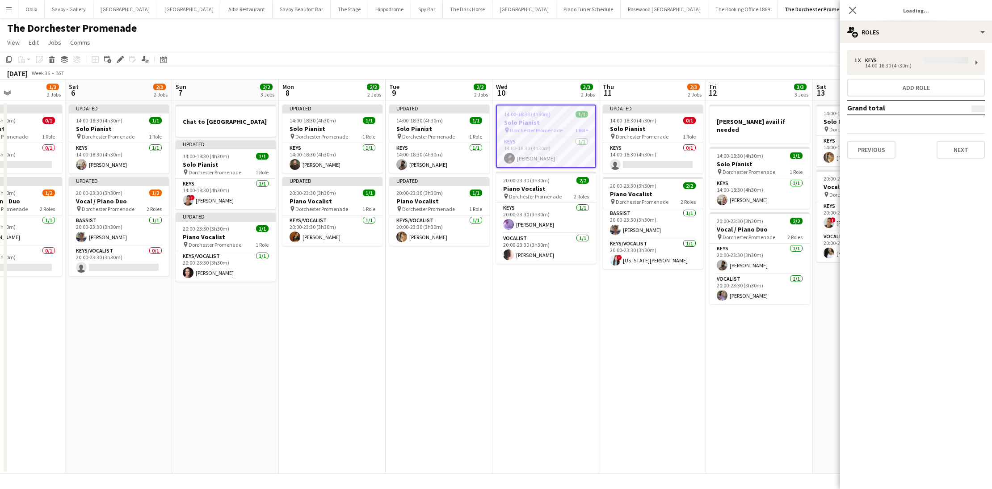
type input "**********"
drag, startPoint x: 976, startPoint y: 155, endPoint x: 974, endPoint y: 160, distance: 5.8
click at [975, 154] on button "Next" at bounding box center [961, 150] width 48 height 18
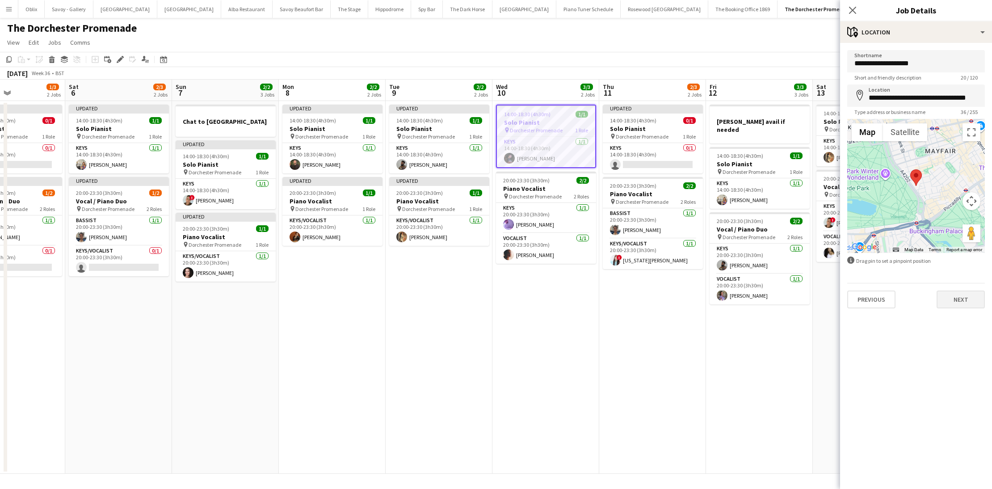
drag, startPoint x: 960, startPoint y: 290, endPoint x: 954, endPoint y: 303, distance: 14.6
click at [960, 290] on div "Previous Next" at bounding box center [916, 295] width 138 height 25
click at [954, 303] on button "Next" at bounding box center [961, 299] width 48 height 18
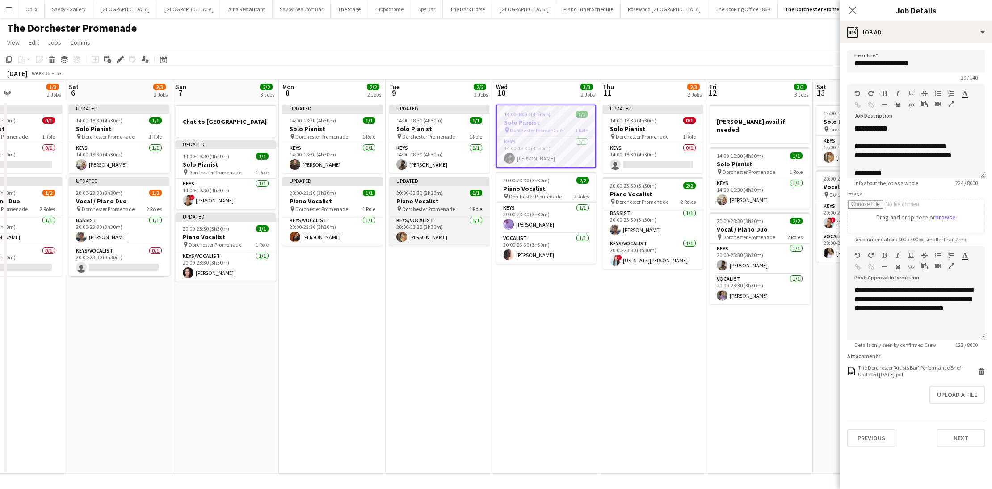
click at [442, 195] on div "20:00-23:30 (3h30m) 1/1" at bounding box center [439, 192] width 100 height 7
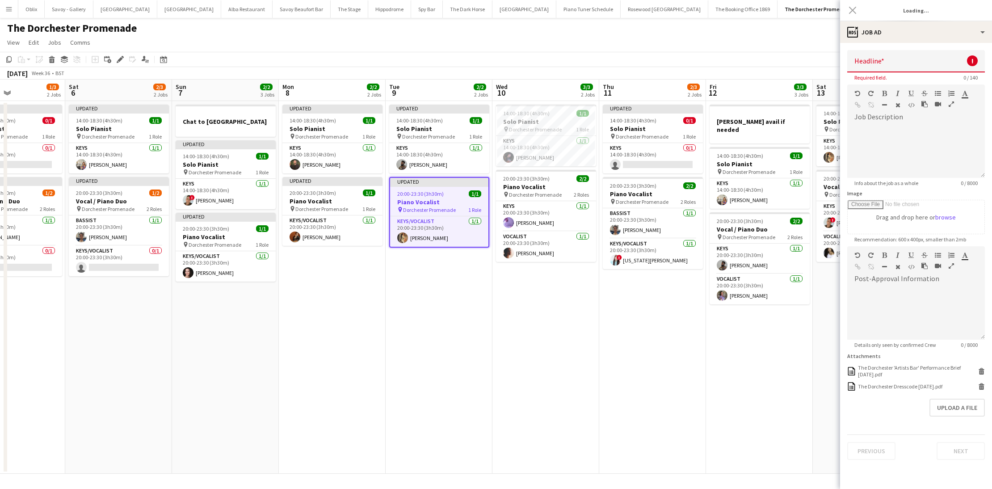
type input "**********"
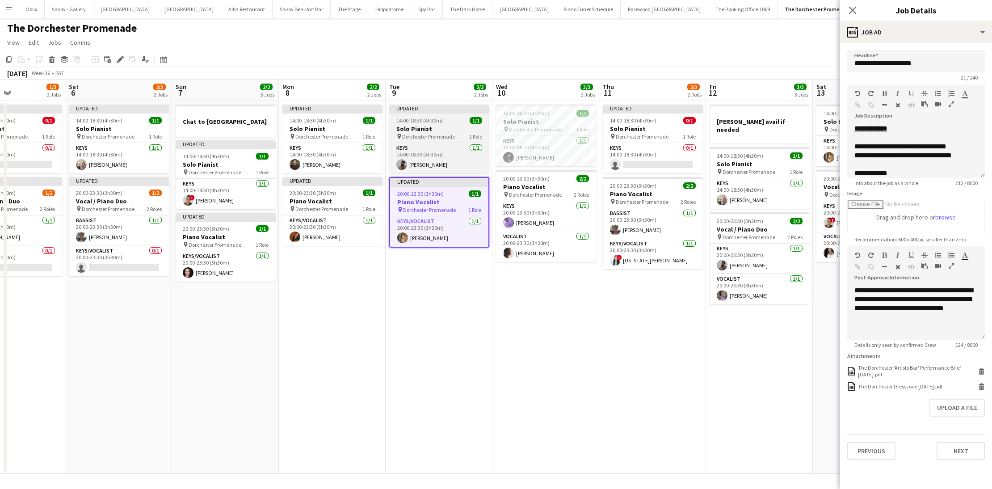
click at [441, 139] on span "Dorchester Promenade" at bounding box center [428, 136] width 53 height 7
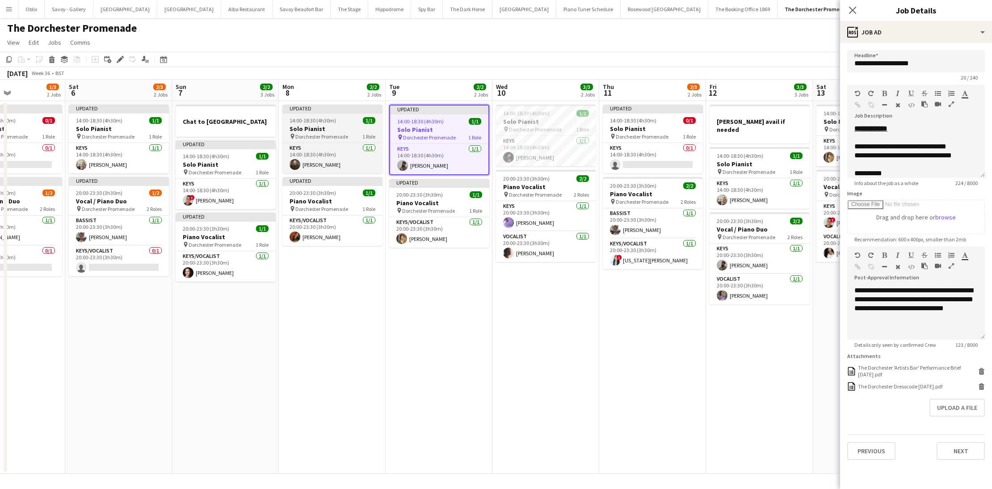
click at [344, 124] on app-job-card "Updated 14:00-18:30 (4h30m) 1/1 Solo Pianist pin Dorchester Promenade 1 Role Ke…" at bounding box center [332, 139] width 100 height 69
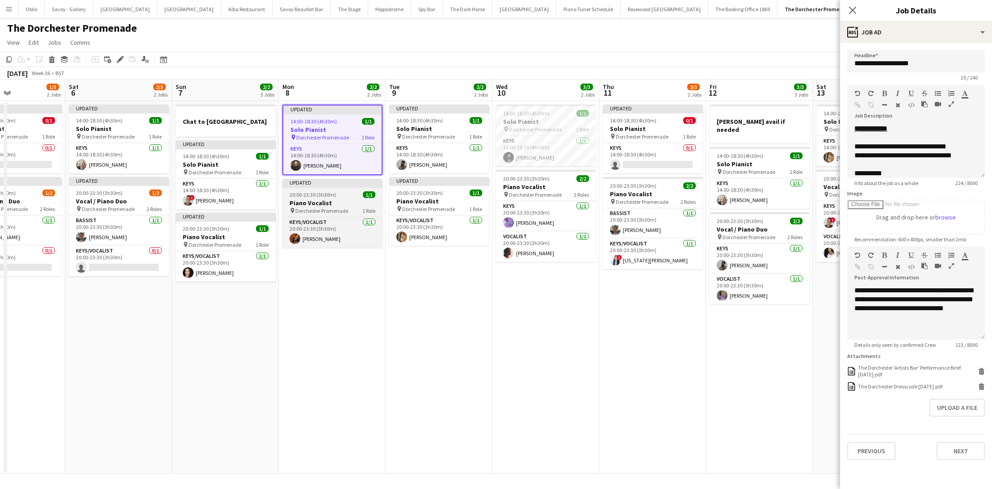
click at [334, 204] on h3 "Piano Vocalist" at bounding box center [332, 203] width 100 height 8
type input "**********"
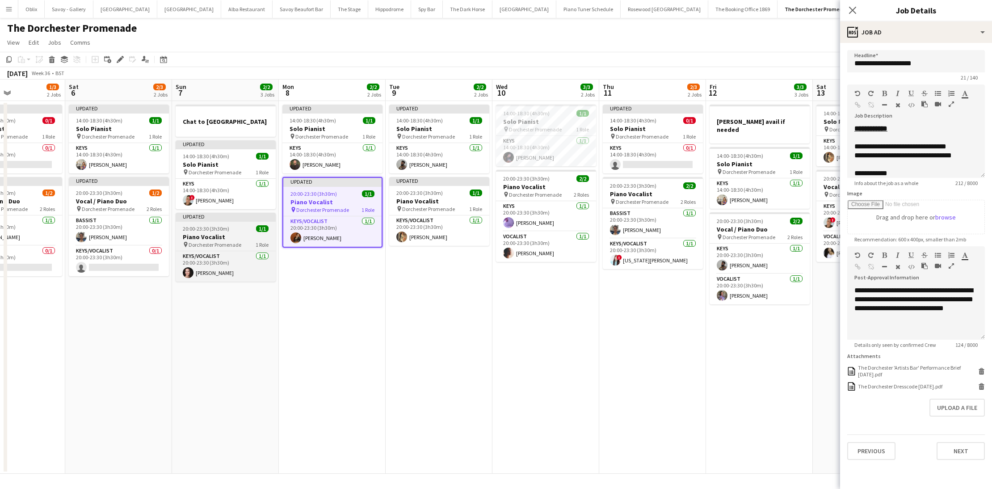
click at [252, 236] on h3 "Piano Vocalist" at bounding box center [226, 237] width 100 height 8
type input "**********"
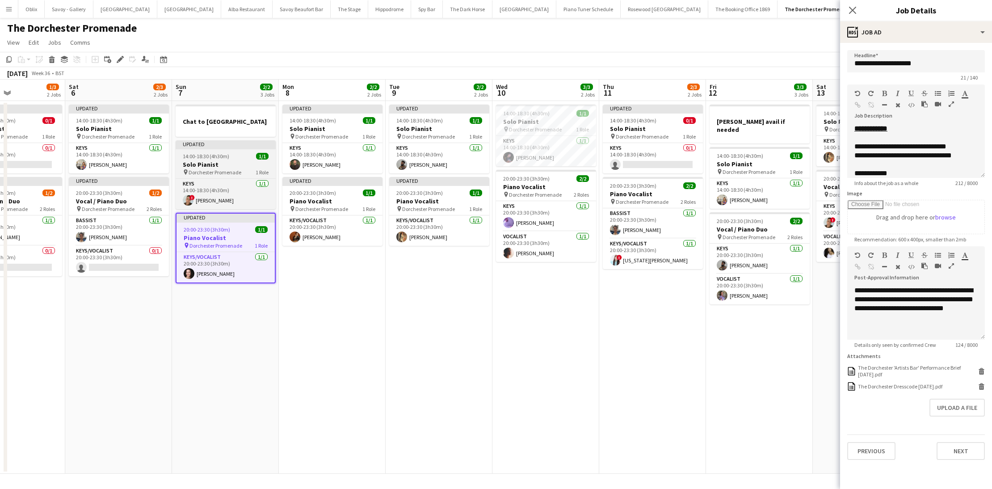
click at [219, 157] on span "14:00-18:30 (4h30m)" at bounding box center [206, 156] width 46 height 7
type input "**********"
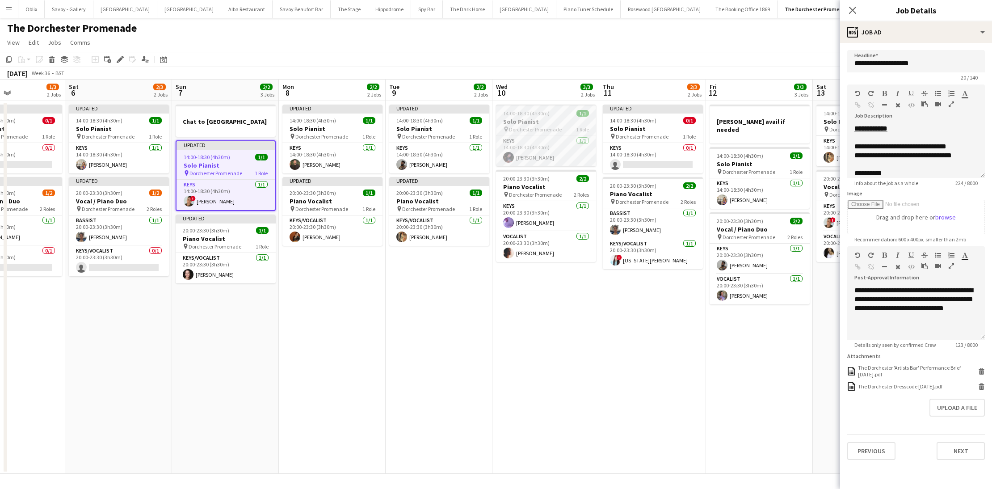
click at [551, 135] on div "Keys 1/1 14:00-18:30 (4h30m) Dan Bathurst" at bounding box center [546, 150] width 100 height 31
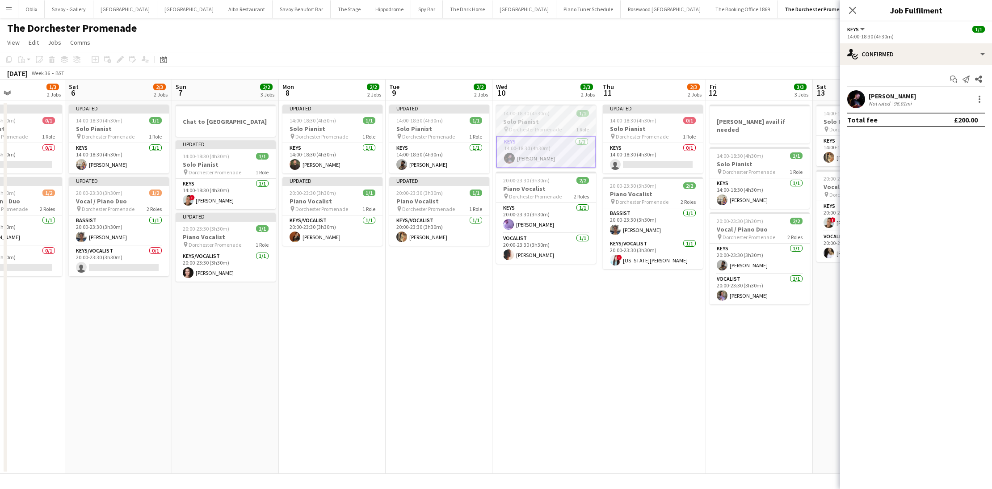
click at [551, 126] on span "Dorchester Promenade" at bounding box center [535, 129] width 53 height 7
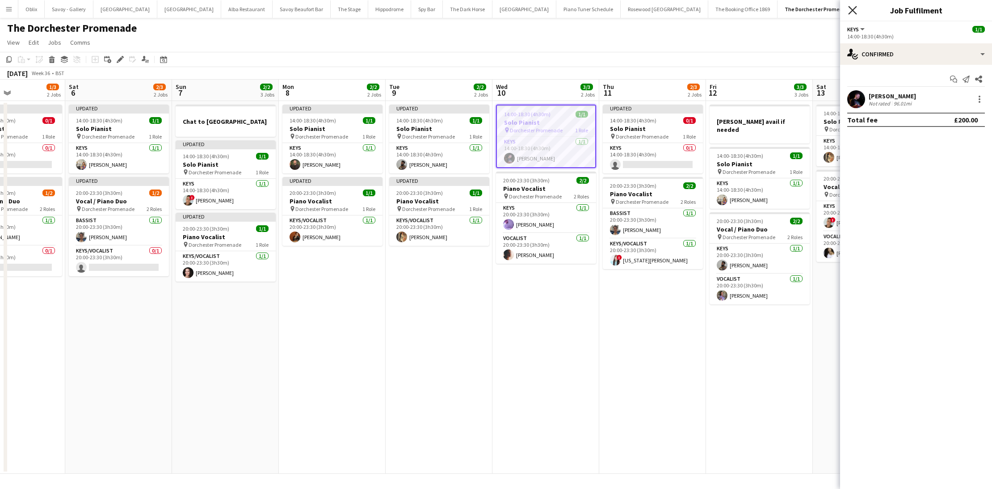
click at [854, 13] on icon "Close pop-in" at bounding box center [852, 10] width 8 height 8
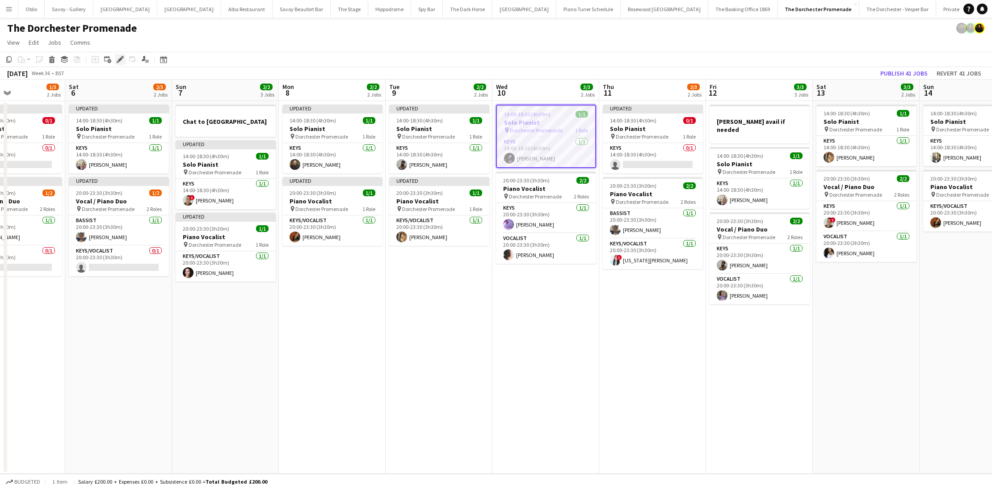
click at [115, 57] on div "Edit" at bounding box center [120, 59] width 11 height 11
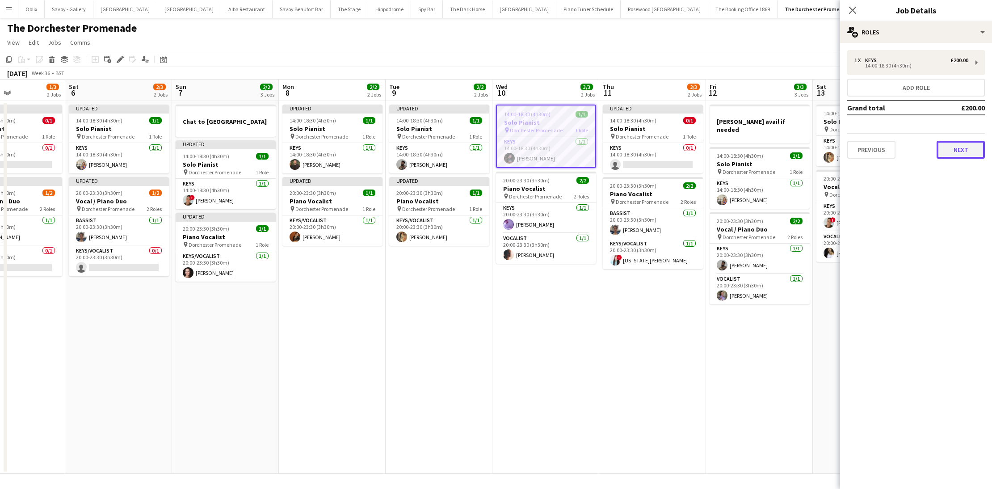
click at [973, 150] on button "Next" at bounding box center [961, 150] width 48 height 18
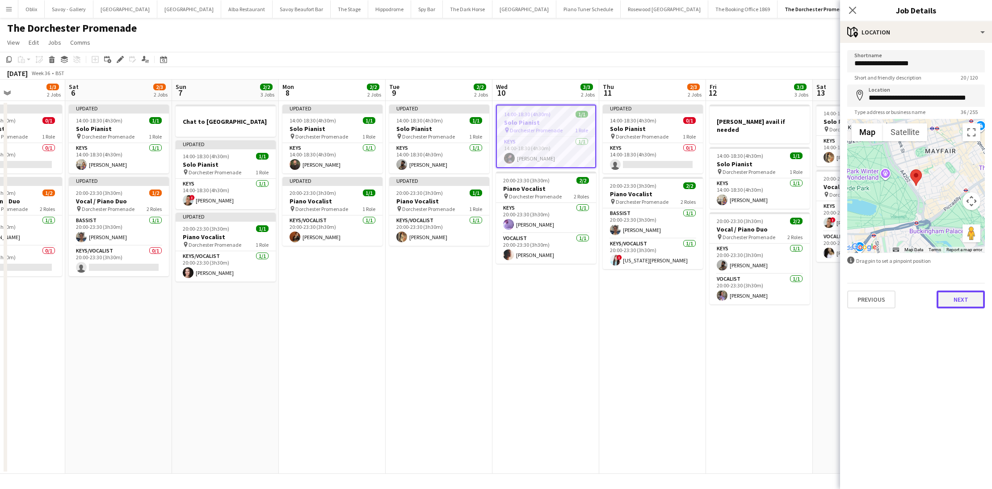
click at [974, 307] on button "Next" at bounding box center [961, 299] width 48 height 18
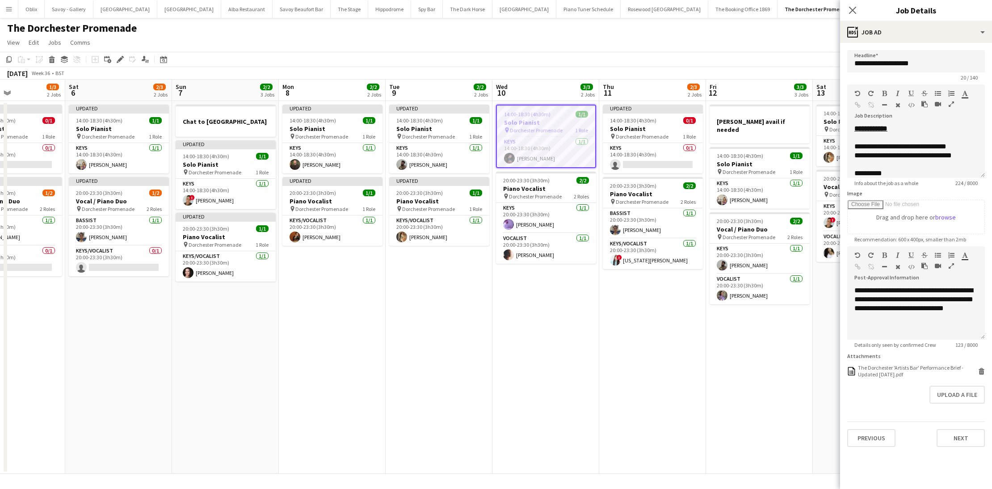
click at [987, 370] on form "**********" at bounding box center [916, 248] width 152 height 397
click at [982, 371] on icon "Delete" at bounding box center [981, 371] width 7 height 7
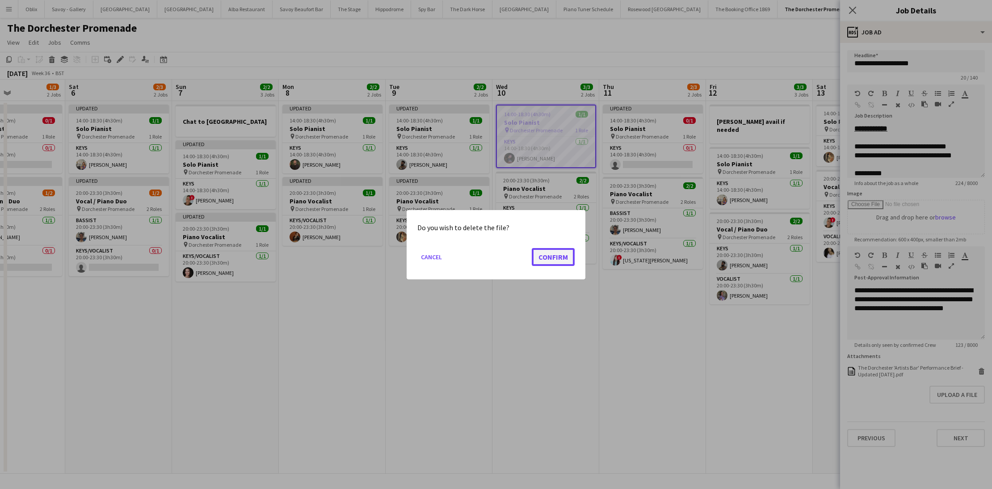
click at [566, 255] on button "Confirm" at bounding box center [553, 257] width 43 height 18
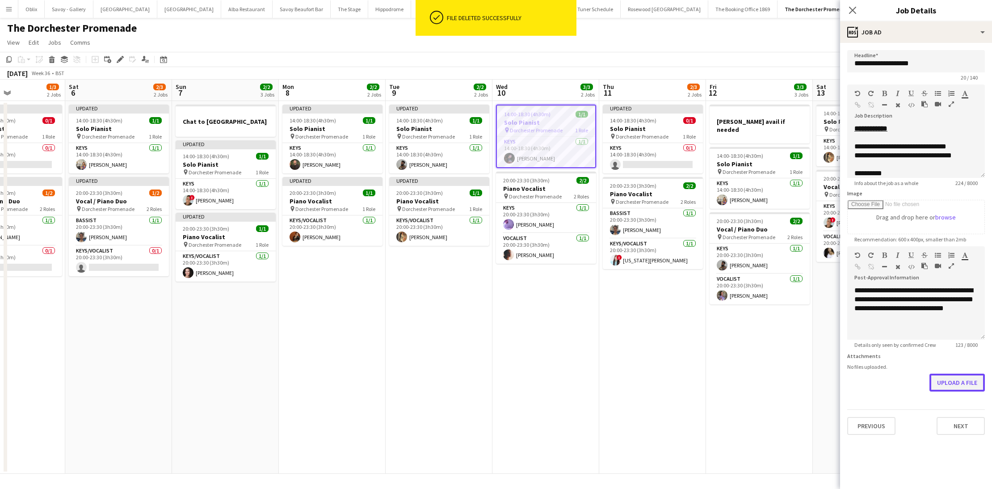
click at [941, 384] on button "Upload a file" at bounding box center [956, 383] width 55 height 18
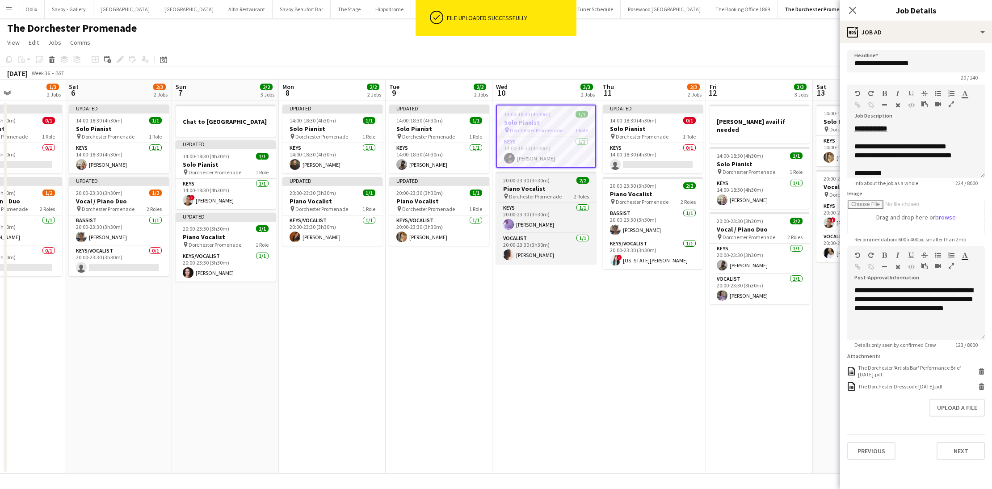
click at [543, 189] on h3 "Piano Vocalist" at bounding box center [546, 189] width 100 height 8
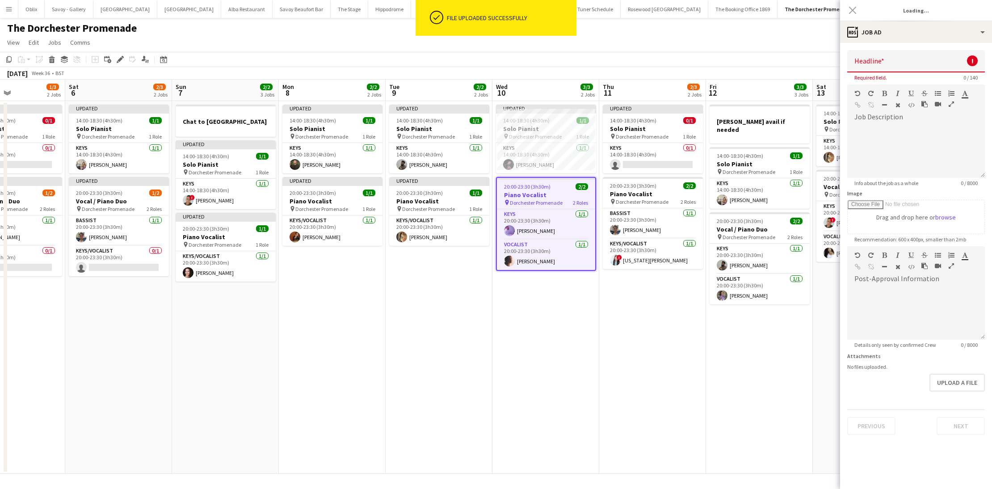
type input "**********"
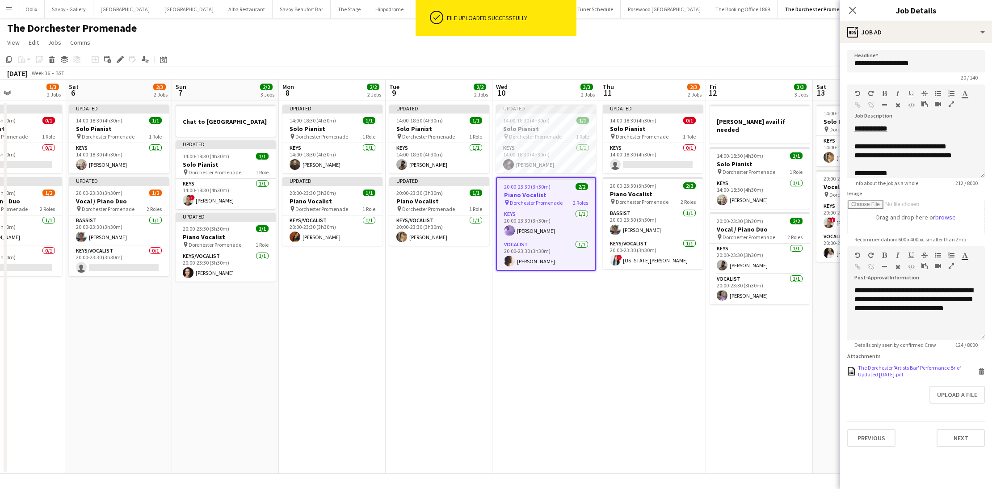
click at [983, 370] on icon at bounding box center [981, 372] width 4 height 4
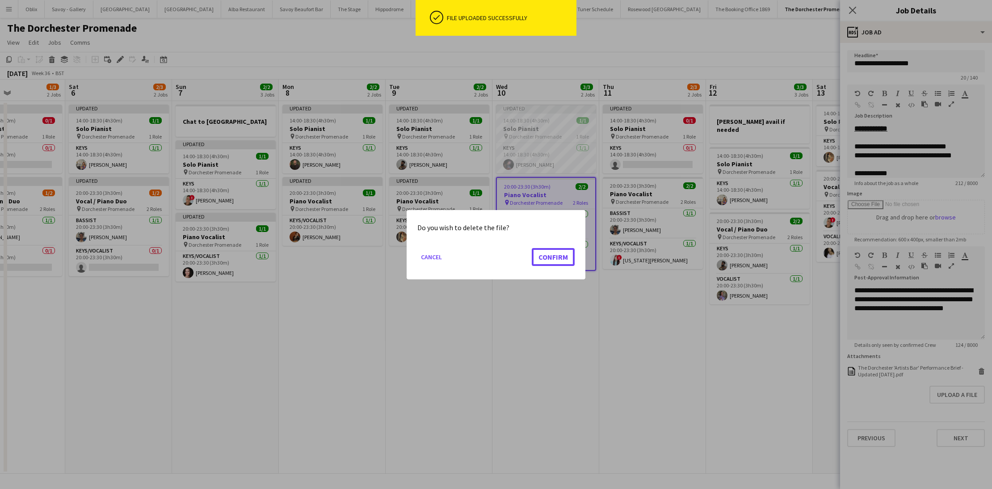
drag, startPoint x: 561, startPoint y: 253, endPoint x: 841, endPoint y: 323, distance: 288.7
click at [561, 253] on button "Confirm" at bounding box center [553, 257] width 43 height 18
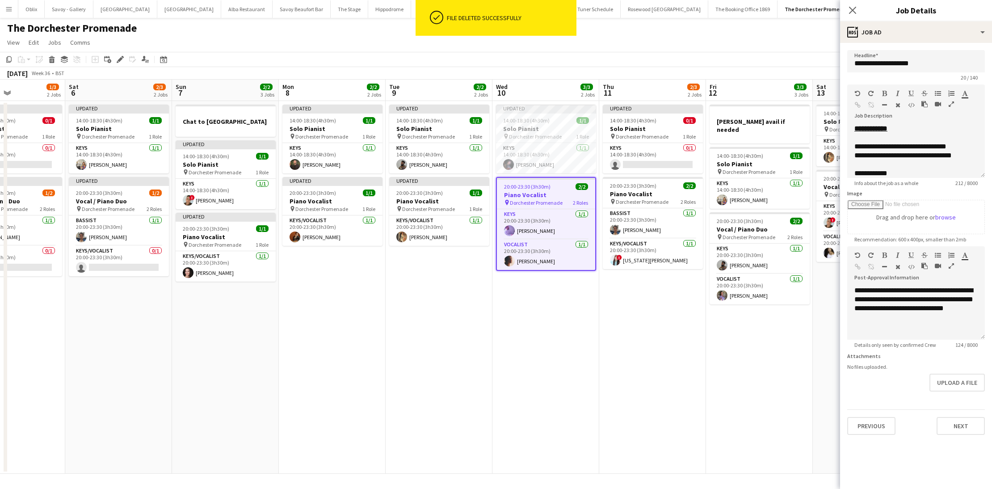
click at [950, 371] on form "**********" at bounding box center [916, 242] width 152 height 385
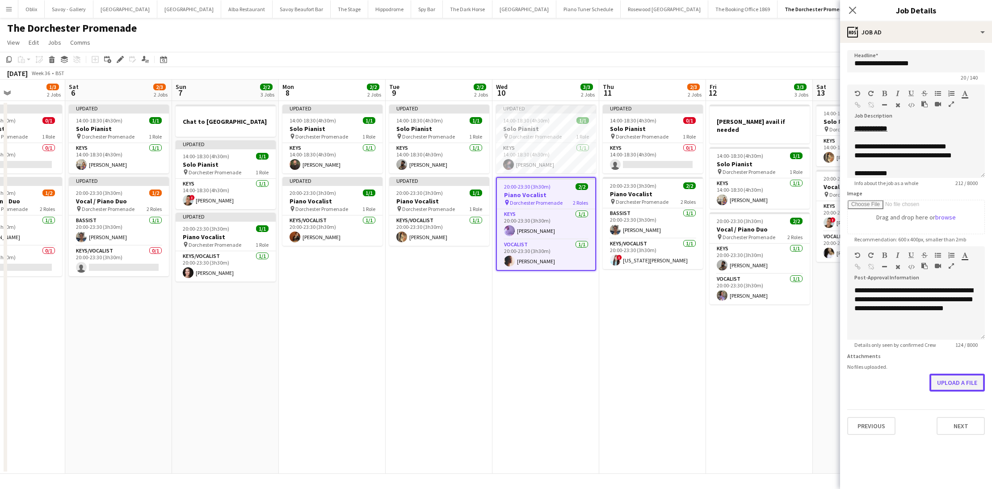
click at [948, 380] on button "Upload a file" at bounding box center [956, 383] width 55 height 18
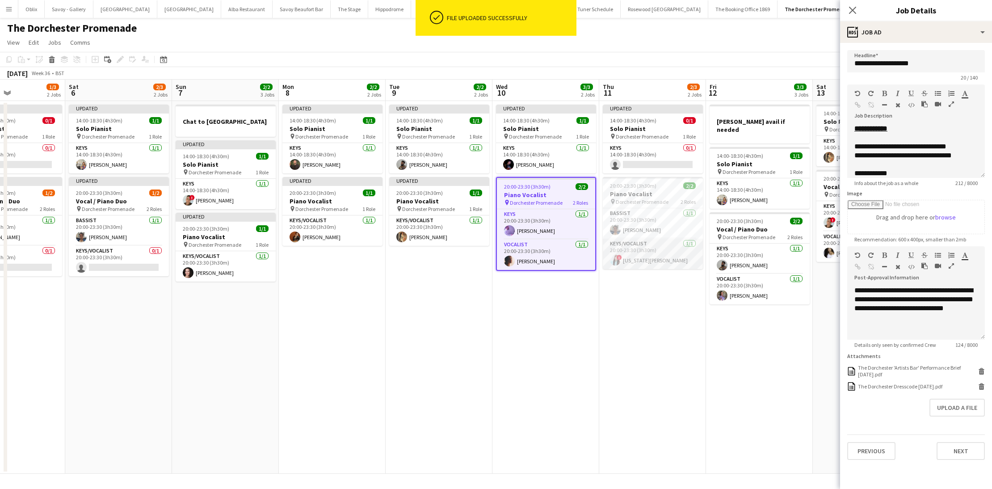
scroll to position [0, 241]
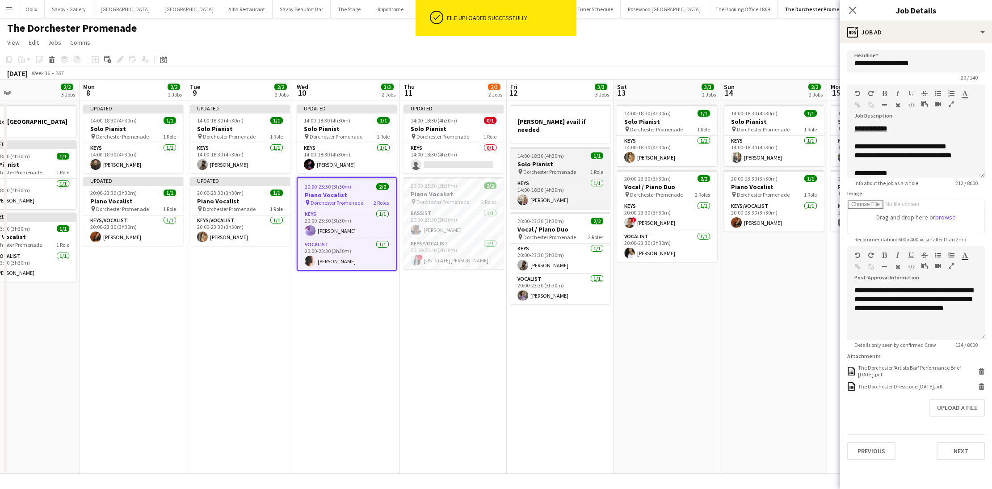
click at [555, 160] on h3 "Solo Pianist" at bounding box center [560, 164] width 100 height 8
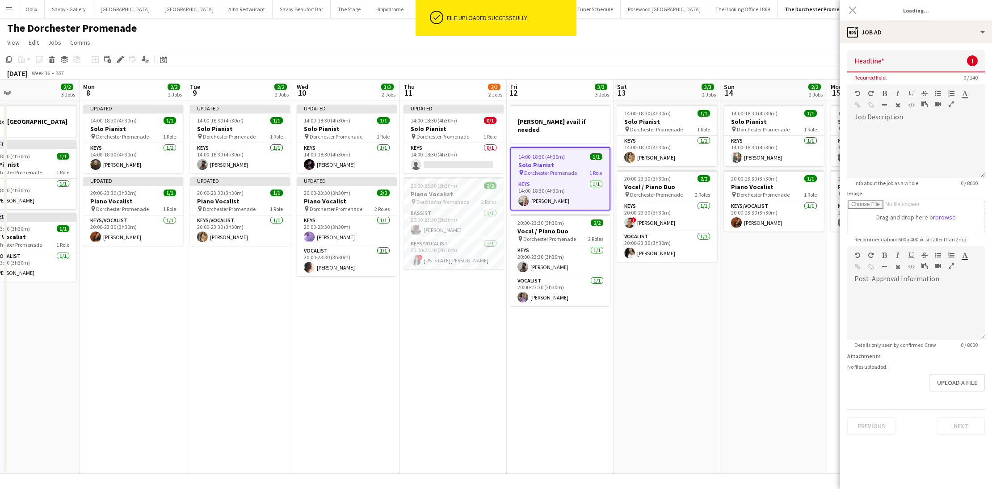
type input "**********"
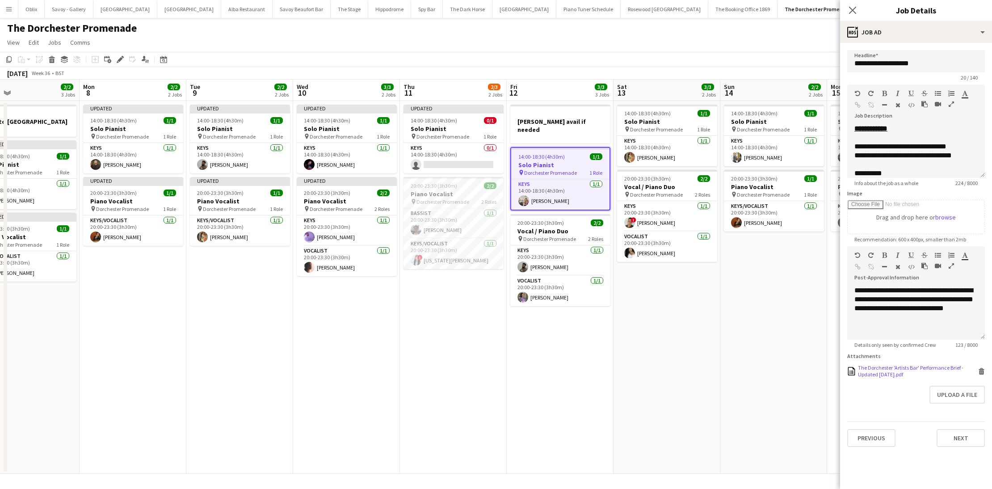
click at [979, 370] on icon at bounding box center [981, 372] width 4 height 4
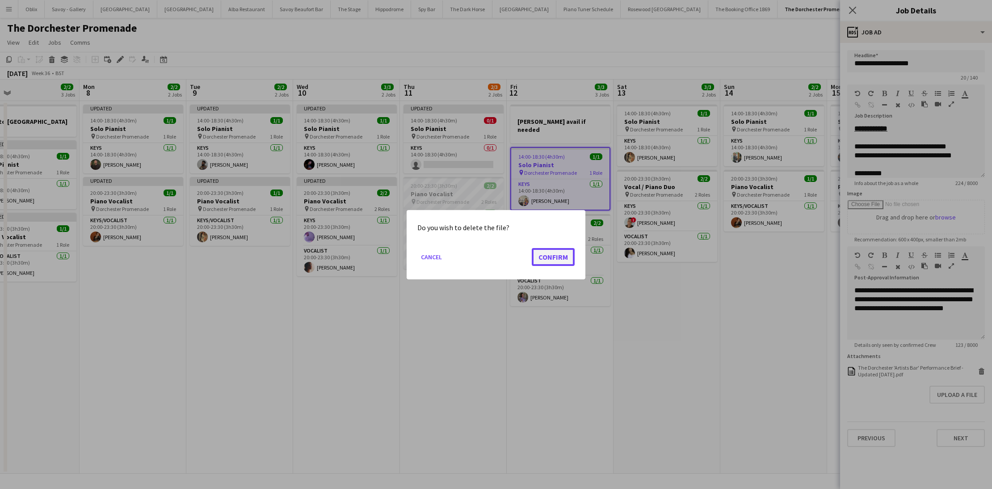
click at [562, 258] on button "Confirm" at bounding box center [553, 257] width 43 height 18
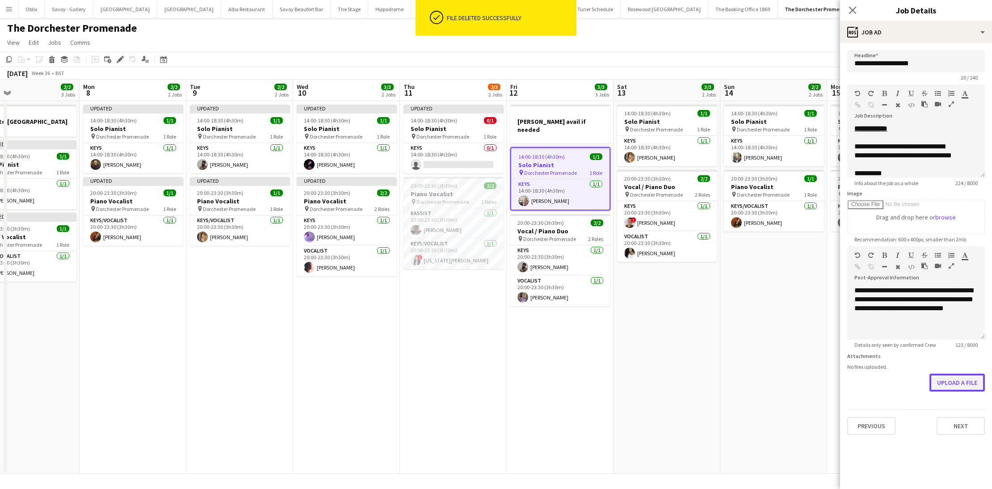
click at [975, 382] on button "Upload a file" at bounding box center [956, 383] width 55 height 18
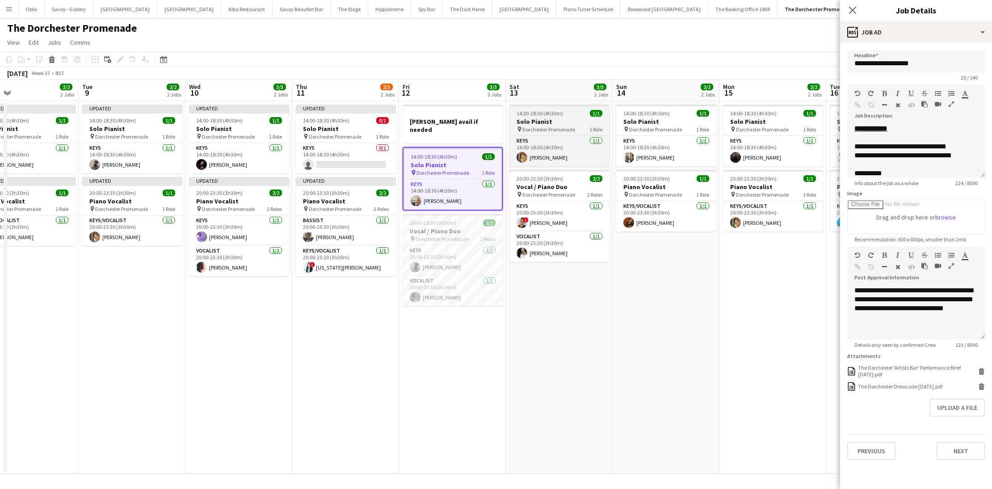
scroll to position [0, 350]
click at [538, 118] on h3 "Solo Pianist" at bounding box center [558, 122] width 100 height 8
type input "**********"
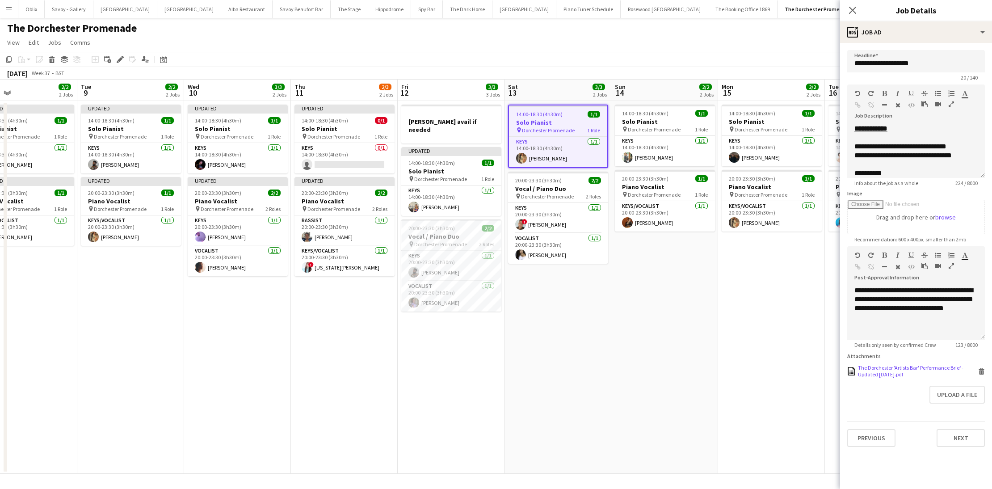
click at [982, 370] on icon "Delete" at bounding box center [981, 371] width 7 height 7
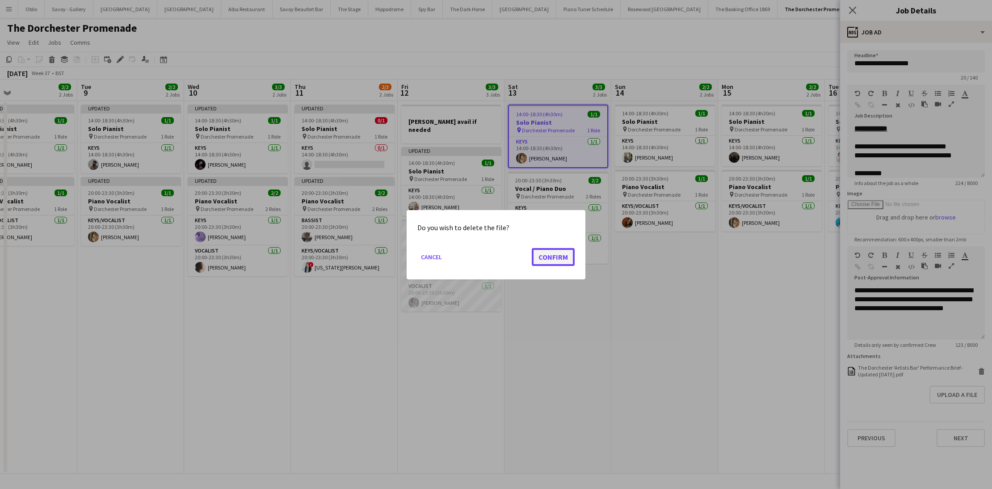
click at [554, 255] on button "Confirm" at bounding box center [553, 257] width 43 height 18
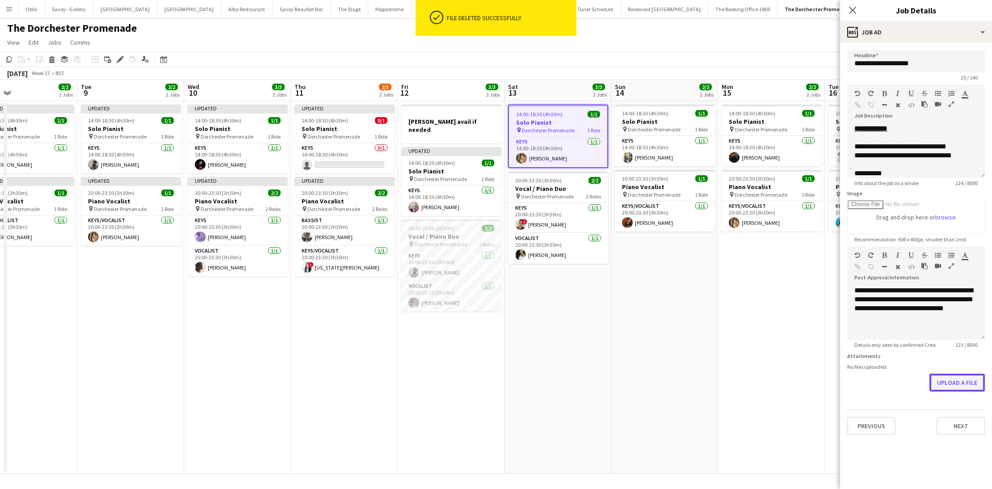
click at [958, 379] on button "Upload a file" at bounding box center [956, 383] width 55 height 18
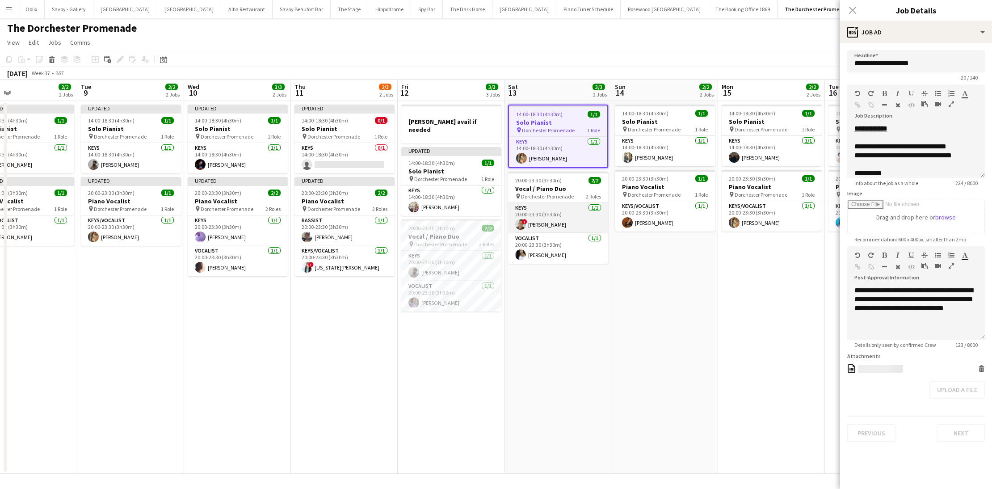
scroll to position [0, 242]
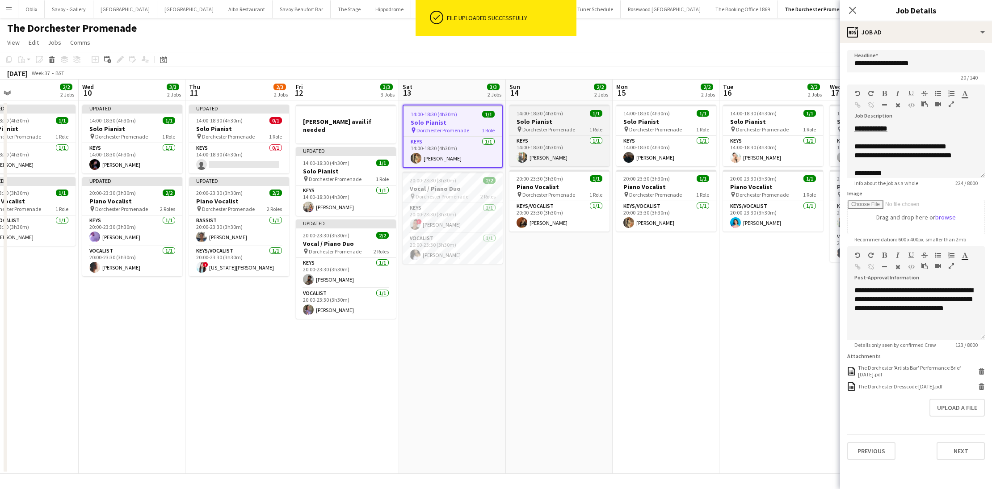
click at [558, 118] on h3 "Solo Pianist" at bounding box center [559, 122] width 100 height 8
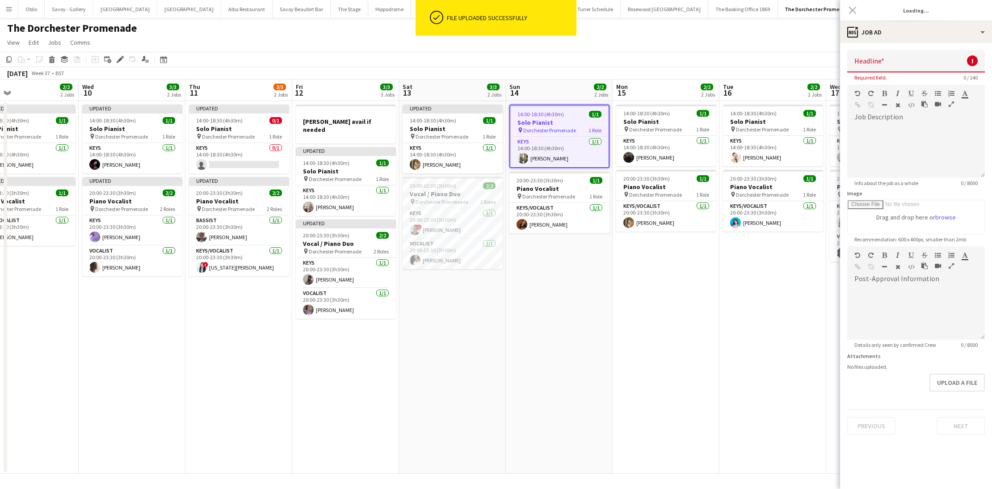
type input "**********"
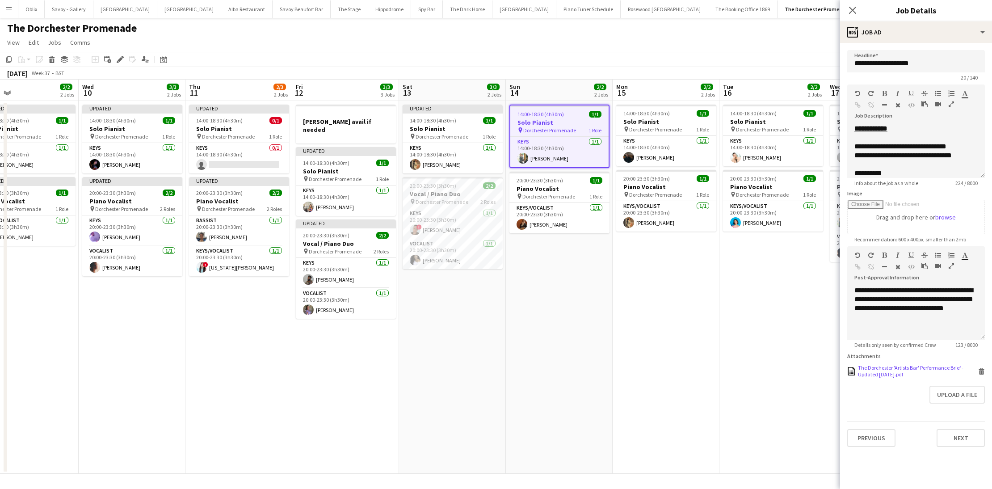
click at [983, 372] on icon at bounding box center [981, 372] width 4 height 4
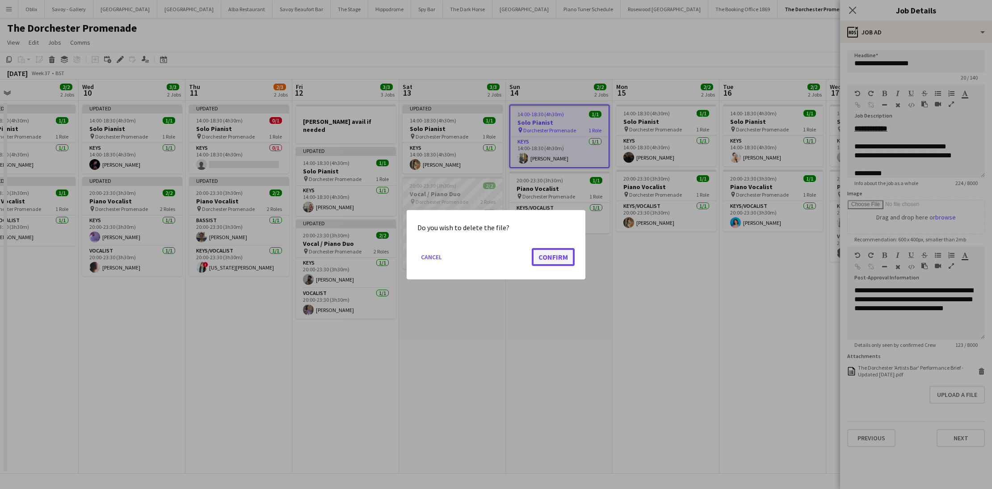
click at [551, 249] on button "Confirm" at bounding box center [553, 257] width 43 height 18
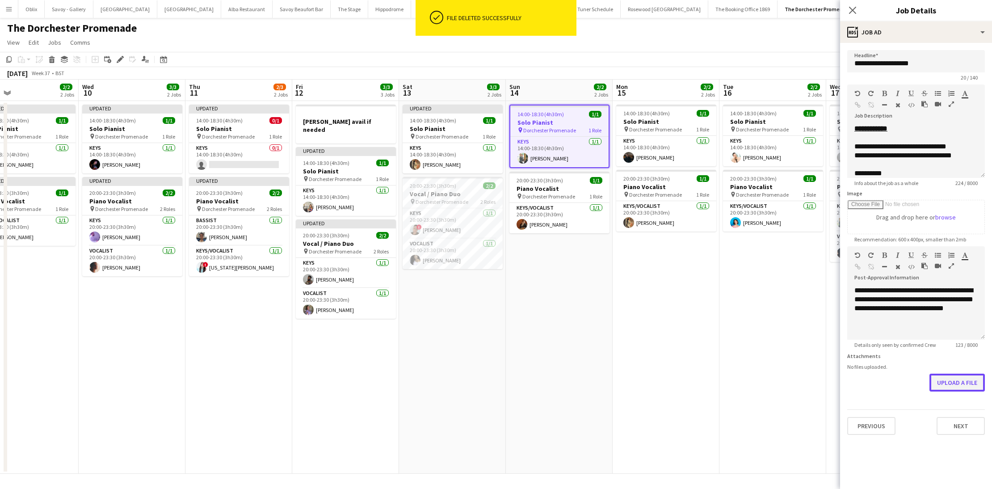
click at [956, 381] on button "Upload a file" at bounding box center [956, 383] width 55 height 18
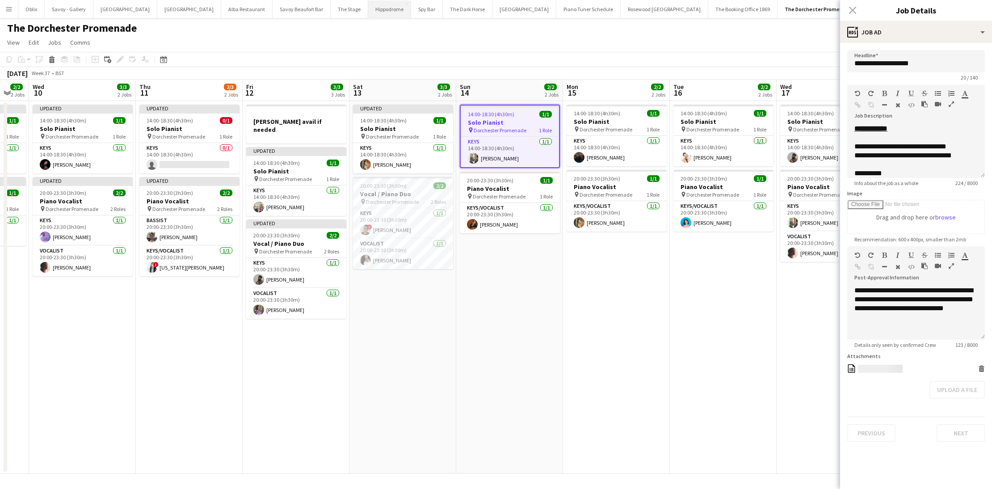
scroll to position [0, 315]
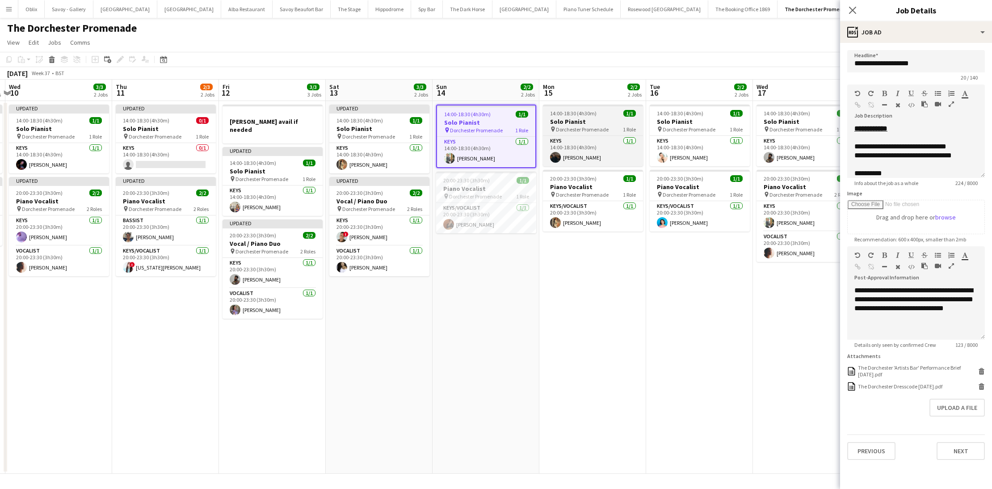
click at [577, 116] on span "14:00-18:30 (4h30m)" at bounding box center [573, 113] width 46 height 7
type input "**********"
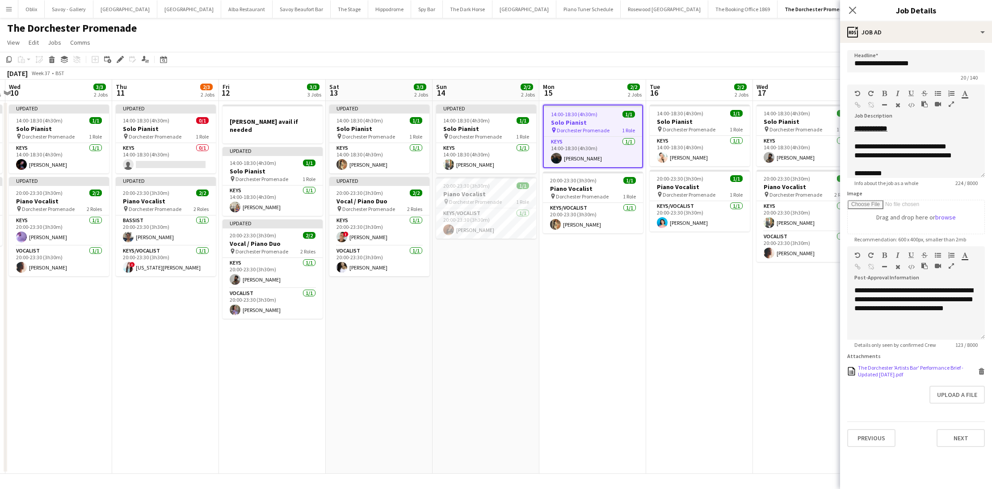
click at [984, 374] on icon "Delete" at bounding box center [981, 371] width 7 height 7
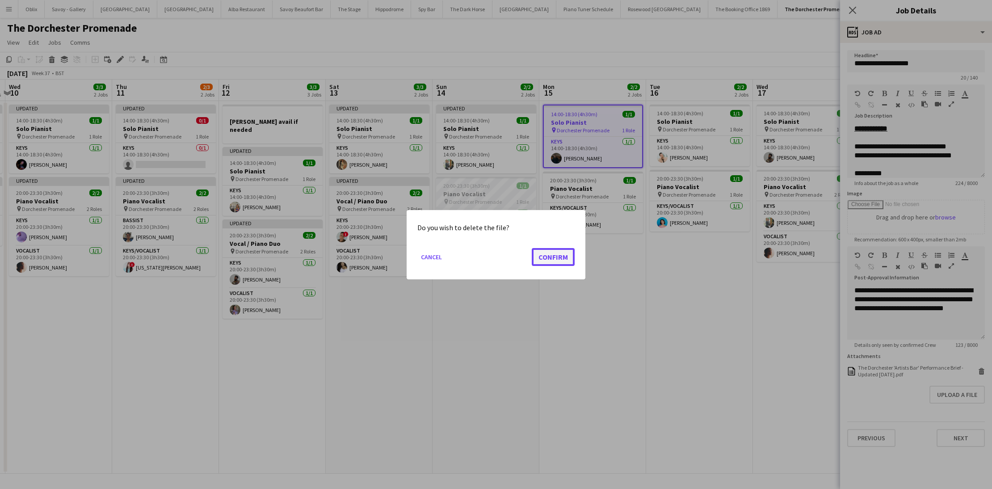
click at [551, 259] on button "Confirm" at bounding box center [553, 257] width 43 height 18
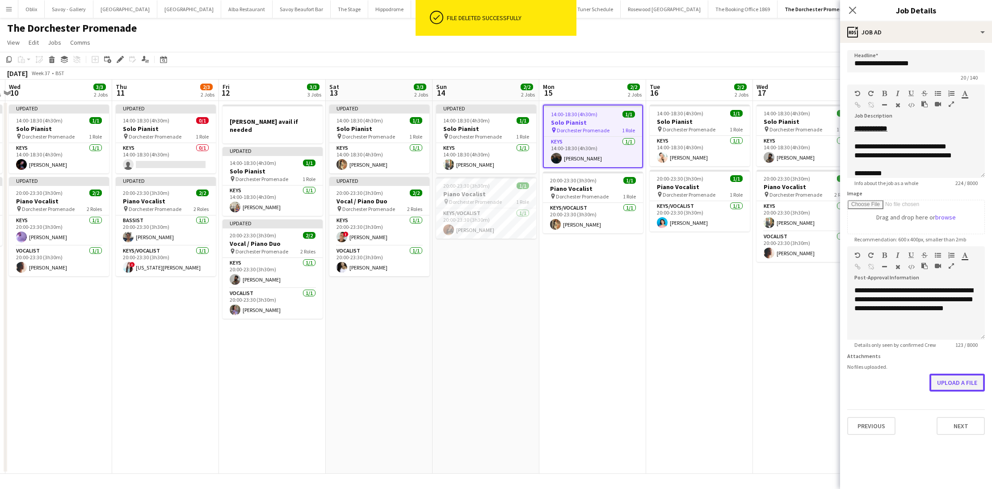
click at [942, 376] on button "Upload a file" at bounding box center [956, 383] width 55 height 18
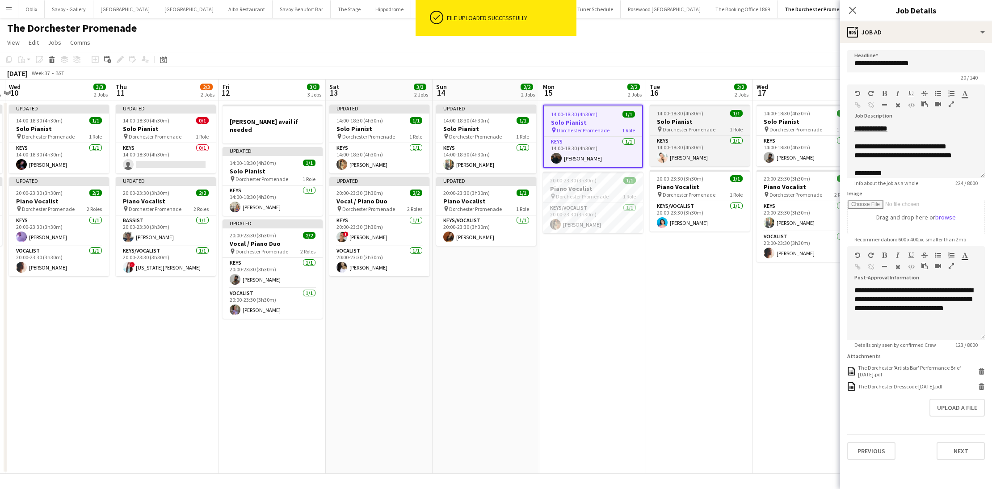
click at [696, 117] on app-job-card "14:00-18:30 (4h30m) 1/1 Solo Pianist pin Dorchester Promenade 1 Role Keys 1/1 1…" at bounding box center [700, 136] width 100 height 62
type input "**********"
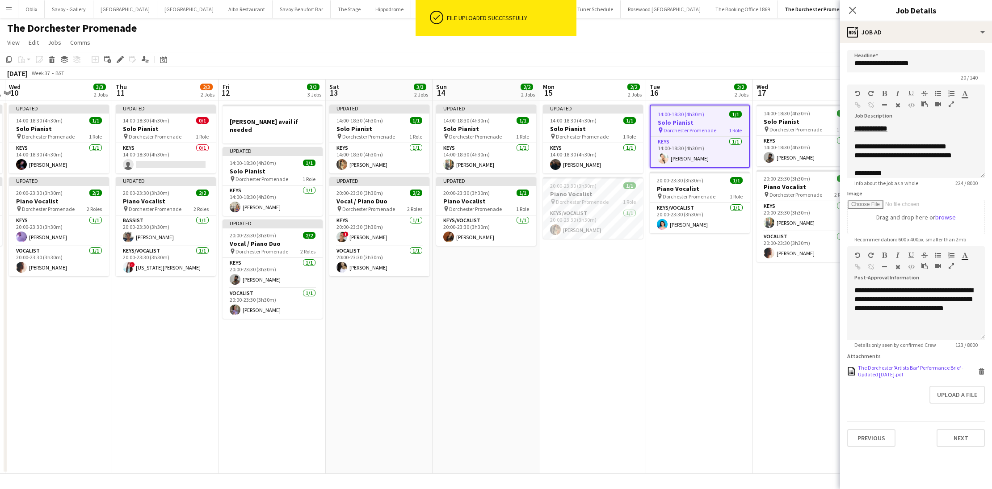
click at [982, 370] on icon at bounding box center [981, 372] width 4 height 4
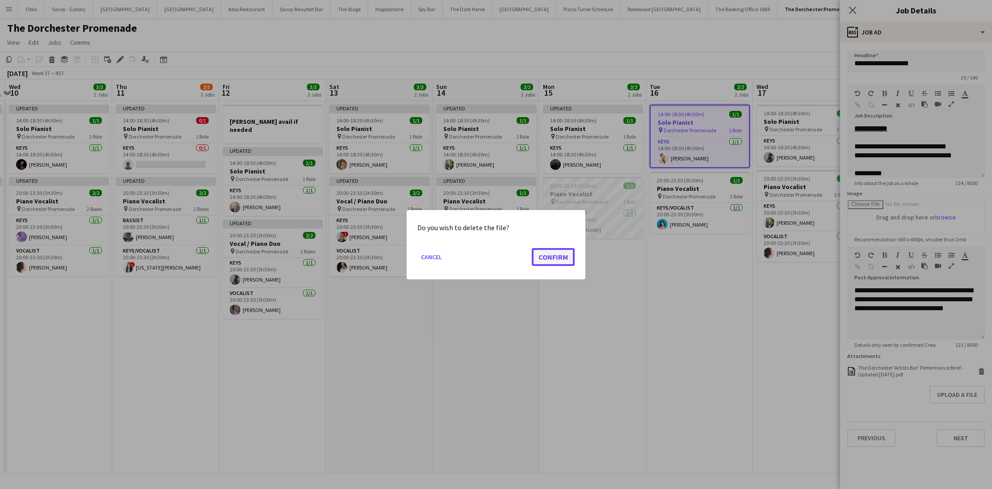
click at [546, 261] on button "Confirm" at bounding box center [553, 257] width 43 height 18
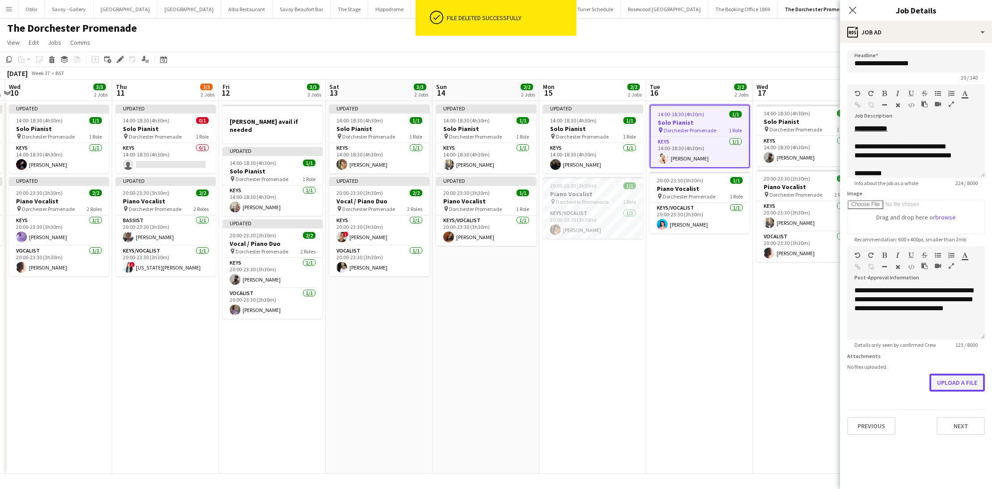
click at [972, 385] on button "Upload a file" at bounding box center [956, 383] width 55 height 18
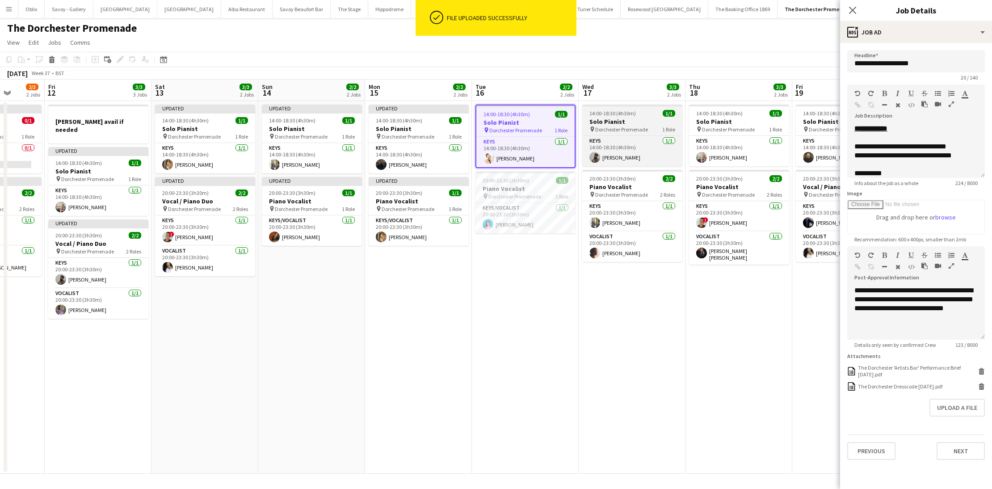
scroll to position [0, 277]
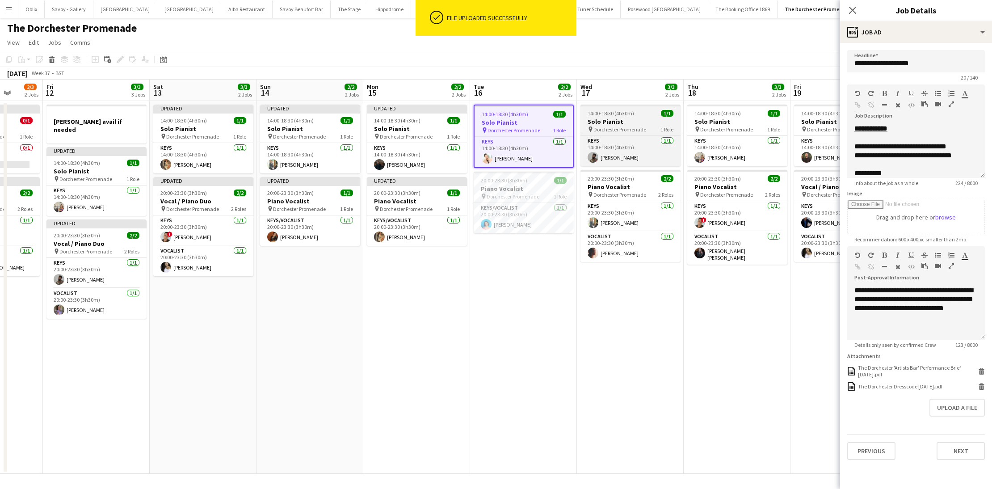
click at [618, 117] on app-job-card "14:00-18:30 (4h30m) 1/1 Solo Pianist pin Dorchester Promenade 1 Role Keys [DATE…" at bounding box center [630, 136] width 100 height 62
type input "**********"
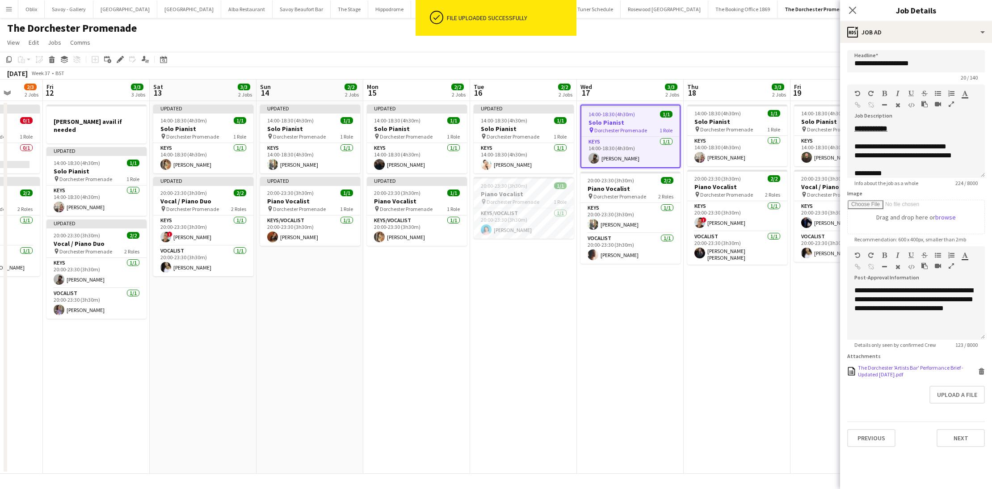
click at [981, 371] on icon at bounding box center [981, 372] width 4 height 4
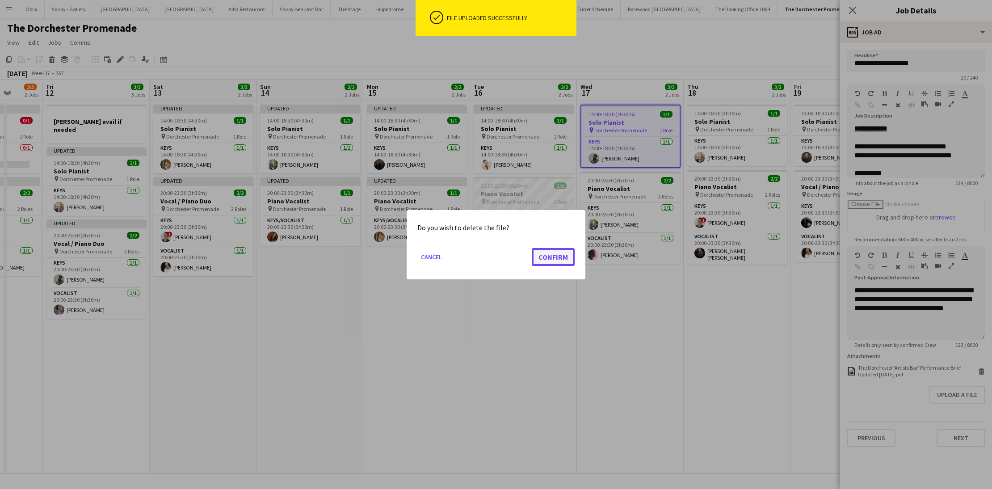
click at [547, 252] on button "Confirm" at bounding box center [553, 257] width 43 height 18
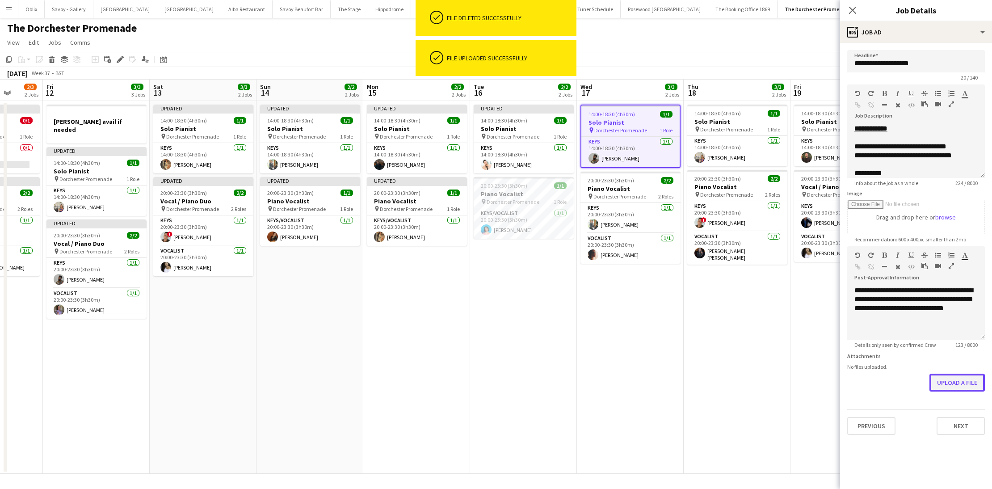
click at [954, 385] on button "Upload a file" at bounding box center [956, 383] width 55 height 18
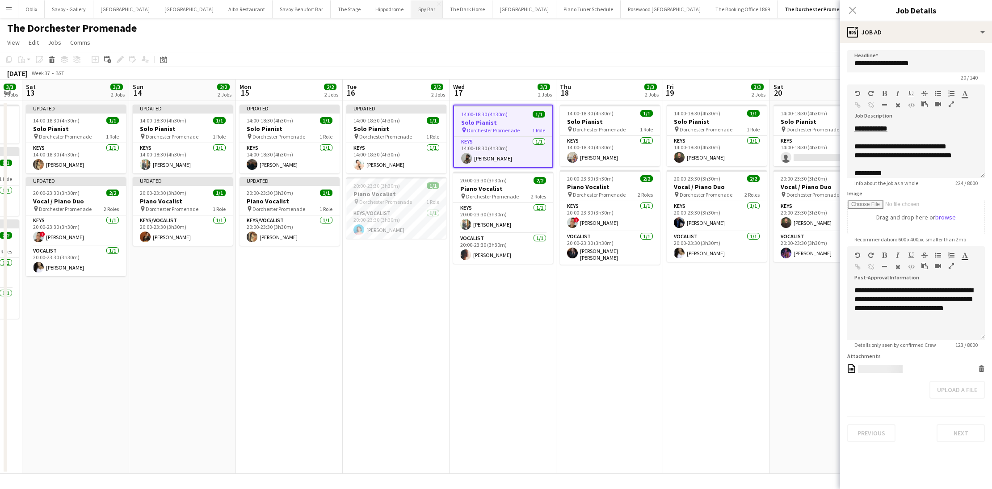
scroll to position [0, 409]
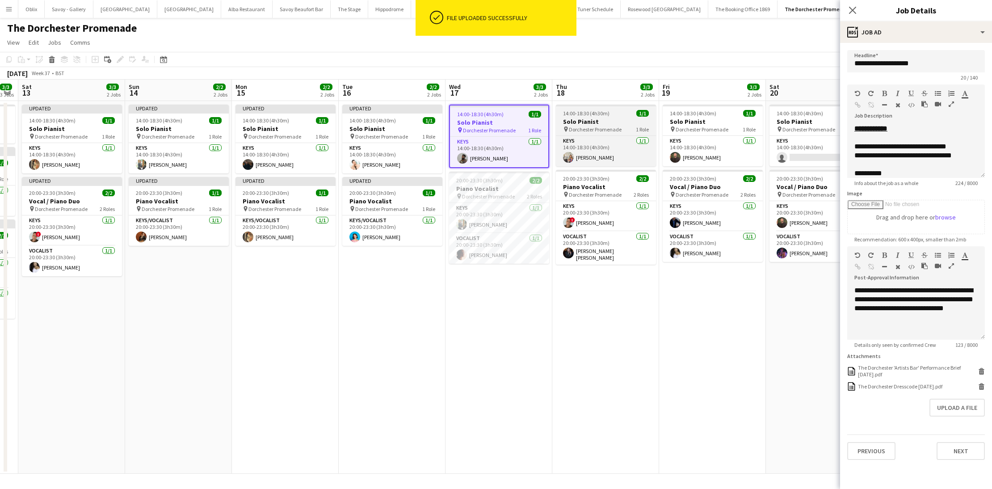
click at [617, 117] on app-job-card "14:00-18:30 (4h30m) 1/1 Solo Pianist pin Dorchester Promenade 1 Role Keys [DATE…" at bounding box center [606, 136] width 100 height 62
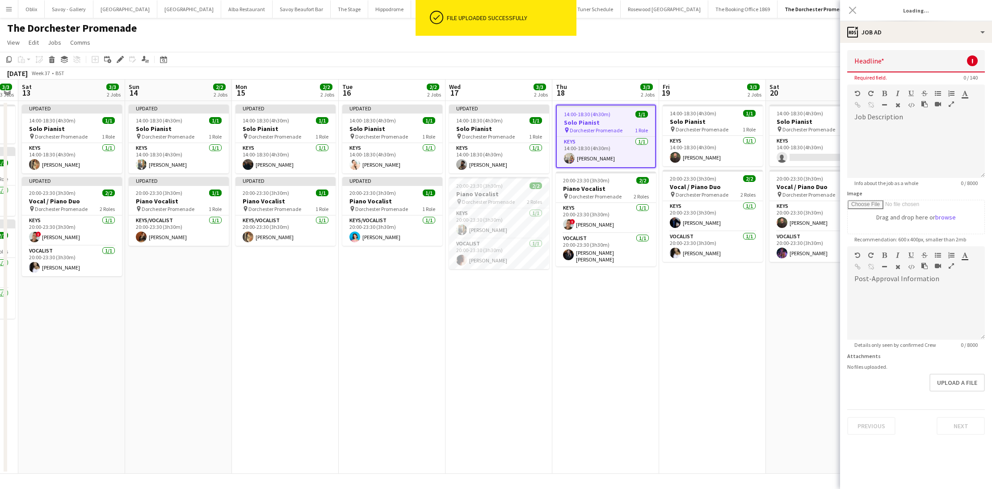
type input "**********"
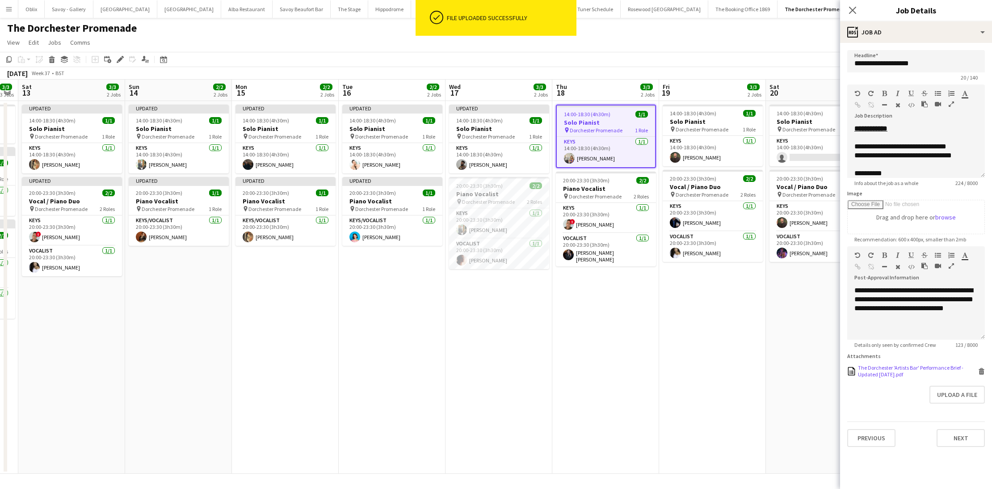
click at [982, 370] on icon at bounding box center [981, 372] width 4 height 4
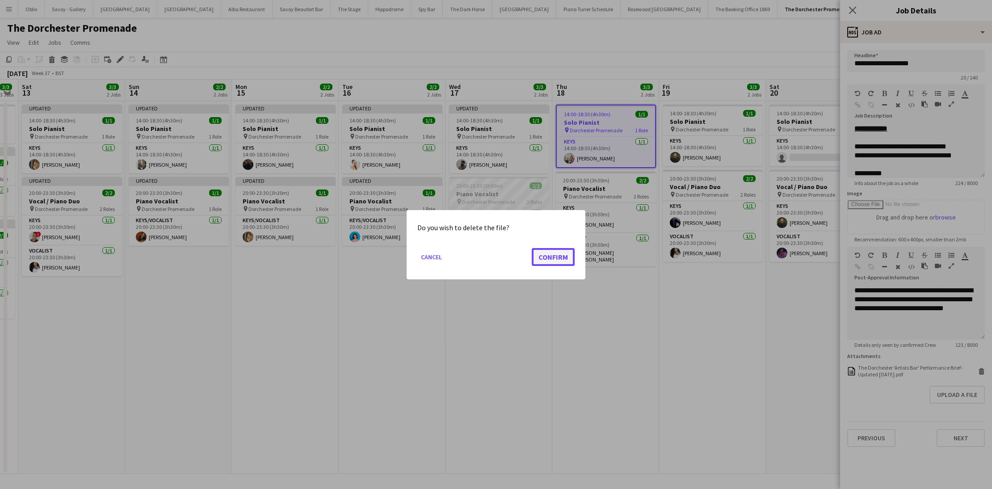
click at [551, 256] on button "Confirm" at bounding box center [553, 257] width 43 height 18
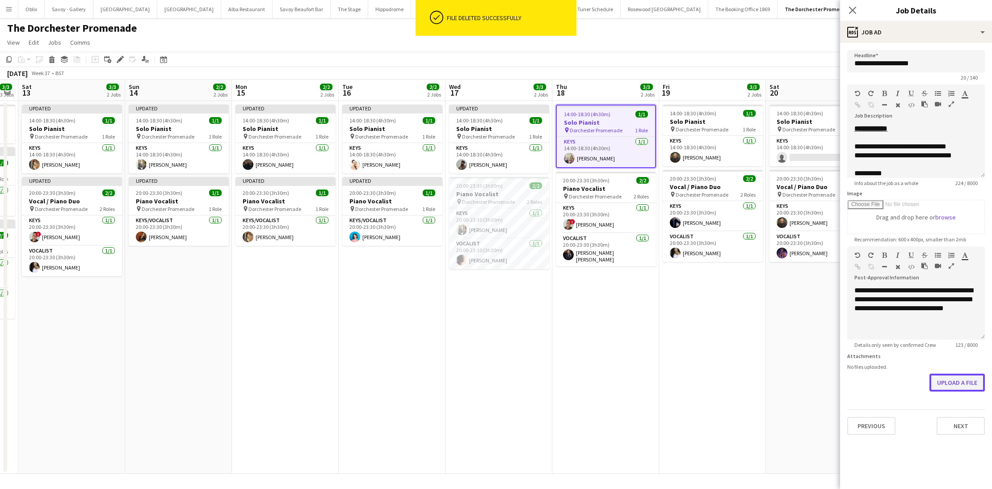
click at [959, 385] on button "Upload a file" at bounding box center [956, 383] width 55 height 18
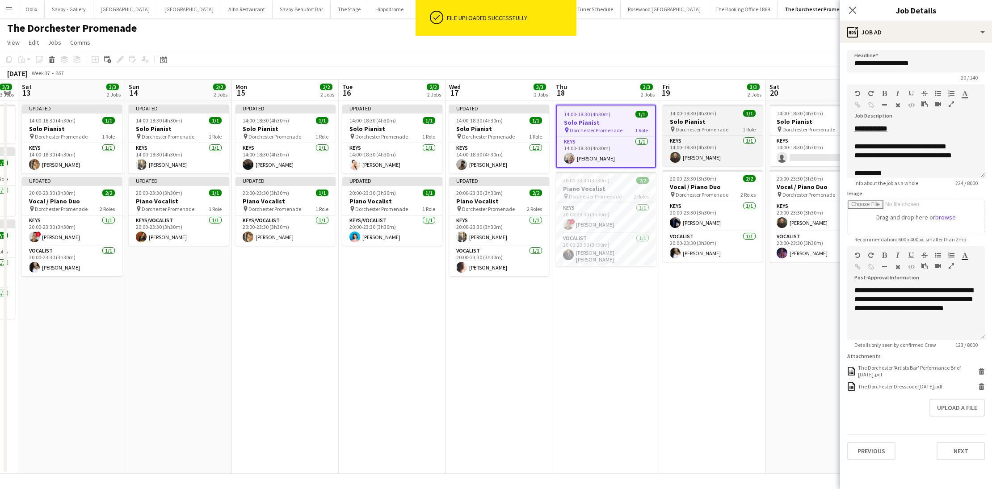
click at [687, 125] on h3 "Solo Pianist" at bounding box center [713, 122] width 100 height 8
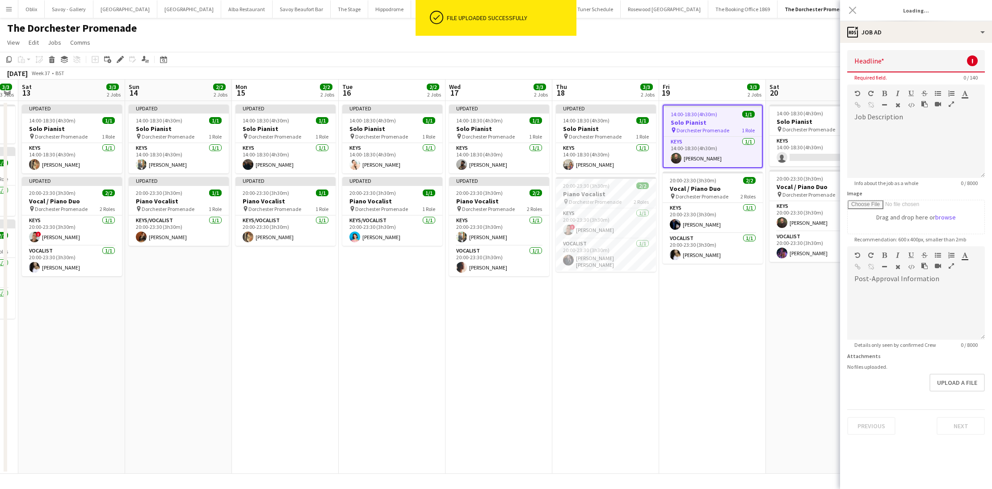
type input "**********"
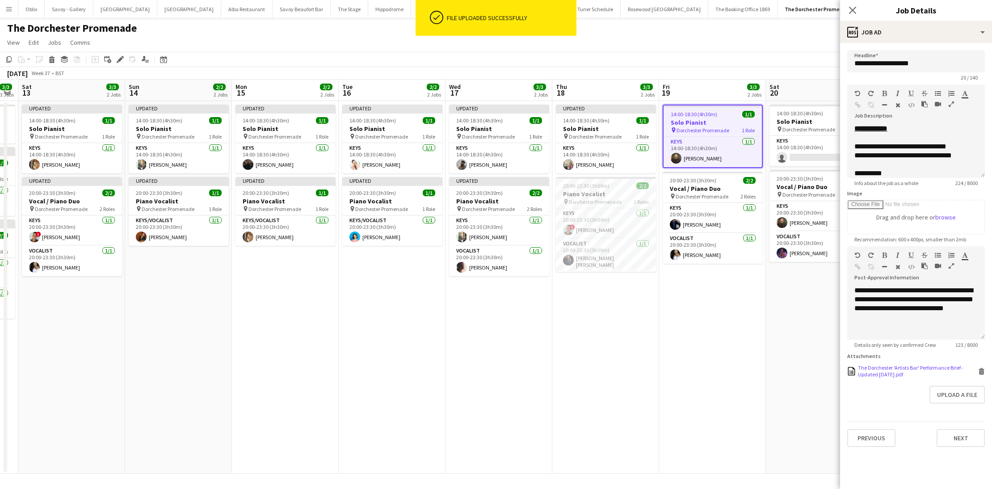
click at [980, 370] on icon at bounding box center [981, 372] width 4 height 4
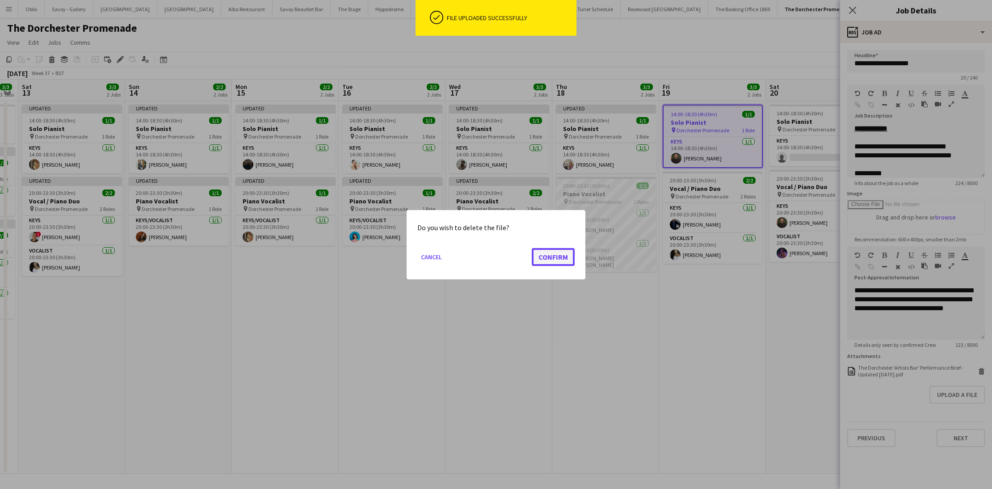
click at [563, 259] on button "Confirm" at bounding box center [553, 257] width 43 height 18
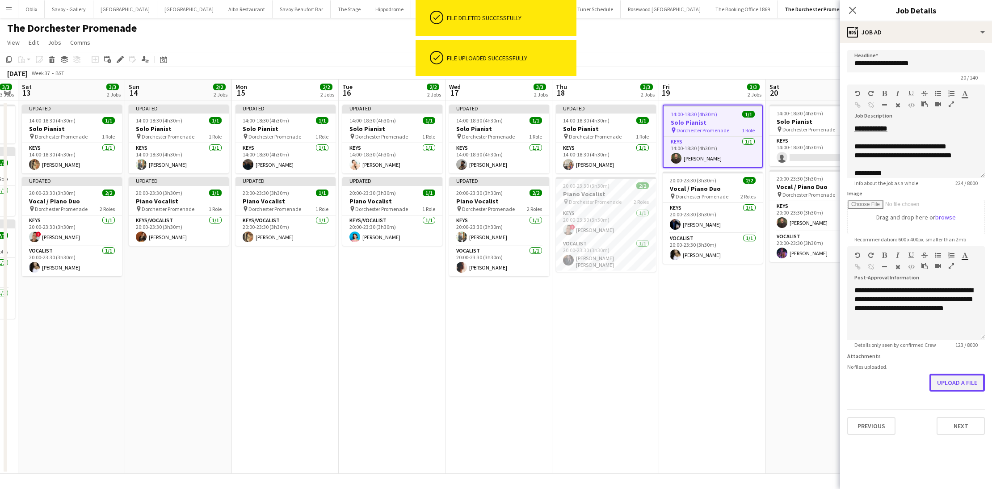
click at [958, 388] on button "Upload a file" at bounding box center [956, 383] width 55 height 18
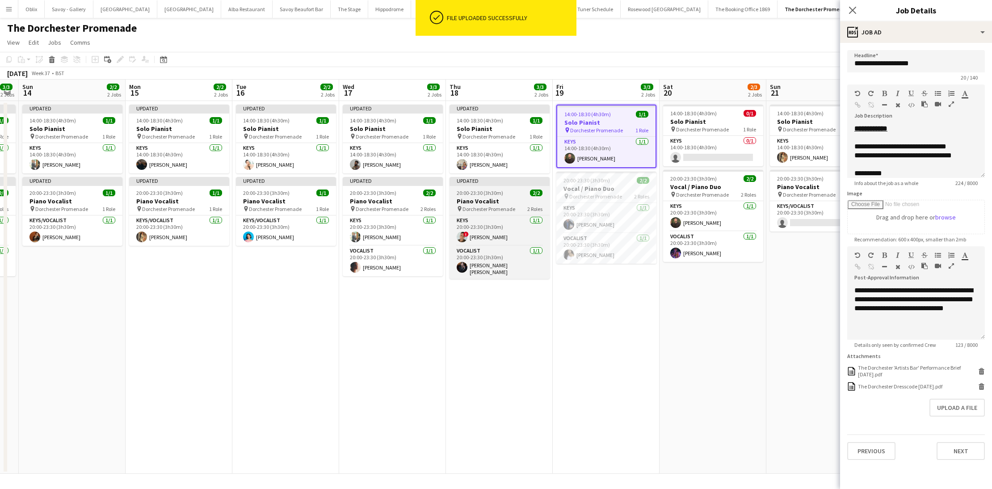
scroll to position [0, 384]
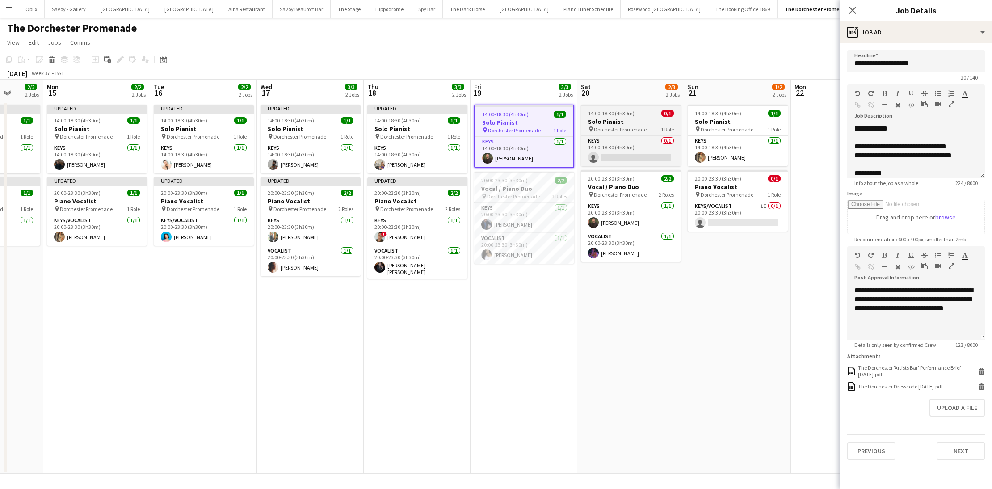
click at [615, 127] on span "Dorchester Promenade" at bounding box center [620, 129] width 53 height 7
type input "**********"
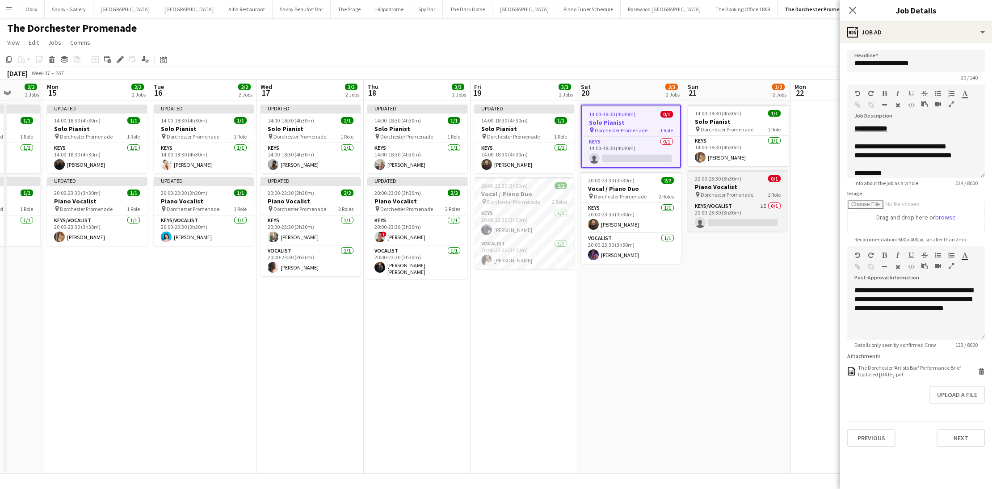
click at [752, 192] on div "pin Dorchester Promenade 1 Role" at bounding box center [738, 194] width 100 height 7
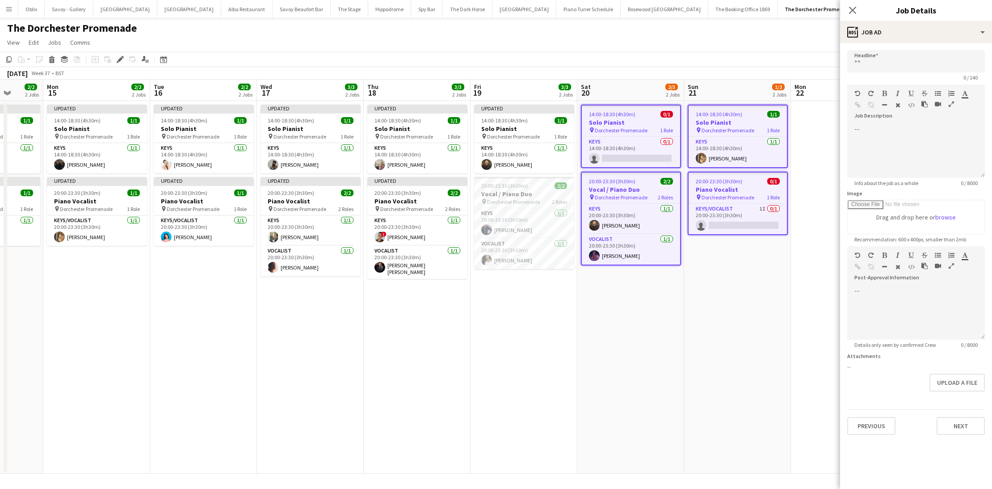
click at [732, 282] on app-date-cell "14:00-18:30 (4h30m) 1/1 Solo Pianist pin Dorchester Promenade 1 Role Keys 1/1 1…" at bounding box center [737, 287] width 107 height 373
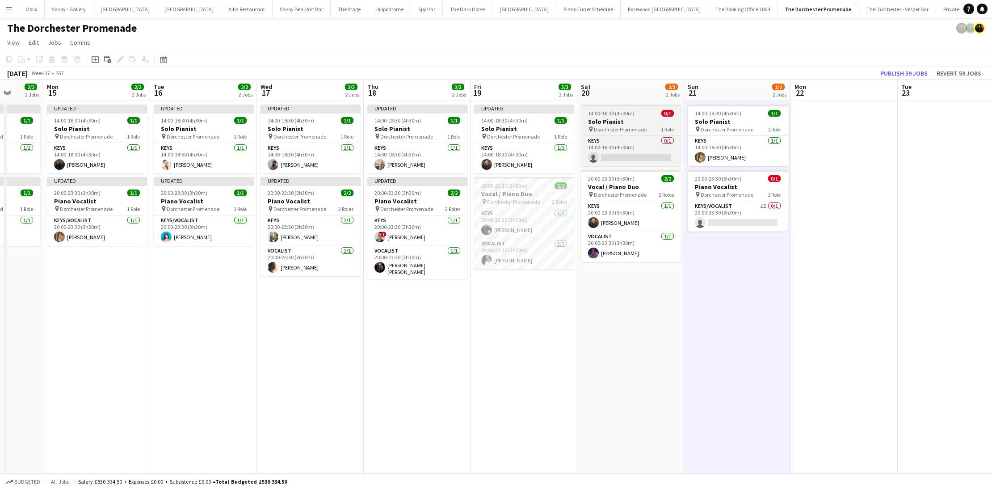
click at [625, 119] on h3 "Solo Pianist" at bounding box center [631, 122] width 100 height 8
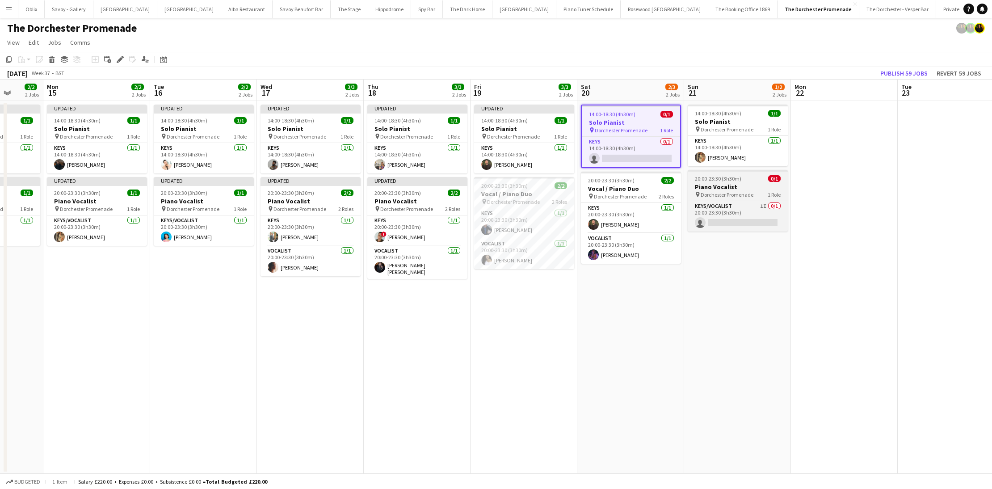
click at [746, 189] on h3 "Piano Vocalist" at bounding box center [738, 187] width 100 height 8
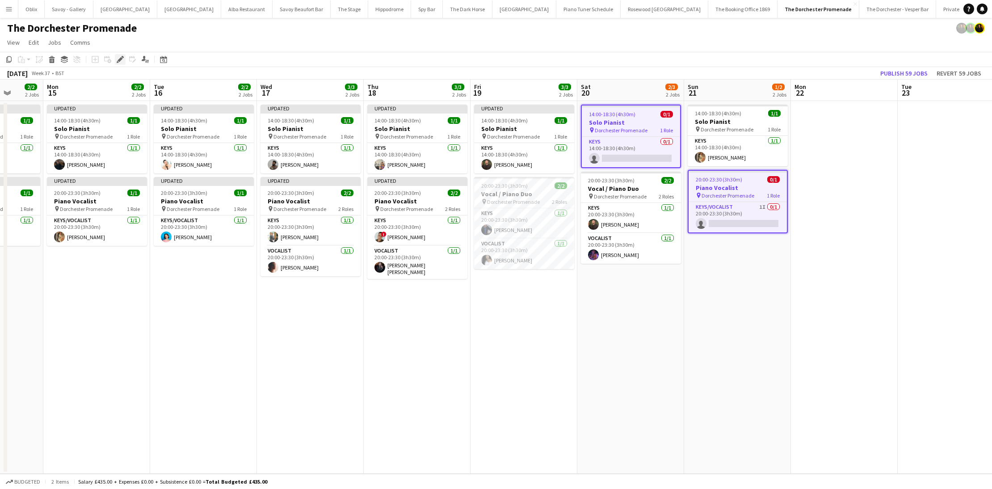
click at [119, 59] on icon at bounding box center [120, 59] width 5 height 5
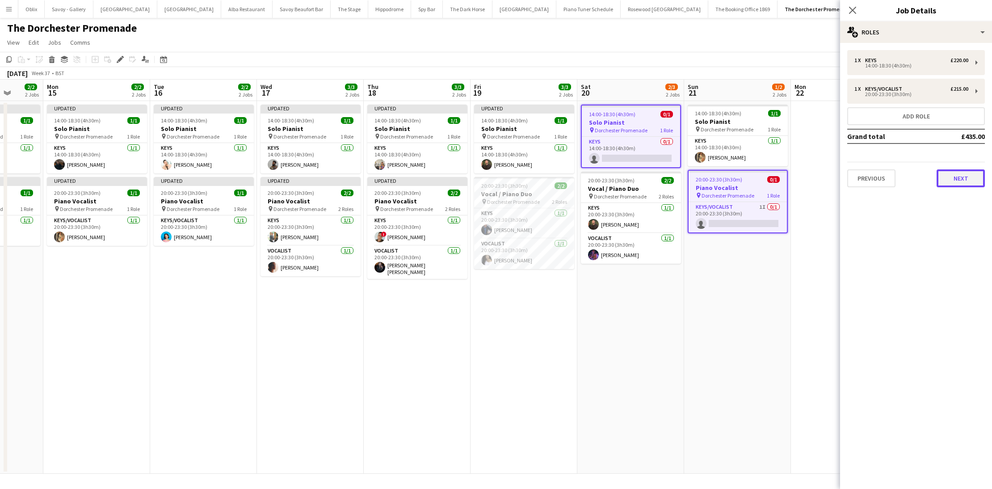
click at [975, 178] on button "Next" at bounding box center [961, 178] width 48 height 18
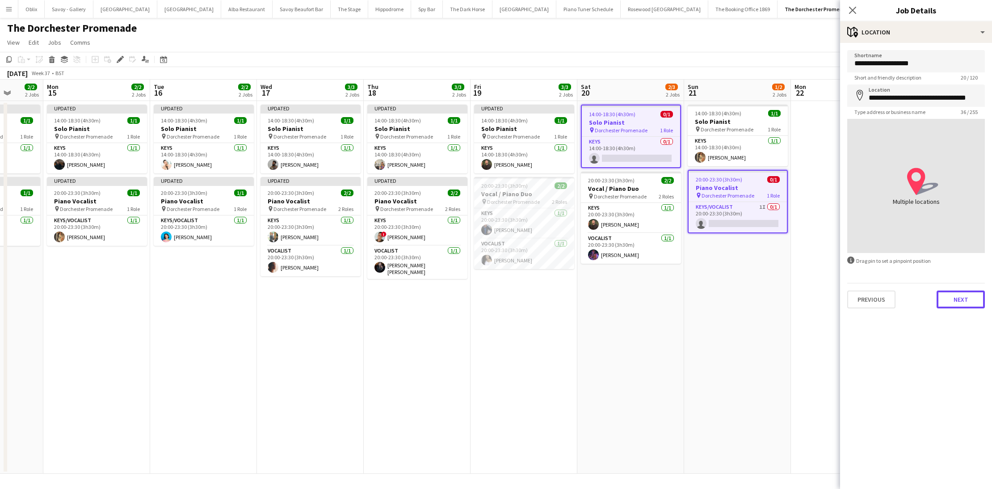
click at [957, 294] on button "Next" at bounding box center [961, 299] width 48 height 18
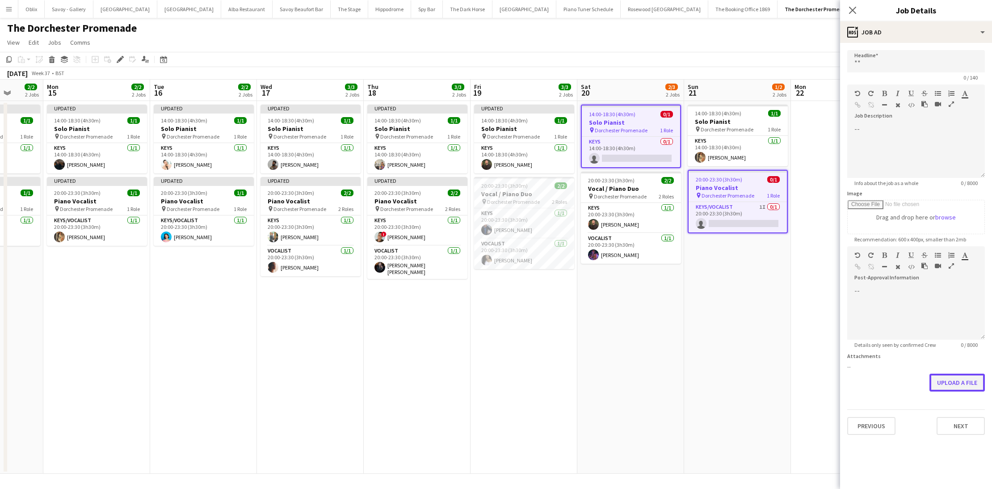
click at [963, 377] on button "Upload a file" at bounding box center [956, 383] width 55 height 18
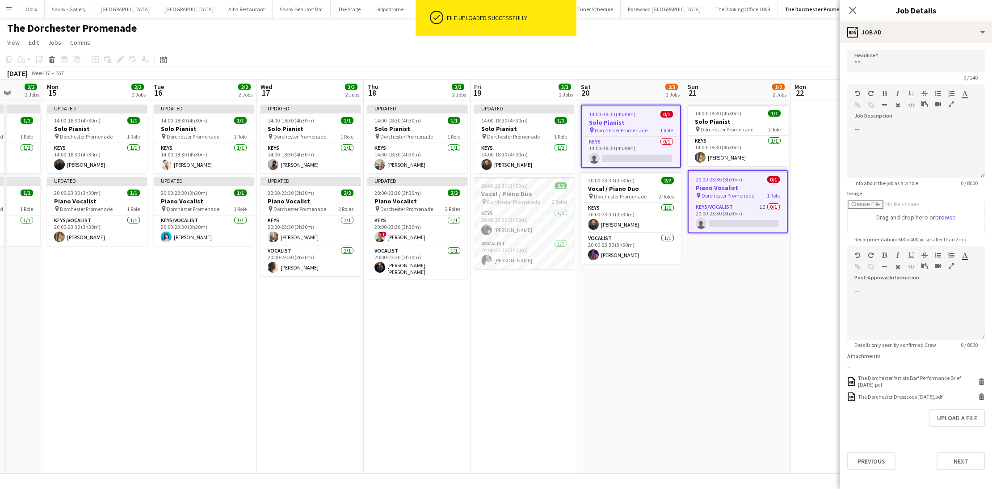
click at [671, 313] on app-date-cell "14:00-18:30 (4h30m) 0/1 Solo Pianist pin Dorchester Promenade 1 Role Keys 0/1 1…" at bounding box center [630, 287] width 107 height 373
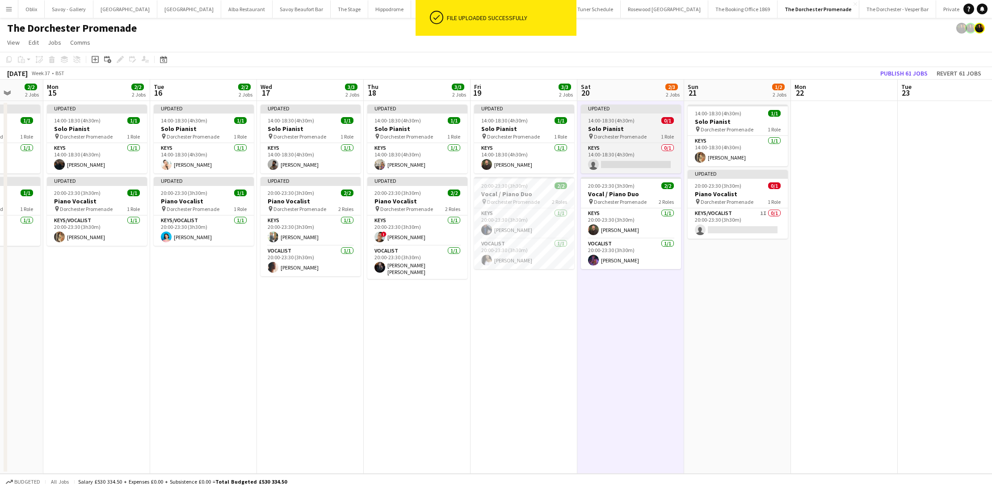
click at [637, 131] on h3 "Solo Pianist" at bounding box center [631, 129] width 100 height 8
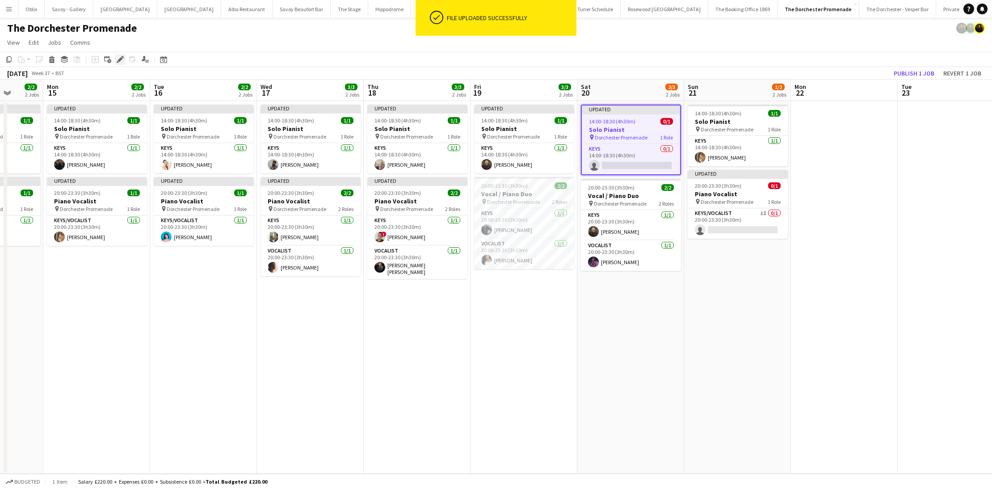
click at [117, 56] on icon "Edit" at bounding box center [120, 59] width 7 height 7
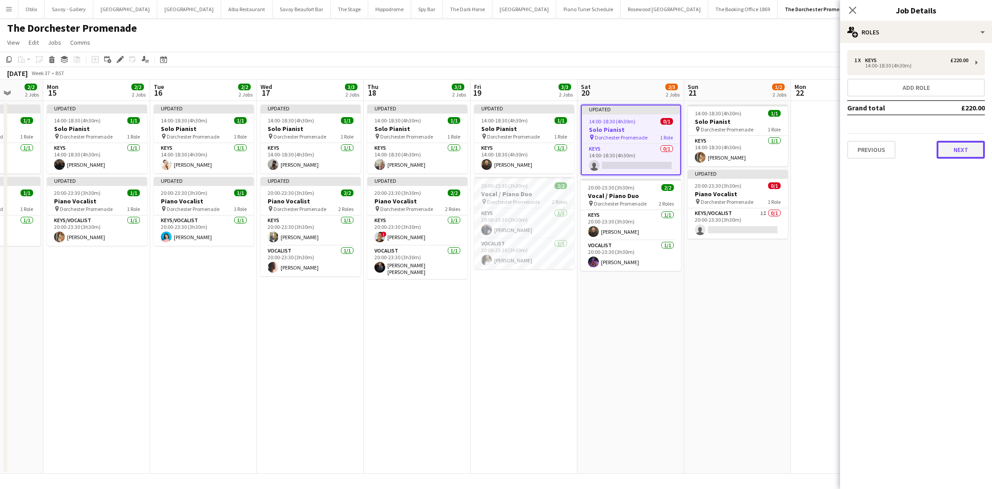
click at [967, 155] on button "Next" at bounding box center [961, 150] width 48 height 18
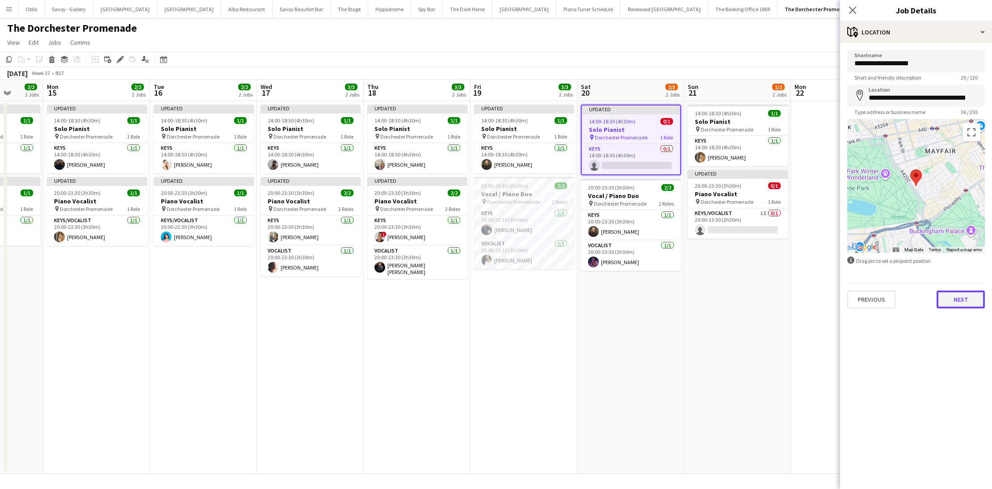
click at [964, 303] on button "Next" at bounding box center [961, 299] width 48 height 18
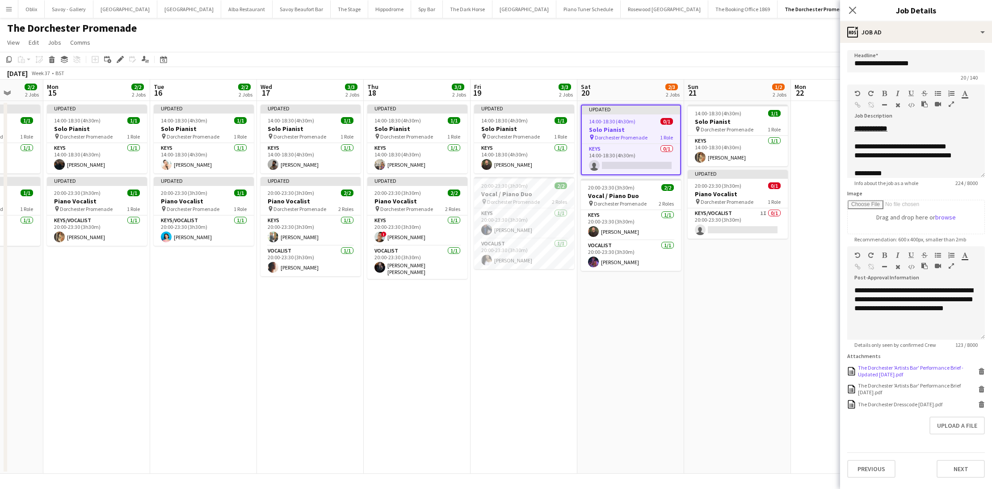
click at [981, 371] on icon at bounding box center [981, 372] width 4 height 4
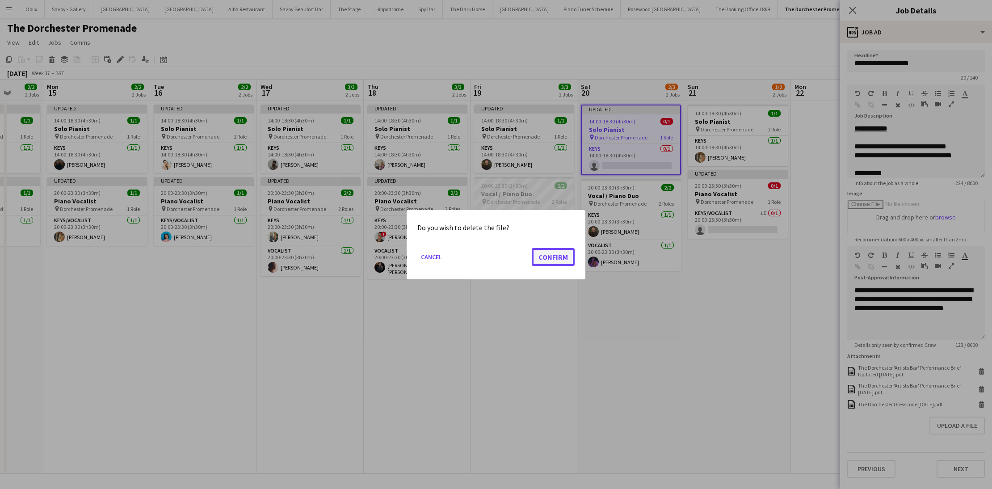
click at [564, 253] on button "Confirm" at bounding box center [553, 257] width 43 height 18
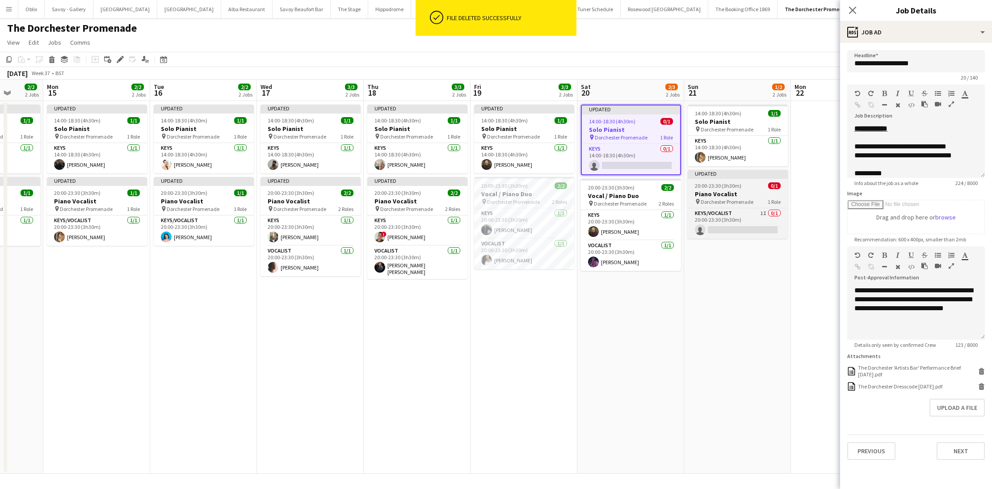
click at [721, 187] on span "20:00-23:30 (3h30m)" at bounding box center [718, 185] width 46 height 7
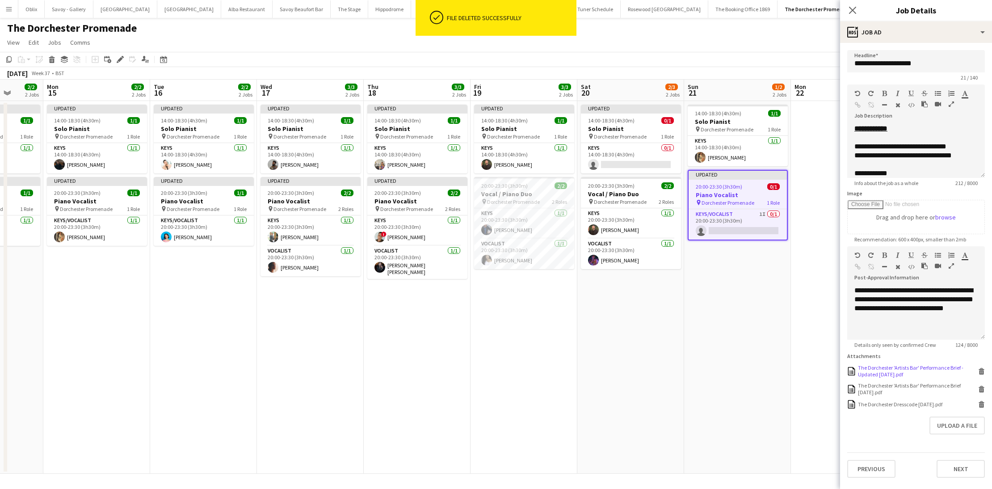
click at [980, 371] on icon at bounding box center [981, 372] width 4 height 4
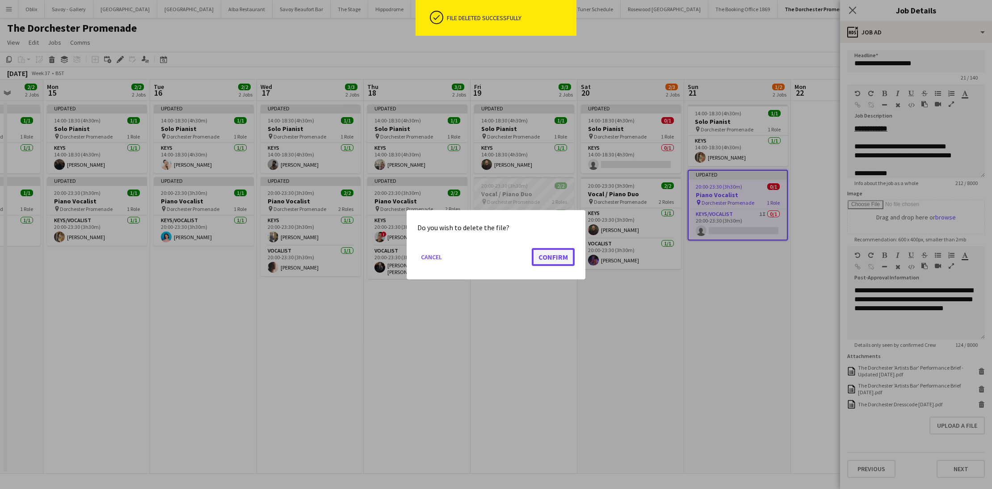
click at [543, 255] on button "Confirm" at bounding box center [553, 257] width 43 height 18
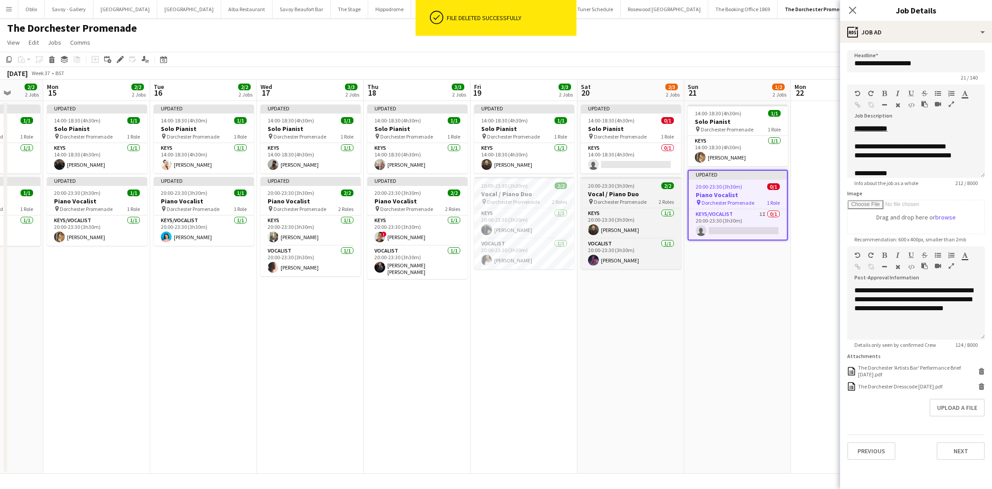
click at [635, 189] on app-job-card "20:00-23:30 (3h30m) 2/2 Vocal / Piano Duo pin Dorchester Promenade 2 Roles Keys…" at bounding box center [631, 223] width 100 height 92
type input "**********"
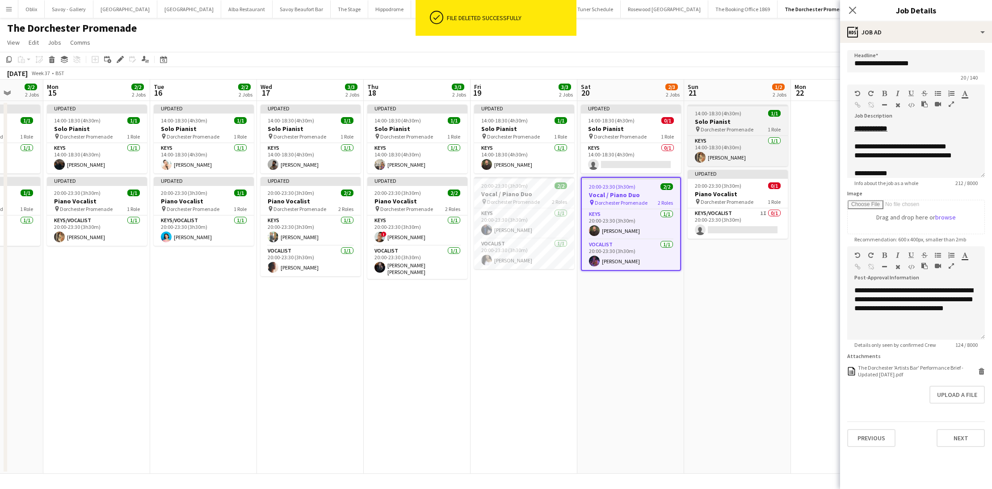
click at [754, 120] on h3 "Solo Pianist" at bounding box center [738, 122] width 100 height 8
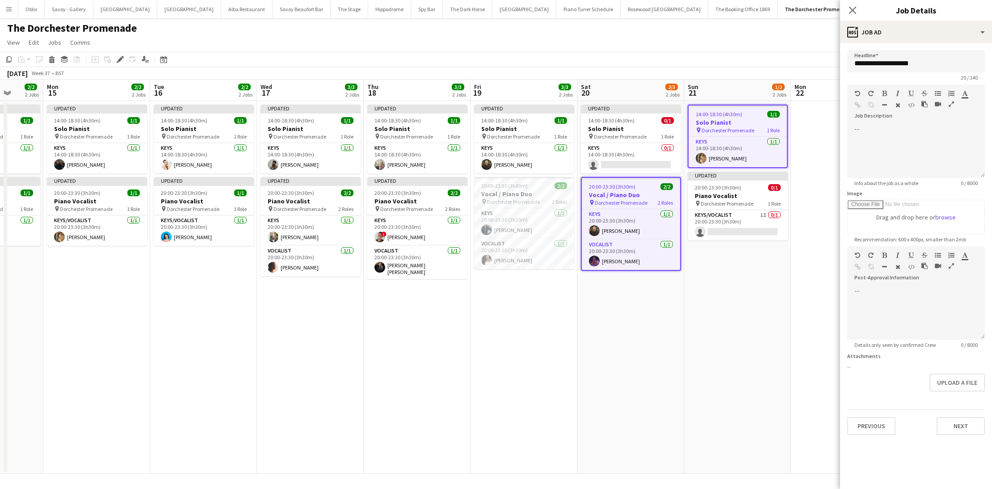
click at [731, 117] on span "14:00-18:30 (4h30m)" at bounding box center [719, 114] width 46 height 7
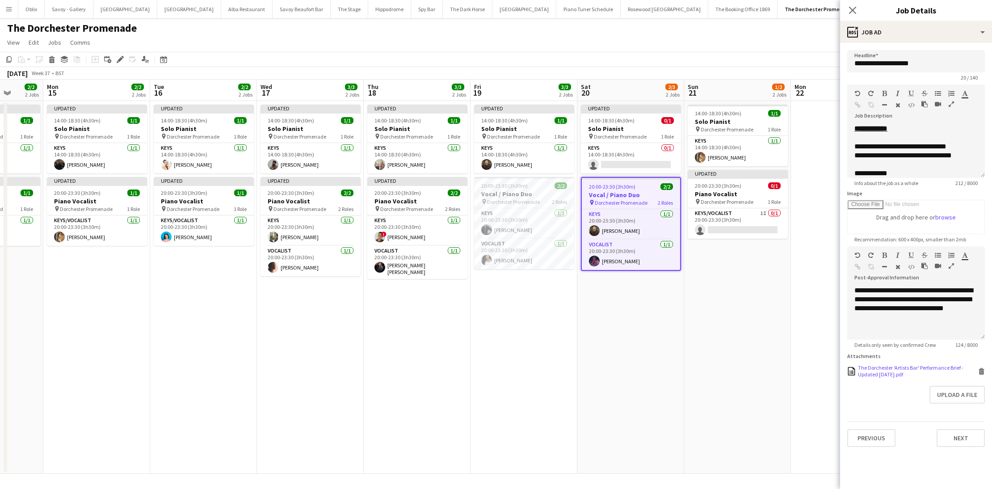
click at [982, 372] on icon "Delete" at bounding box center [981, 371] width 7 height 7
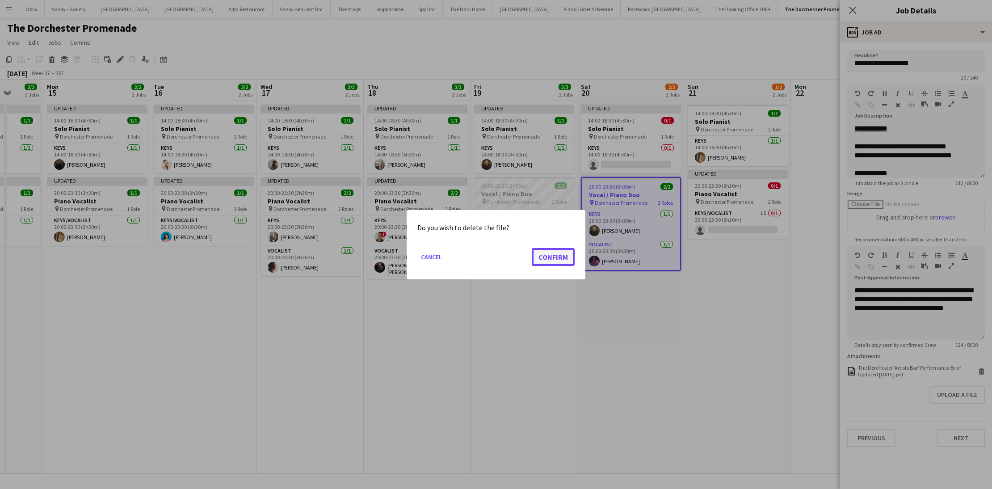
click at [566, 262] on button "Confirm" at bounding box center [553, 257] width 43 height 18
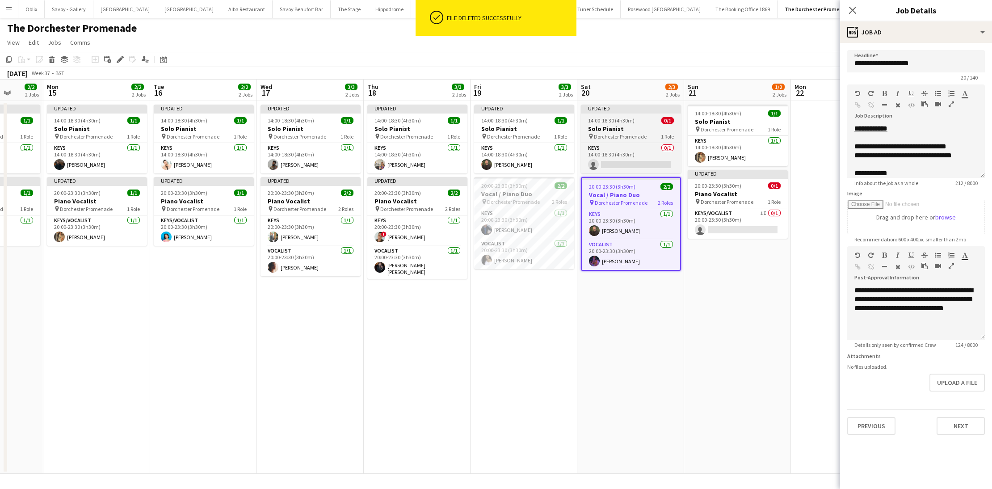
click at [630, 125] on h3 "Solo Pianist" at bounding box center [631, 129] width 100 height 8
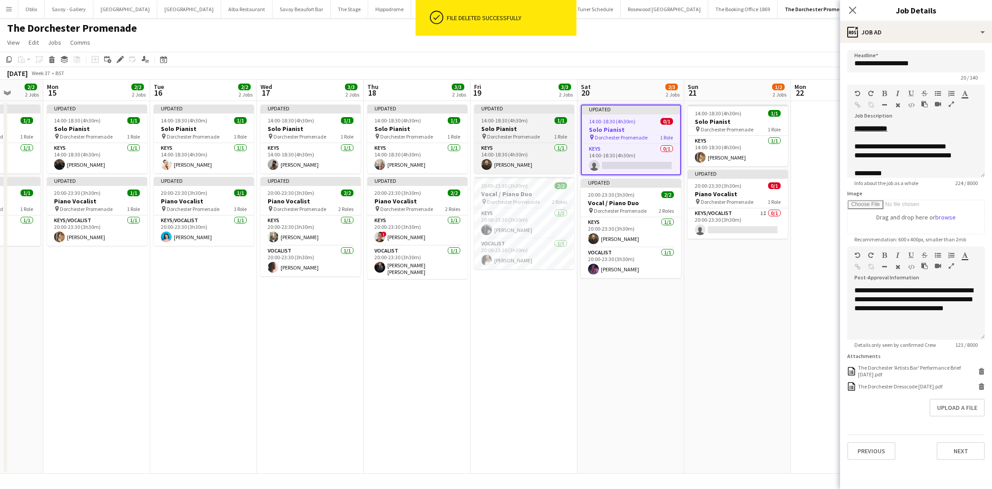
click at [489, 121] on span "14:00-18:30 (4h30m)" at bounding box center [504, 120] width 46 height 7
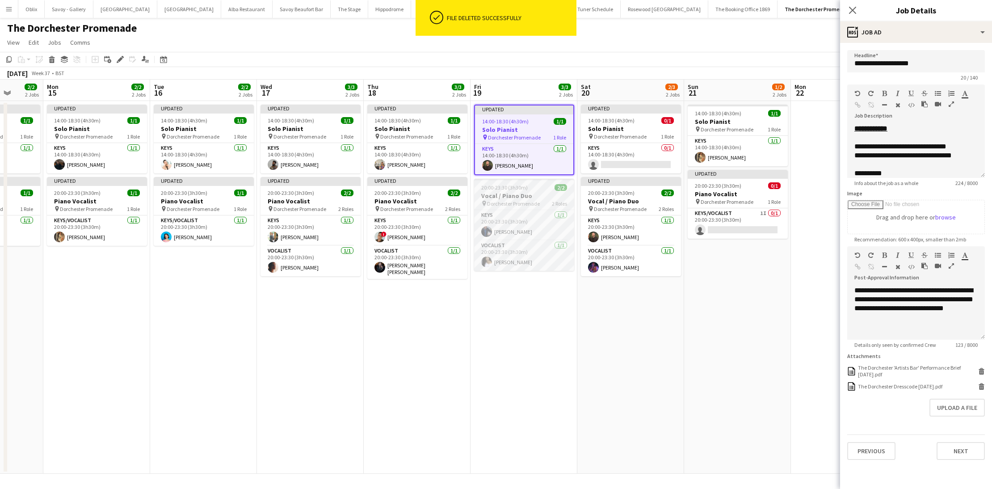
click at [526, 202] on span "Dorchester Promenade" at bounding box center [513, 203] width 53 height 7
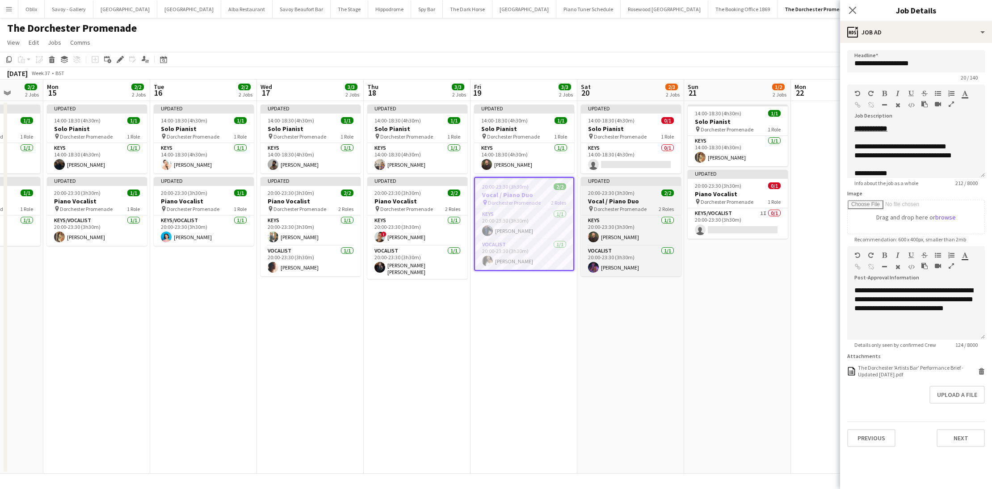
click at [638, 195] on div "20:00-23:30 (3h30m) 2/2" at bounding box center [631, 192] width 100 height 7
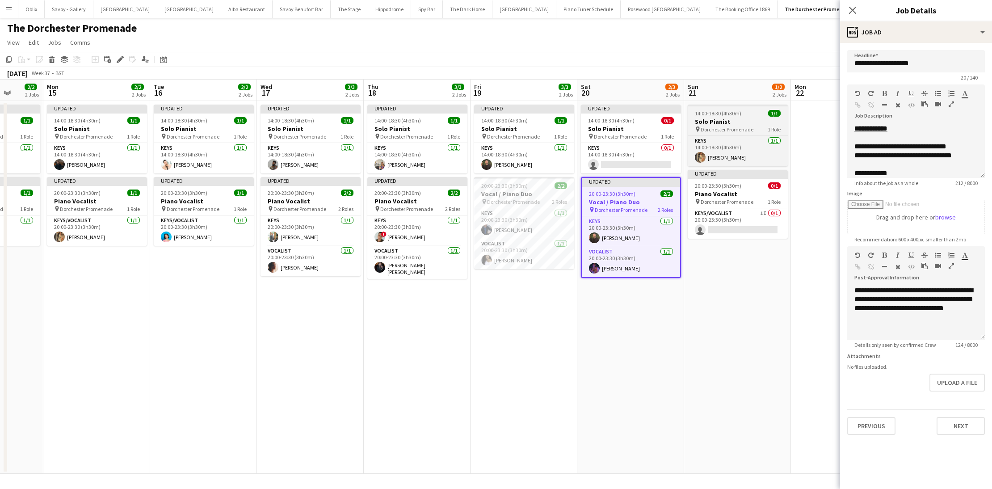
click at [721, 117] on app-job-card "14:00-18:30 (4h30m) 1/1 Solo Pianist pin Dorchester Promenade 1 Role Keys [DATE…" at bounding box center [738, 136] width 100 height 62
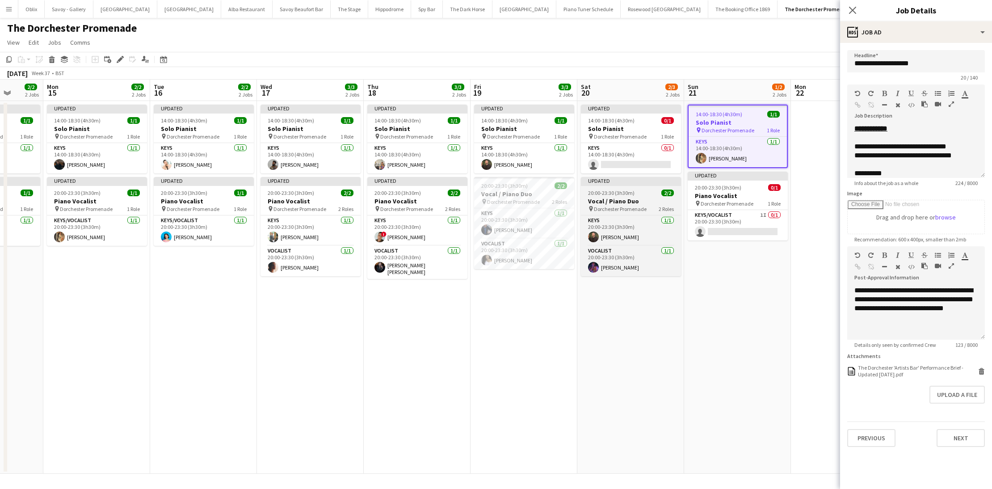
click at [660, 193] on div "20:00-23:30 (3h30m) 2/2" at bounding box center [631, 192] width 100 height 7
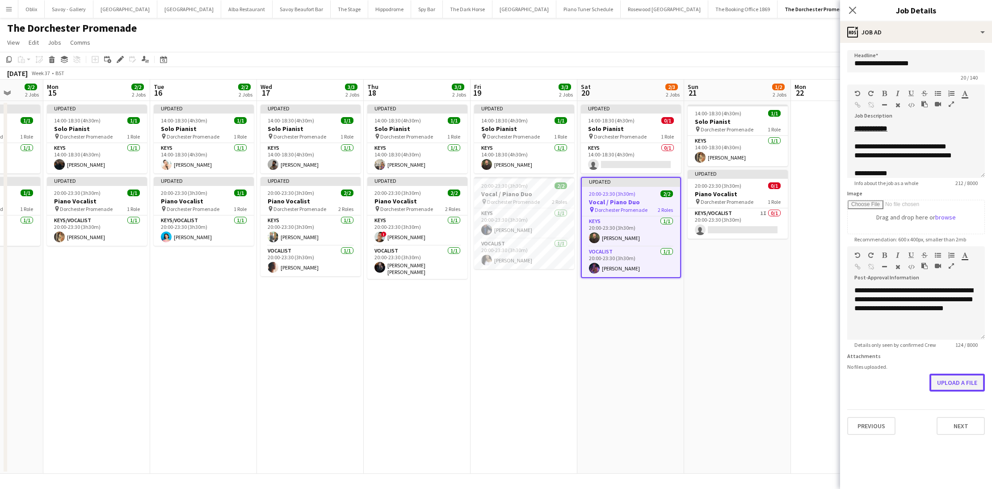
click at [967, 383] on button "Upload a file" at bounding box center [956, 383] width 55 height 18
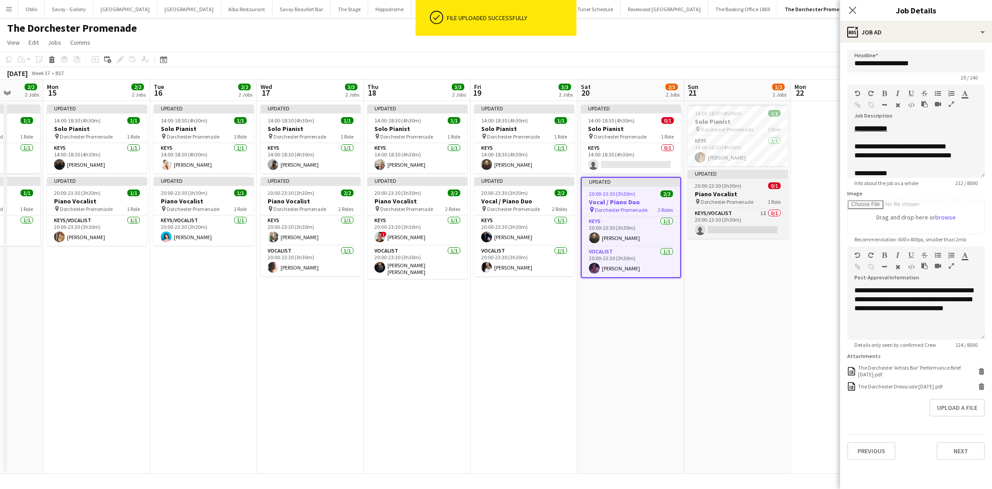
click at [757, 200] on div "pin Dorchester Promenade 1 Role" at bounding box center [738, 201] width 100 height 7
type input "**********"
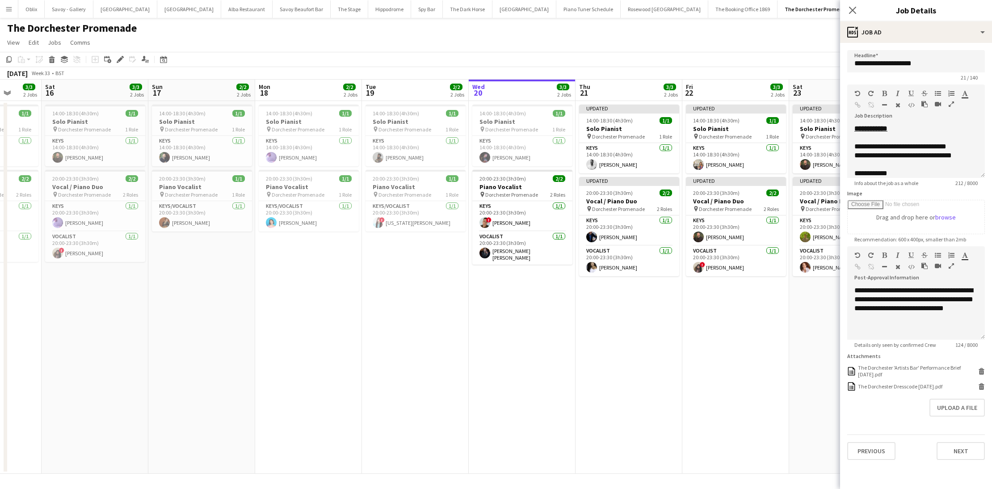
scroll to position [0, 404]
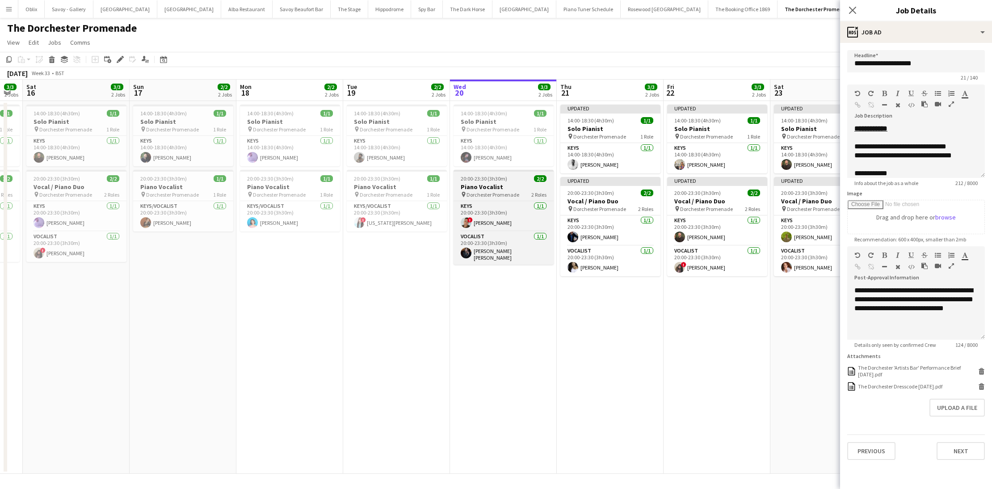
click at [528, 189] on h3 "Piano Vocalist" at bounding box center [504, 187] width 100 height 8
type input "**********"
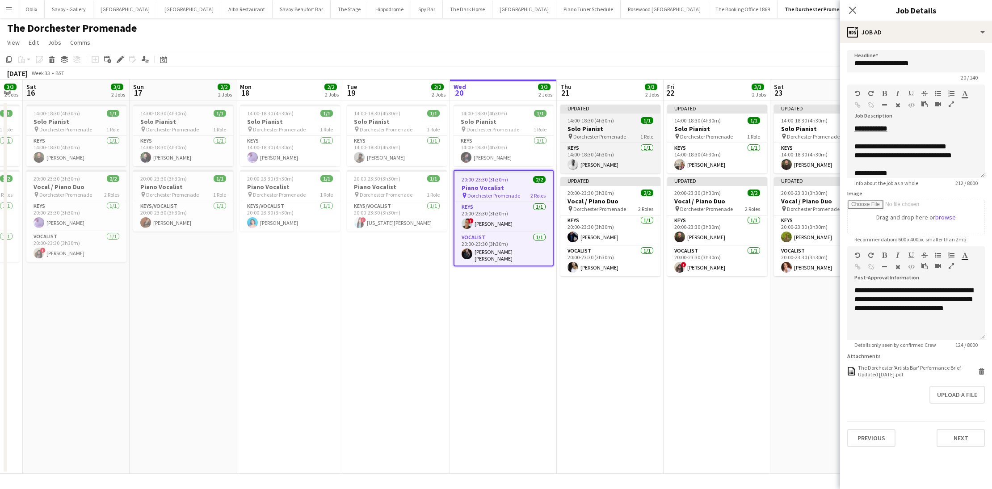
click at [602, 119] on span "14:00-18:30 (4h30m)" at bounding box center [590, 120] width 46 height 7
type input "**********"
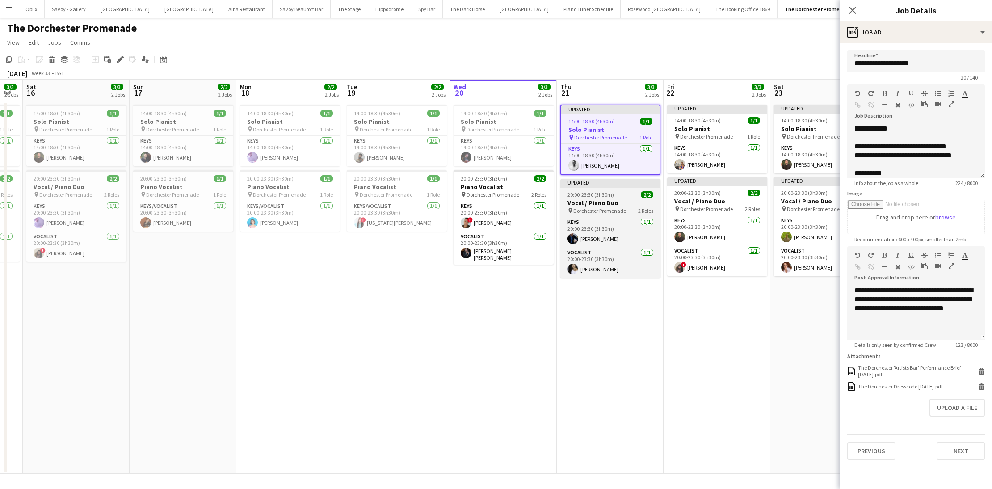
click at [621, 203] on h3 "Vocal / Piano Duo" at bounding box center [610, 203] width 100 height 8
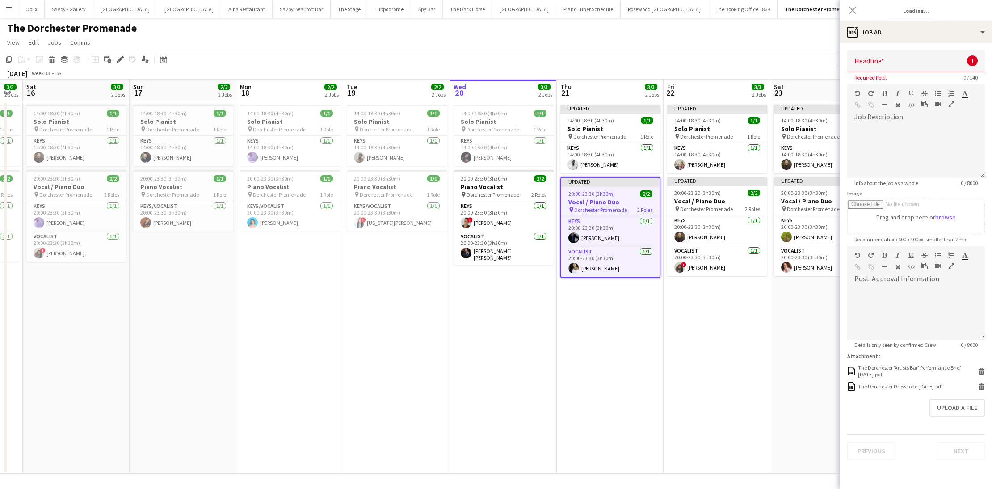
type input "**********"
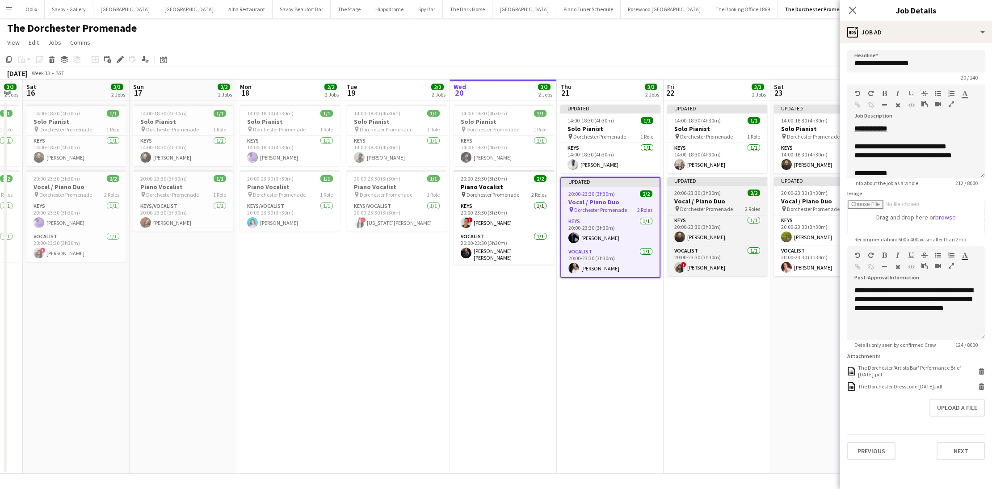
click at [713, 200] on h3 "Vocal / Piano Duo" at bounding box center [717, 201] width 100 height 8
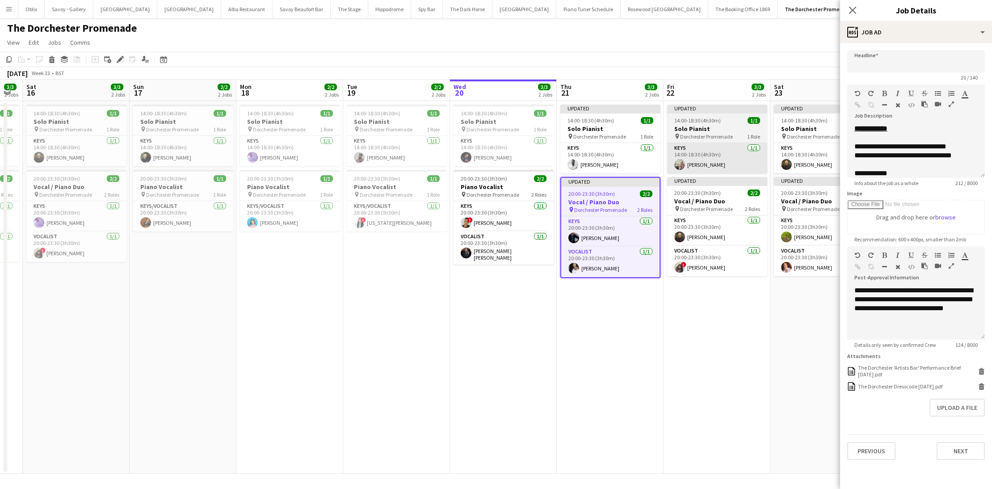
type input "**********"
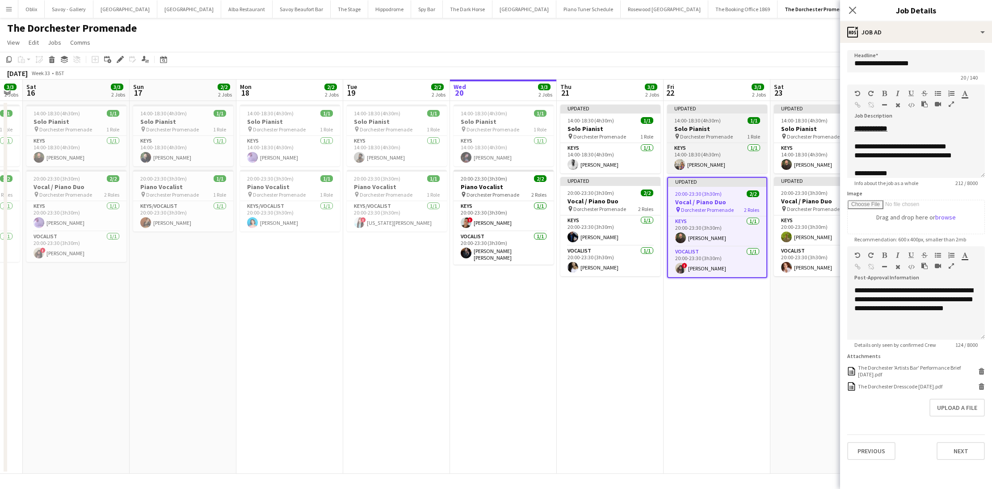
click at [715, 124] on app-job-card "Updated 14:00-18:30 (4h30m) 1/1 Solo Pianist pin Dorchester Promenade 1 Role Ke…" at bounding box center [717, 139] width 100 height 69
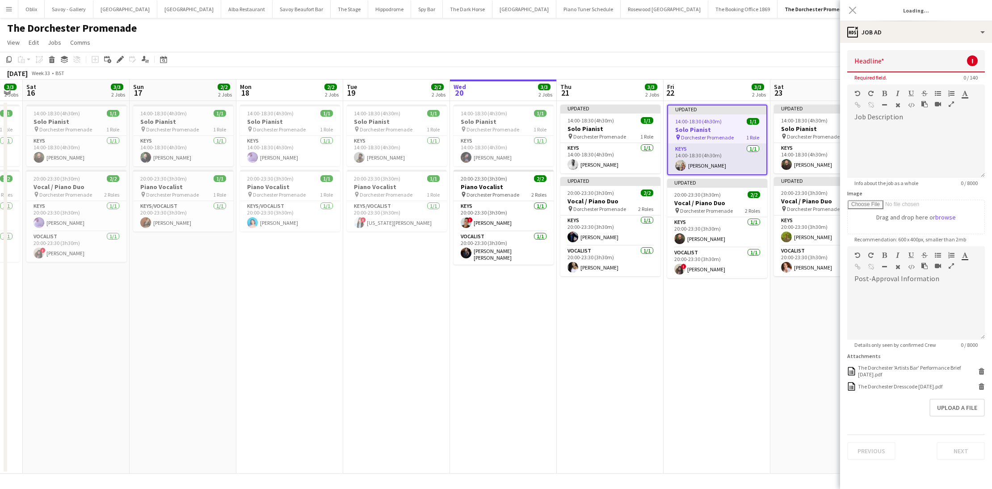
type input "**********"
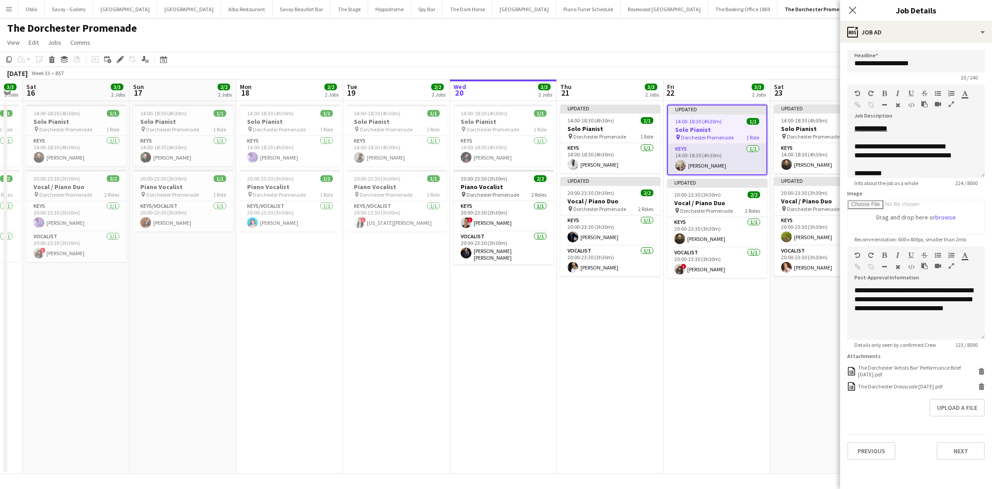
scroll to position [0, 338]
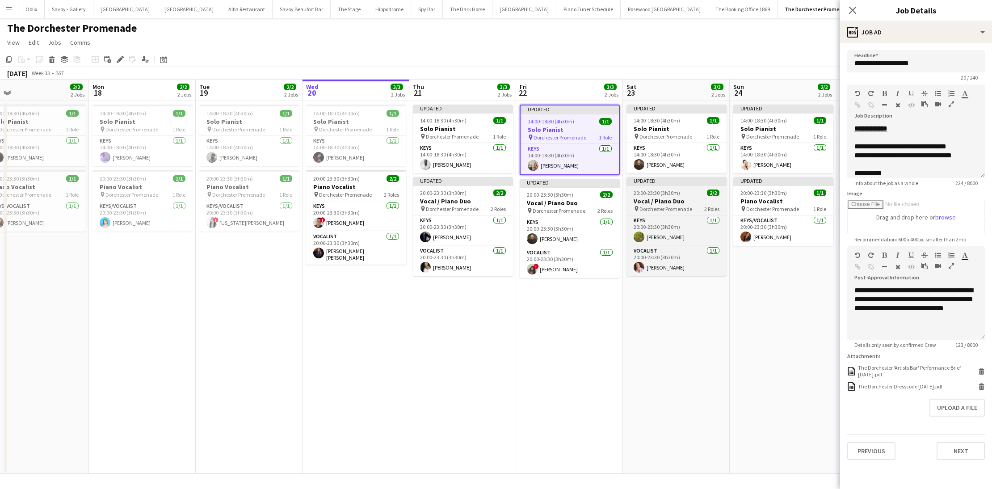
drag, startPoint x: 655, startPoint y: 122, endPoint x: 687, endPoint y: 194, distance: 78.6
click at [655, 122] on span "14:00-18:30 (4h30m)" at bounding box center [657, 120] width 46 height 7
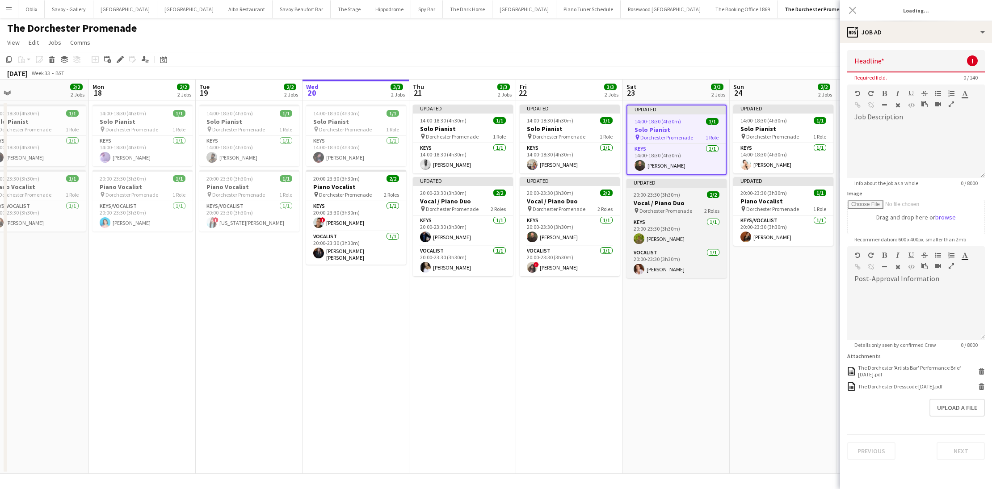
type input "**********"
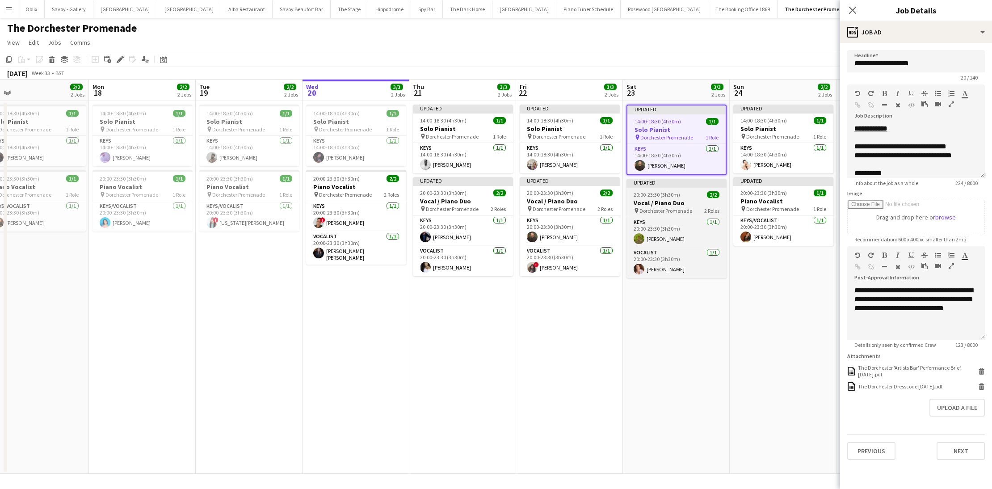
click at [684, 209] on span "Dorchester Promenade" at bounding box center [665, 210] width 53 height 7
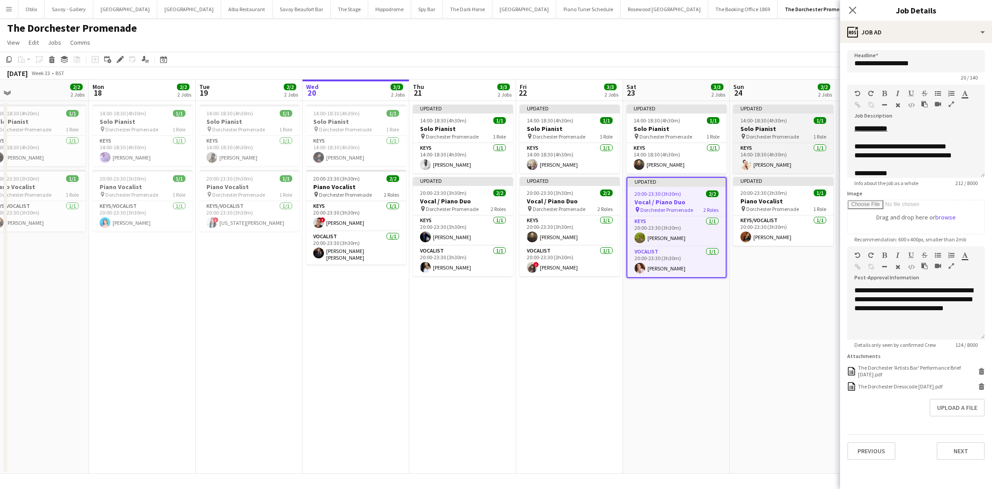
click at [765, 136] on span "Dorchester Promenade" at bounding box center [772, 136] width 53 height 7
type input "**********"
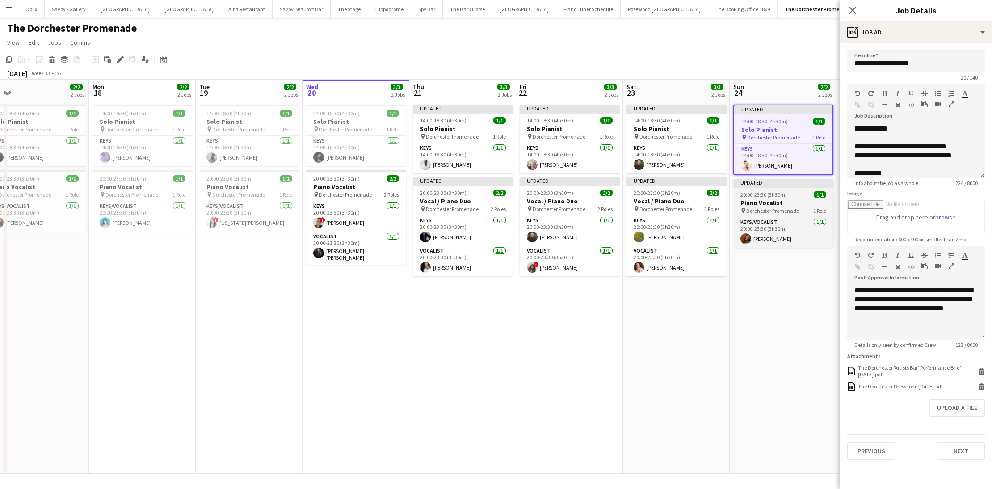
click at [775, 194] on span "20:00-23:30 (3h30m)" at bounding box center [763, 194] width 46 height 7
type input "**********"
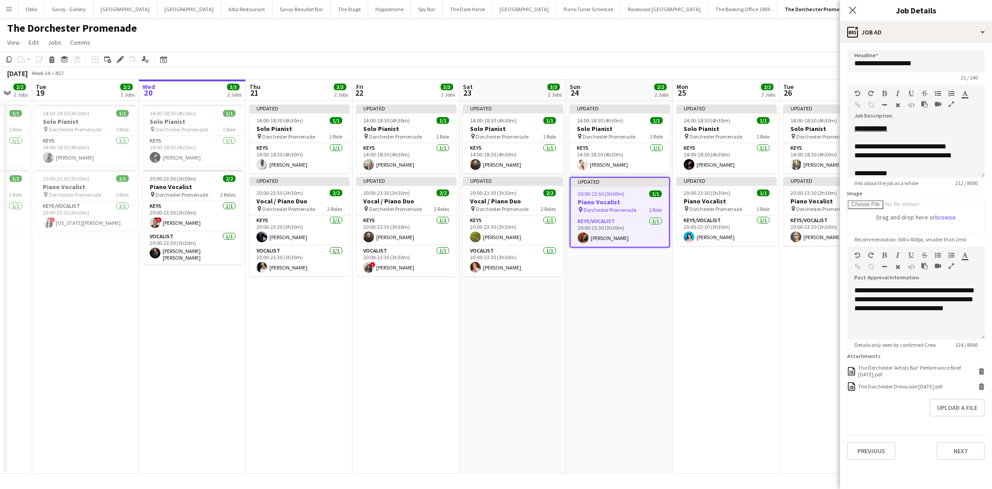
scroll to position [0, 371]
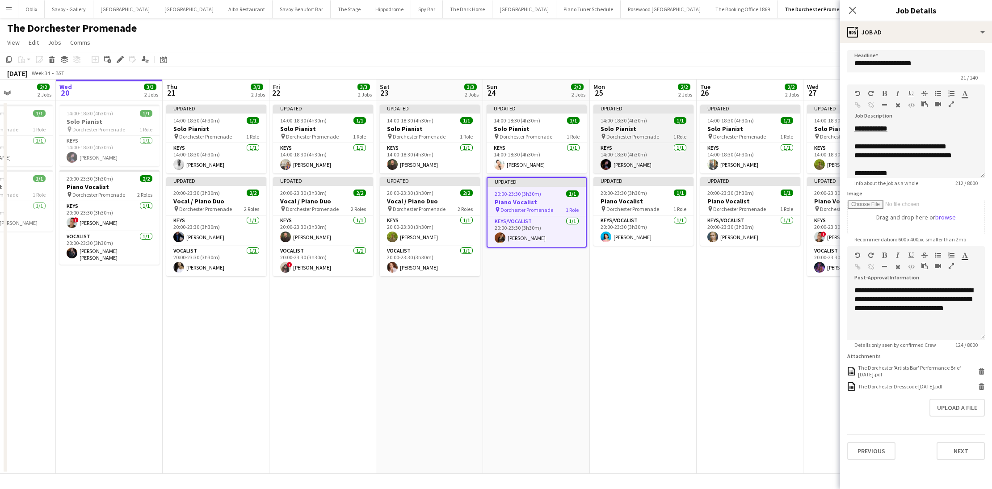
click at [656, 117] on app-job-card "Updated 14:00-18:30 (4h30m) 1/1 Solo Pianist pin Dorchester Promenade 1 Role Ke…" at bounding box center [643, 139] width 100 height 69
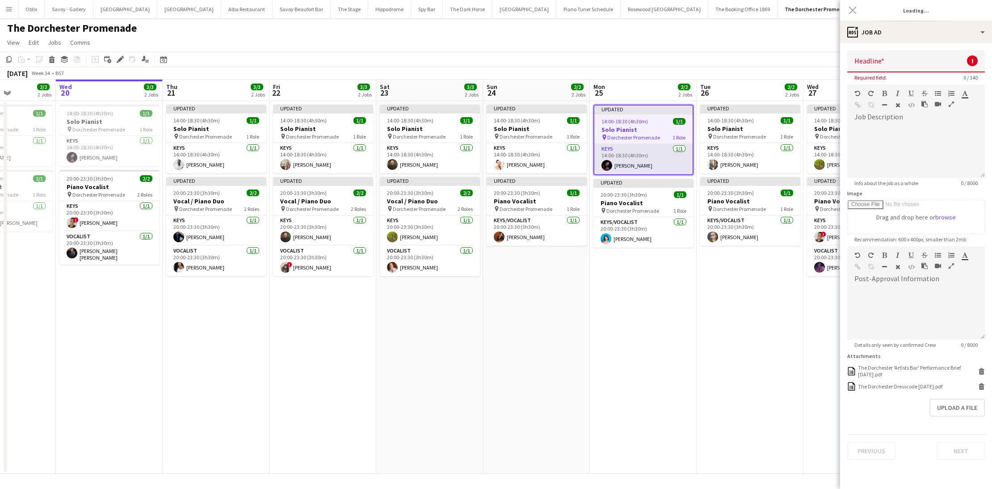
type input "**********"
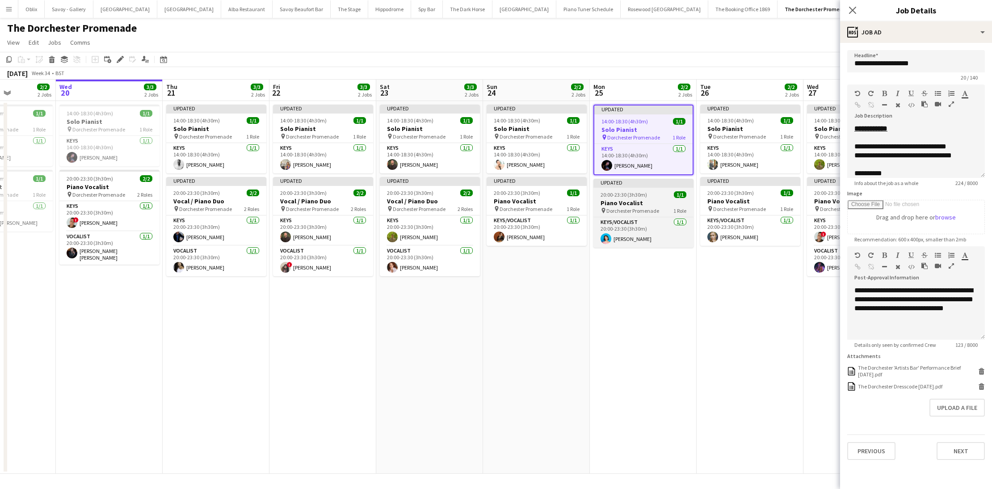
click at [647, 193] on div "20:00-23:30 (3h30m) 1/1" at bounding box center [643, 194] width 100 height 7
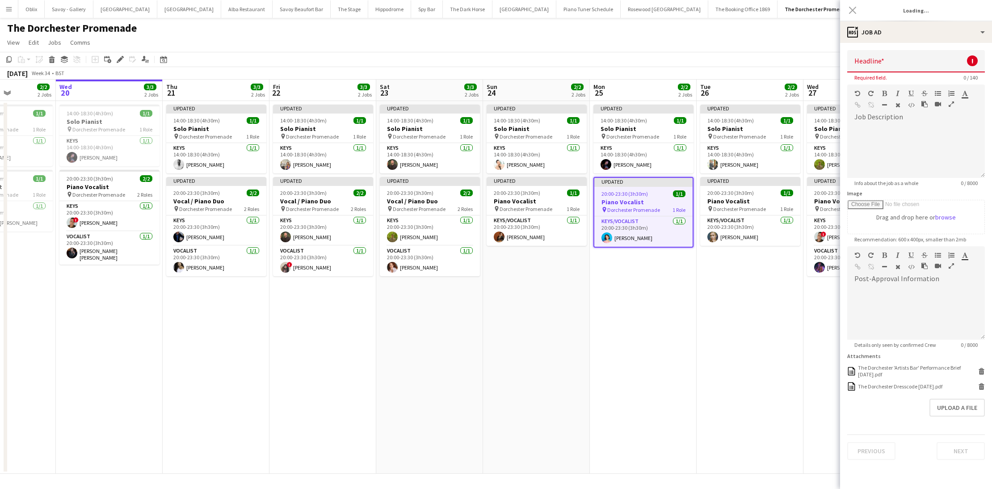
type input "**********"
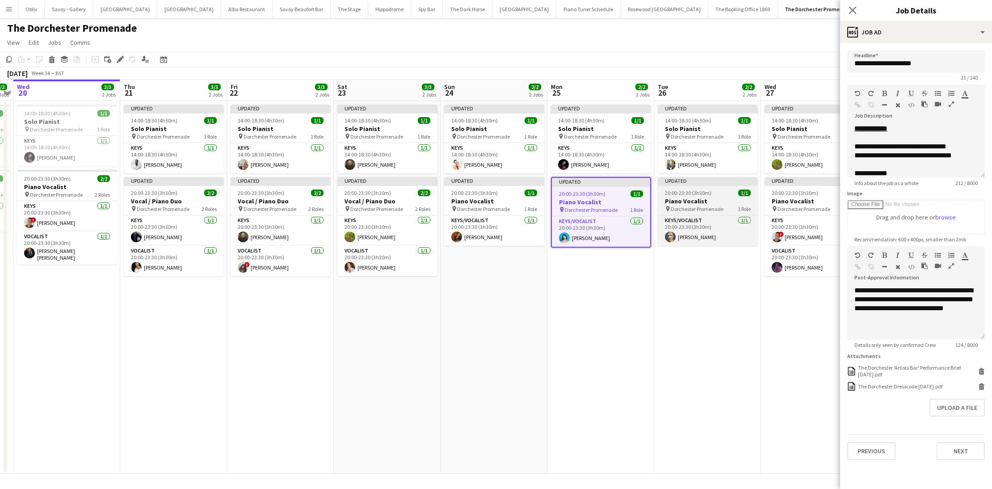
scroll to position [0, 413]
click at [686, 193] on span "20:00-23:30 (3h30m)" at bounding box center [688, 192] width 46 height 7
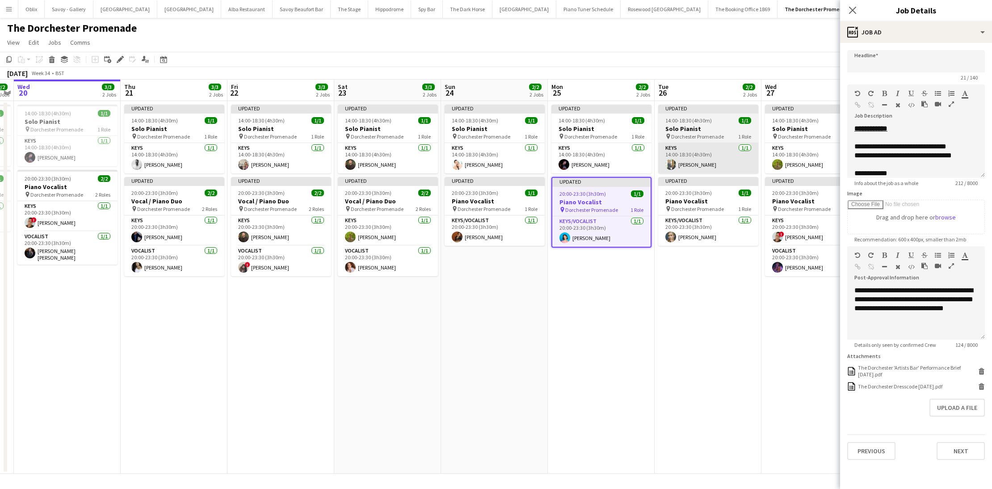
type input "**********"
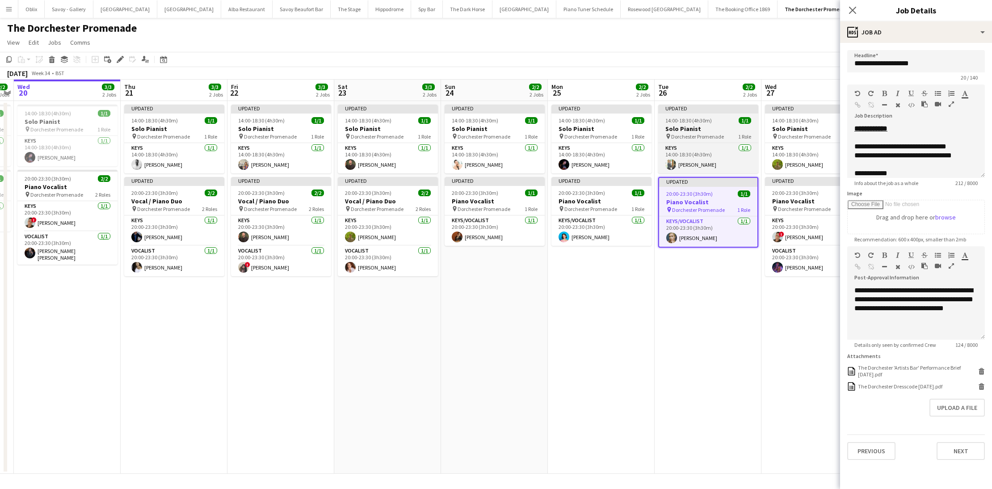
click at [703, 121] on span "14:00-18:30 (4h30m)" at bounding box center [688, 120] width 46 height 7
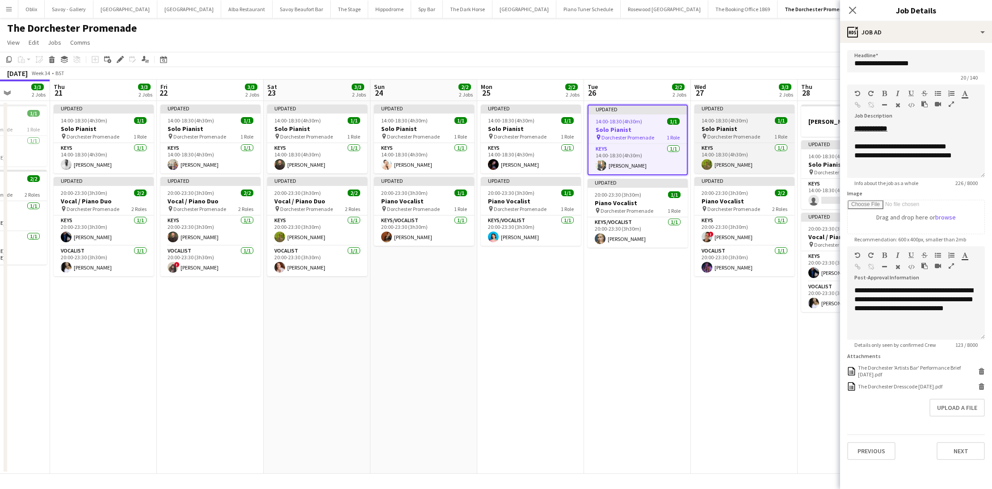
scroll to position [0, 269]
click at [712, 122] on span "14:00-18:30 (4h30m)" at bounding box center [725, 120] width 46 height 7
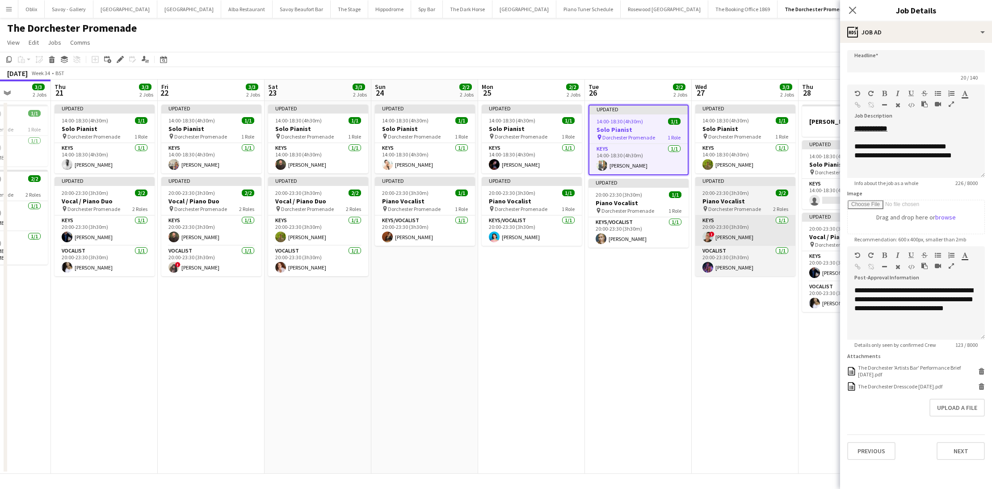
type input "**********"
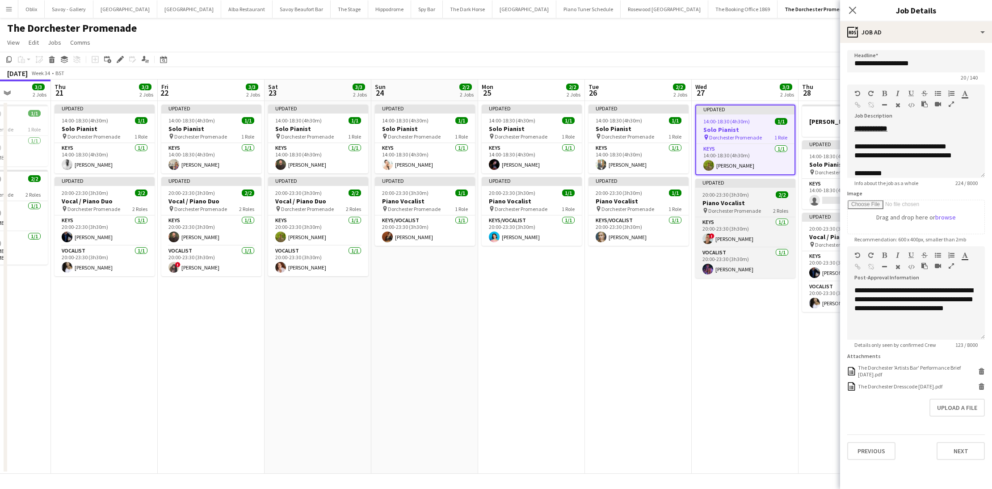
click at [724, 198] on app-job-card "Updated 20:00-23:30 (3h30m) 2/2 Piano Vocalist pin Dorchester Promenade 2 Roles…" at bounding box center [745, 228] width 100 height 99
type input "**********"
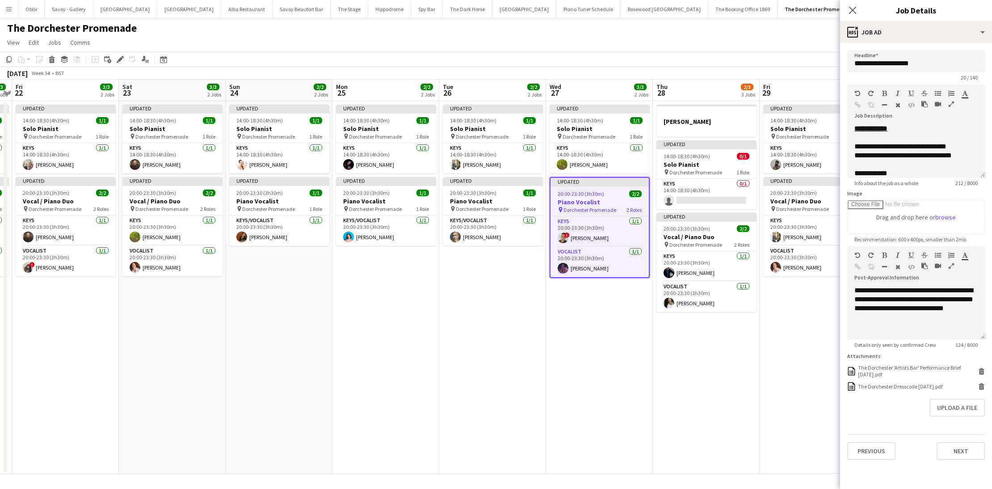
scroll to position [0, 418]
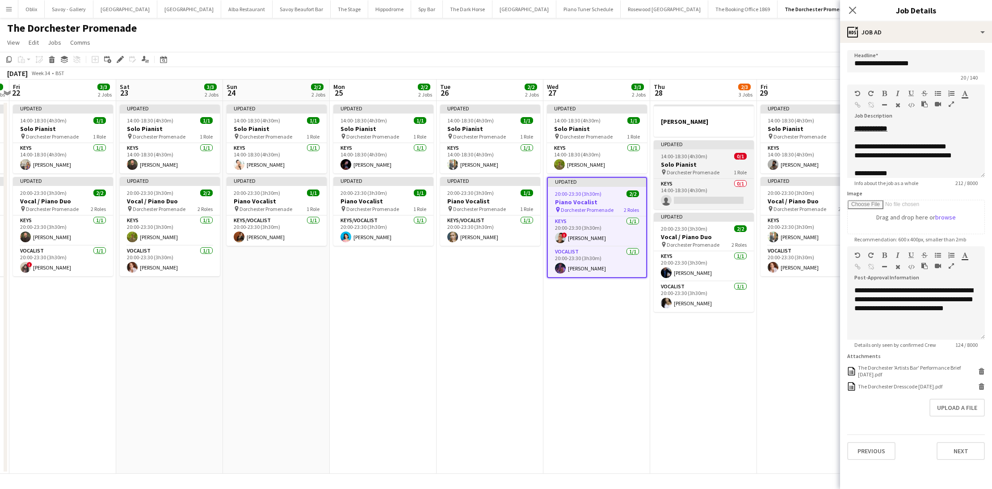
click at [698, 159] on span "14:00-18:30 (4h30m)" at bounding box center [684, 156] width 46 height 7
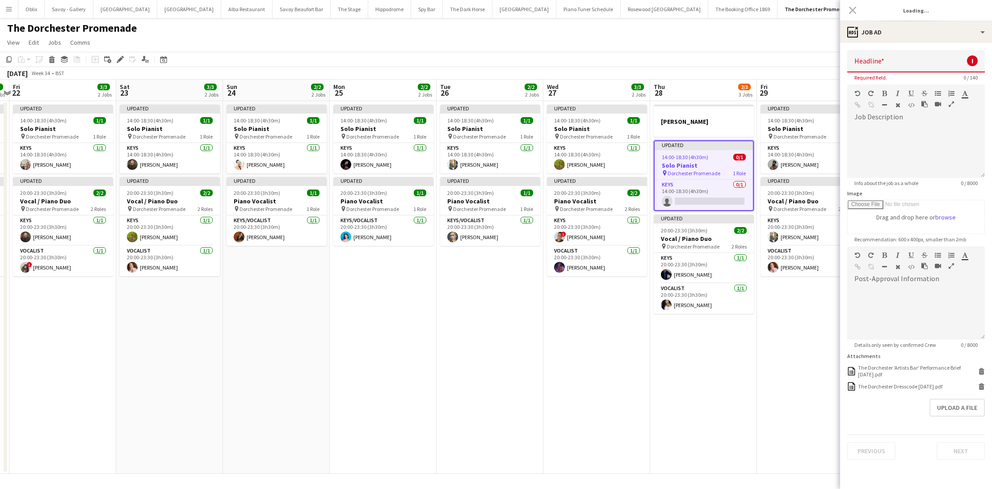
type input "**********"
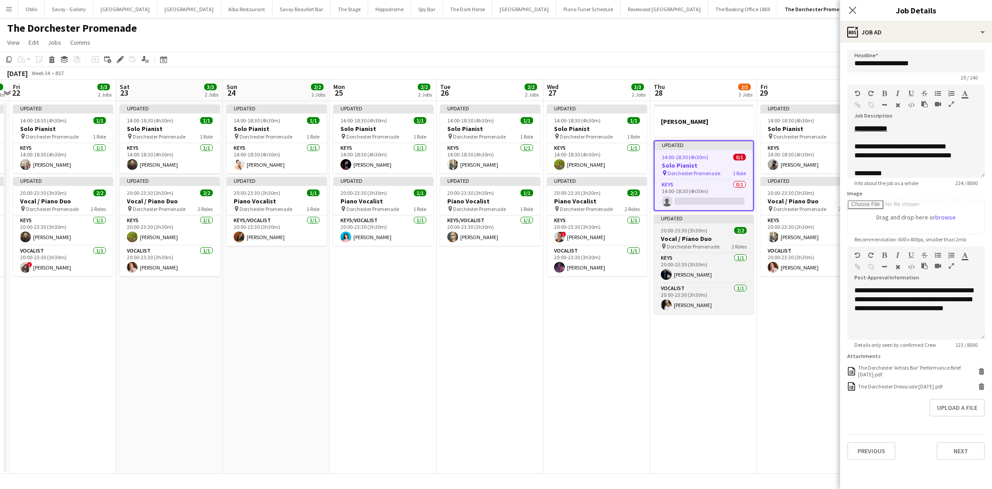
click at [704, 233] on span "20:00-23:30 (3h30m)" at bounding box center [684, 230] width 46 height 7
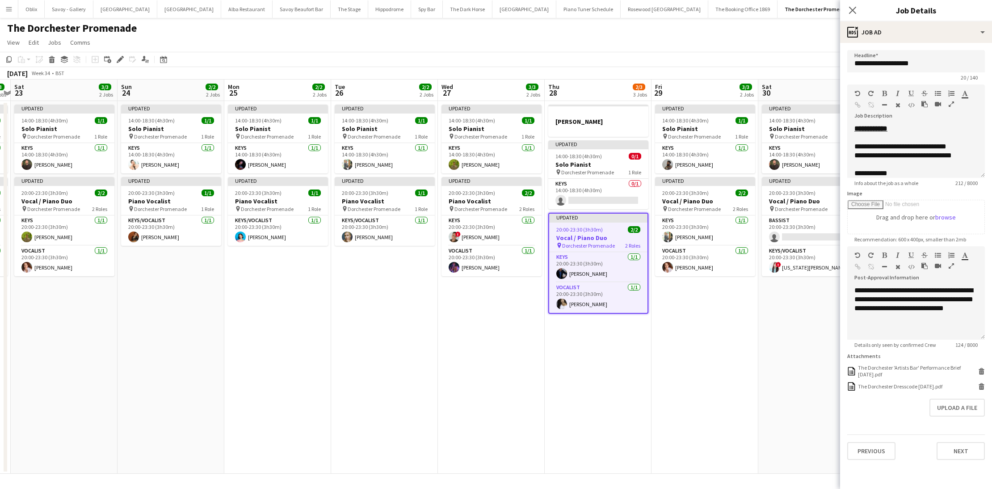
scroll to position [0, 316]
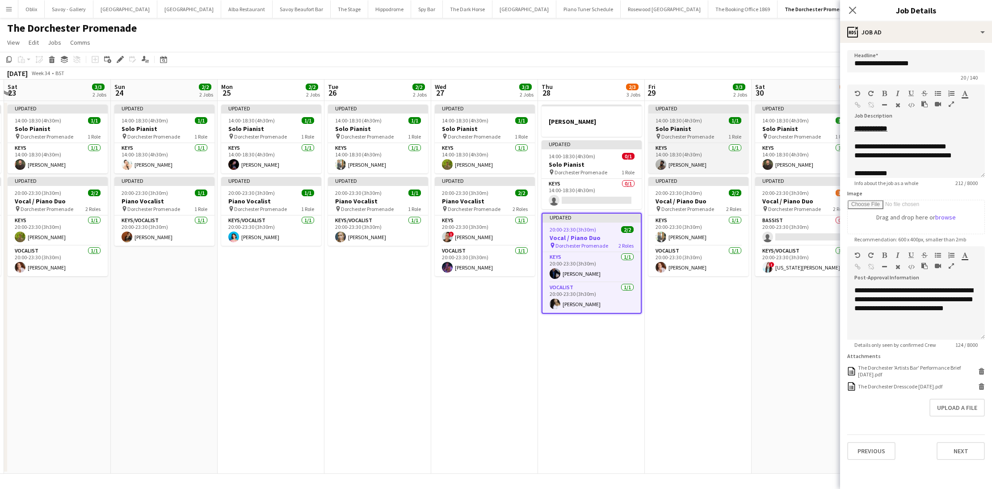
click at [687, 124] on app-job-card "Updated 14:00-18:30 (4h30m) 1/1 Solo Pianist pin Dorchester Promenade 1 Role Ke…" at bounding box center [698, 139] width 100 height 69
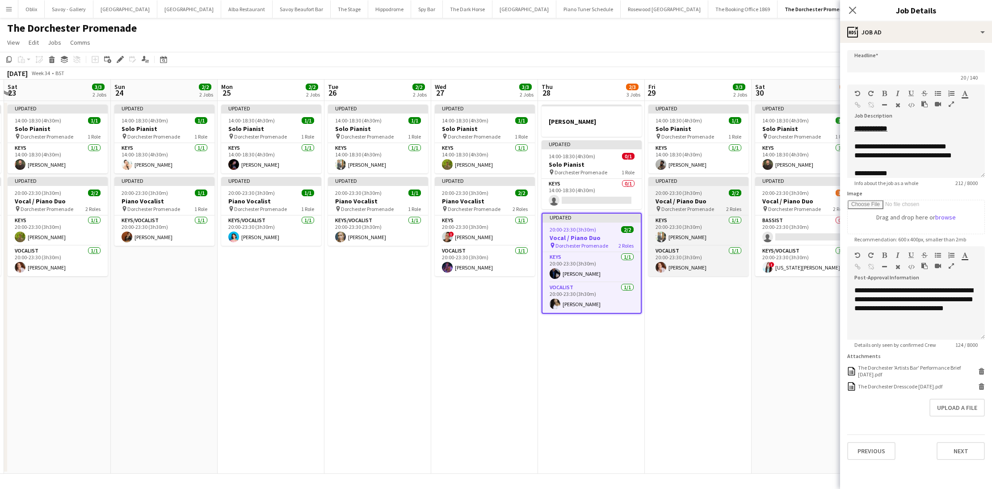
type input "**********"
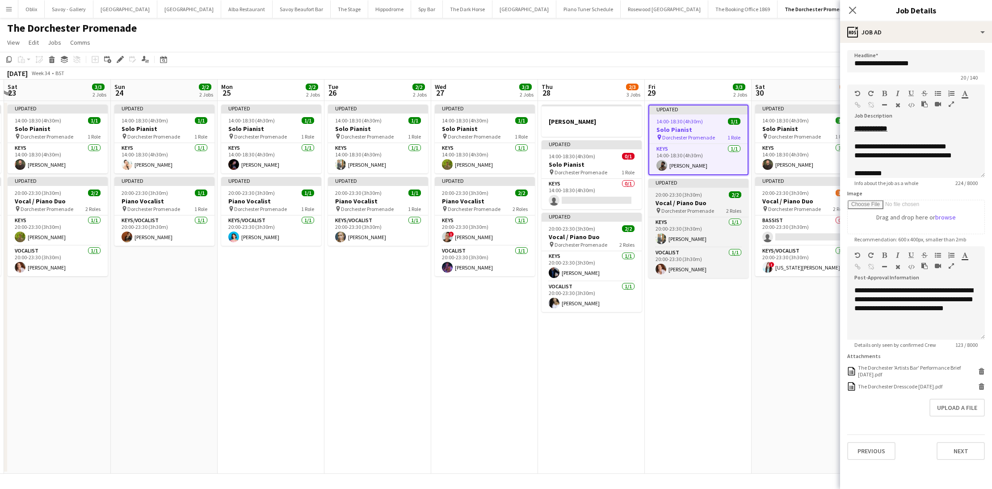
click at [707, 211] on span "Dorchester Promenade" at bounding box center [687, 210] width 53 height 7
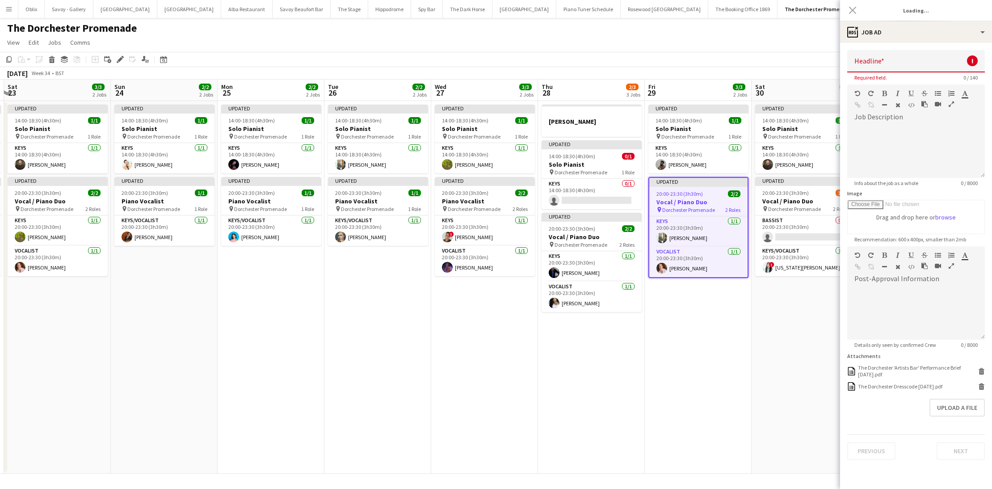
type input "**********"
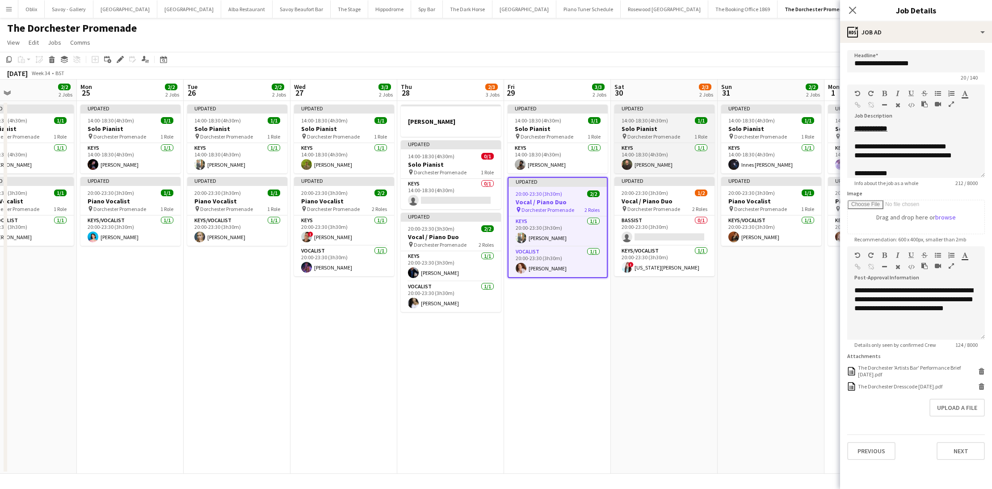
scroll to position [0, 261]
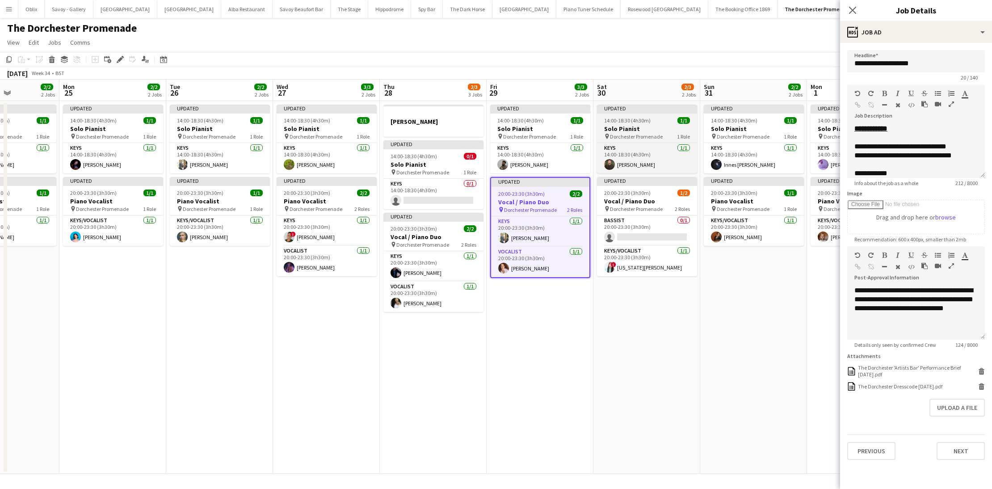
click at [650, 126] on h3 "Solo Pianist" at bounding box center [647, 129] width 100 height 8
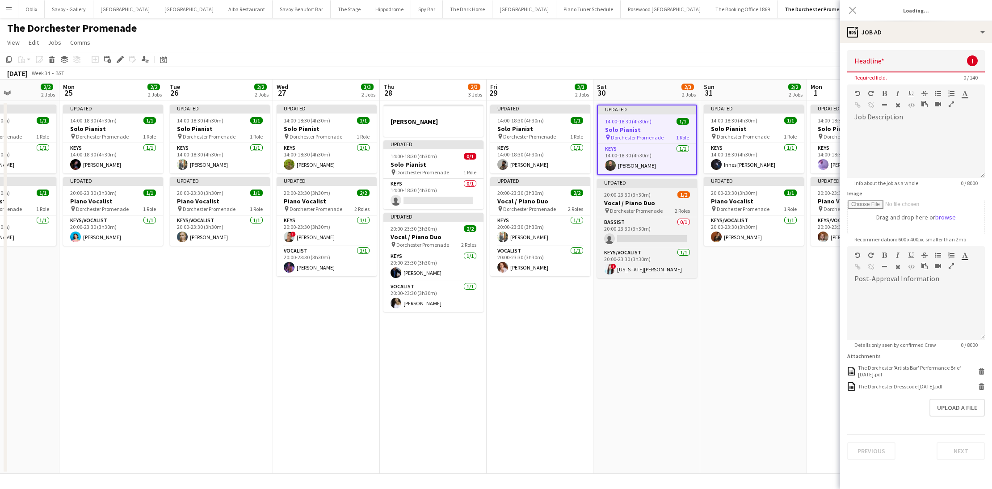
type input "**********"
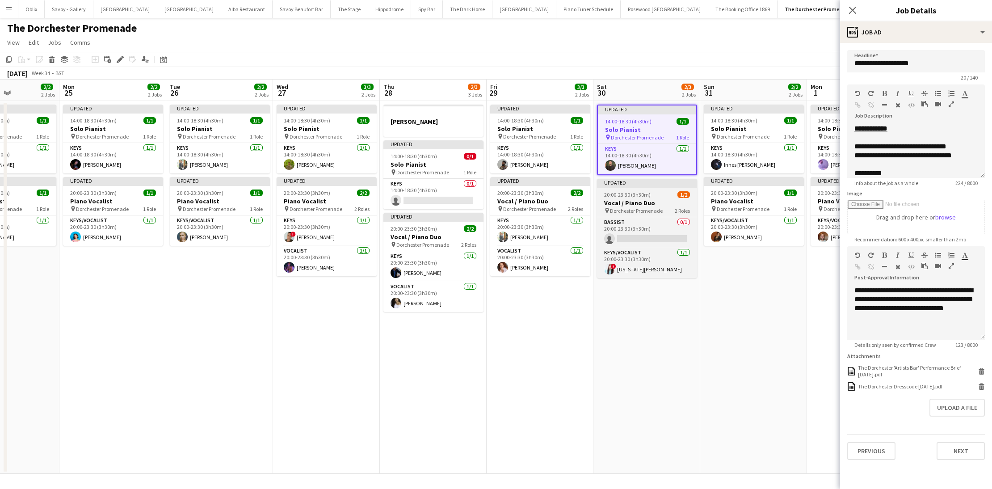
click at [656, 200] on h3 "Vocal / Piano Duo" at bounding box center [647, 203] width 100 height 8
type input "**********"
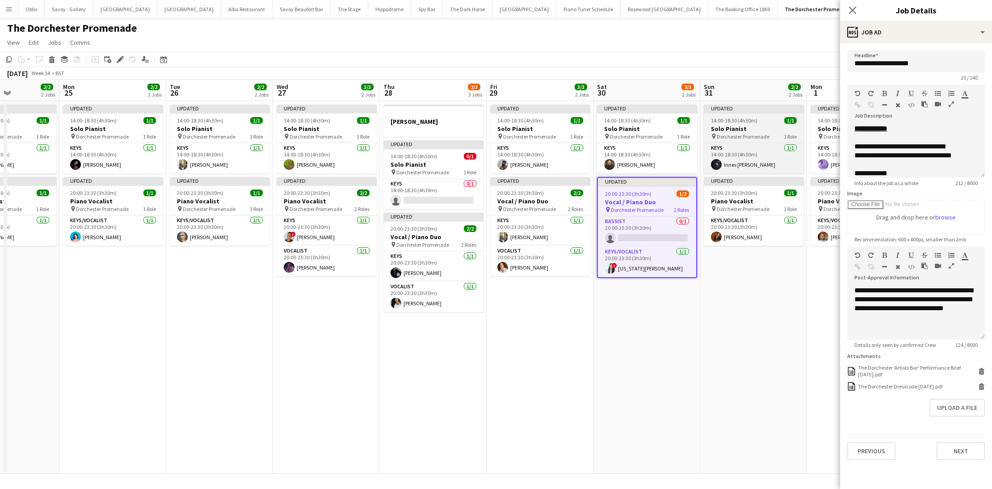
click at [750, 125] on h3 "Solo Pianist" at bounding box center [754, 129] width 100 height 8
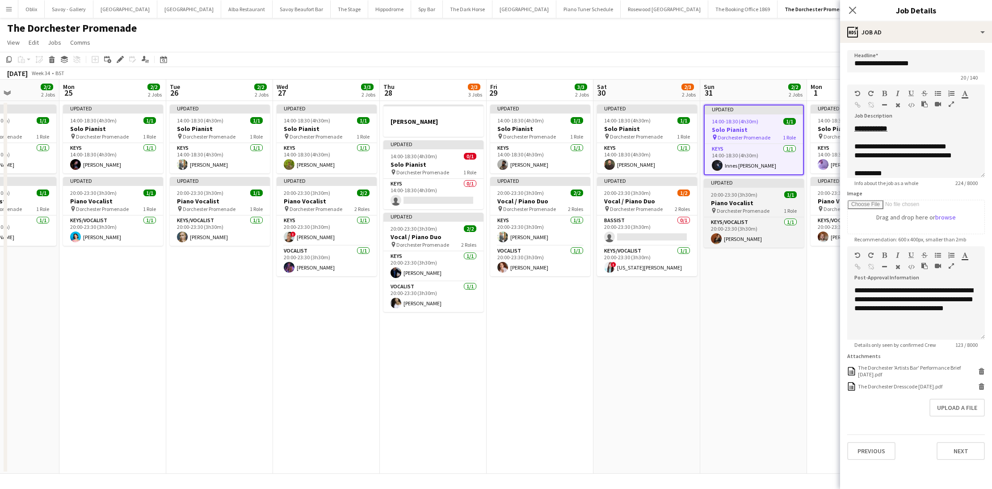
click at [743, 200] on h3 "Piano Vocalist" at bounding box center [754, 203] width 100 height 8
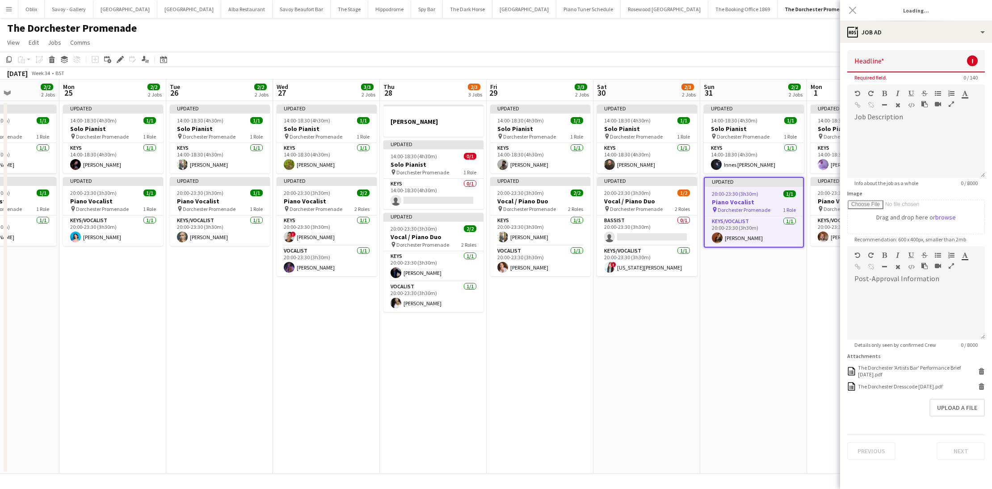
type input "**********"
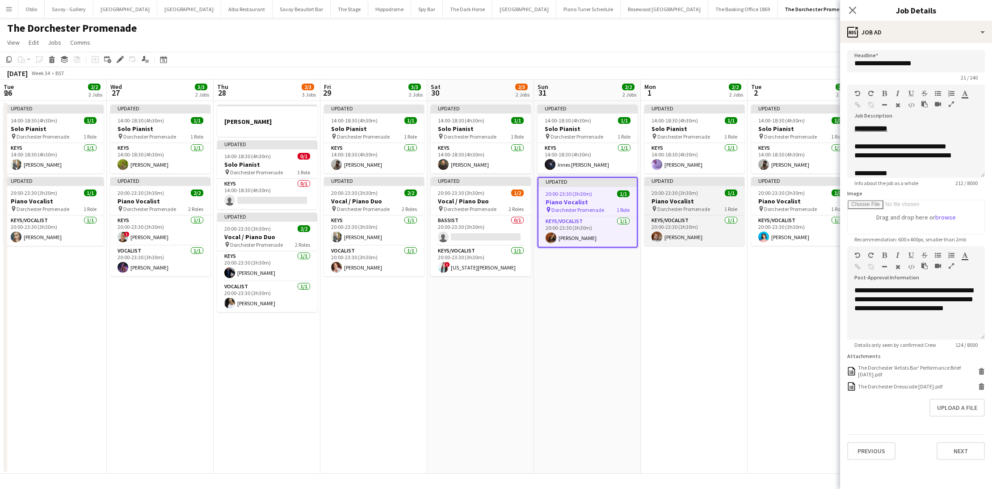
scroll to position [0, 228]
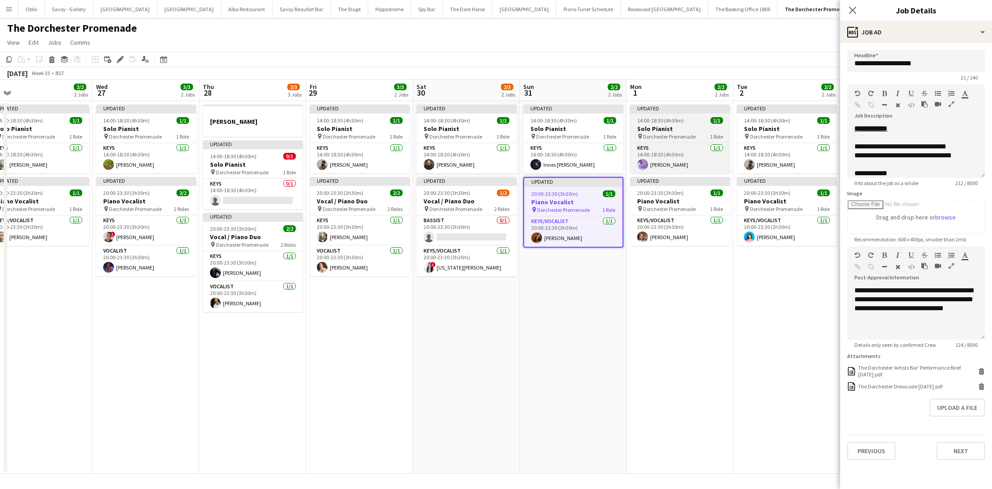
click at [685, 126] on h3 "Solo Pianist" at bounding box center [680, 129] width 100 height 8
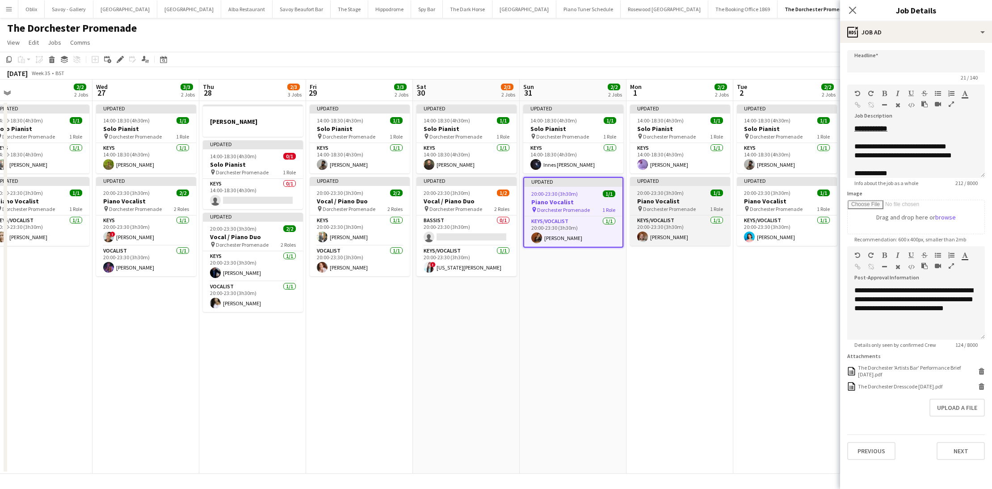
type input "**********"
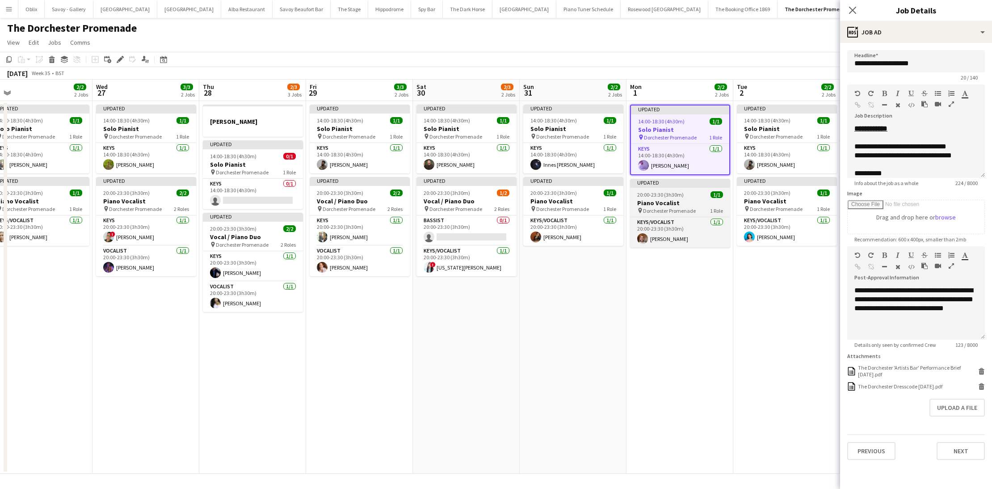
click at [682, 196] on span "20:00-23:30 (3h30m)" at bounding box center [660, 194] width 46 height 7
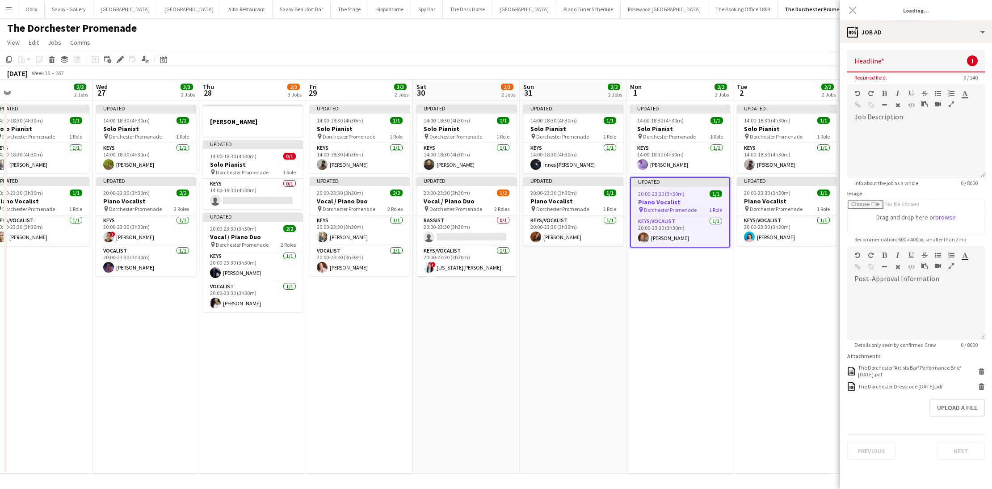
type input "**********"
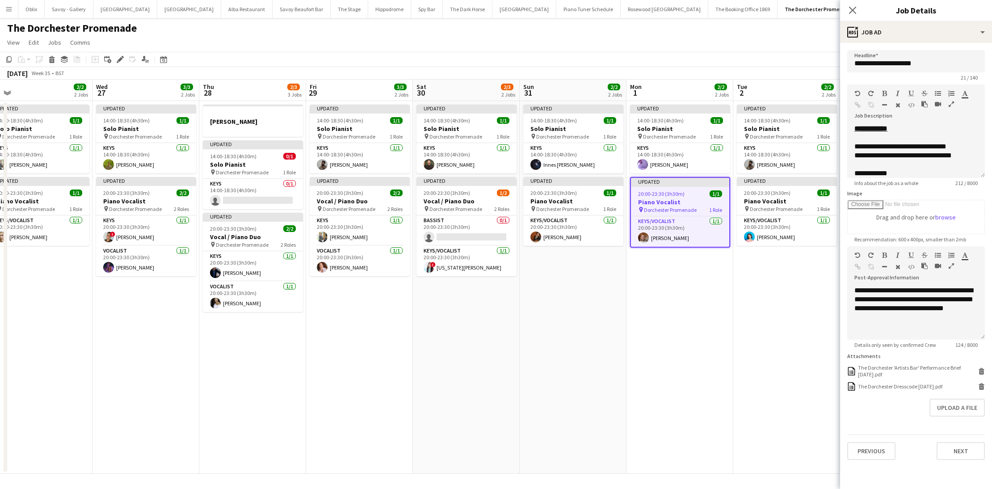
scroll to position [0, 286]
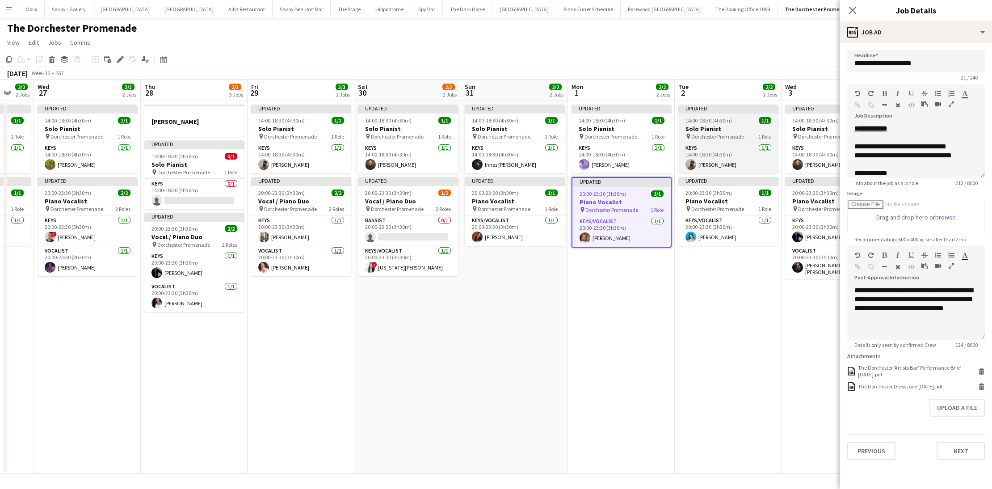
click at [715, 127] on h3 "Solo Pianist" at bounding box center [728, 129] width 100 height 8
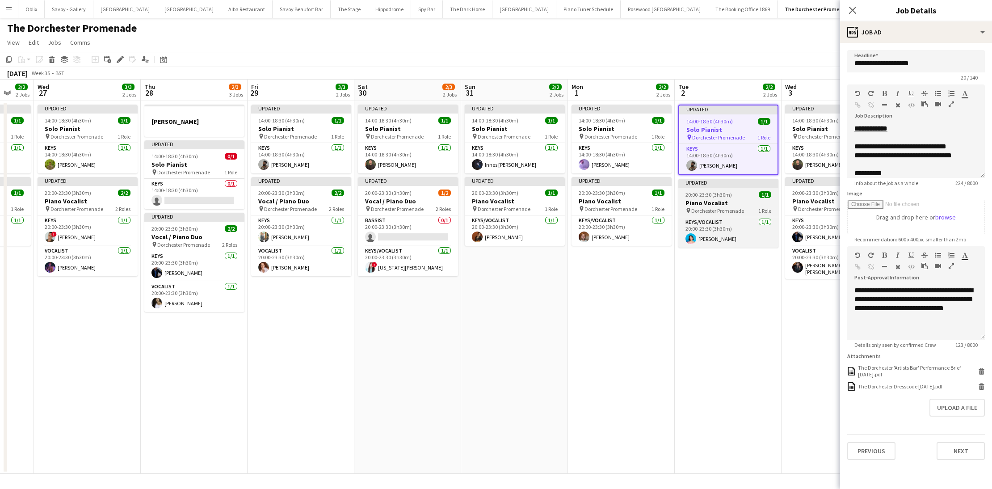
click at [734, 199] on h3 "Piano Vocalist" at bounding box center [728, 203] width 100 height 8
type input "**********"
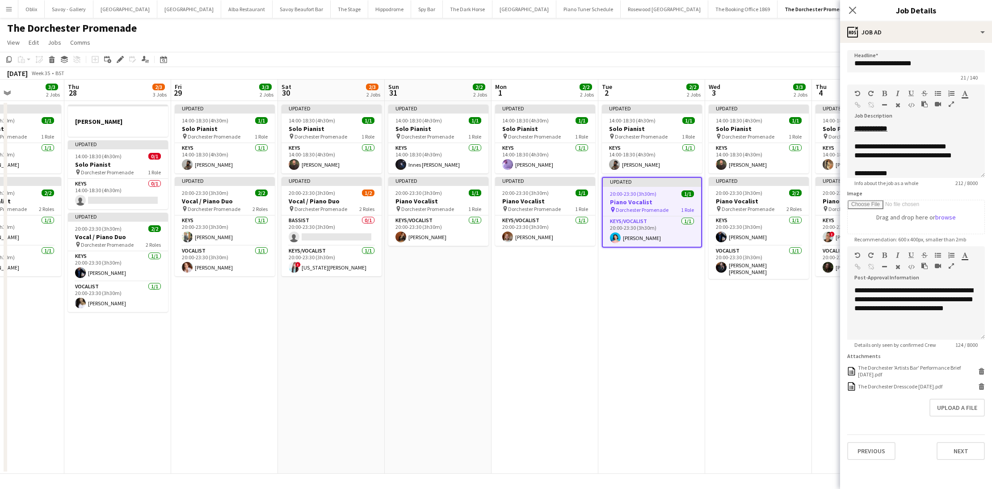
scroll to position [0, 239]
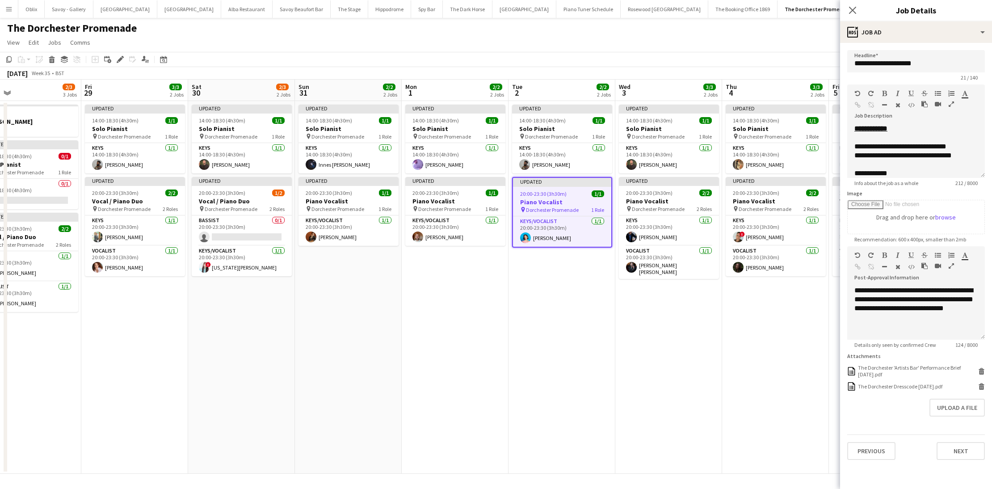
click at [681, 130] on h3 "Solo Pianist" at bounding box center [669, 129] width 100 height 8
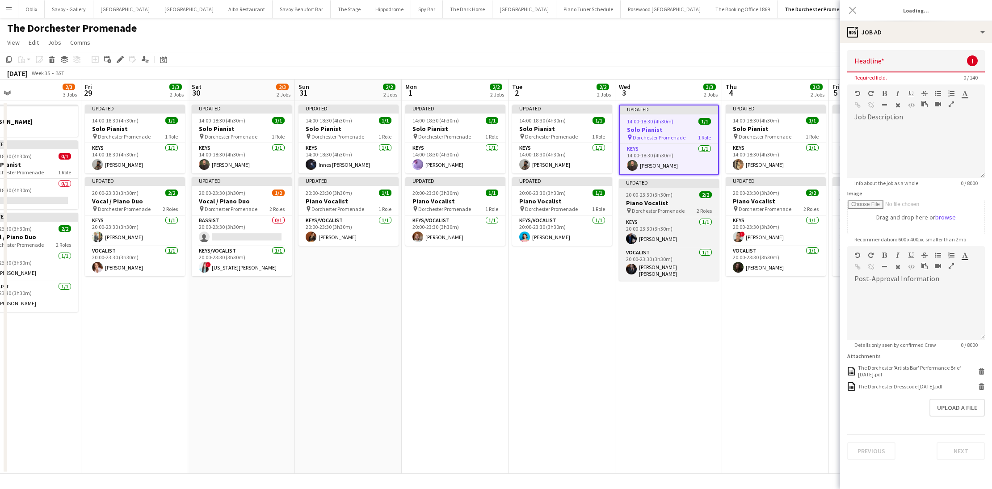
type input "**********"
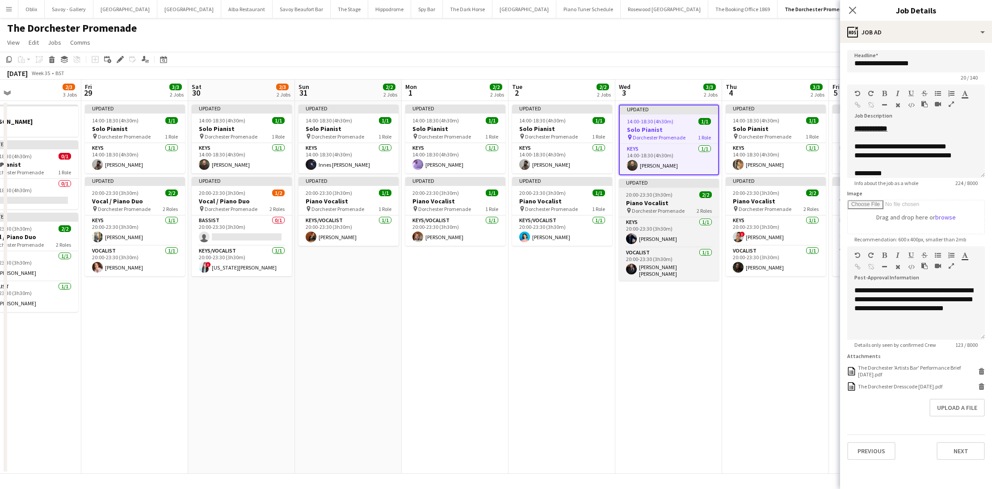
click at [674, 203] on h3 "Piano Vocalist" at bounding box center [669, 203] width 100 height 8
type input "**********"
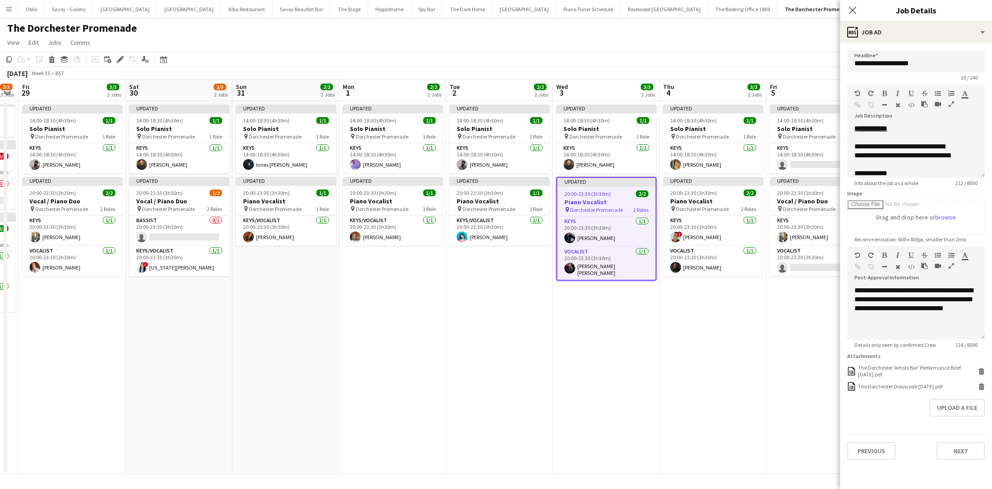
scroll to position [0, 310]
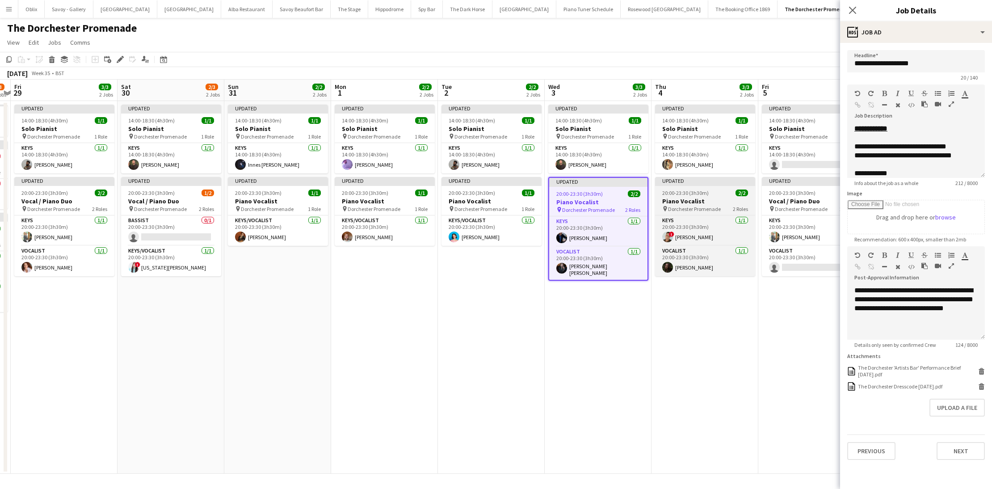
click at [682, 202] on h3 "Piano Vocalist" at bounding box center [705, 201] width 100 height 8
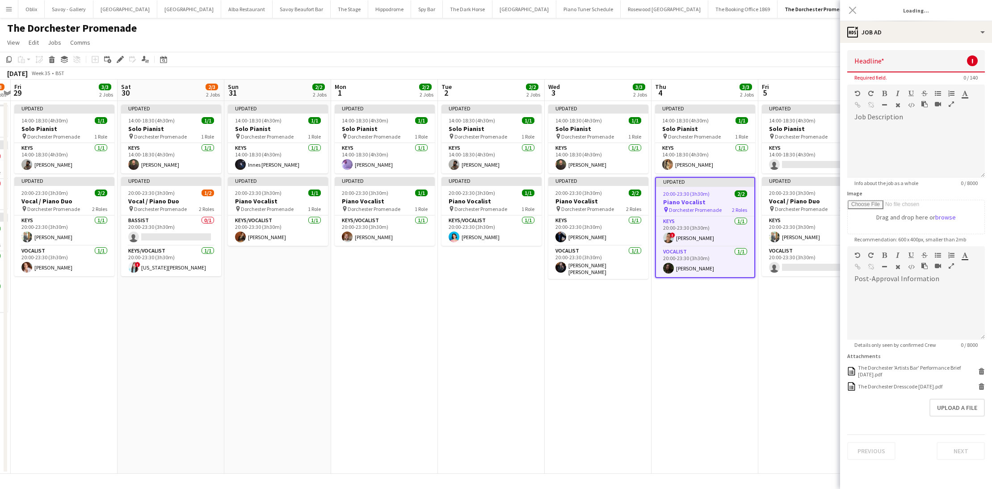
type input "**********"
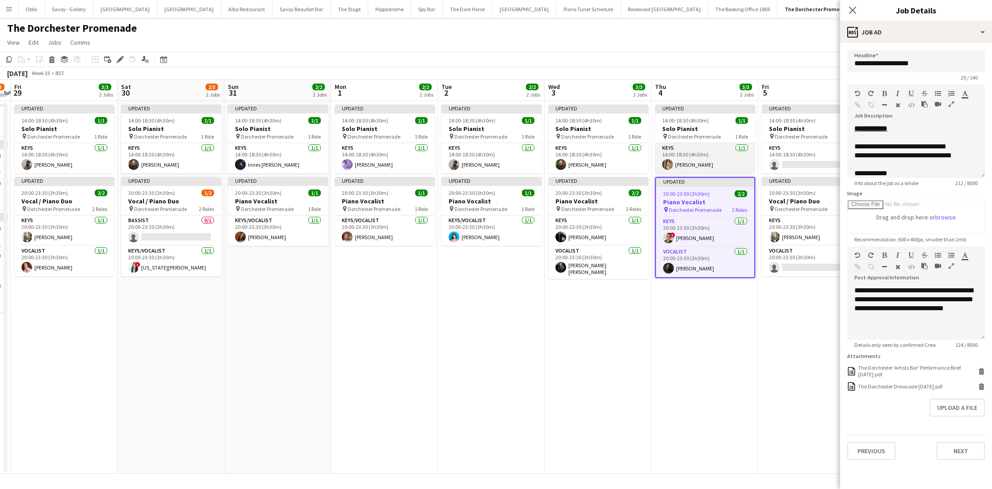
click at [700, 144] on app-card-role "Keys 1/1 14:00-18:30 (4h30m) Laura O'Connell" at bounding box center [705, 158] width 100 height 30
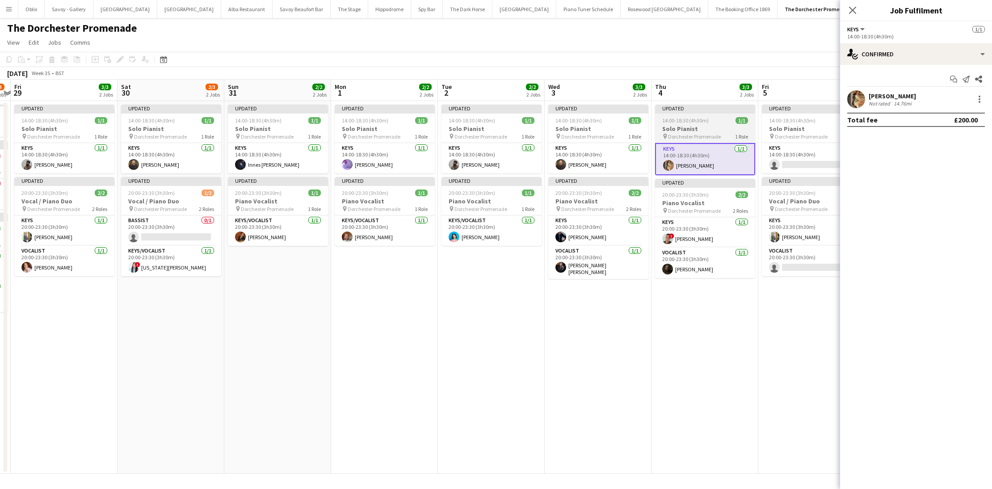
click at [710, 121] on div "14:00-18:30 (4h30m) 1/1" at bounding box center [705, 120] width 100 height 7
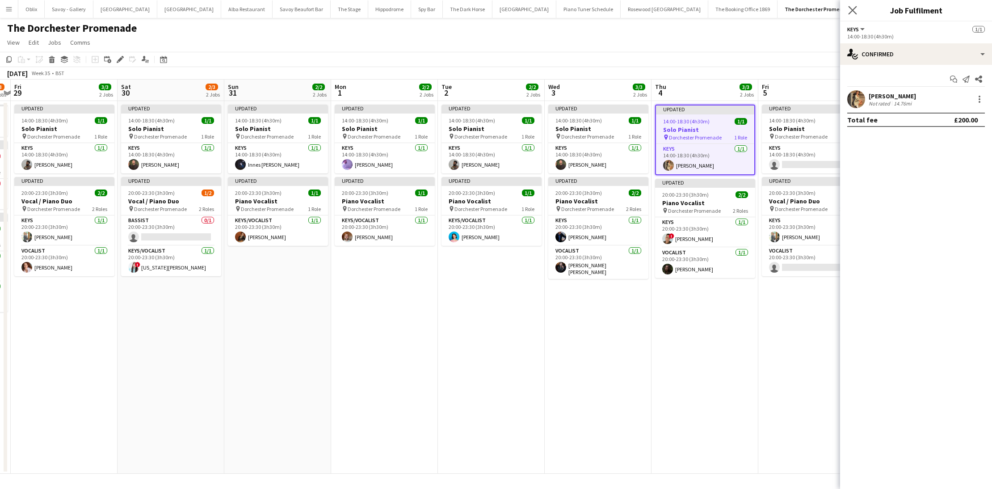
click at [850, 15] on app-icon "Close pop-in" at bounding box center [852, 10] width 13 height 13
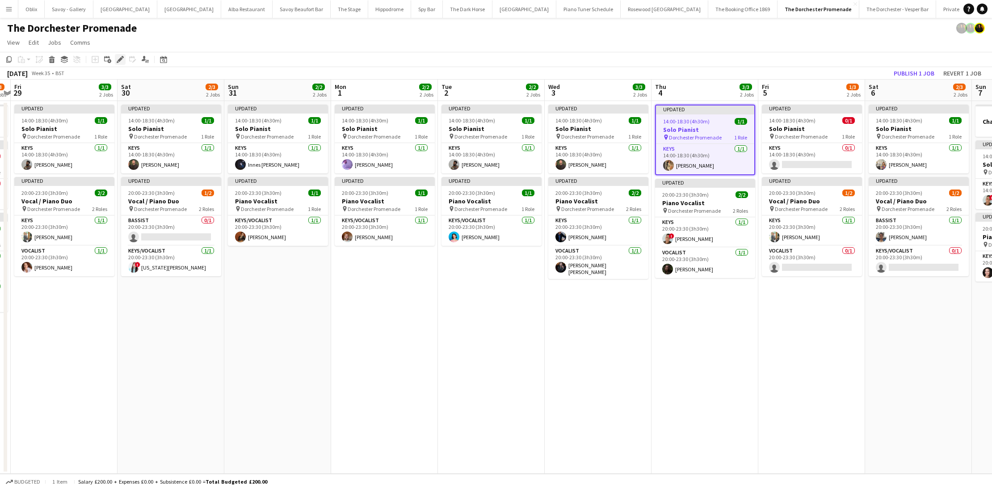
click at [123, 58] on icon "Edit" at bounding box center [120, 59] width 7 height 7
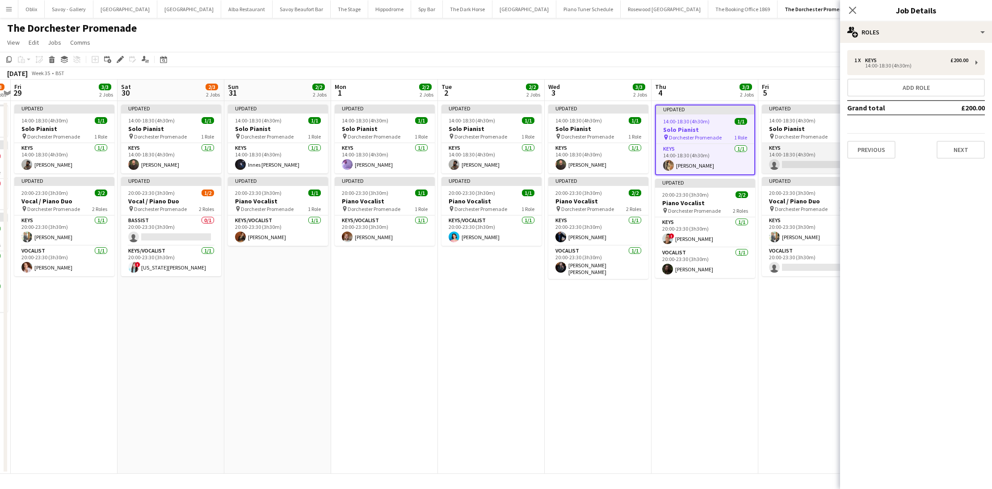
scroll to position [0, 396]
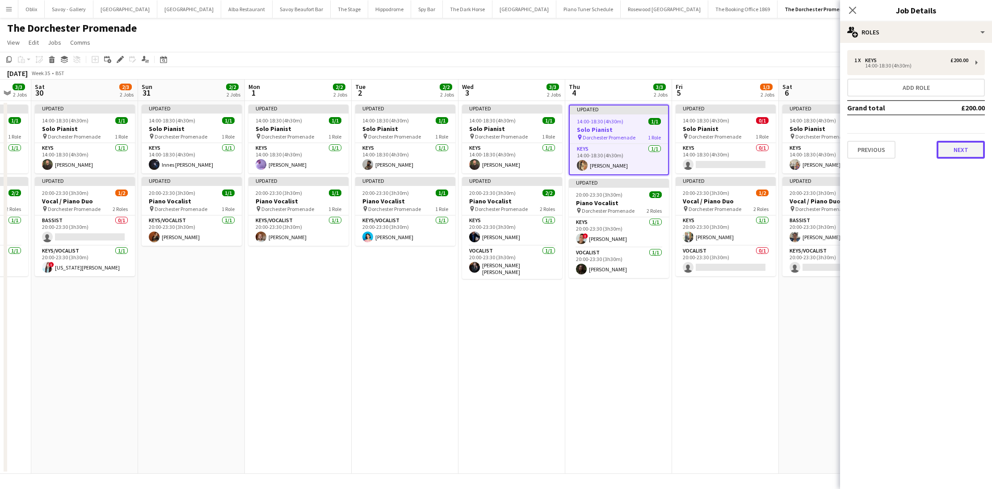
click at [947, 155] on button "Next" at bounding box center [961, 150] width 48 height 18
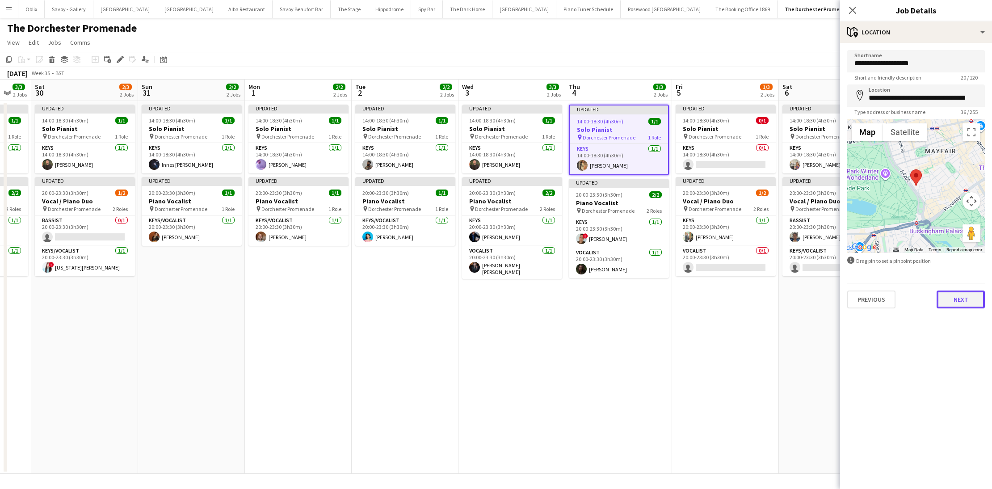
click at [949, 296] on button "Next" at bounding box center [961, 299] width 48 height 18
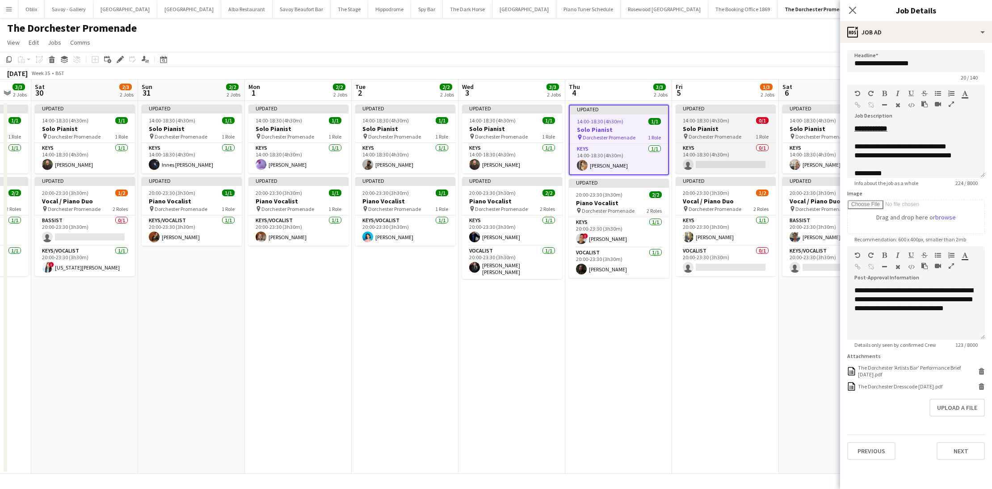
click at [705, 130] on h3 "Solo Pianist" at bounding box center [726, 129] width 100 height 8
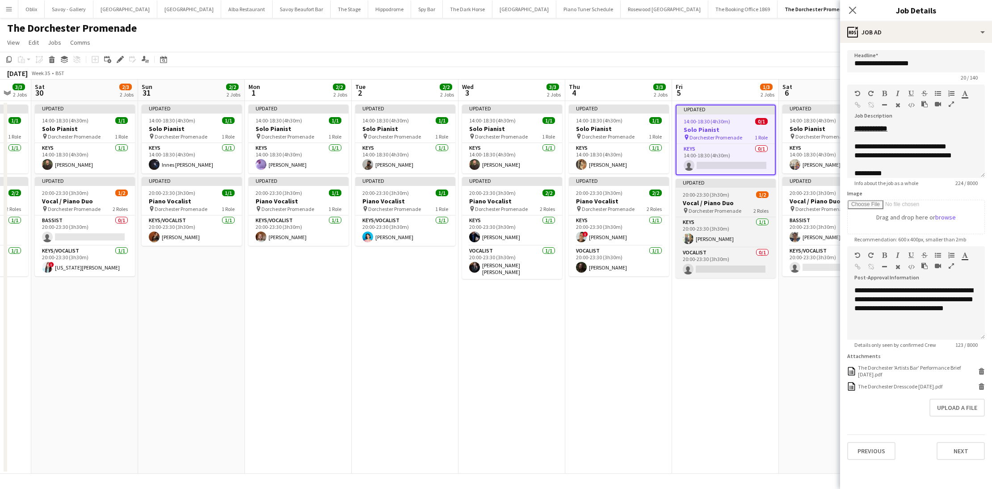
click at [732, 194] on div "20:00-23:30 (3h30m) 1/2" at bounding box center [726, 194] width 100 height 7
type input "**********"
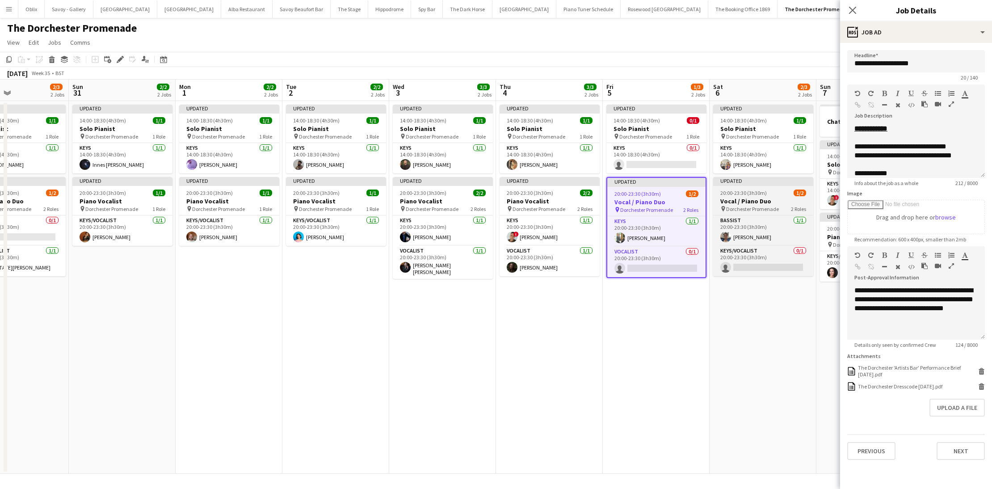
scroll to position [0, 250]
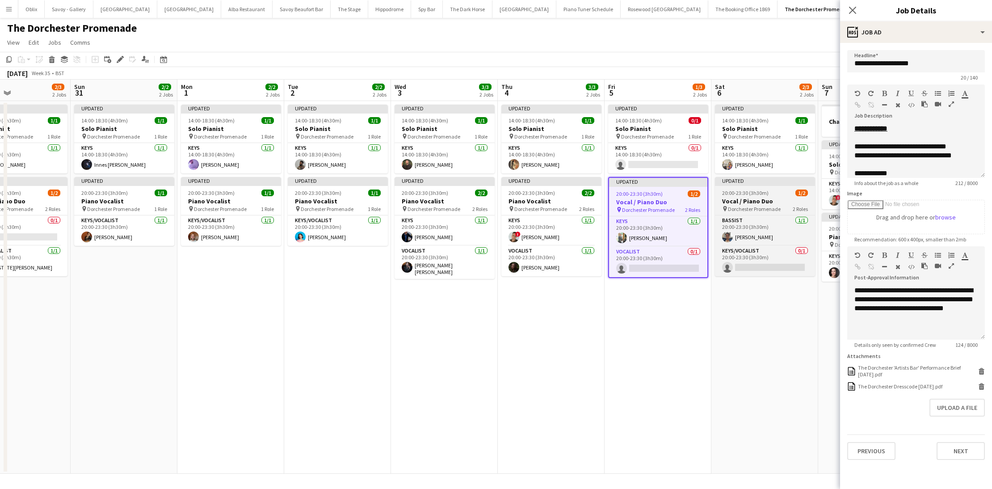
click at [748, 196] on app-job-card "Updated 20:00-23:30 (3h30m) 1/2 Vocal / Piano Duo pin Dorchester Promenade 2 Ro…" at bounding box center [765, 226] width 100 height 99
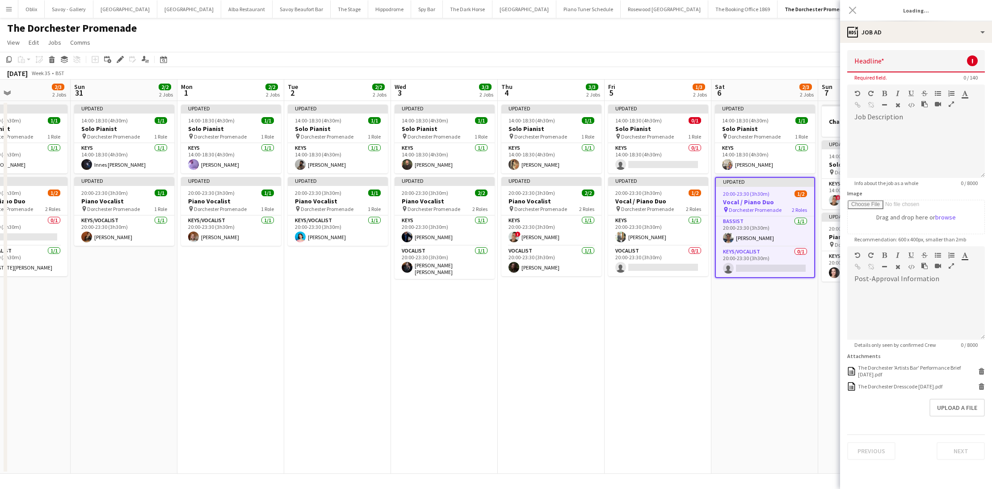
type input "**********"
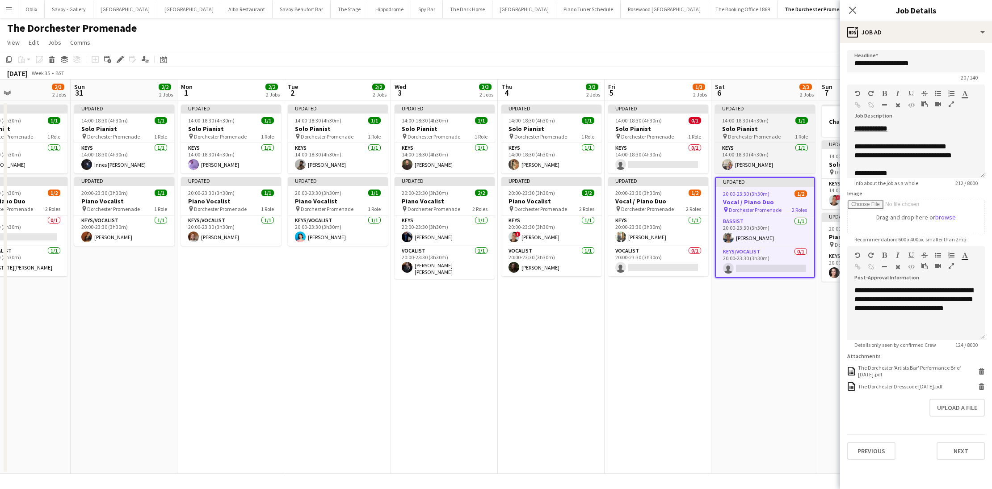
click at [761, 117] on span "14:00-18:30 (4h30m)" at bounding box center [745, 120] width 46 height 7
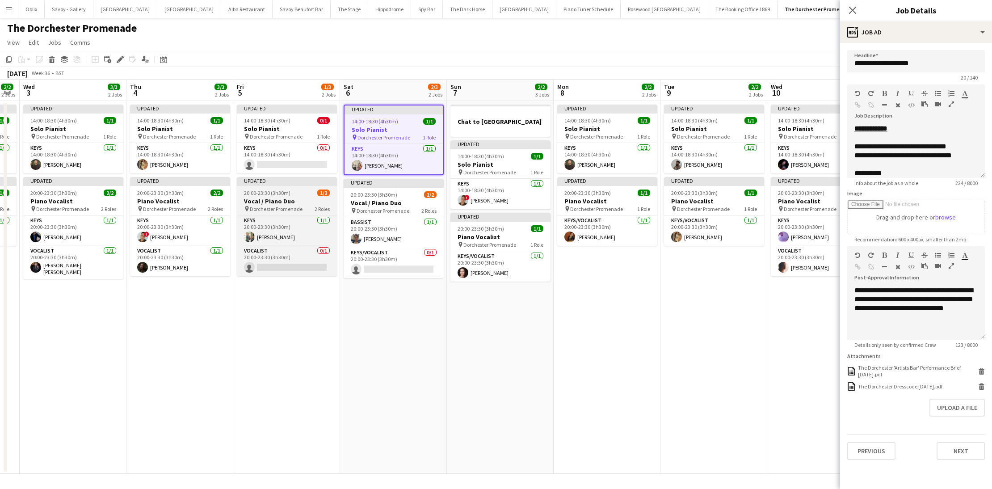
scroll to position [0, 257]
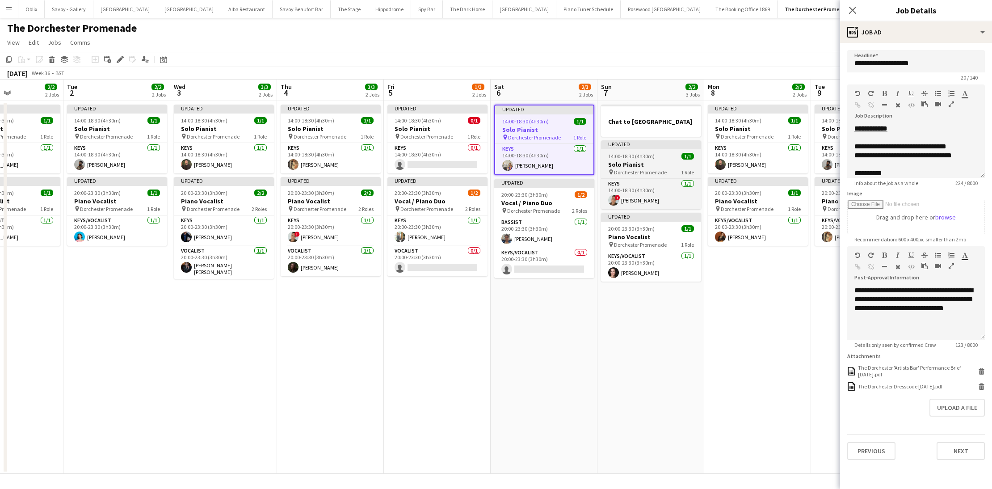
click at [656, 164] on h3 "Solo Pianist" at bounding box center [651, 164] width 100 height 8
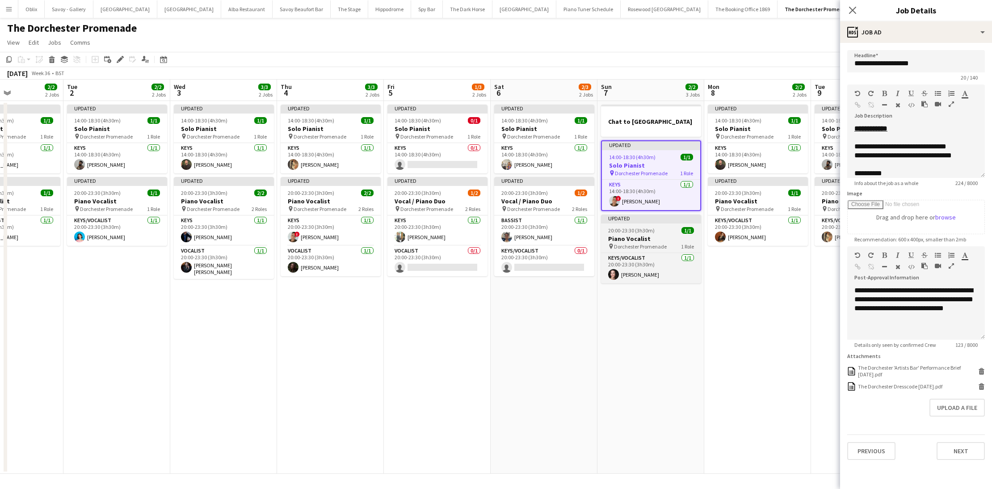
click at [659, 233] on div "20:00-23:30 (3h30m) 1/1" at bounding box center [651, 230] width 100 height 7
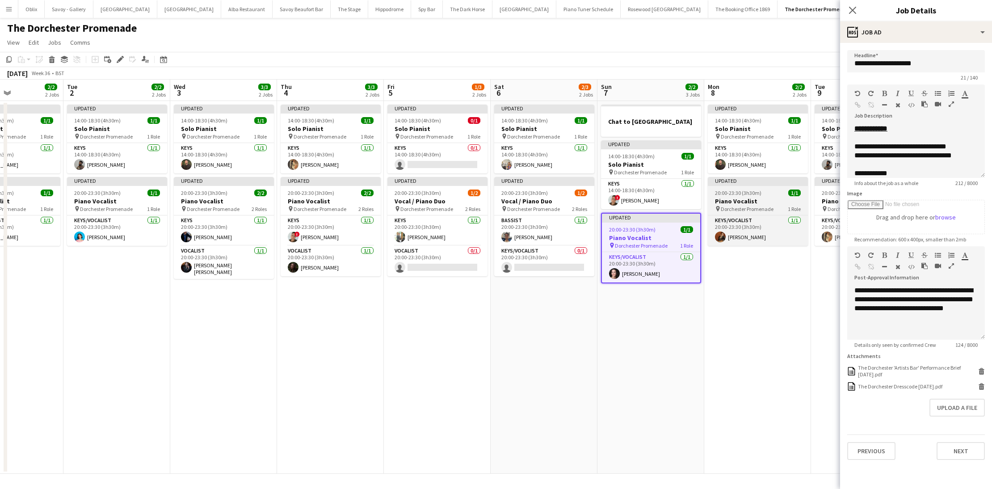
click at [741, 194] on span "20:00-23:30 (3h30m)" at bounding box center [738, 192] width 46 height 7
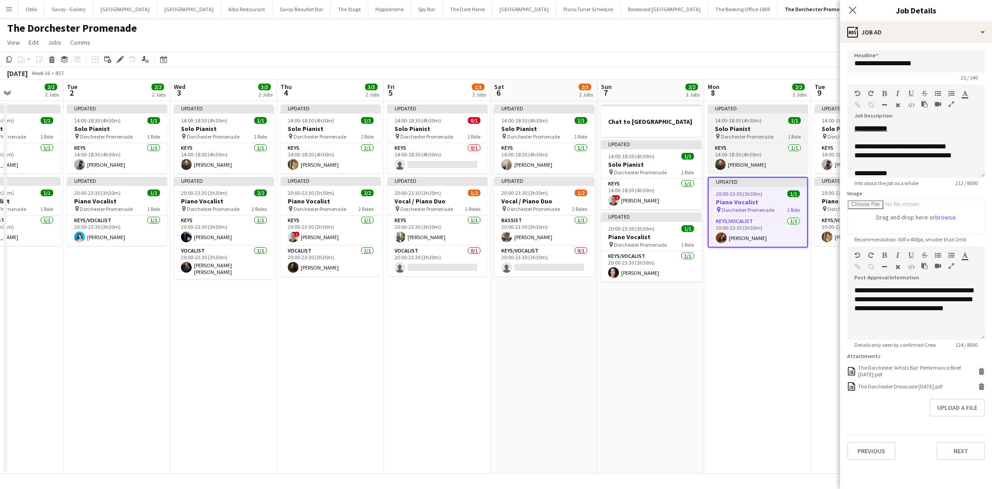
click at [759, 133] on span "Dorchester Promenade" at bounding box center [747, 136] width 53 height 7
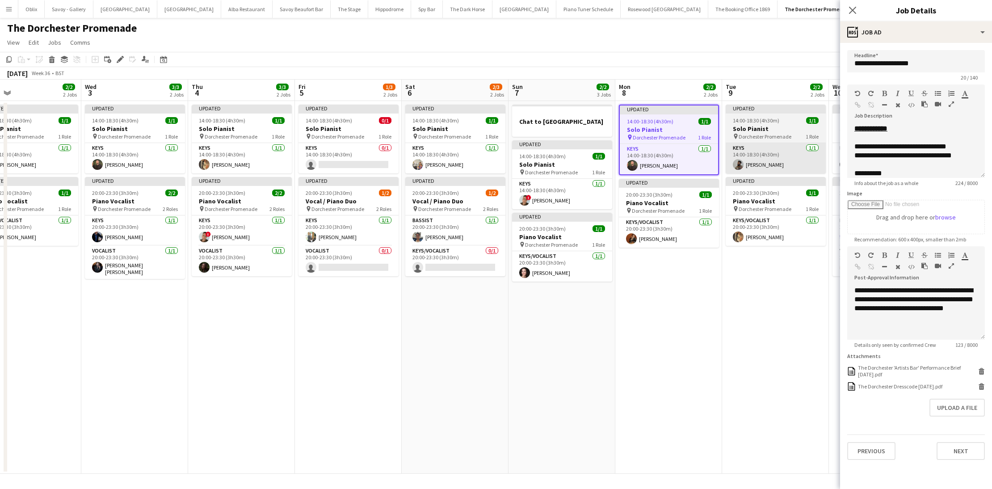
scroll to position [0, 429]
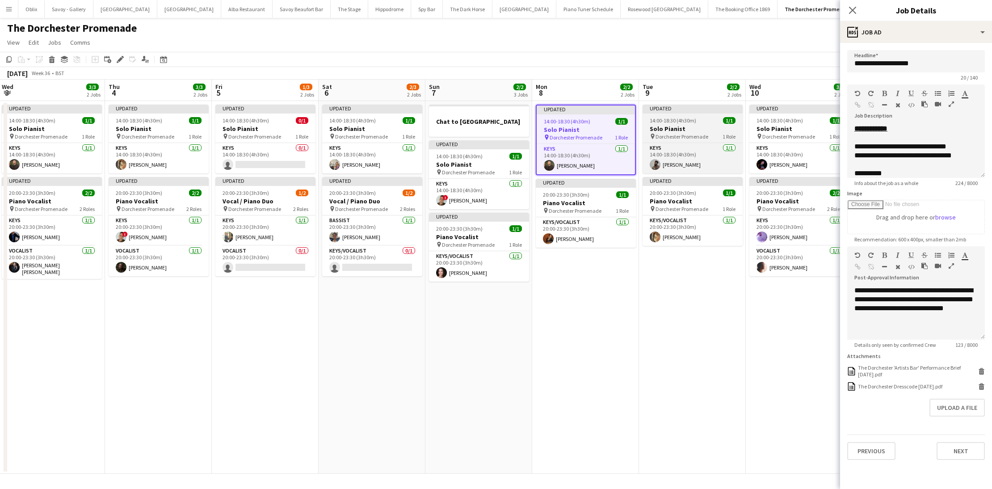
click at [677, 127] on h3 "Solo Pianist" at bounding box center [693, 129] width 100 height 8
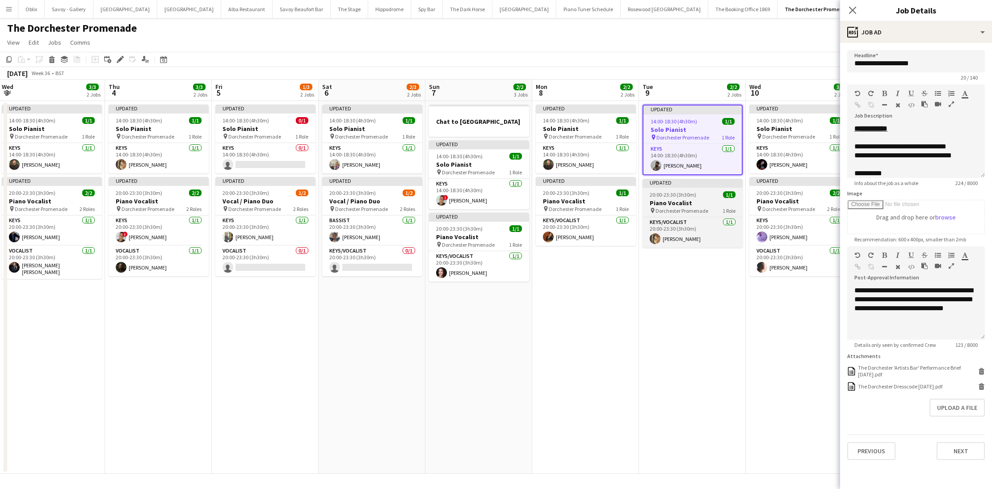
click at [704, 194] on div "20:00-23:30 (3h30m) 1/1" at bounding box center [693, 194] width 100 height 7
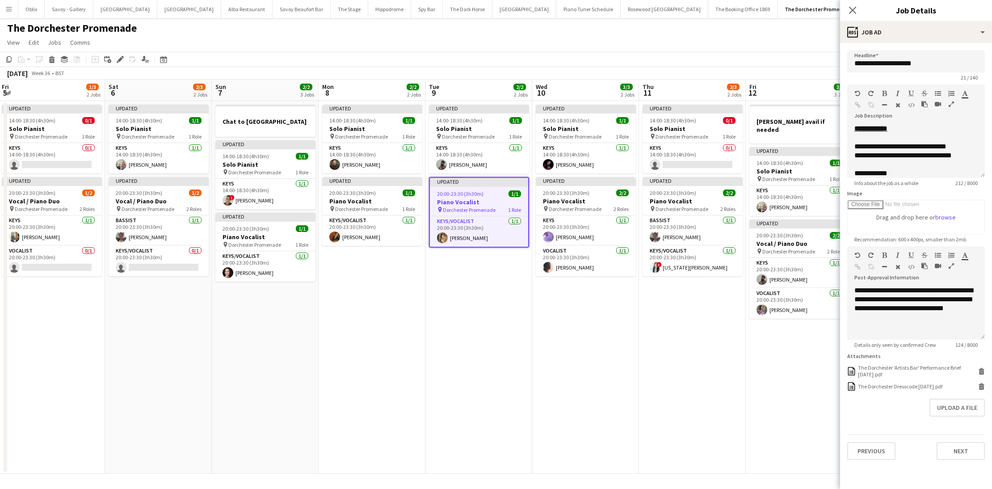
scroll to position [0, 343]
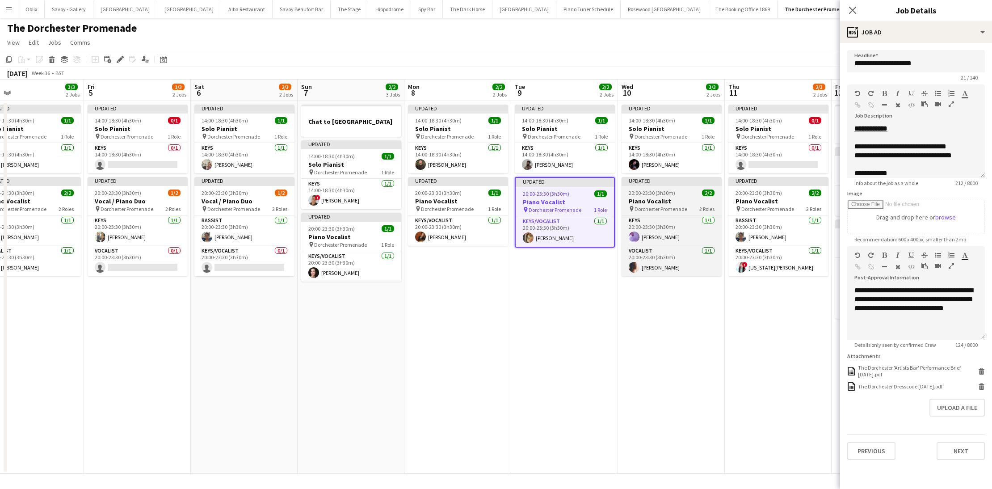
click at [687, 197] on h3 "Piano Vocalist" at bounding box center [672, 201] width 100 height 8
type input "**********"
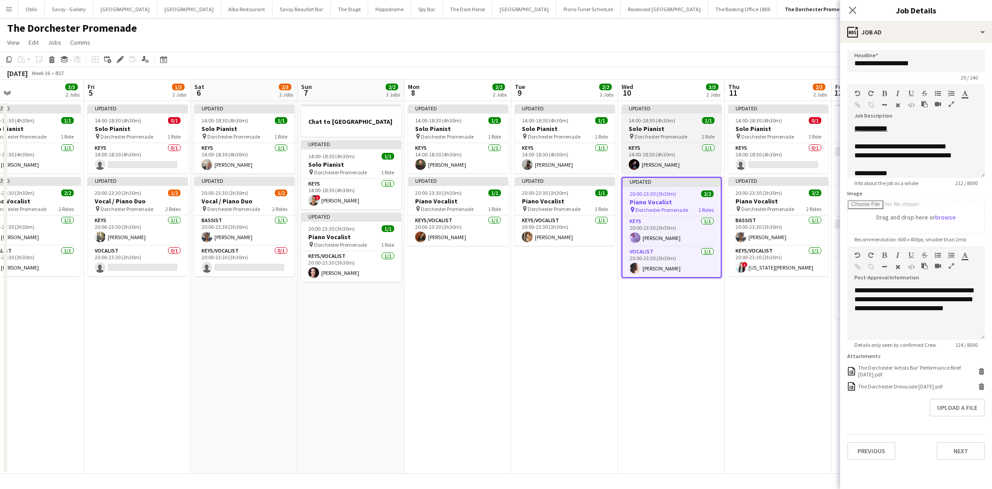
click at [685, 123] on div "14:00-18:30 (4h30m) 1/1" at bounding box center [672, 120] width 100 height 7
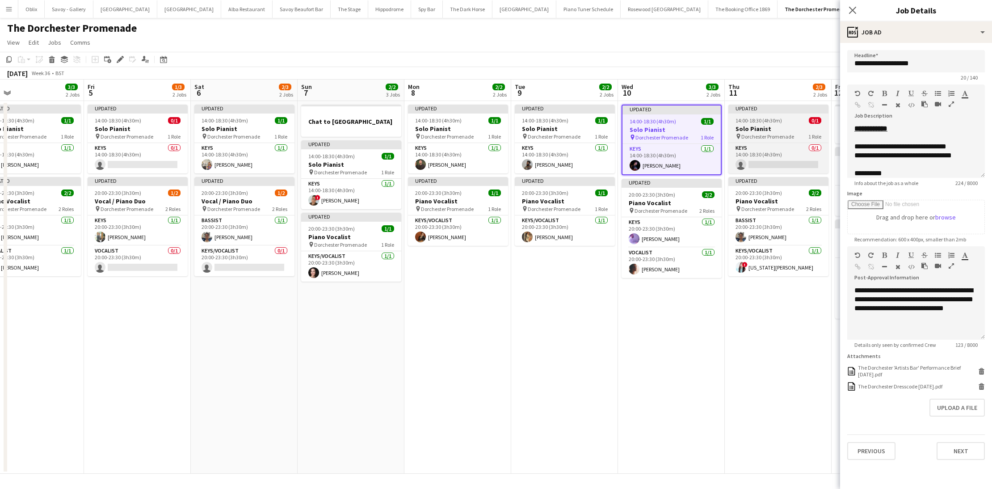
click at [777, 127] on h3 "Solo Pianist" at bounding box center [778, 129] width 100 height 8
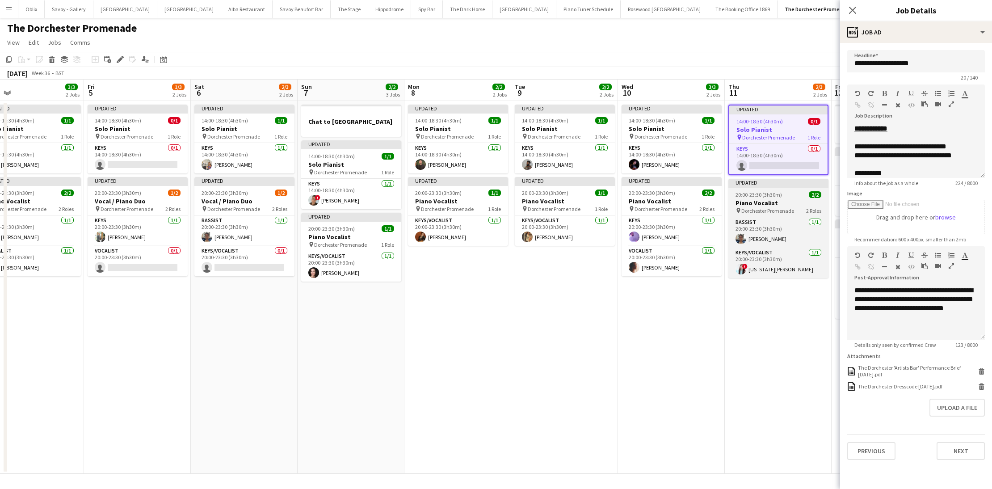
click at [782, 202] on h3 "Piano Vocalist" at bounding box center [778, 203] width 100 height 8
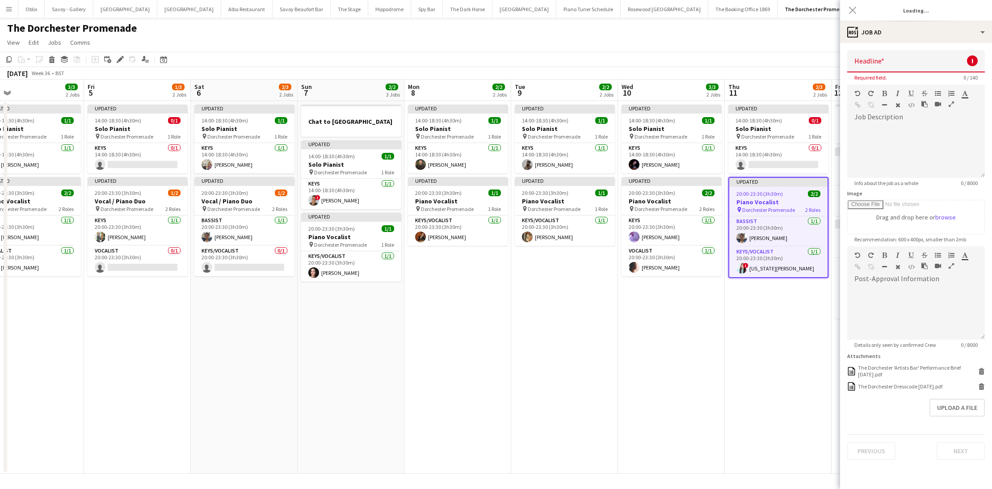
type input "**********"
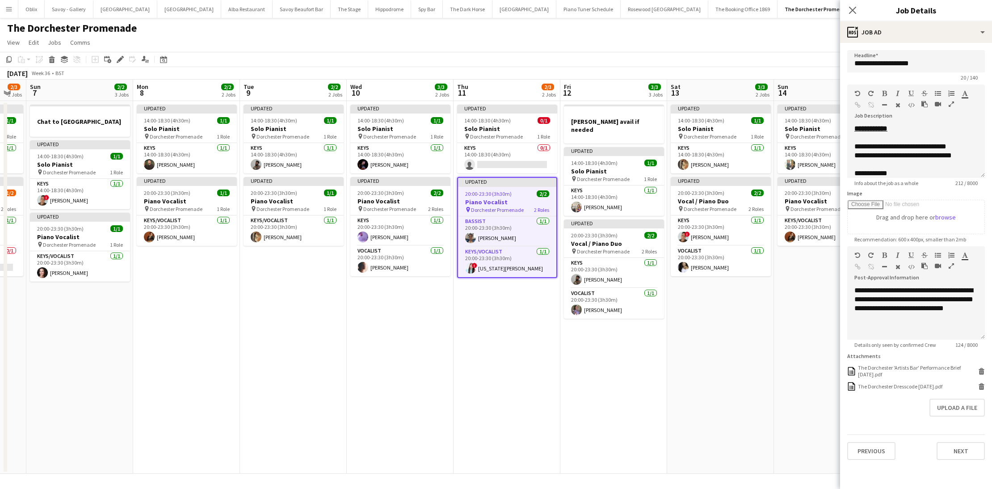
scroll to position [0, 415]
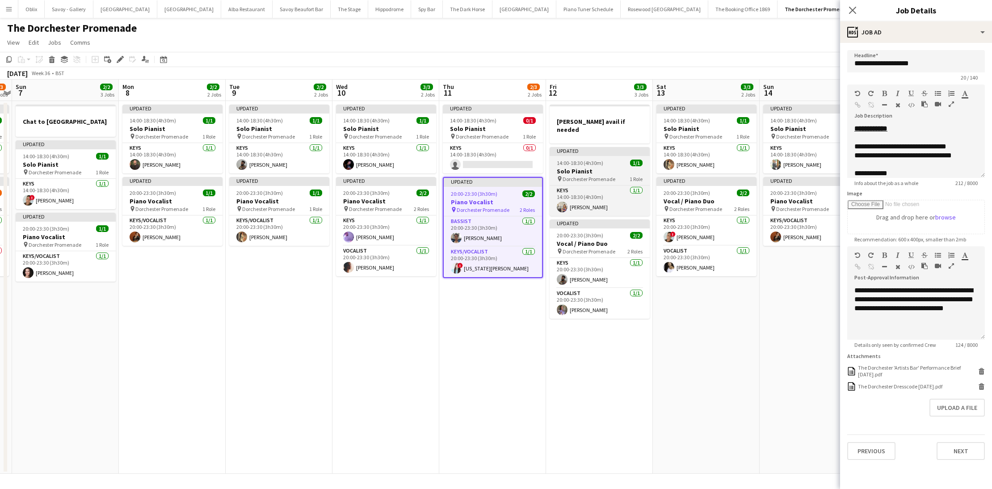
click at [614, 167] on h3 "Solo Pianist" at bounding box center [600, 171] width 100 height 8
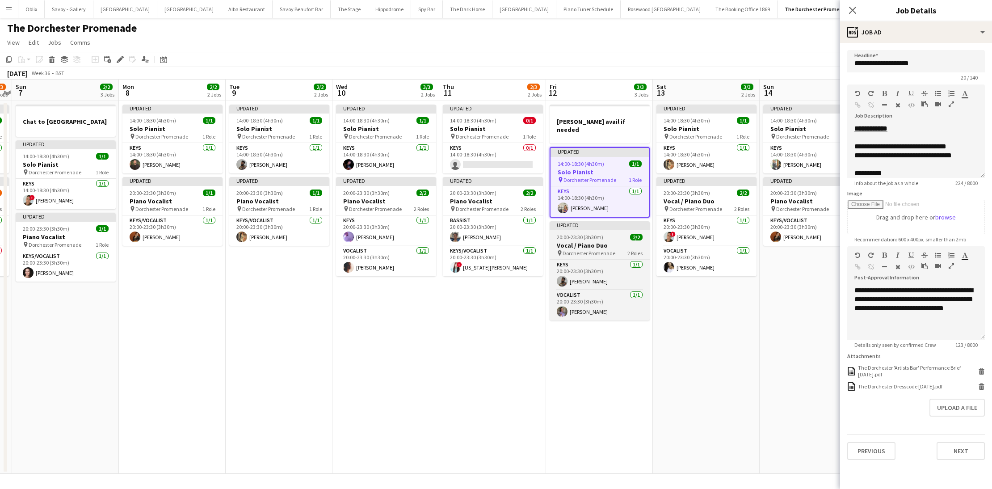
click at [609, 234] on div "20:00-23:30 (3h30m) 2/2" at bounding box center [600, 237] width 100 height 7
type input "**********"
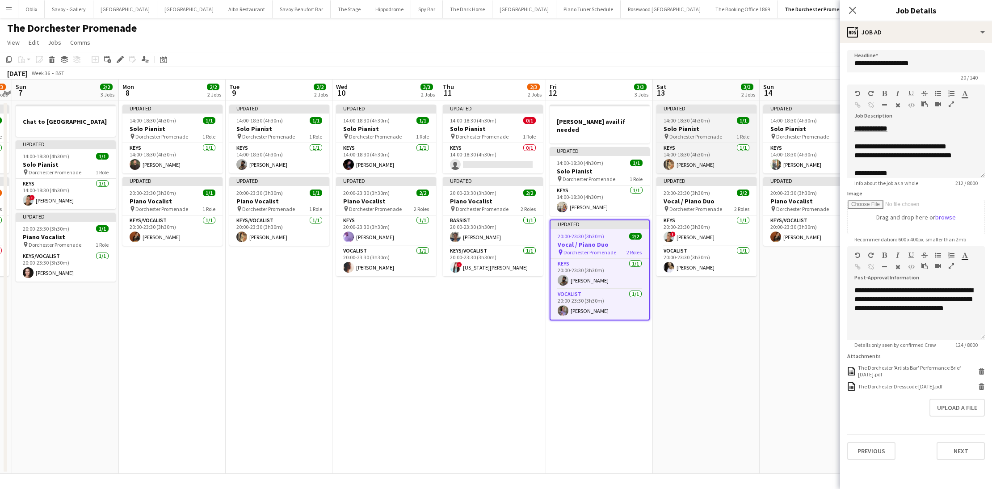
click at [688, 130] on h3 "Solo Pianist" at bounding box center [706, 129] width 100 height 8
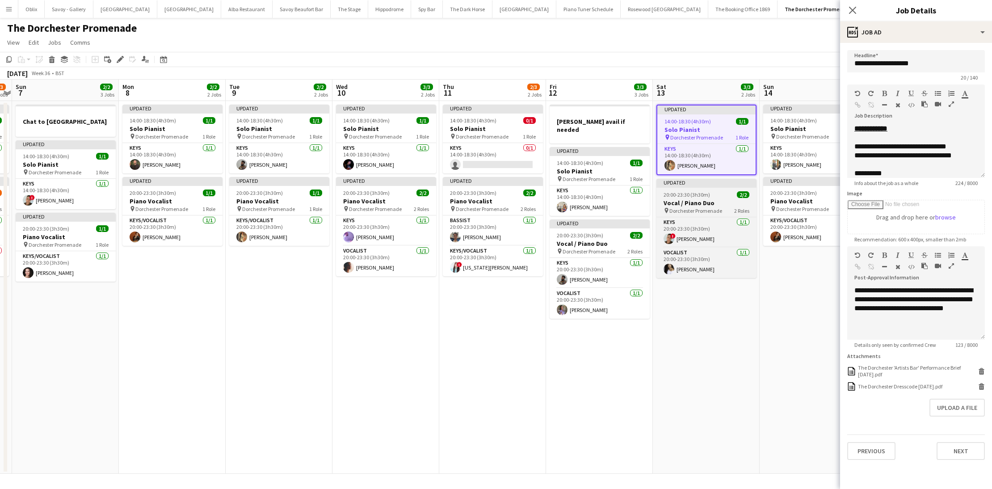
click at [699, 205] on h3 "Vocal / Piano Duo" at bounding box center [706, 203] width 100 height 8
type input "**********"
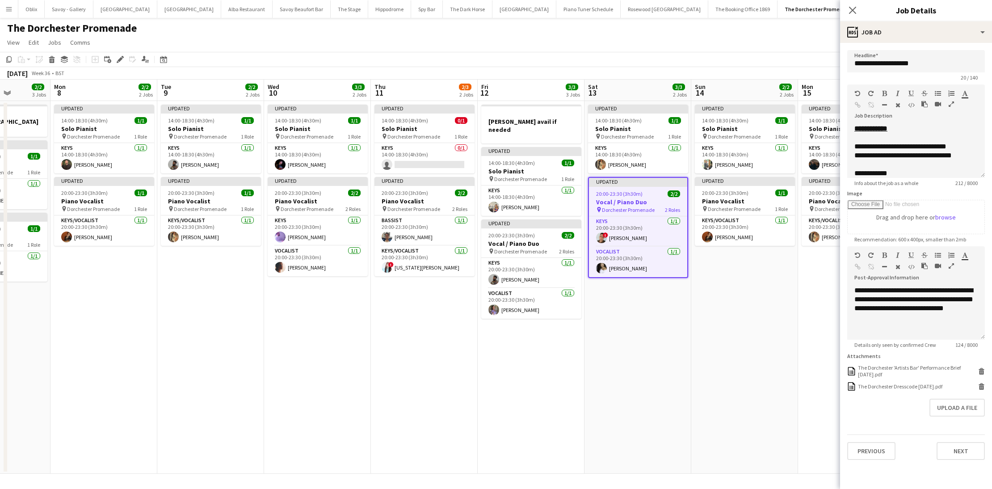
scroll to position [0, 270]
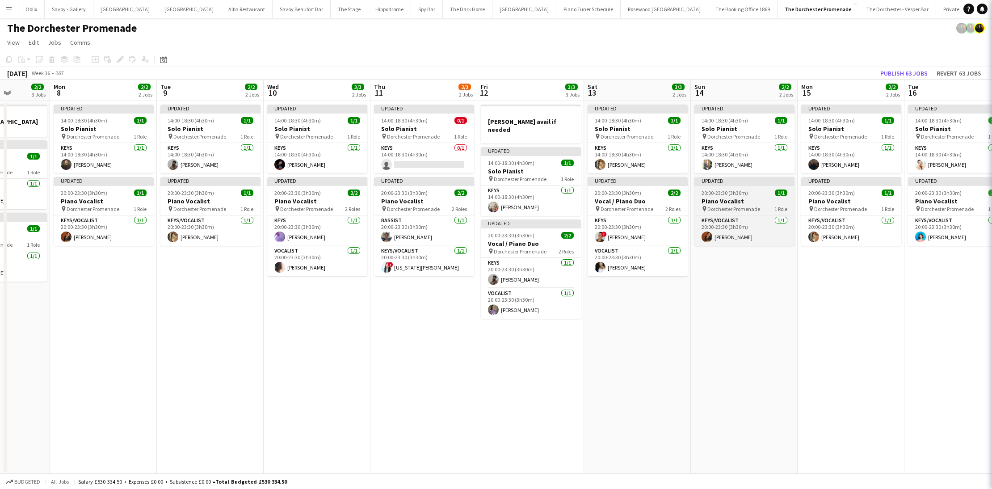
click at [720, 204] on h3 "Piano Vocalist" at bounding box center [744, 201] width 100 height 8
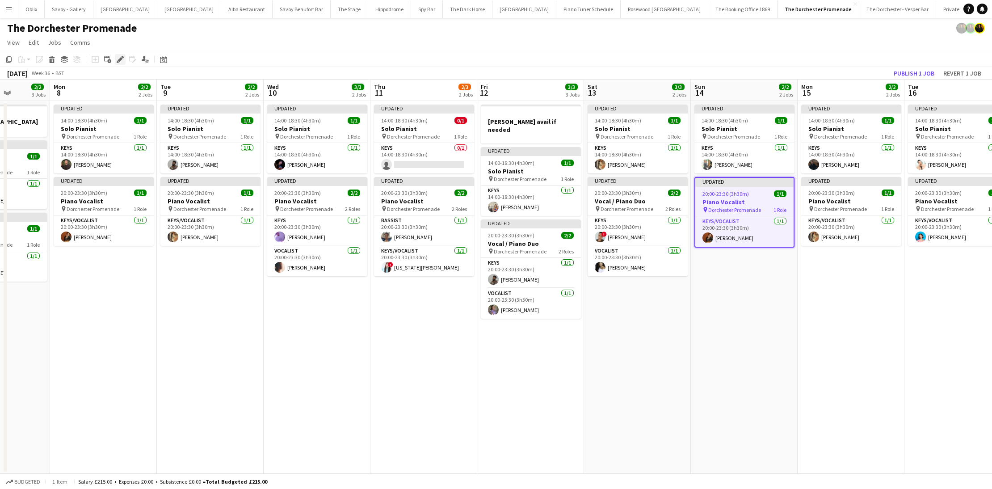
click at [117, 59] on icon "Edit" at bounding box center [120, 59] width 7 height 7
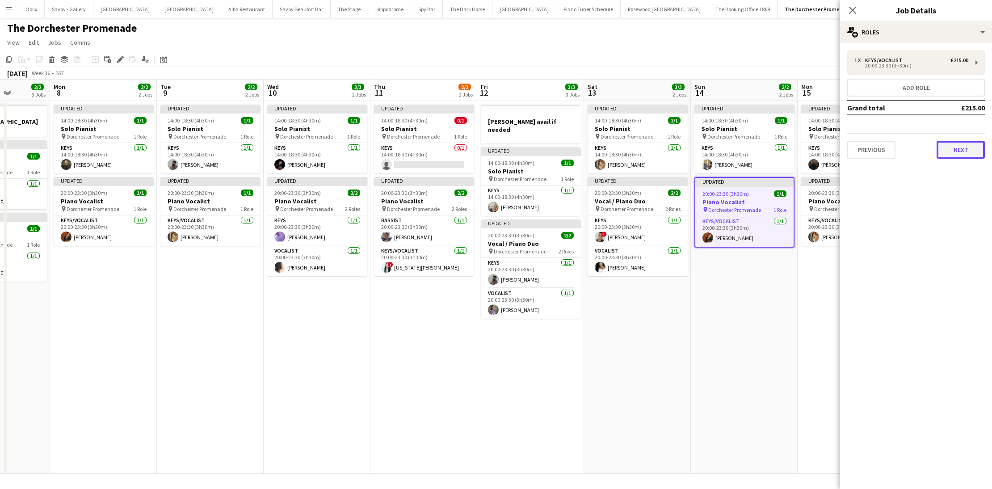
click at [950, 151] on button "Next" at bounding box center [961, 150] width 48 height 18
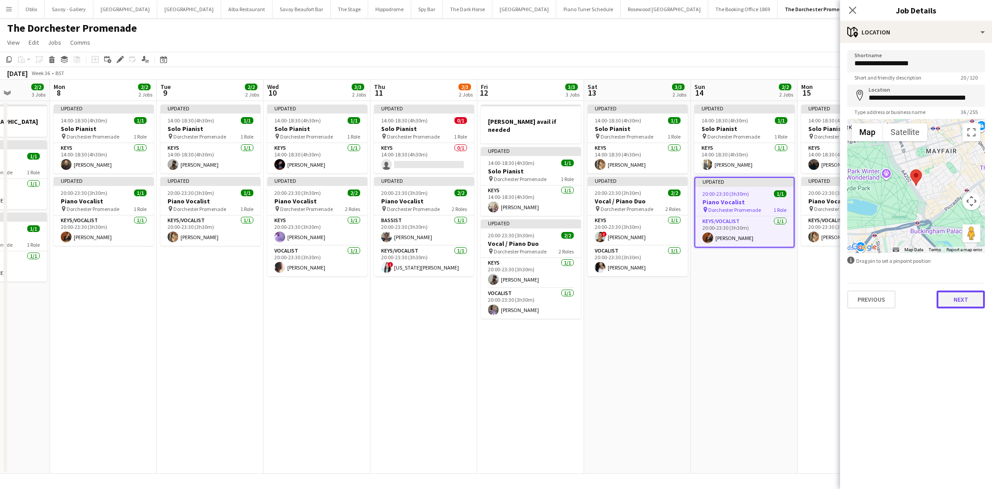
click at [963, 298] on button "Next" at bounding box center [961, 299] width 48 height 18
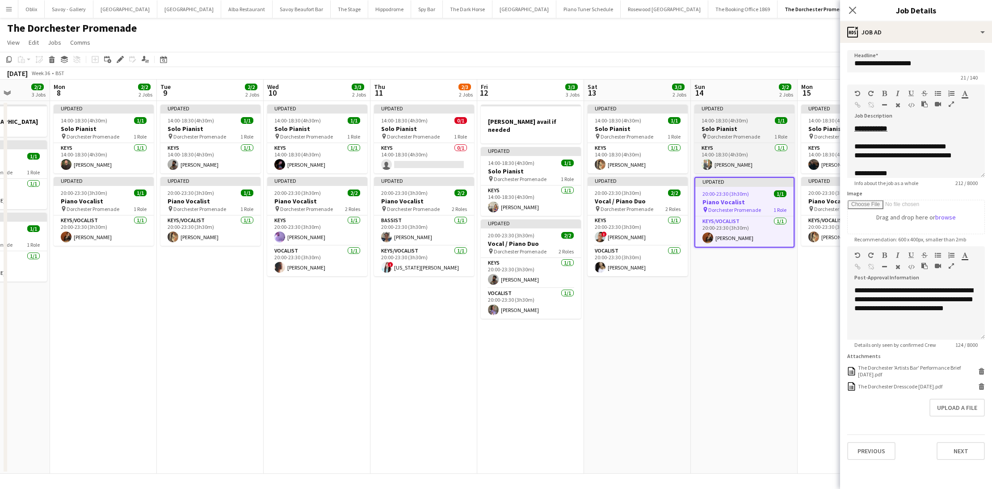
click at [746, 130] on h3 "Solo Pianist" at bounding box center [744, 129] width 100 height 8
type input "**********"
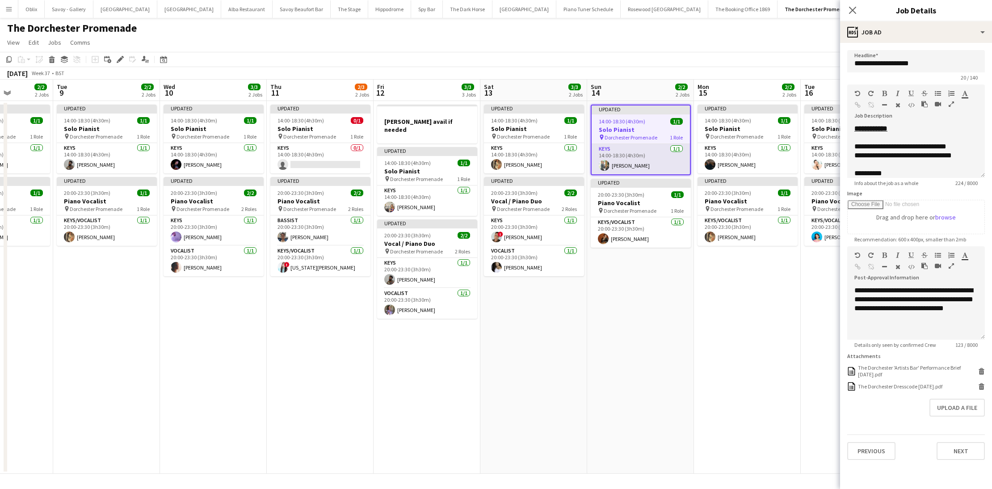
scroll to position [0, 404]
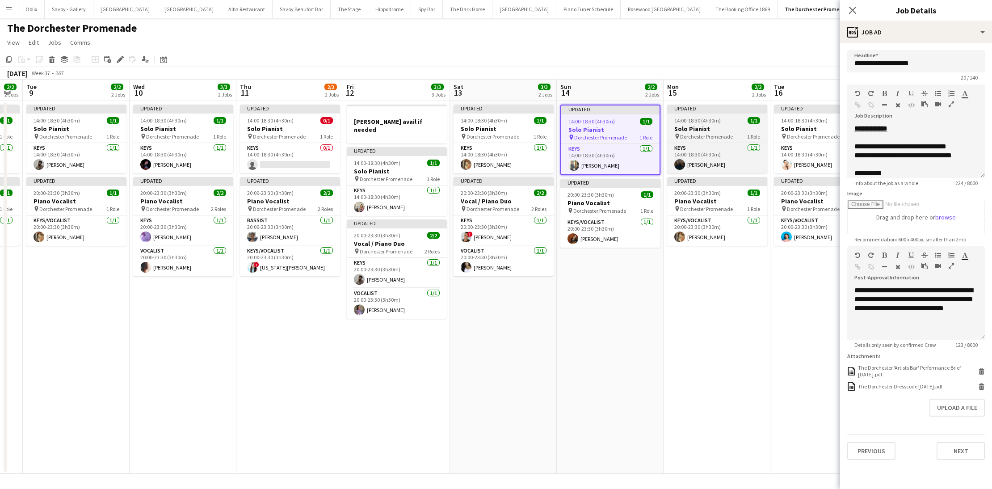
click at [704, 132] on h3 "Solo Pianist" at bounding box center [717, 129] width 100 height 8
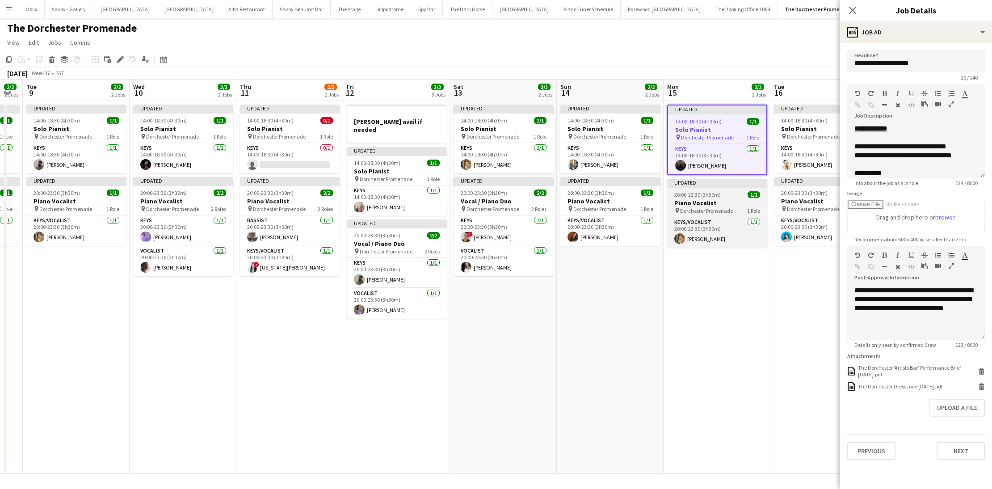
click at [710, 209] on span "Dorchester Promenade" at bounding box center [706, 210] width 53 height 7
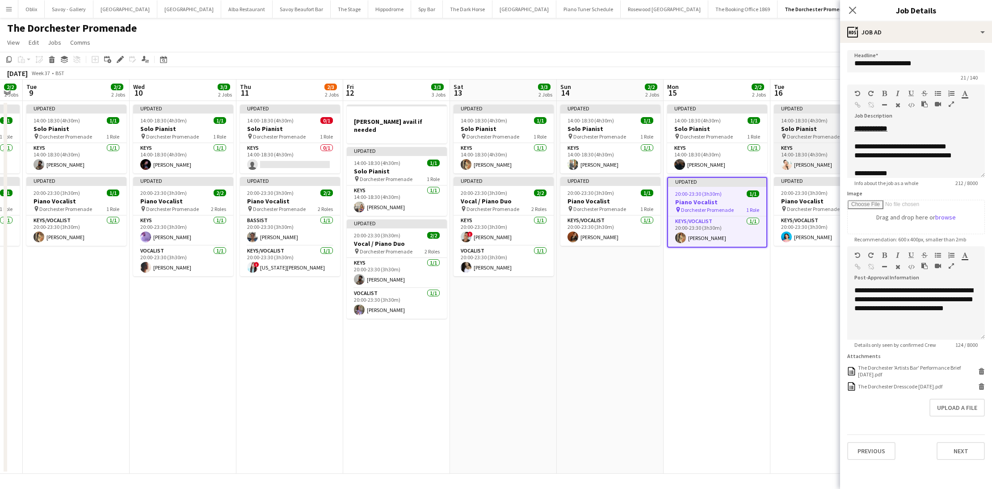
click at [811, 124] on app-job-card "Updated 14:00-18:30 (4h30m) 1/1 Solo Pianist pin Dorchester Promenade 1 Role Ke…" at bounding box center [824, 139] width 100 height 69
type input "**********"
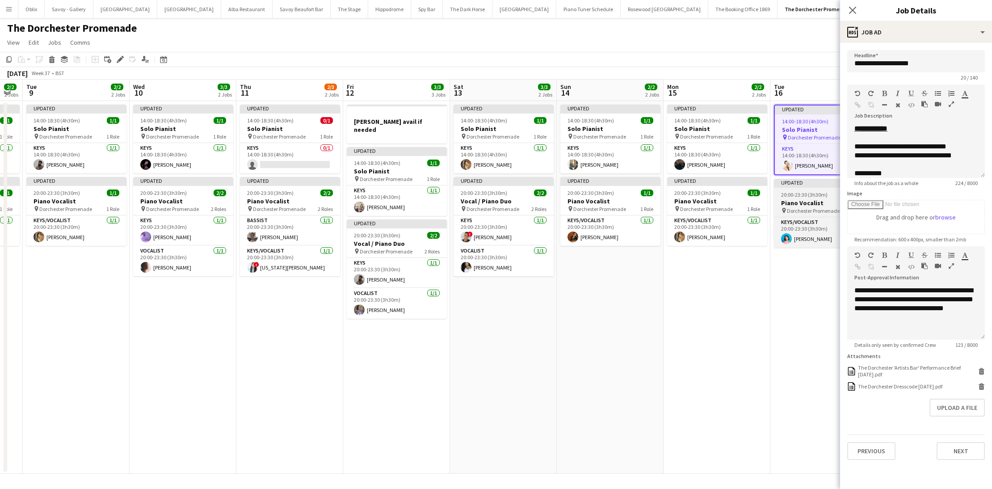
click at [807, 205] on h3 "Piano Vocalist" at bounding box center [824, 203] width 100 height 8
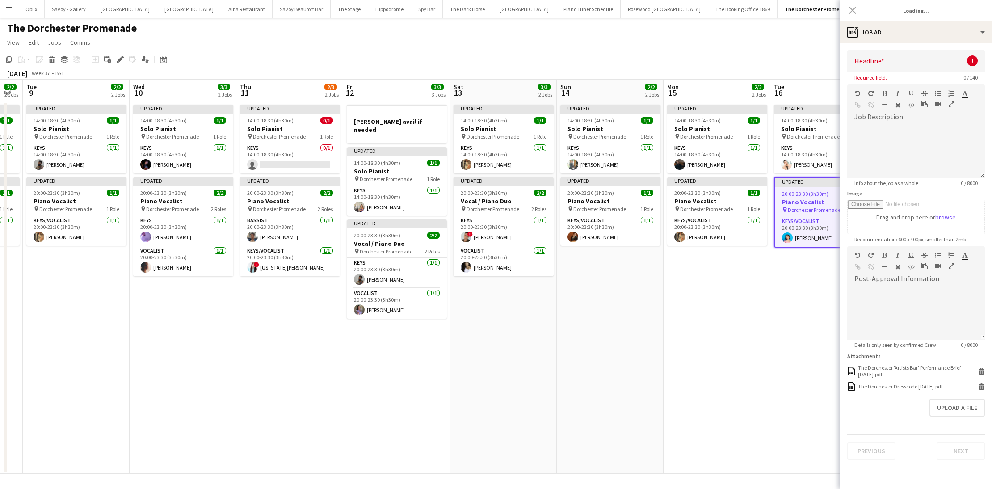
type input "**********"
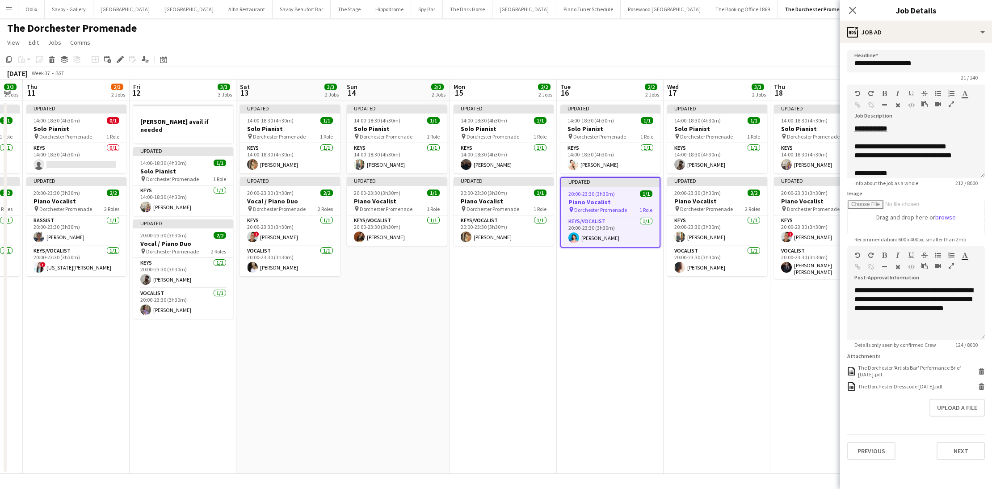
scroll to position [0, 362]
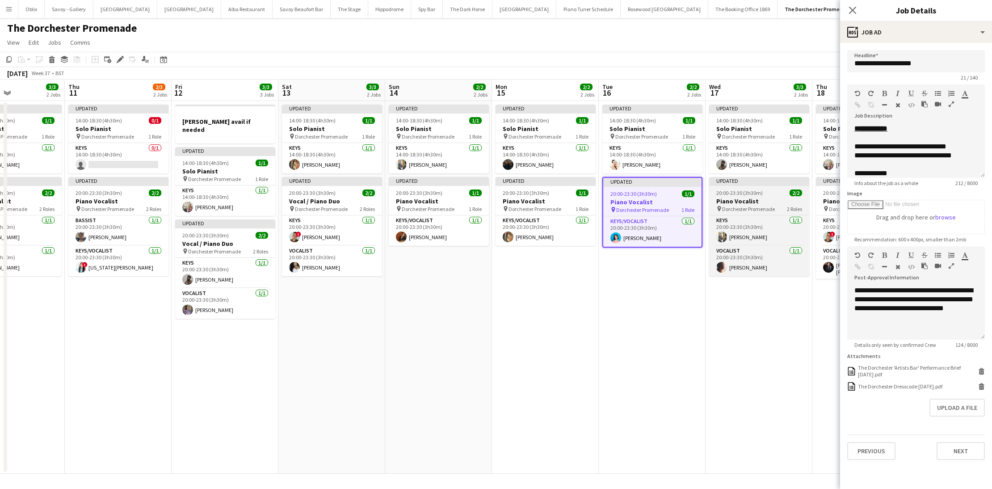
click at [783, 200] on h3 "Piano Vocalist" at bounding box center [759, 201] width 100 height 8
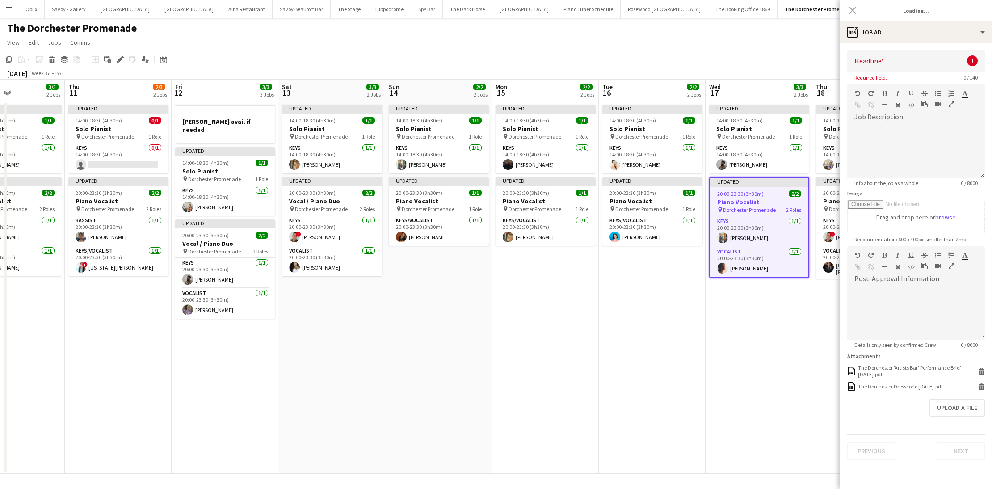
type input "**********"
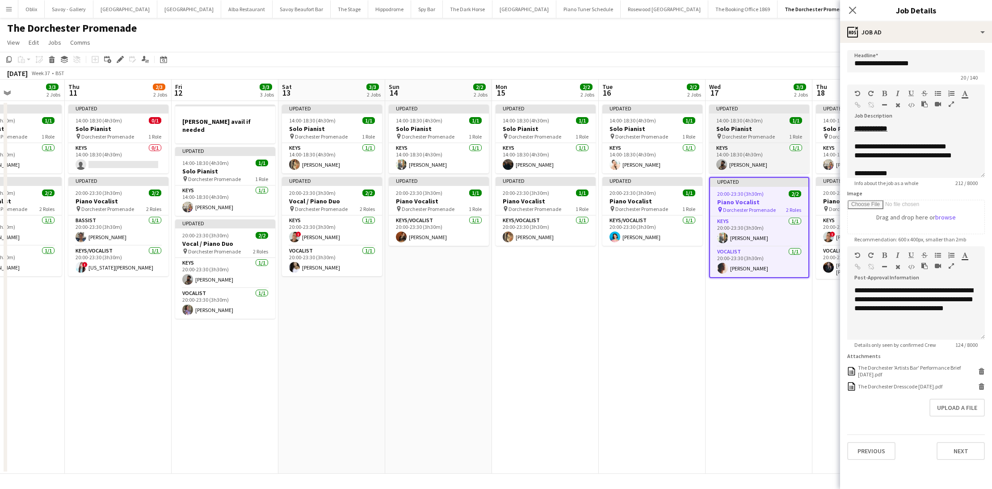
click at [760, 121] on span "14:00-18:30 (4h30m)" at bounding box center [739, 120] width 46 height 7
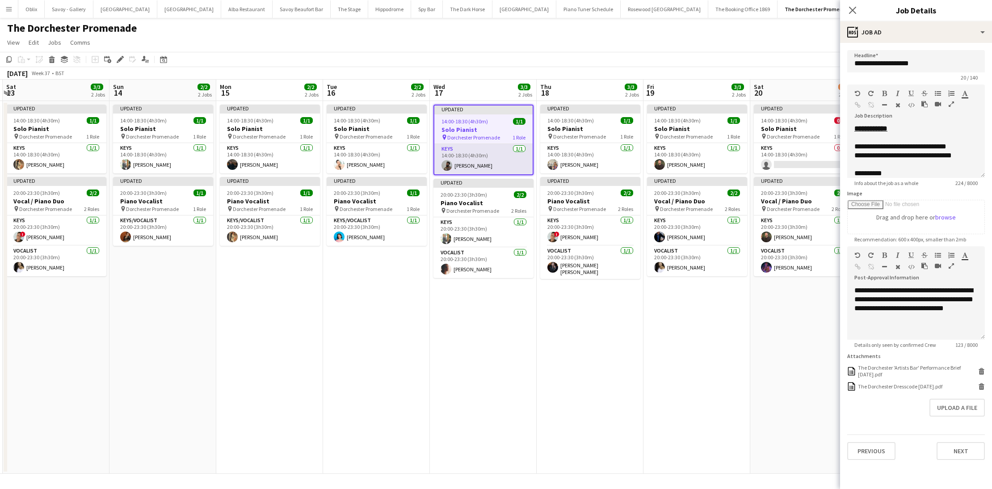
scroll to position [0, 261]
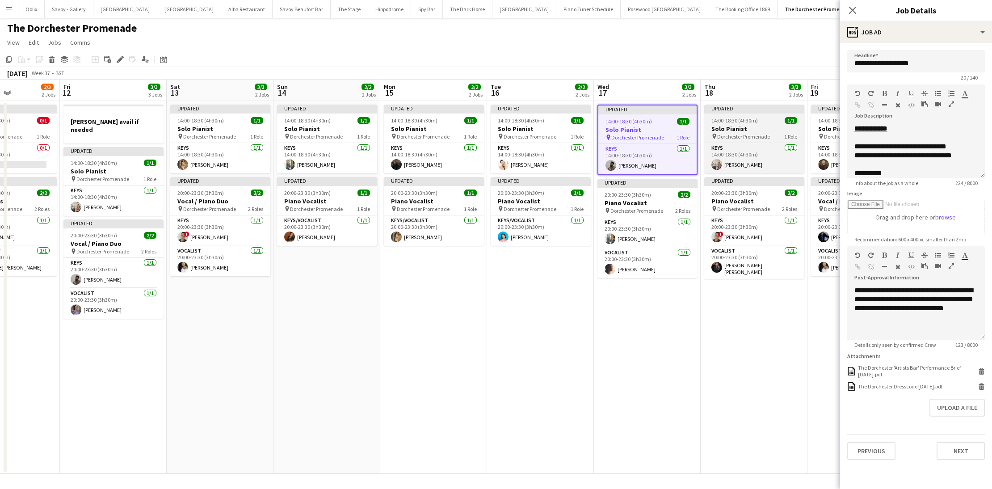
click at [745, 120] on span "14:00-18:30 (4h30m)" at bounding box center [734, 120] width 46 height 7
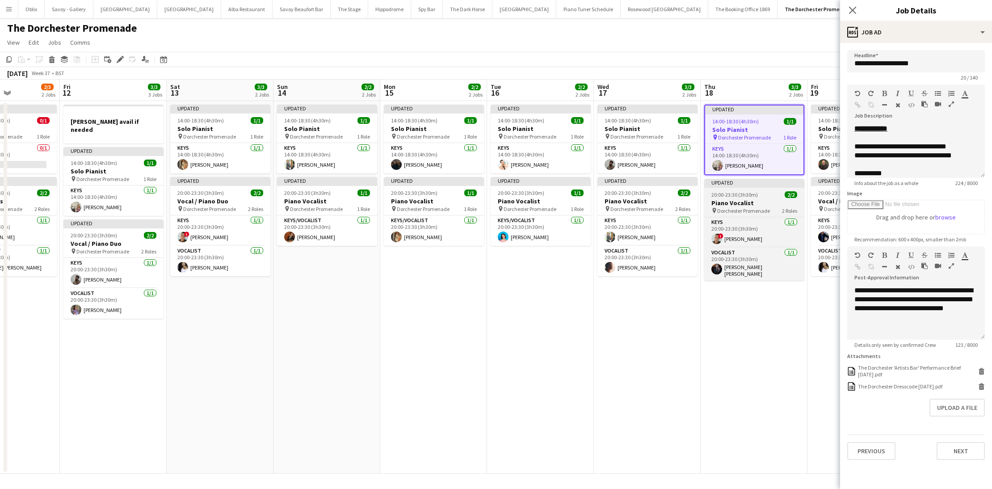
click at [741, 206] on h3 "Piano Vocalist" at bounding box center [754, 203] width 100 height 8
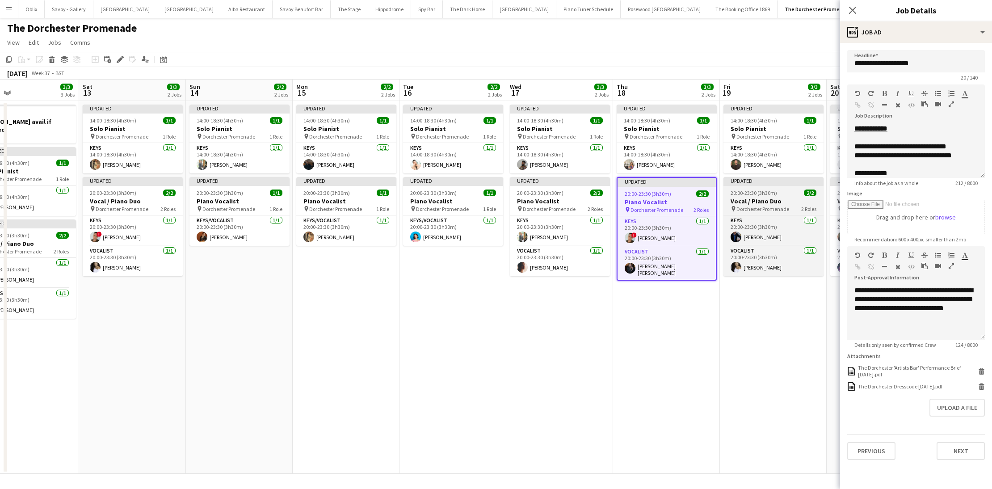
scroll to position [0, 359]
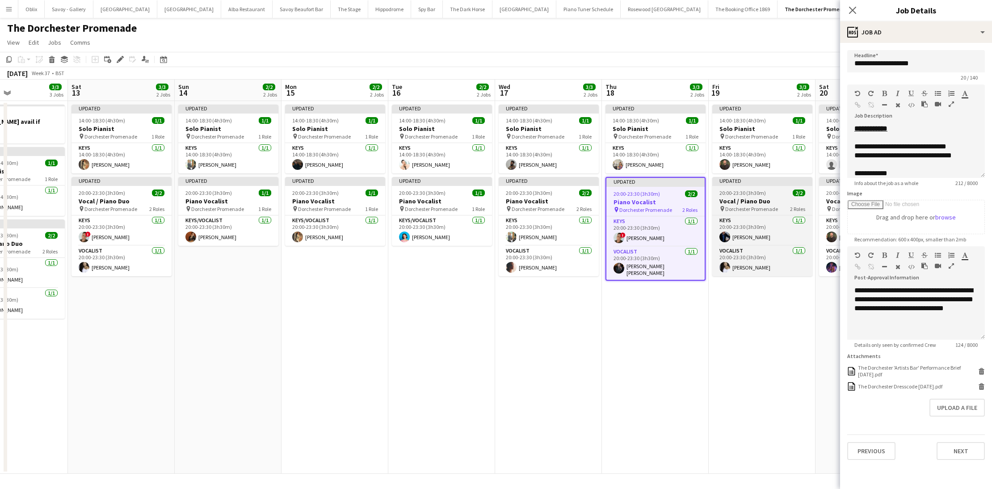
click at [780, 197] on h3 "Vocal / Piano Duo" at bounding box center [762, 201] width 100 height 8
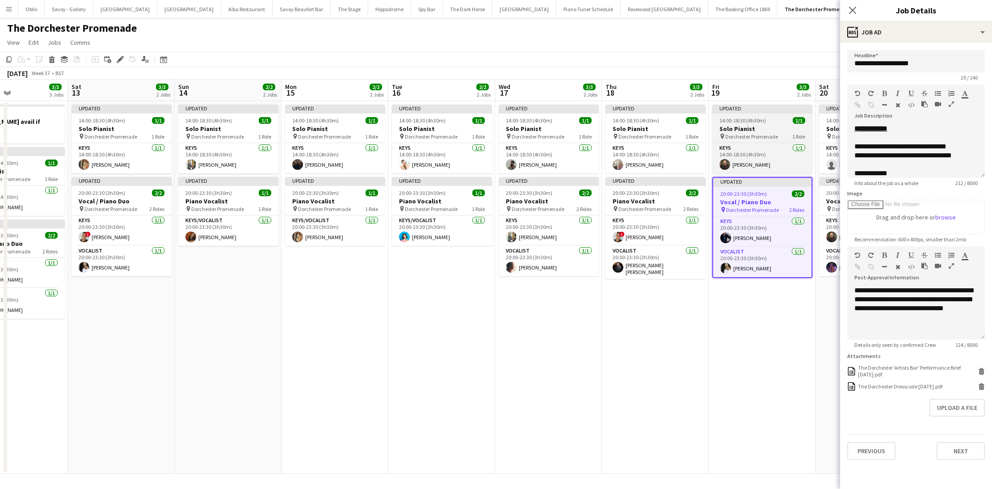
click at [748, 122] on span "14:00-18:30 (4h30m)" at bounding box center [742, 120] width 46 height 7
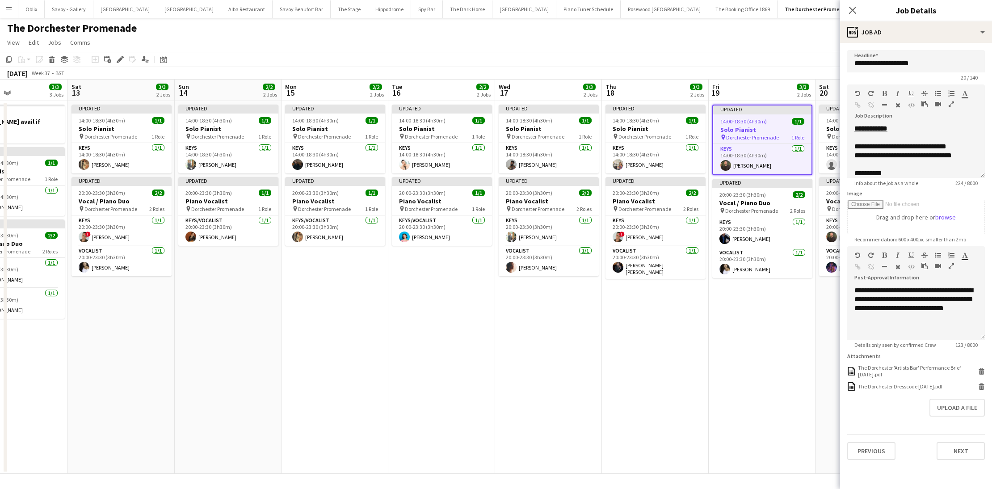
scroll to position [0, 243]
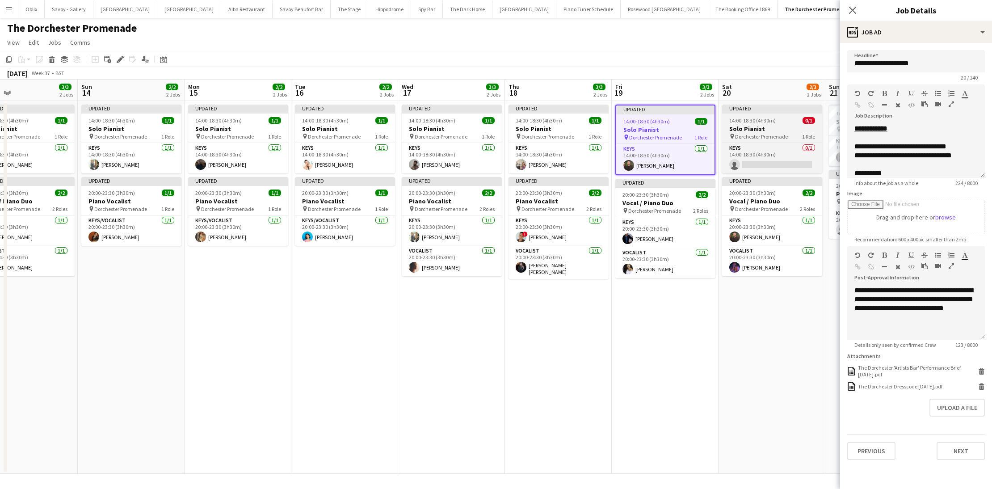
click at [754, 122] on span "14:00-18:30 (4h30m)" at bounding box center [752, 120] width 46 height 7
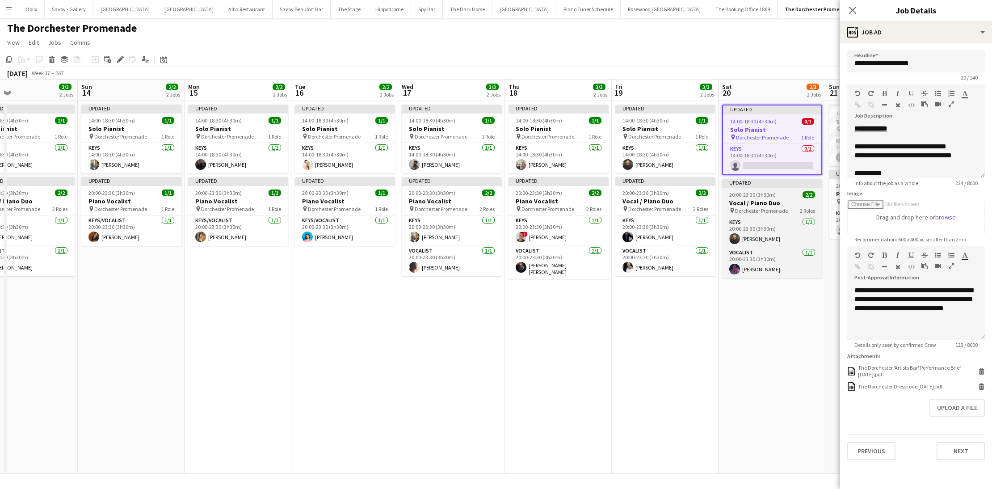
click at [765, 197] on span "20:00-23:30 (3h30m)" at bounding box center [752, 194] width 46 height 7
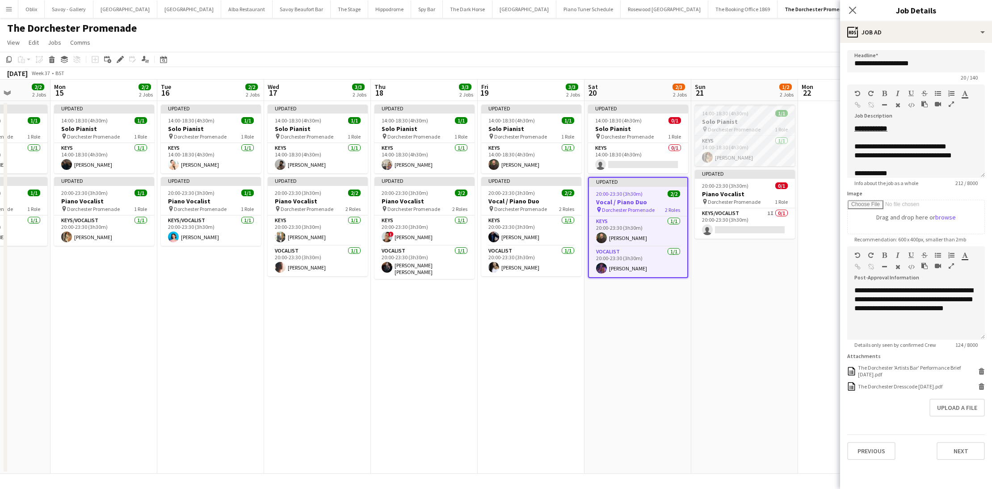
scroll to position [0, 379]
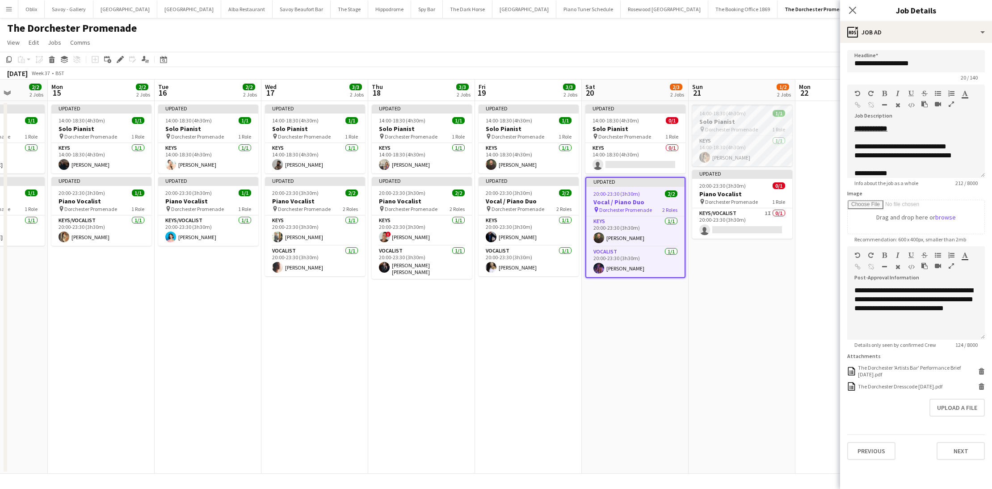
click at [733, 124] on h3 "Solo Pianist" at bounding box center [742, 122] width 100 height 8
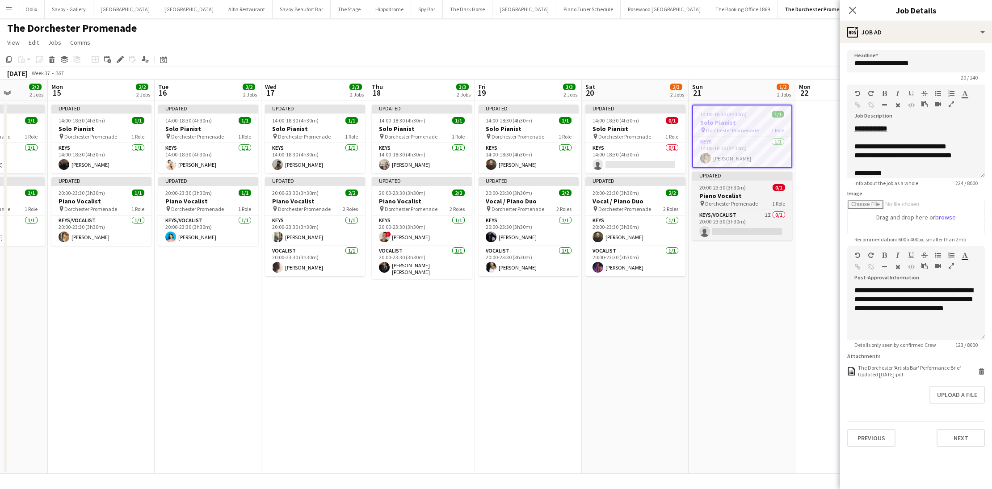
click at [736, 193] on h3 "Piano Vocalist" at bounding box center [742, 196] width 100 height 8
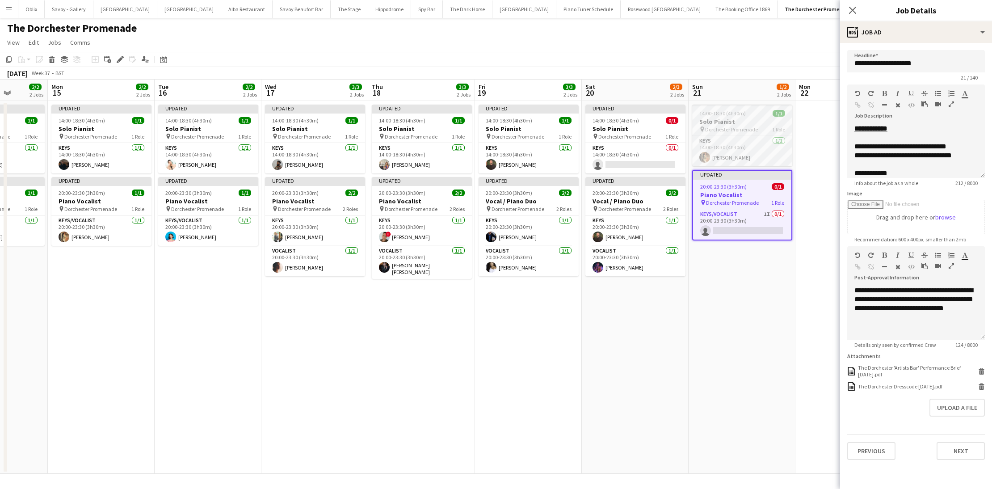
click at [740, 119] on h3 "Solo Pianist" at bounding box center [742, 122] width 100 height 8
type input "**********"
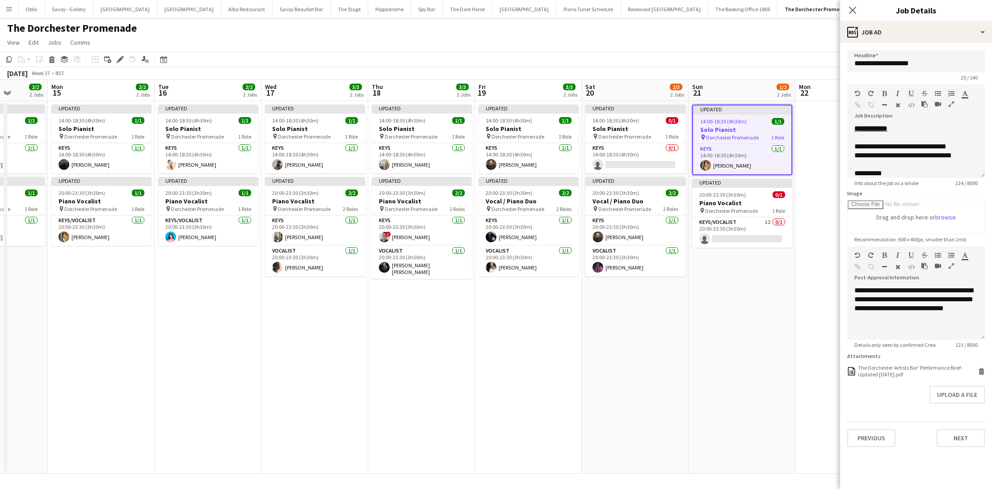
click at [699, 308] on app-date-cell "Updated 14:00-18:30 (4h30m) 1/1 Solo Pianist pin Dorchester Promenade 1 Role Ke…" at bounding box center [742, 287] width 107 height 373
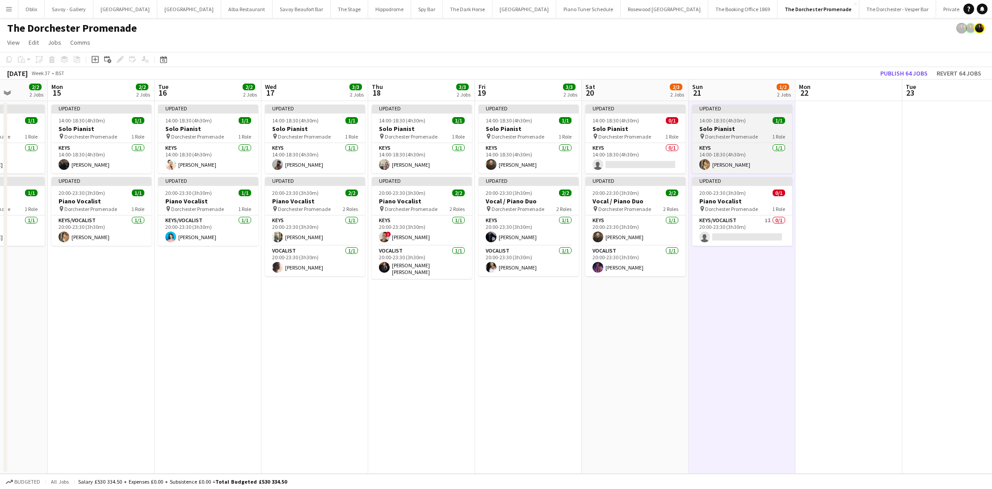
click at [730, 127] on h3 "Solo Pianist" at bounding box center [742, 129] width 100 height 8
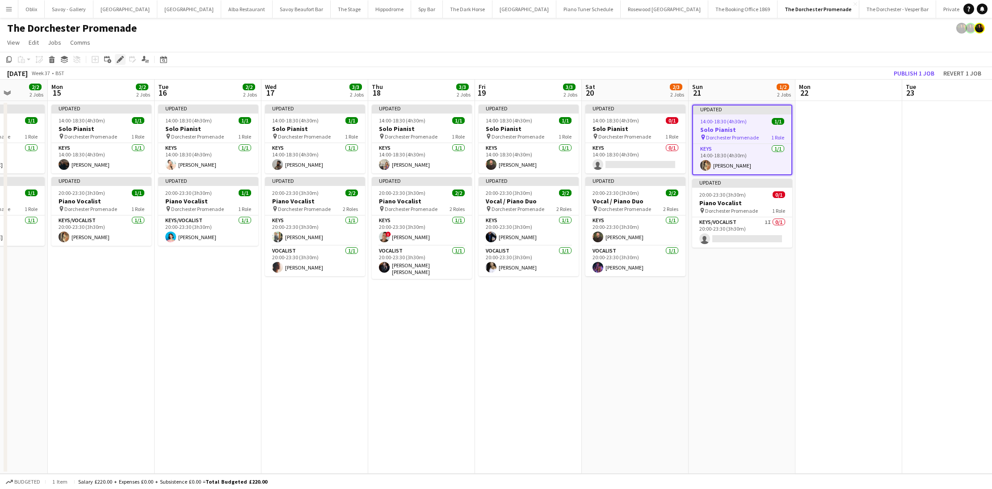
click at [116, 58] on div "Edit" at bounding box center [120, 59] width 11 height 11
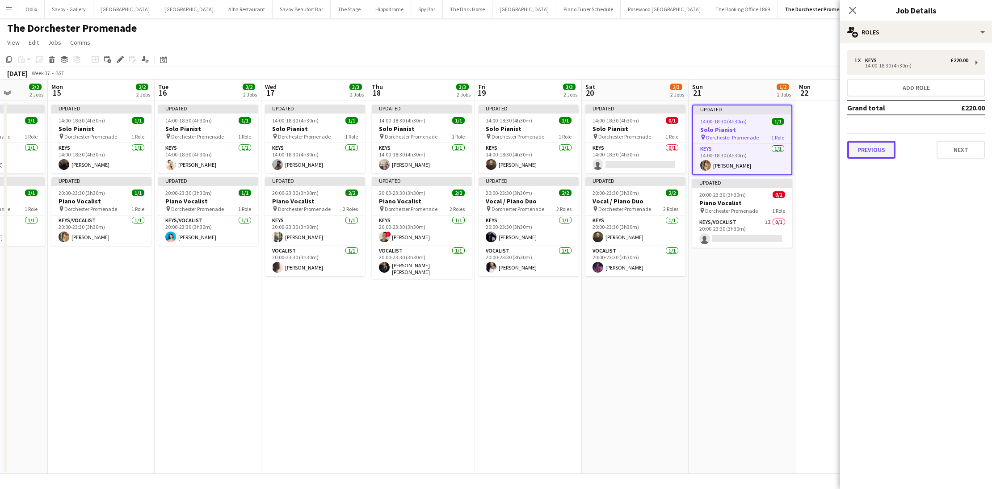
click at [867, 152] on button "Previous" at bounding box center [871, 150] width 48 height 18
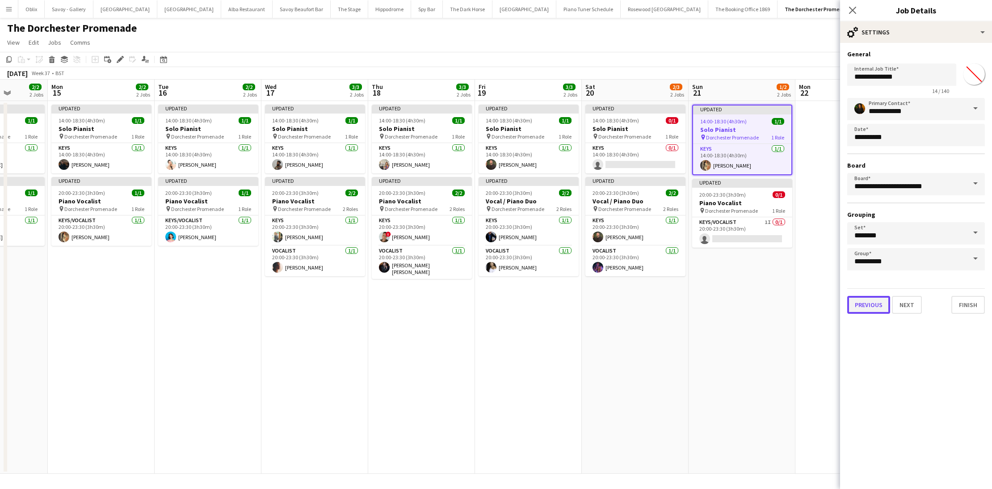
click at [875, 301] on button "Previous" at bounding box center [868, 305] width 43 height 18
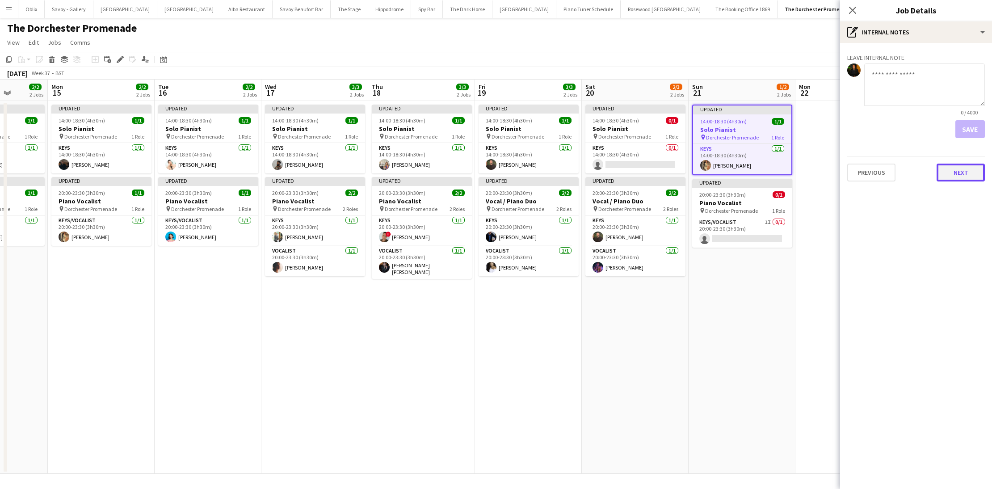
click at [956, 178] on button "Next" at bounding box center [961, 173] width 48 height 18
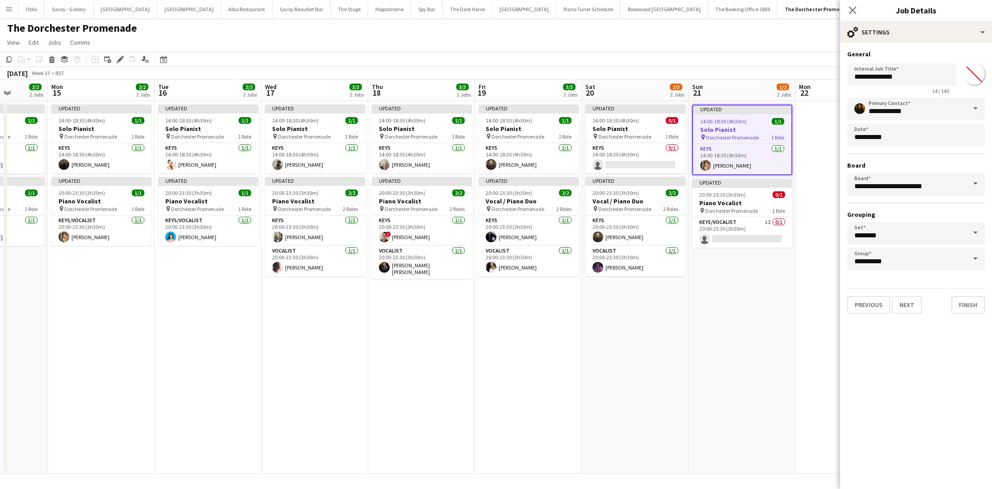
click at [978, 317] on div "**********" at bounding box center [916, 182] width 152 height 278
click at [907, 306] on button "Next" at bounding box center [907, 305] width 30 height 18
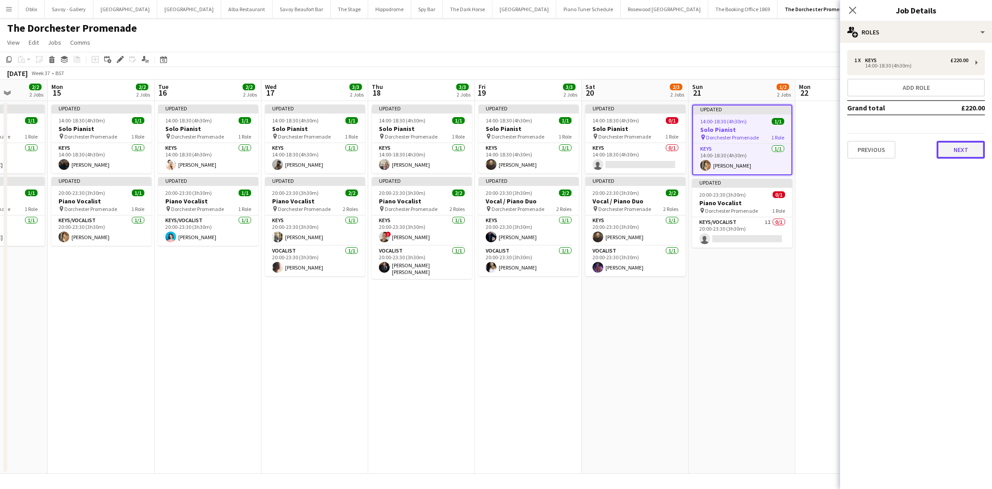
click at [960, 151] on button "Next" at bounding box center [961, 150] width 48 height 18
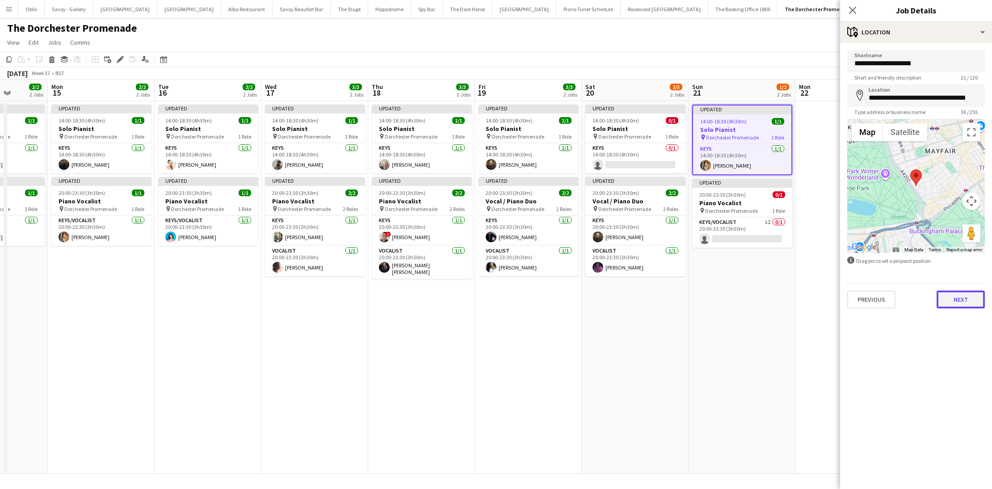
click at [953, 304] on button "Next" at bounding box center [961, 299] width 48 height 18
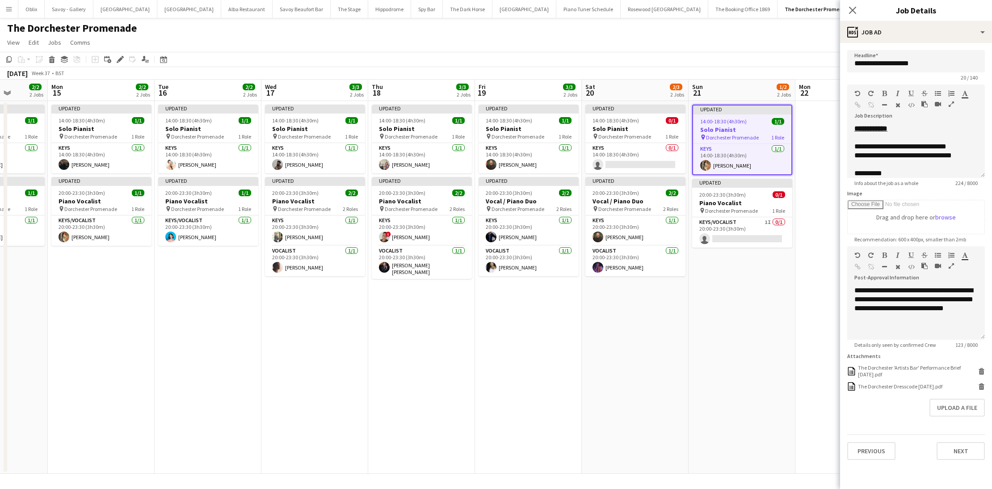
click at [723, 357] on app-date-cell "Updated 14:00-18:30 (4h30m) 1/1 Solo Pianist pin Dorchester Promenade 1 Role Ke…" at bounding box center [742, 287] width 107 height 373
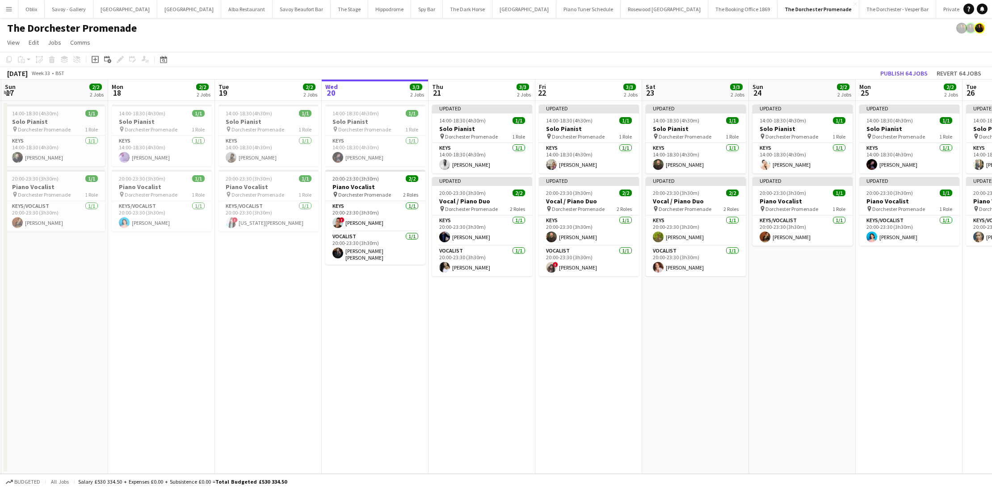
scroll to position [0, 211]
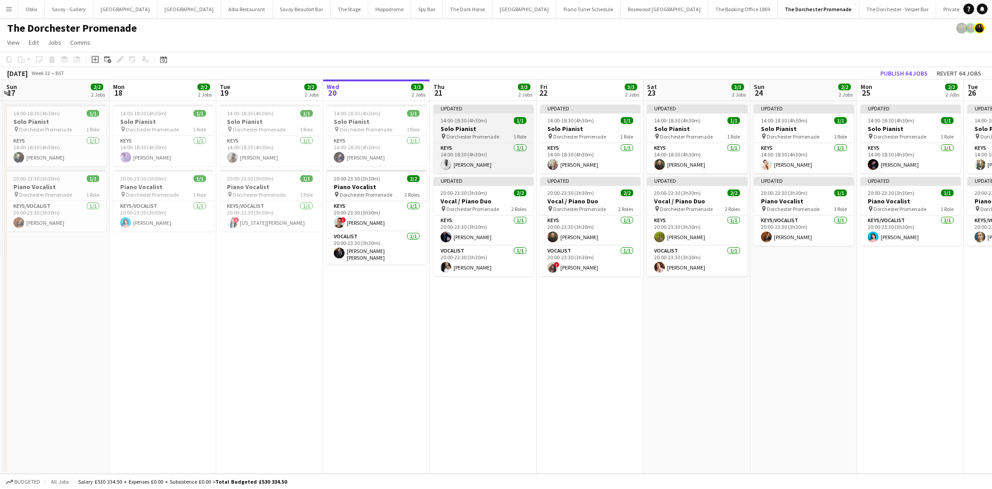
click at [494, 128] on h3 "Solo Pianist" at bounding box center [483, 129] width 100 height 8
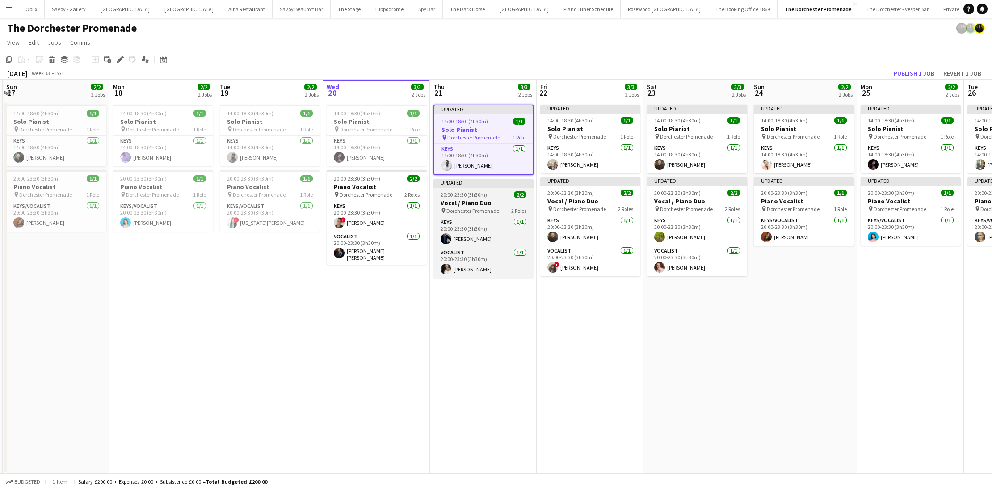
click at [483, 206] on h3 "Vocal / Piano Duo" at bounding box center [483, 203] width 100 height 8
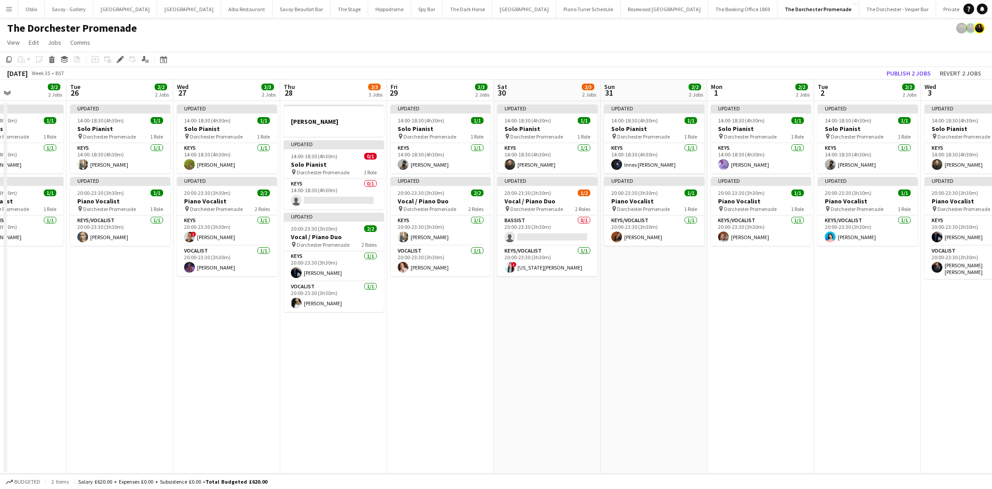
scroll to position [0, 261]
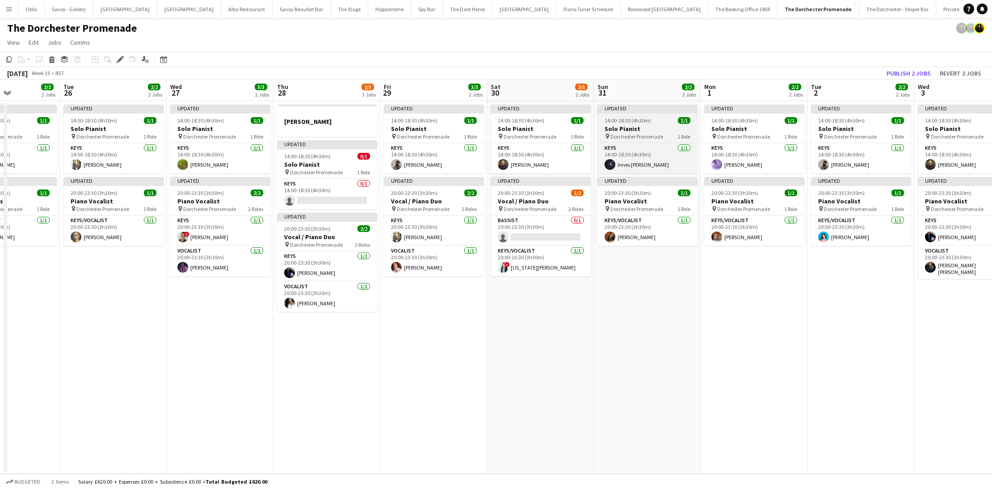
click at [667, 129] on h3 "Solo Pianist" at bounding box center [647, 129] width 100 height 8
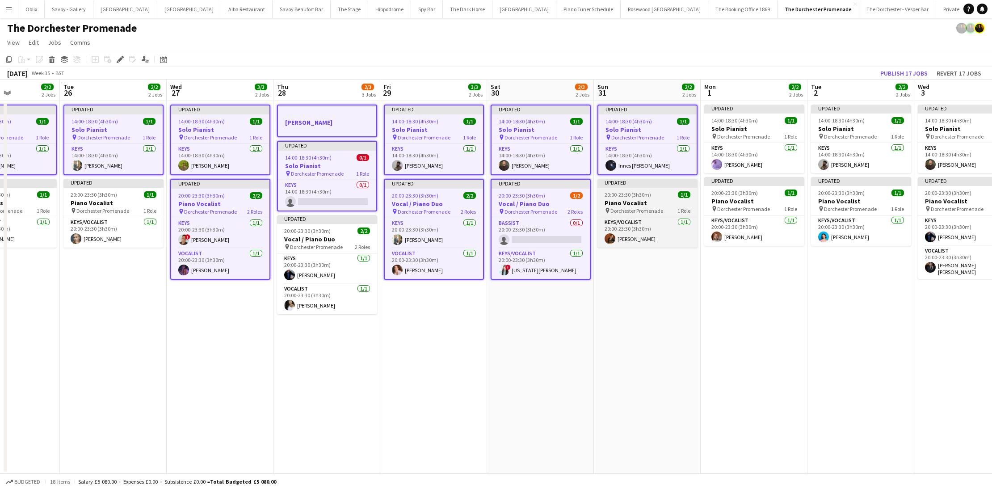
click at [665, 200] on h3 "Piano Vocalist" at bounding box center [647, 203] width 100 height 8
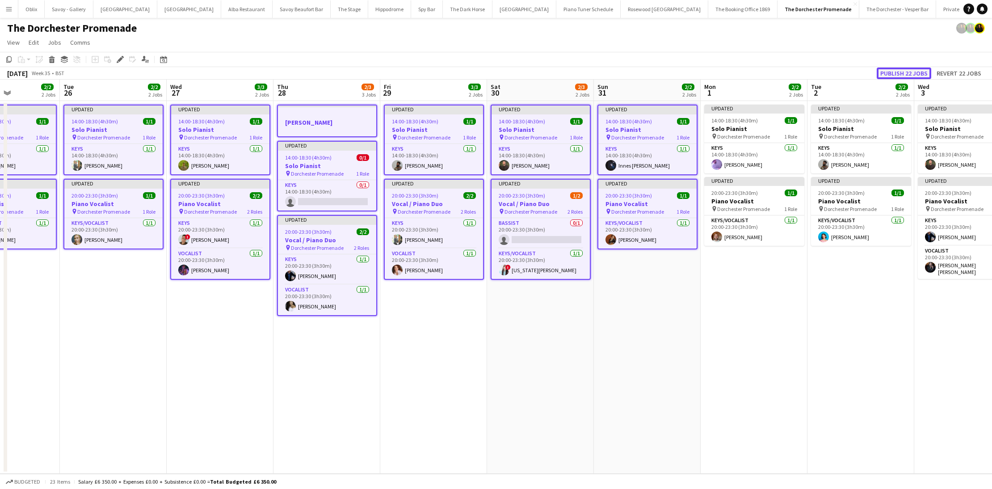
click at [901, 71] on button "Publish 22 jobs" at bounding box center [904, 73] width 55 height 12
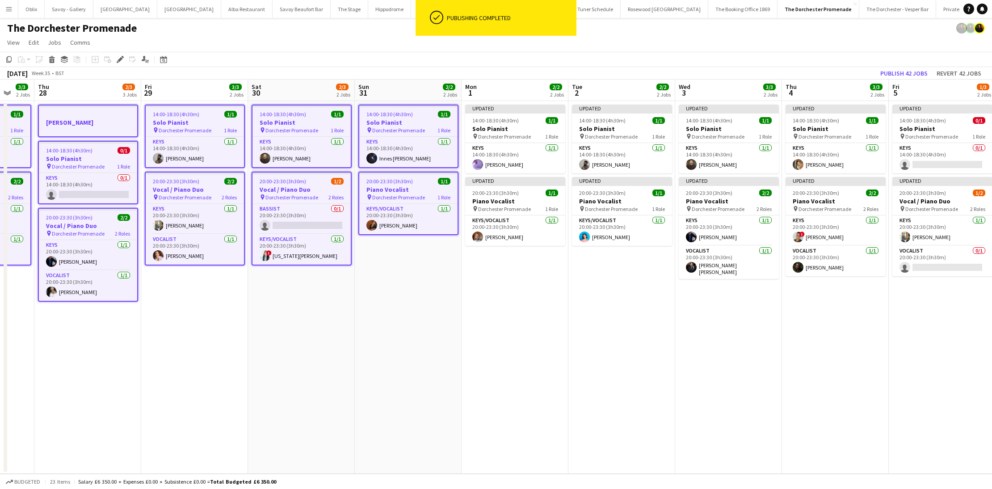
scroll to position [0, 405]
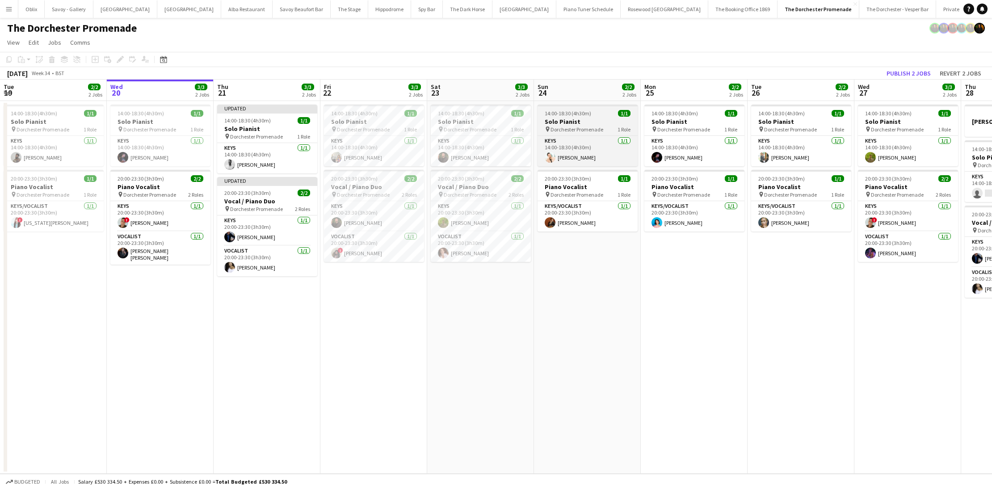
click at [571, 118] on h3 "Solo Pianist" at bounding box center [588, 122] width 100 height 8
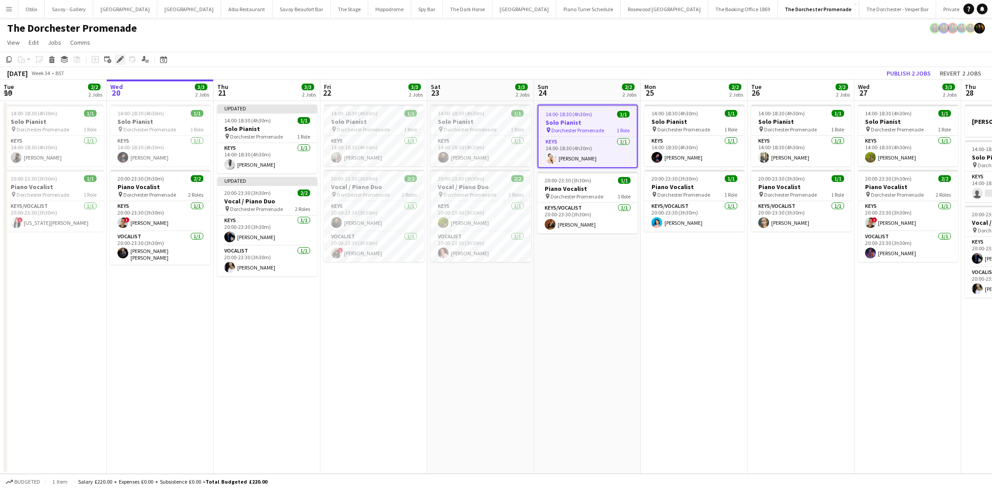
click at [124, 58] on div "Edit" at bounding box center [120, 59] width 11 height 11
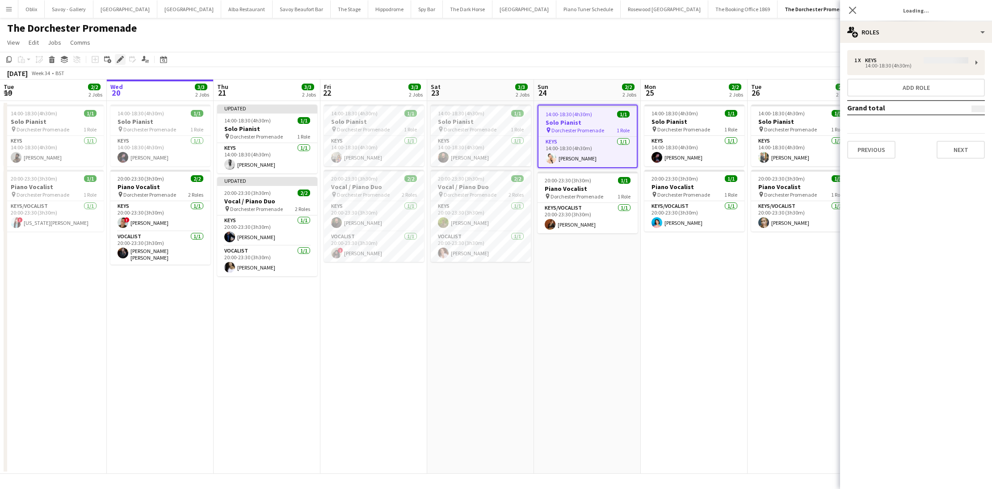
type input "**********"
click at [941, 140] on div "Previous Next" at bounding box center [916, 145] width 138 height 25
click at [946, 147] on button "Next" at bounding box center [961, 150] width 48 height 18
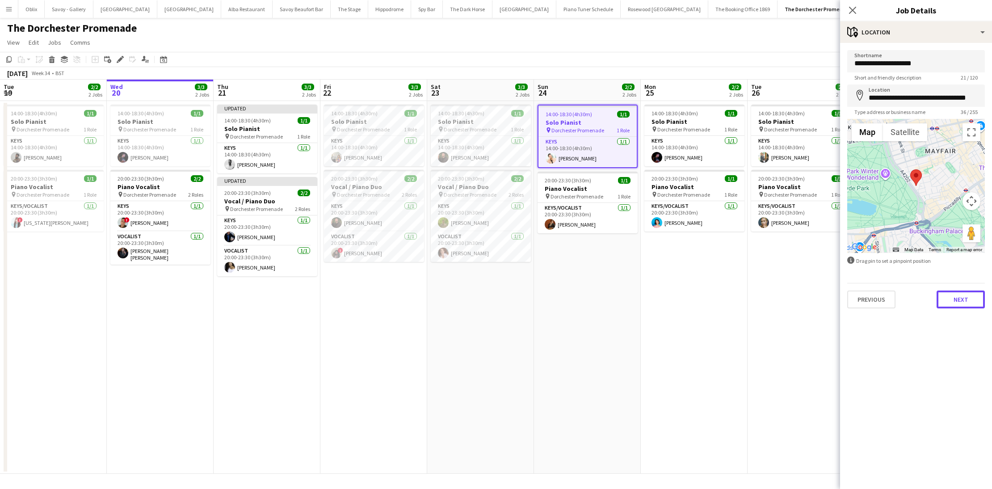
click at [956, 296] on button "Next" at bounding box center [961, 299] width 48 height 18
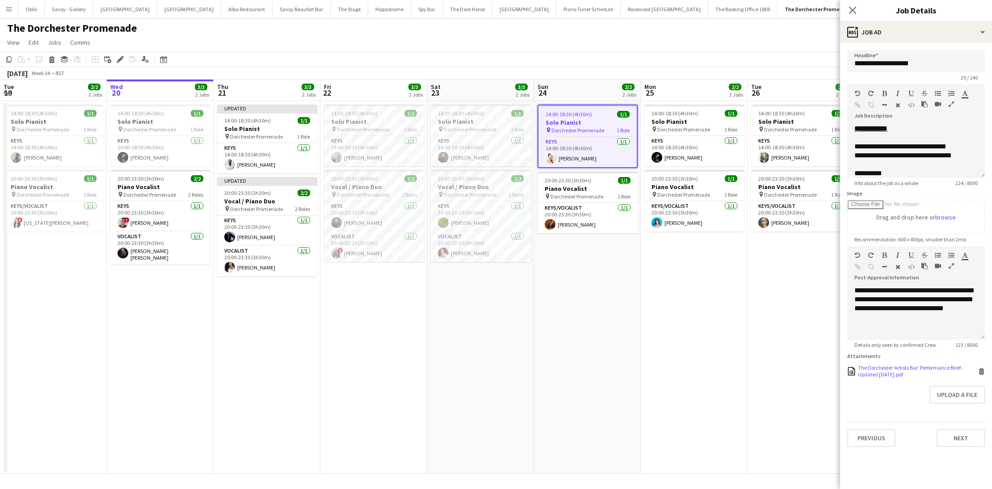
click at [982, 370] on icon "Delete" at bounding box center [981, 371] width 7 height 7
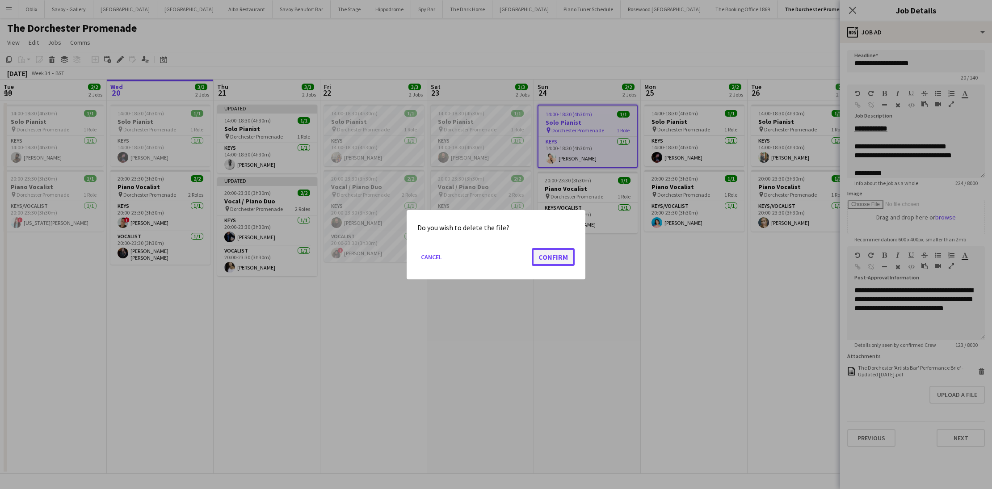
click at [554, 256] on button "Confirm" at bounding box center [553, 257] width 43 height 18
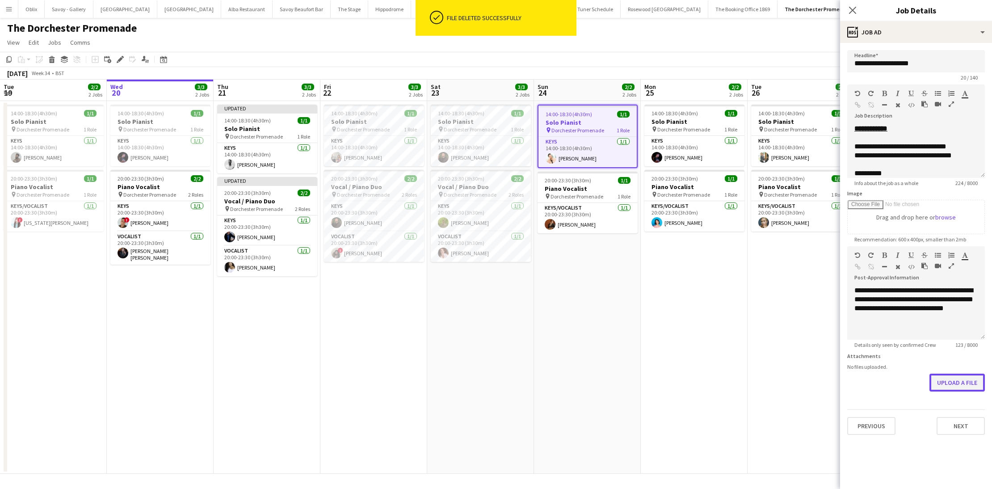
click at [943, 378] on button "Upload a file" at bounding box center [956, 383] width 55 height 18
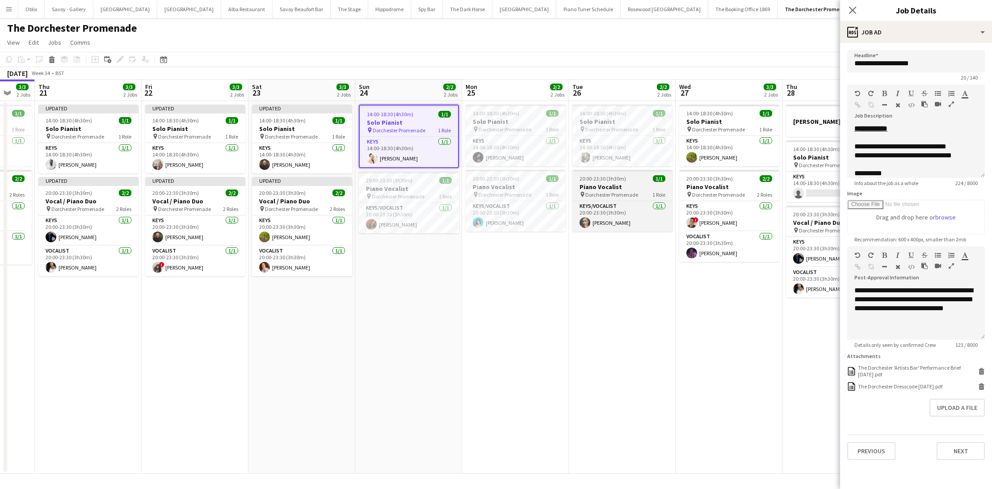
scroll to position [0, 393]
click at [609, 191] on span "Dorchester Promenade" at bounding box center [611, 194] width 53 height 7
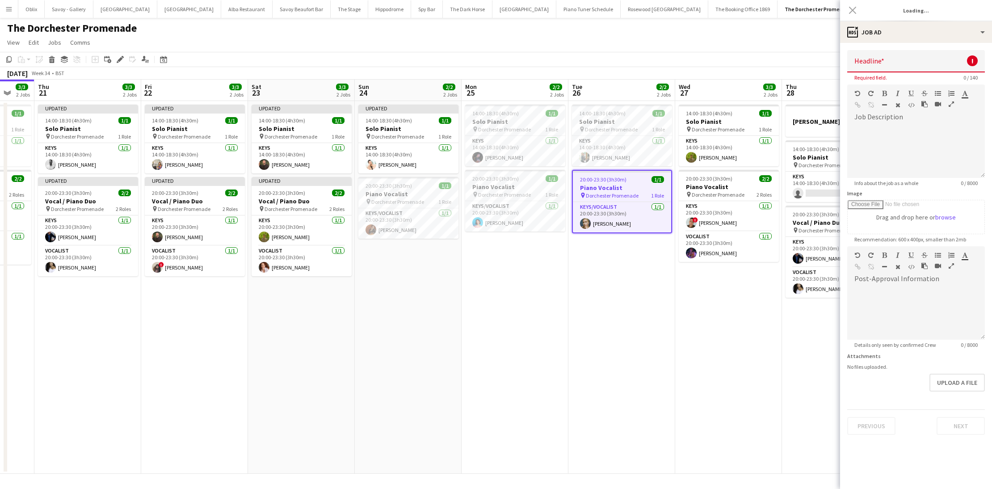
type input "**********"
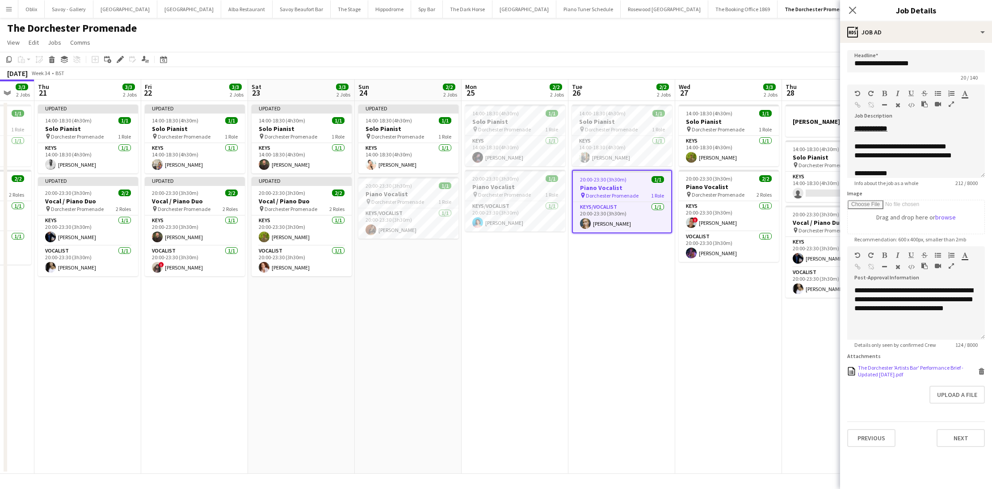
click at [983, 372] on icon at bounding box center [981, 372] width 4 height 4
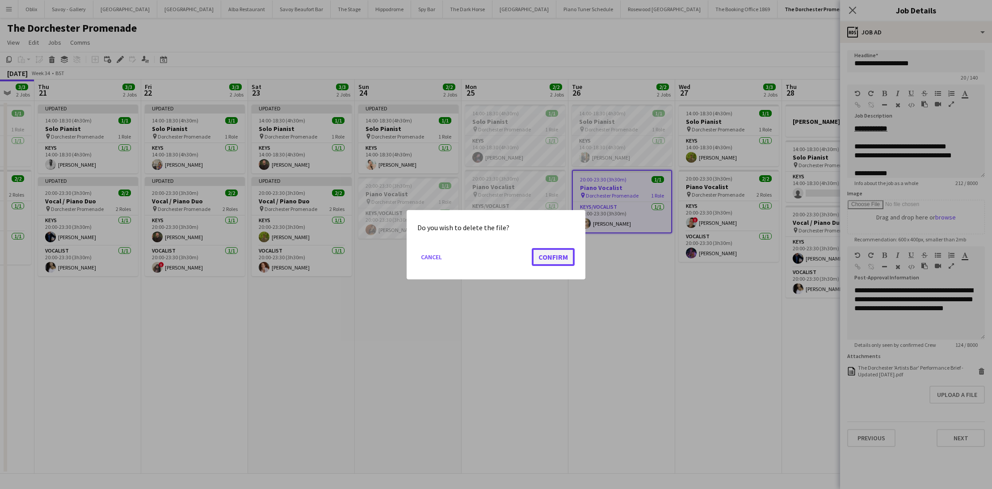
click at [551, 260] on button "Confirm" at bounding box center [553, 257] width 43 height 18
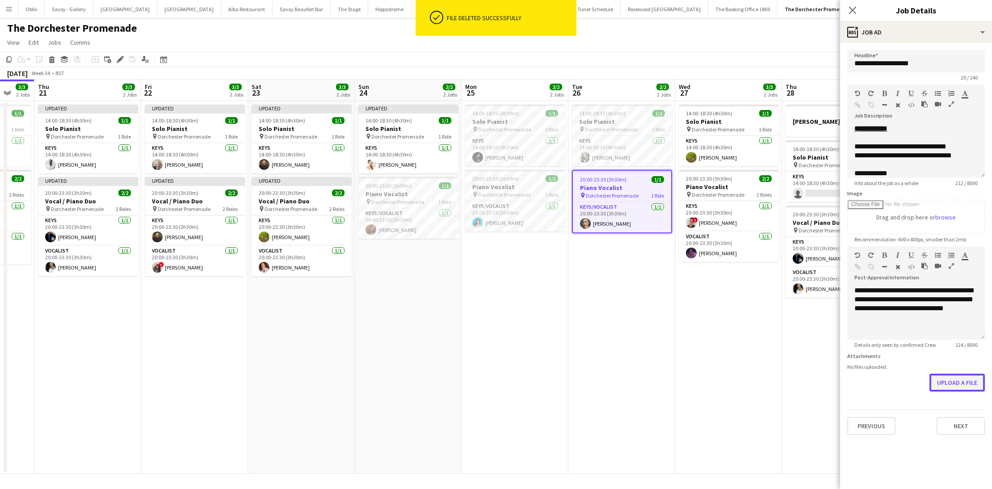
click at [953, 387] on button "Upload a file" at bounding box center [956, 383] width 55 height 18
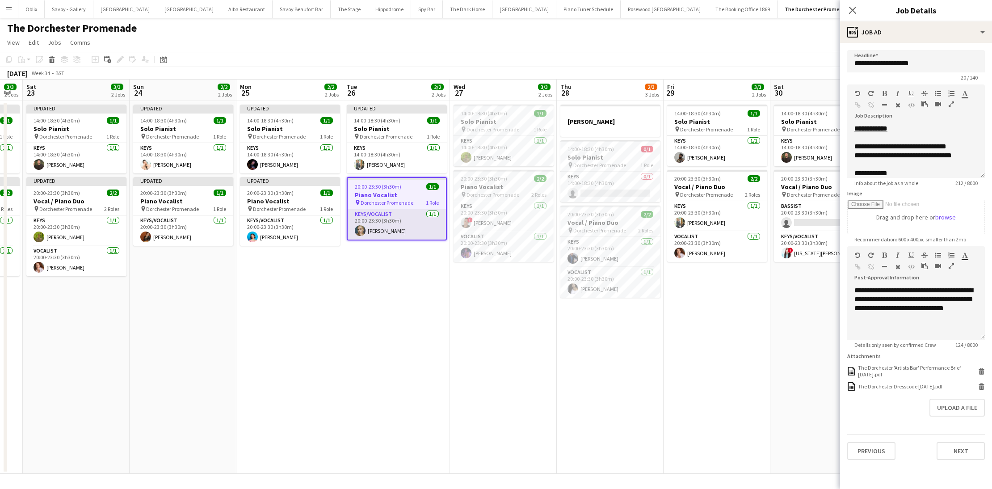
scroll to position [0, 258]
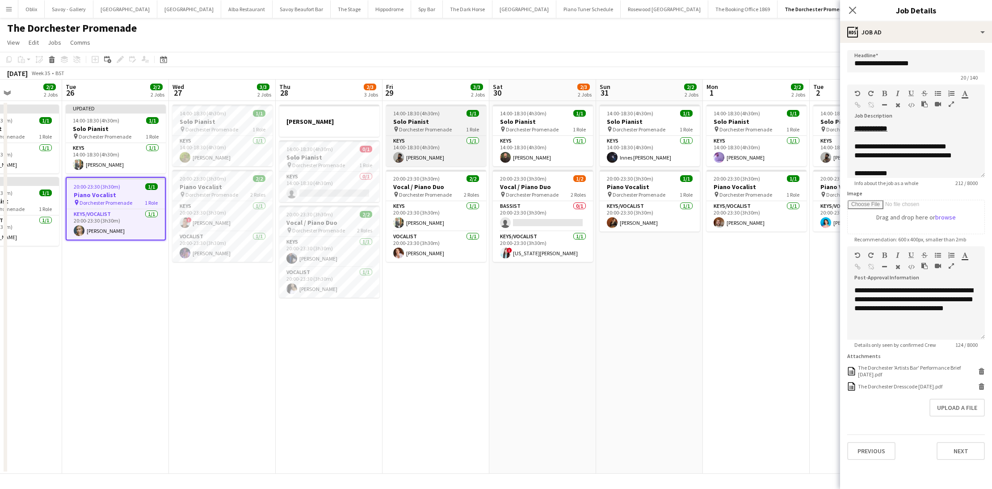
click at [450, 124] on h3 "Solo Pianist" at bounding box center [436, 122] width 100 height 8
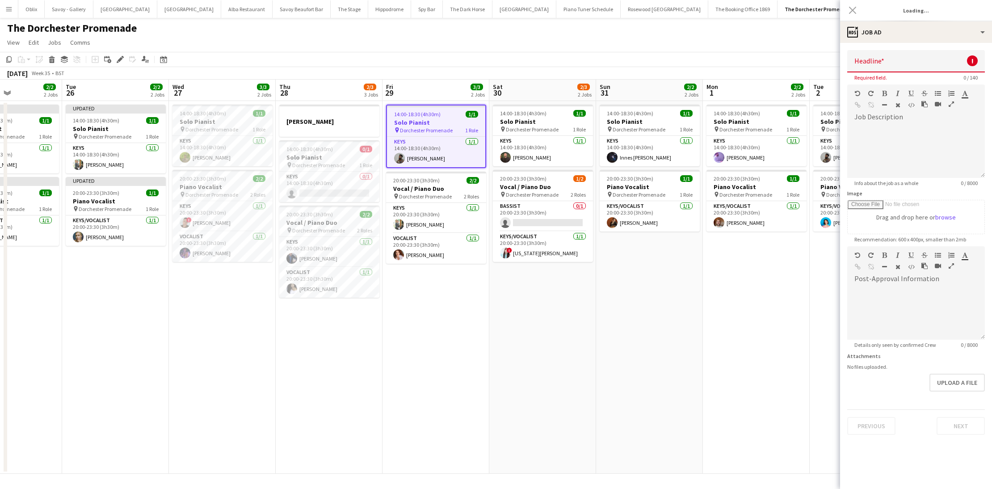
type input "**********"
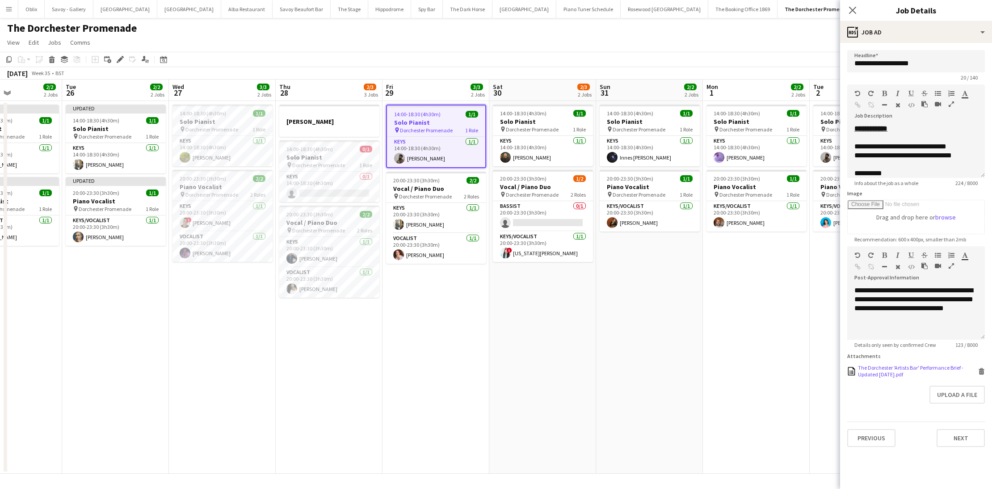
click at [983, 368] on icon at bounding box center [982, 369] width 6 height 2
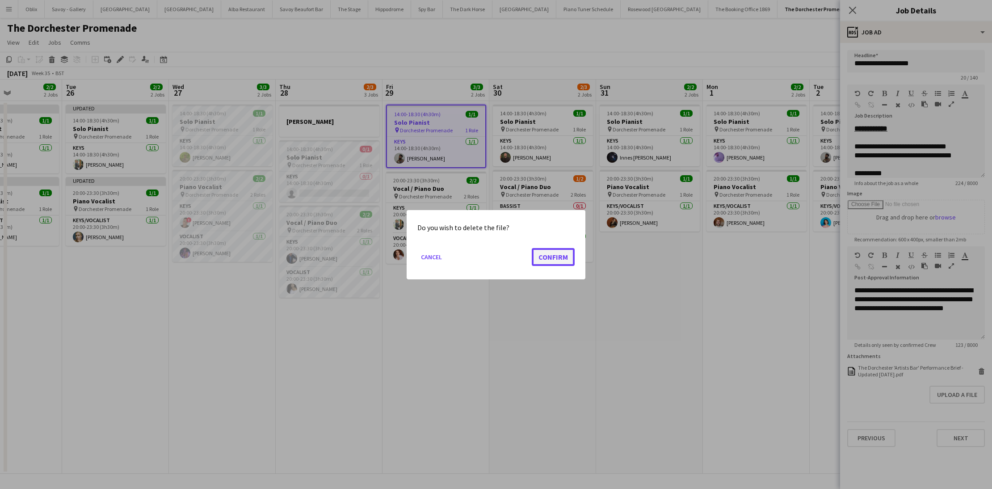
click at [543, 255] on button "Confirm" at bounding box center [553, 257] width 43 height 18
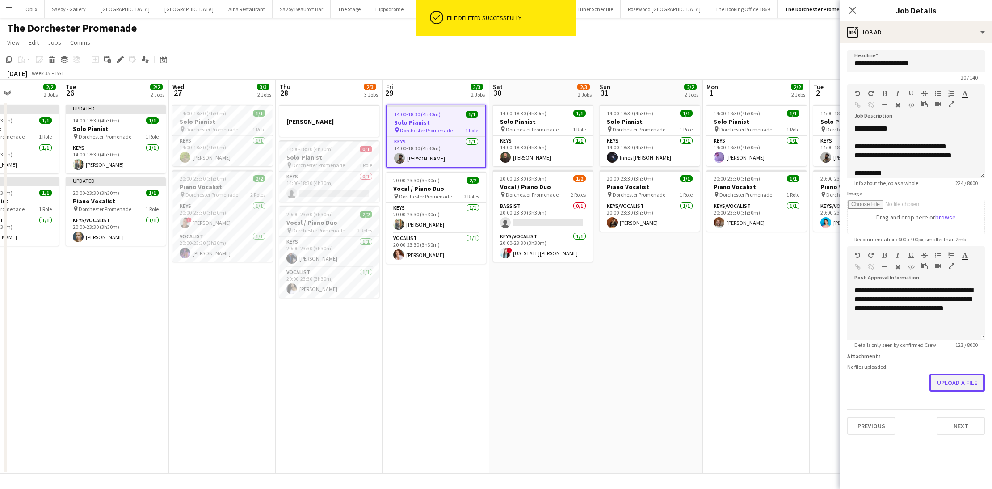
click at [956, 379] on button "Upload a file" at bounding box center [956, 383] width 55 height 18
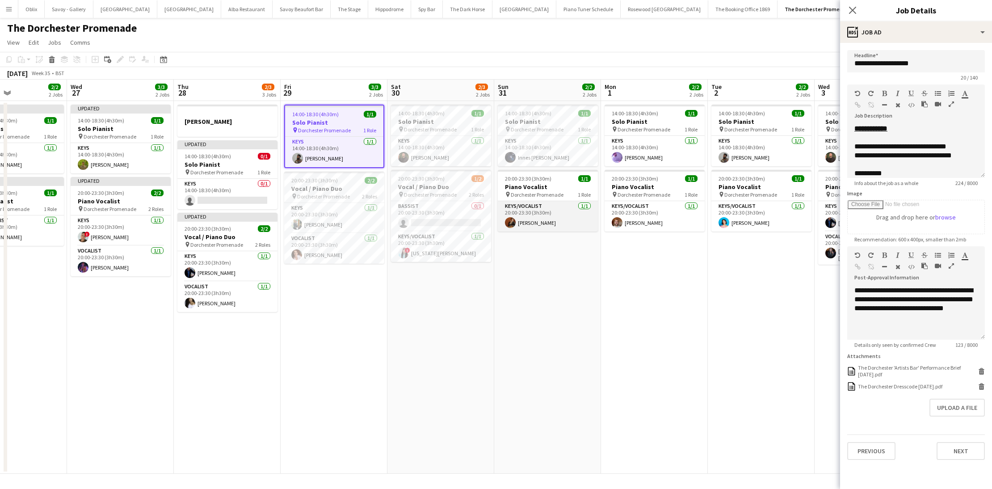
scroll to position [0, 247]
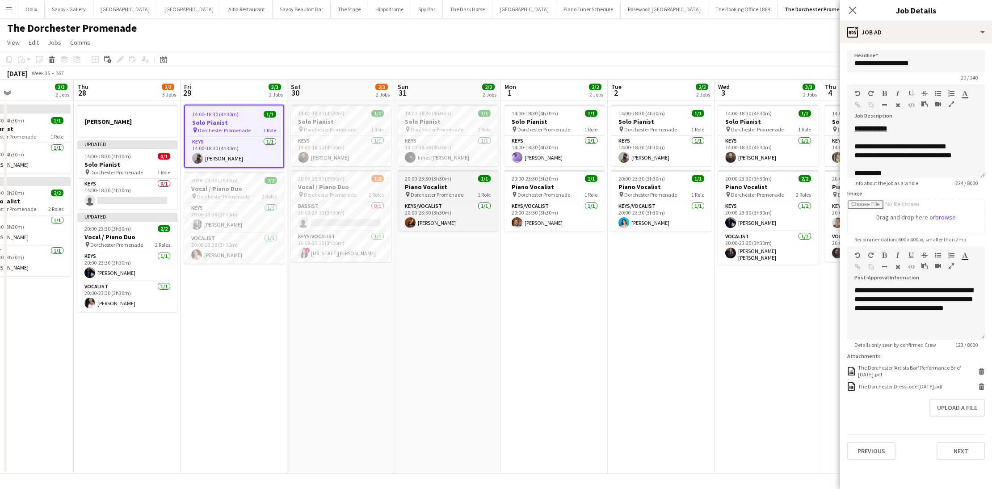
click at [441, 183] on h3 "Piano Vocalist" at bounding box center [448, 187] width 100 height 8
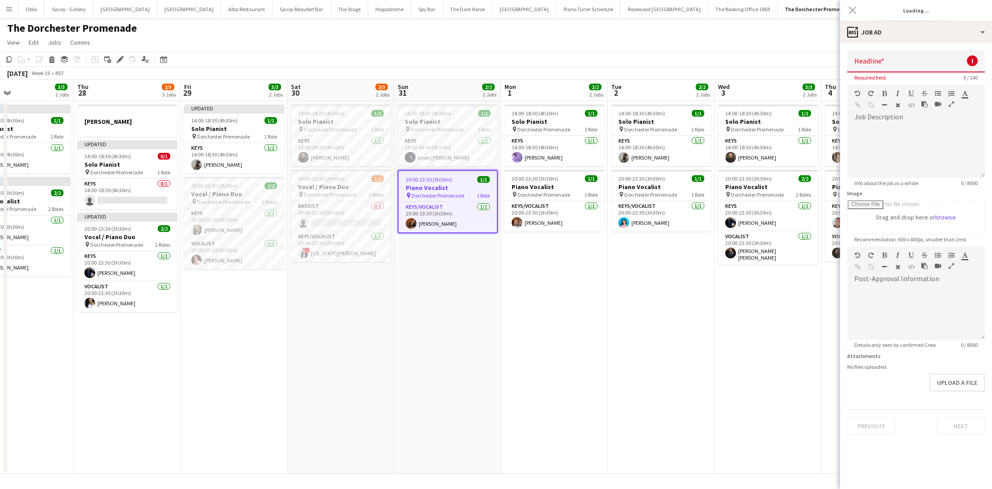
type input "**********"
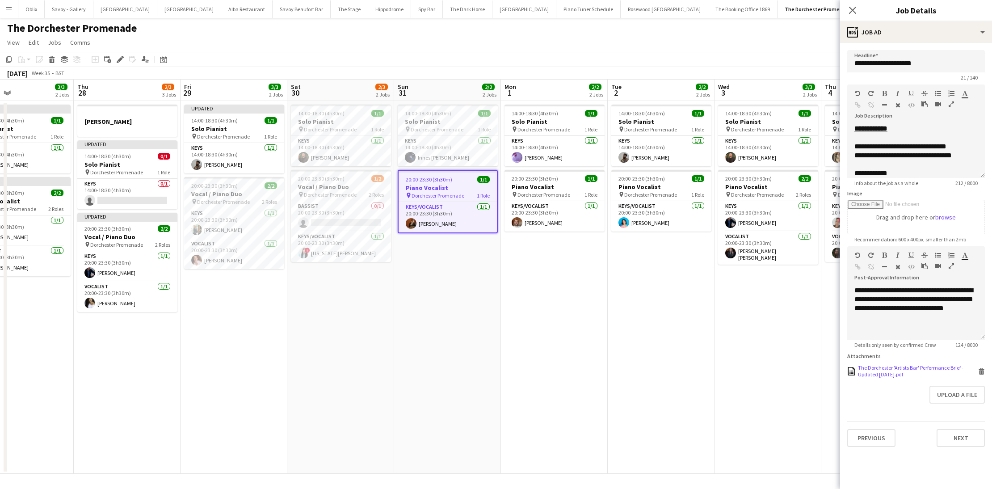
click at [981, 368] on icon at bounding box center [982, 369] width 6 height 2
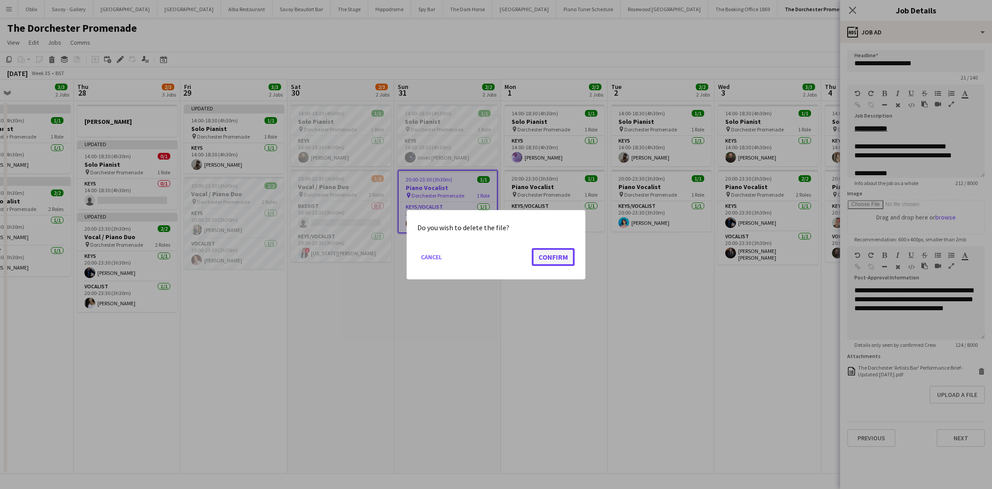
click at [543, 254] on button "Confirm" at bounding box center [553, 257] width 43 height 18
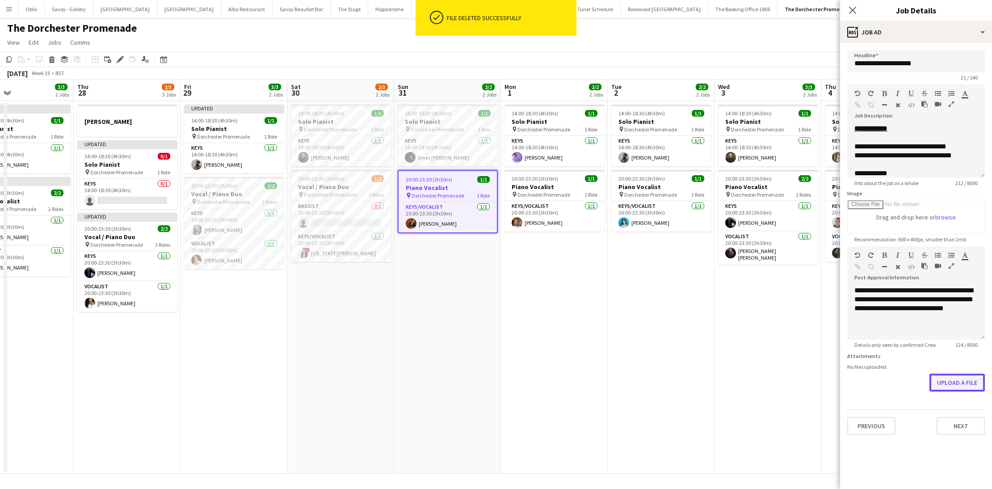
click at [944, 379] on button "Upload a file" at bounding box center [956, 383] width 55 height 18
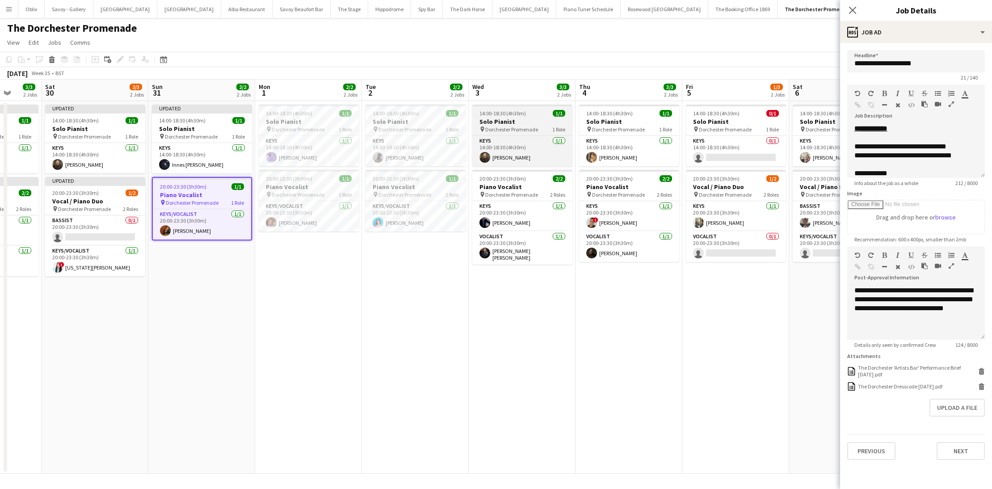
scroll to position [0, 278]
click at [513, 118] on h3 "Solo Pianist" at bounding box center [523, 122] width 100 height 8
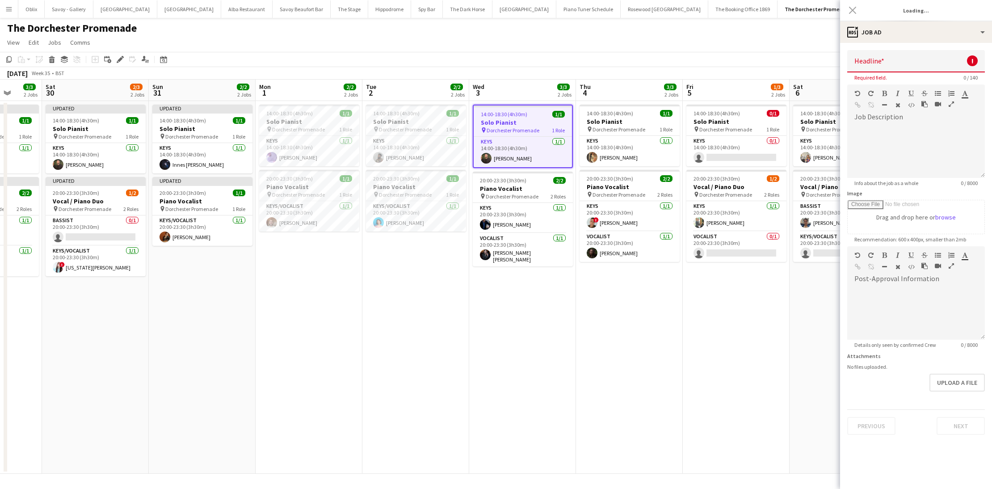
type input "**********"
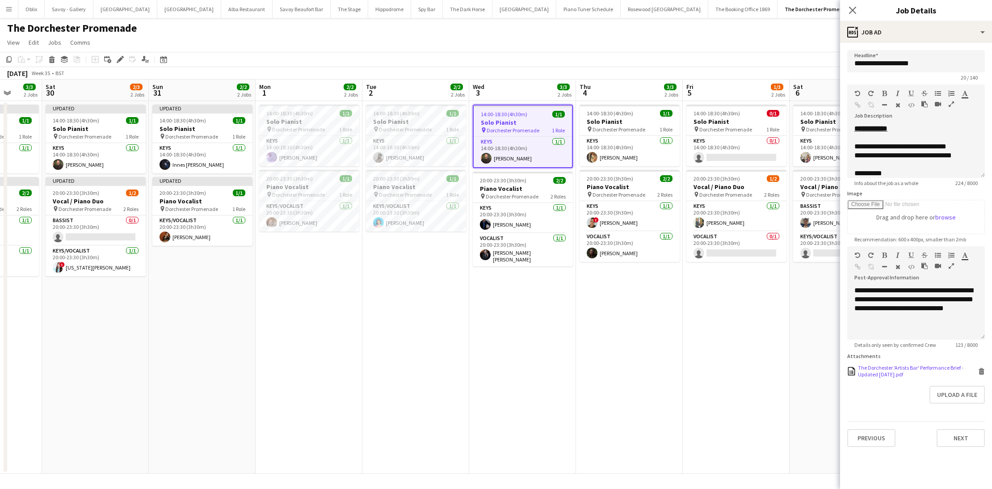
click at [984, 370] on icon "Delete" at bounding box center [981, 371] width 7 height 7
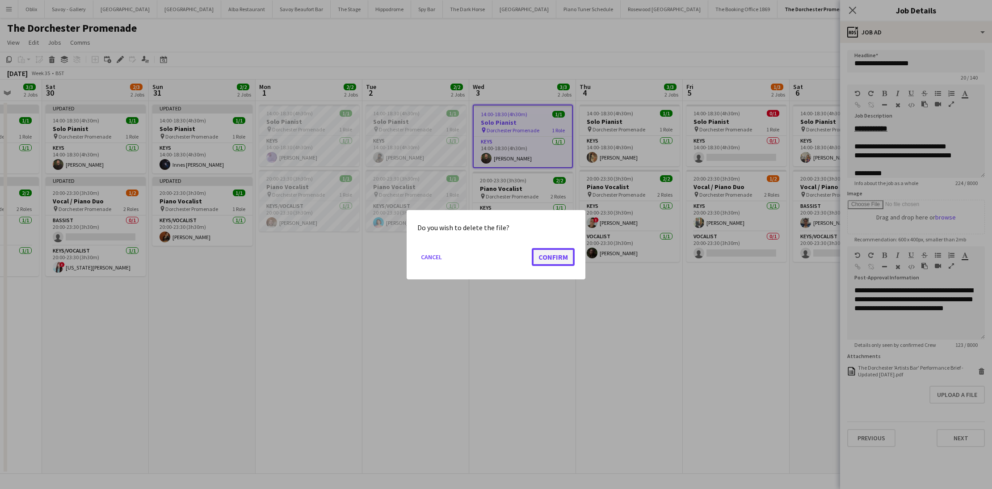
click at [567, 260] on button "Confirm" at bounding box center [553, 257] width 43 height 18
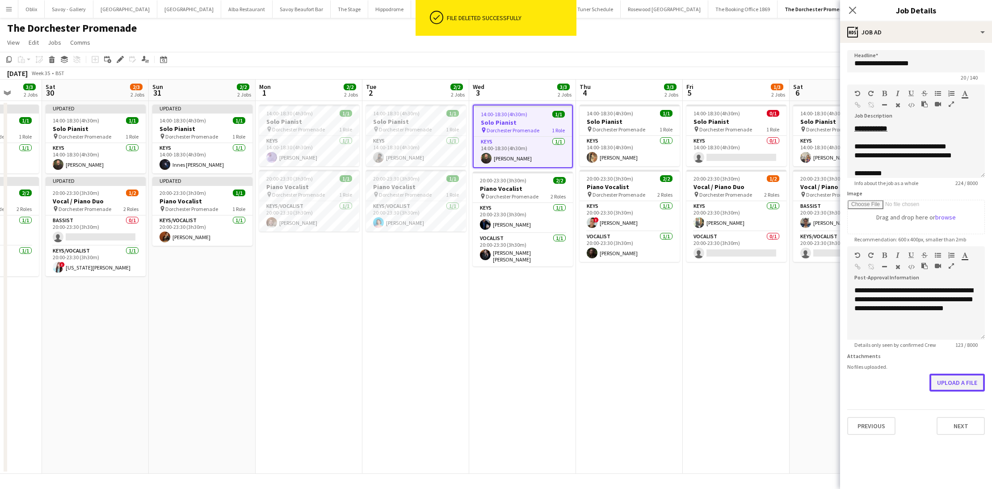
click at [970, 376] on button "Upload a file" at bounding box center [956, 383] width 55 height 18
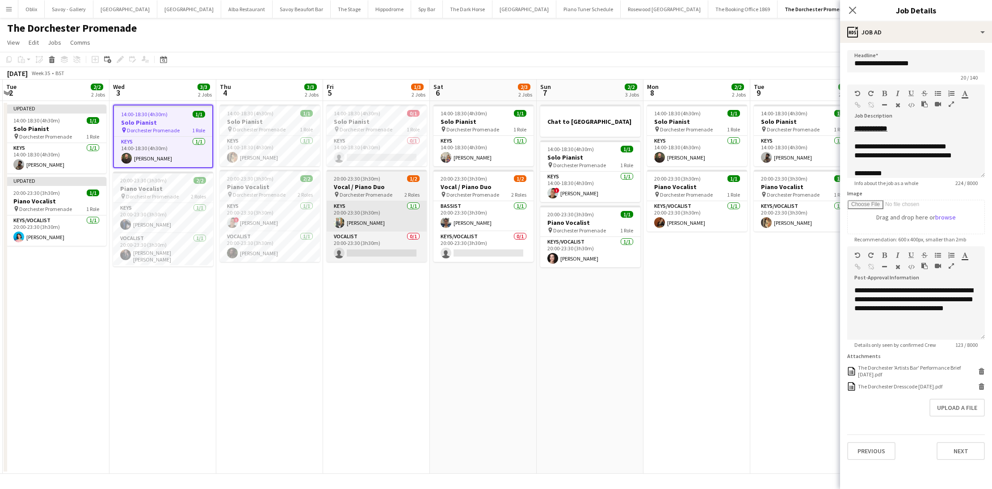
scroll to position [0, 400]
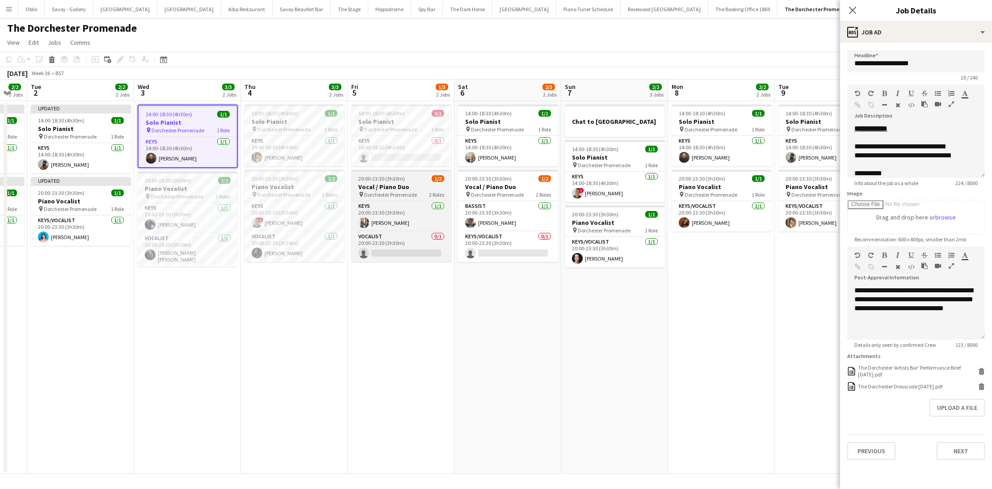
click at [390, 179] on span "20:00-23:30 (3h30m)" at bounding box center [381, 178] width 46 height 7
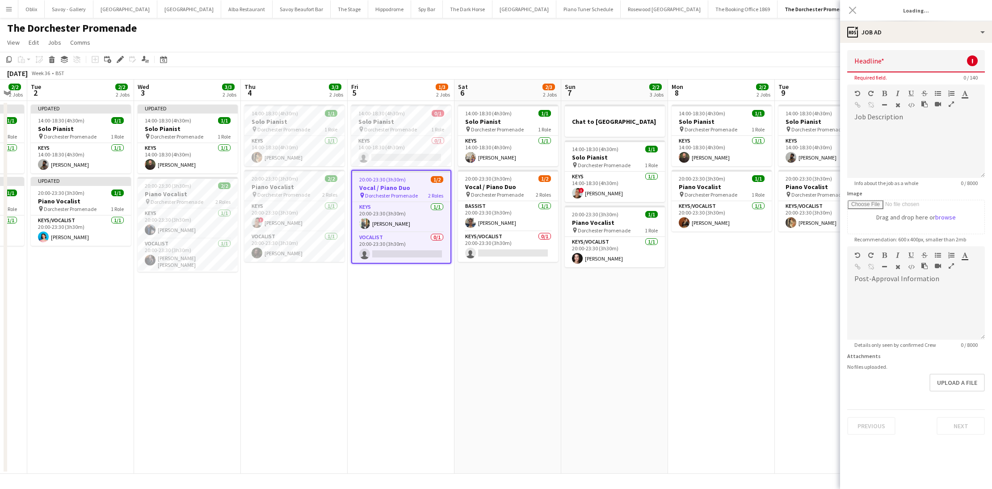
type input "**********"
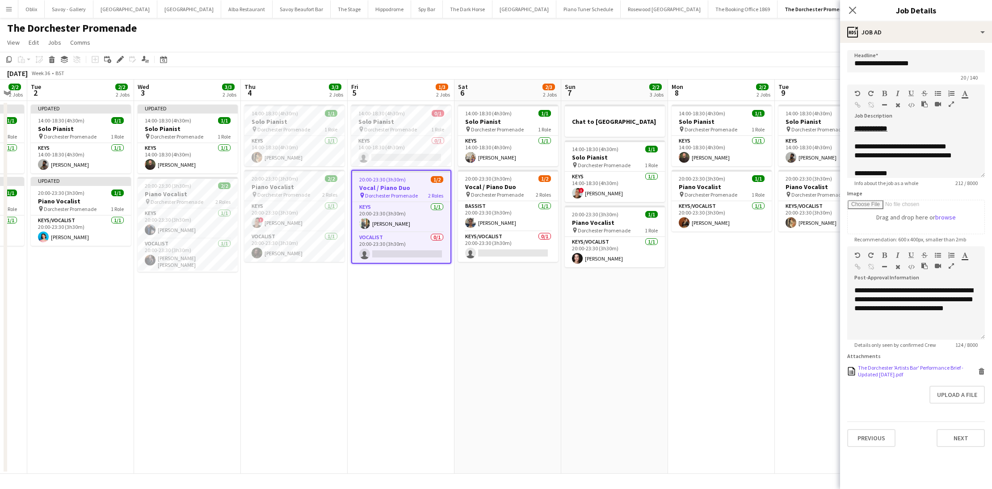
click at [984, 370] on icon at bounding box center [981, 372] width 4 height 4
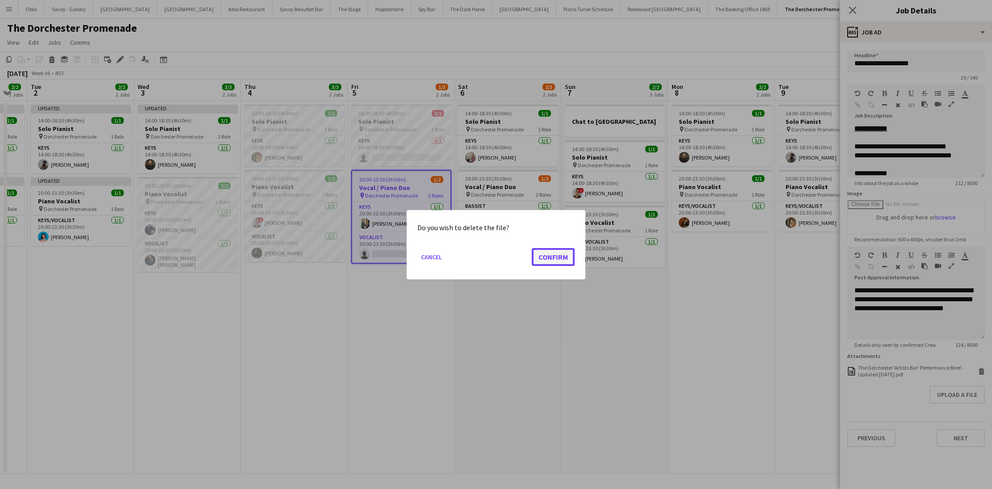
click at [555, 256] on button "Confirm" at bounding box center [553, 257] width 43 height 18
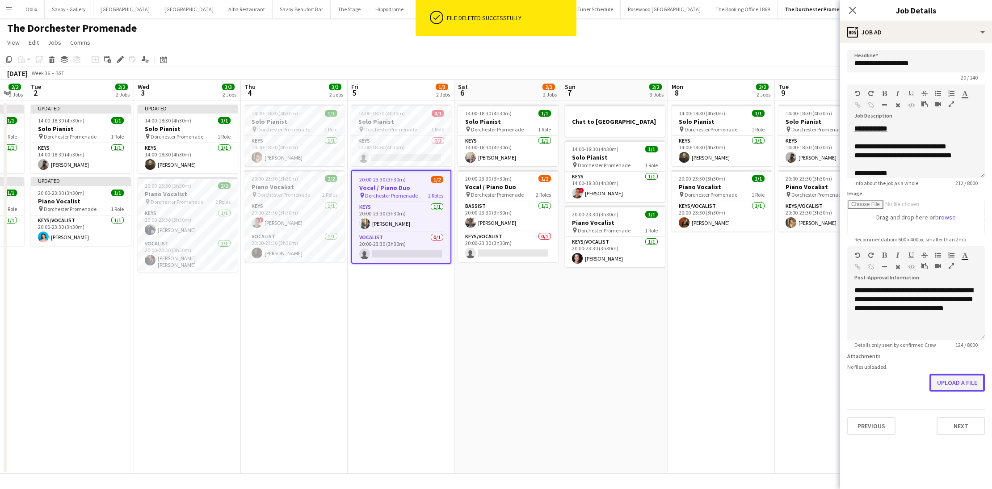
click at [951, 377] on button "Upload a file" at bounding box center [956, 383] width 55 height 18
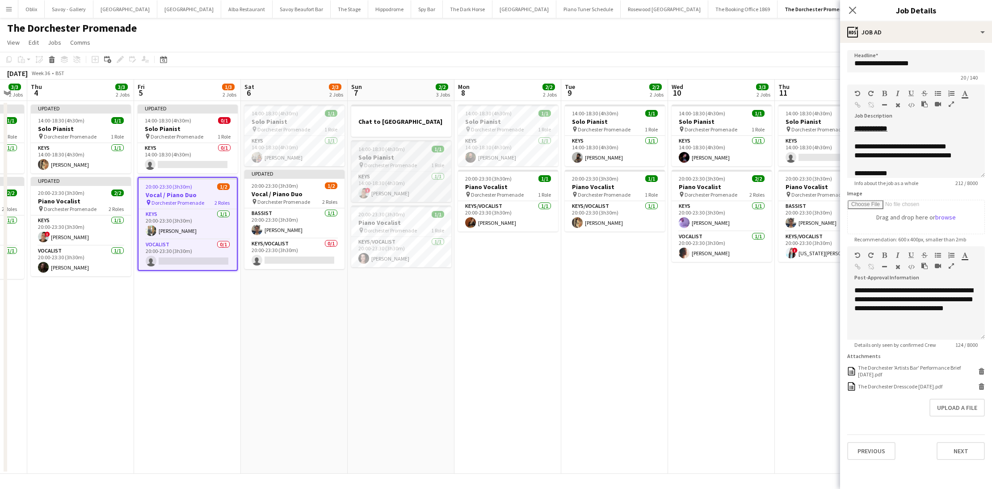
scroll to position [0, 356]
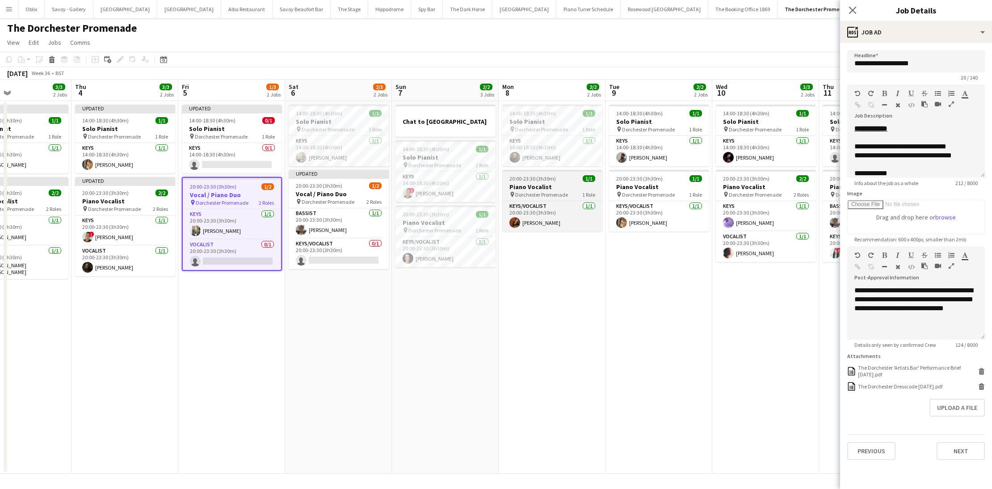
click at [538, 189] on h3 "Piano Vocalist" at bounding box center [552, 187] width 100 height 8
type input "**********"
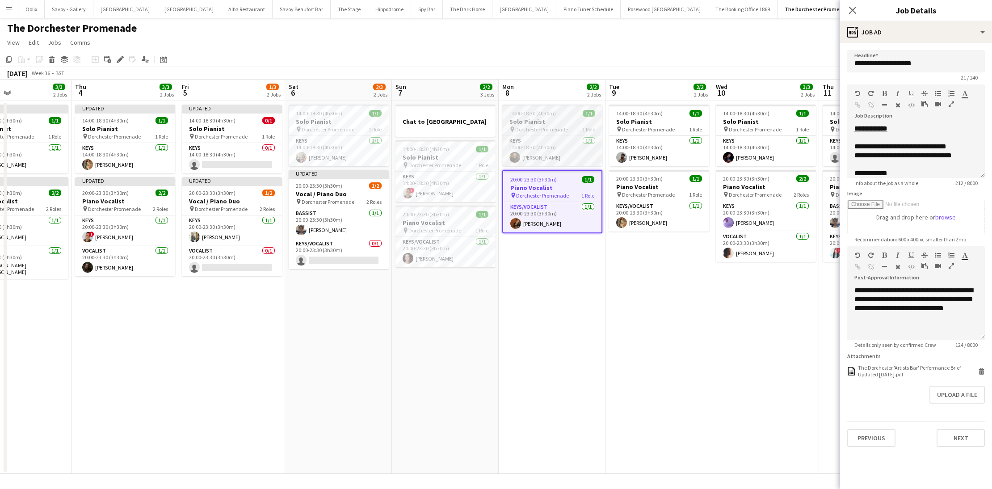
click at [528, 113] on span "14:00-18:30 (4h30m)" at bounding box center [532, 113] width 46 height 7
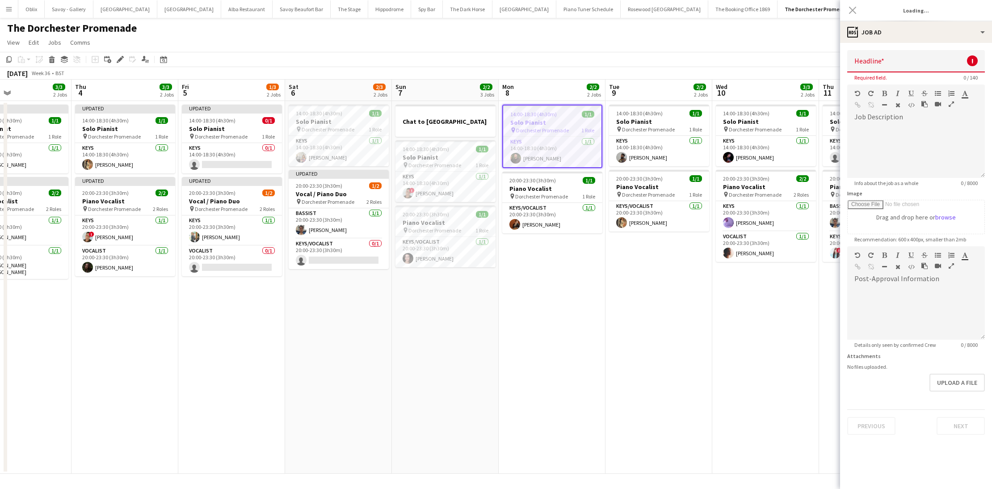
type input "**********"
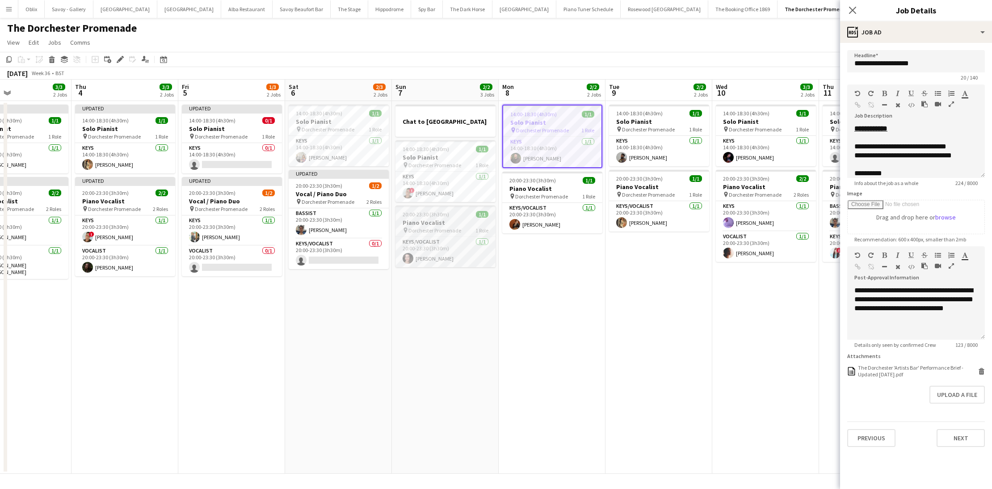
click at [461, 217] on div "20:00-23:30 (3h30m) 1/1" at bounding box center [445, 214] width 100 height 7
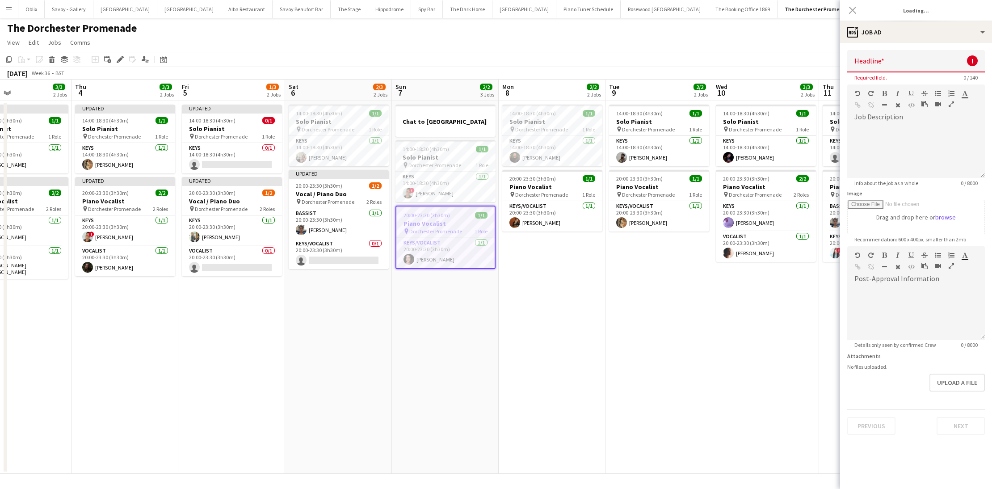
type input "**********"
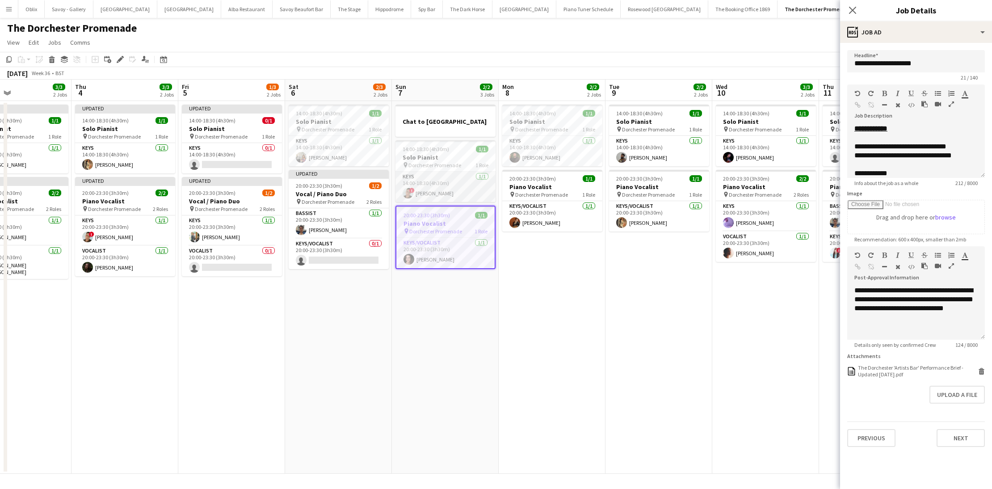
click at [452, 176] on app-card-role "Keys [DATE] 14:00-18:30 (4h30m) ! [PERSON_NAME]" at bounding box center [445, 187] width 100 height 30
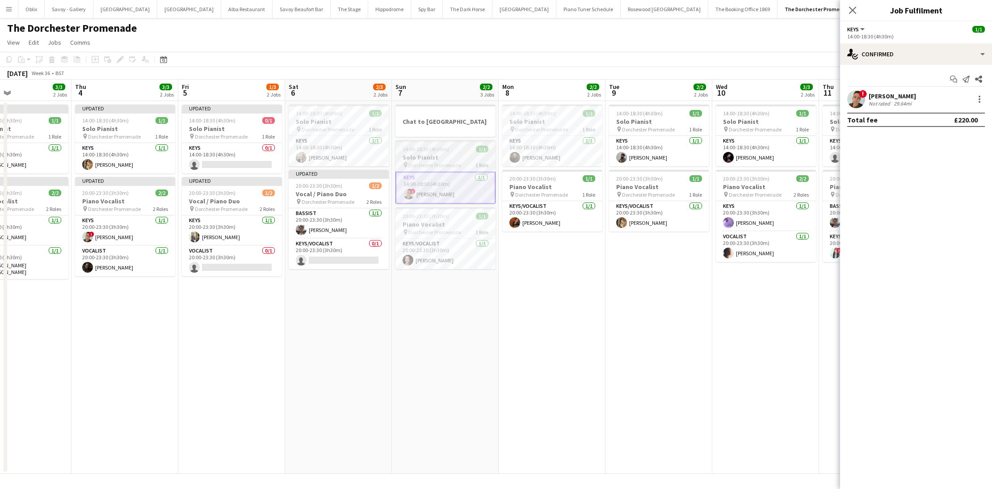
click at [450, 158] on h3 "Solo Pianist" at bounding box center [445, 157] width 100 height 8
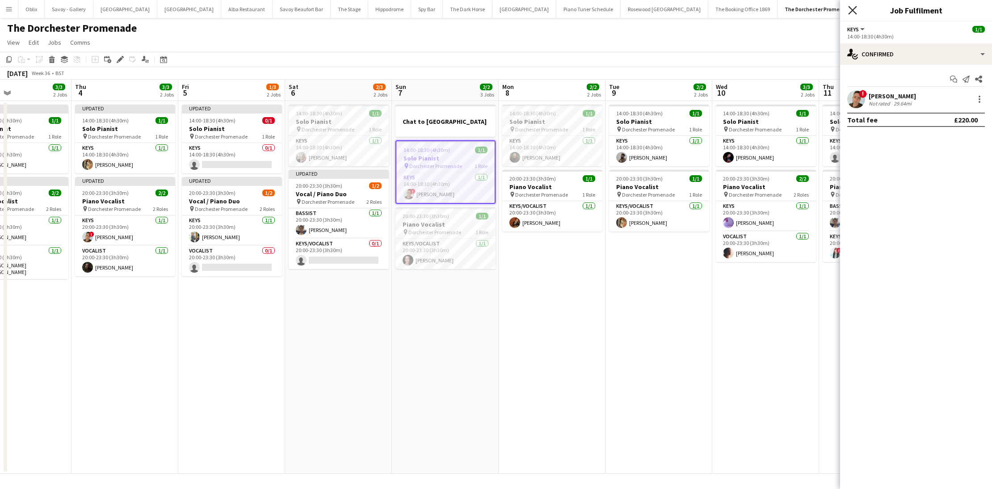
click at [855, 12] on icon "Close pop-in" at bounding box center [852, 10] width 8 height 8
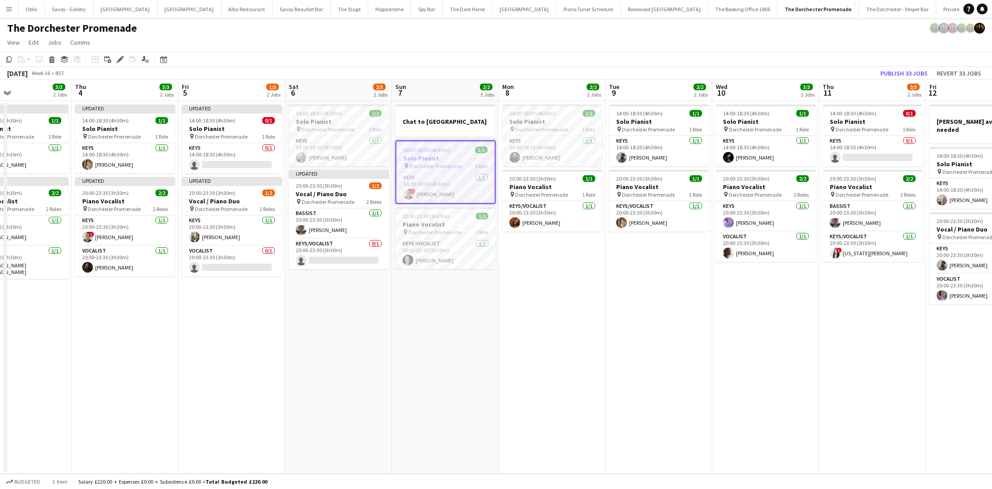
click at [439, 156] on h3 "Solo Pianist" at bounding box center [445, 158] width 98 height 8
drag, startPoint x: 439, startPoint y: 156, endPoint x: 403, endPoint y: 152, distance: 36.4
click at [439, 156] on h3 "Solo Pianist" at bounding box center [445, 157] width 100 height 8
click at [122, 55] on div "Edit" at bounding box center [120, 59] width 11 height 11
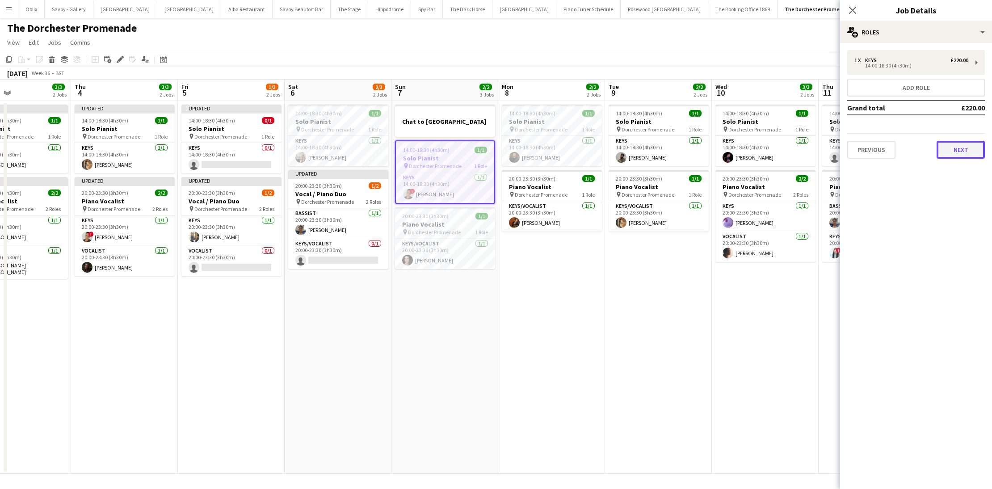
click at [975, 154] on button "Next" at bounding box center [961, 150] width 48 height 18
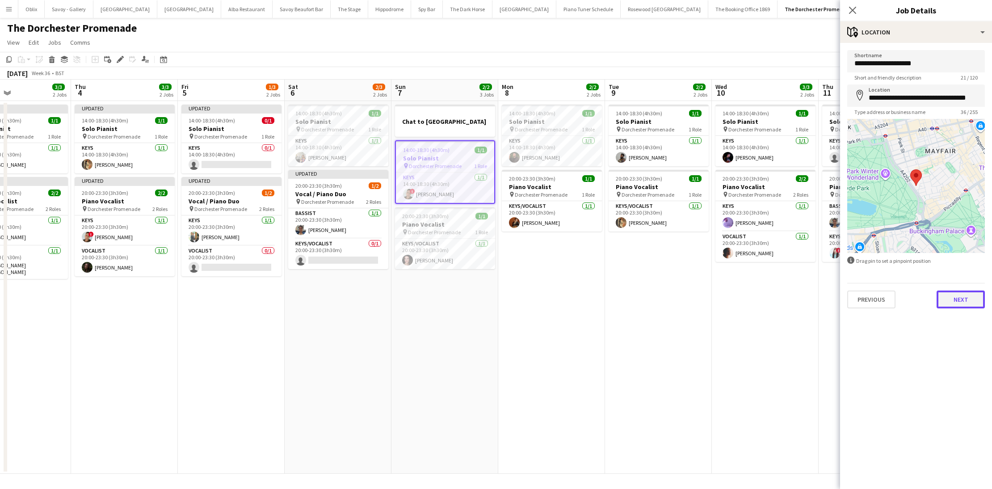
click at [970, 307] on button "Next" at bounding box center [961, 299] width 48 height 18
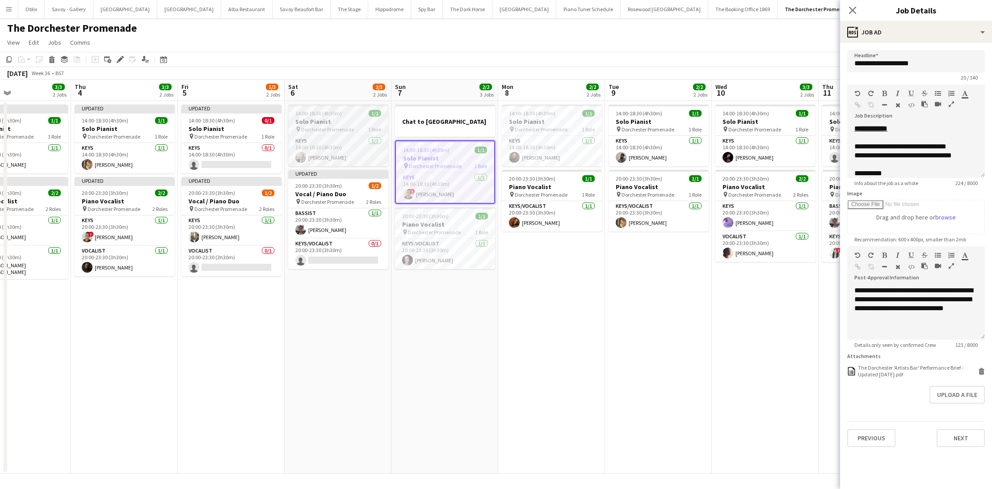
click at [364, 126] on div "pin Dorchester Promenade 1 Role" at bounding box center [338, 129] width 100 height 7
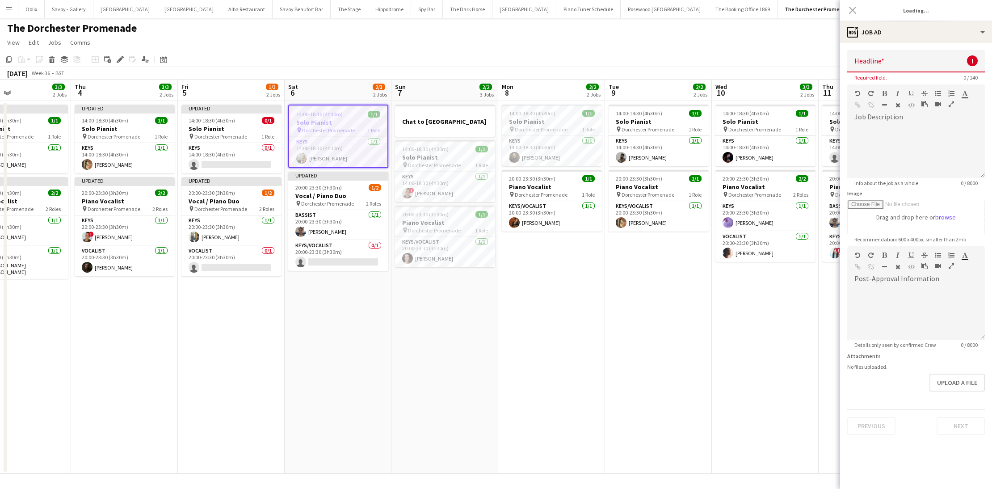
type input "**********"
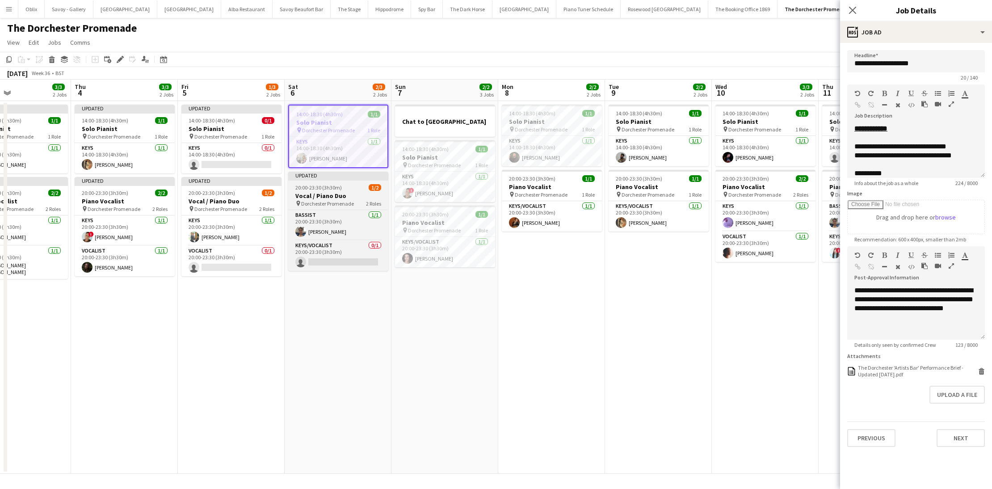
click at [321, 196] on h3 "Vocal / Piano Duo" at bounding box center [338, 196] width 100 height 8
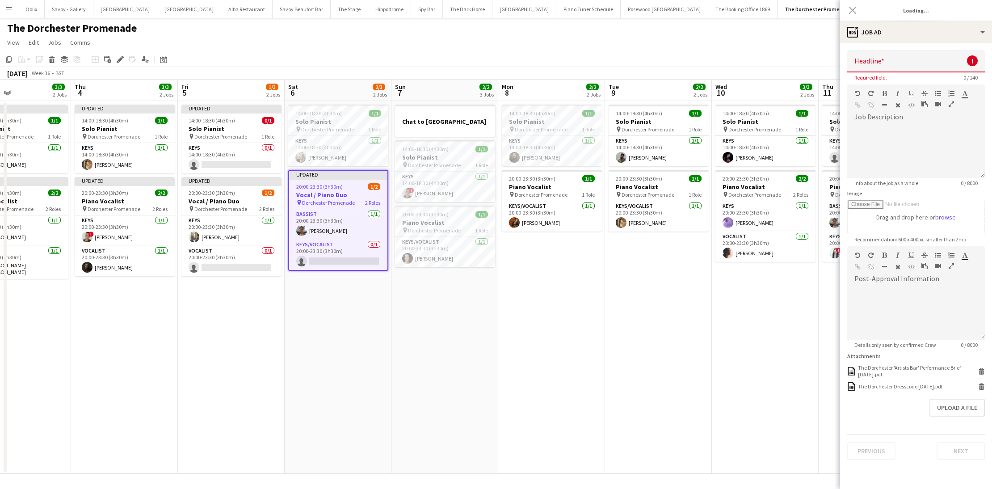
type input "**********"
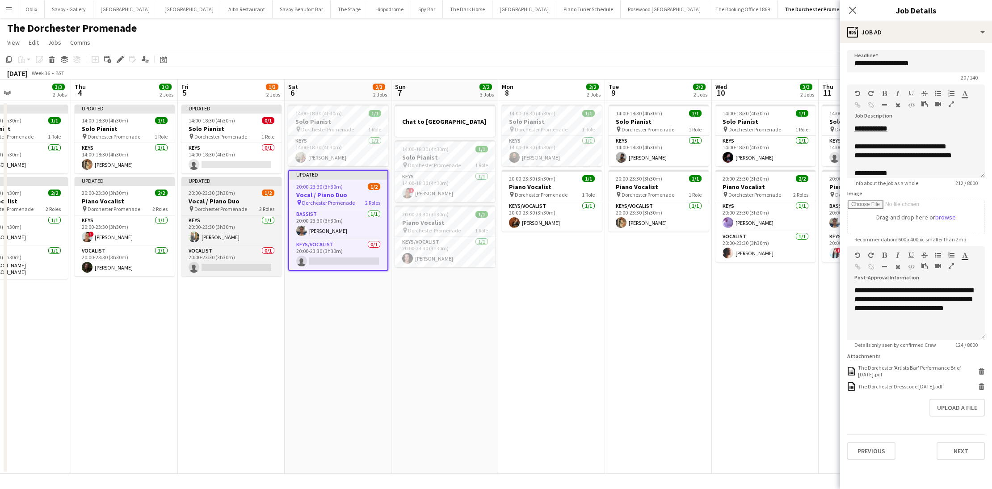
click at [237, 190] on div "20:00-23:30 (3h30m) 1/2" at bounding box center [231, 192] width 100 height 7
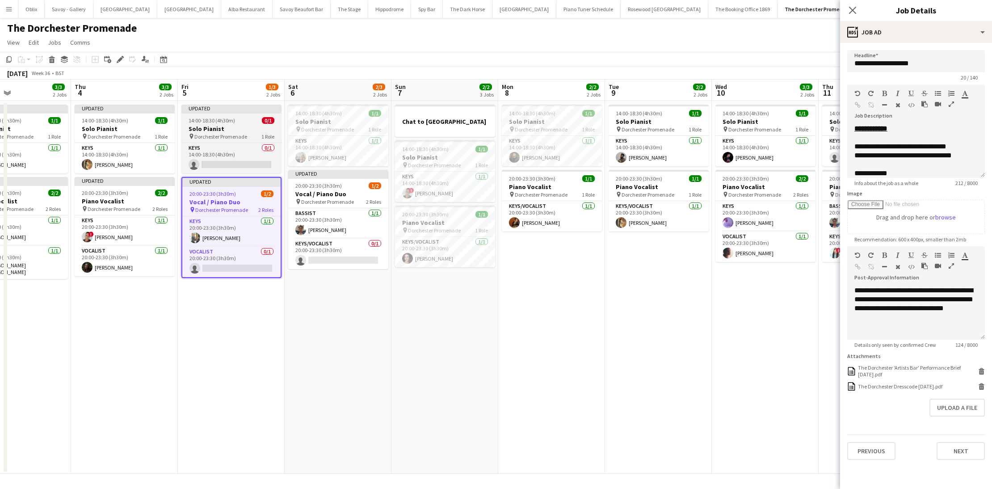
click at [228, 129] on h3 "Solo Pianist" at bounding box center [231, 129] width 100 height 8
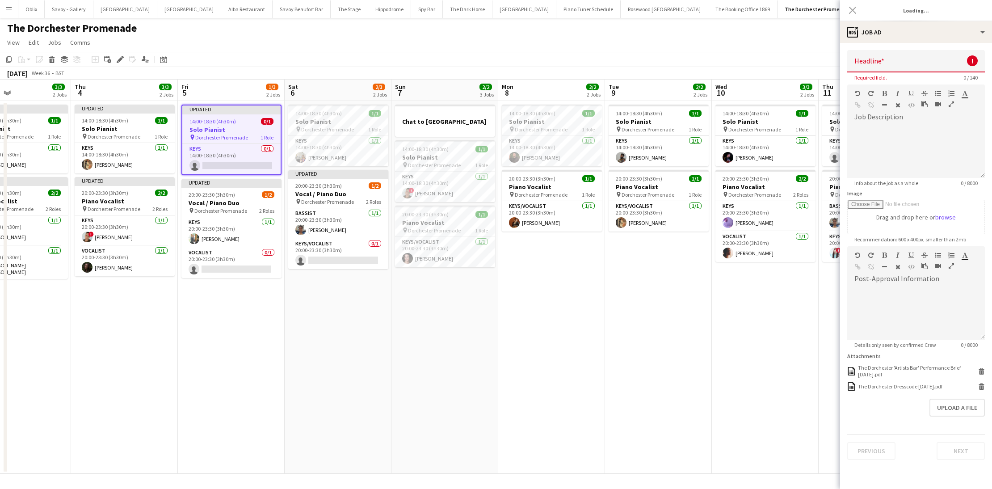
type input "**********"
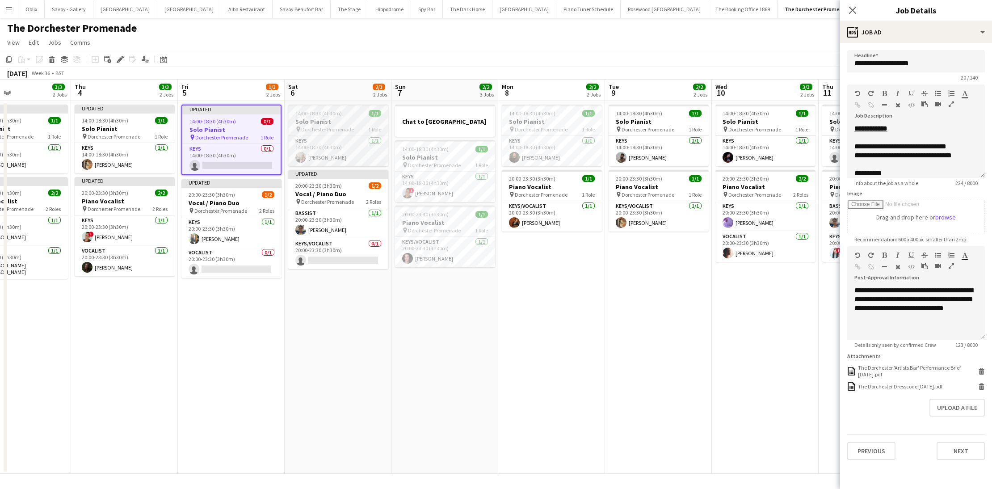
click at [323, 127] on span "Dorchester Promenade" at bounding box center [327, 129] width 53 height 7
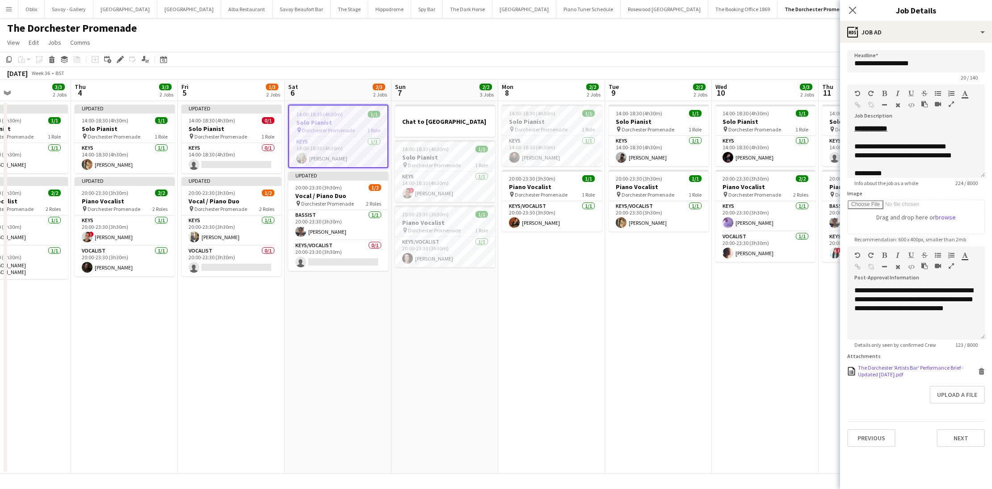
click at [981, 371] on icon at bounding box center [981, 372] width 4 height 4
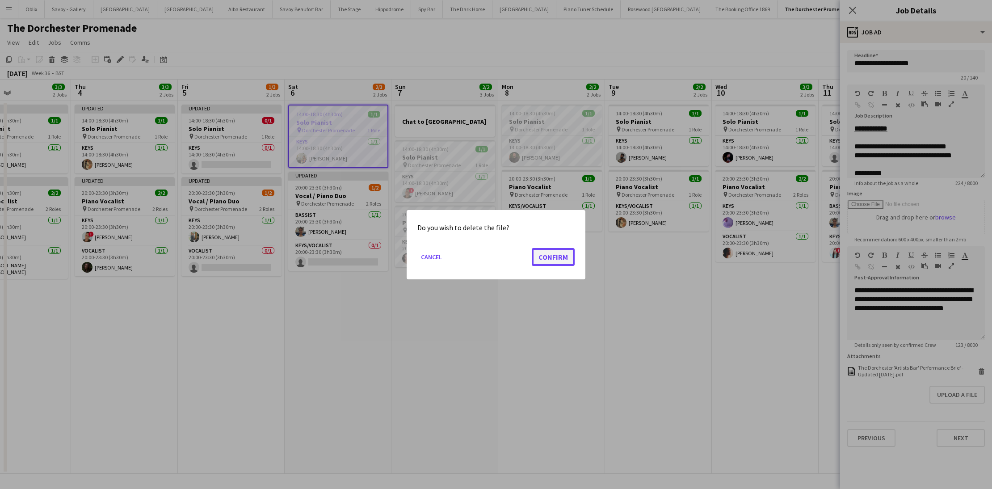
click at [546, 258] on button "Confirm" at bounding box center [553, 257] width 43 height 18
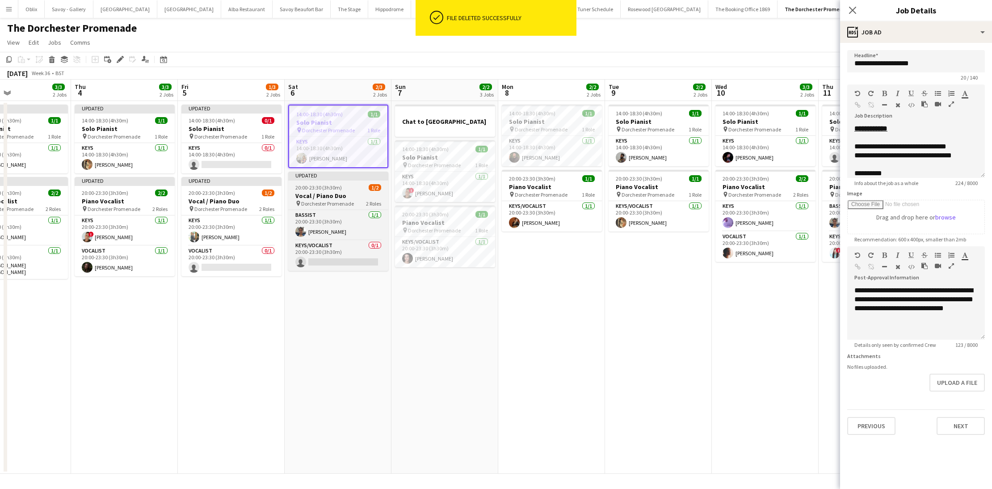
click at [344, 193] on h3 "Vocal / Piano Duo" at bounding box center [338, 196] width 100 height 8
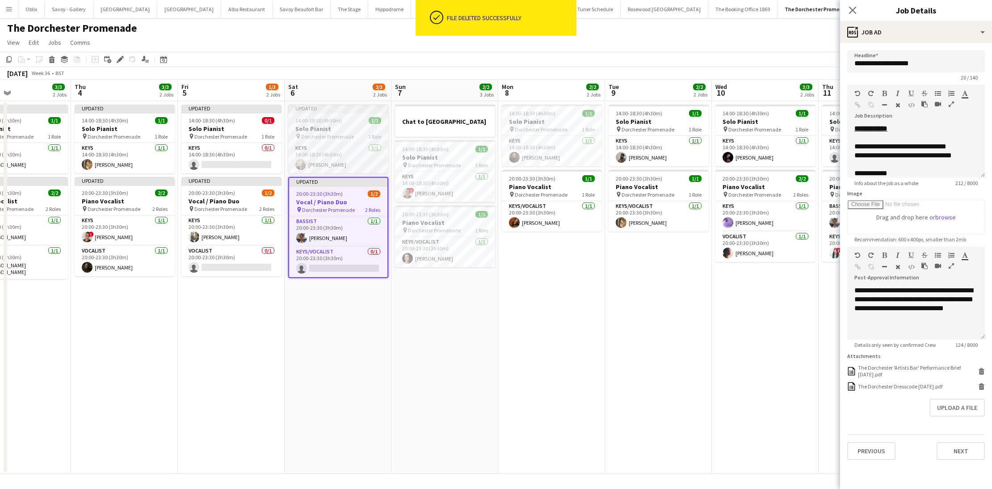
click at [333, 127] on h3 "Solo Pianist" at bounding box center [338, 129] width 100 height 8
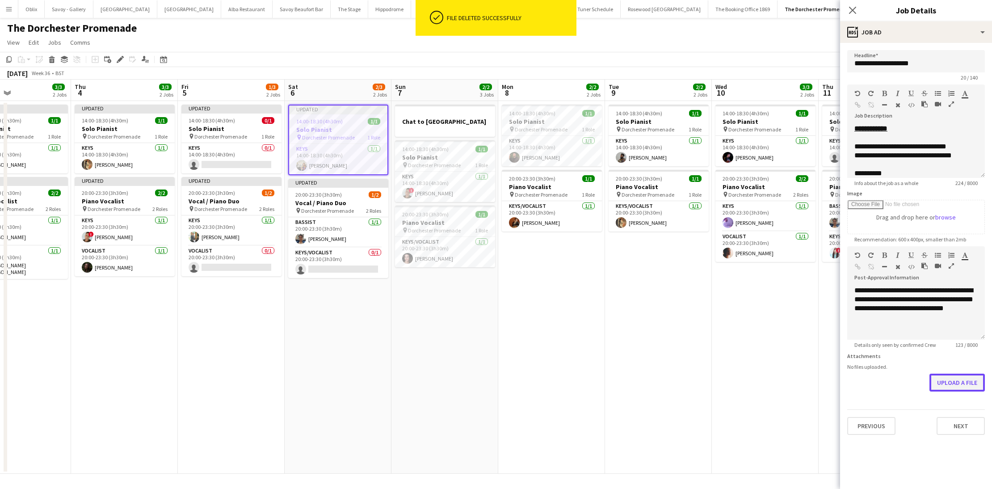
click at [965, 382] on button "Upload a file" at bounding box center [956, 383] width 55 height 18
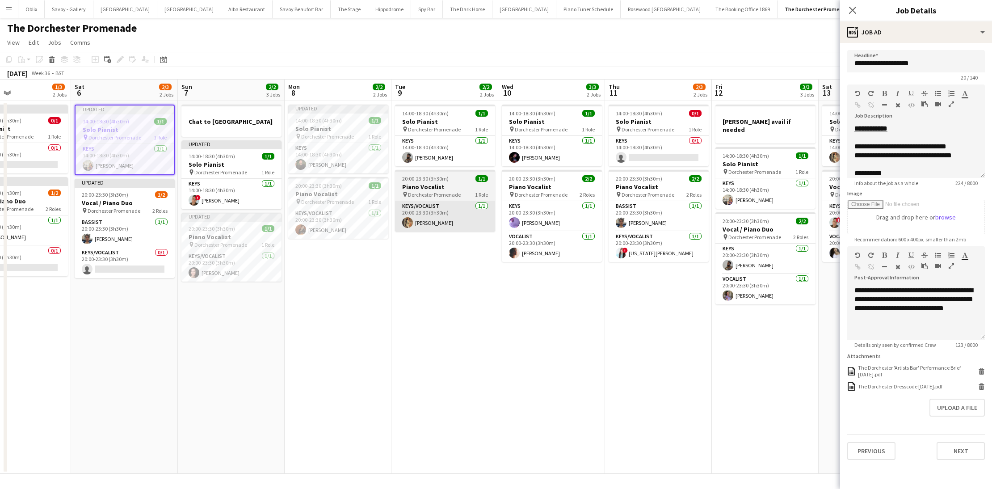
scroll to position [0, 406]
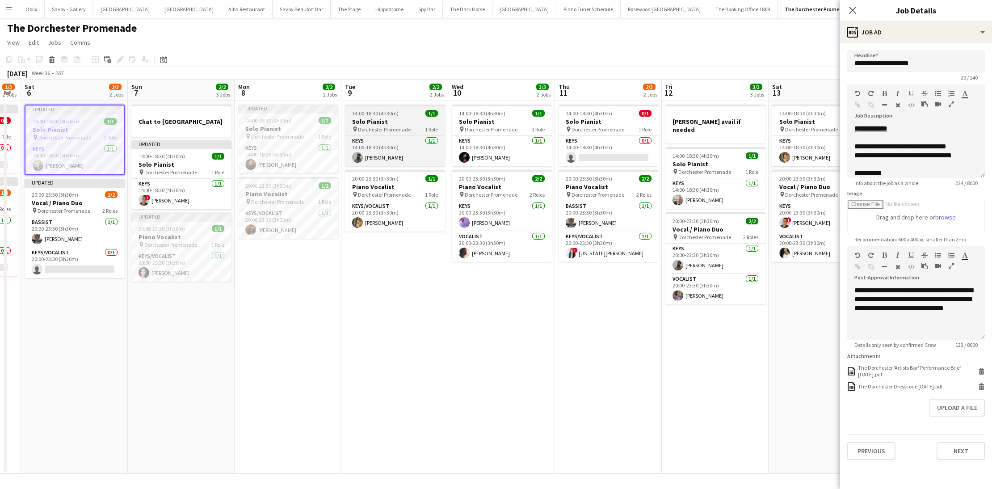
click at [396, 114] on span "14:00-18:30 (4h30m)" at bounding box center [375, 113] width 46 height 7
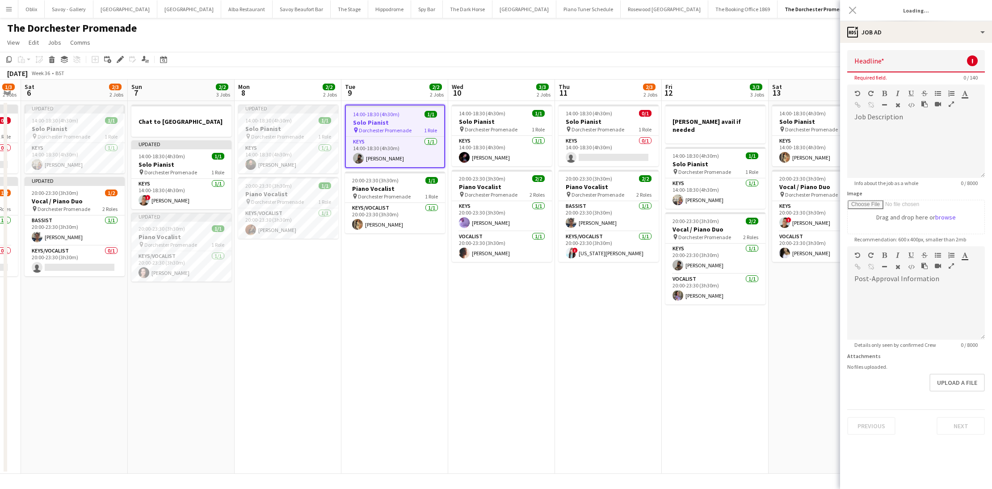
type input "**********"
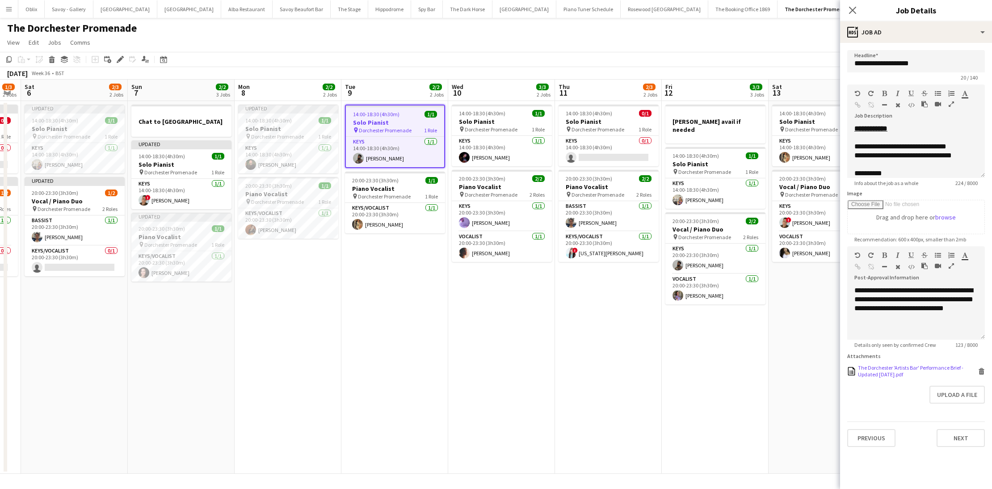
click at [983, 370] on icon "Delete" at bounding box center [981, 371] width 7 height 7
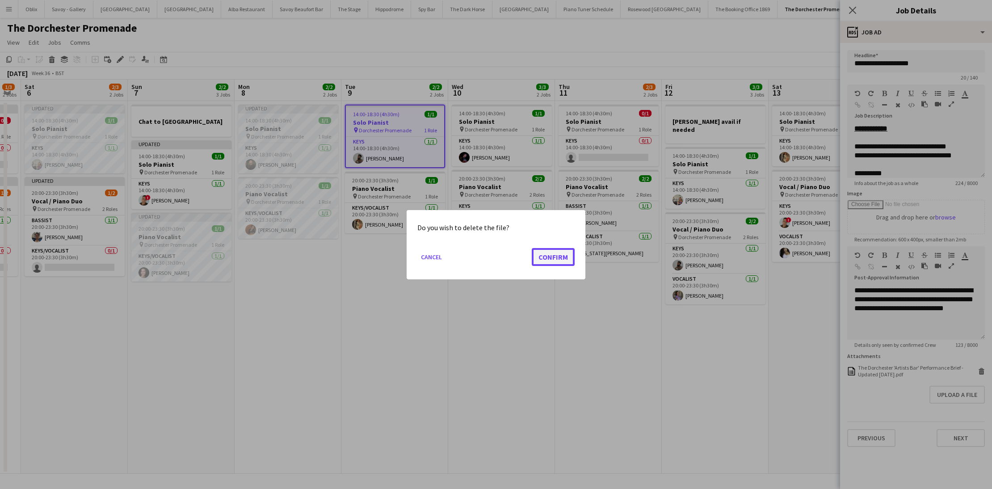
click at [557, 256] on button "Confirm" at bounding box center [553, 257] width 43 height 18
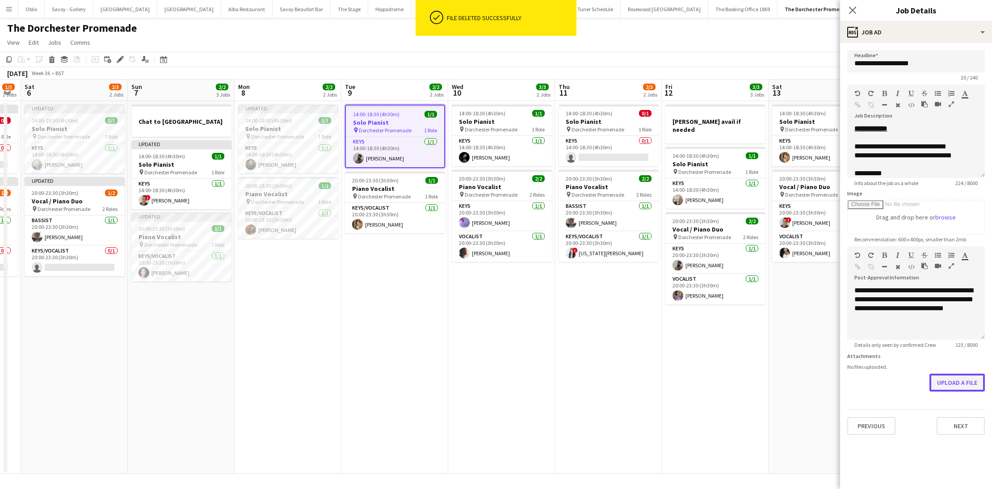
click at [965, 389] on button "Upload a file" at bounding box center [956, 383] width 55 height 18
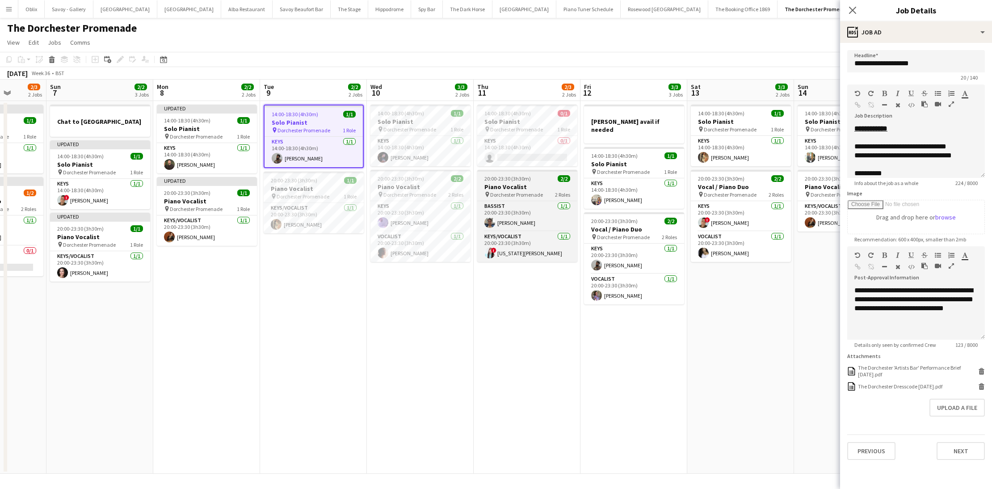
scroll to position [0, 302]
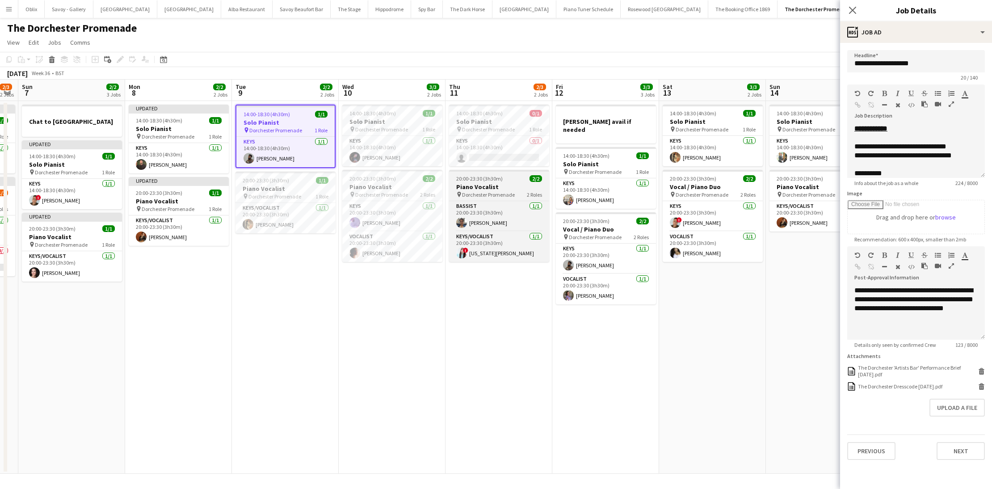
click at [514, 181] on div "20:00-23:30 (3h30m) 2/2" at bounding box center [499, 178] width 100 height 7
type input "**********"
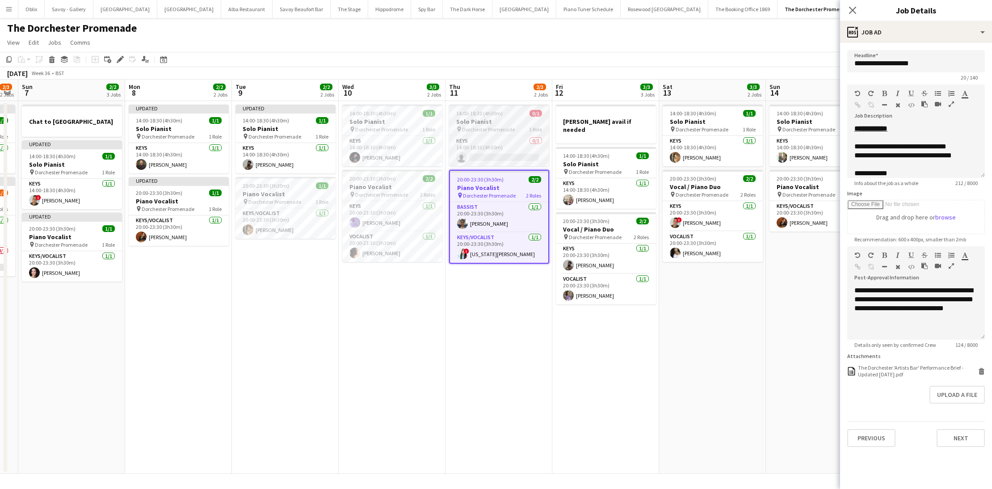
click at [479, 124] on h3 "Solo Pianist" at bounding box center [499, 122] width 100 height 8
type input "**********"
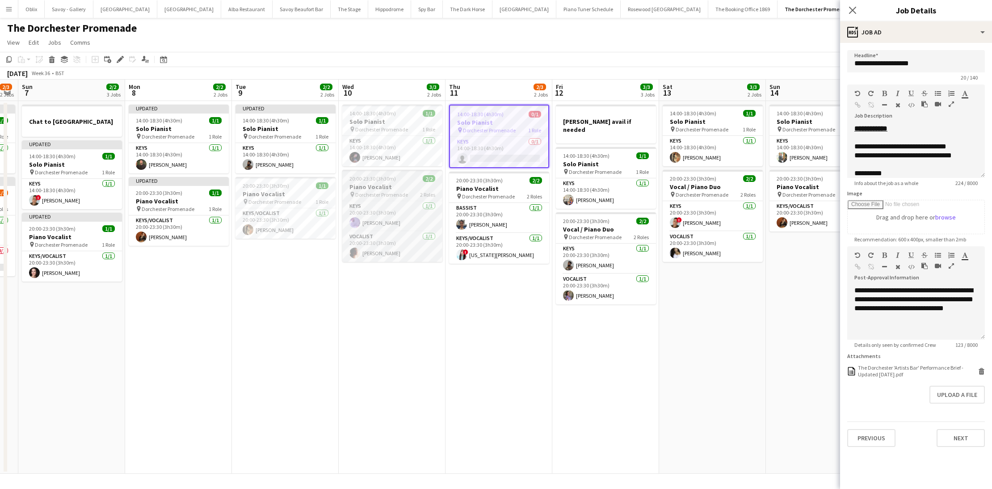
click at [411, 179] on div "20:00-23:30 (3h30m) 2/2" at bounding box center [392, 178] width 100 height 7
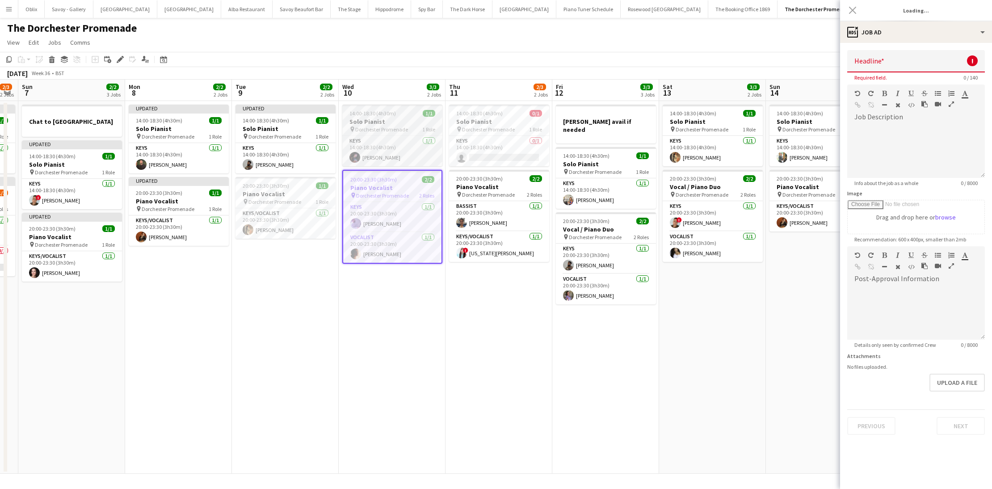
type input "**********"
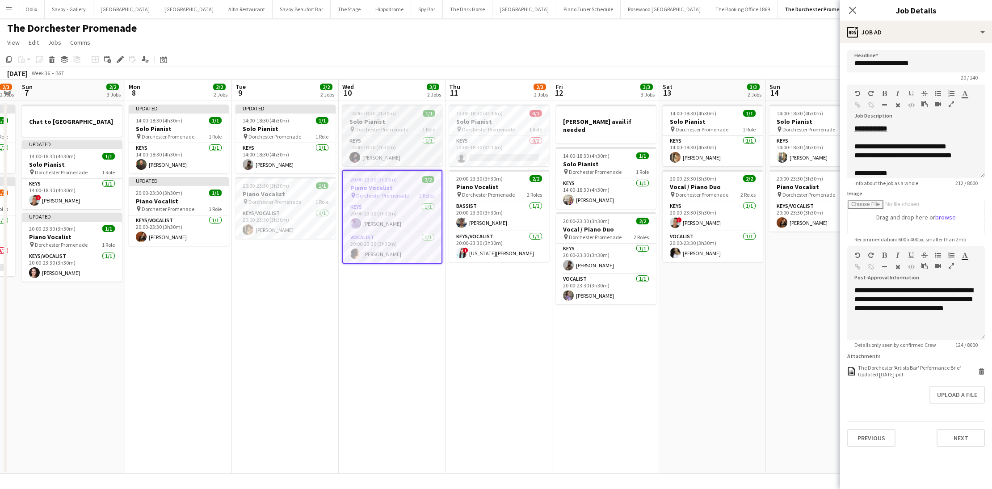
click at [403, 114] on div "14:00-18:30 (4h30m) 1/1" at bounding box center [392, 113] width 100 height 7
type input "**********"
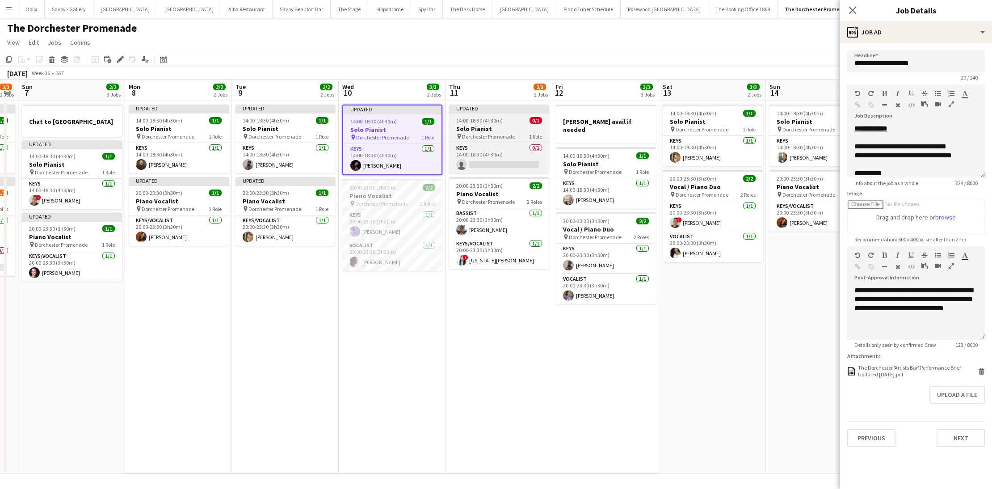
click at [493, 123] on span "14:00-18:30 (4h30m)" at bounding box center [479, 120] width 46 height 7
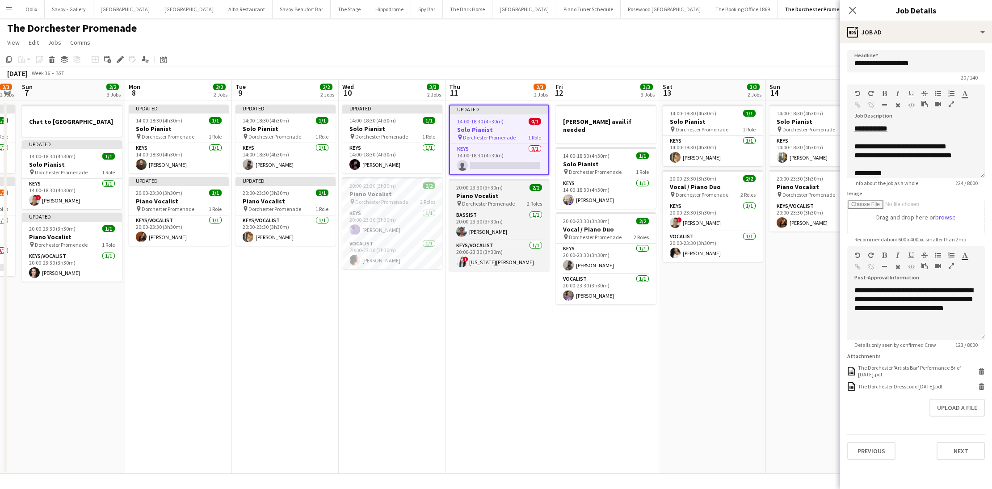
click at [477, 194] on h3 "Piano Vocalist" at bounding box center [499, 196] width 100 height 8
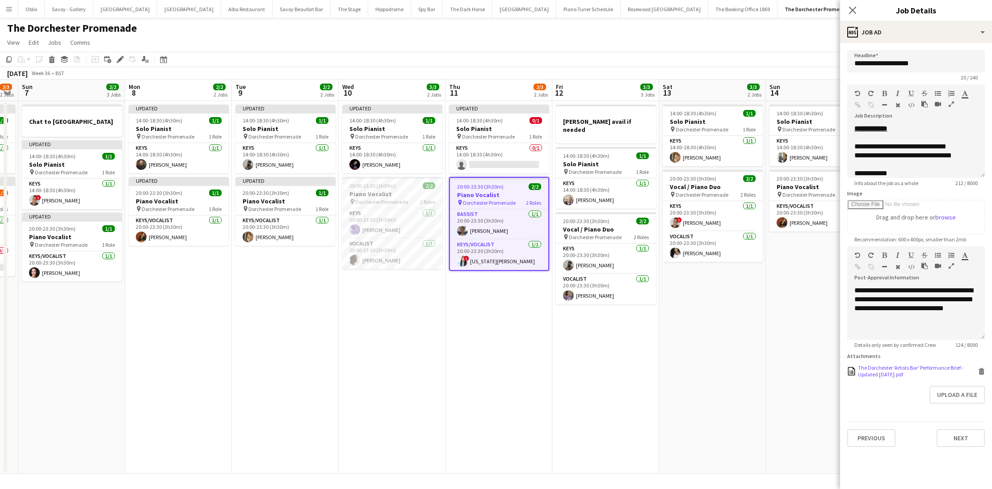
click at [984, 373] on icon "Delete" at bounding box center [981, 371] width 7 height 7
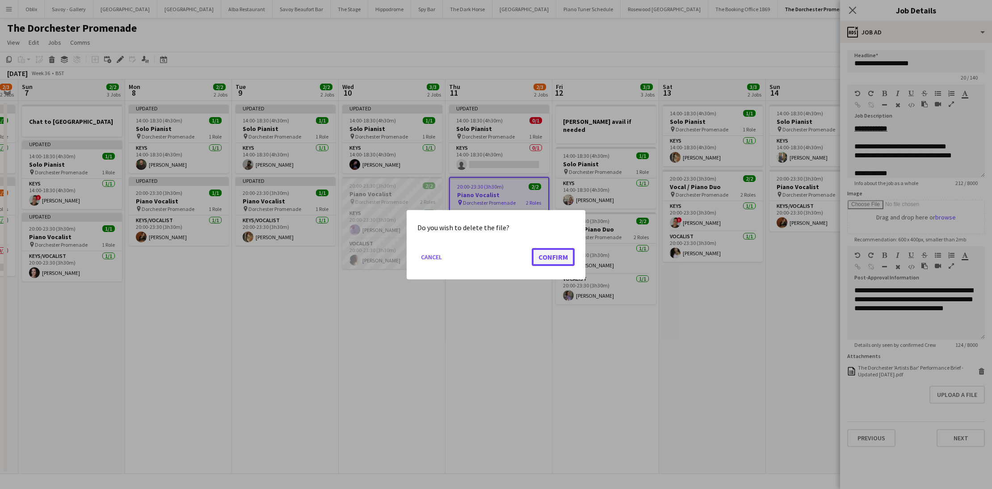
click at [534, 252] on button "Confirm" at bounding box center [553, 257] width 43 height 18
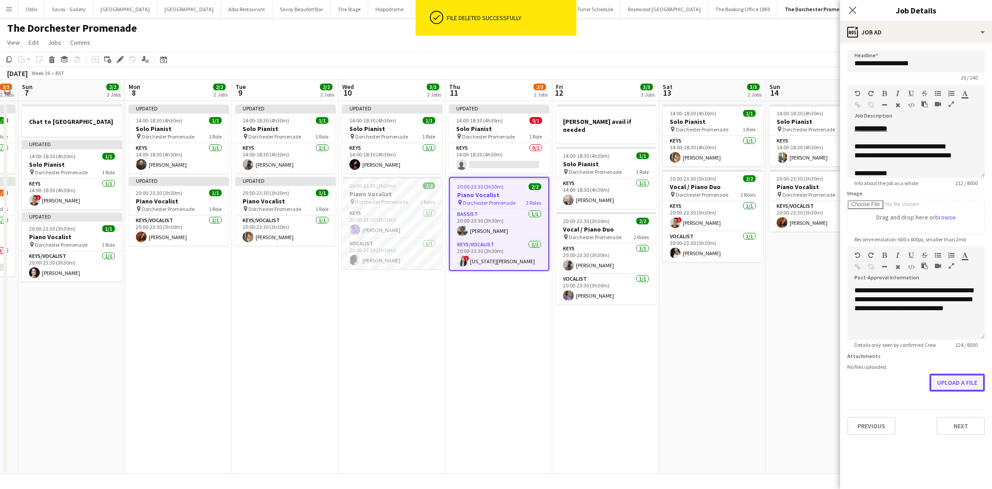
click at [968, 387] on button "Upload a file" at bounding box center [956, 383] width 55 height 18
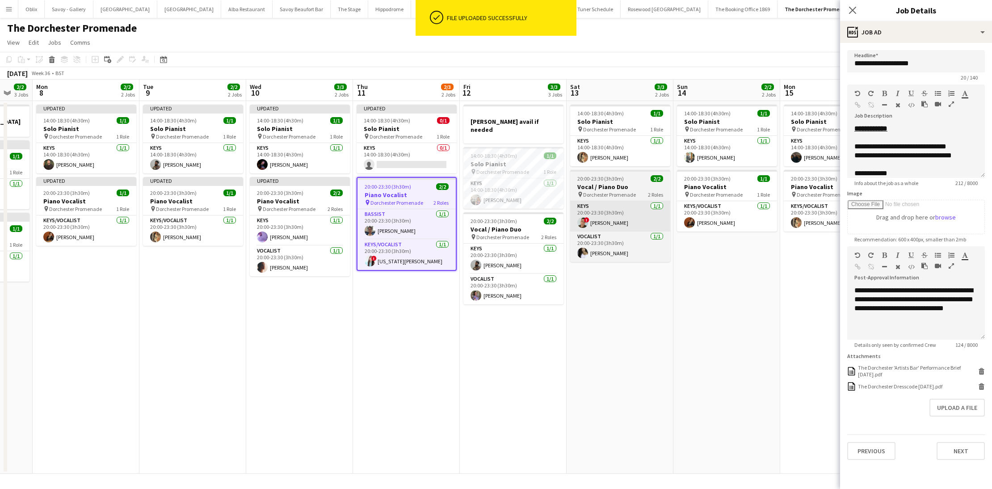
scroll to position [0, 395]
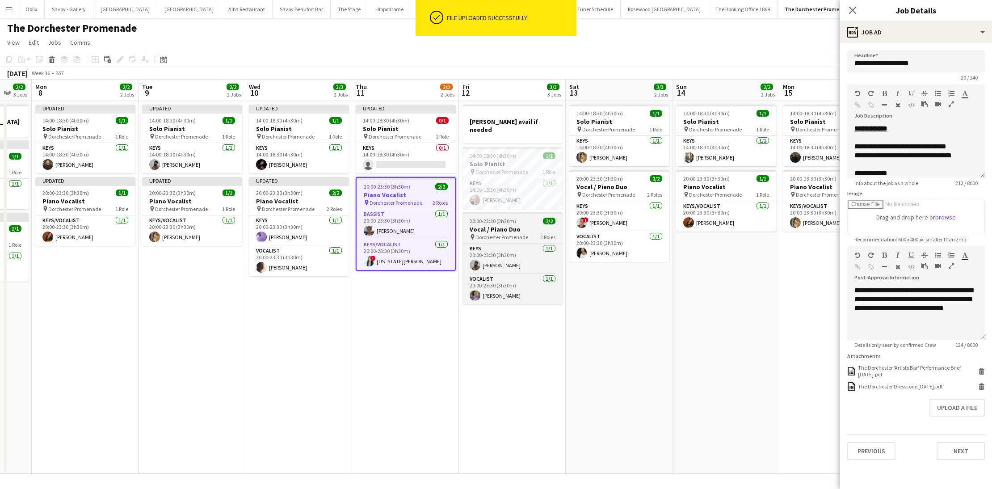
click at [527, 225] on h3 "Vocal / Piano Duo" at bounding box center [512, 229] width 100 height 8
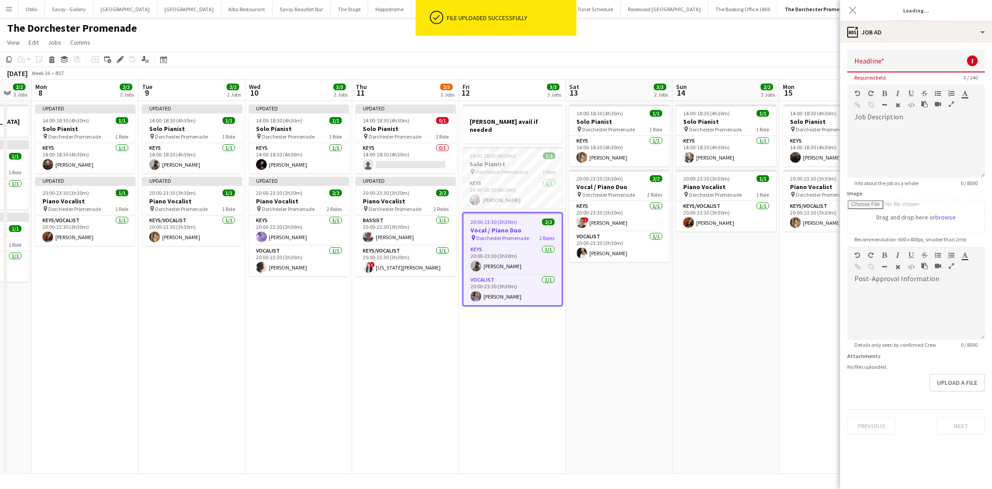
type input "**********"
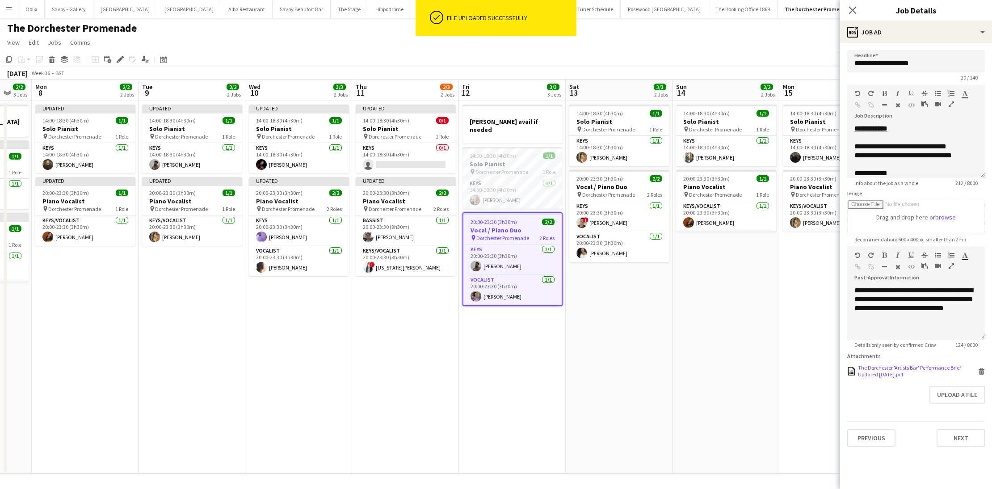
click at [980, 370] on icon "Delete" at bounding box center [981, 371] width 7 height 7
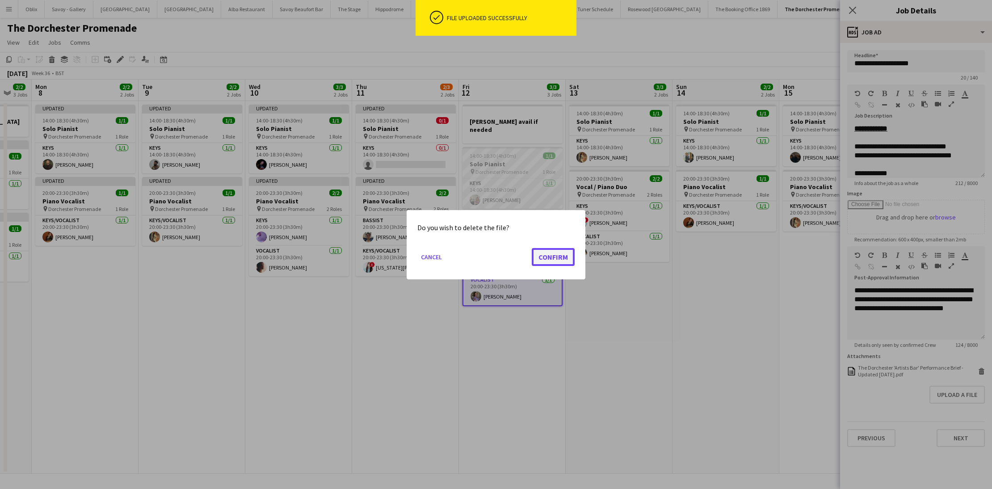
click at [551, 252] on button "Confirm" at bounding box center [553, 257] width 43 height 18
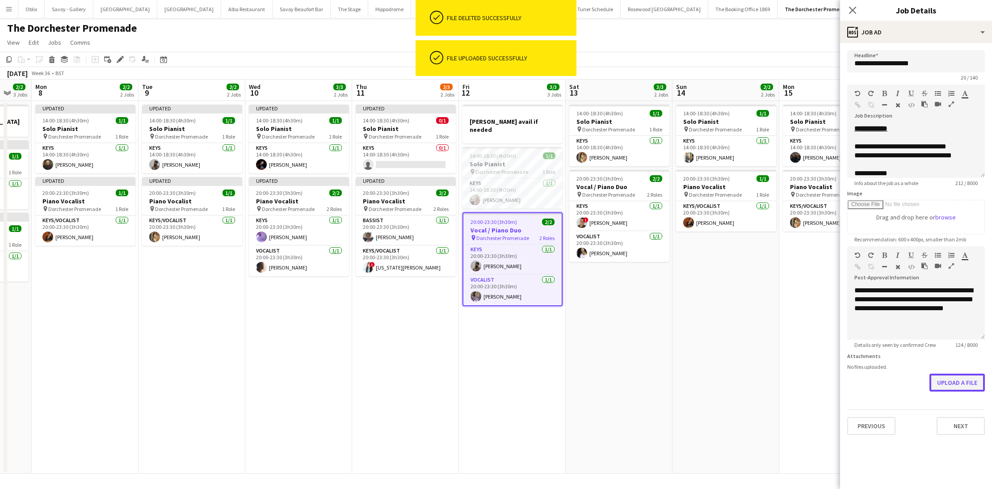
click at [952, 378] on button "Upload a file" at bounding box center [956, 383] width 55 height 18
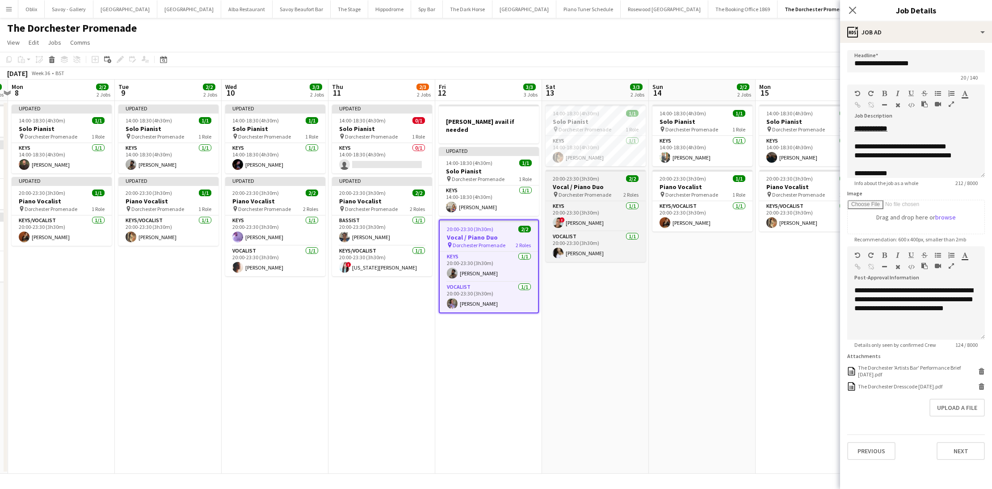
scroll to position [0, 417]
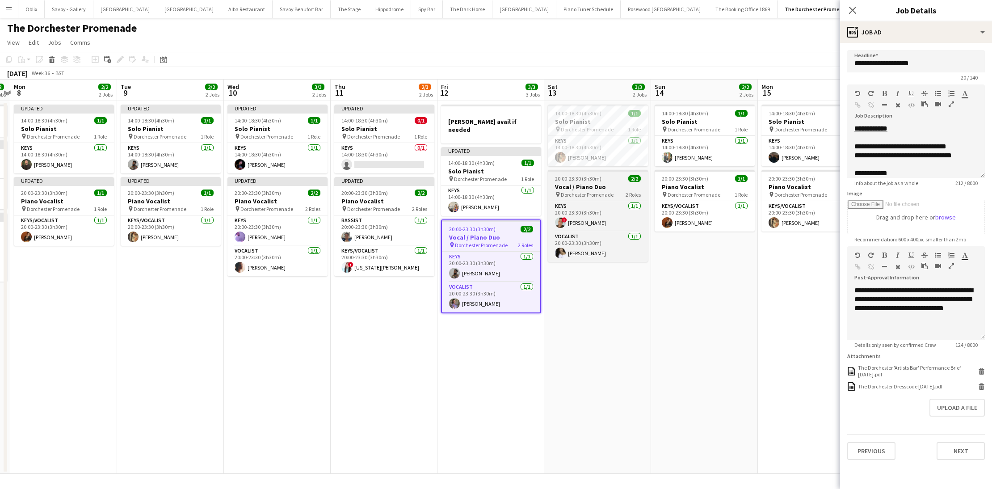
click at [602, 189] on h3 "Vocal / Piano Duo" at bounding box center [598, 187] width 100 height 8
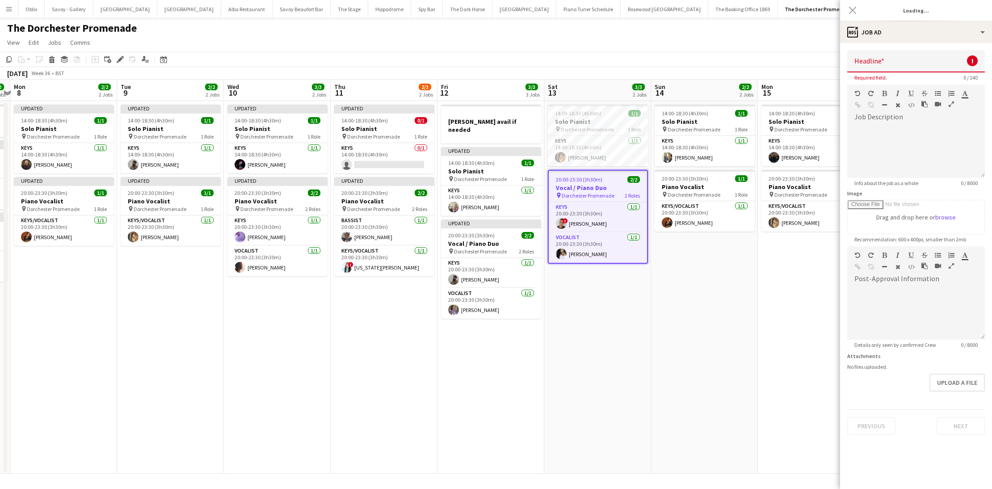
type input "**********"
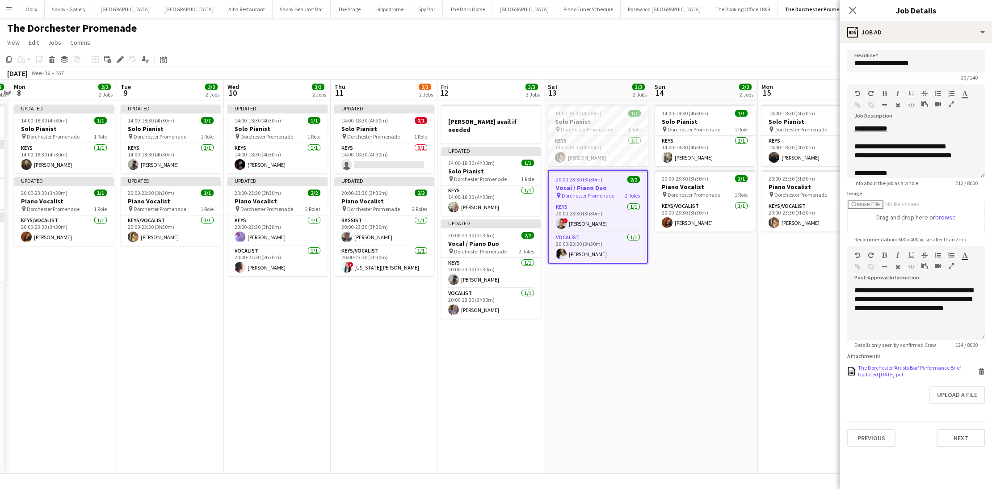
click at [981, 371] on icon at bounding box center [981, 372] width 4 height 4
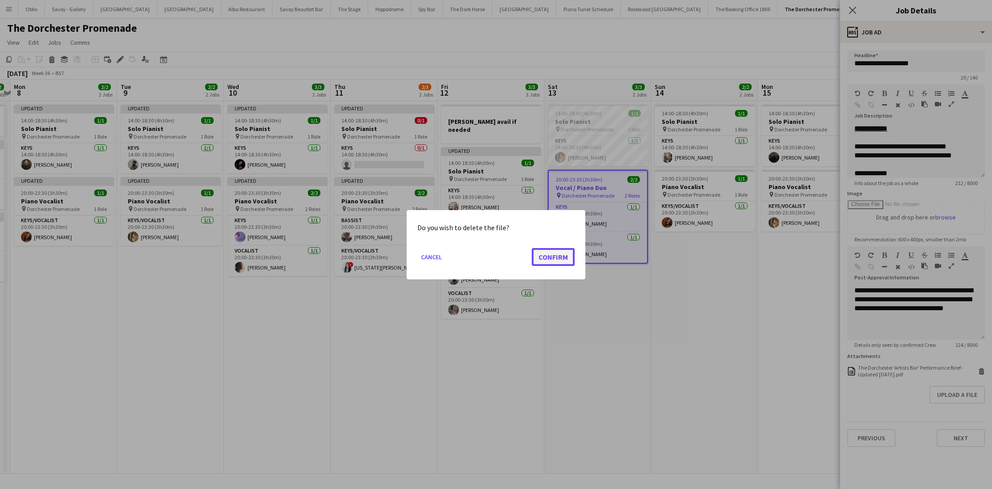
click at [552, 260] on button "Confirm" at bounding box center [553, 257] width 43 height 18
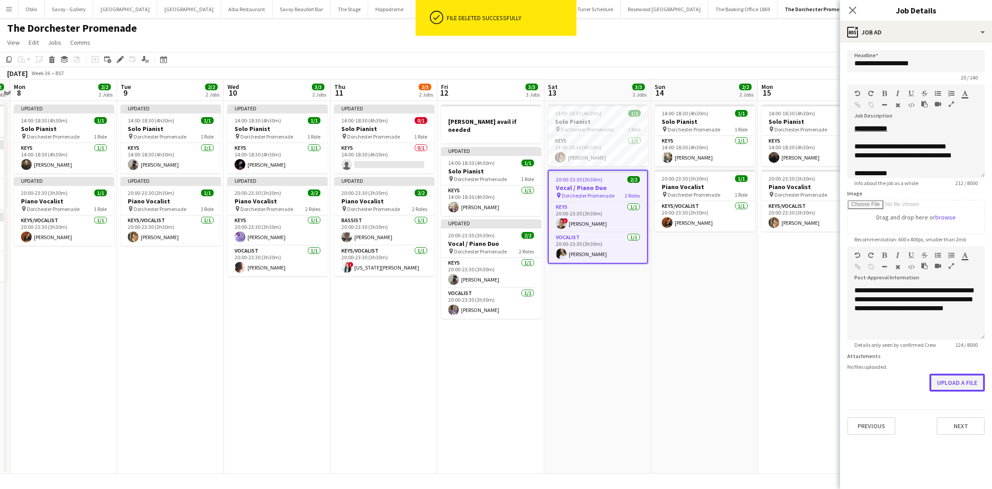
click at [955, 383] on button "Upload a file" at bounding box center [956, 383] width 55 height 18
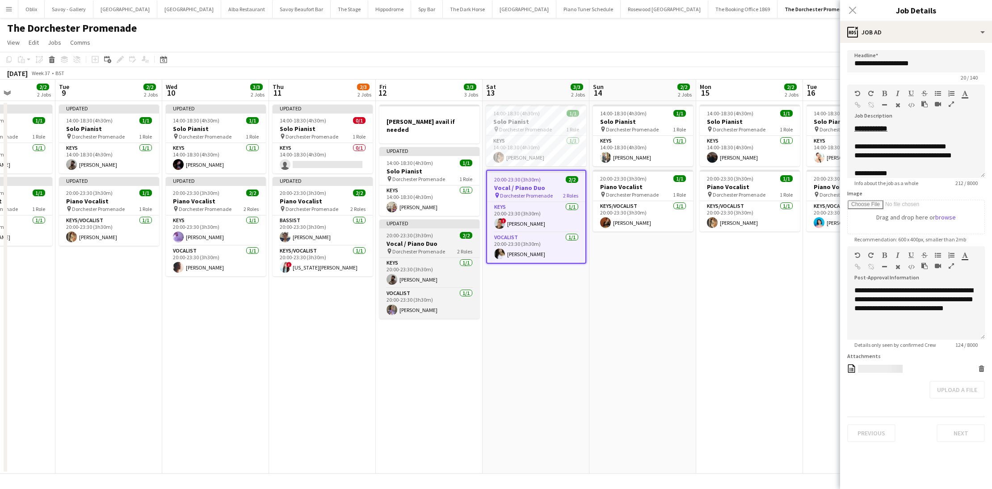
scroll to position [0, 294]
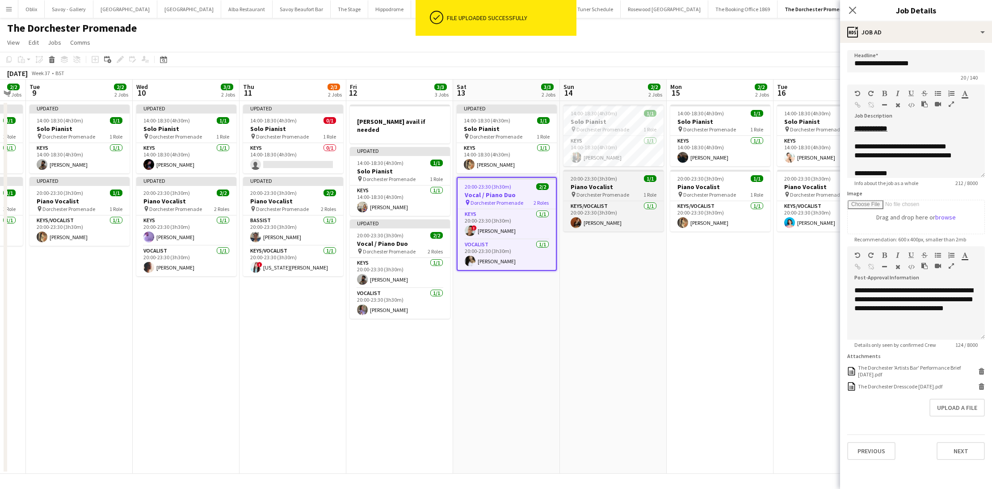
click at [623, 193] on span "Dorchester Promenade" at bounding box center [602, 194] width 53 height 7
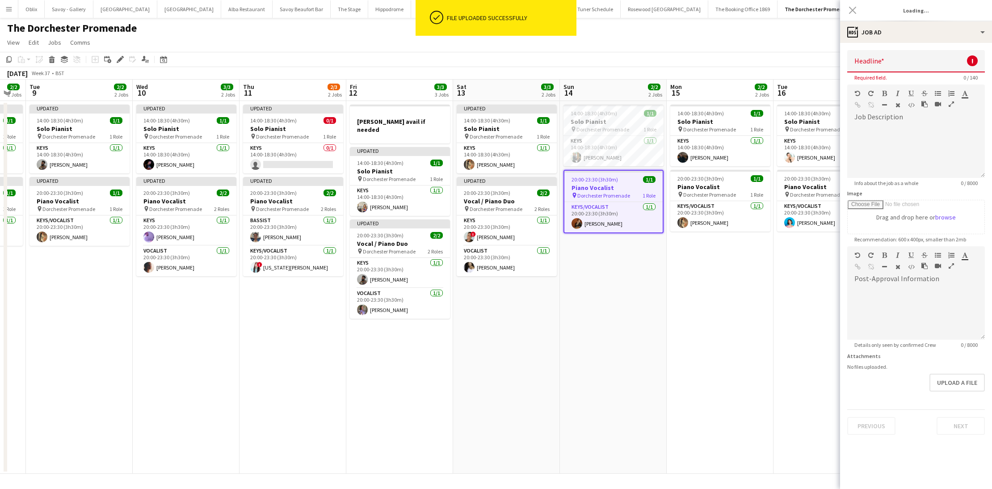
type input "**********"
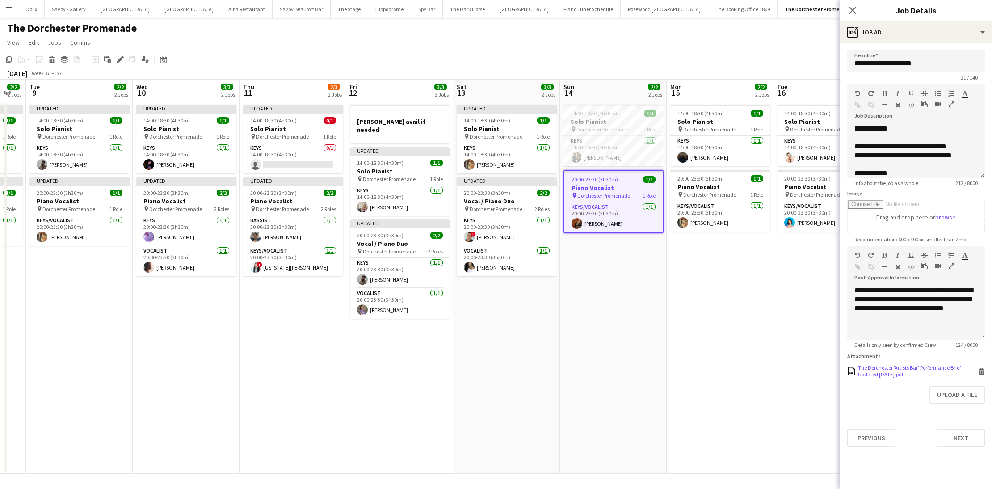
click at [982, 372] on icon at bounding box center [981, 372] width 4 height 4
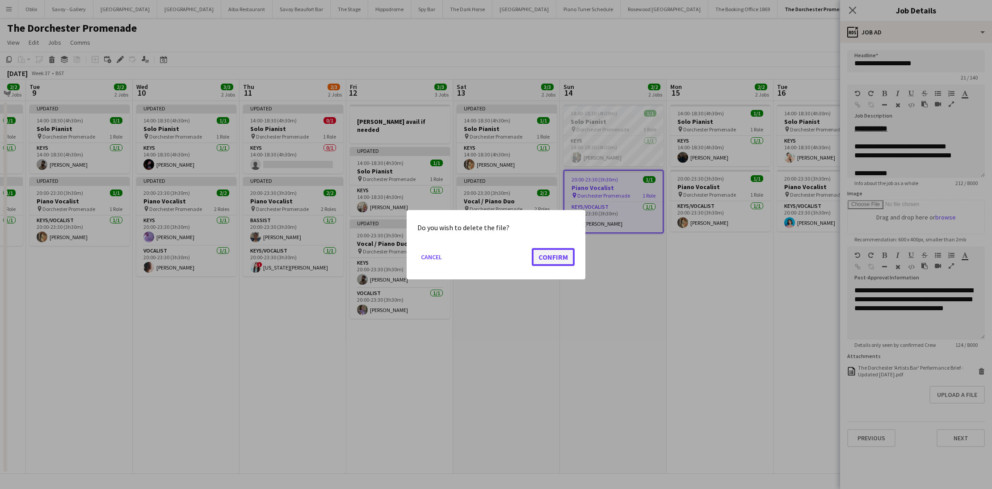
click at [550, 256] on button "Confirm" at bounding box center [553, 257] width 43 height 18
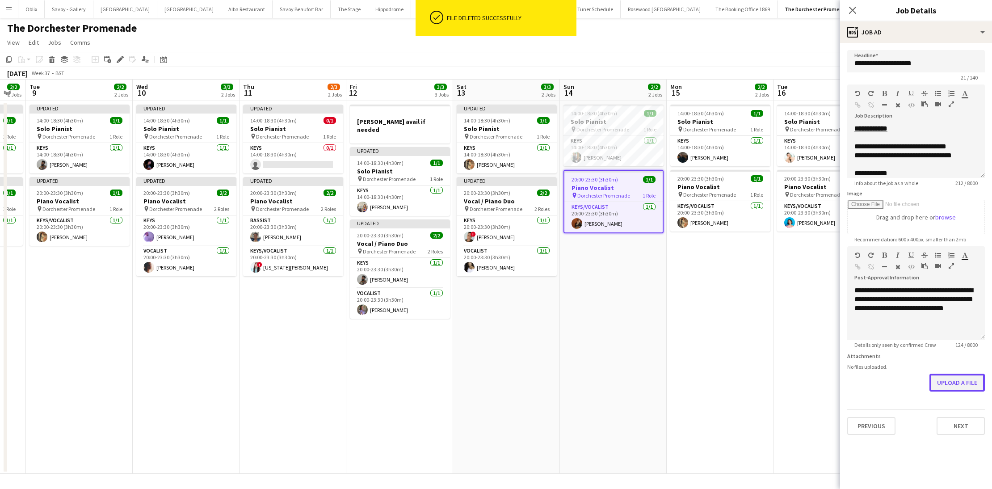
click at [958, 378] on button "Upload a file" at bounding box center [956, 383] width 55 height 18
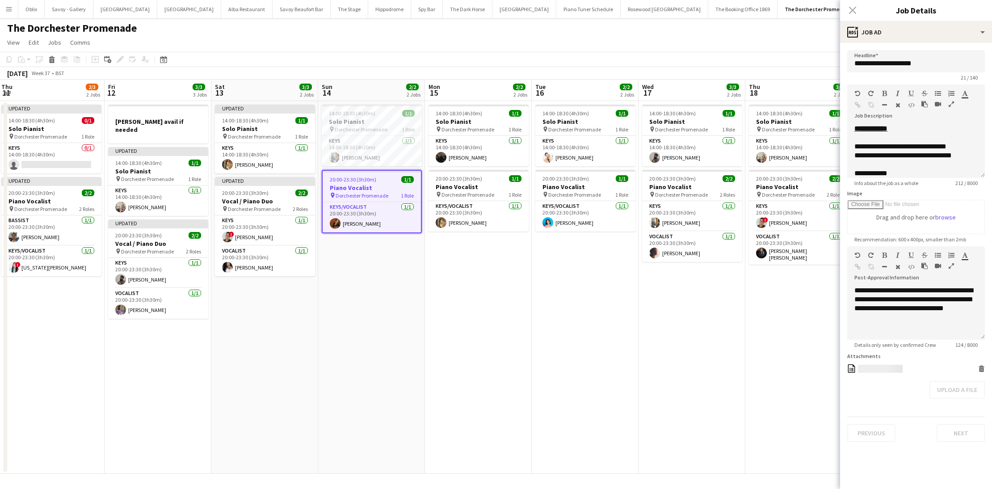
scroll to position [0, 341]
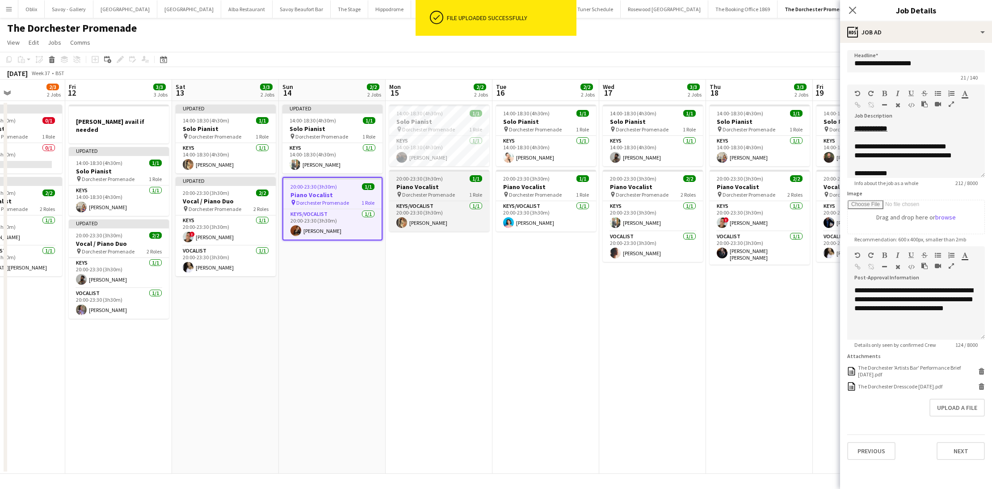
click at [444, 189] on h3 "Piano Vocalist" at bounding box center [439, 187] width 100 height 8
type input "**********"
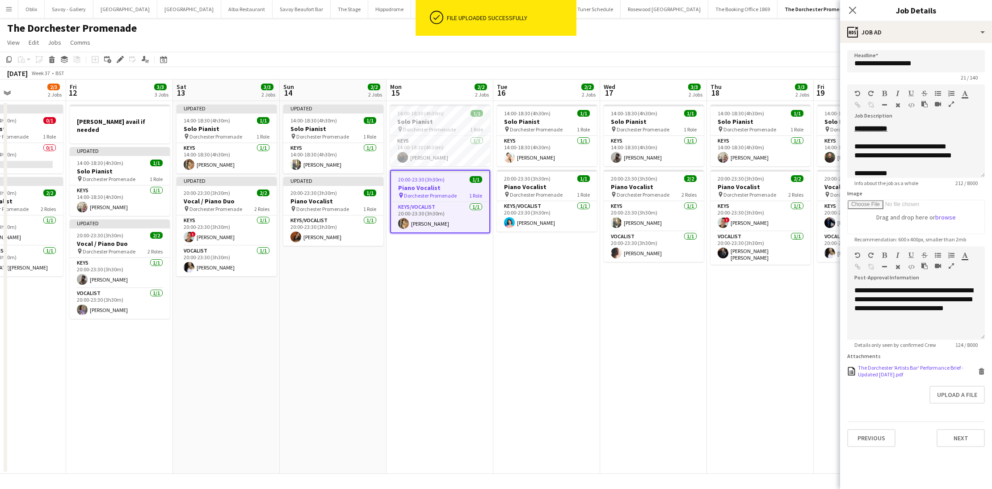
click at [984, 369] on icon at bounding box center [982, 369] width 6 height 2
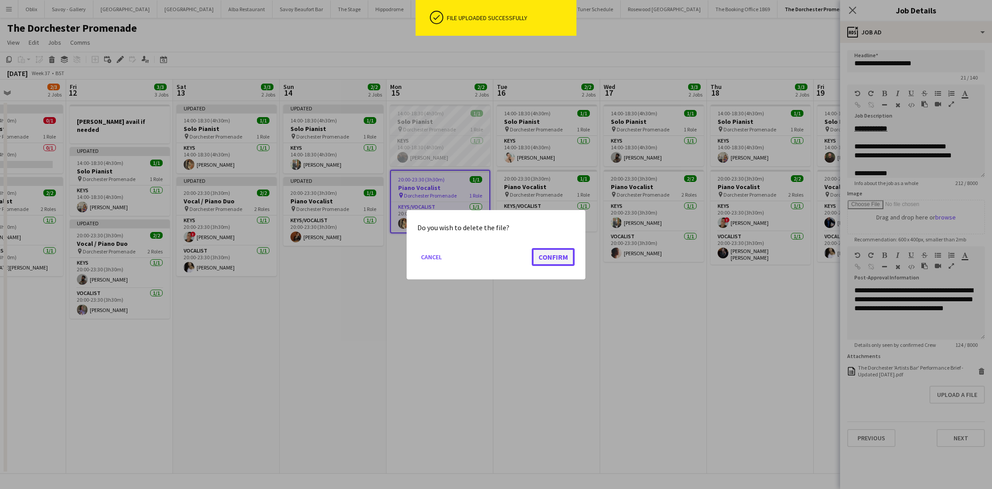
click at [548, 255] on button "Confirm" at bounding box center [553, 257] width 43 height 18
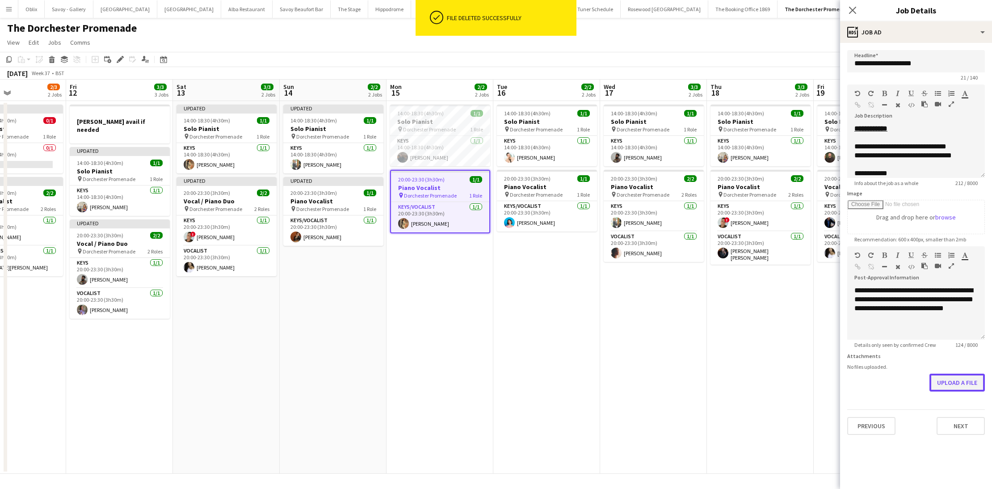
click at [969, 387] on button "Upload a file" at bounding box center [956, 383] width 55 height 18
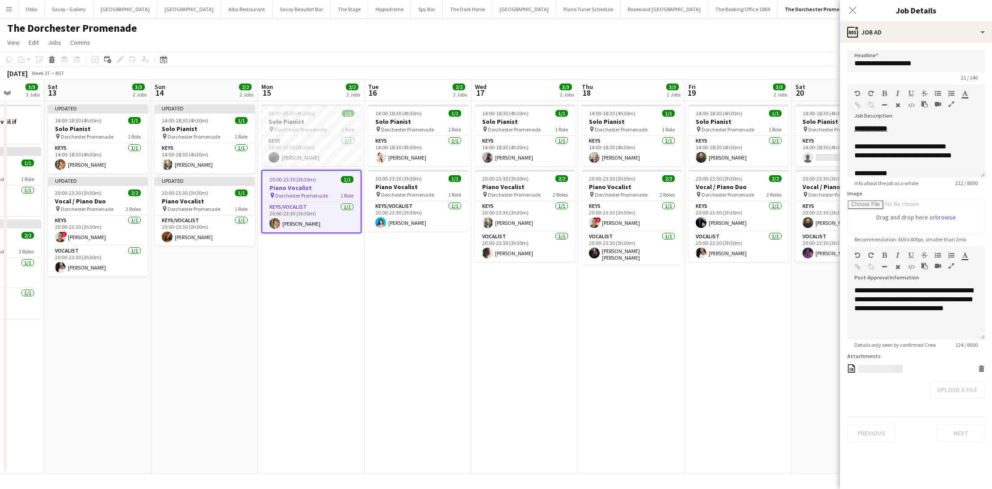
scroll to position [0, 278]
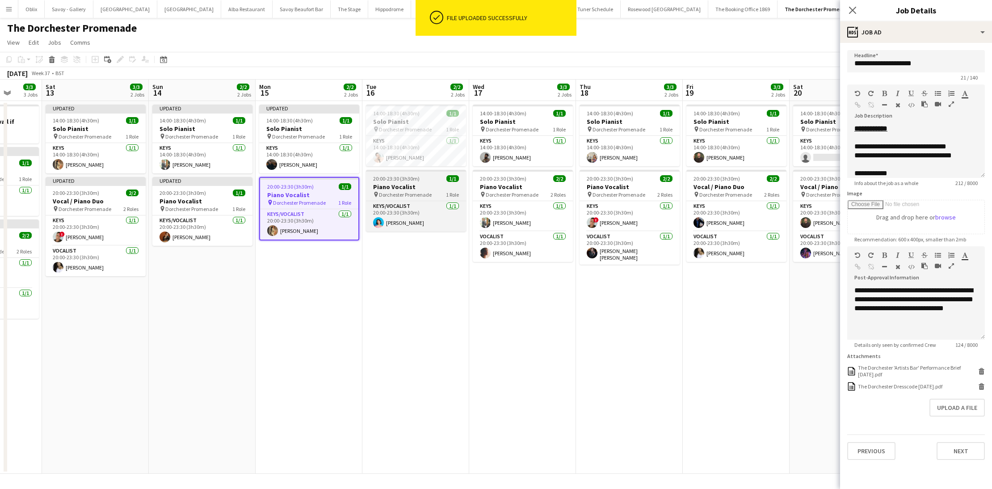
click at [434, 191] on div "pin Dorchester Promenade 1 Role" at bounding box center [416, 194] width 100 height 7
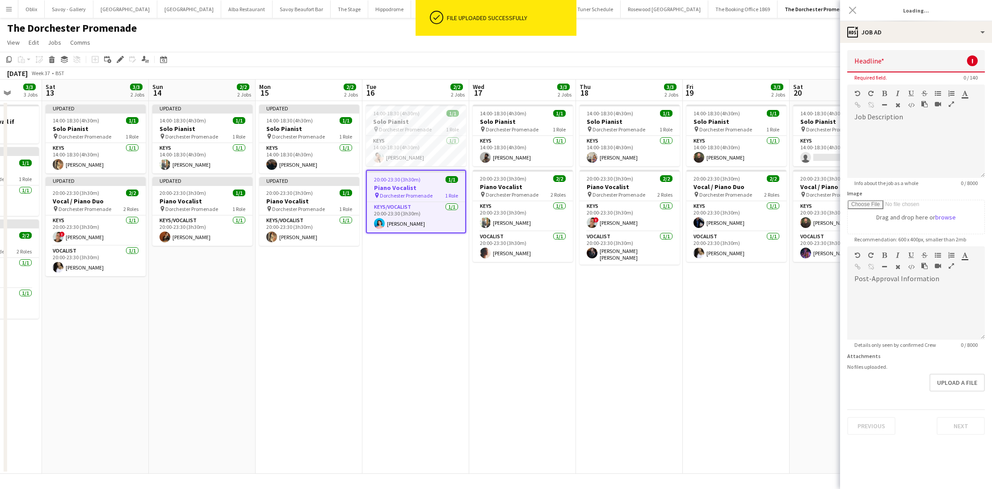
type input "**********"
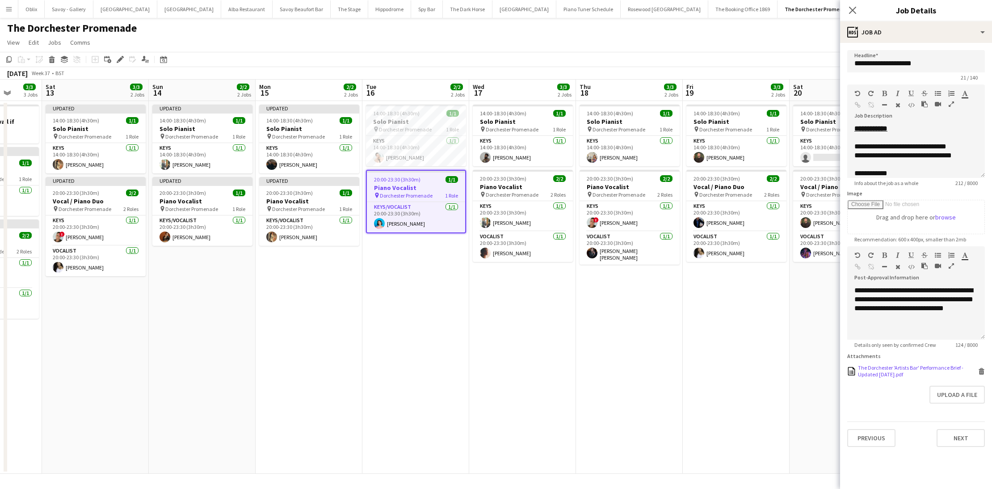
click at [981, 369] on icon at bounding box center [982, 369] width 6 height 2
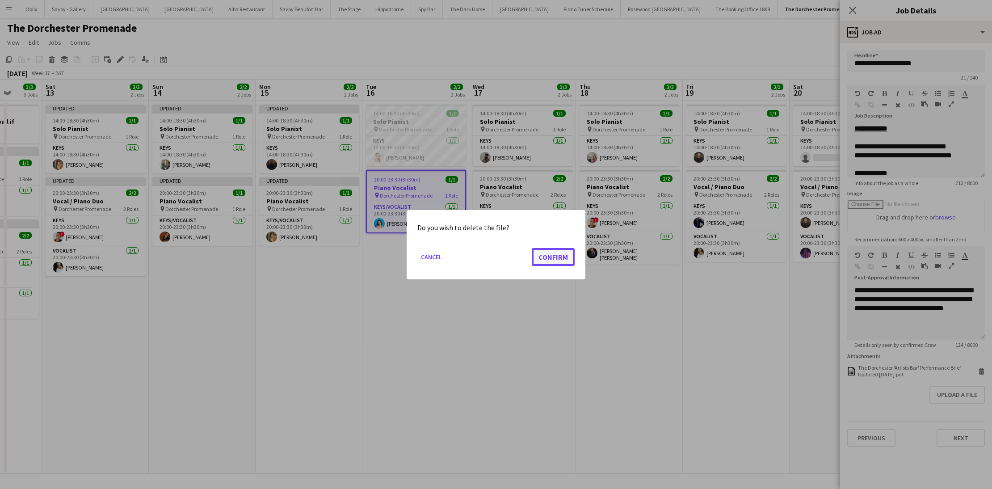
click at [550, 259] on button "Confirm" at bounding box center [553, 257] width 43 height 18
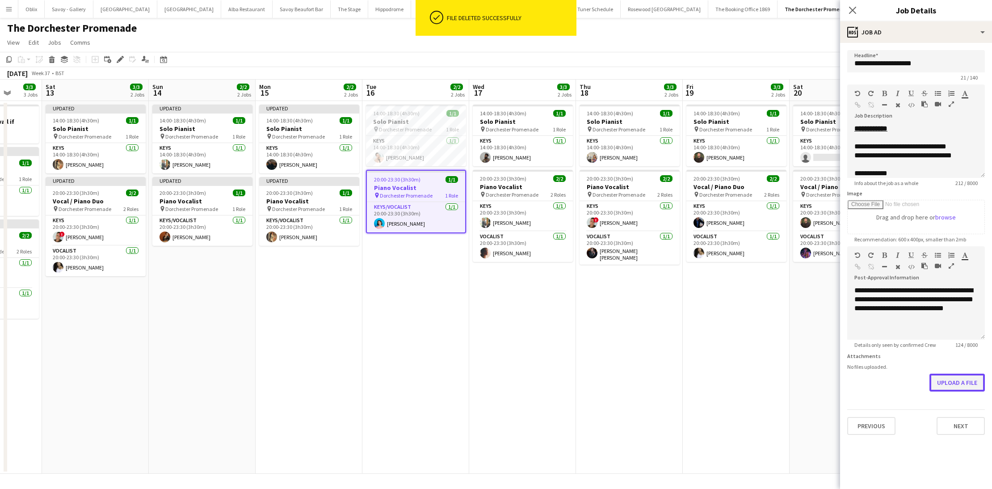
click at [949, 386] on button "Upload a file" at bounding box center [956, 383] width 55 height 18
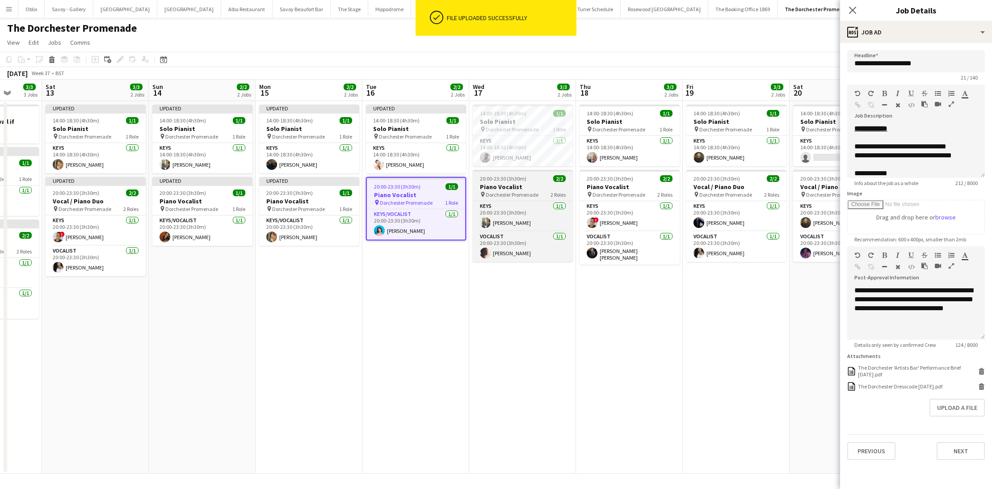
click at [492, 175] on span "20:00-23:30 (3h30m)" at bounding box center [503, 178] width 46 height 7
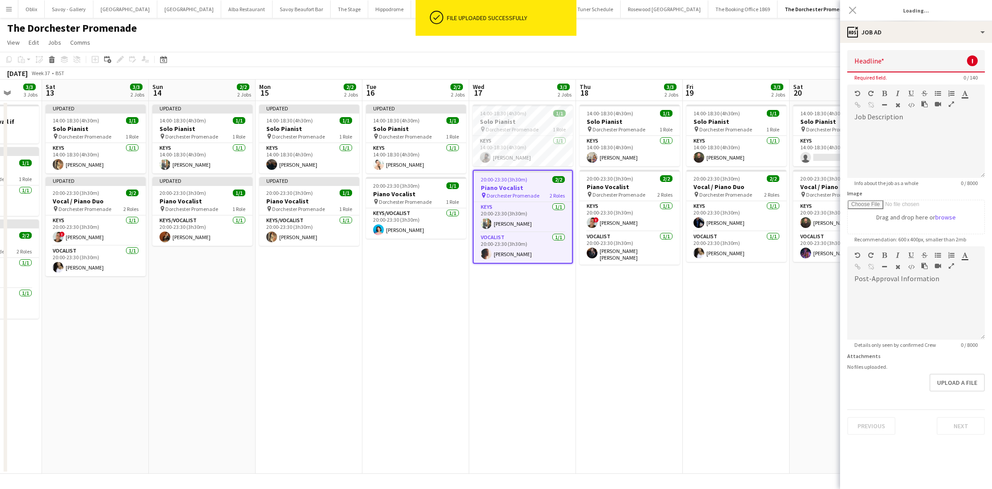
type input "**********"
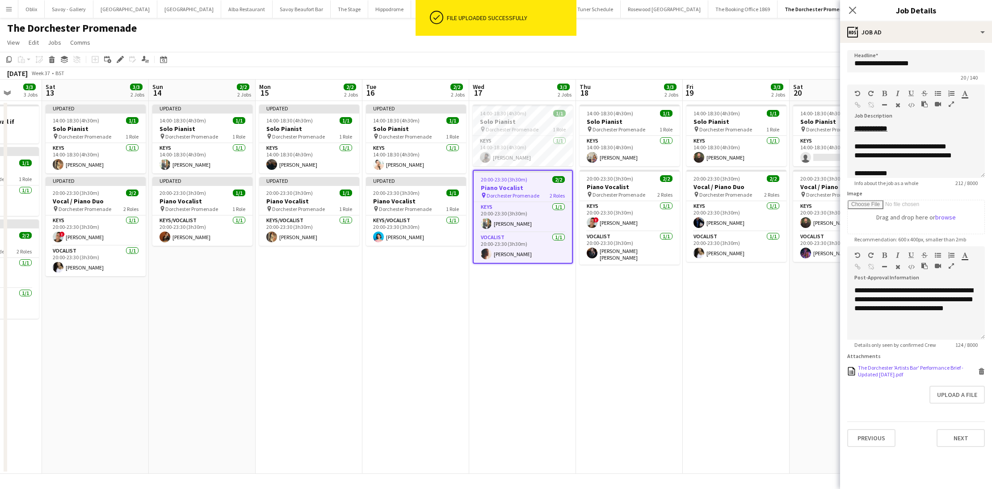
click at [981, 371] on icon at bounding box center [981, 372] width 4 height 4
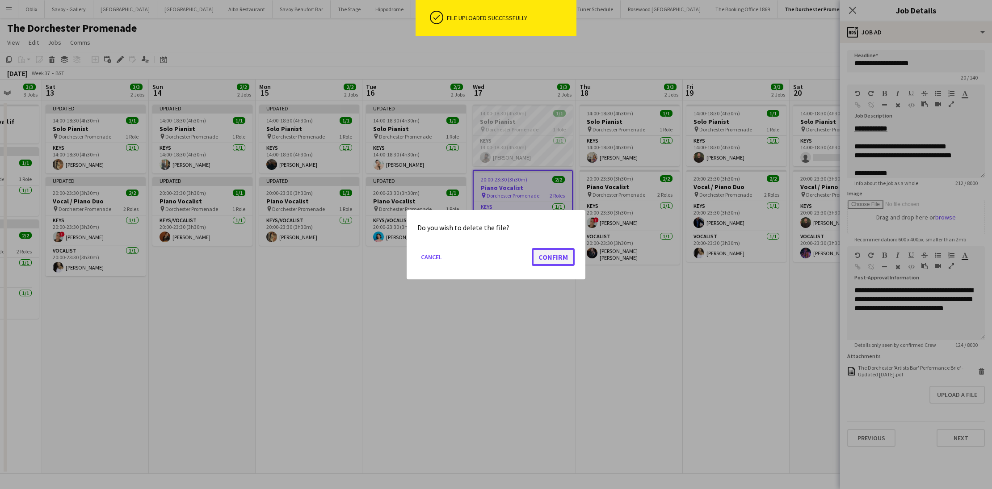
click at [559, 261] on button "Confirm" at bounding box center [553, 257] width 43 height 18
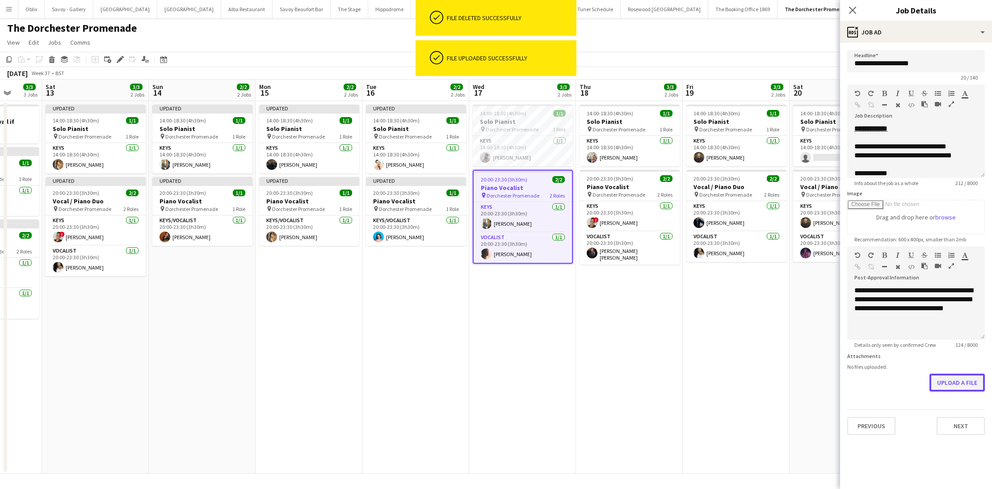
click at [963, 388] on button "Upload a file" at bounding box center [956, 383] width 55 height 18
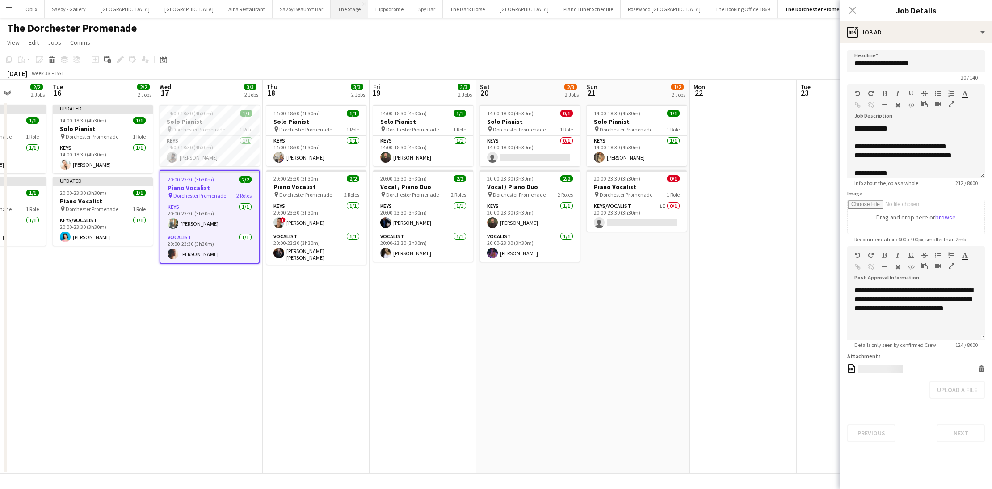
scroll to position [0, 380]
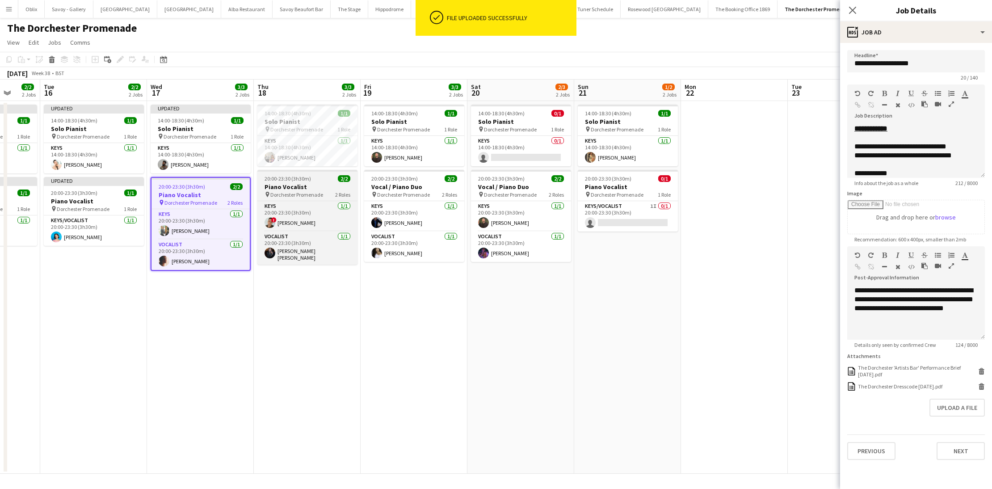
click at [321, 187] on h3 "Piano Vocalist" at bounding box center [307, 187] width 100 height 8
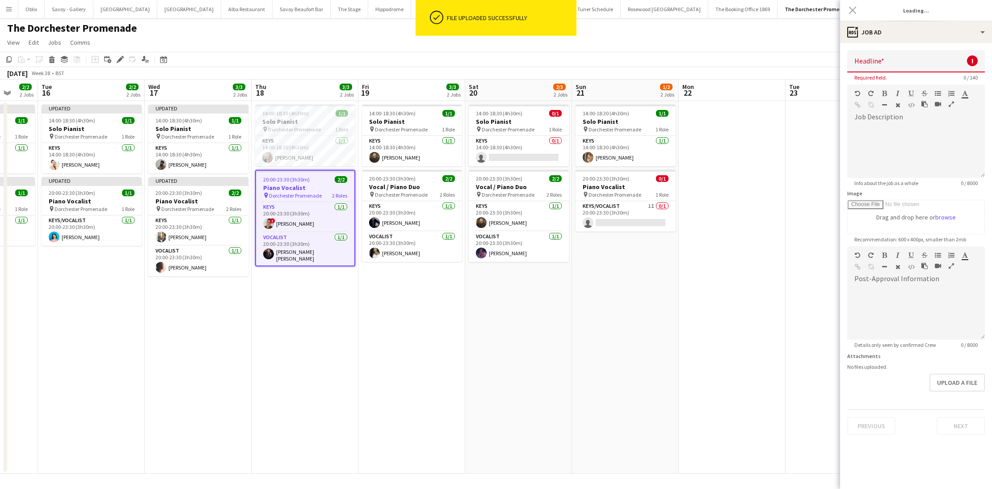
type input "**********"
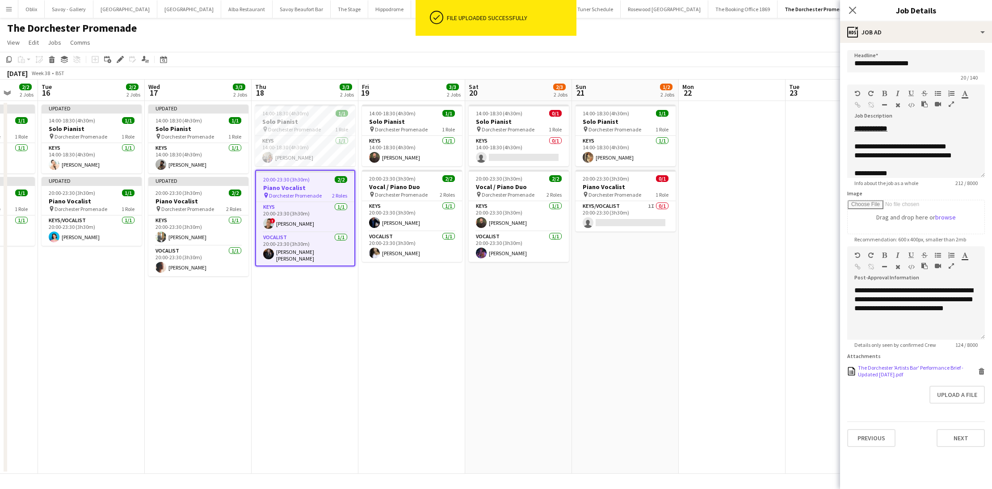
click at [983, 372] on icon at bounding box center [981, 372] width 4 height 4
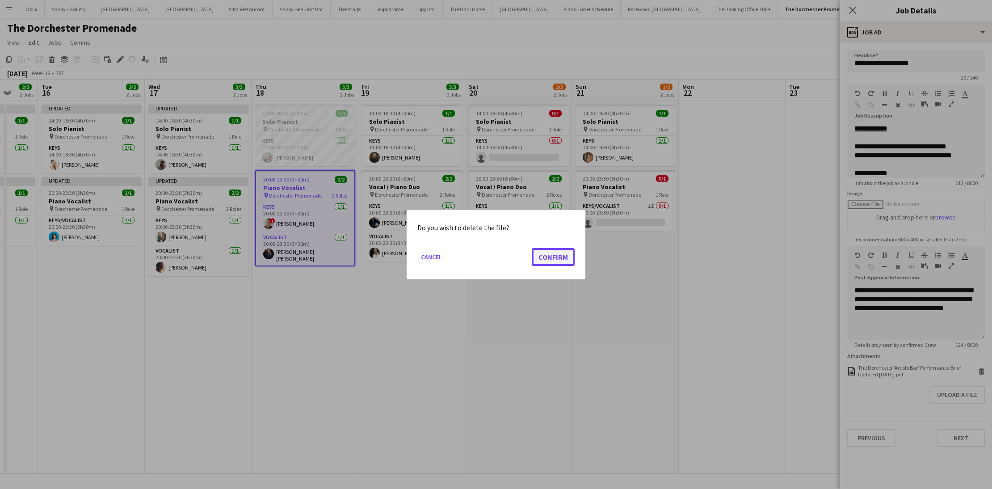
click at [541, 253] on button "Confirm" at bounding box center [553, 257] width 43 height 18
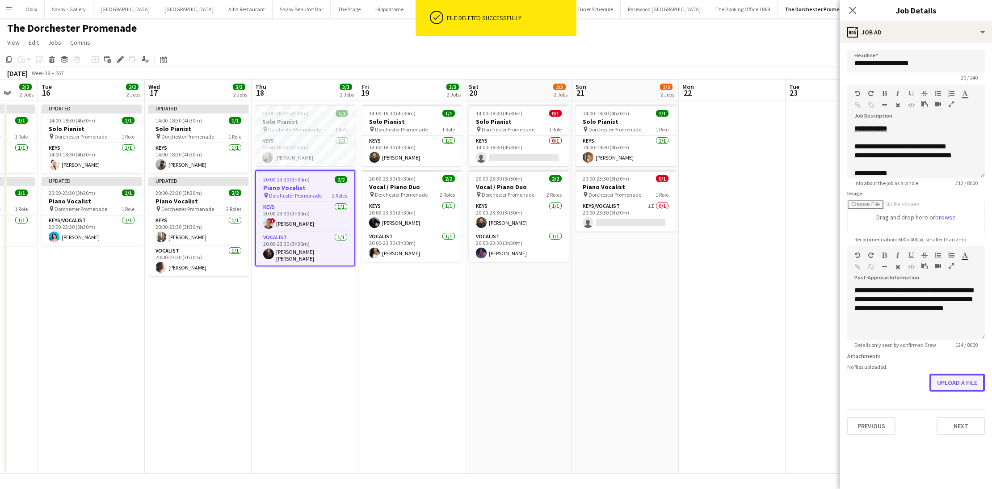
click at [968, 385] on button "Upload a file" at bounding box center [956, 383] width 55 height 18
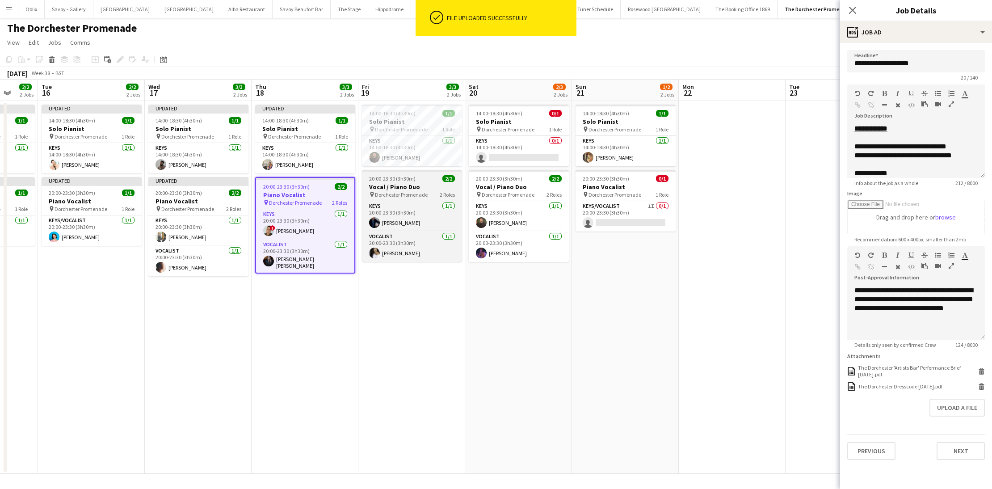
click at [405, 191] on span "Dorchester Promenade" at bounding box center [401, 194] width 53 height 7
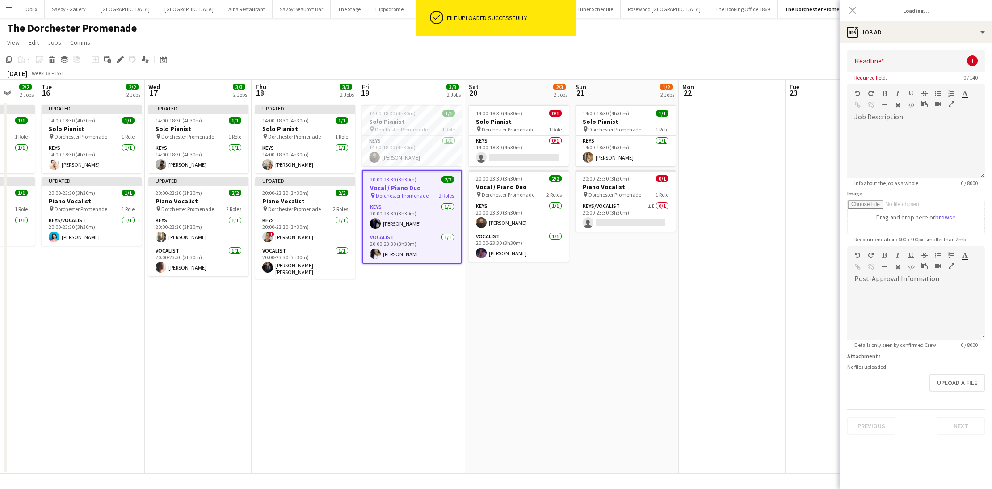
type input "**********"
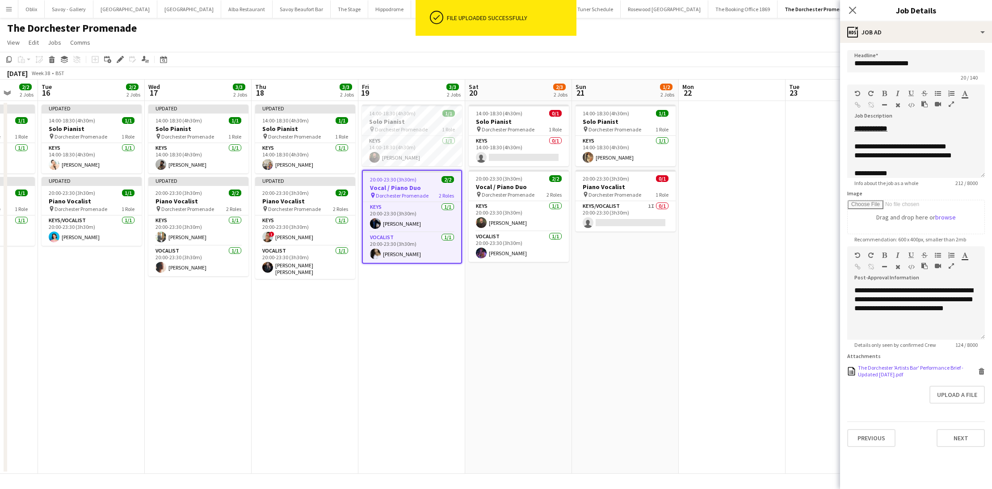
click at [981, 369] on icon at bounding box center [982, 369] width 6 height 2
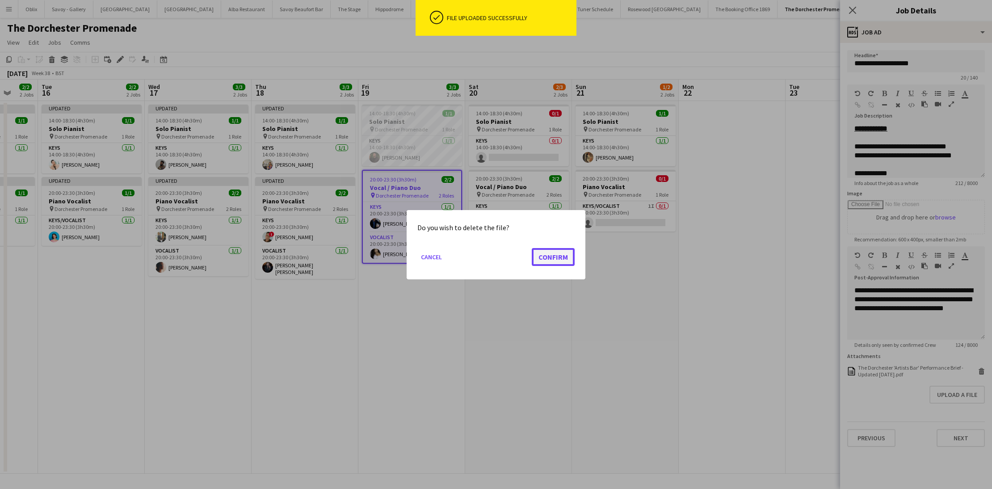
click at [543, 255] on button "Confirm" at bounding box center [553, 257] width 43 height 18
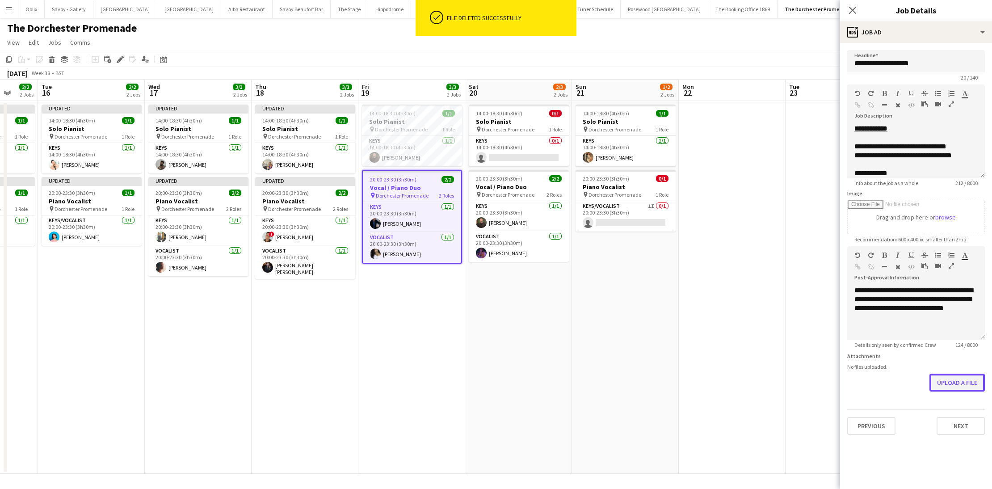
click at [979, 387] on button "Upload a file" at bounding box center [956, 383] width 55 height 18
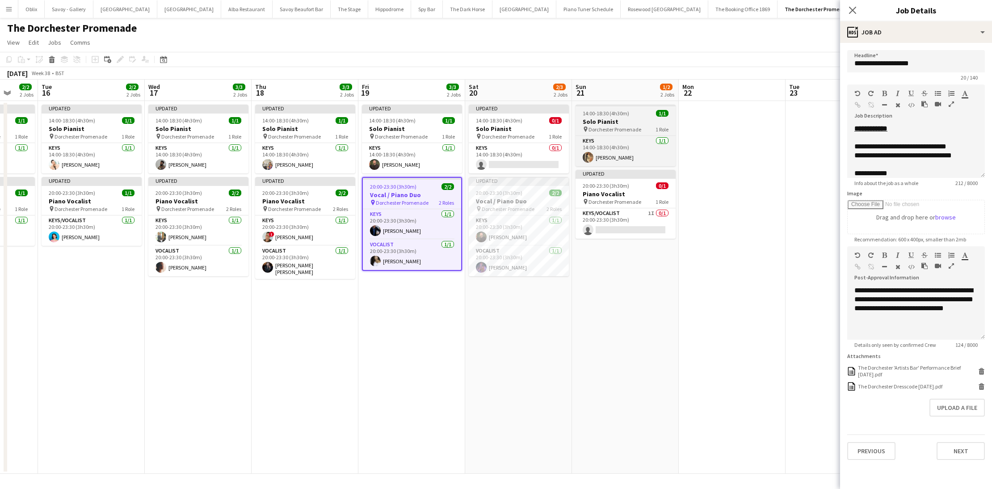
click at [617, 114] on span "14:00-18:30 (4h30m)" at bounding box center [606, 113] width 46 height 7
type input "**********"
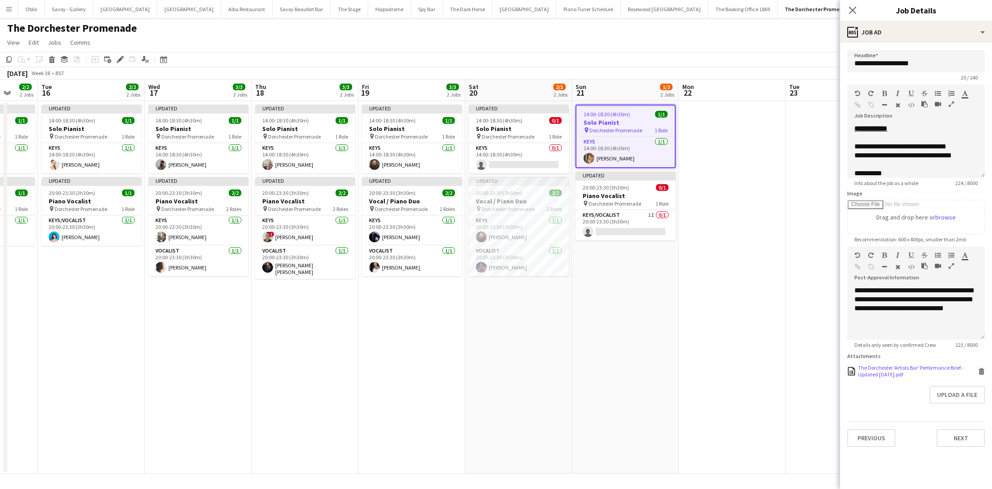
click at [982, 370] on icon at bounding box center [981, 372] width 4 height 4
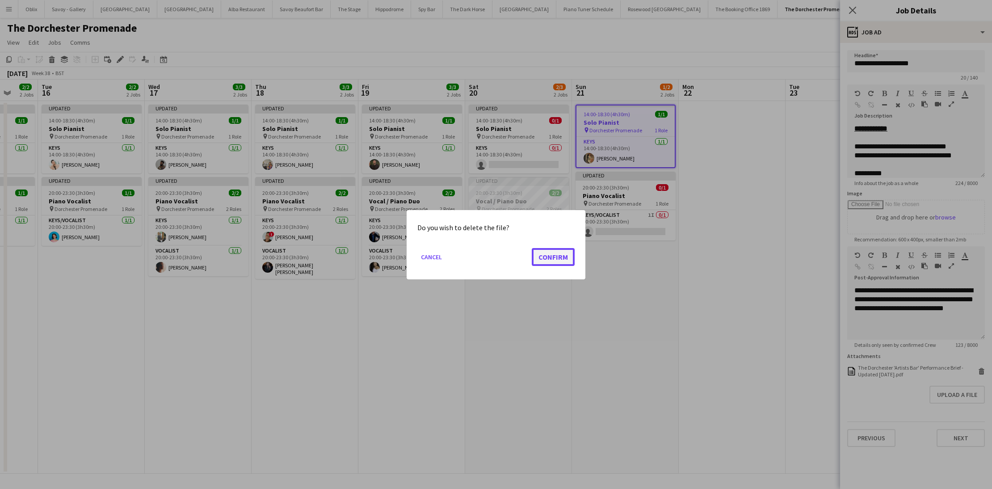
click at [540, 256] on button "Confirm" at bounding box center [553, 257] width 43 height 18
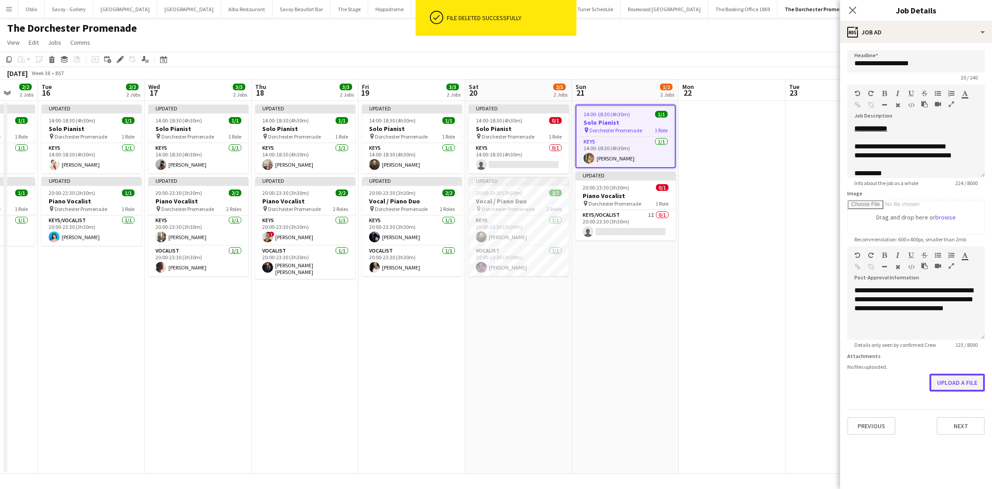
click at [969, 383] on button "Upload a file" at bounding box center [956, 383] width 55 height 18
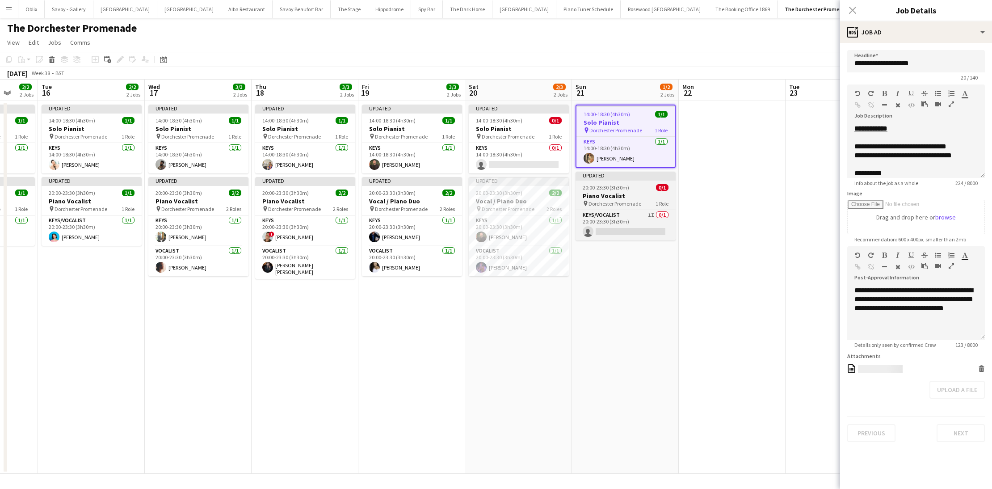
click at [593, 188] on span "20:00-23:30 (3h30m)" at bounding box center [606, 187] width 46 height 7
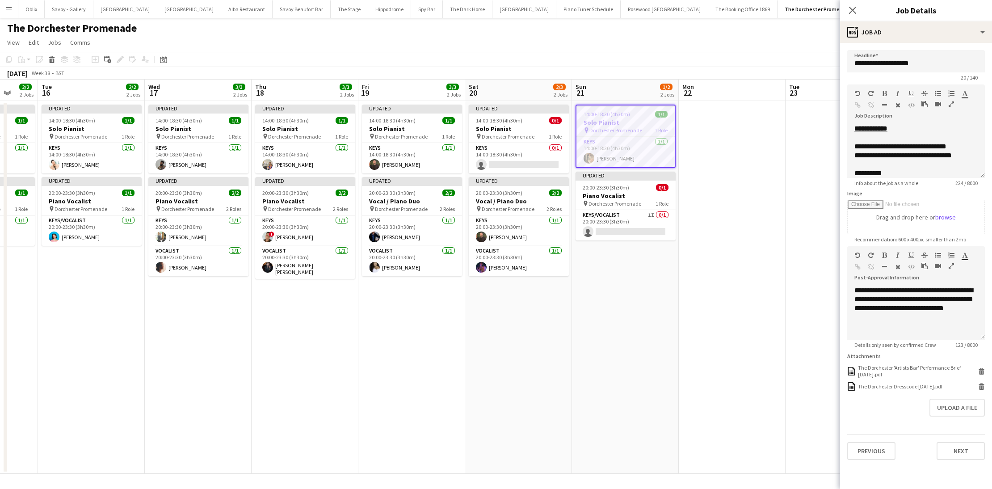
click at [673, 312] on app-date-cell "14:00-18:30 (4h30m) 1/1 Solo Pianist pin Dorchester Promenade 1 Role Keys [DATE…" at bounding box center [625, 287] width 107 height 373
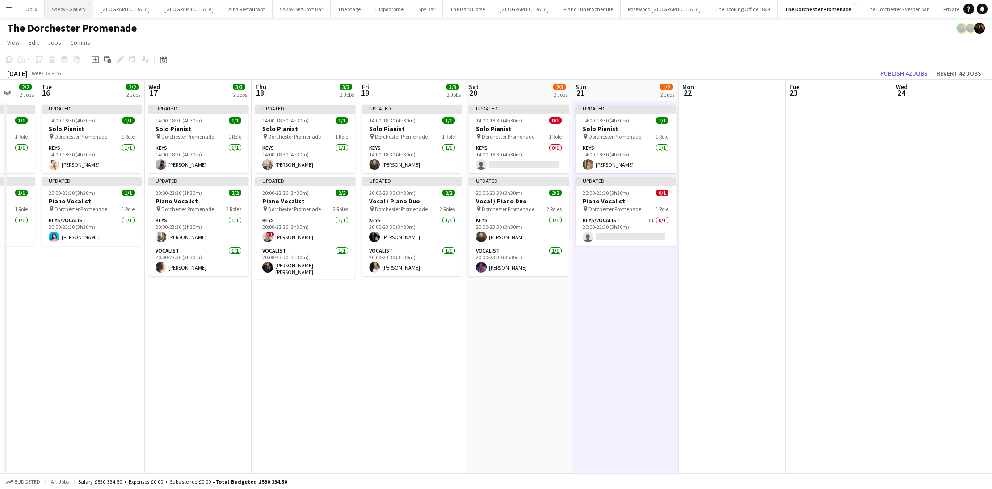
click at [65, 11] on button "Savoy - Gallery Close" at bounding box center [69, 8] width 49 height 17
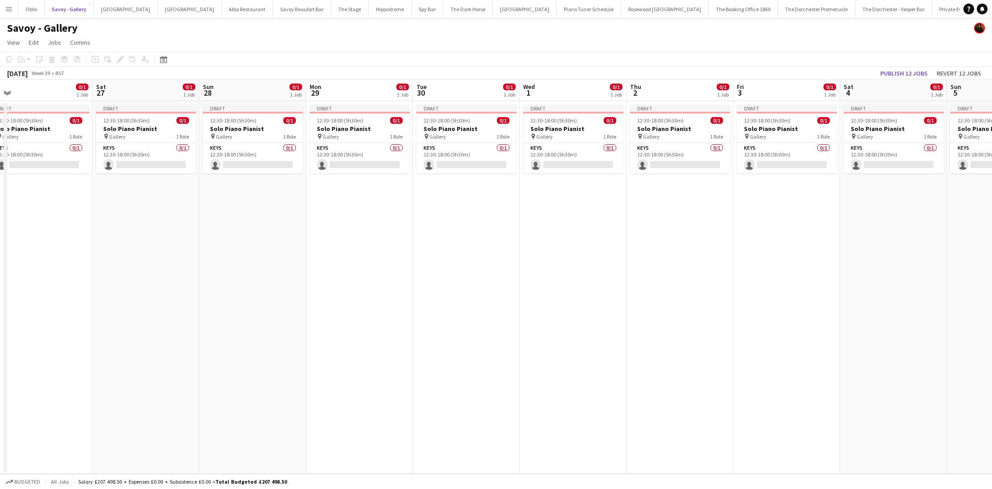
scroll to position [0, 215]
